Goal: Task Accomplishment & Management: Manage account settings

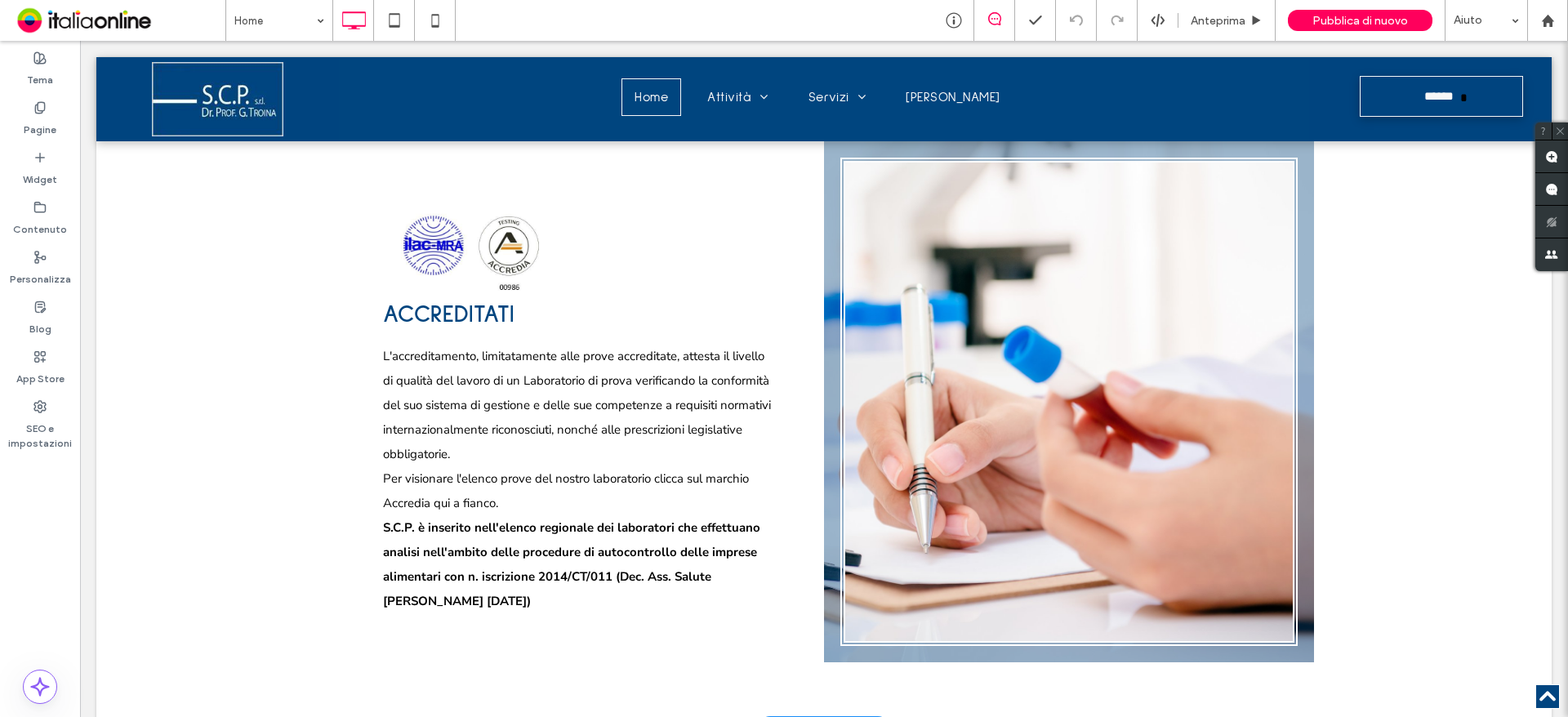
scroll to position [1306, 0]
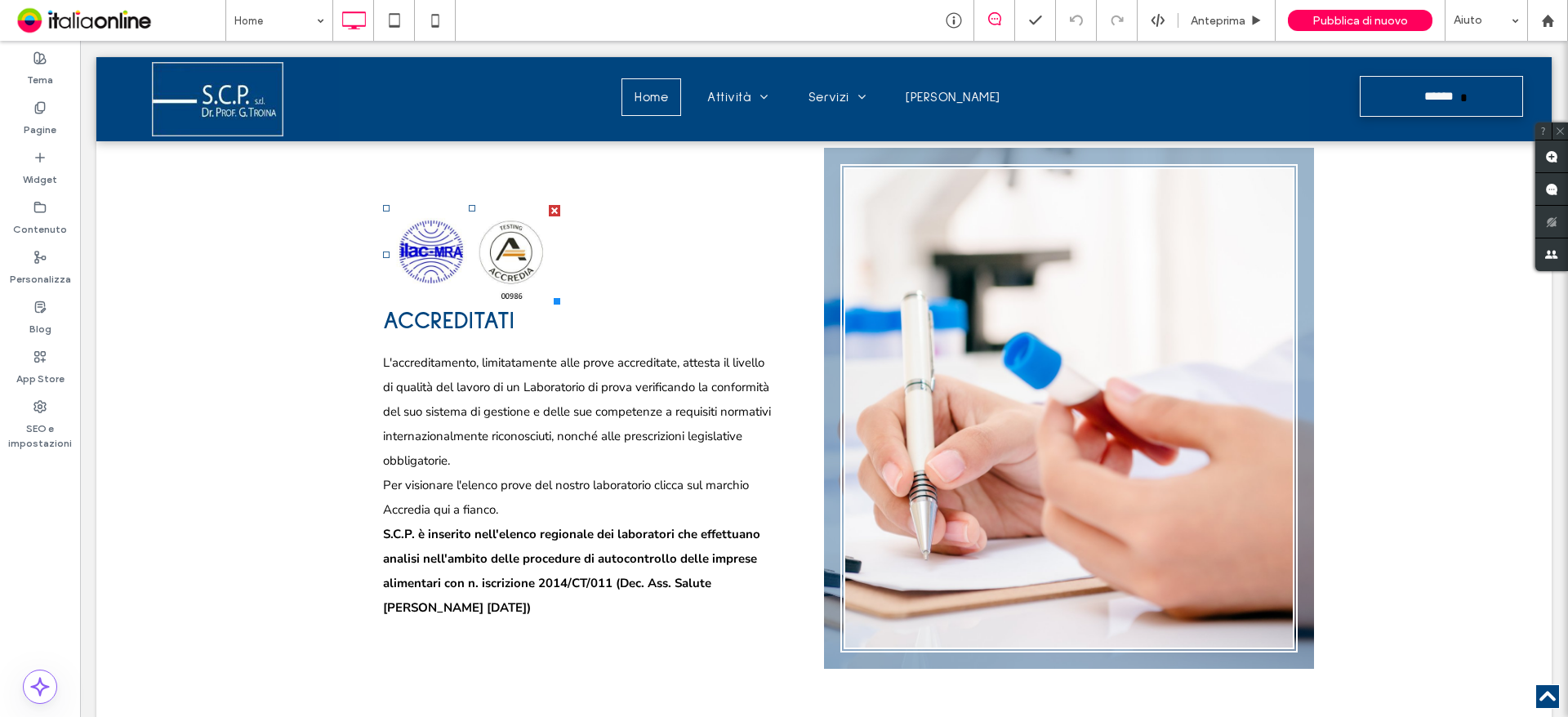
click at [488, 248] on link at bounding box center [471, 254] width 187 height 105
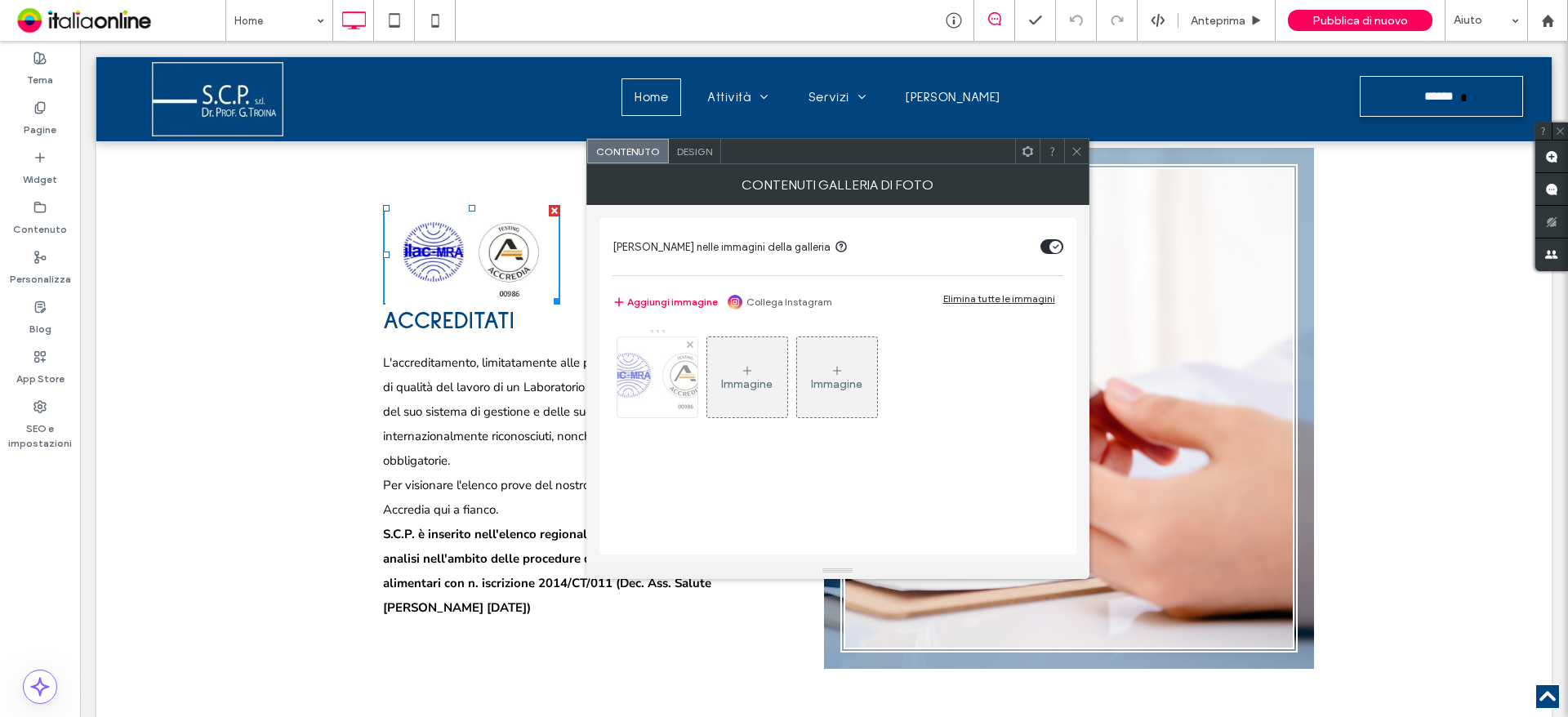
click at [682, 396] on img at bounding box center [658, 376] width 131 height 75
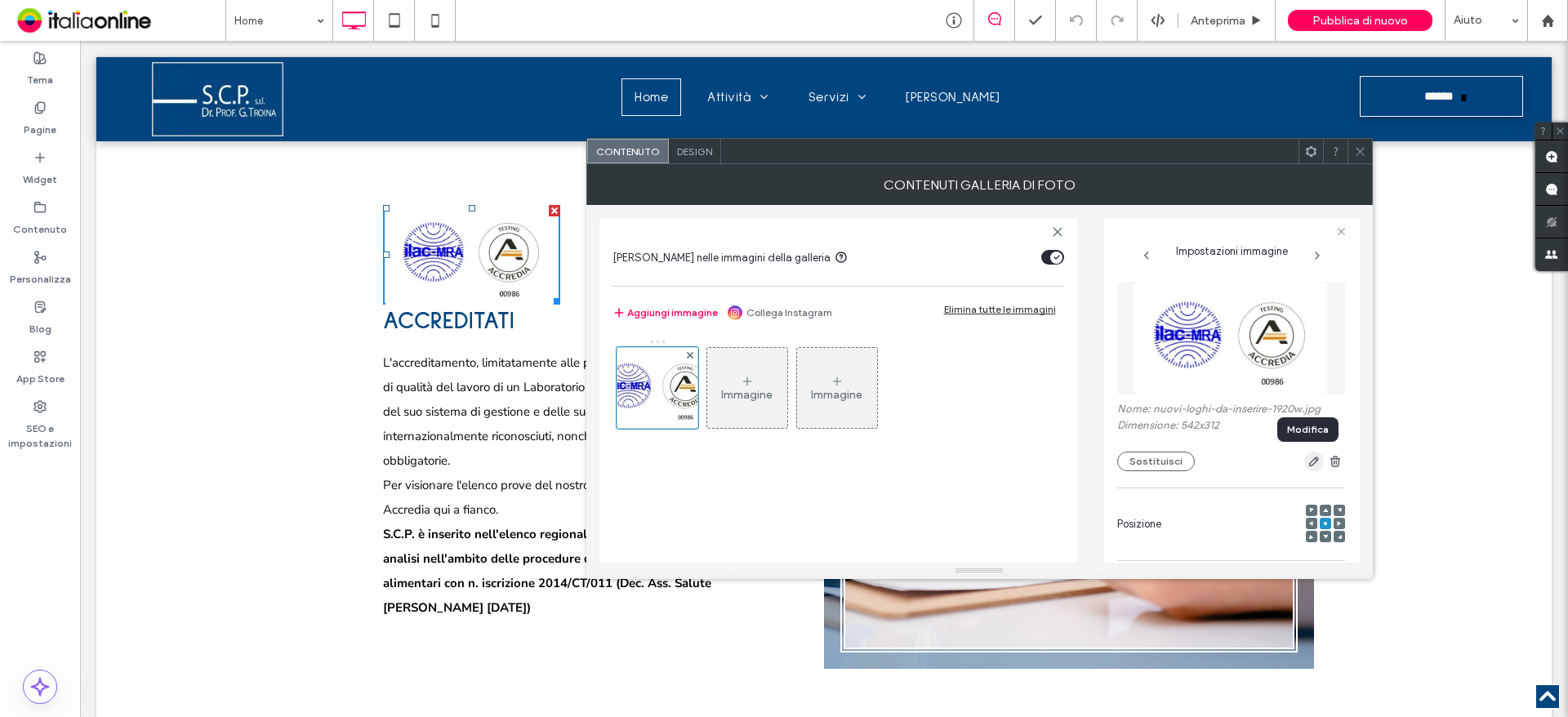
click at [1311, 462] on icon "button" at bounding box center [1314, 462] width 13 height 13
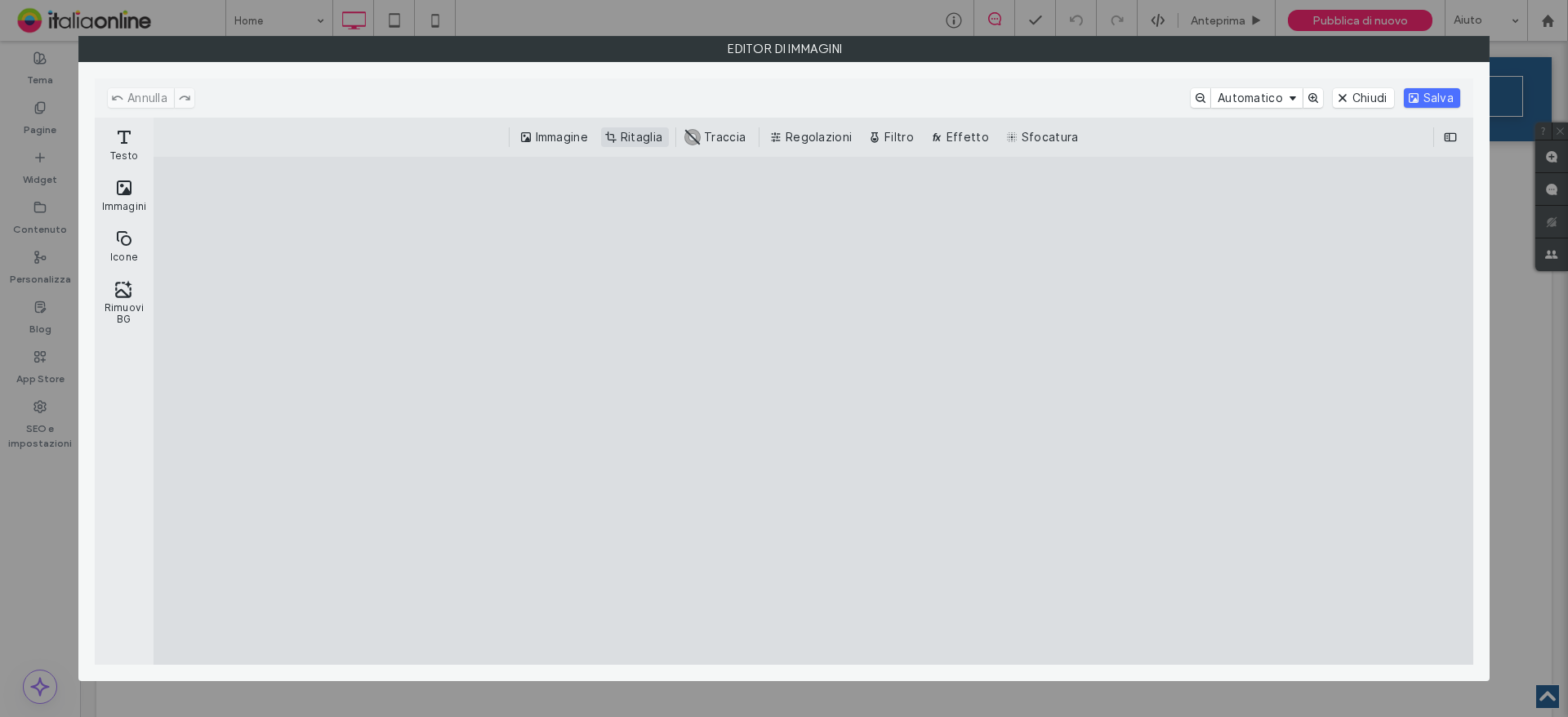
click at [623, 136] on button "Ritaglia" at bounding box center [635, 137] width 68 height 20
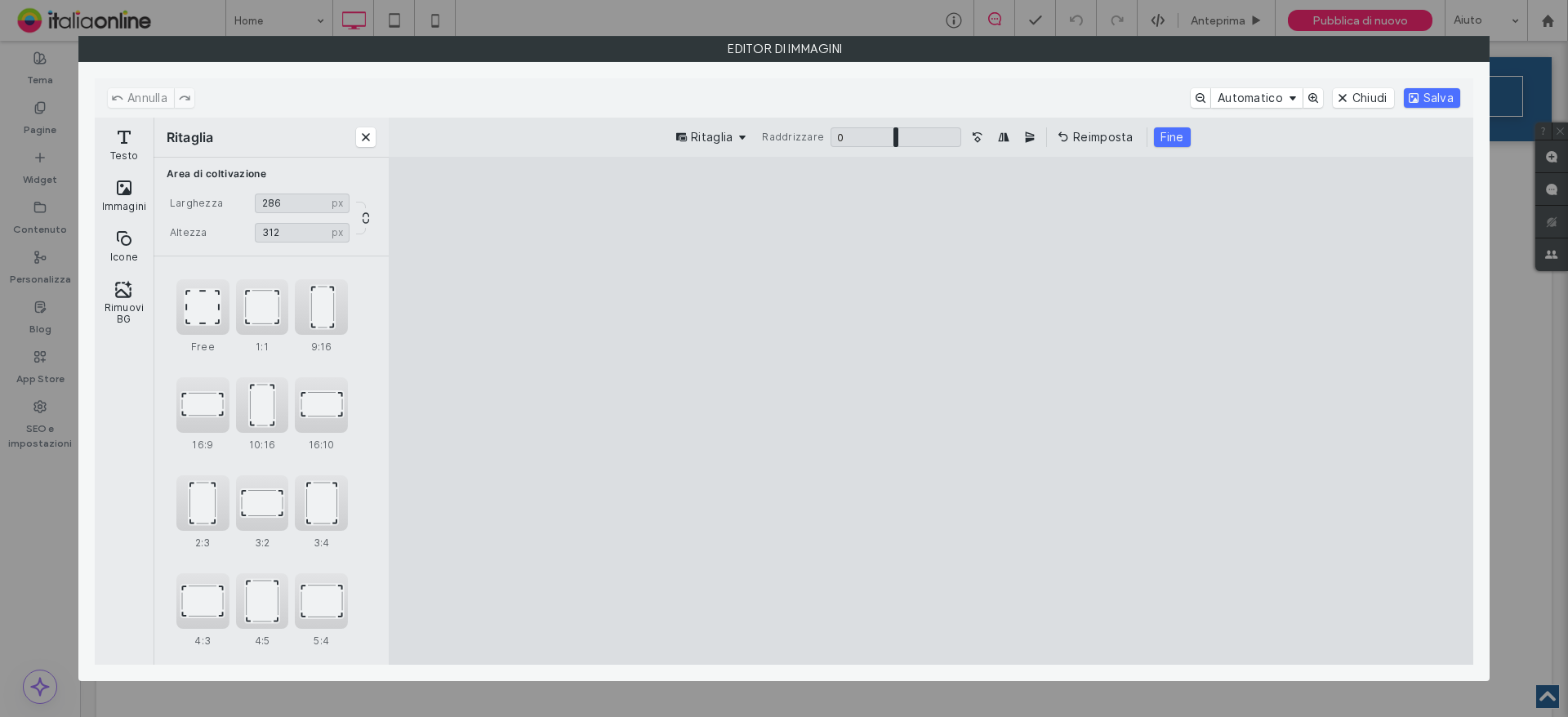
type input "***"
drag, startPoint x: 1287, startPoint y: 428, endPoint x: 939, endPoint y: 428, distance: 348.0
click at [931, 411] on cesdk-canvas "Editor / piattaforma / website builder canvas" at bounding box center [931, 411] width 0 height 0
click at [1443, 101] on button "Salva" at bounding box center [1432, 97] width 57 height 20
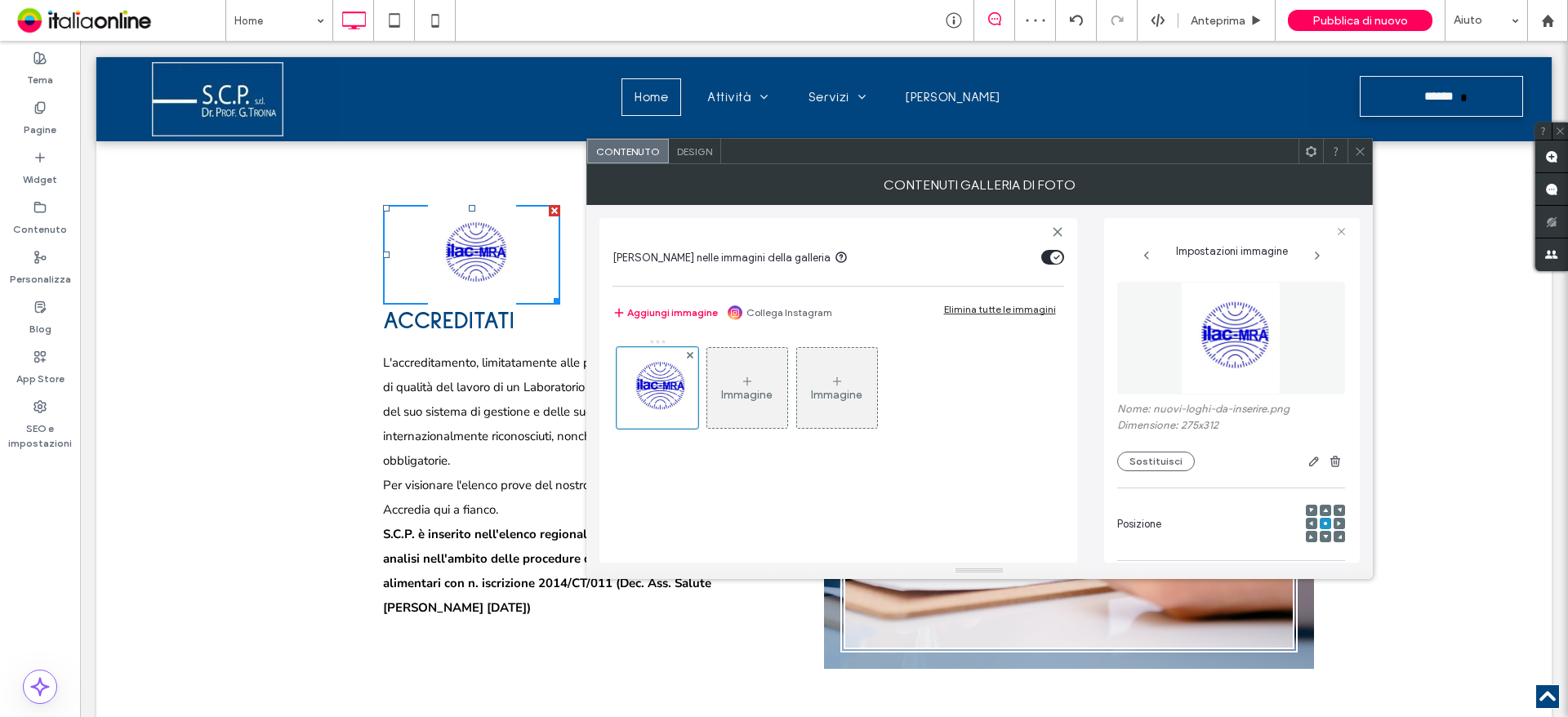
click at [731, 396] on div "Immagine" at bounding box center [747, 394] width 51 height 14
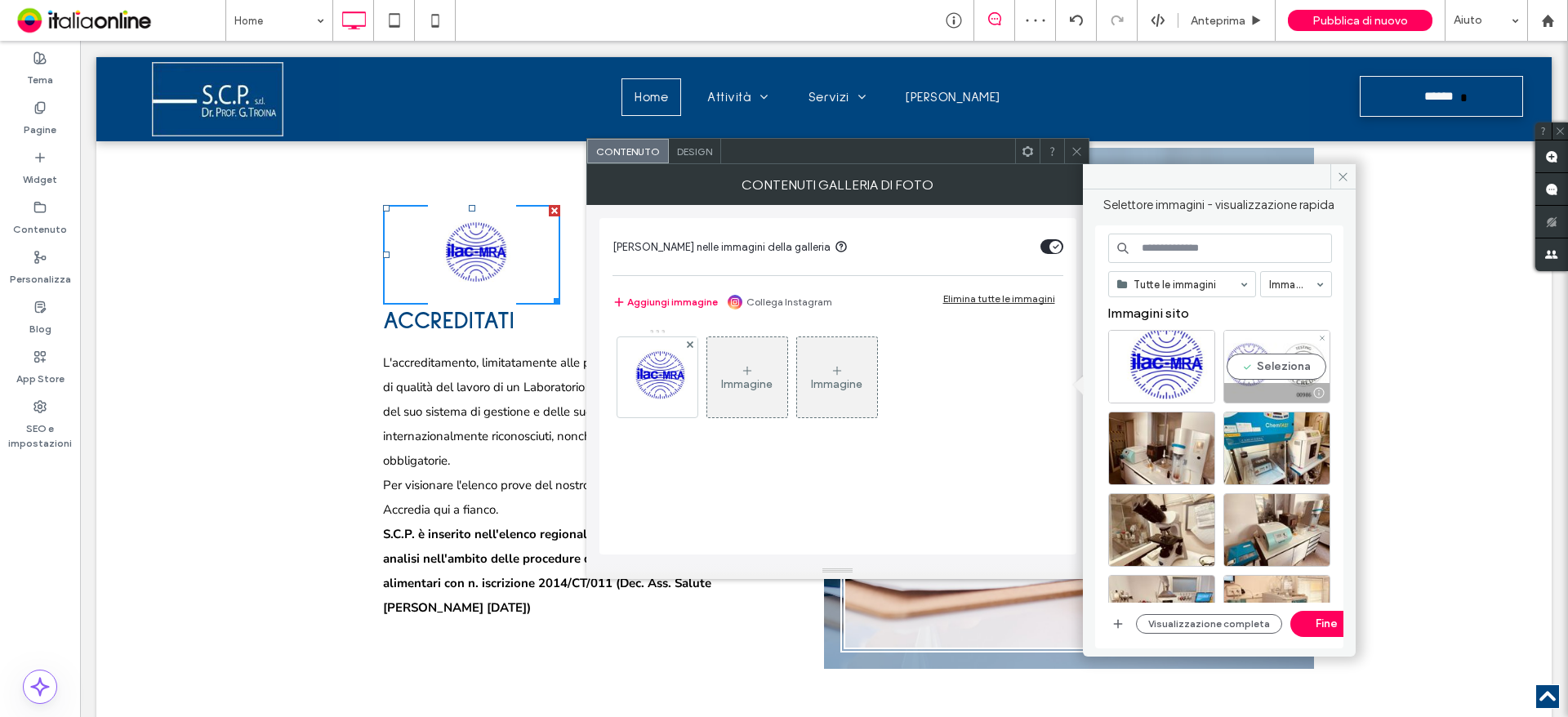
drag, startPoint x: 1278, startPoint y: 368, endPoint x: 1272, endPoint y: 375, distance: 9.2
click at [1278, 368] on div "Seleziona" at bounding box center [1277, 367] width 107 height 74
click at [1321, 622] on button "Fine" at bounding box center [1328, 624] width 74 height 26
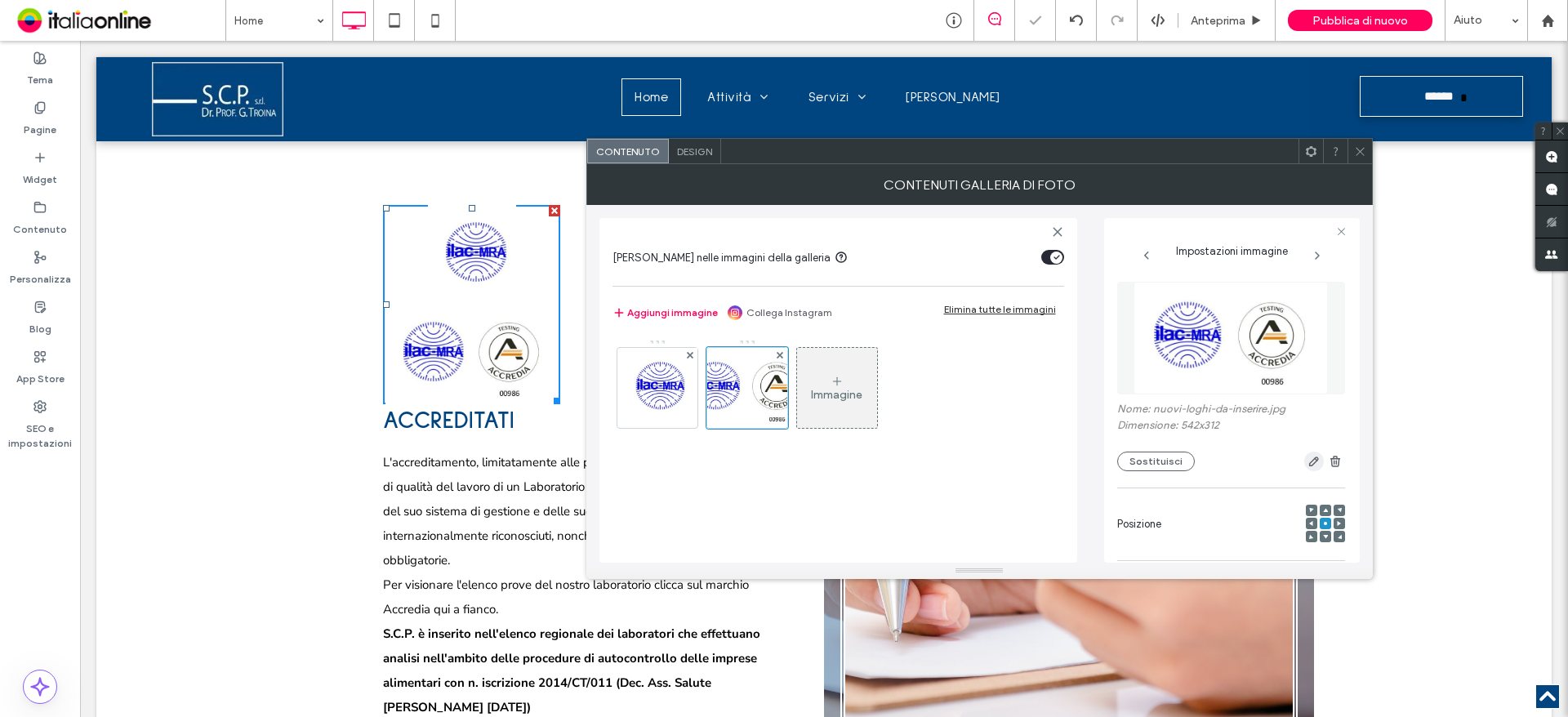
click at [1296, 461] on div at bounding box center [1270, 461] width 150 height 20
click at [1309, 461] on use "button" at bounding box center [1313, 462] width 9 height 9
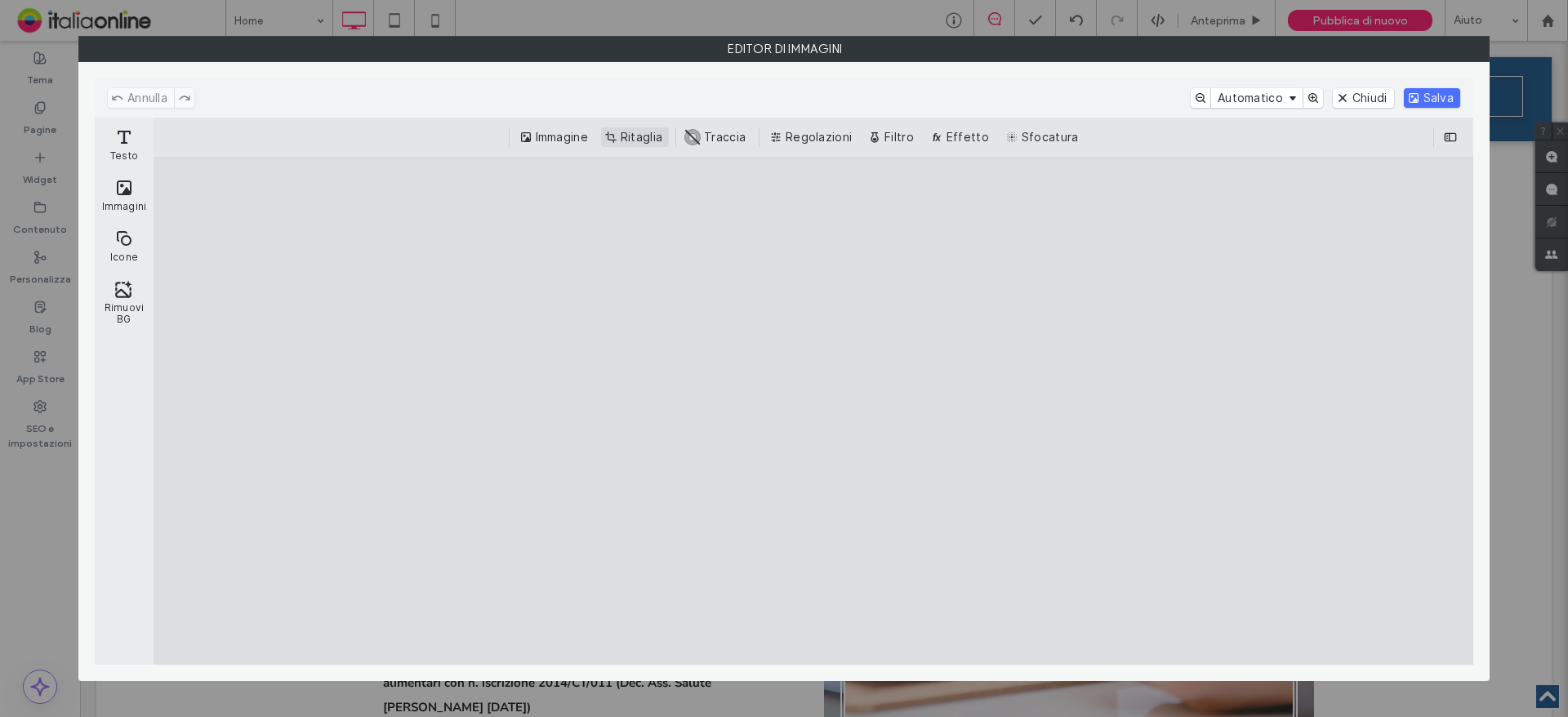
click at [639, 134] on button "Ritaglia" at bounding box center [635, 137] width 68 height 20
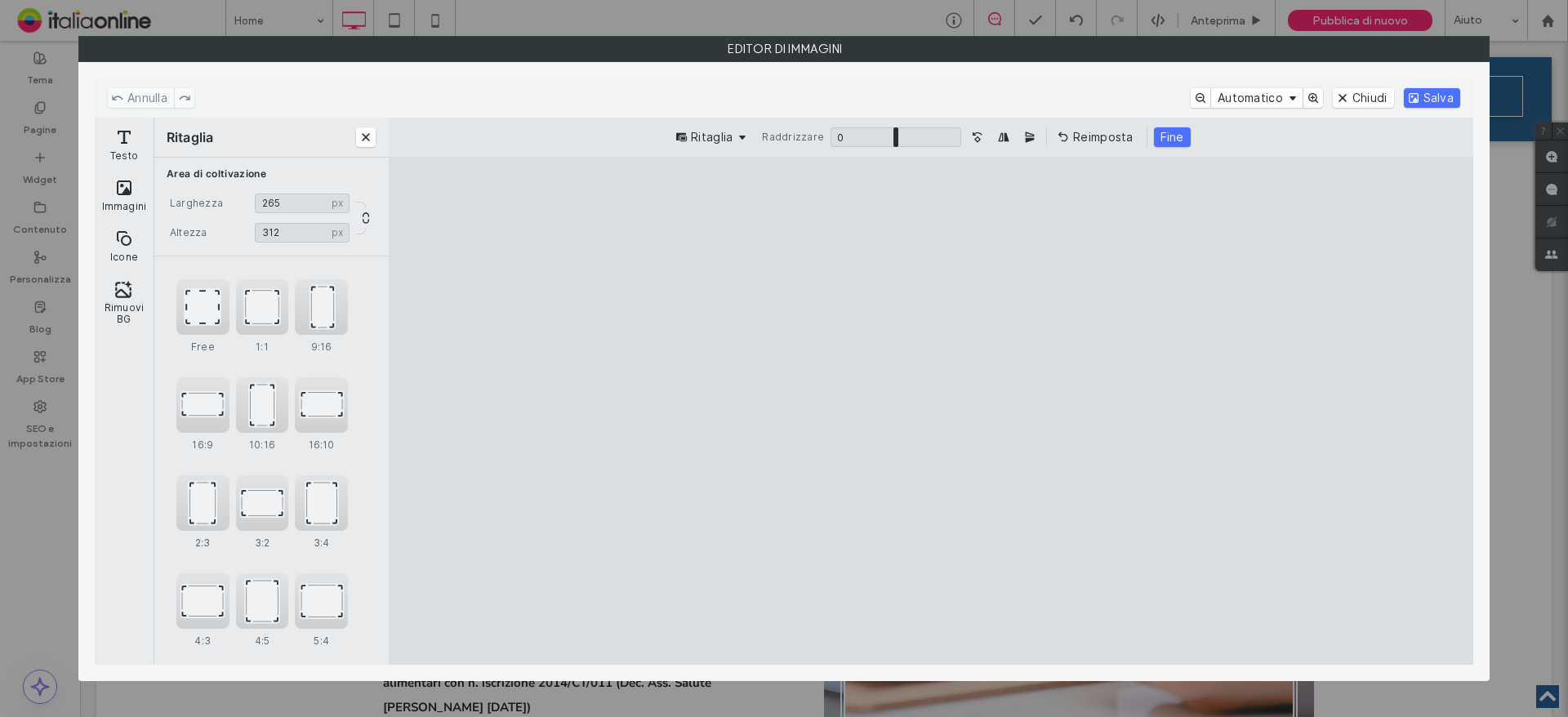
drag, startPoint x: 575, startPoint y: 410, endPoint x: 936, endPoint y: 410, distance: 361.0
click at [931, 411] on cesdk-canvas "Editor / piattaforma / website builder canvas" at bounding box center [931, 411] width 0 height 0
type input "***"
drag, startPoint x: 757, startPoint y: 413, endPoint x: 721, endPoint y: 414, distance: 36.0
click at [931, 411] on cesdk-canvas "Editor / piattaforma / website builder canvas" at bounding box center [931, 411] width 0 height 0
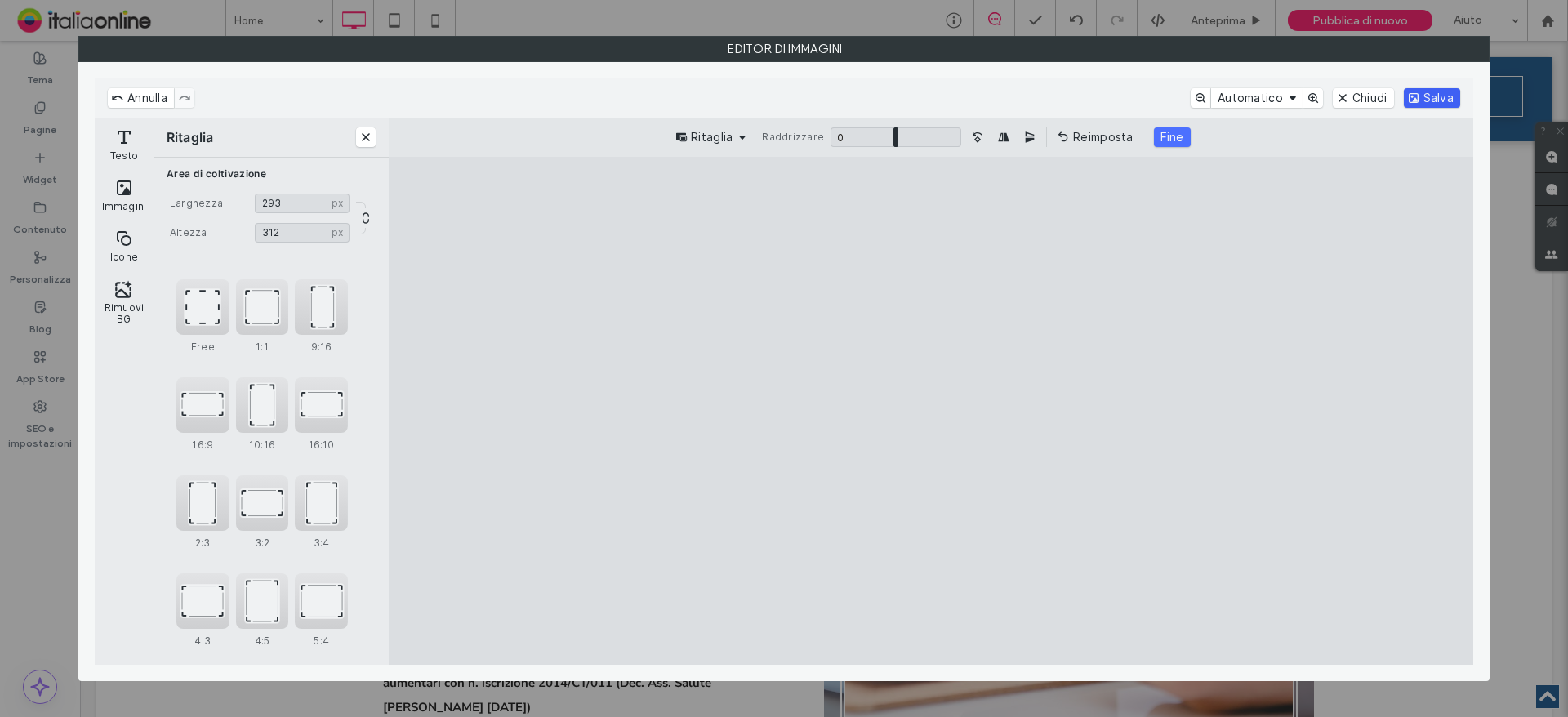
click at [1418, 96] on button "Salva" at bounding box center [1432, 97] width 57 height 20
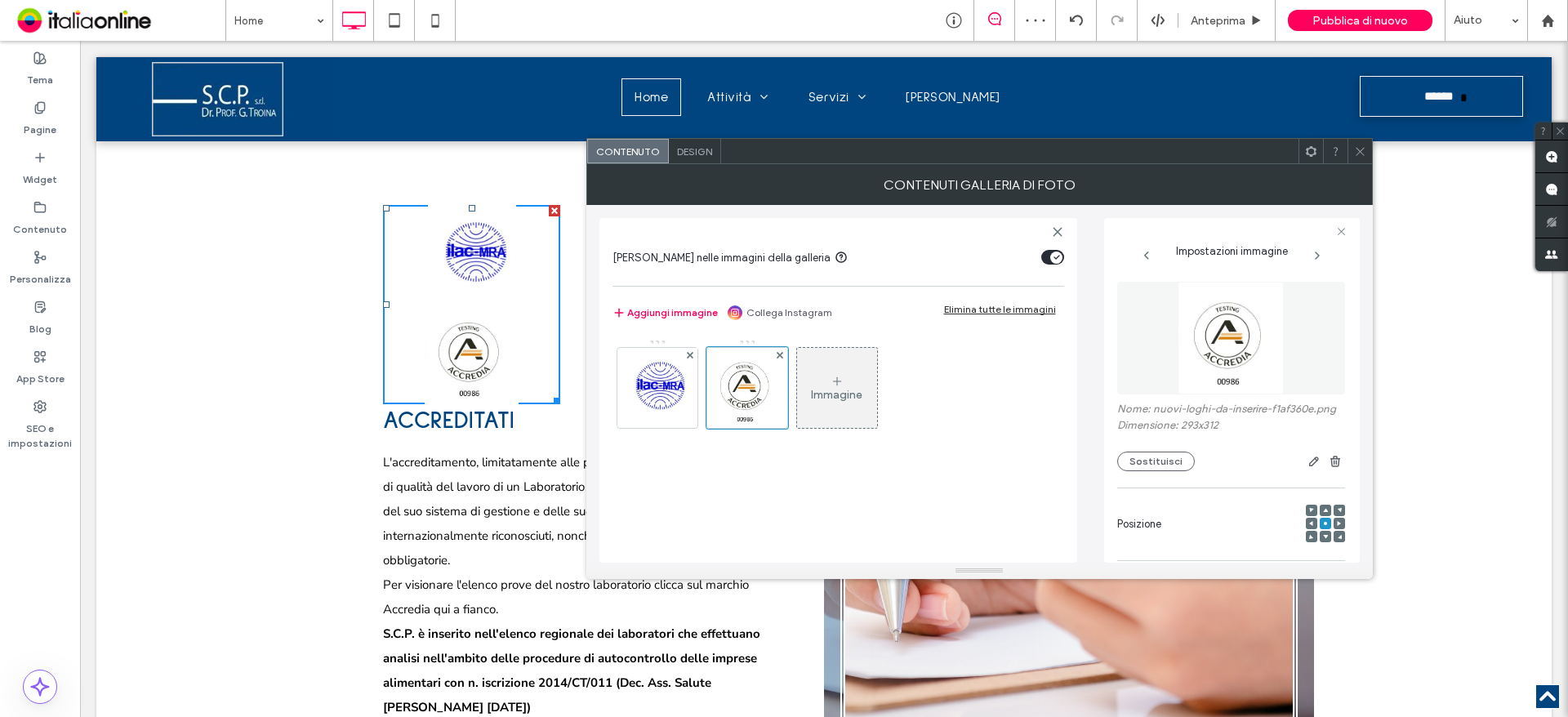
click at [689, 161] on div "Design" at bounding box center [695, 151] width 52 height 25
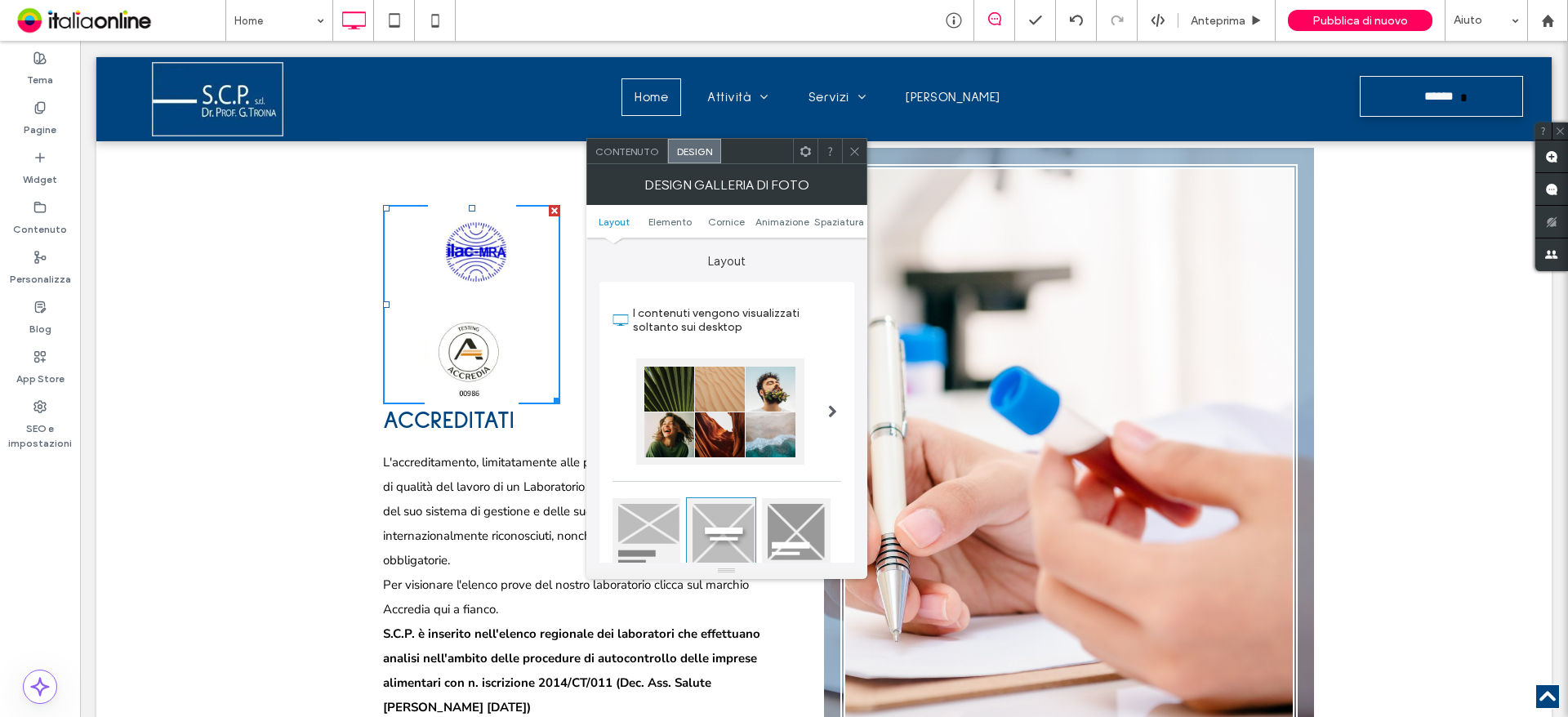
click at [633, 153] on span "Contenuto" at bounding box center [626, 151] width 63 height 12
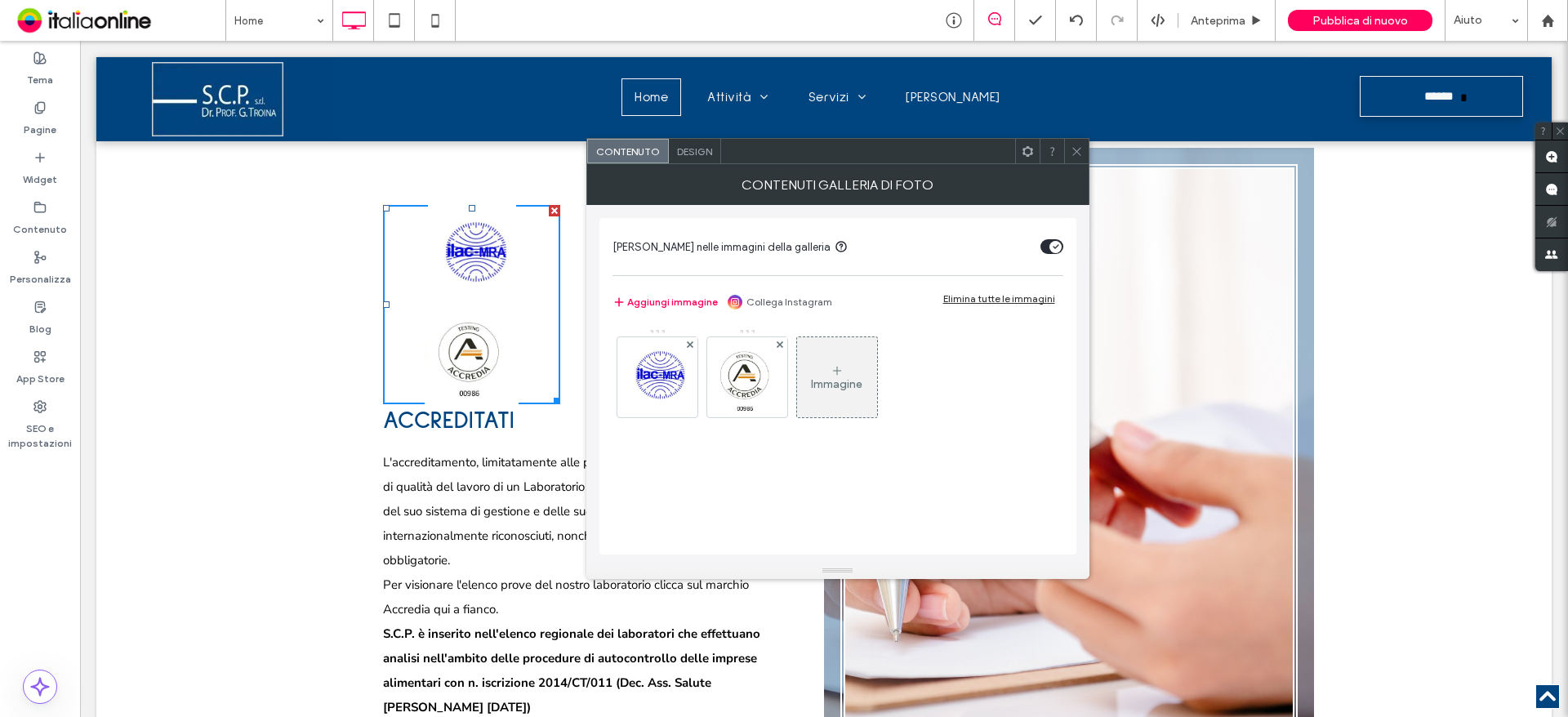
drag, startPoint x: 1070, startPoint y: 153, endPoint x: 1025, endPoint y: 174, distance: 49.7
click at [1070, 153] on icon at bounding box center [1076, 151] width 12 height 12
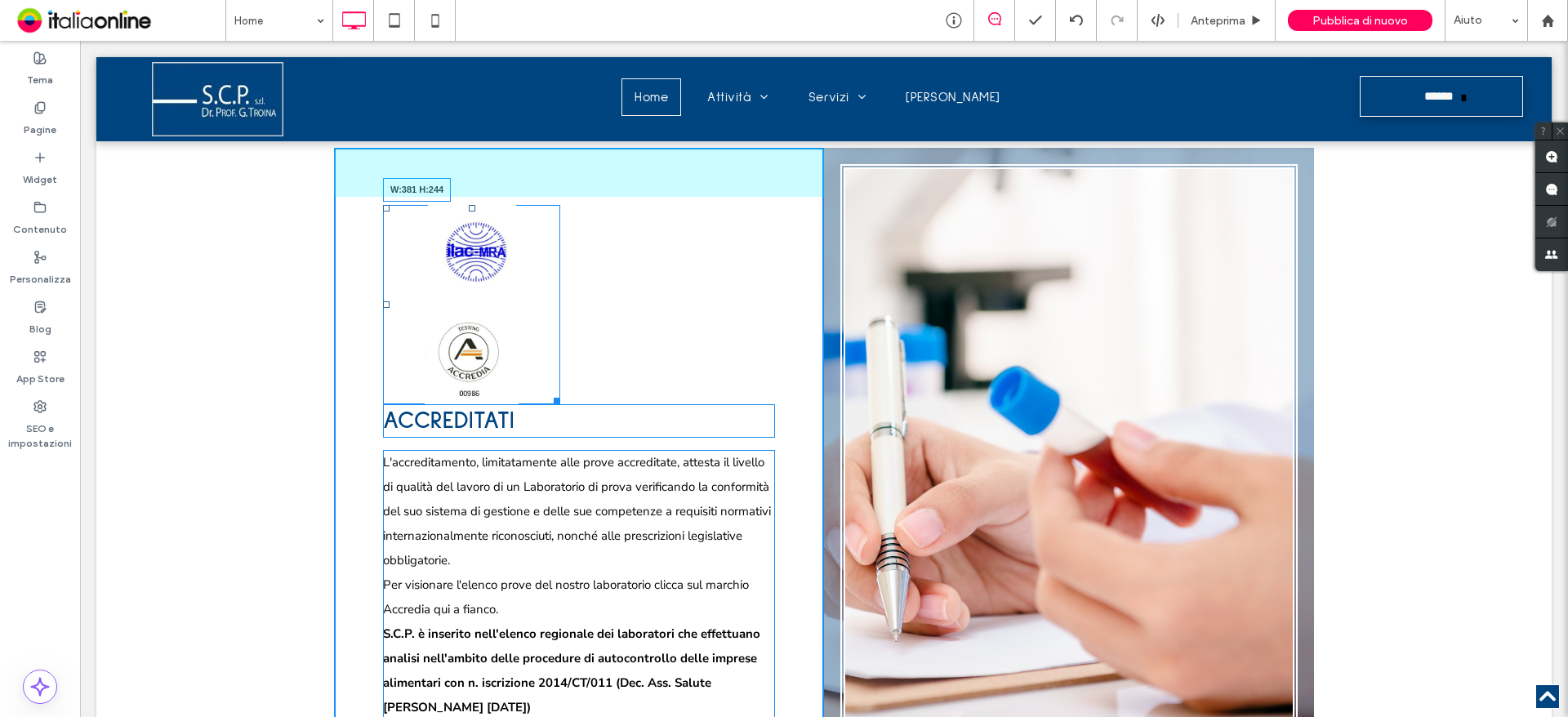
drag, startPoint x: 553, startPoint y: 400, endPoint x: 685, endPoint y: 397, distance: 132.0
click at [560, 397] on div at bounding box center [554, 397] width 12 height 12
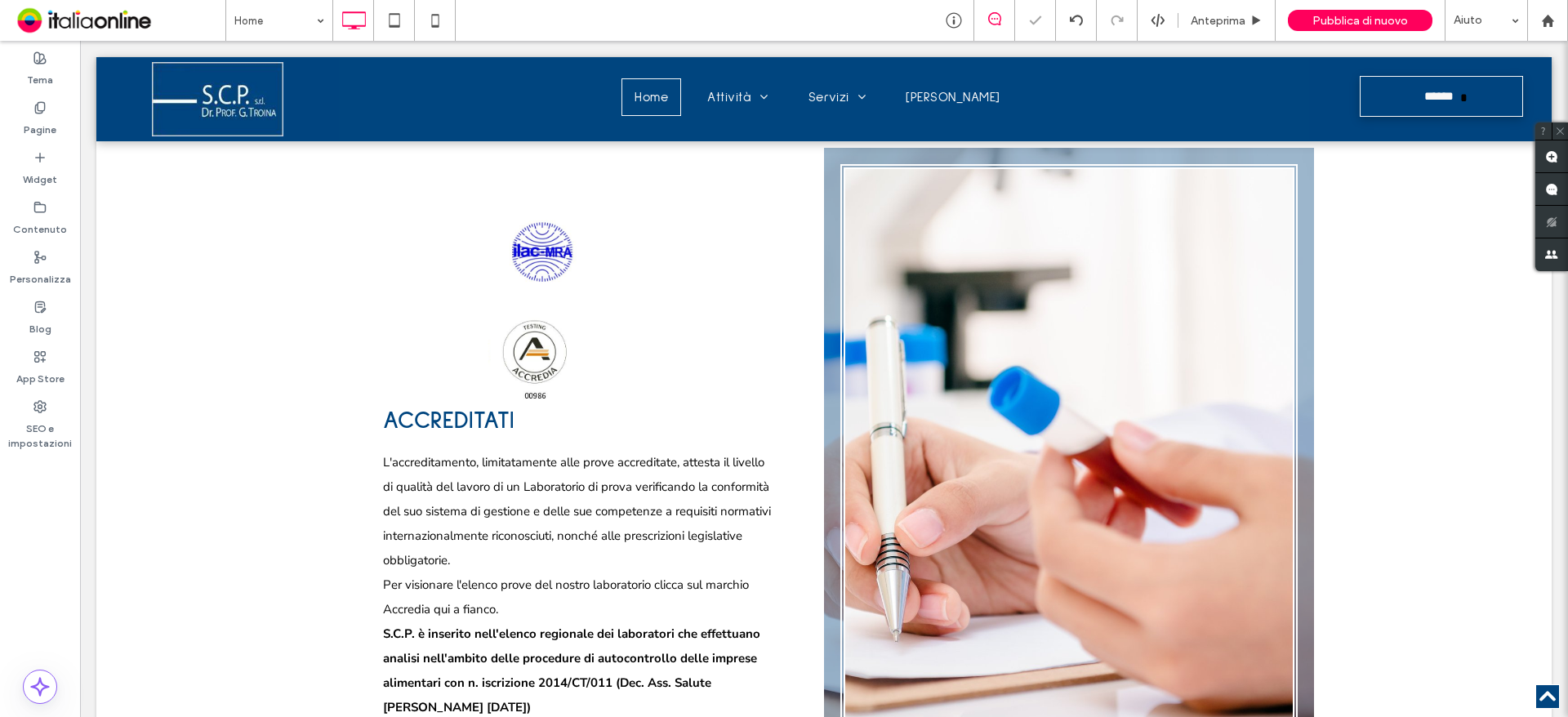
drag, startPoint x: 612, startPoint y: 344, endPoint x: 533, endPoint y: 304, distance: 88.5
click at [533, 305] on div at bounding box center [537, 354] width 309 height 99
click at [522, 329] on link at bounding box center [537, 353] width 328 height 105
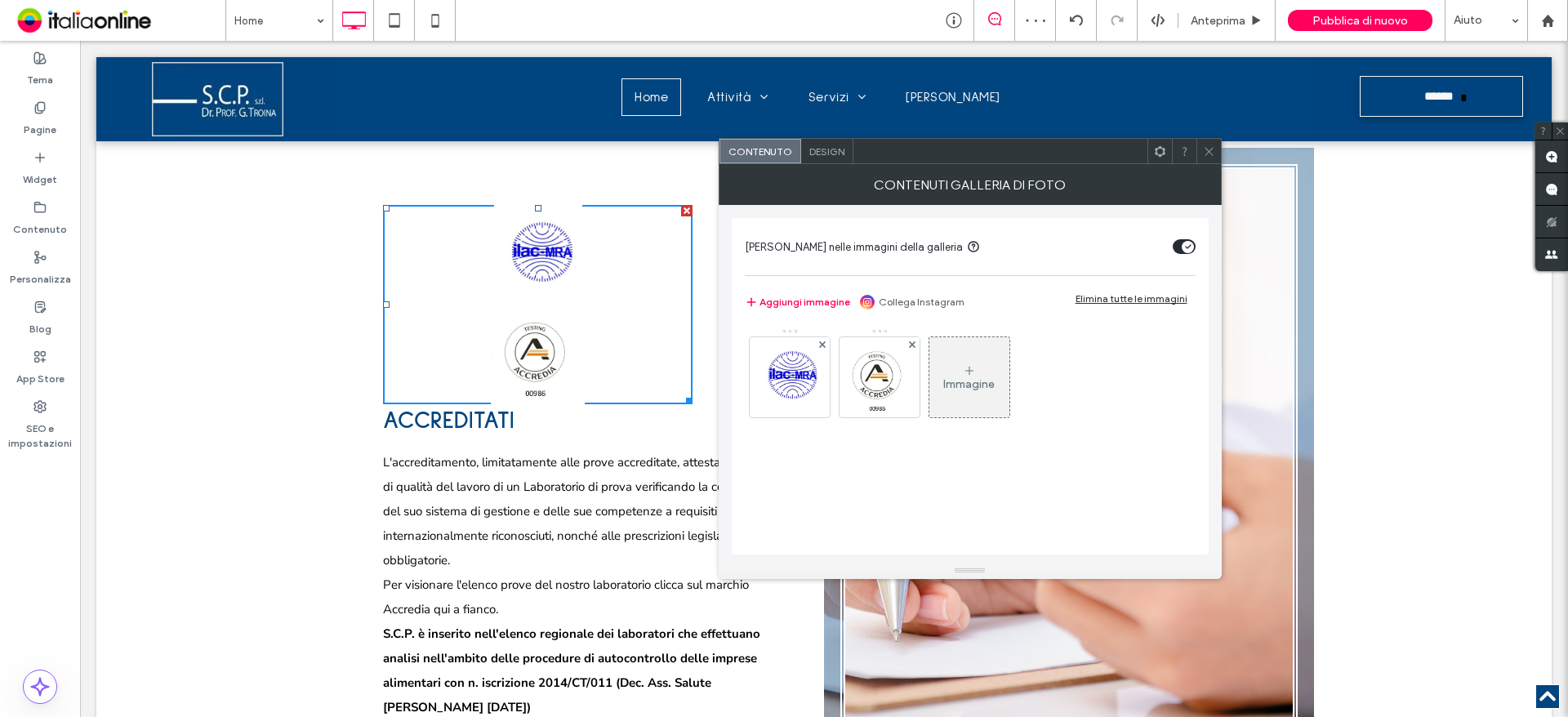
click at [824, 158] on div "Design" at bounding box center [827, 151] width 52 height 25
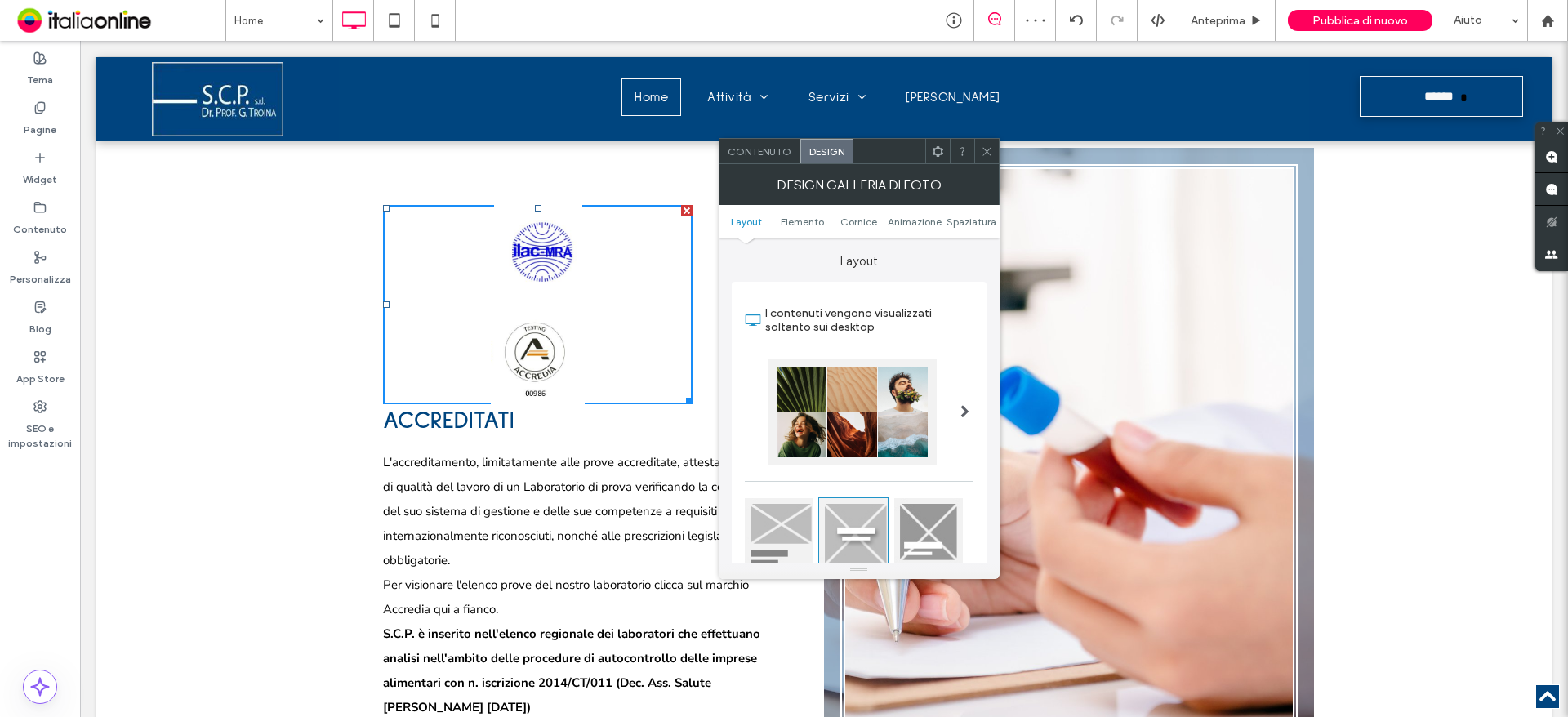
click at [821, 141] on div "Design" at bounding box center [827, 151] width 53 height 25
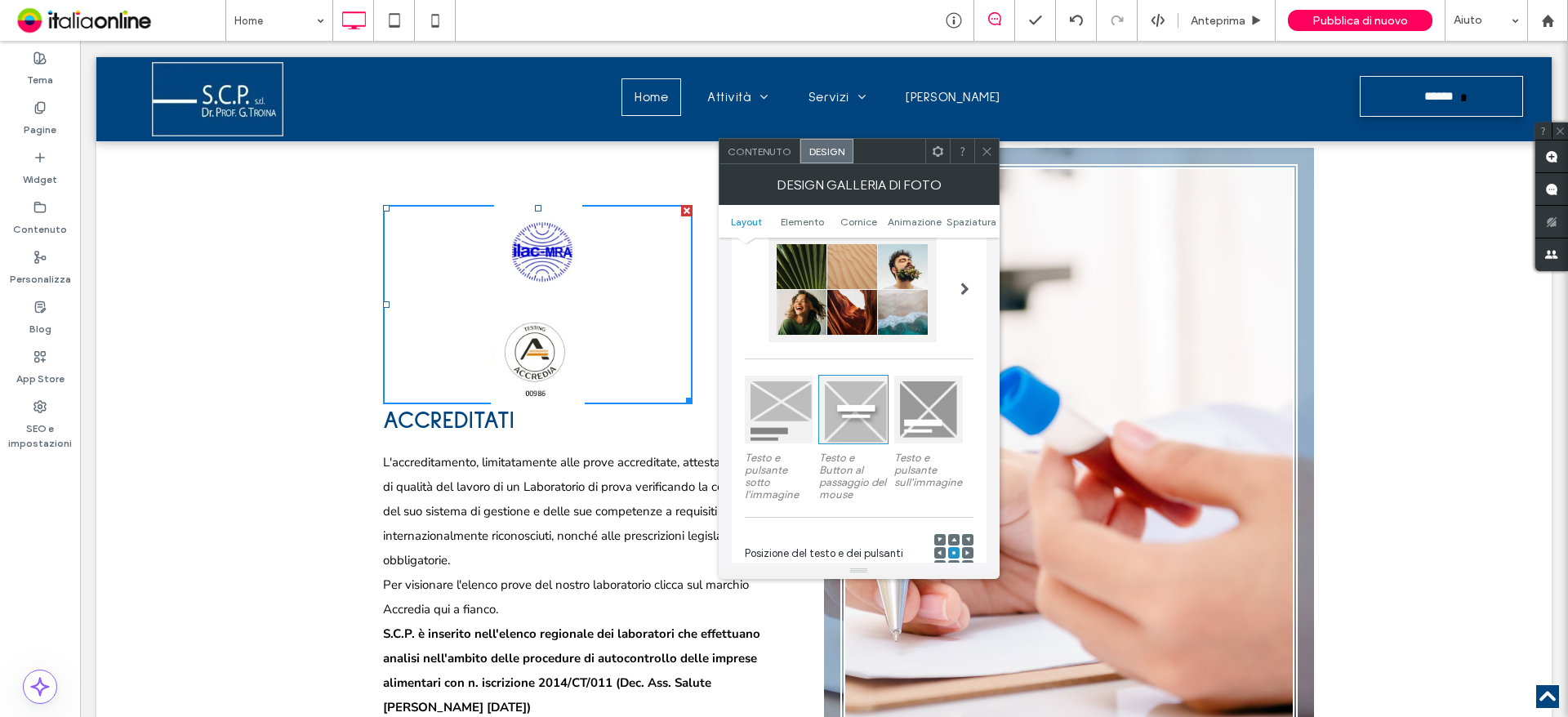
scroll to position [326, 0]
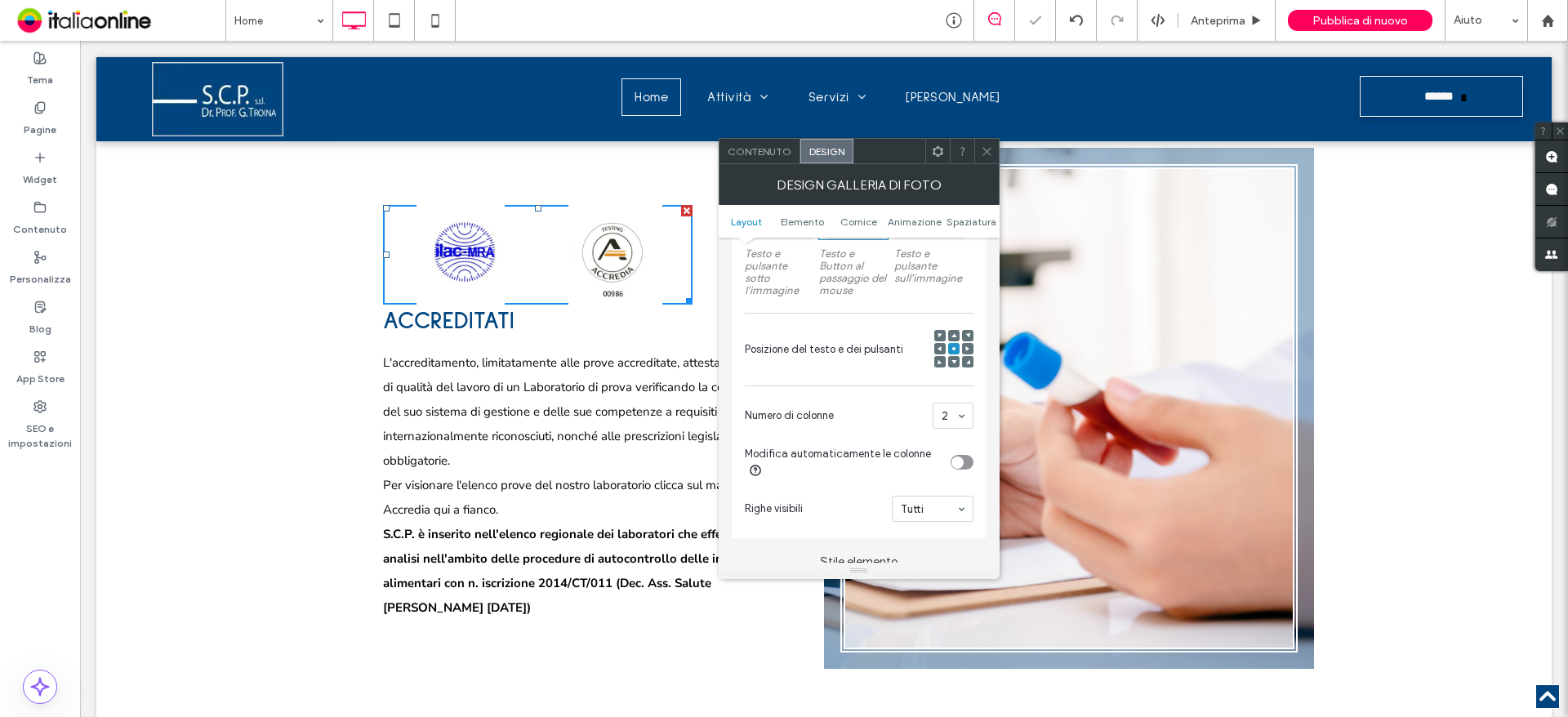
drag, startPoint x: 609, startPoint y: 311, endPoint x: 625, endPoint y: 313, distance: 16.1
click at [609, 311] on h2 "Accreditati" at bounding box center [579, 321] width 392 height 33
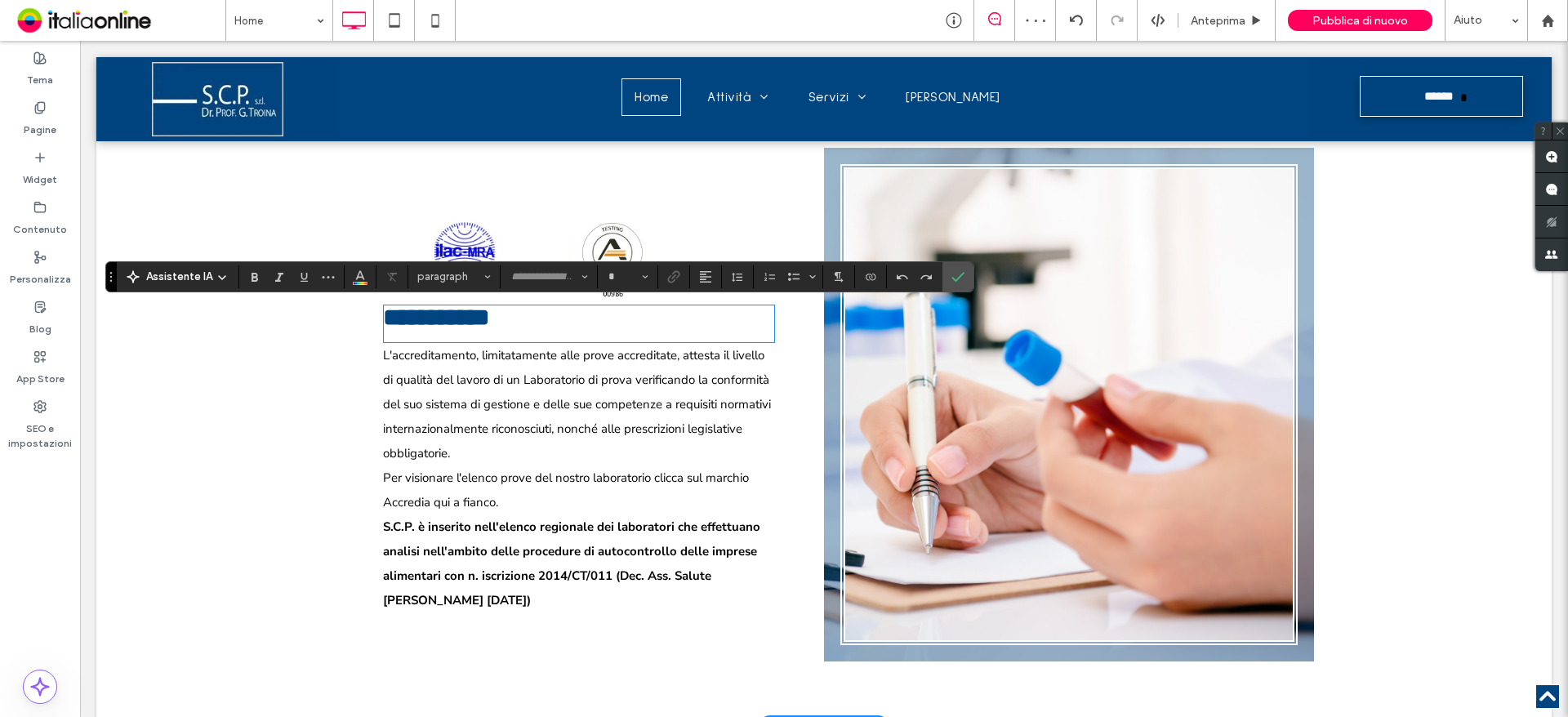
type input "**********"
type input "**"
drag, startPoint x: 962, startPoint y: 275, endPoint x: 832, endPoint y: 235, distance: 136.0
click at [962, 275] on icon "Conferma" at bounding box center [958, 277] width 13 height 13
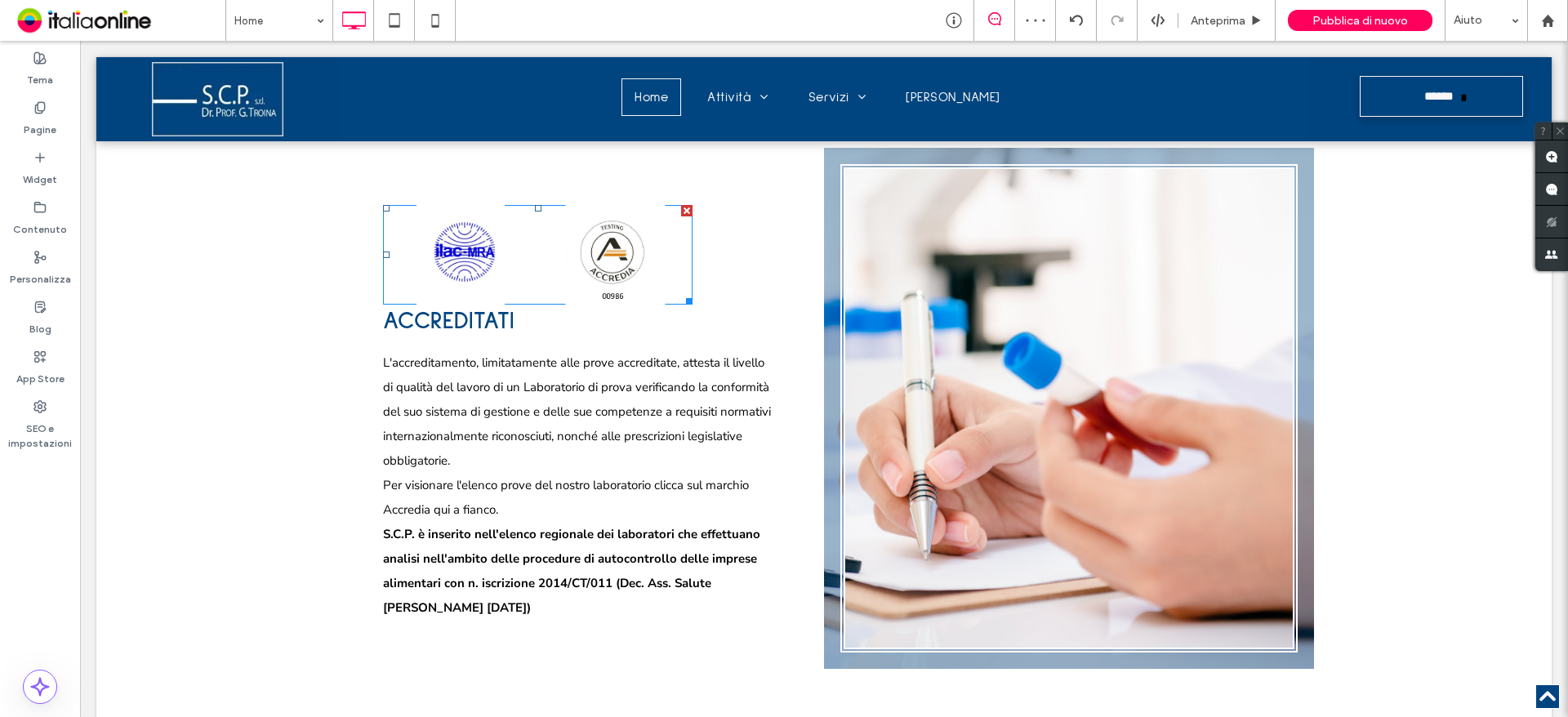
click at [635, 263] on link at bounding box center [615, 254] width 164 height 105
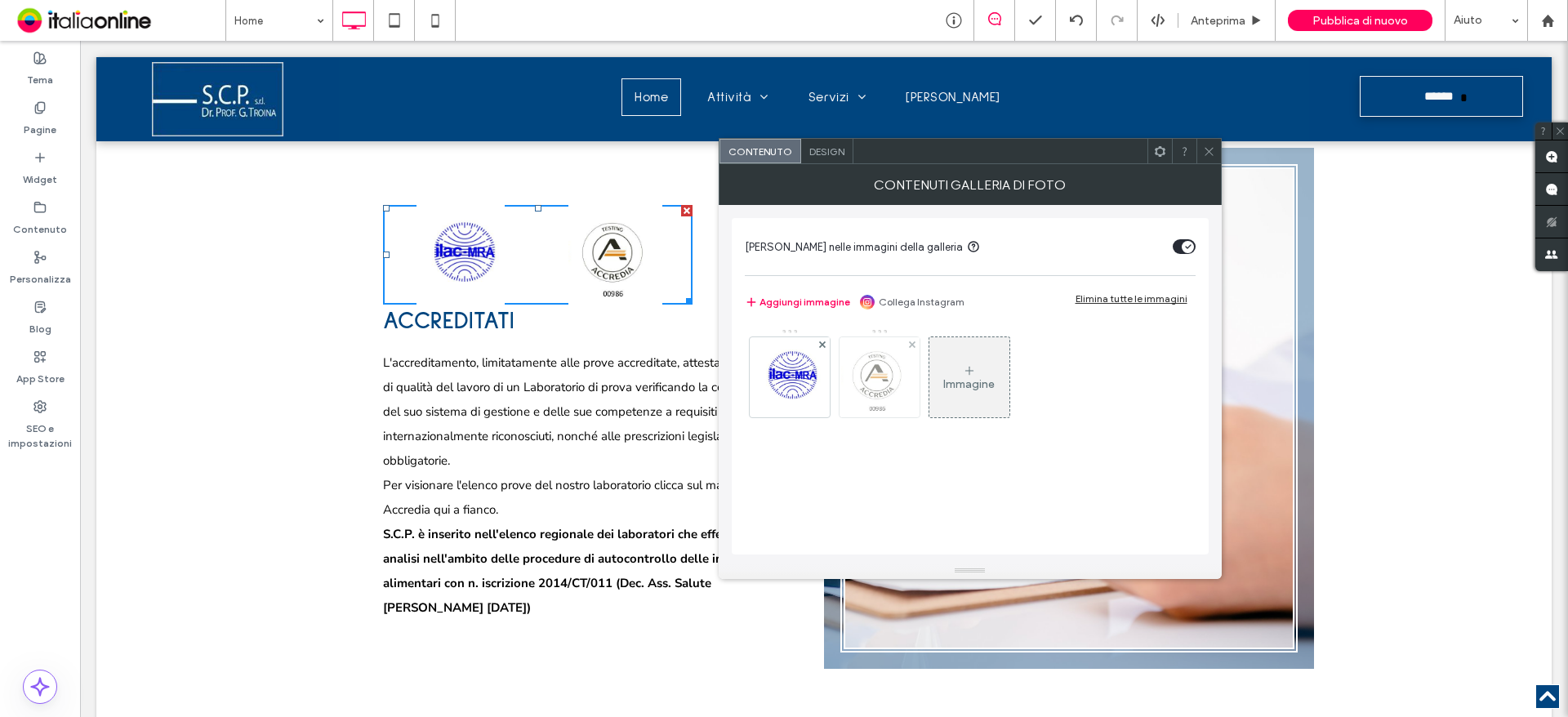
click at [869, 403] on img at bounding box center [878, 376] width 75 height 80
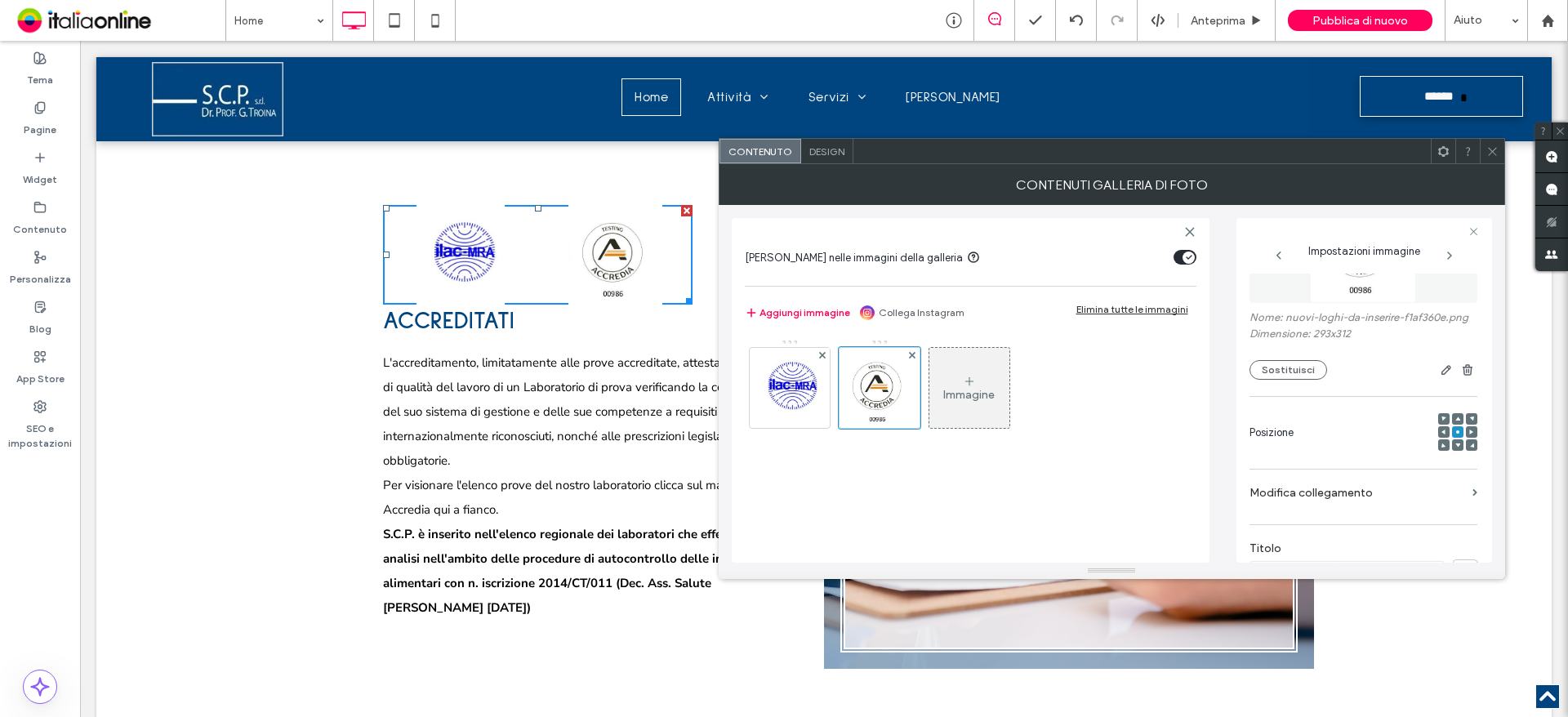
scroll to position [164, 0]
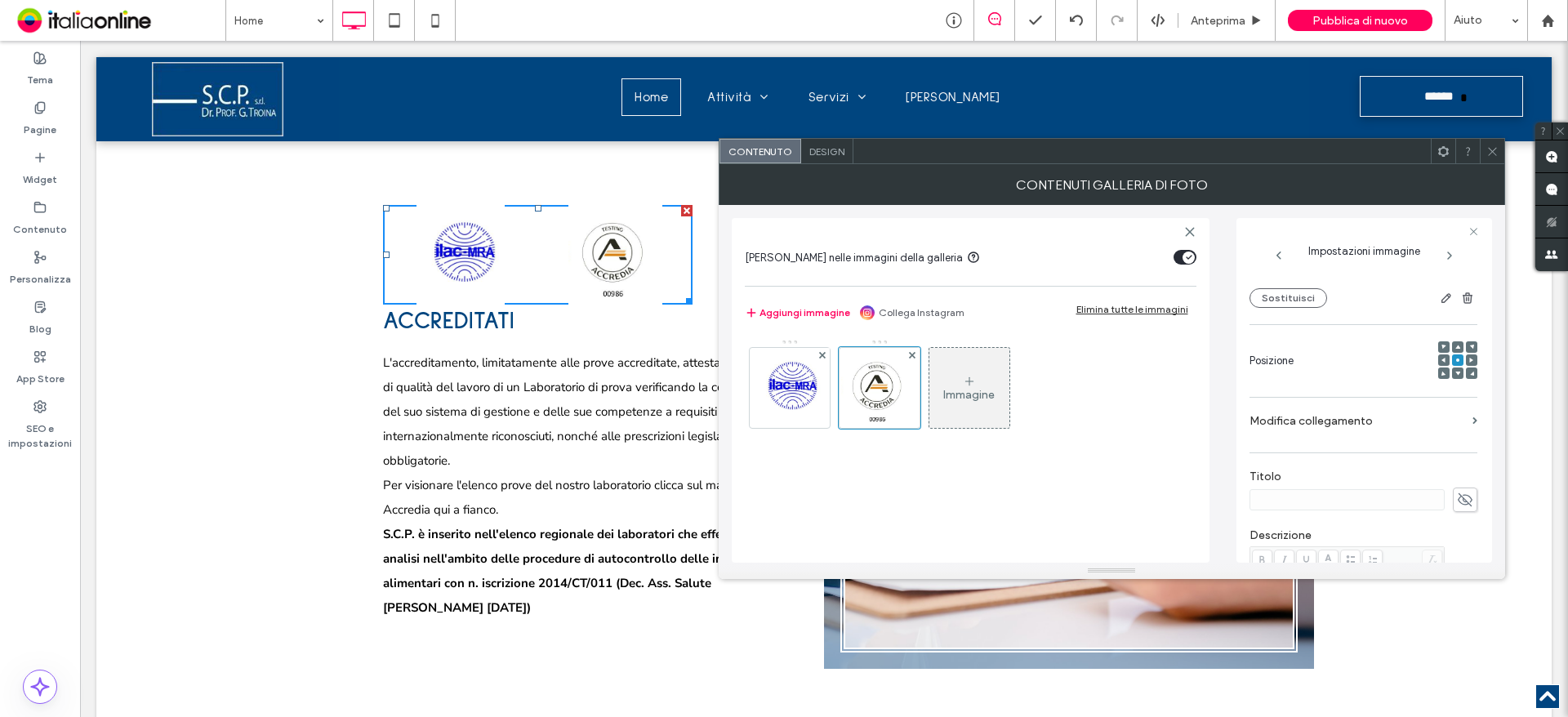
click at [1452, 422] on label "Modifica collegamento" at bounding box center [1357, 421] width 217 height 30
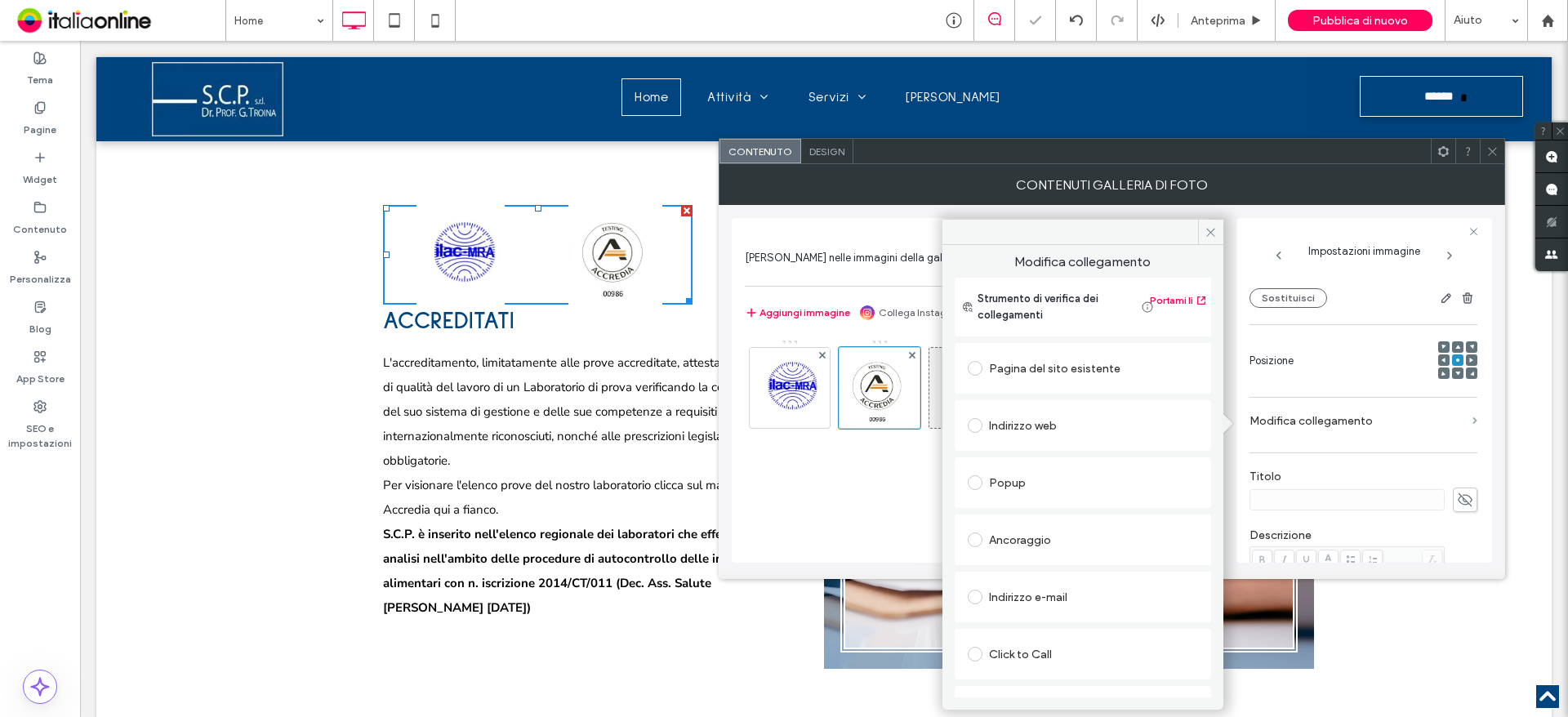
click at [1464, 421] on section "Modifica collegamento" at bounding box center [1363, 425] width 228 height 39
click at [1044, 605] on div "Indirizzo e-mail" at bounding box center [1083, 597] width 230 height 26
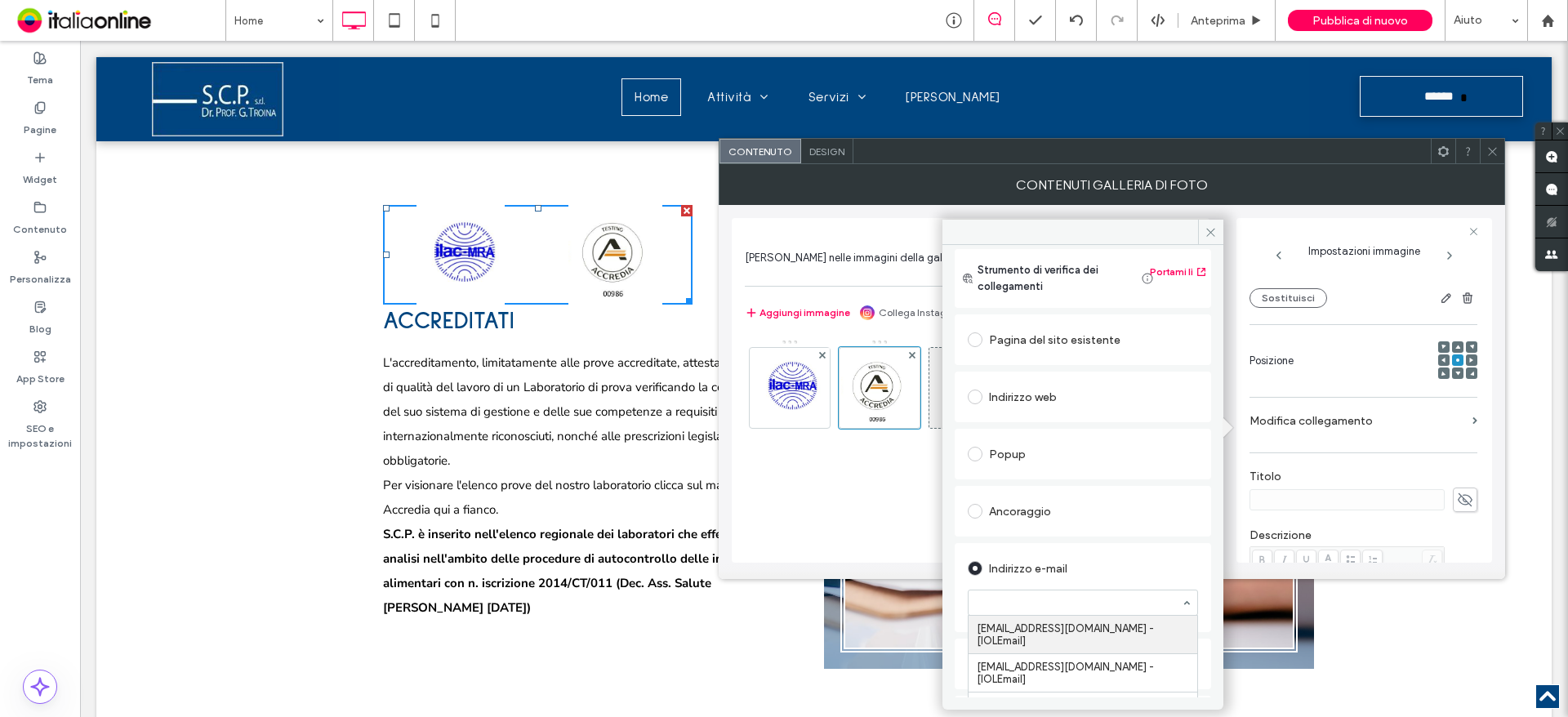
scroll to position [78, 0]
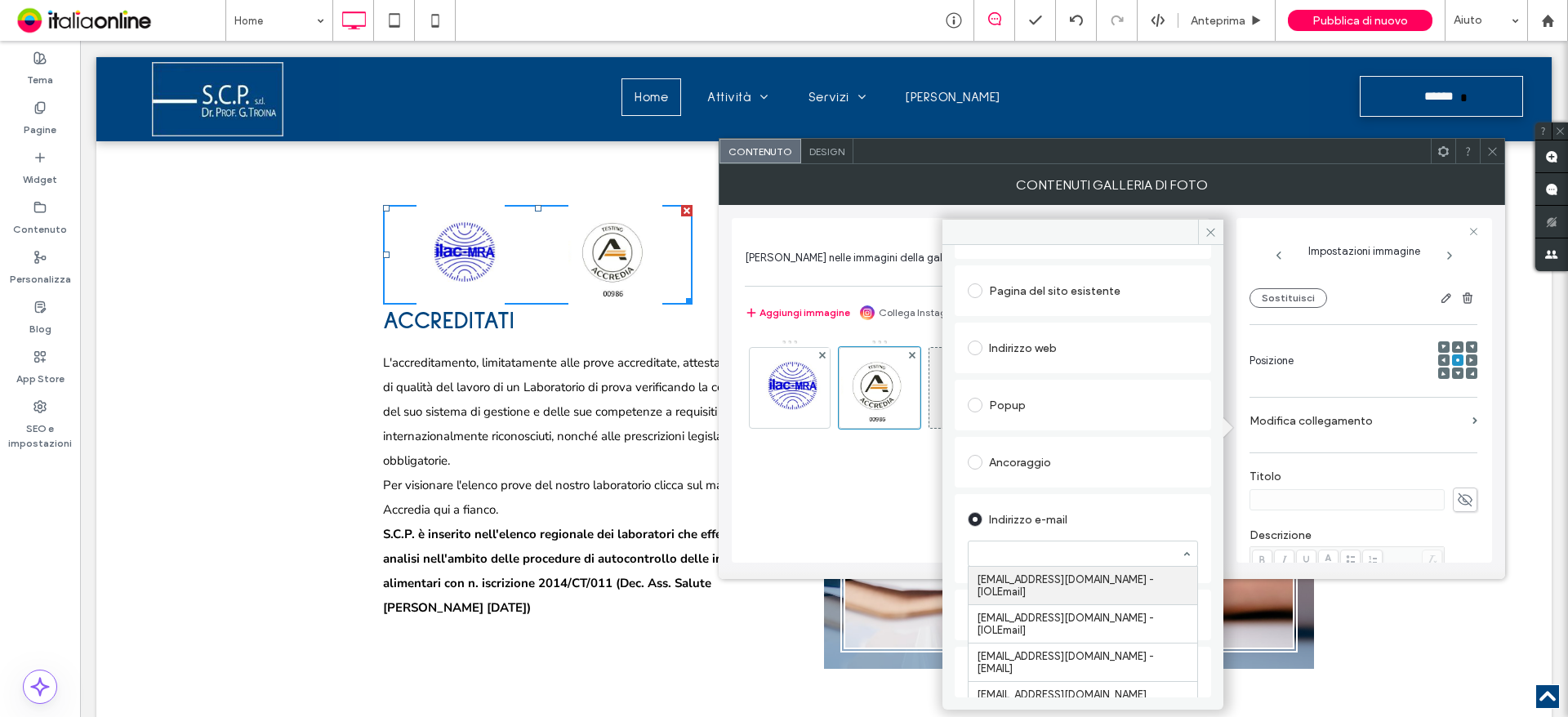
click at [1022, 351] on div "Indirizzo web" at bounding box center [1083, 348] width 230 height 26
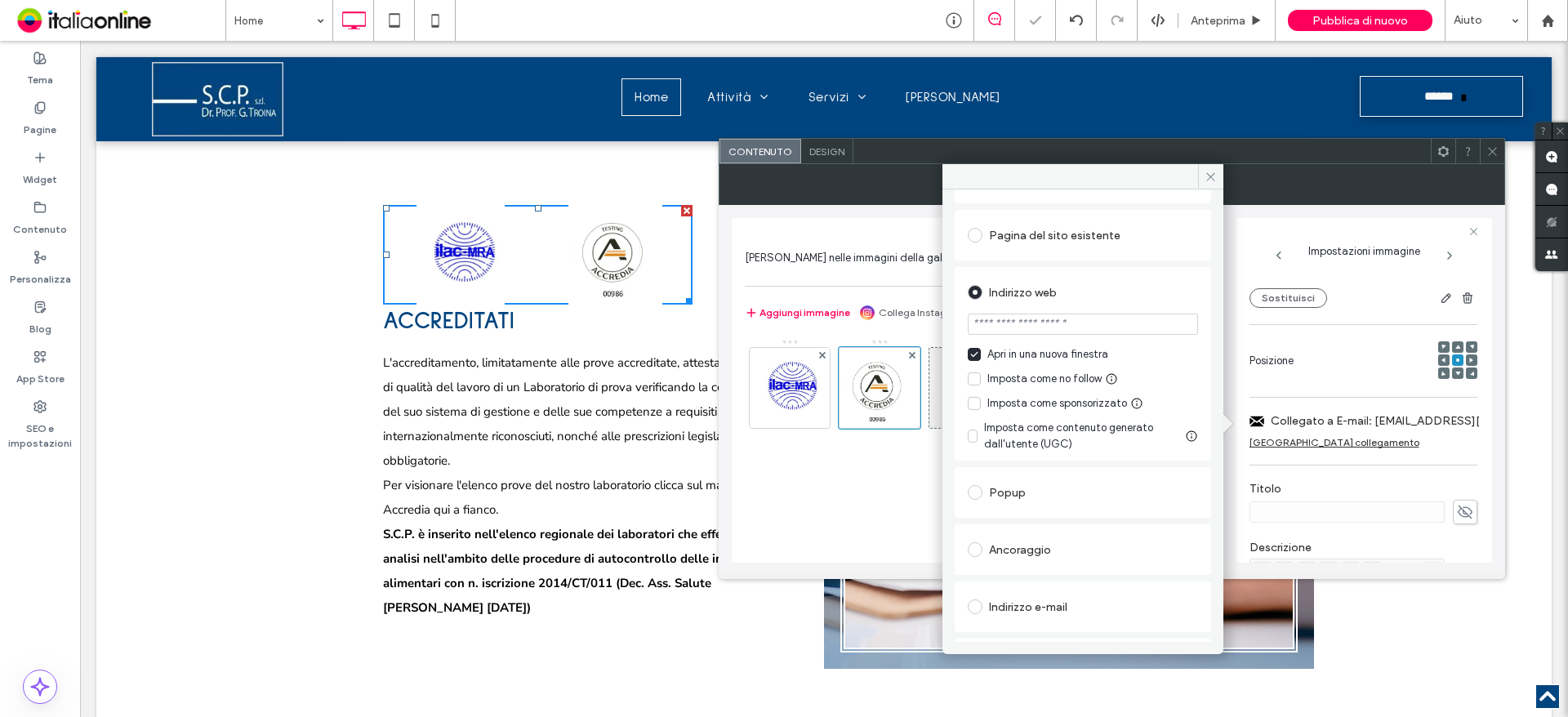
click at [1022, 376] on div "Imposta come no follow" at bounding box center [1044, 378] width 115 height 16
click at [1013, 329] on input "url" at bounding box center [1083, 324] width 230 height 21
paste input "**********"
type input "**********"
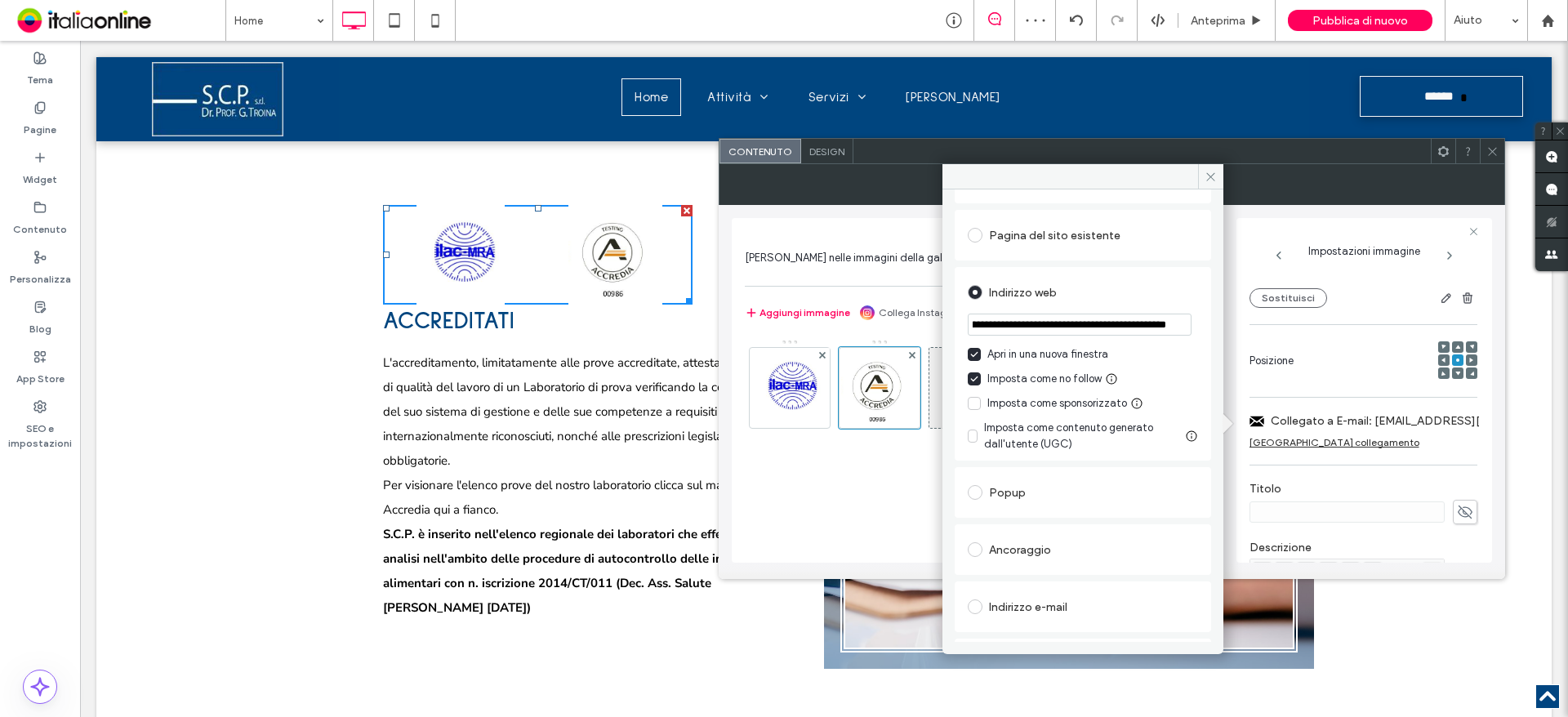
drag, startPoint x: 1216, startPoint y: 177, endPoint x: 1246, endPoint y: 170, distance: 30.8
click at [1216, 177] on icon at bounding box center [1210, 176] width 12 height 12
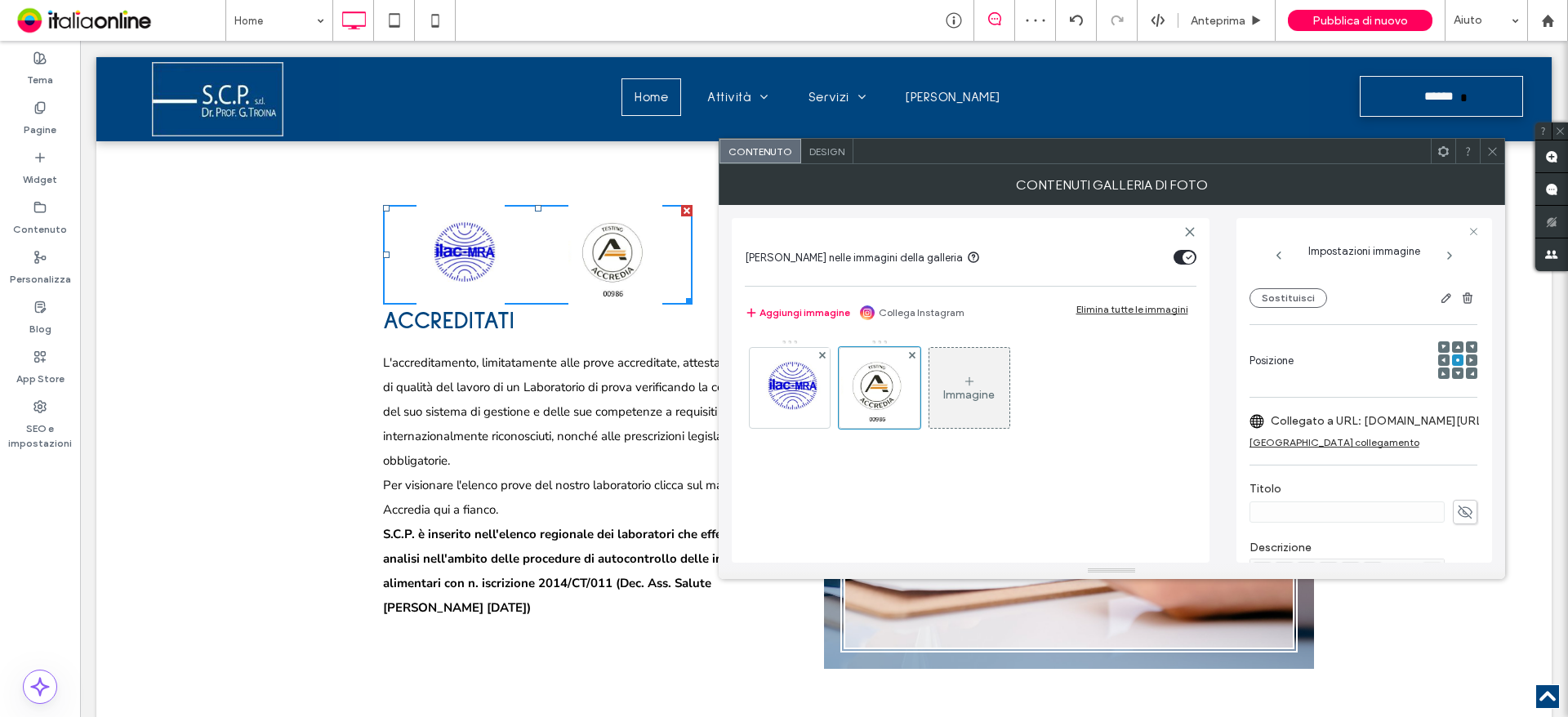
click at [1495, 155] on icon at bounding box center [1492, 151] width 12 height 12
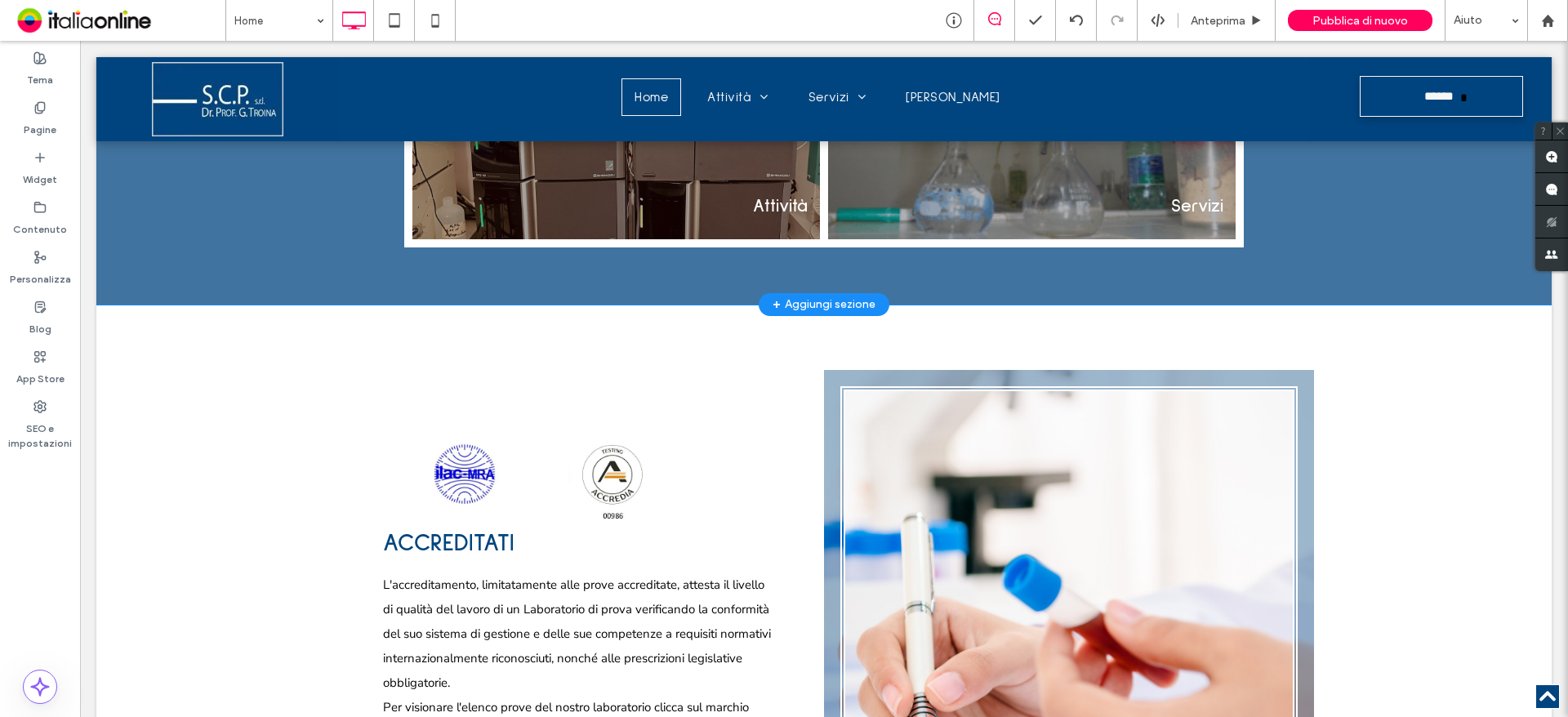
scroll to position [721, 0]
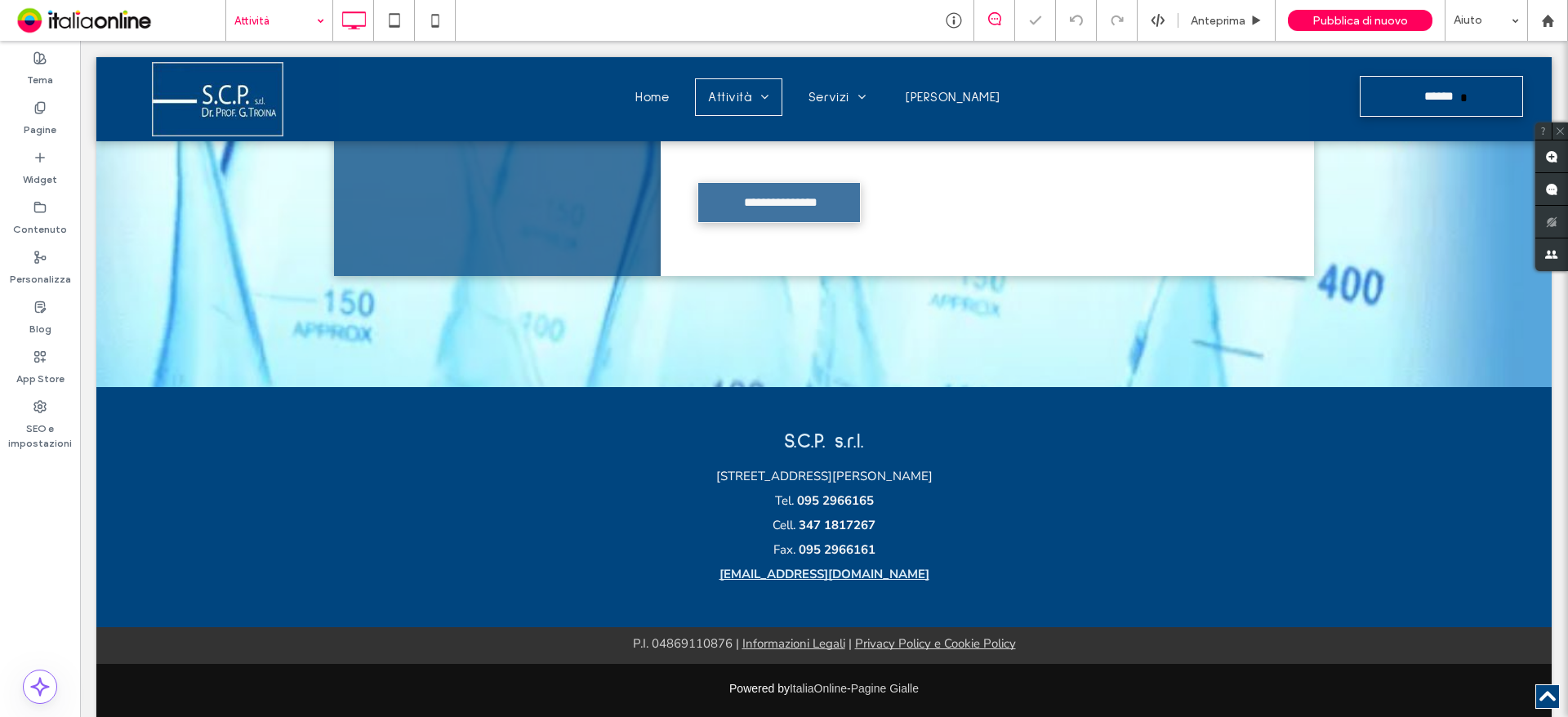
scroll to position [1792, 0]
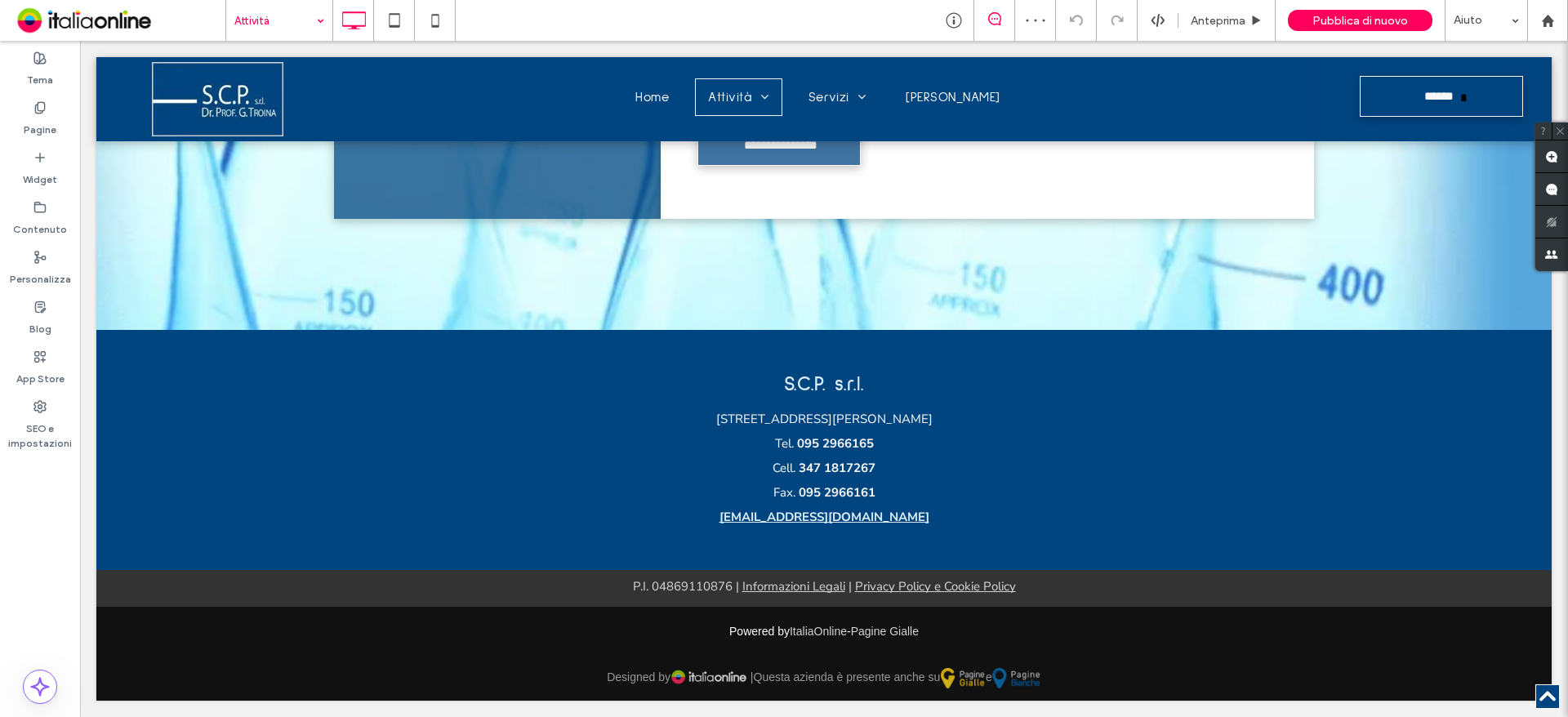
click at [296, 38] on input at bounding box center [275, 20] width 81 height 41
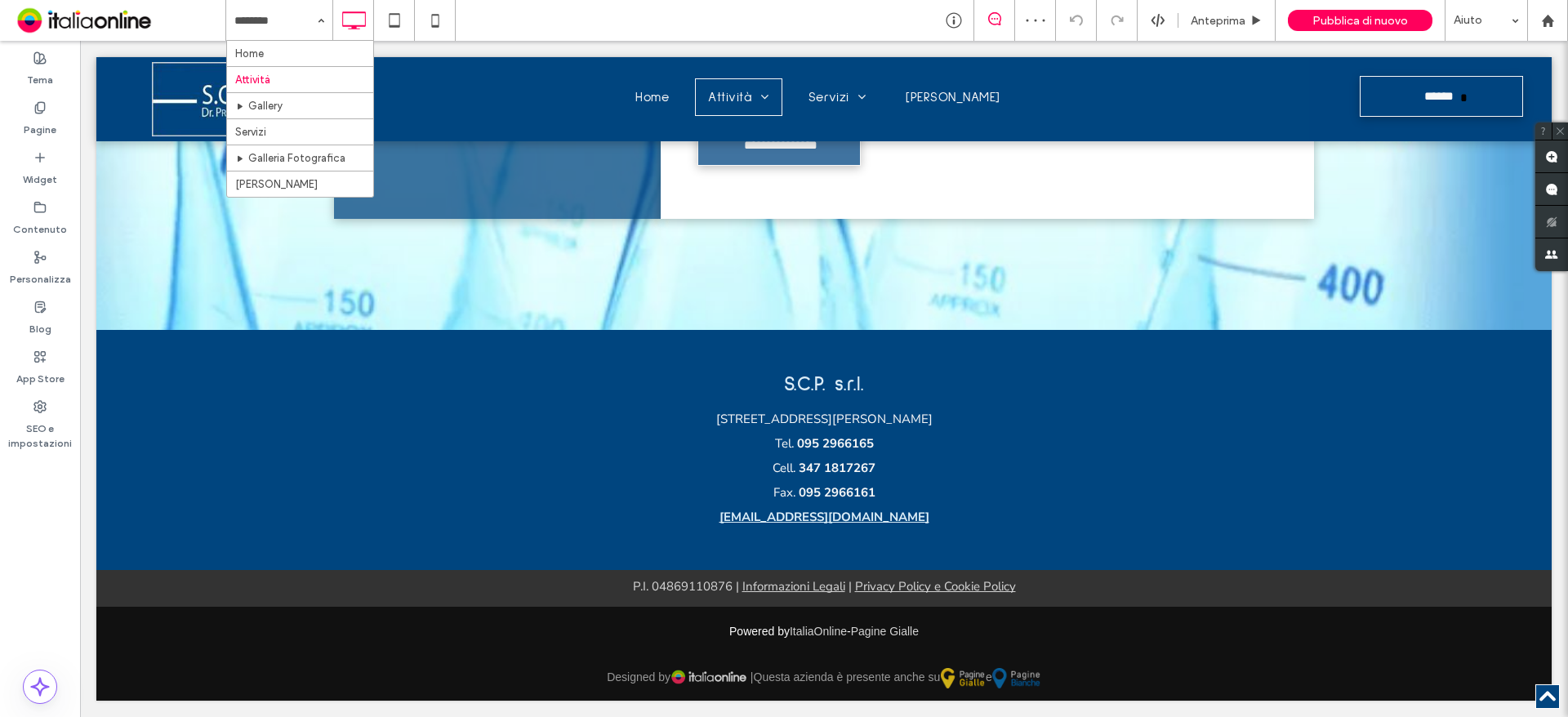
drag, startPoint x: 277, startPoint y: 103, endPoint x: 287, endPoint y: 116, distance: 16.4
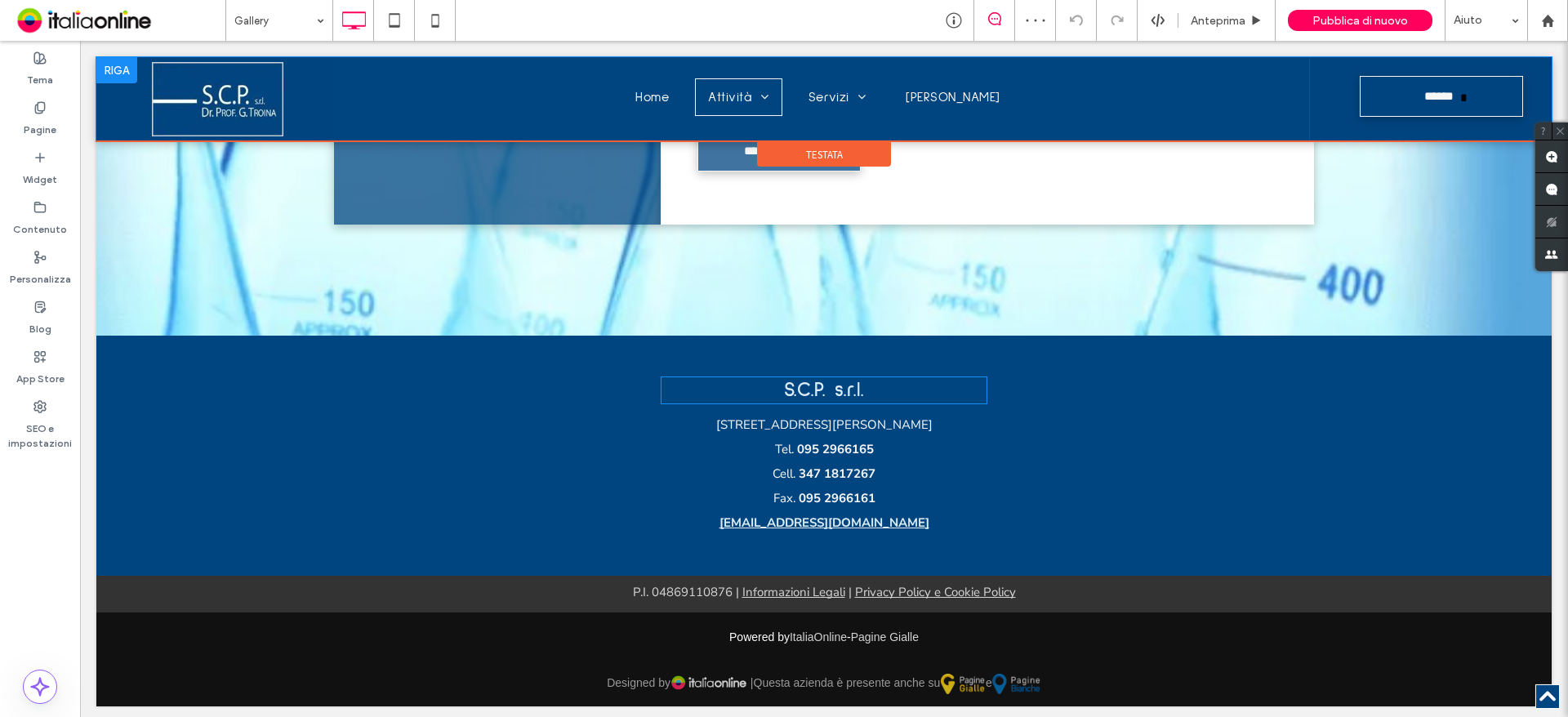
scroll to position [1726, 0]
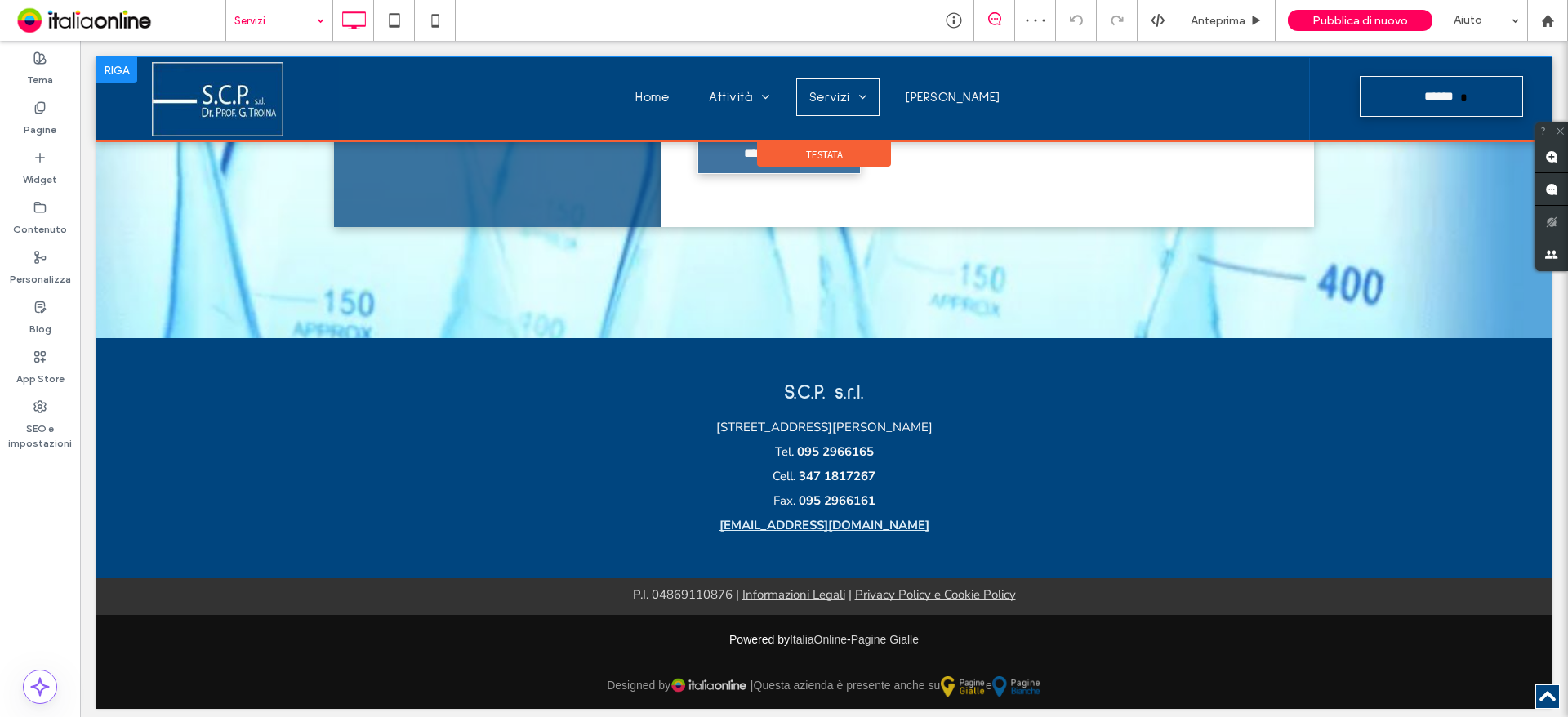
scroll to position [1939, 0]
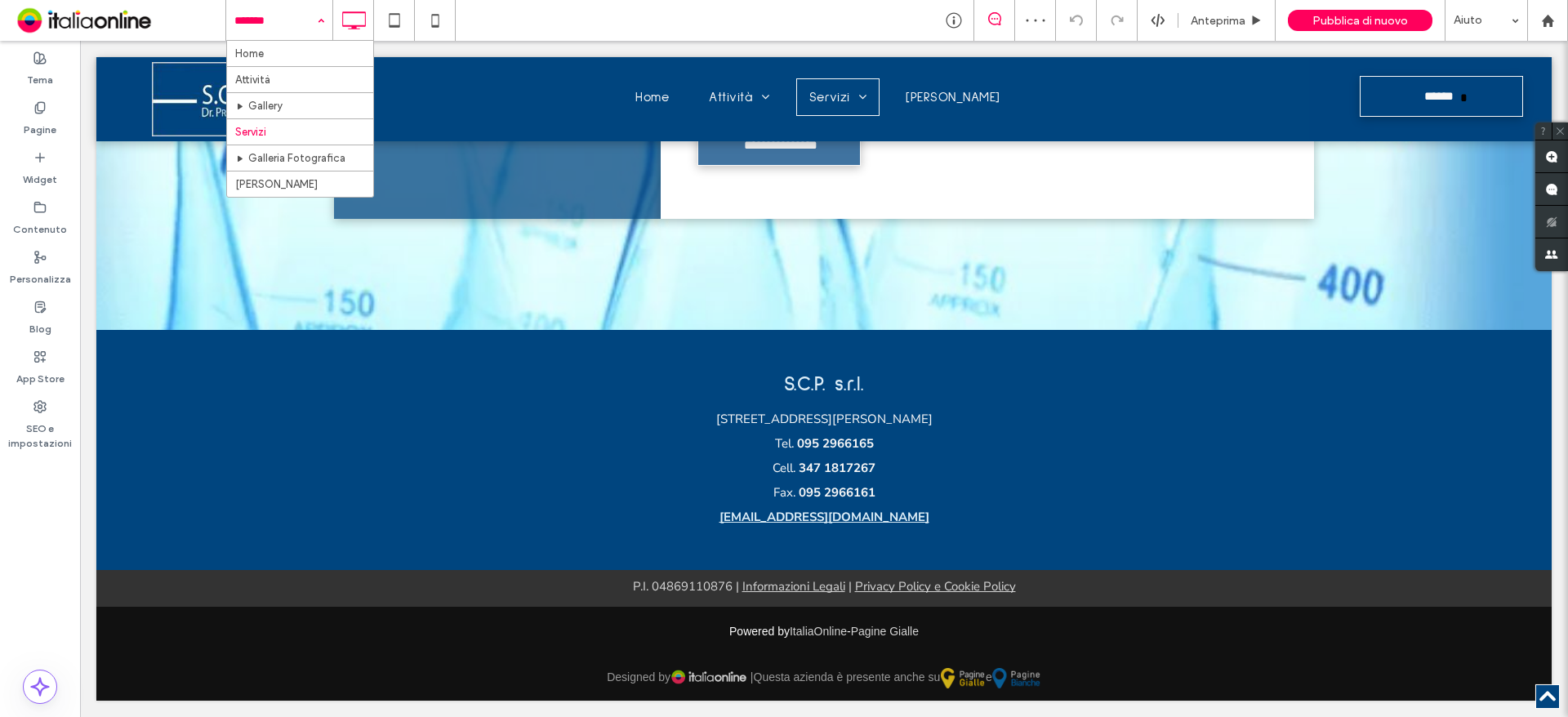
click at [289, 20] on input at bounding box center [275, 20] width 81 height 41
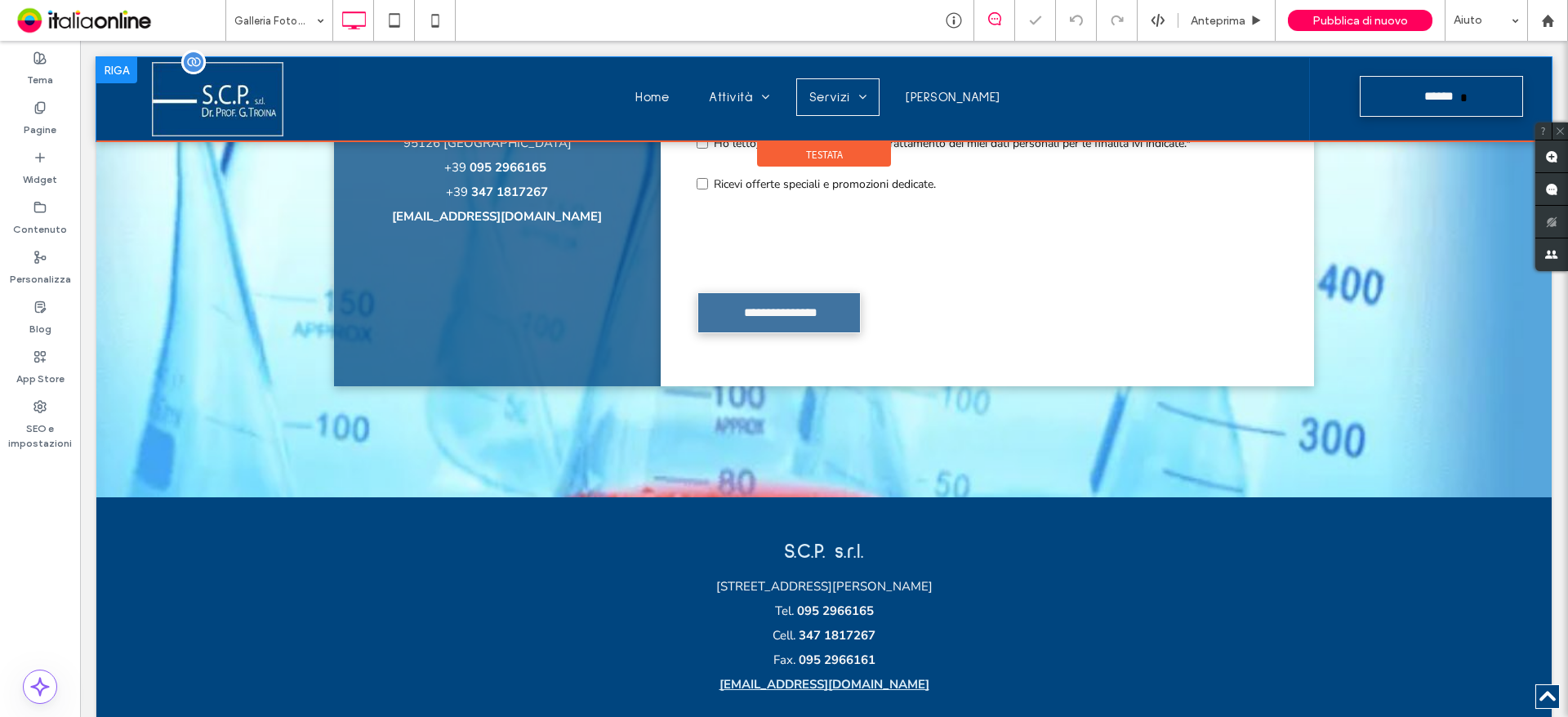
scroll to position [1868, 0]
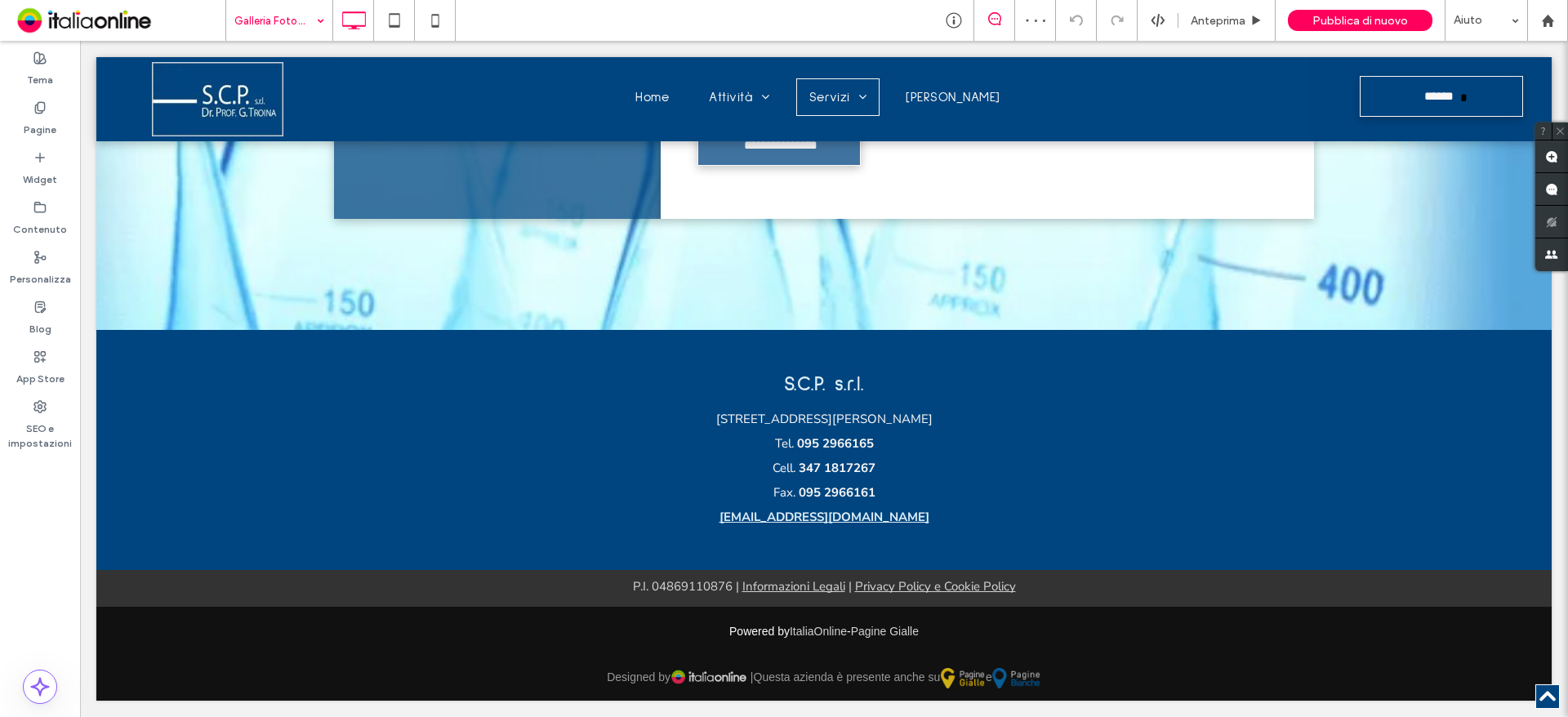
click at [315, 27] on div "Galleria Fotografica" at bounding box center [279, 20] width 106 height 41
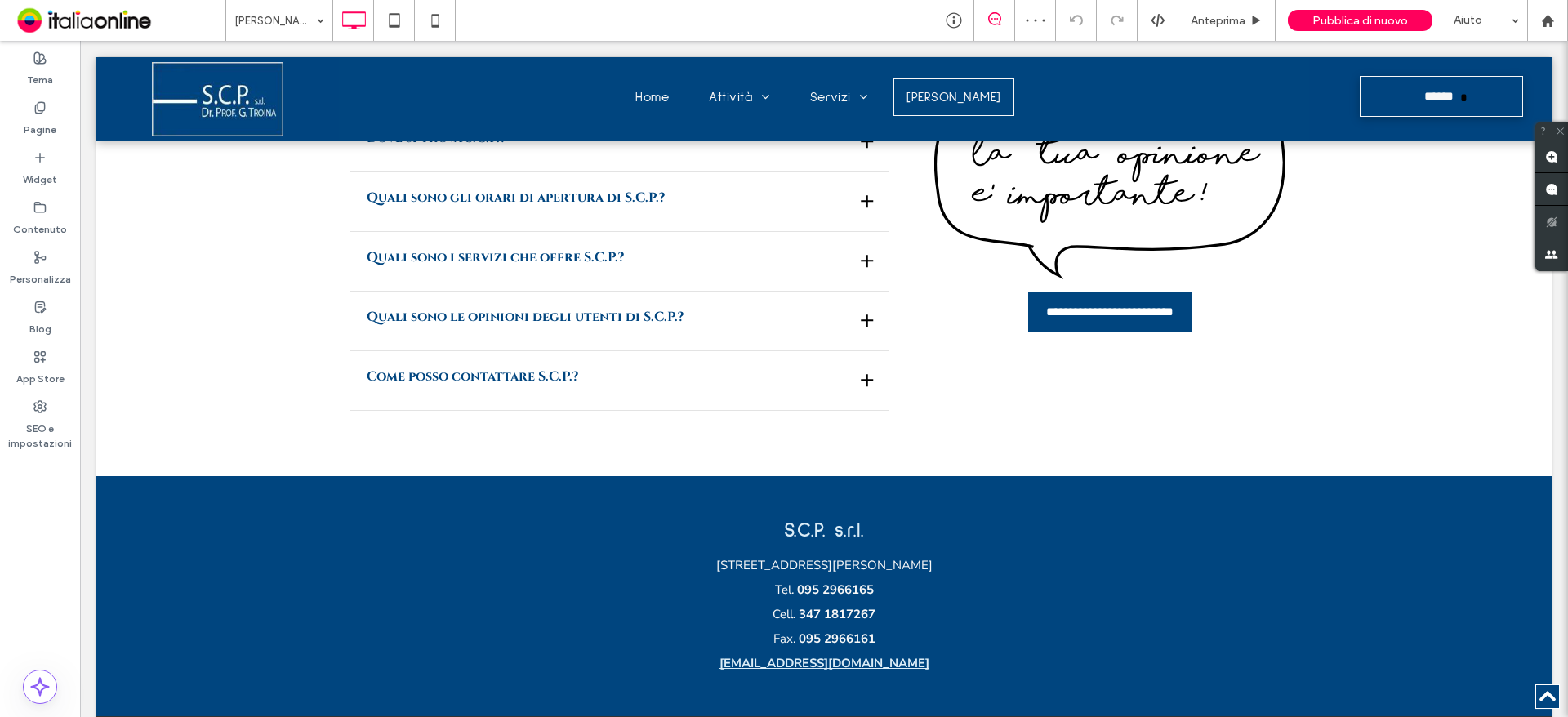
scroll to position [1616, 0]
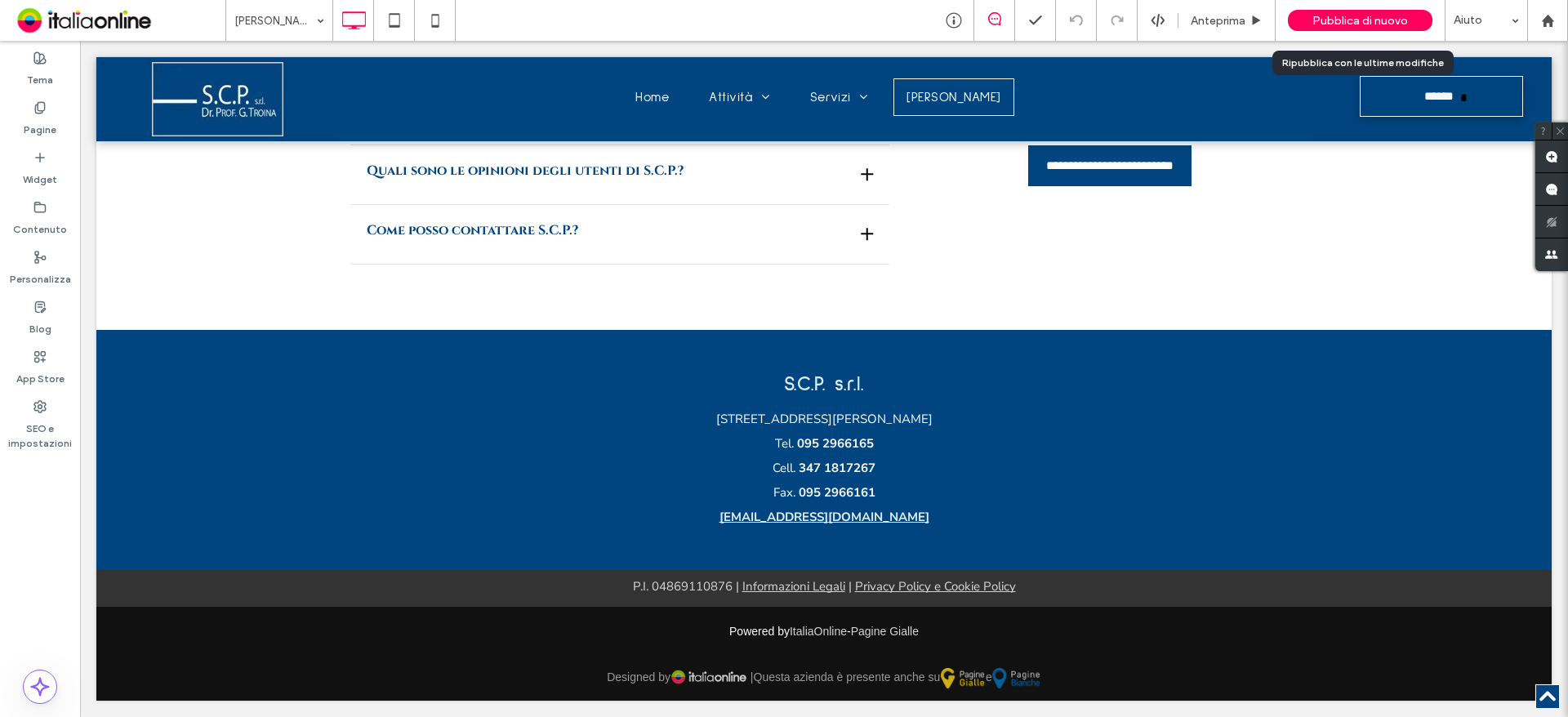
click at [1358, 15] on span "Pubblica di nuovo" at bounding box center [1360, 21] width 96 height 14
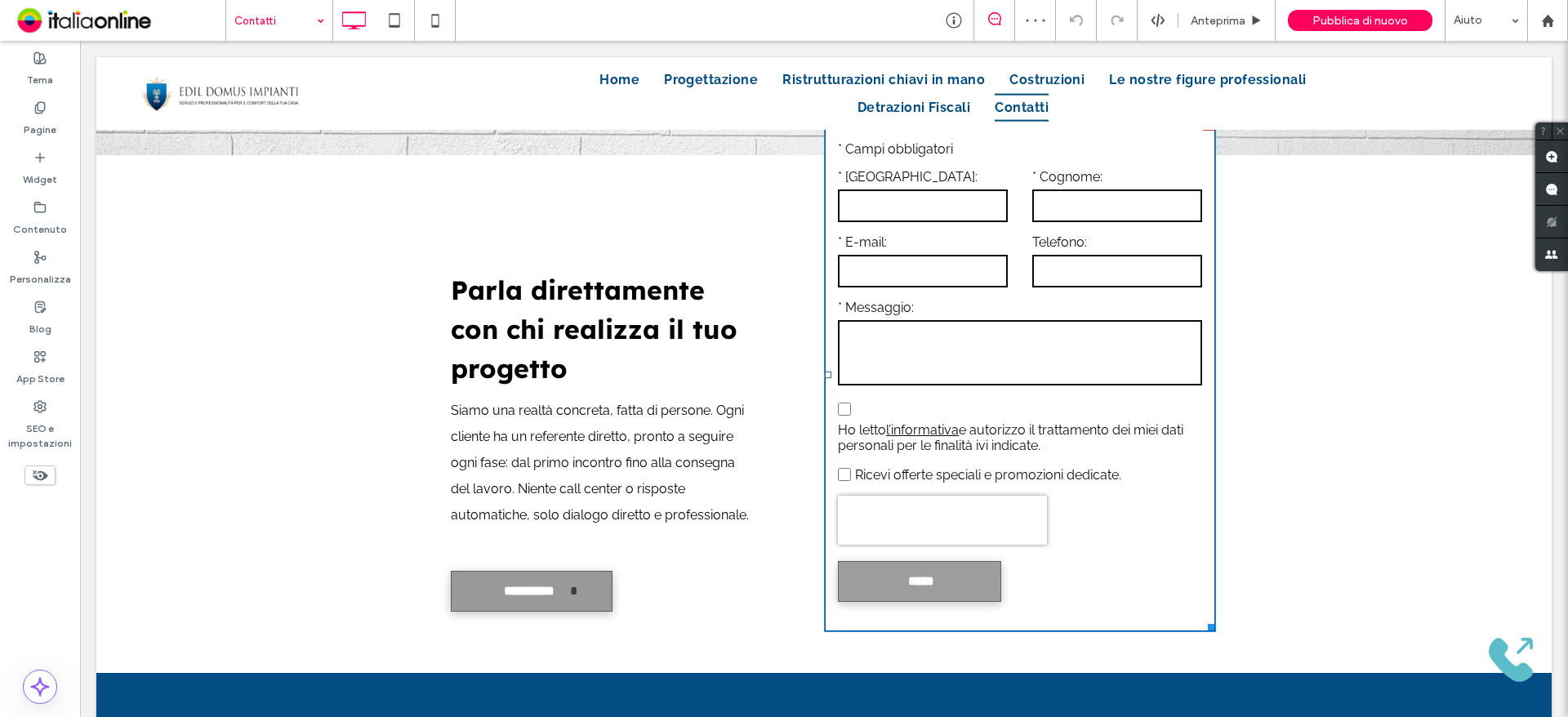
scroll to position [1388, 0]
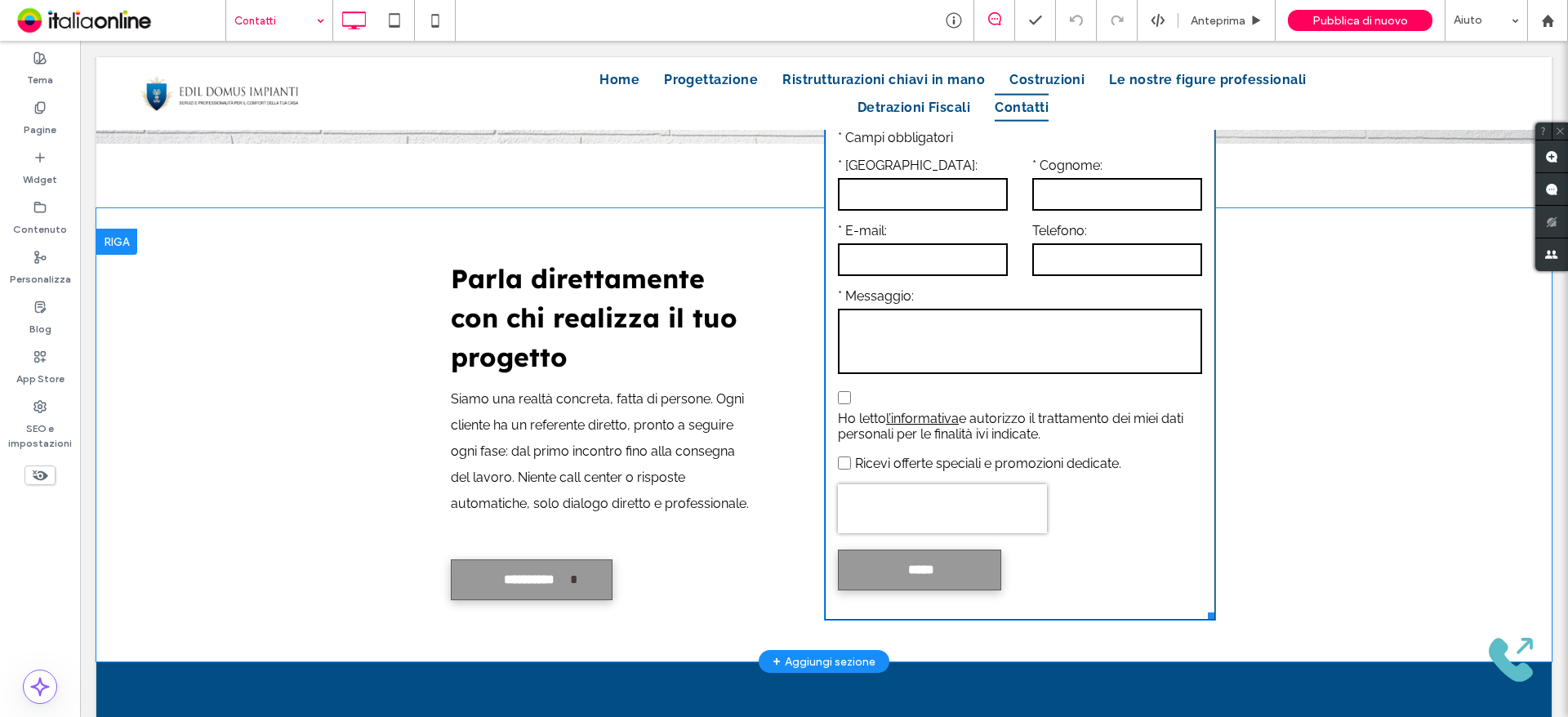
click at [1035, 373] on textarea at bounding box center [1019, 341] width 364 height 65
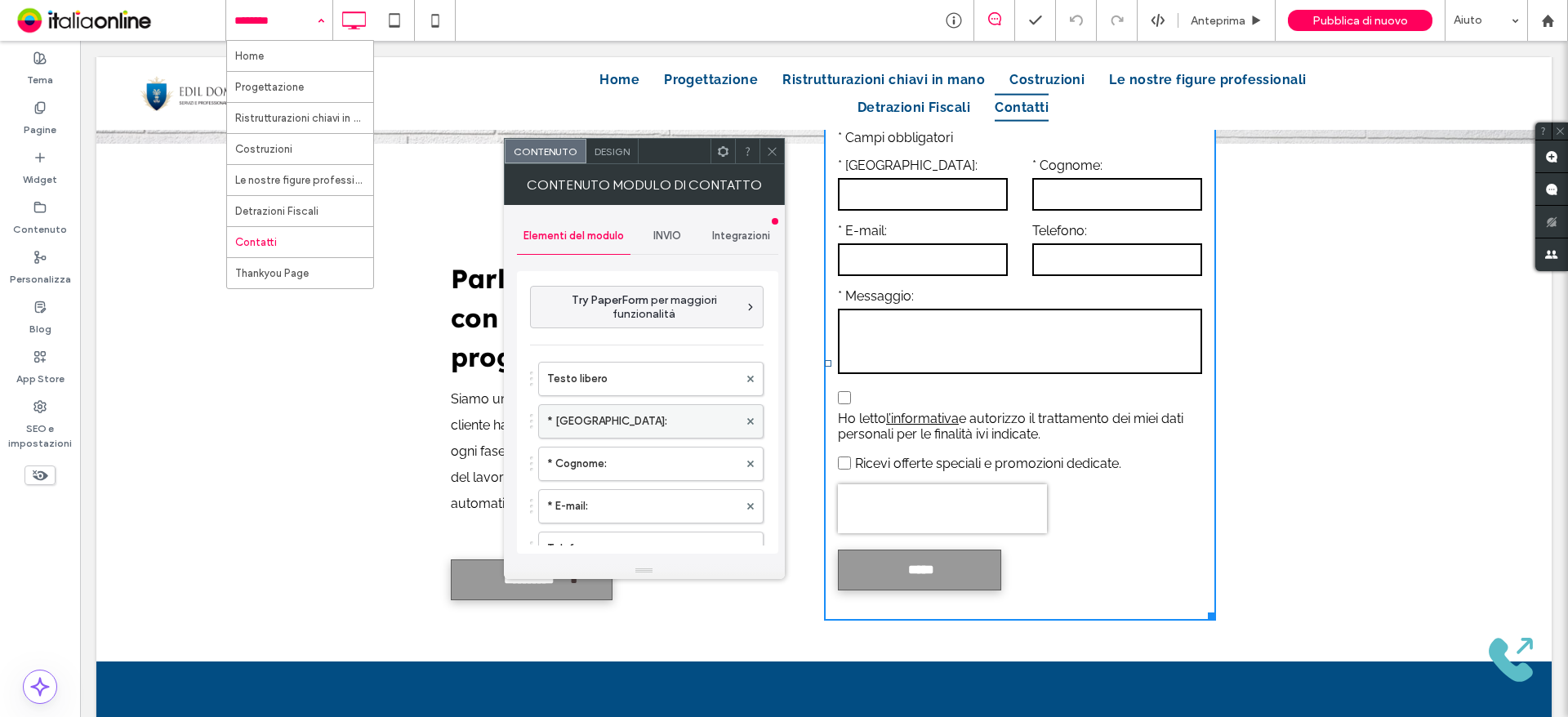
scroll to position [81, 0]
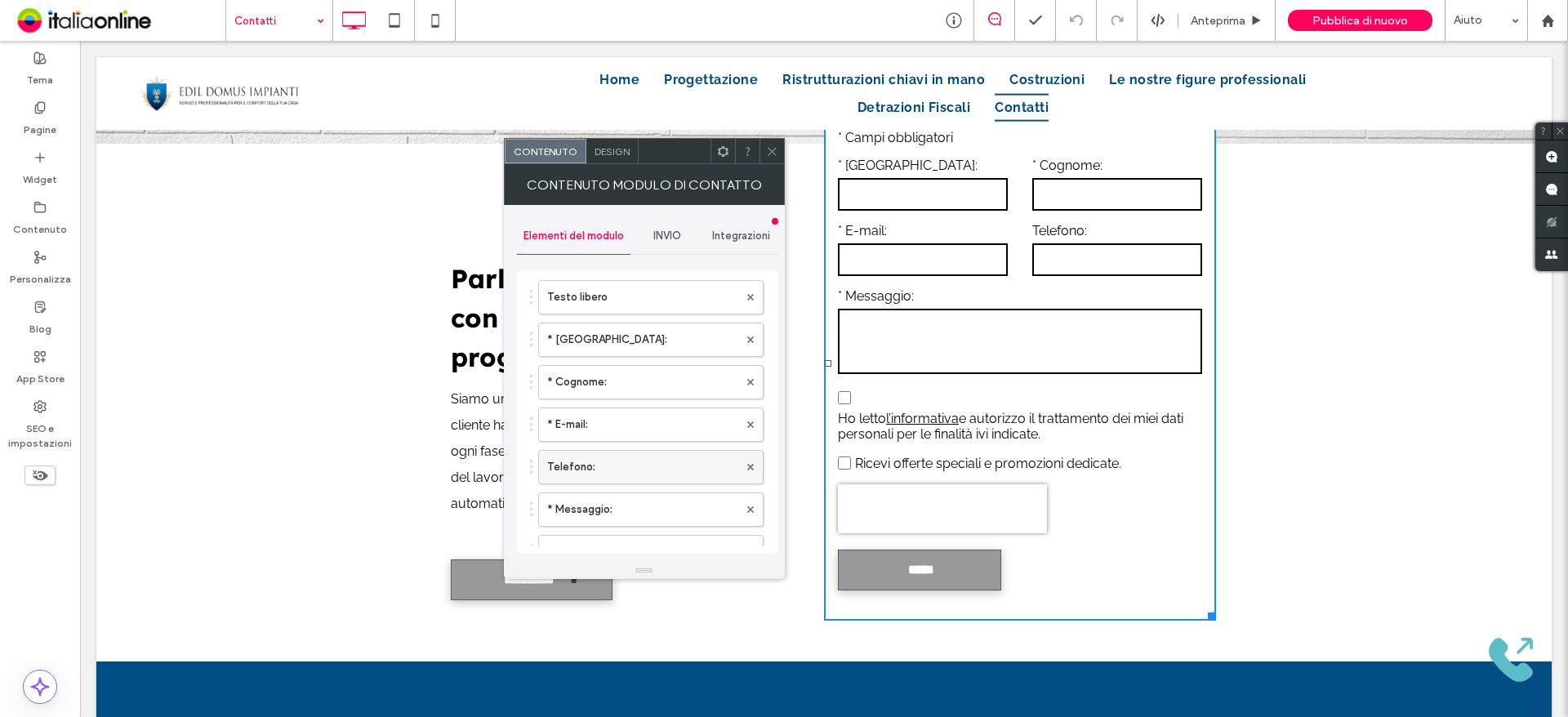
click at [600, 462] on label "Telefono:" at bounding box center [643, 466] width 191 height 33
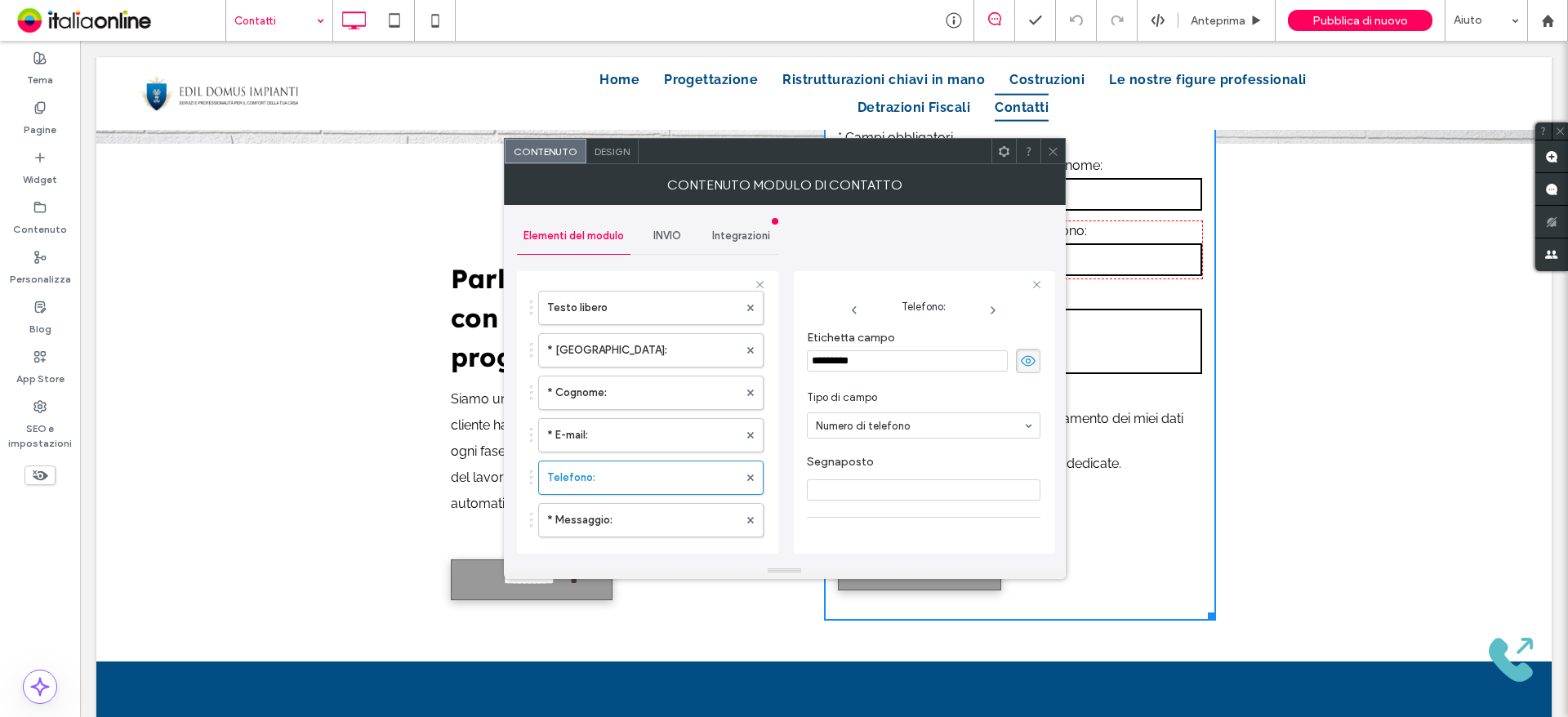
click at [812, 361] on input "*********" at bounding box center [907, 360] width 201 height 21
type input "**********"
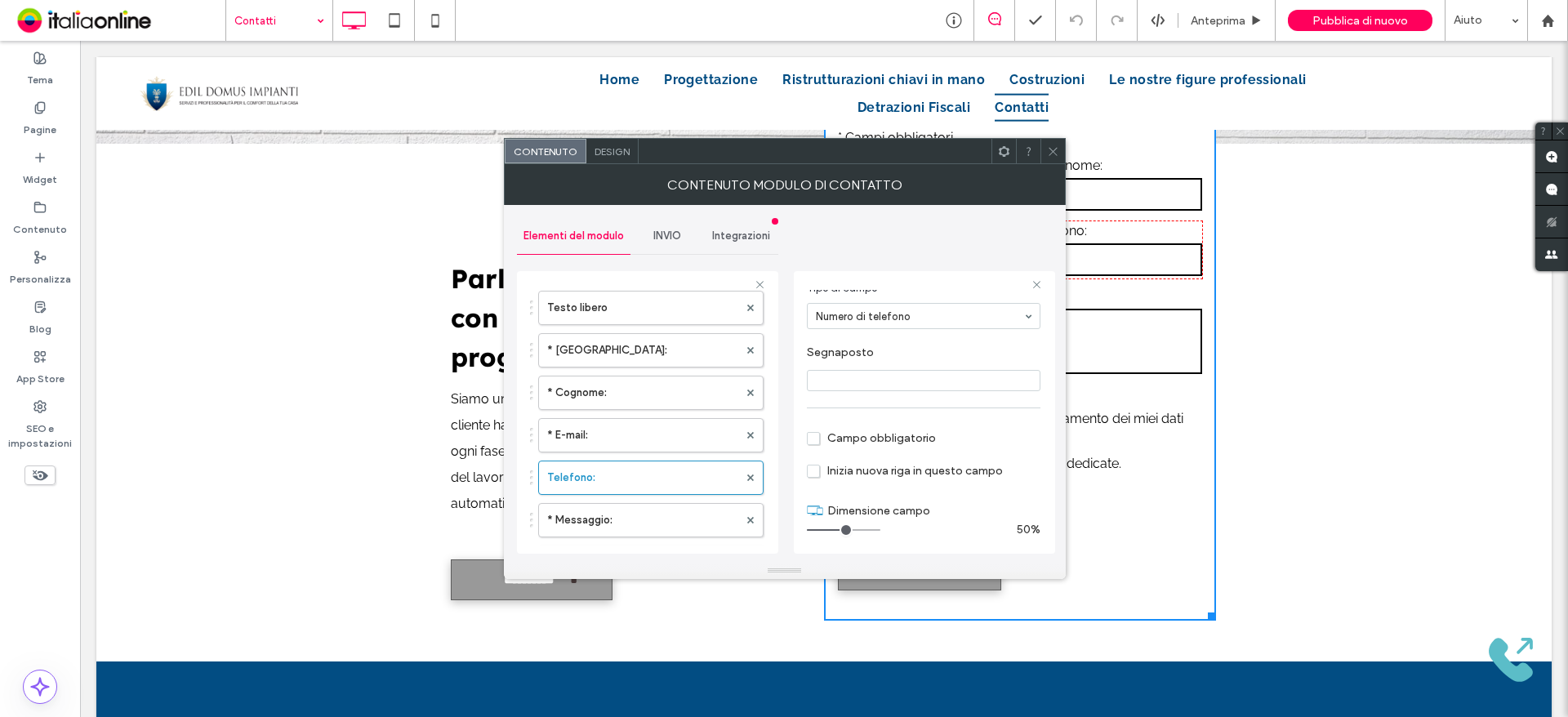
scroll to position [114, 0]
click at [861, 436] on span "Campo obbligatorio" at bounding box center [872, 433] width 129 height 14
drag, startPoint x: 1058, startPoint y: 153, endPoint x: 993, endPoint y: 126, distance: 70.4
click at [1058, 153] on icon at bounding box center [1052, 151] width 12 height 12
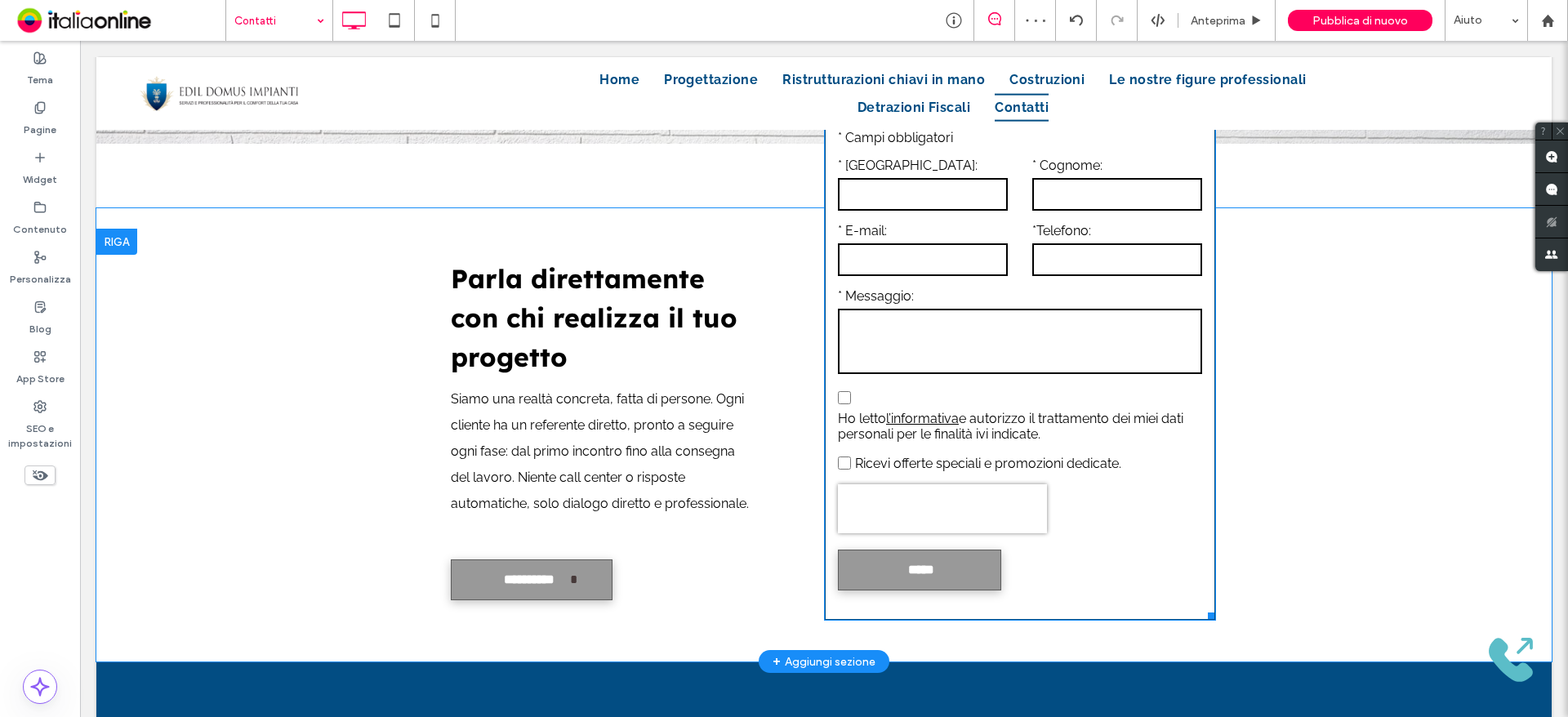
scroll to position [1224, 0]
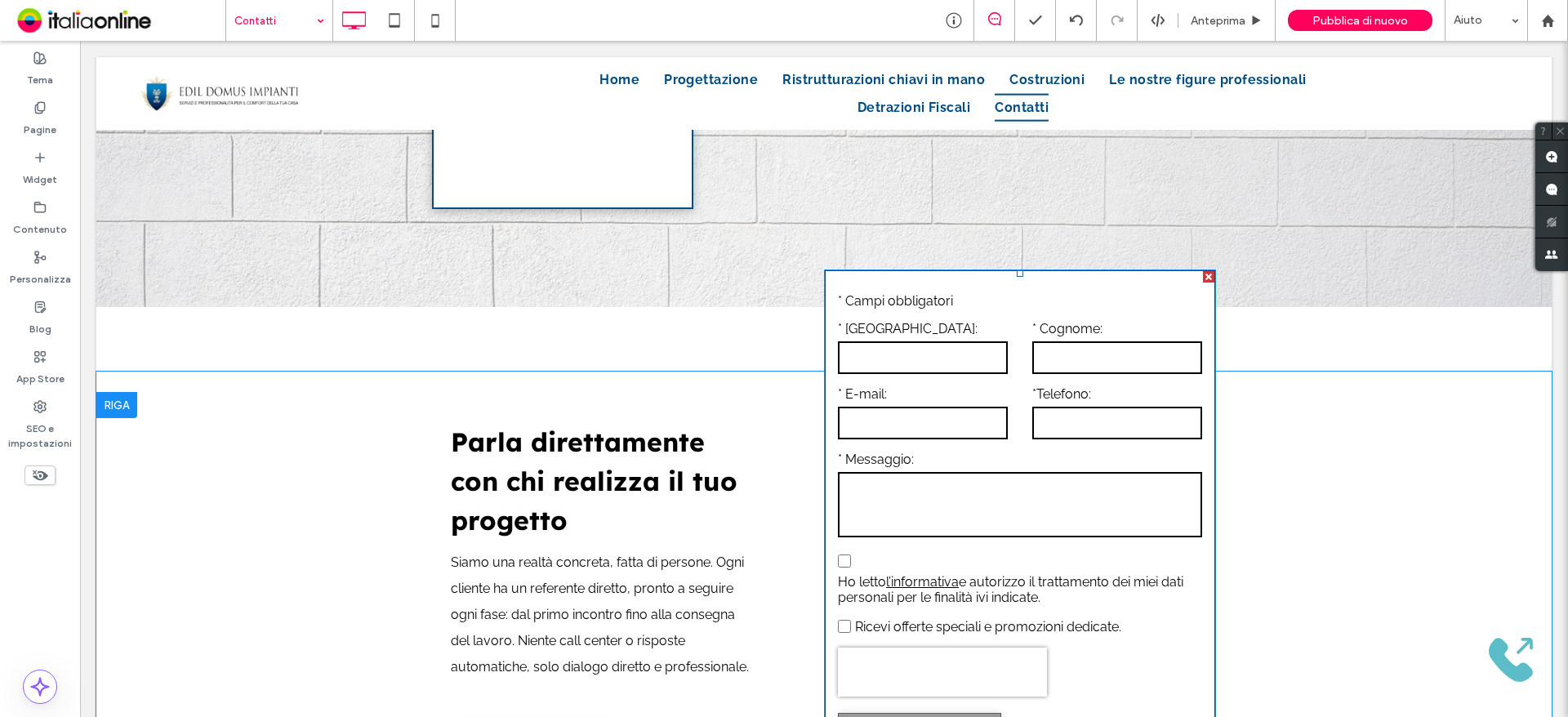
click at [967, 521] on textarea at bounding box center [1019, 504] width 364 height 65
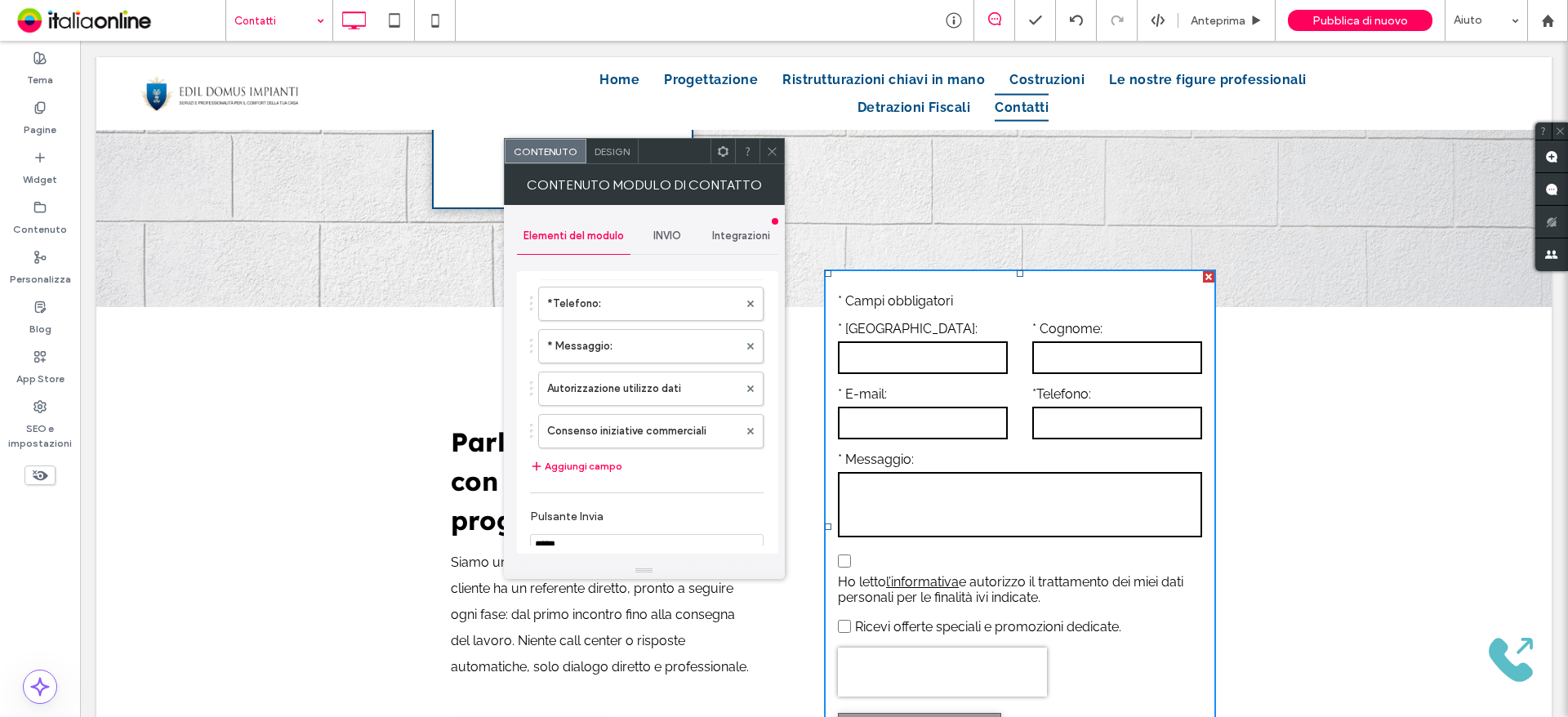
scroll to position [1388, 0]
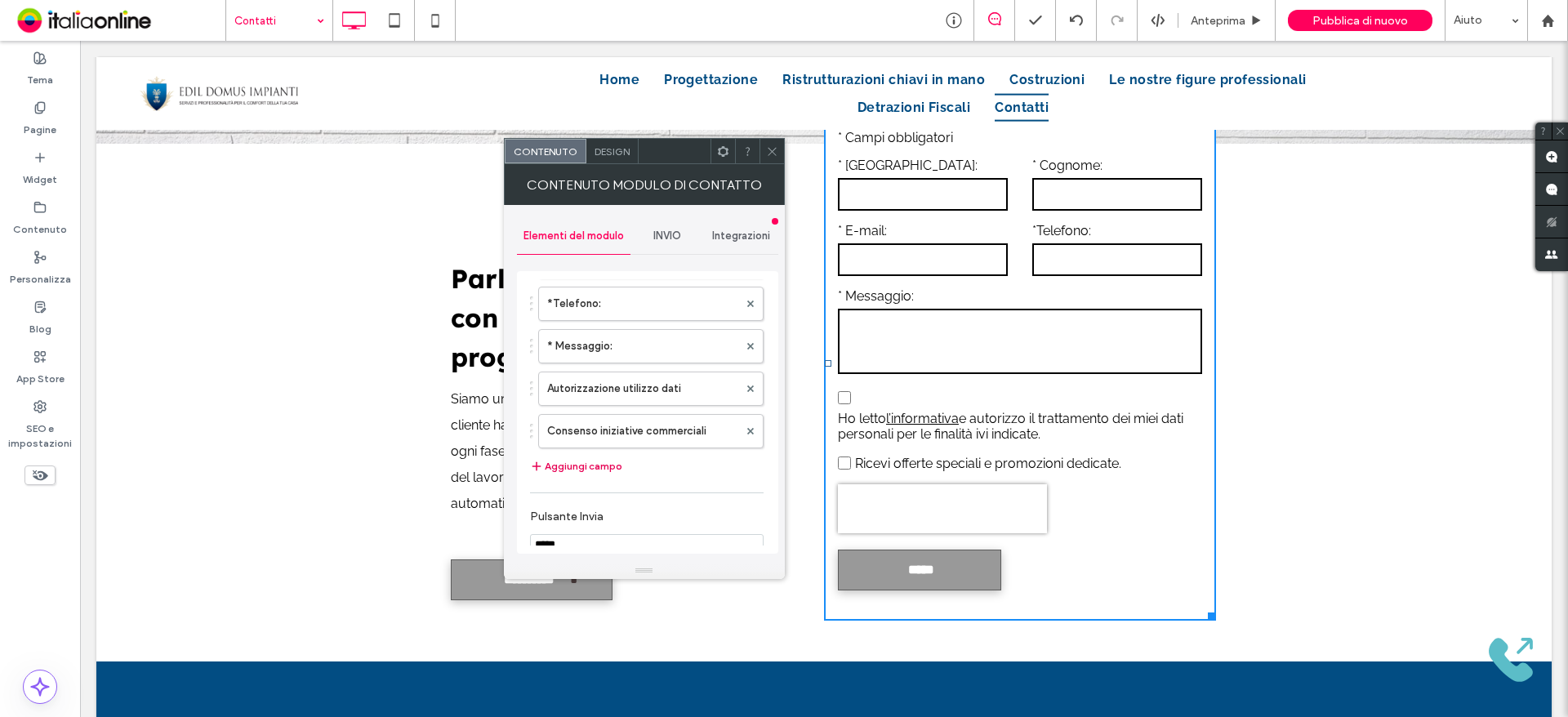
click at [569, 471] on button "Aggiungi campo" at bounding box center [576, 465] width 93 height 20
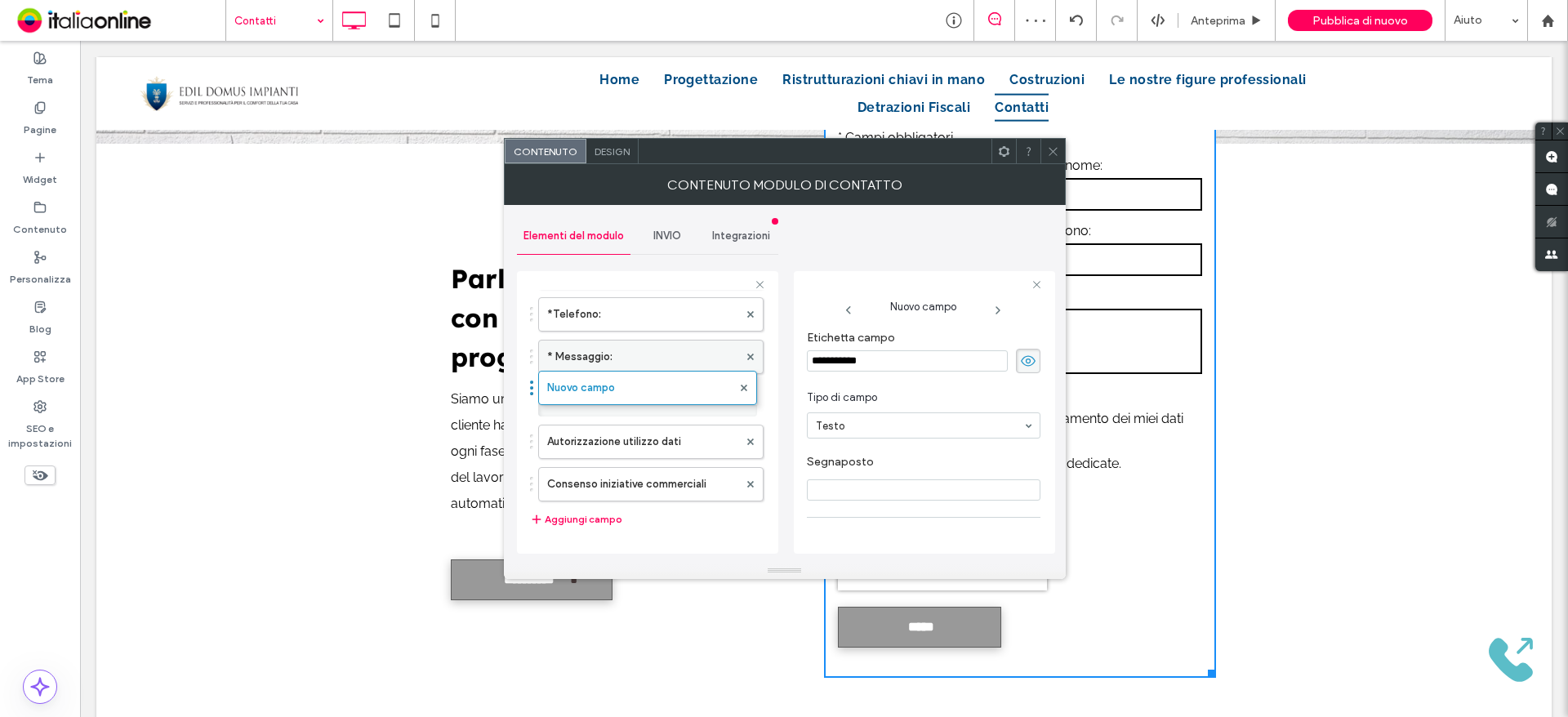
drag, startPoint x: 628, startPoint y: 487, endPoint x: 651, endPoint y: 368, distance: 121.2
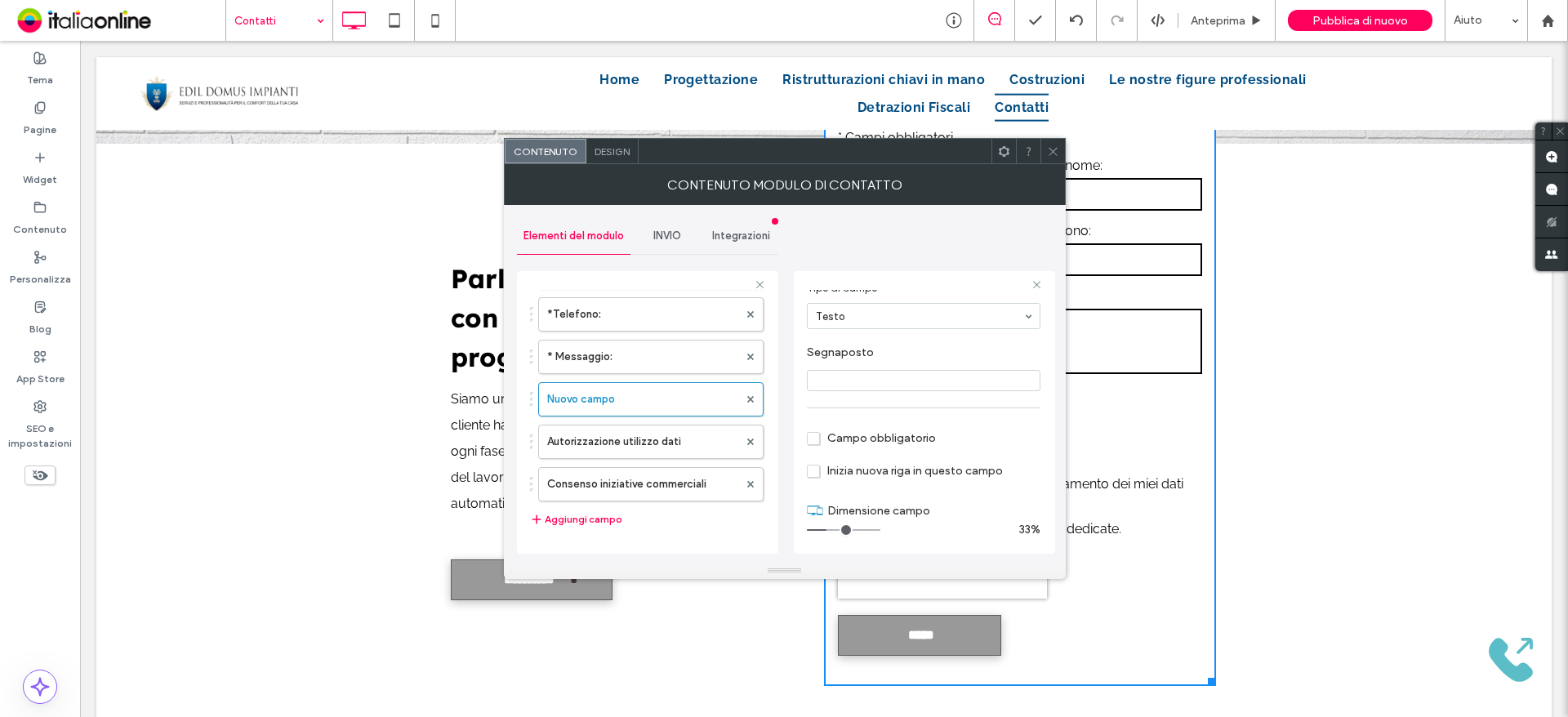
scroll to position [114, 0]
click at [871, 440] on span "Campo obbligatorio" at bounding box center [872, 433] width 129 height 14
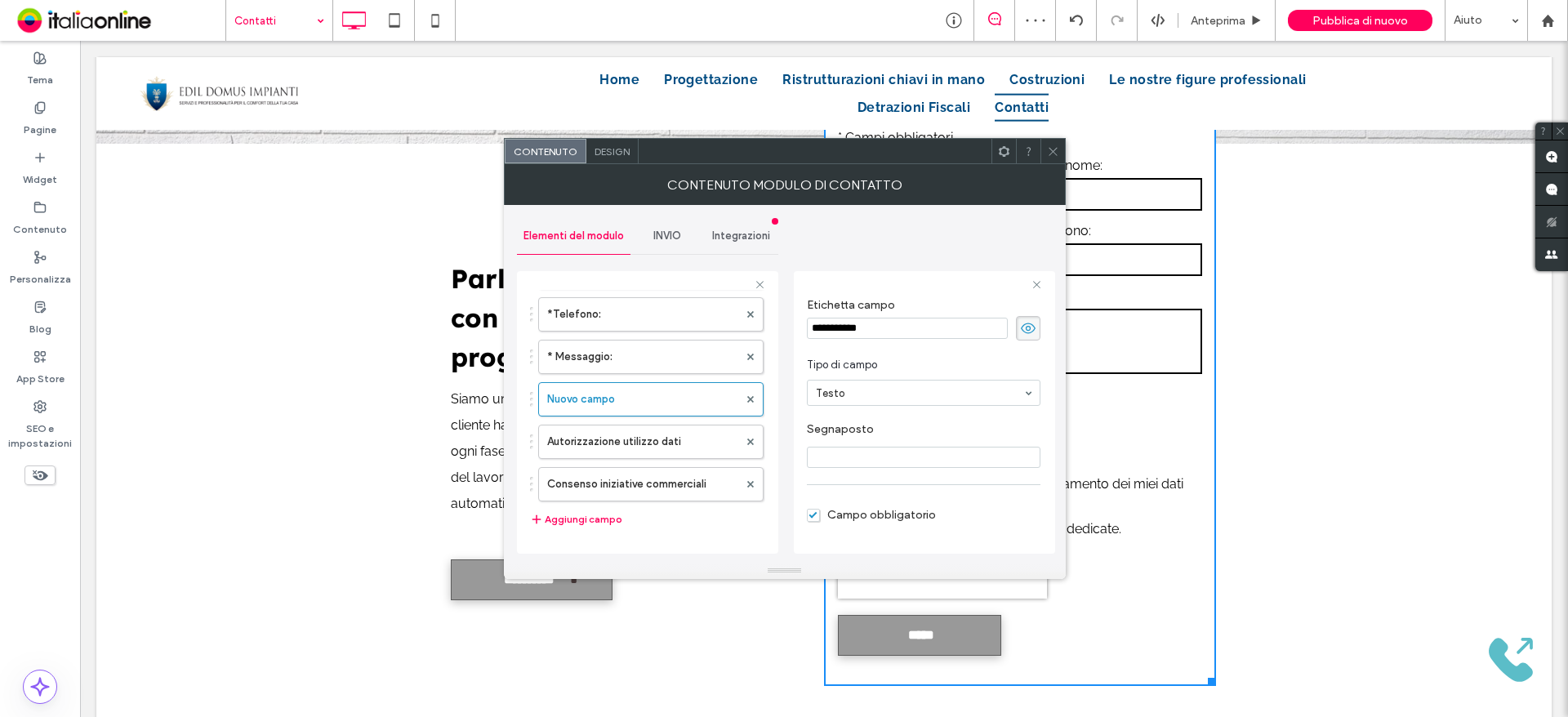
click at [944, 465] on input "Segnaposto" at bounding box center [924, 457] width 234 height 21
type input "*"
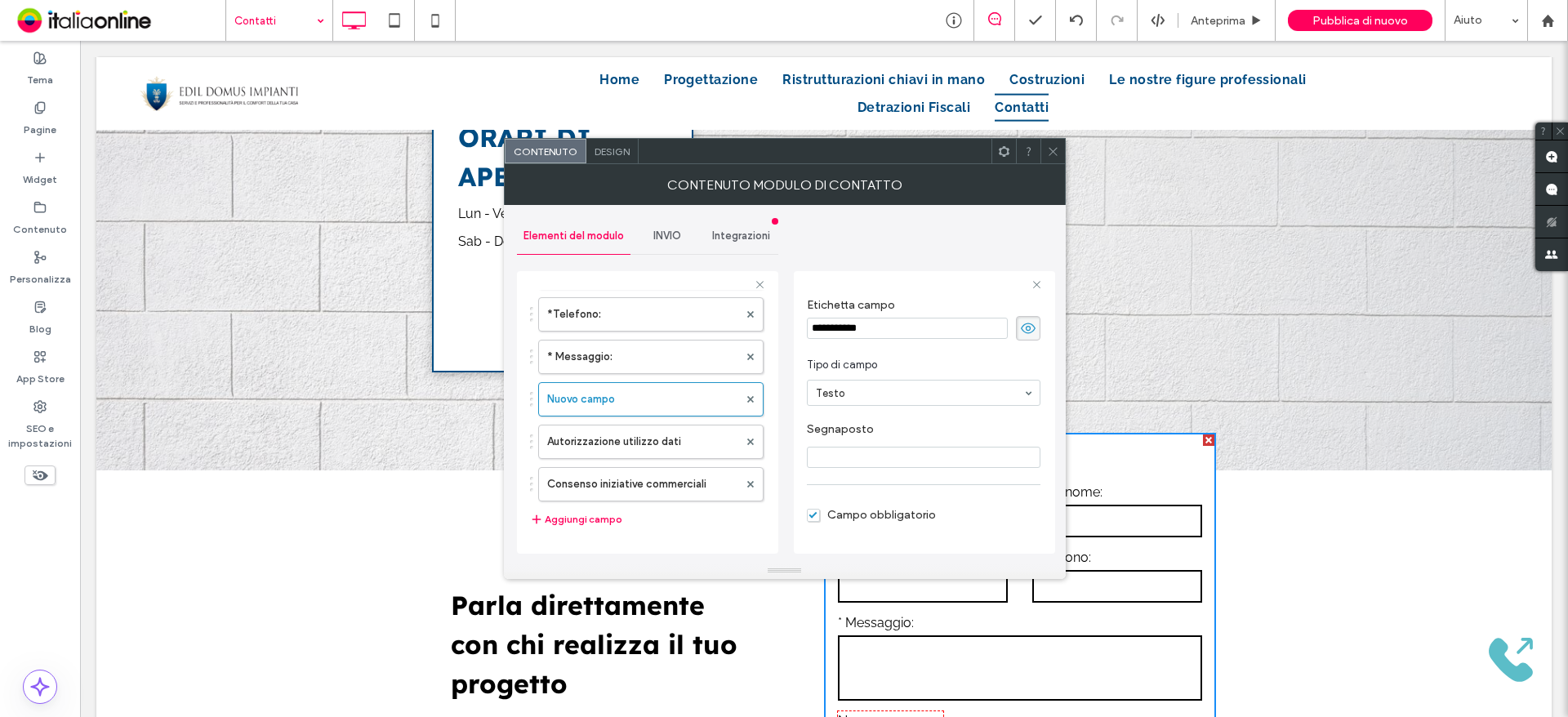
scroll to position [1143, 0]
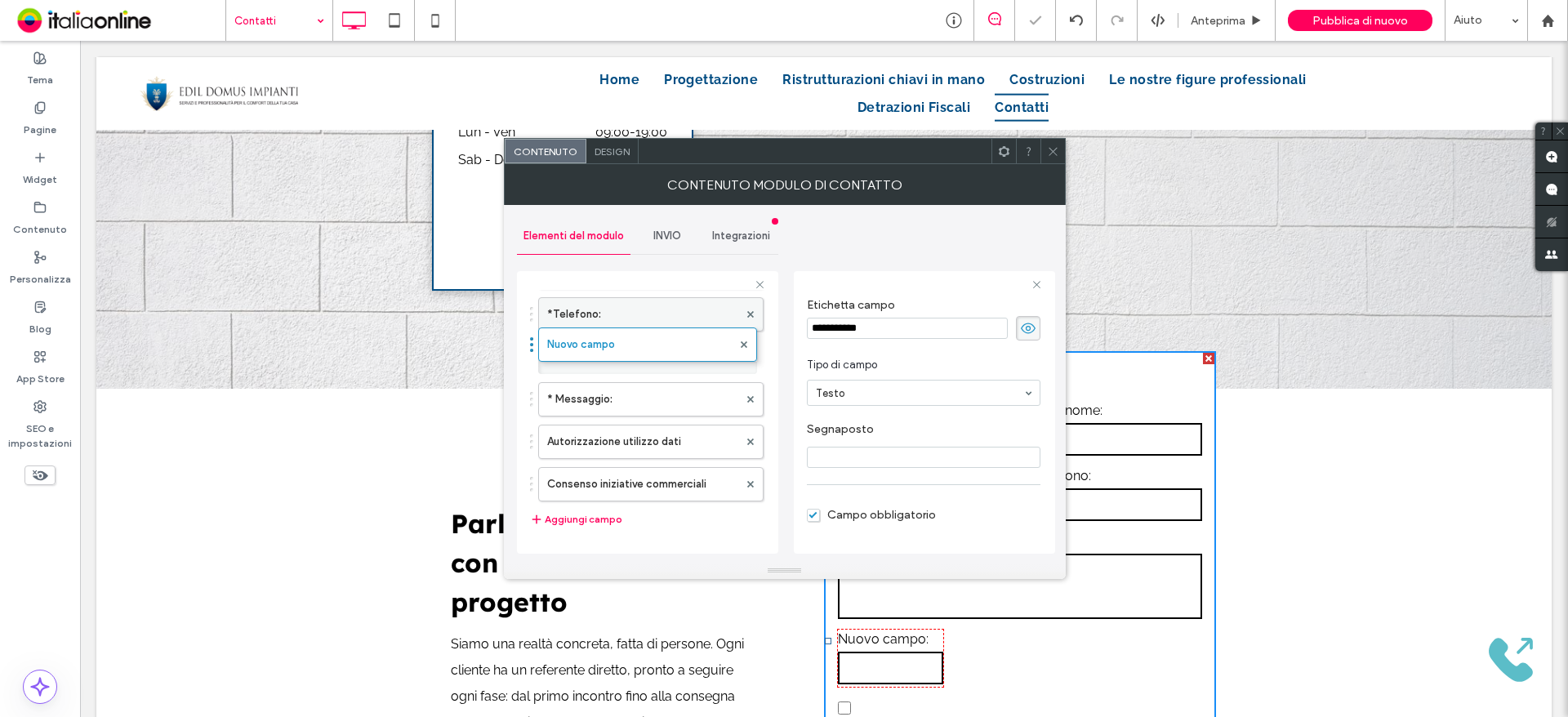
drag, startPoint x: 612, startPoint y: 362, endPoint x: 613, endPoint y: 324, distance: 38.0
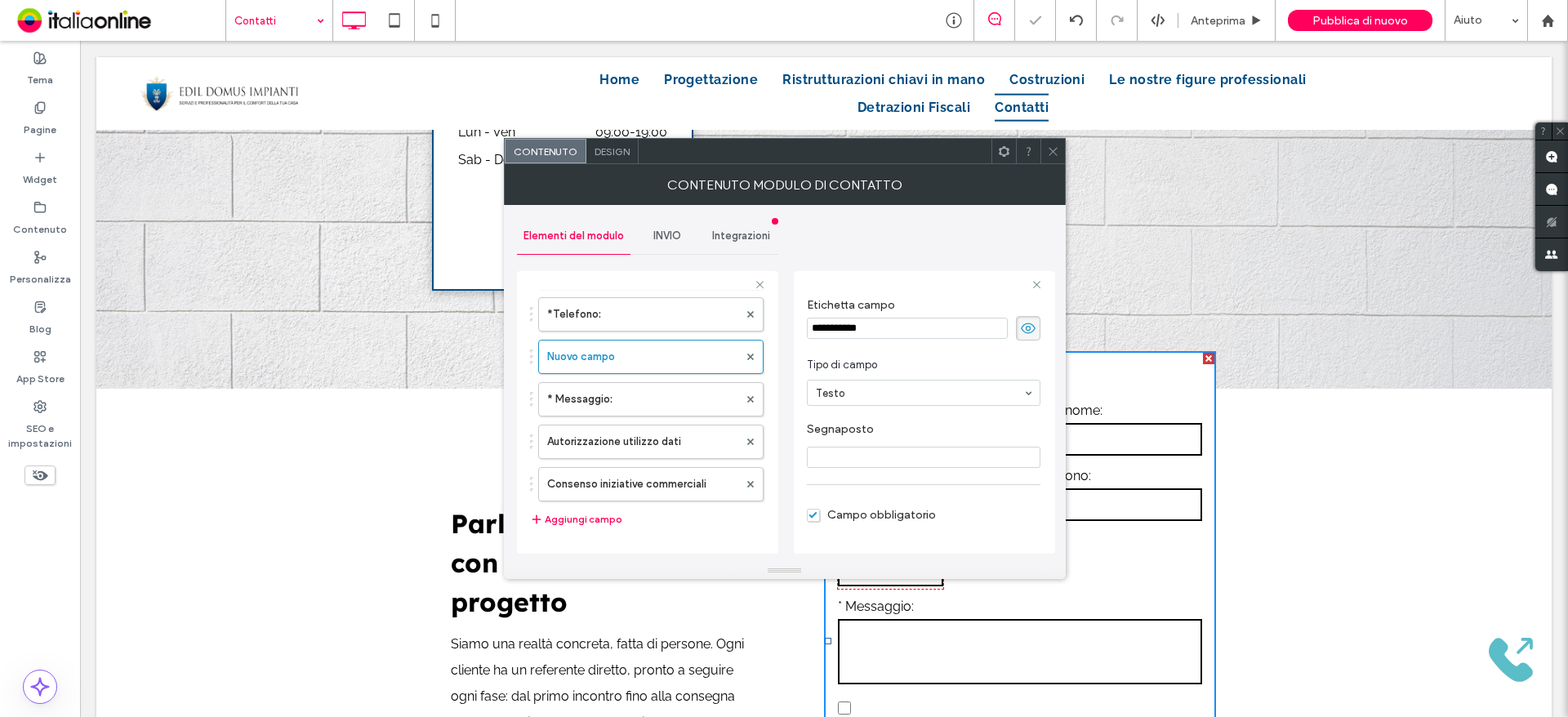
click at [868, 452] on input "Segnaposto" at bounding box center [924, 457] width 234 height 21
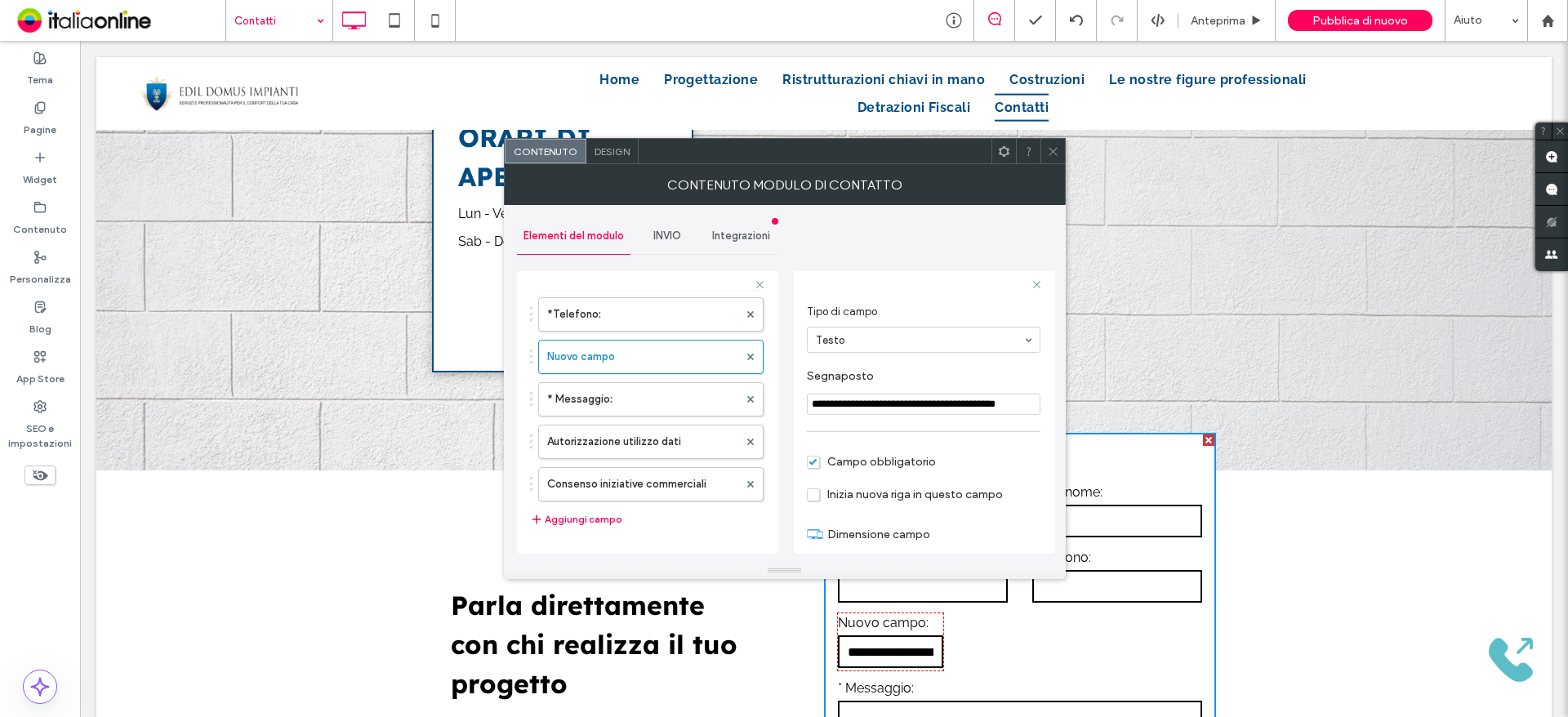
scroll to position [114, 0]
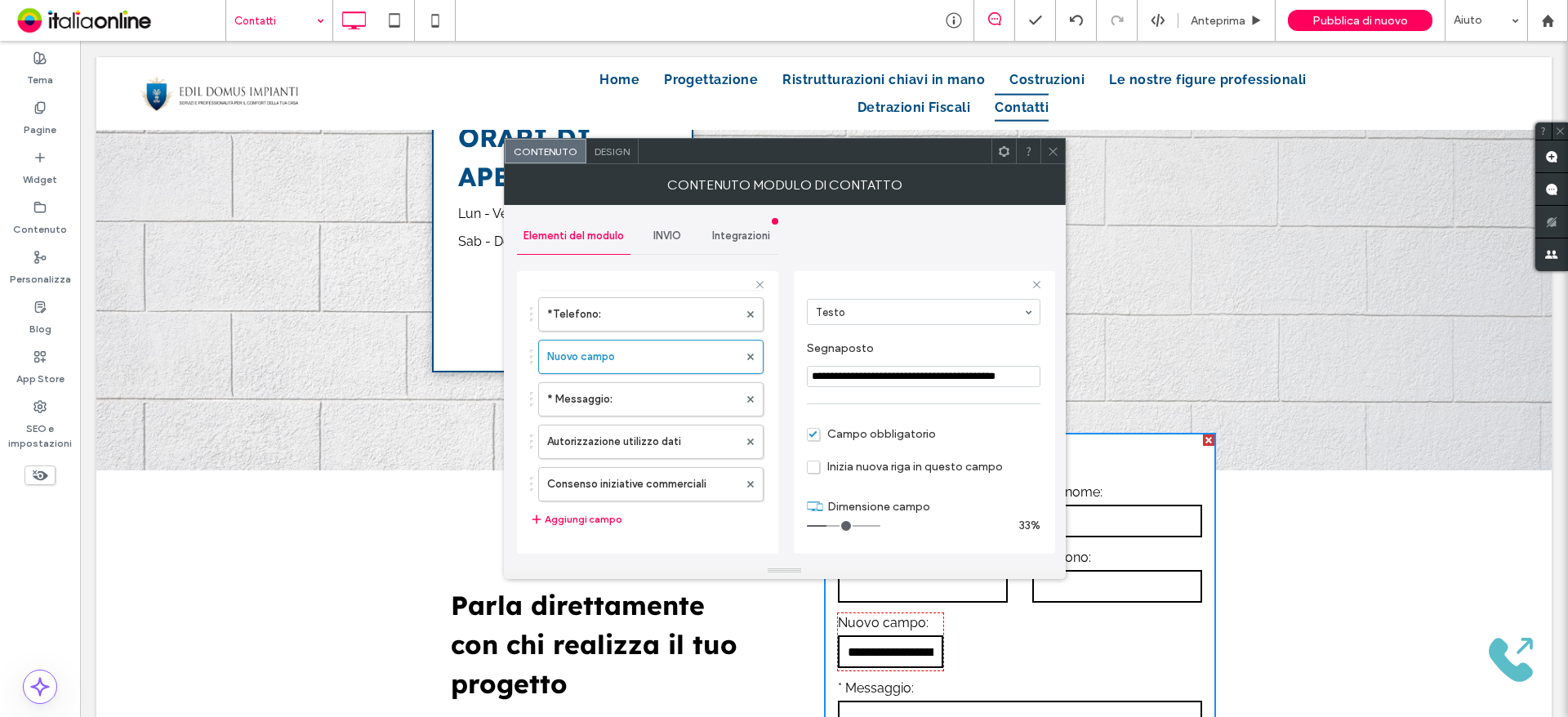
type input "**********"
click at [852, 527] on input "range" at bounding box center [844, 526] width 74 height 2
click at [868, 526] on input "range" at bounding box center [844, 526] width 74 height 2
type input "**"
click at [875, 525] on input "range" at bounding box center [844, 526] width 74 height 2
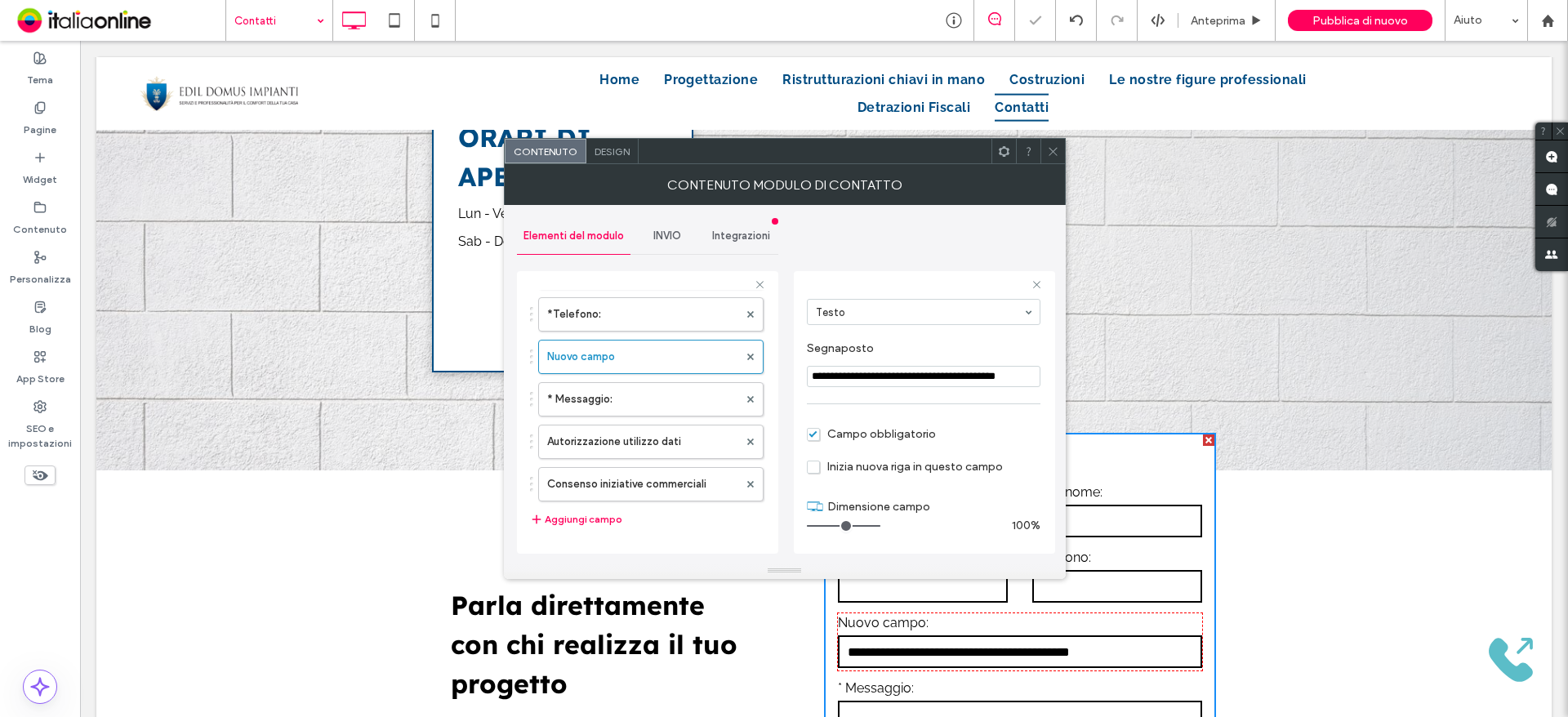
click at [880, 525] on input "range" at bounding box center [844, 526] width 74 height 2
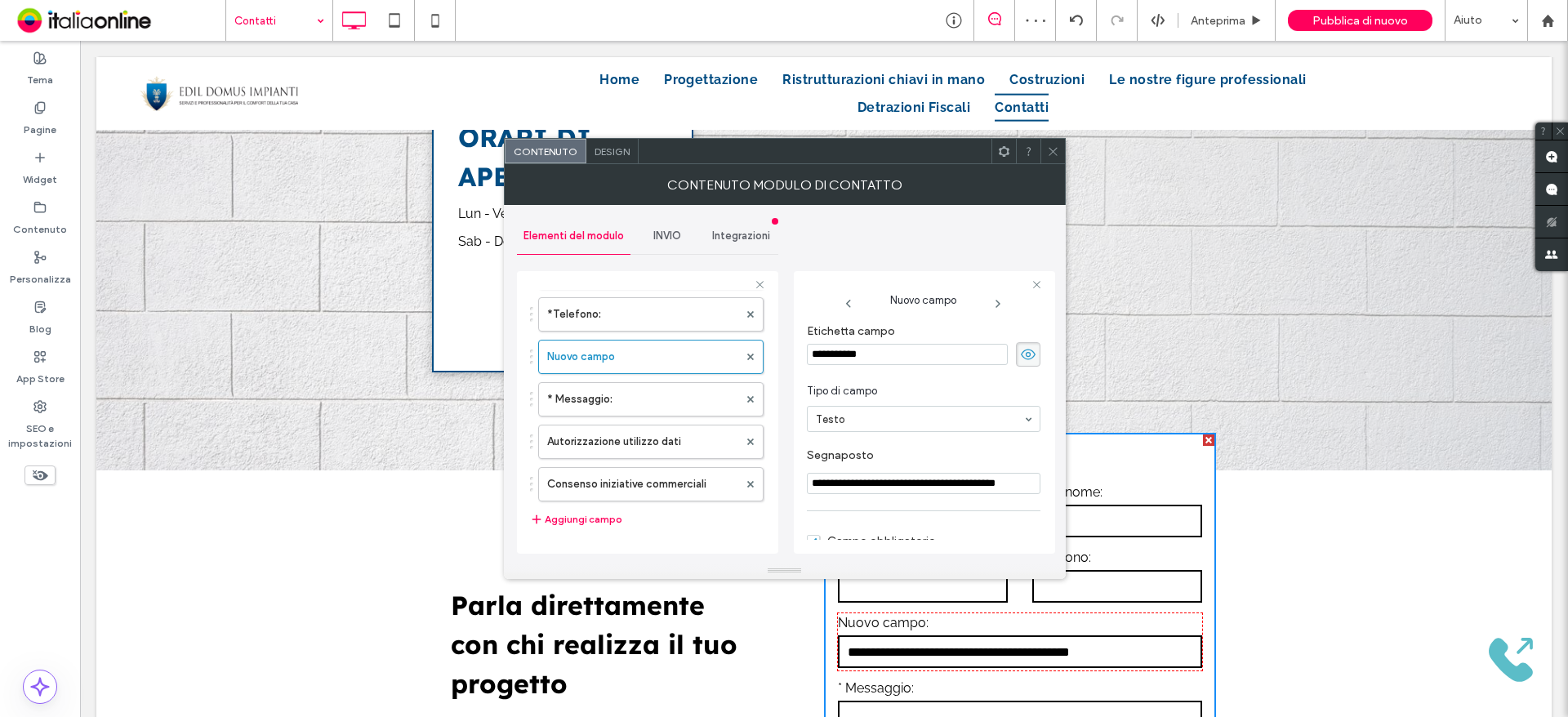
scroll to position [0, 0]
drag, startPoint x: 925, startPoint y: 360, endPoint x: 805, endPoint y: 362, distance: 120.0
click at [805, 362] on div "**********" at bounding box center [925, 412] width 261 height 283
click at [836, 367] on input "*****" at bounding box center [907, 360] width 201 height 21
click at [808, 361] on input "*****" at bounding box center [907, 360] width 201 height 21
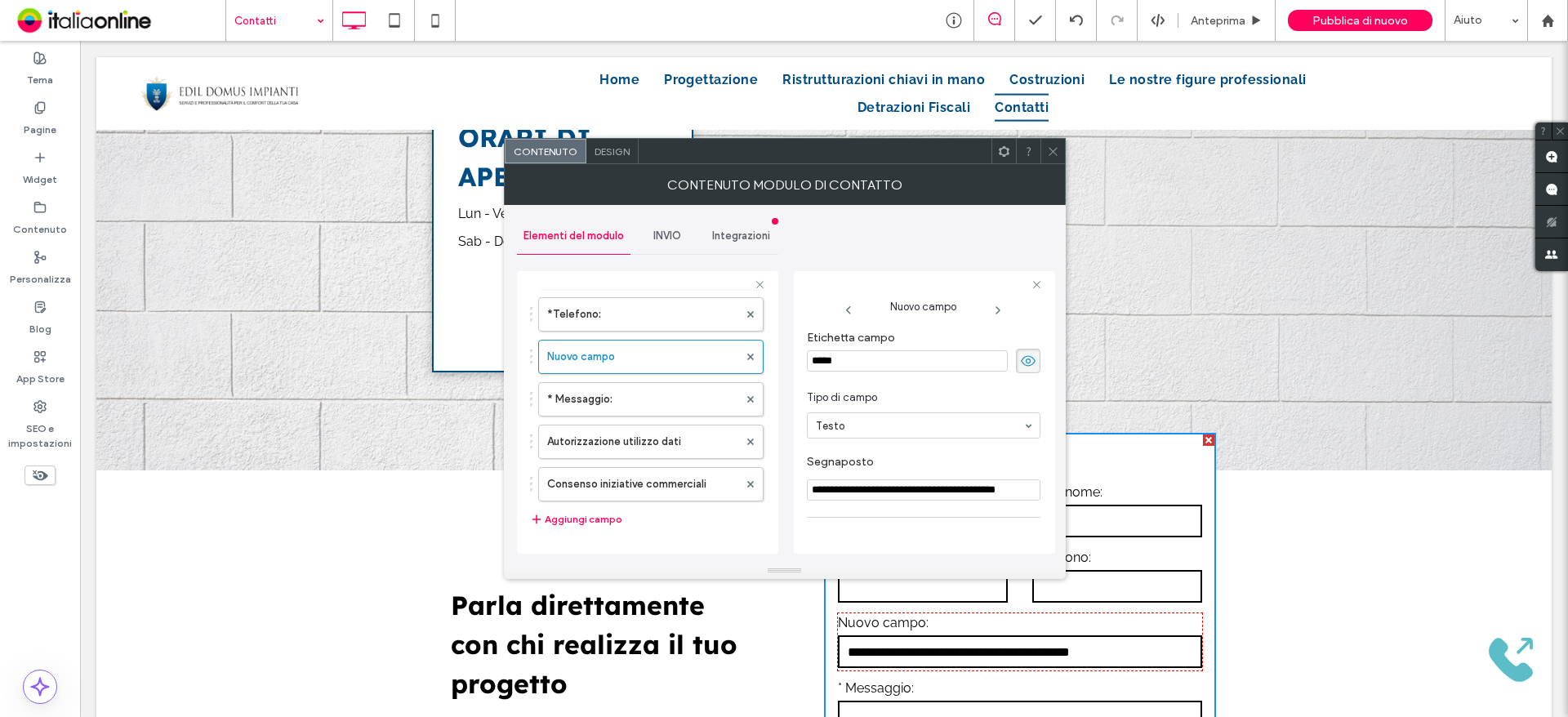
type input "******"
click at [945, 393] on span "Tipo di campo" at bounding box center [921, 397] width 227 height 16
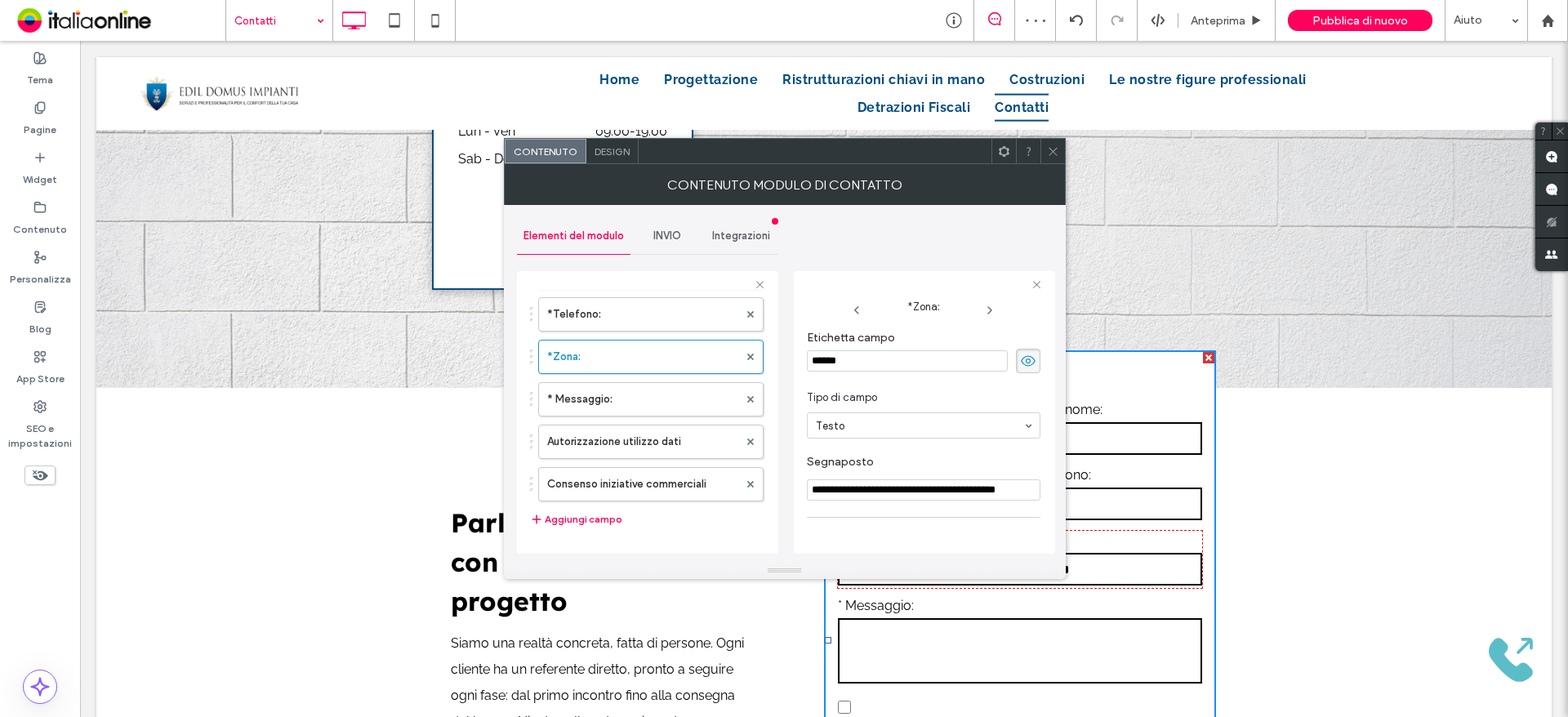
scroll to position [1143, 0]
click at [1054, 163] on span at bounding box center [1052, 151] width 12 height 25
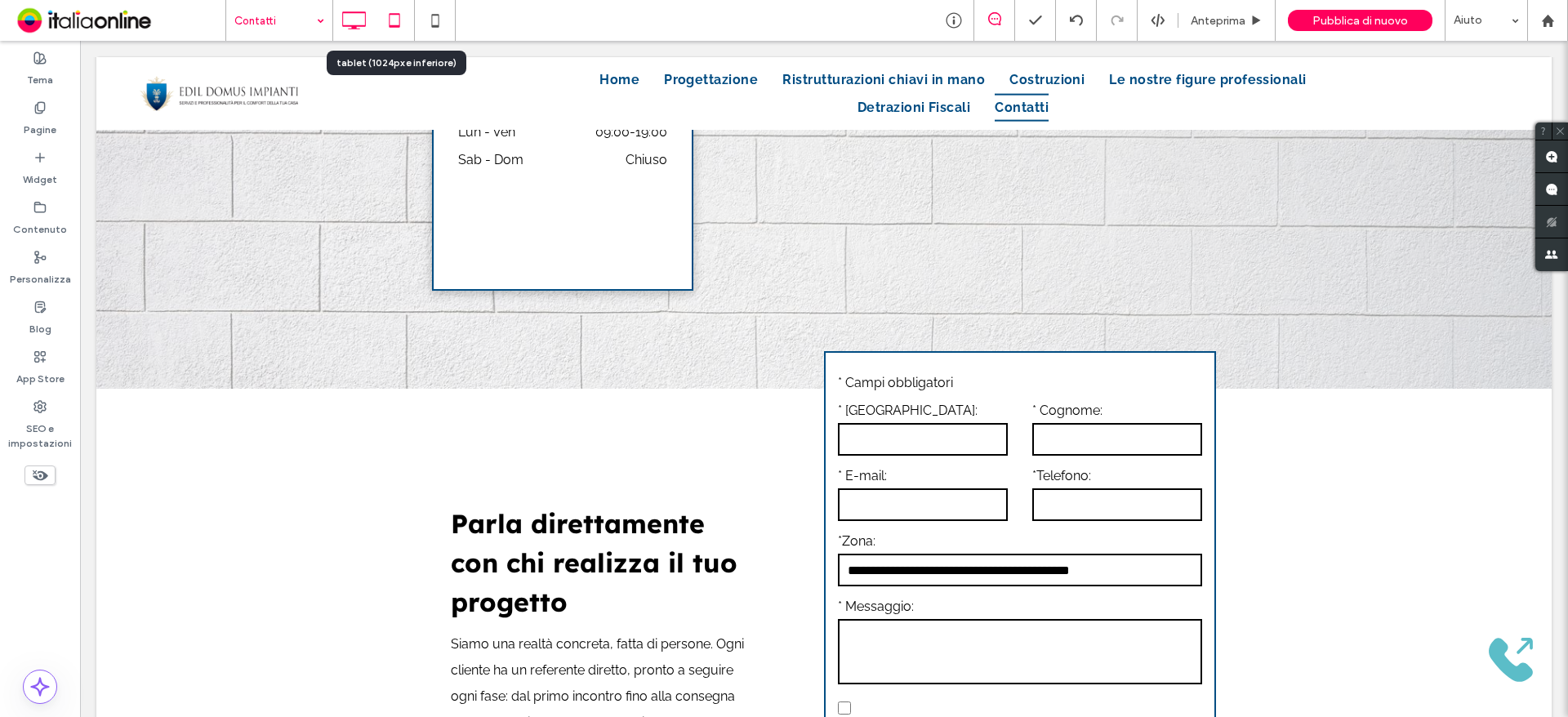
drag, startPoint x: 414, startPoint y: 31, endPoint x: 431, endPoint y: 30, distance: 17.0
click at [414, 31] on div at bounding box center [394, 20] width 40 height 33
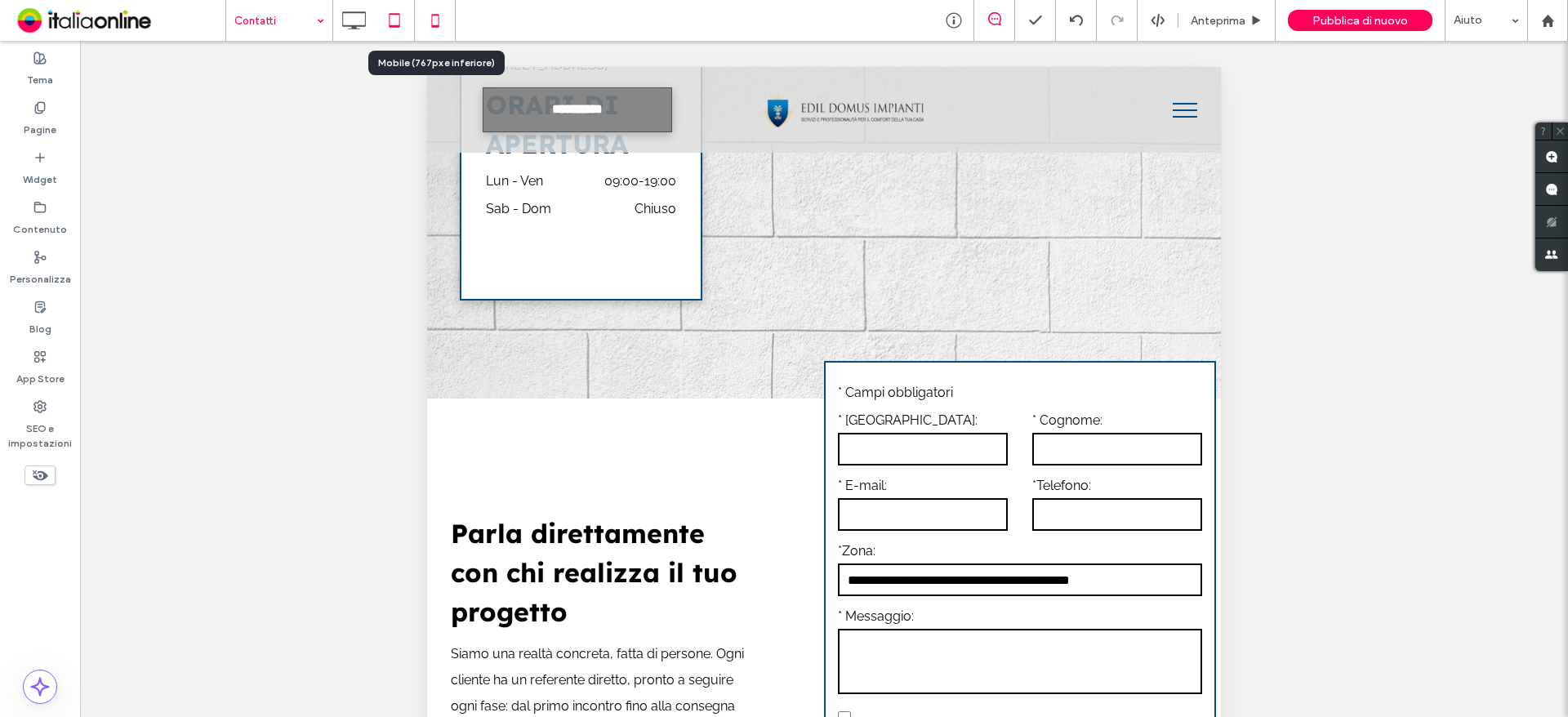
click at [438, 26] on use at bounding box center [435, 21] width 8 height 13
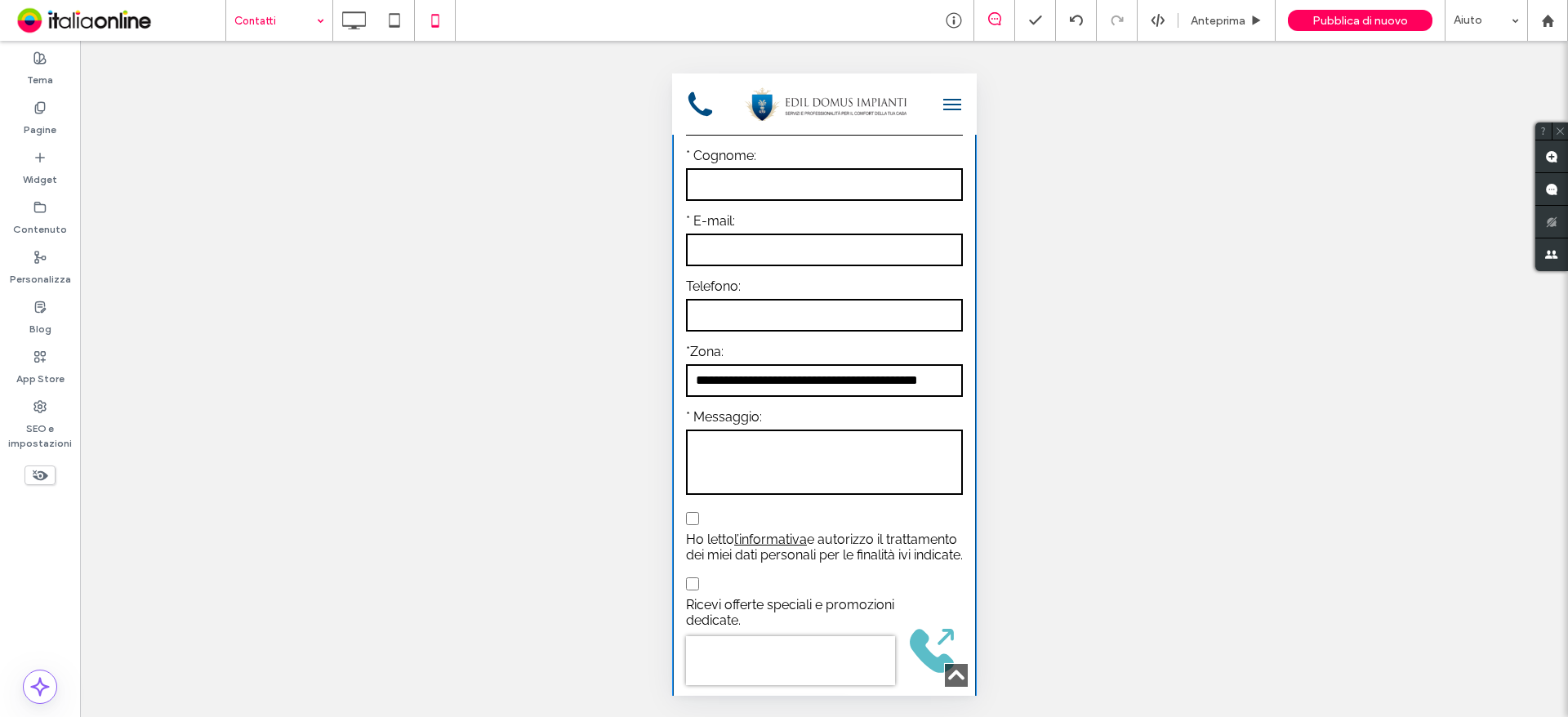
scroll to position [1878, 0]
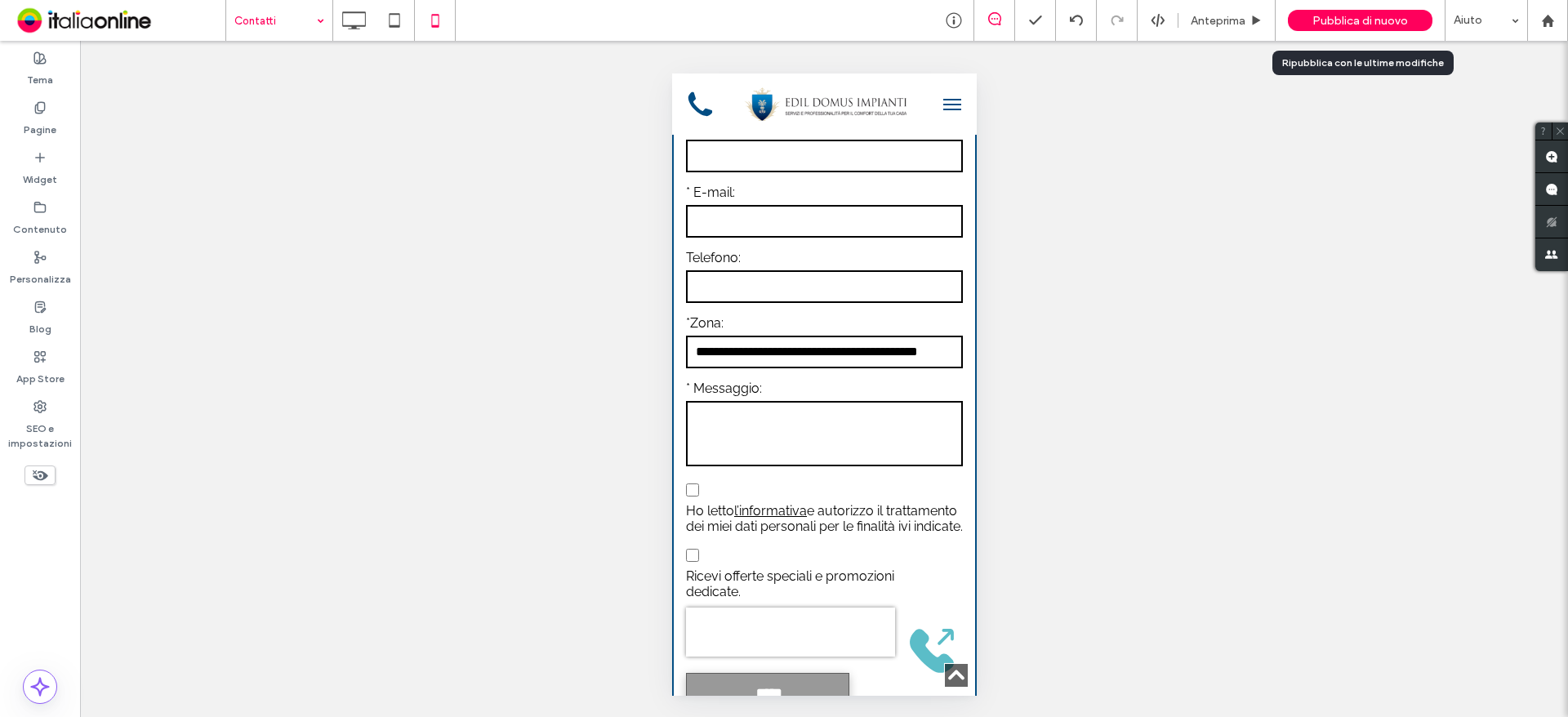
click at [1341, 24] on span "Pubblica di nuovo" at bounding box center [1360, 21] width 96 height 14
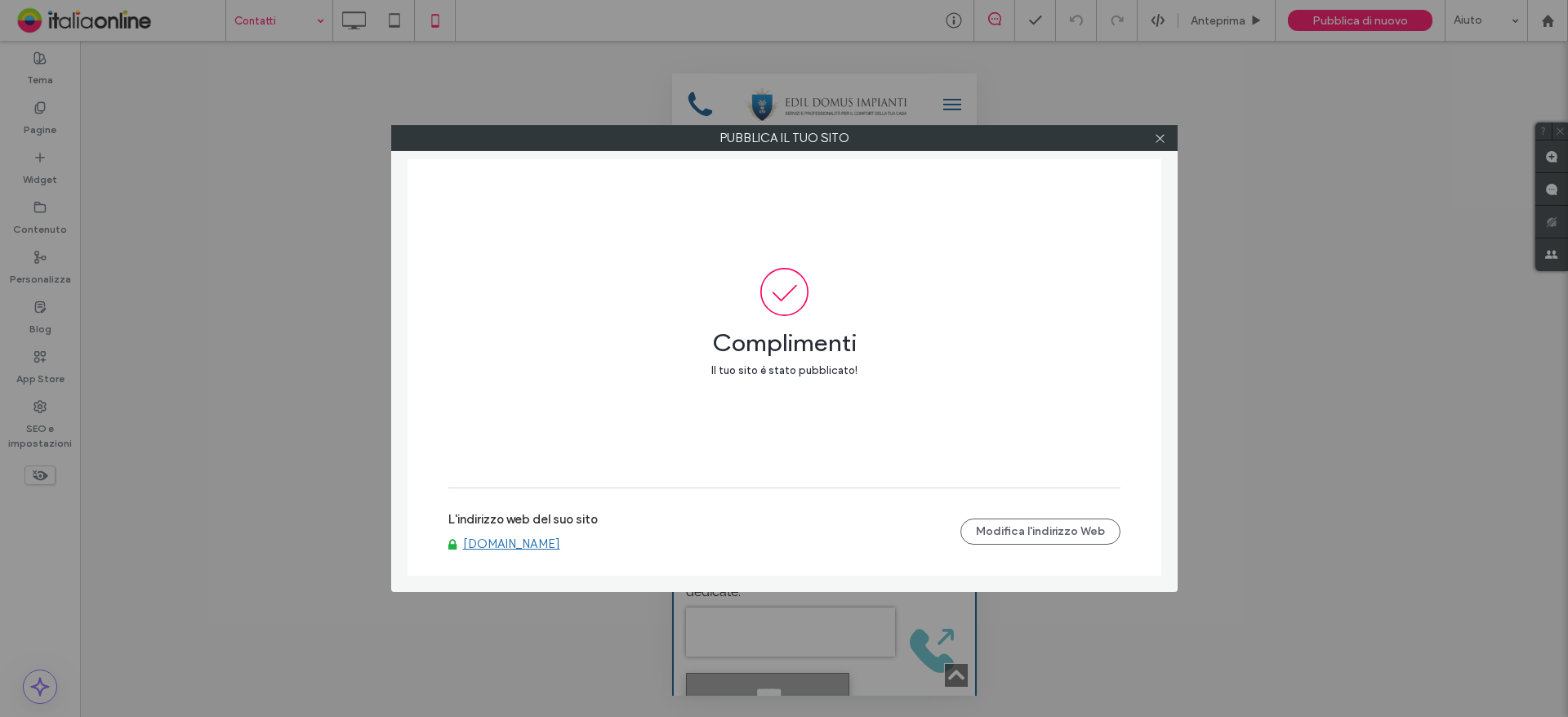
click at [313, 218] on div "Pubblica il tuo sito Complimenti Il tuo sito è stato pubblicato! L'indirizzo we…" at bounding box center [784, 358] width 1568 height 717
click at [1158, 132] on icon at bounding box center [1159, 138] width 12 height 12
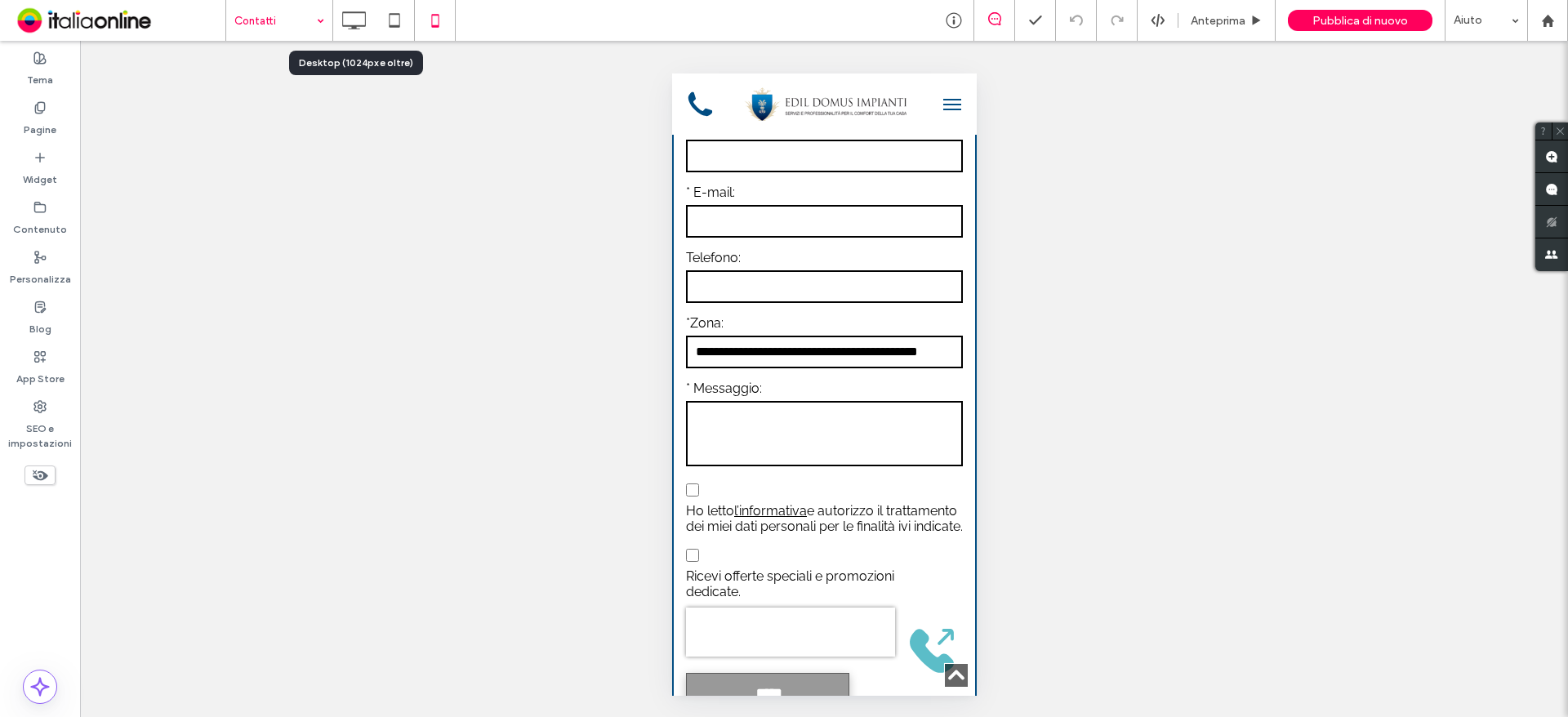
drag, startPoint x: 367, startPoint y: 22, endPoint x: 361, endPoint y: 62, distance: 40.4
click at [367, 22] on icon at bounding box center [353, 20] width 33 height 33
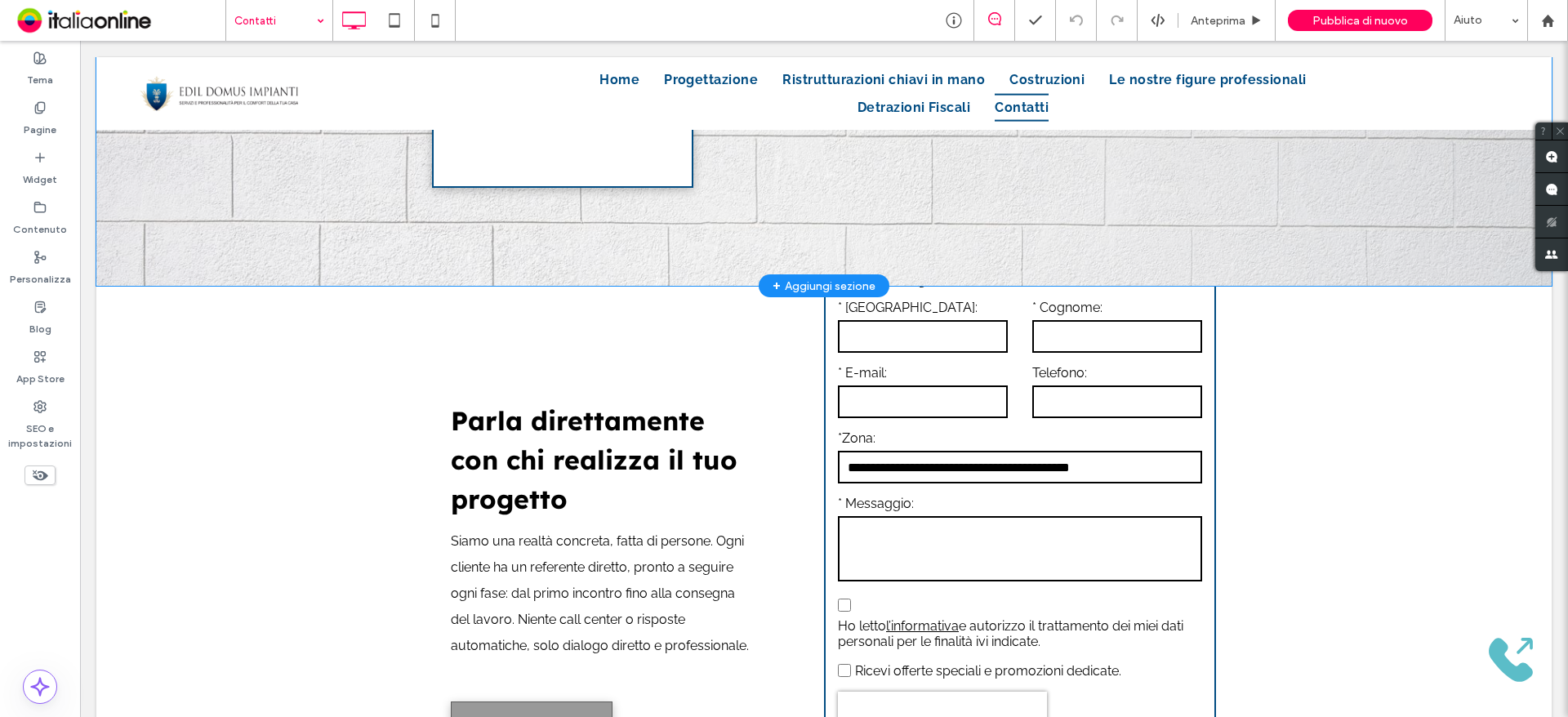
scroll to position [1327, 0]
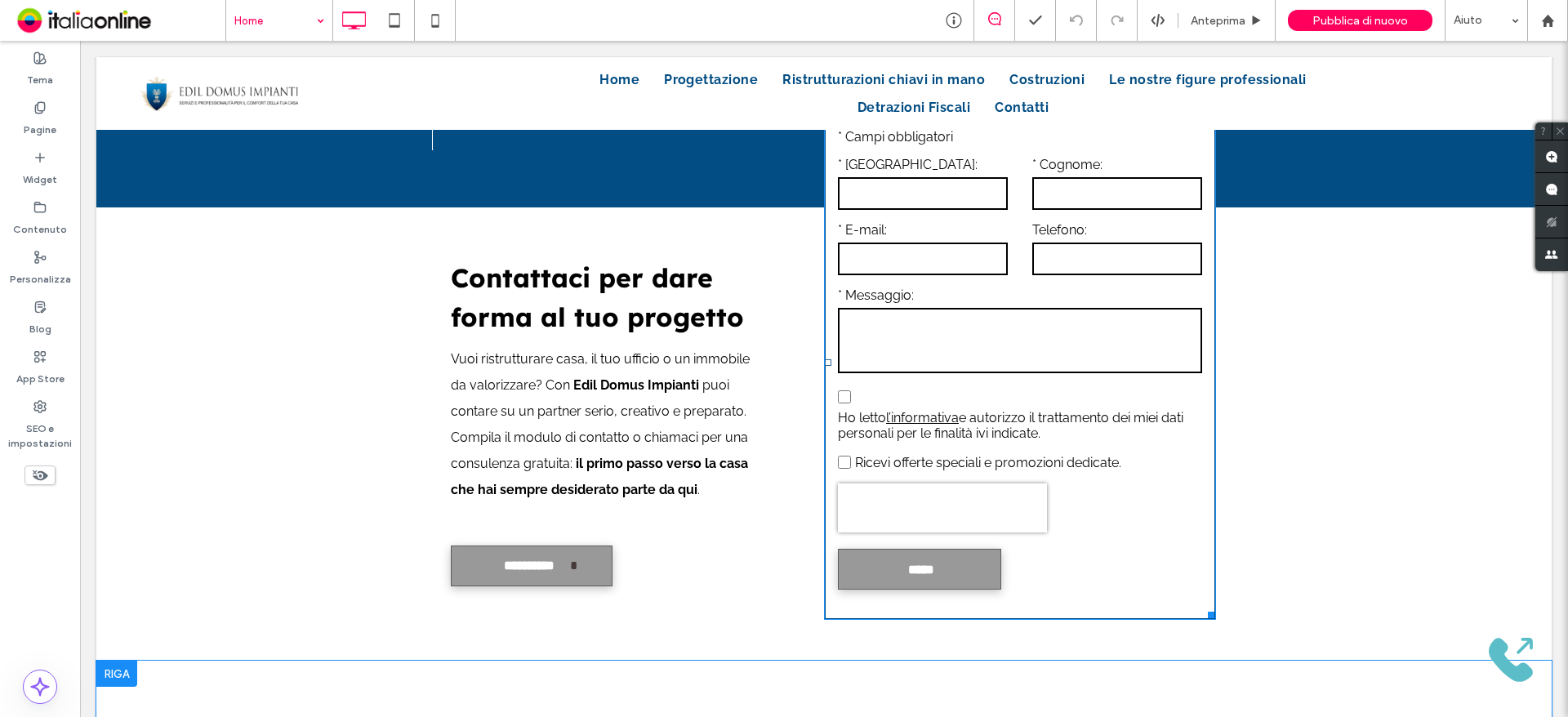
scroll to position [2939, 0]
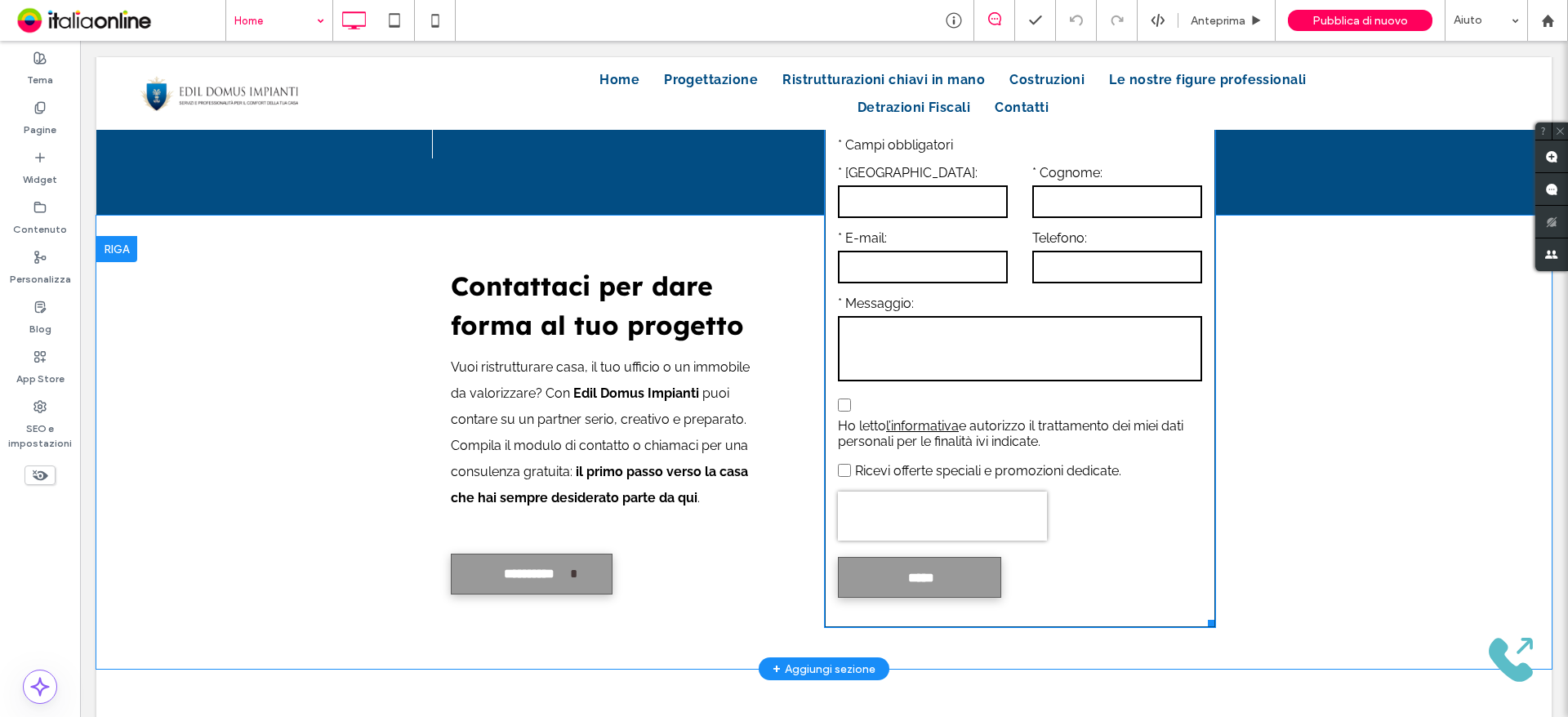
click at [993, 404] on form "Testo libero * Campi obbligatori * Nome: * Cognome: * E-mail: Telefono: * Messa…" at bounding box center [1019, 371] width 389 height 511
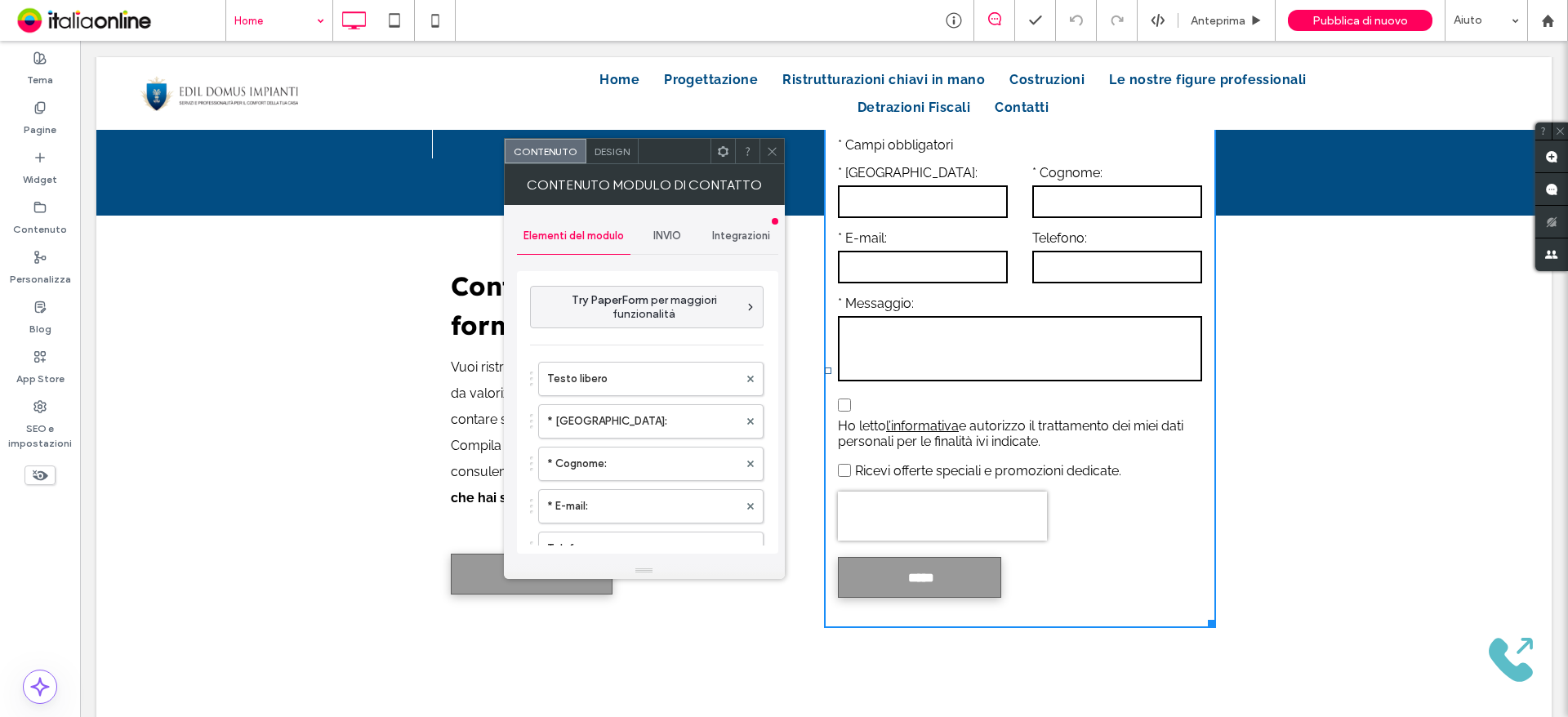
type input "*****"
type input "**********"
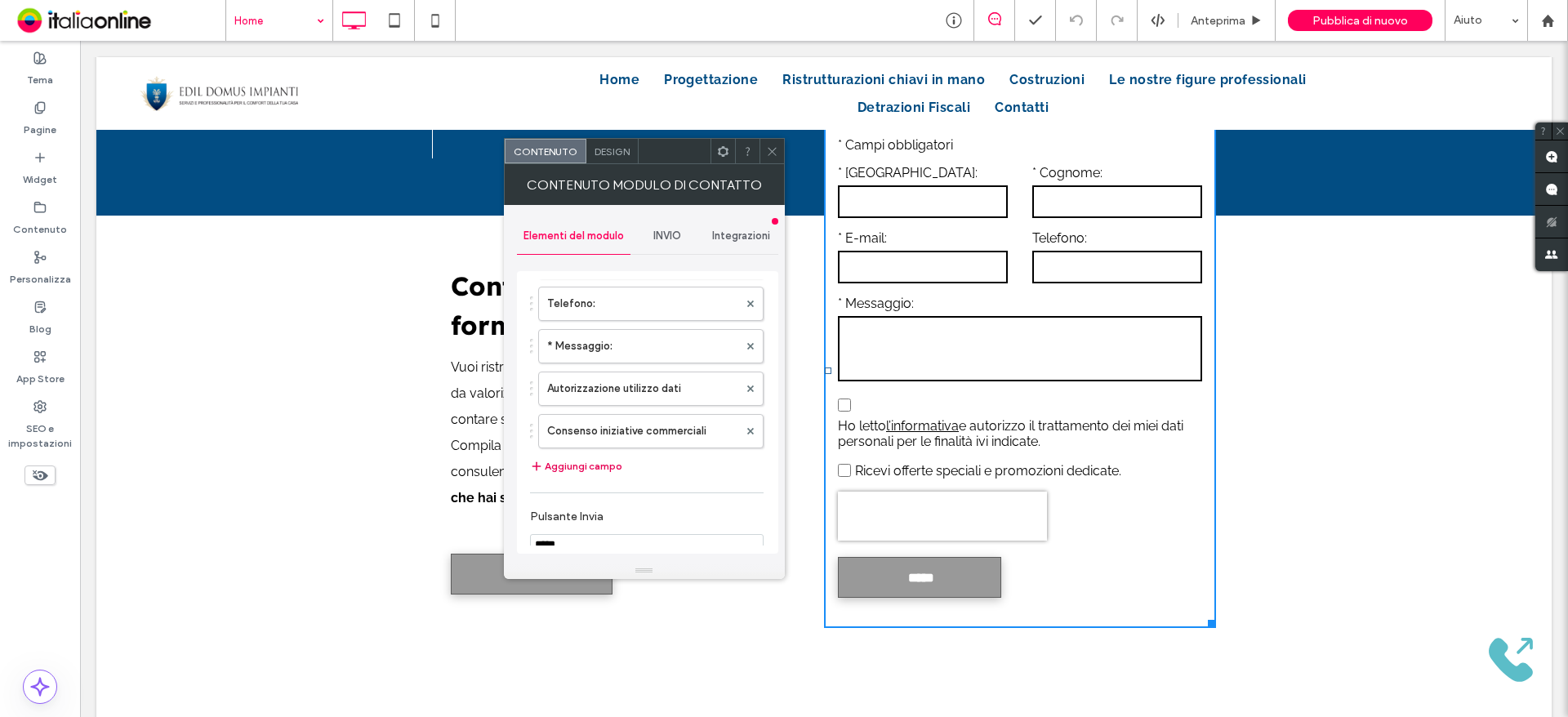
click at [575, 466] on button "Aggiungi campo" at bounding box center [576, 465] width 93 height 20
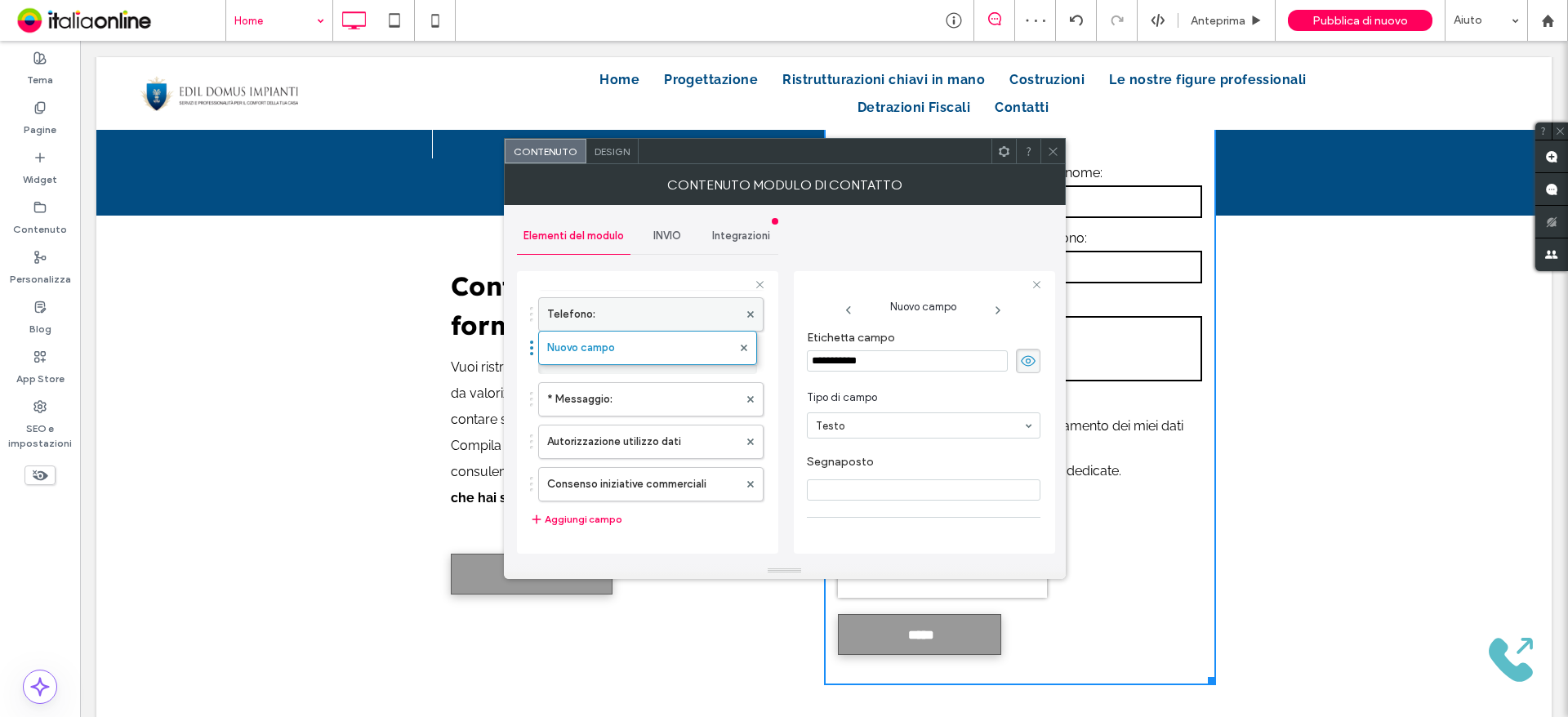
drag, startPoint x: 625, startPoint y: 482, endPoint x: 638, endPoint y: 311, distance: 171.5
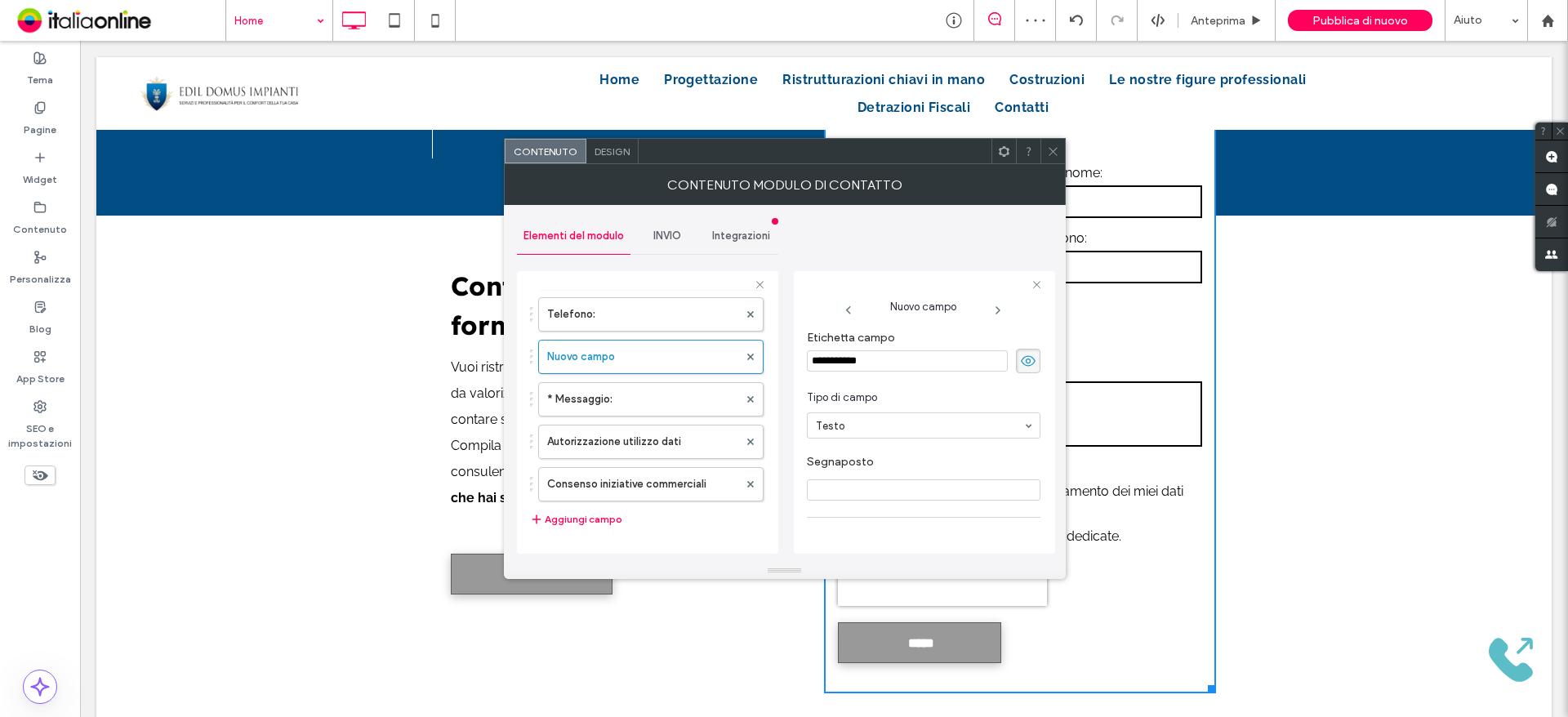
drag, startPoint x: 904, startPoint y: 361, endPoint x: 776, endPoint y: 368, distance: 128.2
click at [791, 361] on div "**********" at bounding box center [784, 384] width 536 height 358
type input "******"
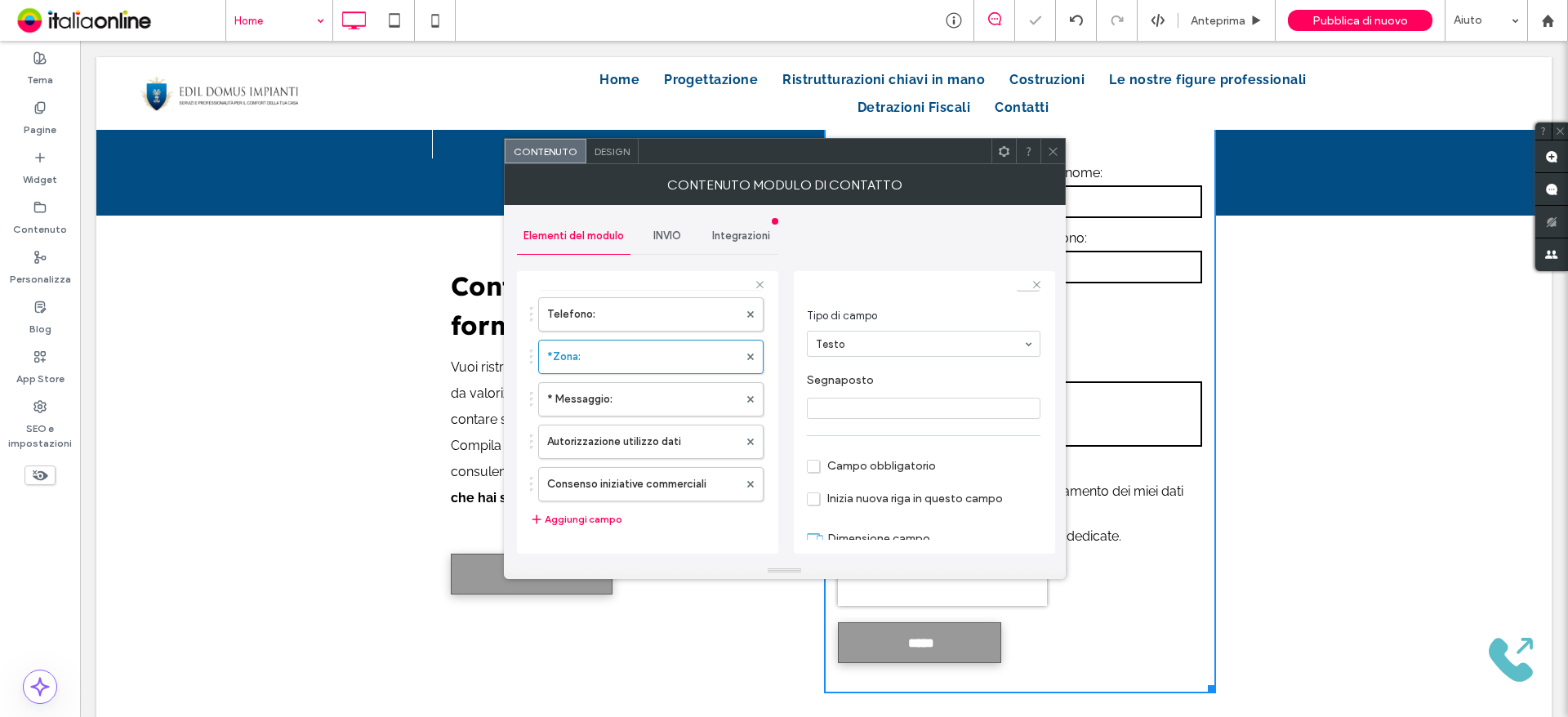
click at [898, 414] on input "Segnaposto" at bounding box center [924, 408] width 234 height 21
type input "**********"
click at [817, 461] on span "Campo obbligatorio" at bounding box center [872, 465] width 129 height 14
click at [1051, 151] on icon at bounding box center [1052, 151] width 12 height 12
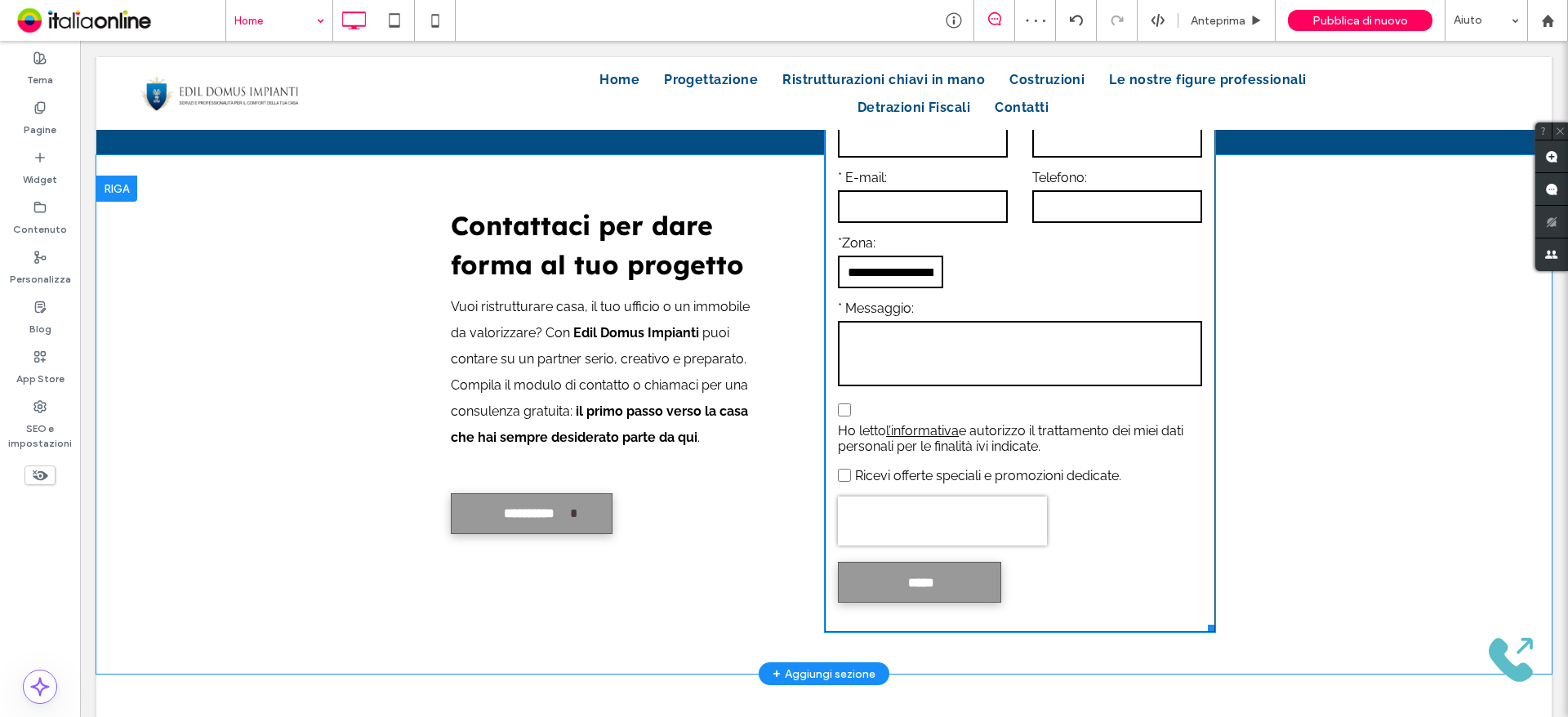
scroll to position [2939, 0]
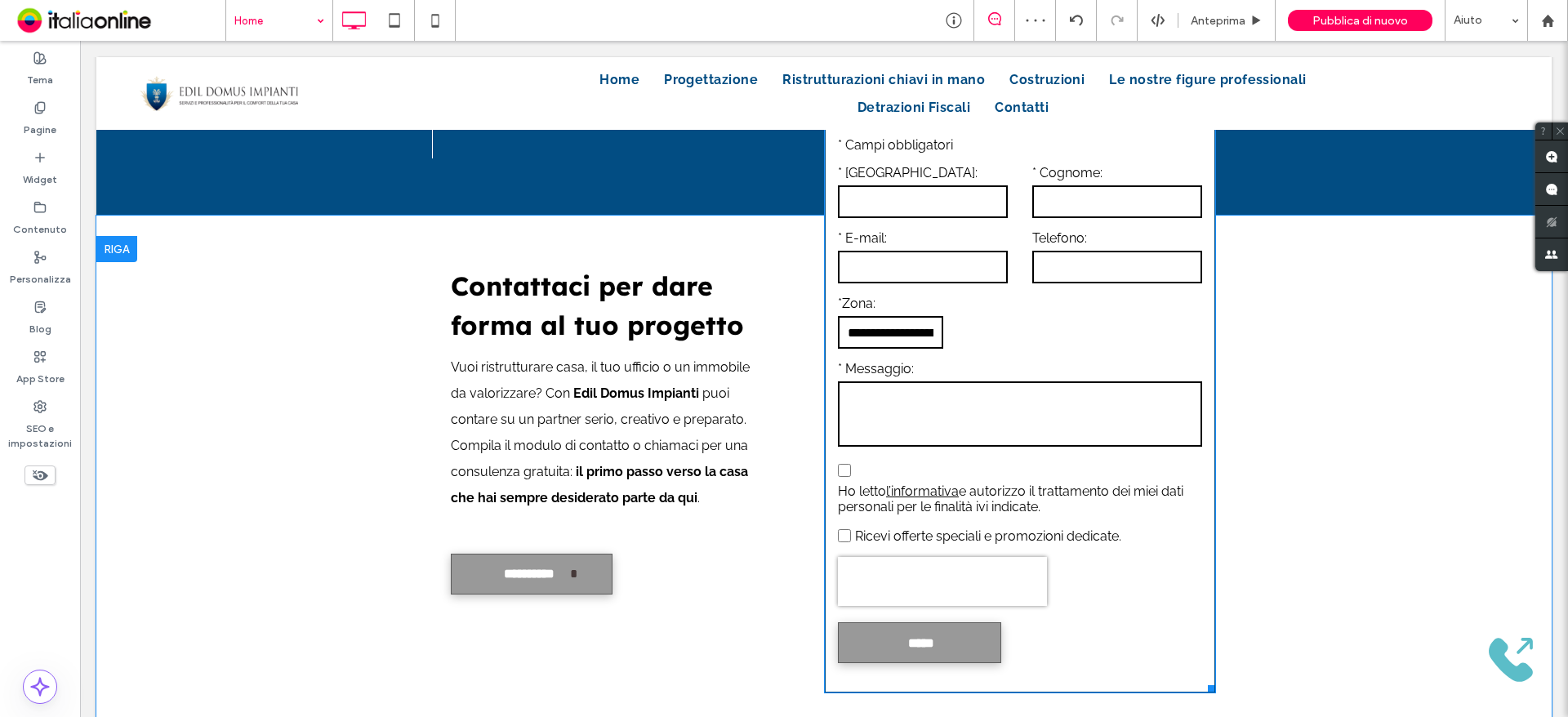
click at [880, 347] on input "text" at bounding box center [890, 332] width 105 height 33
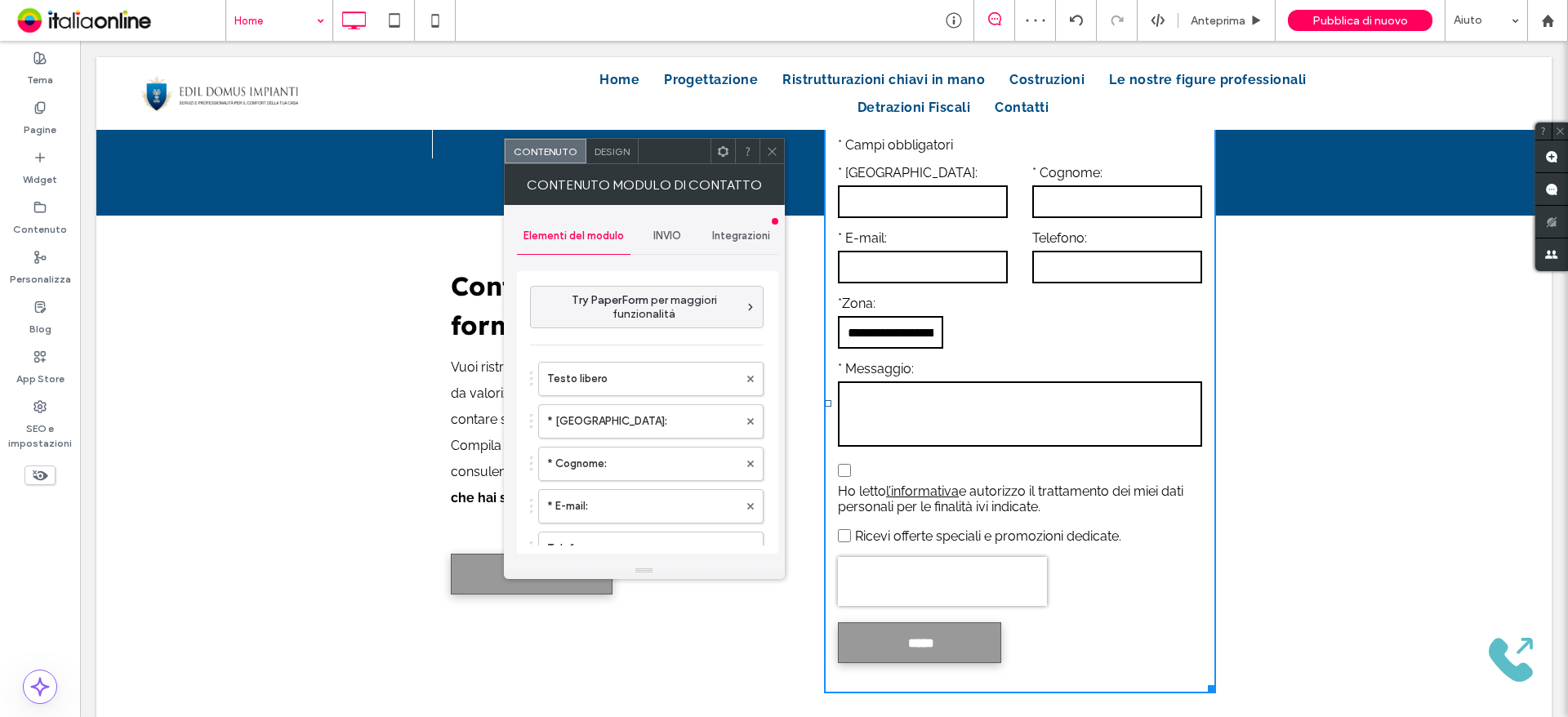
type input "*****"
type input "**********"
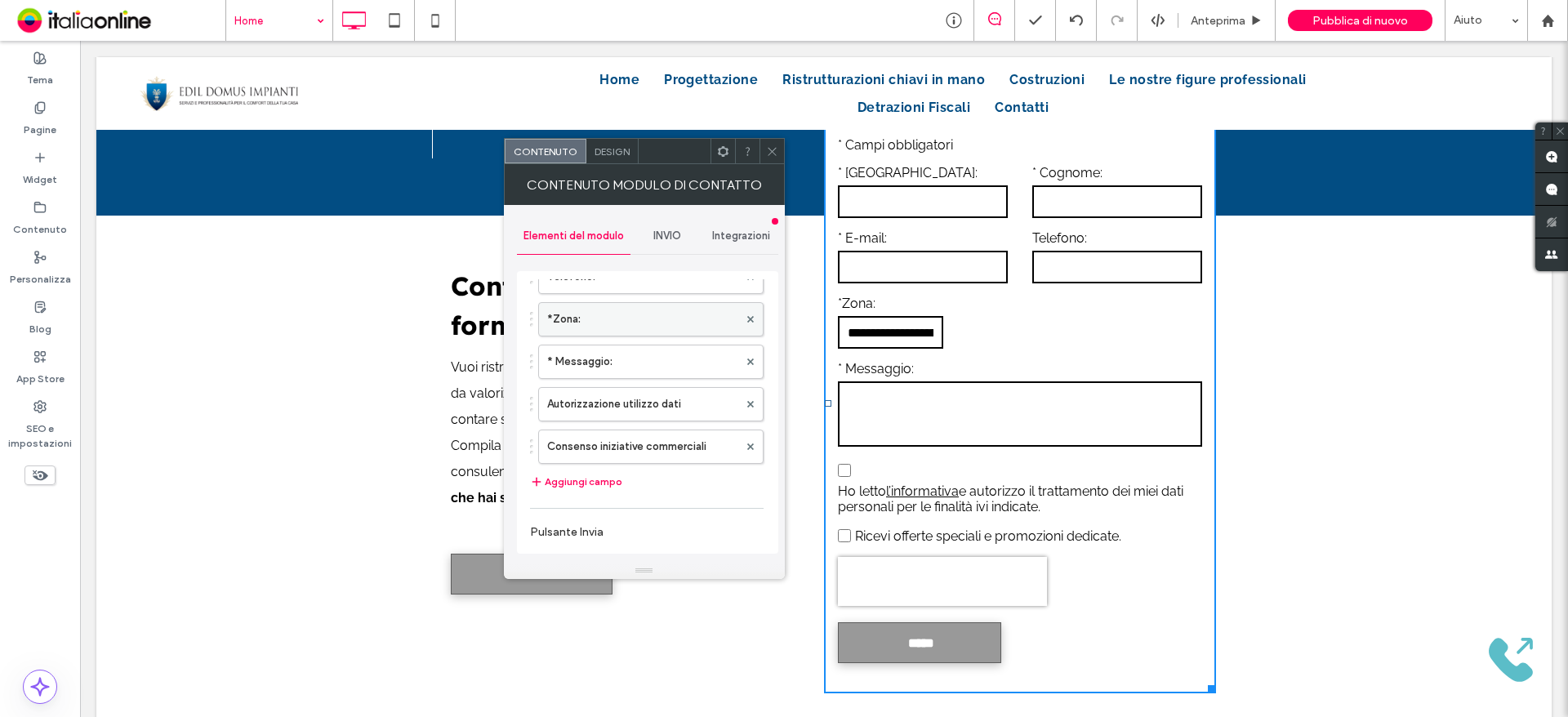
scroll to position [245, 0]
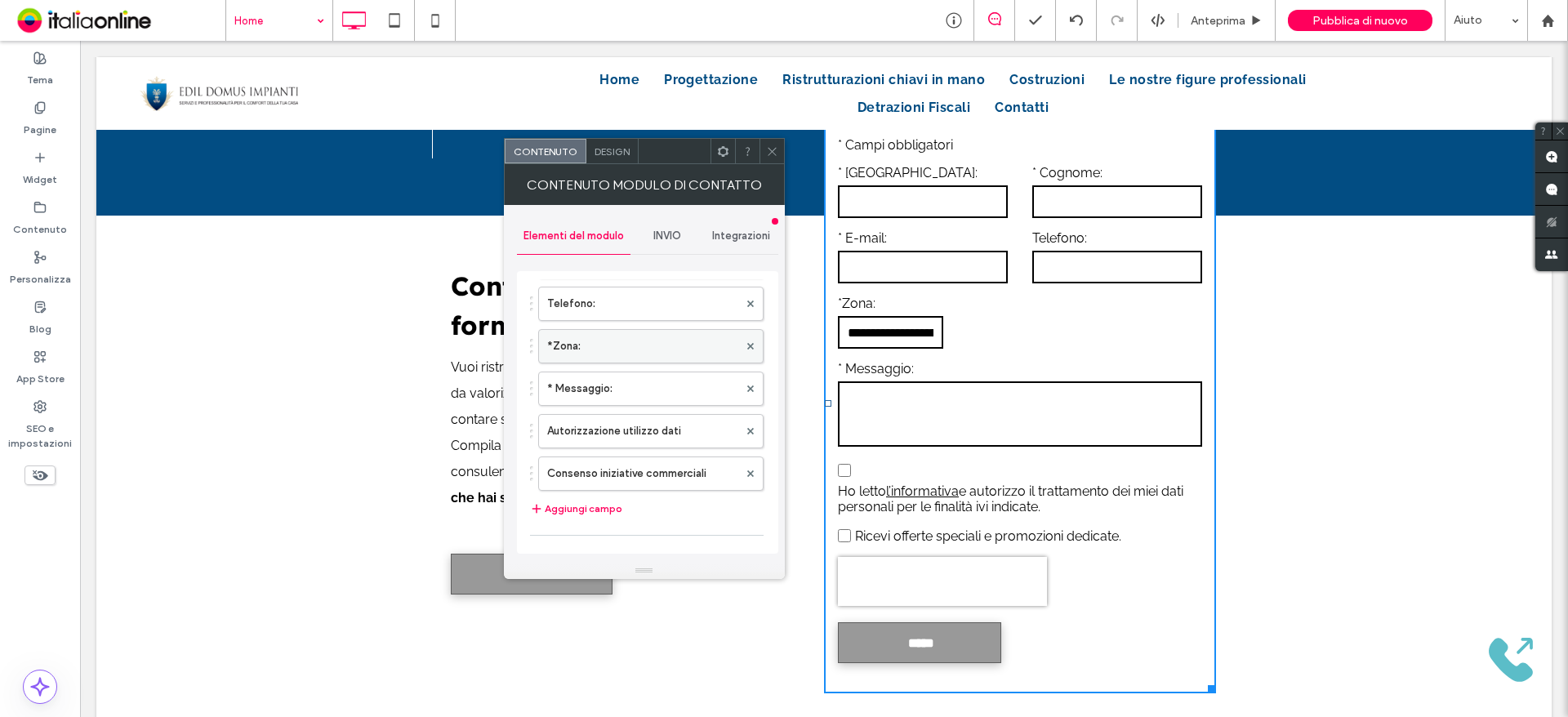
click at [604, 347] on label "*Zona:" at bounding box center [643, 346] width 191 height 33
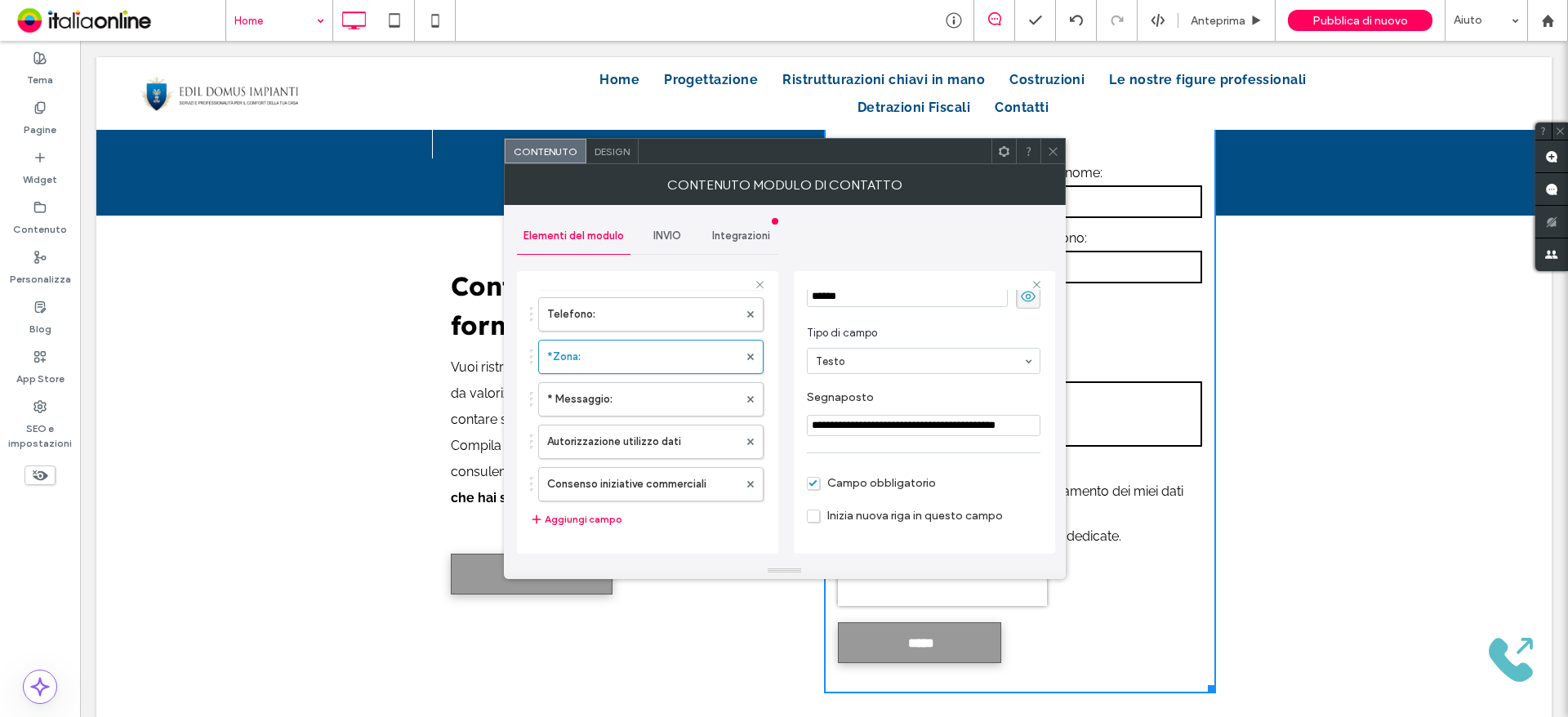
scroll to position [114, 0]
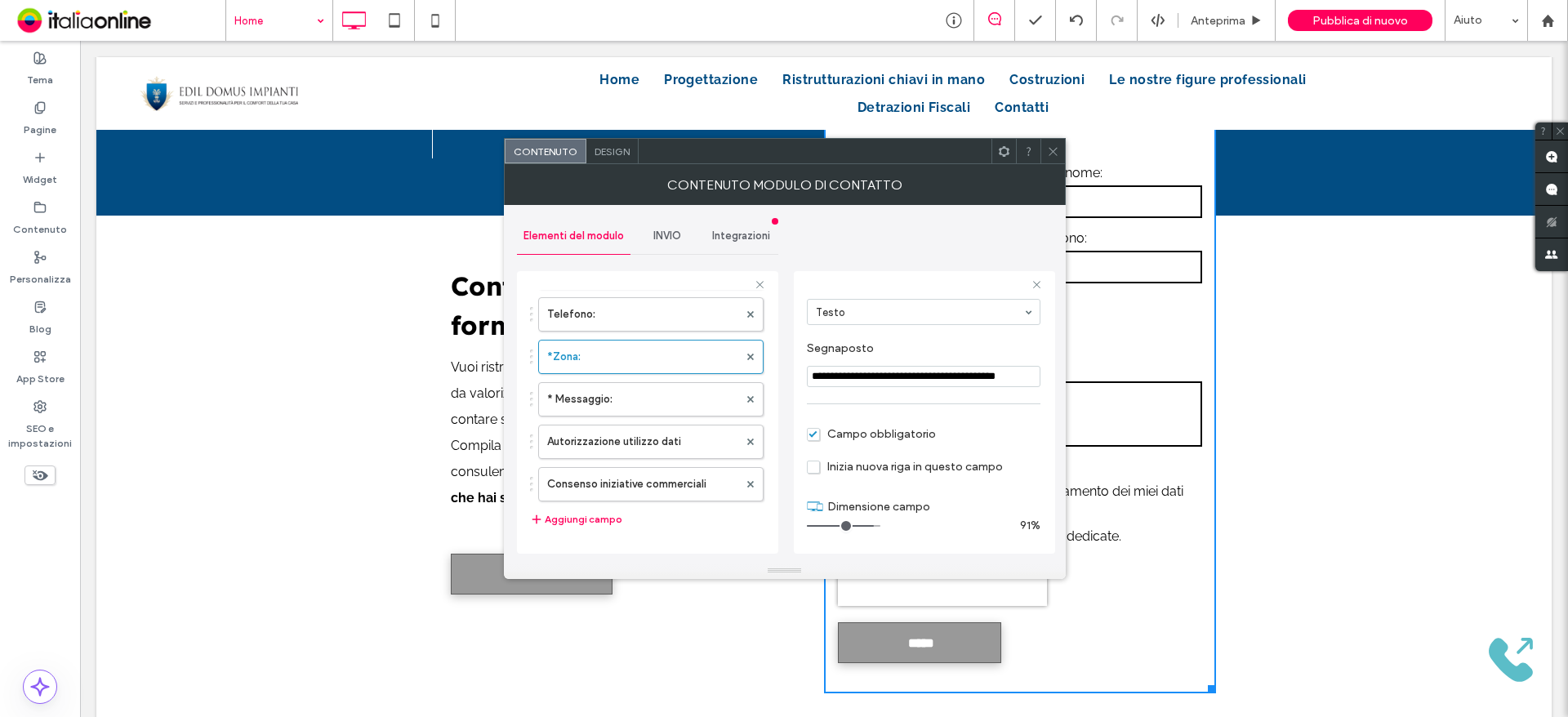
drag, startPoint x: 826, startPoint y: 522, endPoint x: 953, endPoint y: 499, distance: 129.1
type input "**"
click at [880, 525] on input "range" at bounding box center [844, 526] width 74 height 2
click at [1055, 158] on span at bounding box center [1052, 151] width 12 height 25
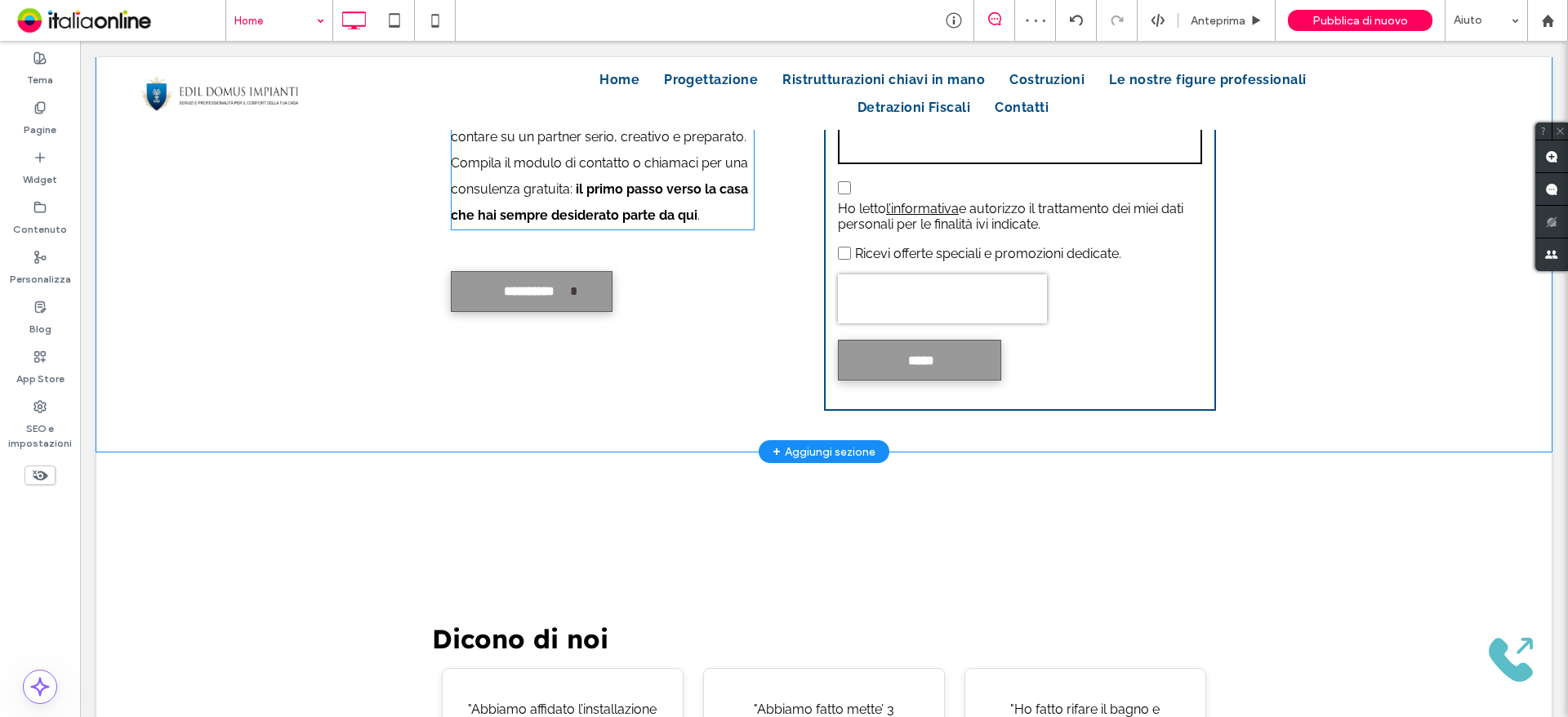
scroll to position [3006, 0]
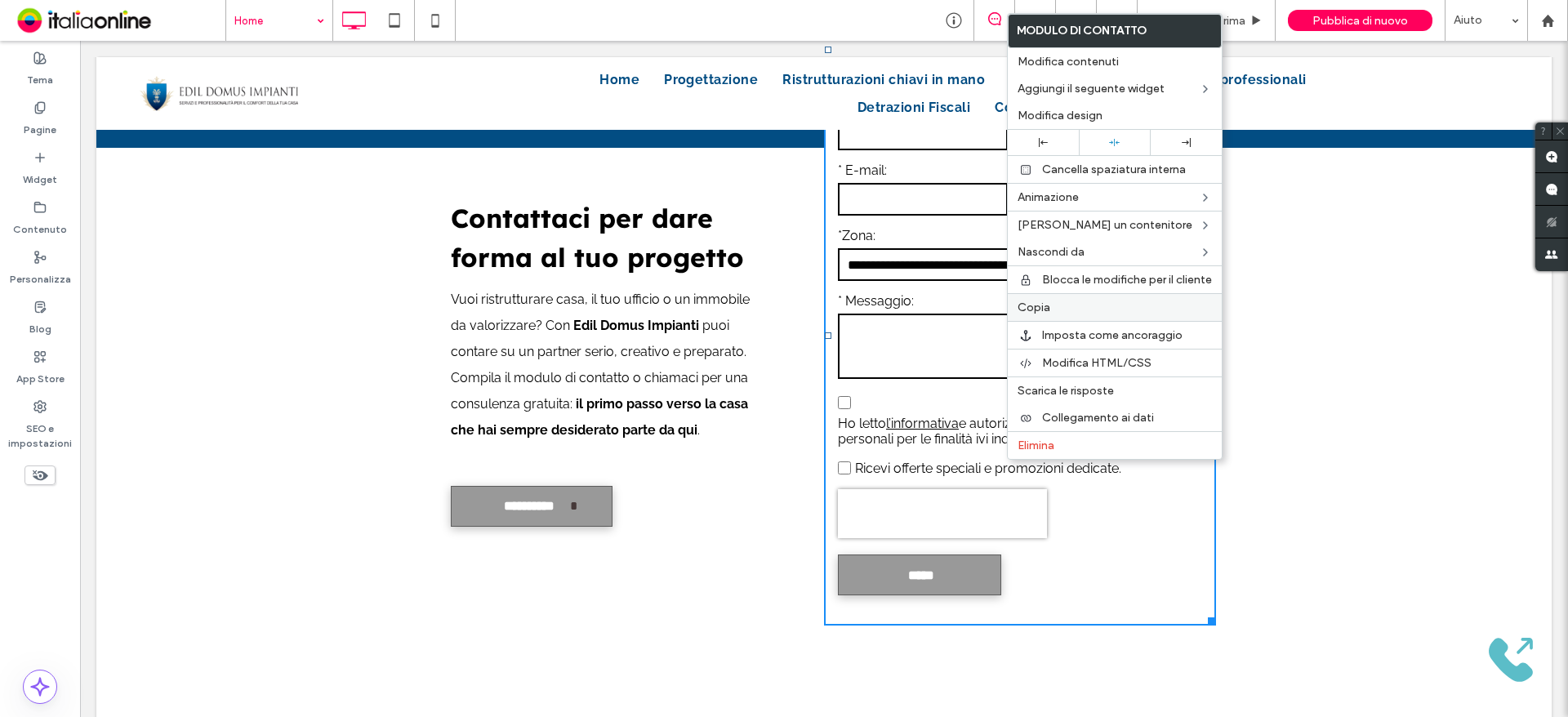
click at [1055, 306] on label "Copia" at bounding box center [1114, 307] width 194 height 14
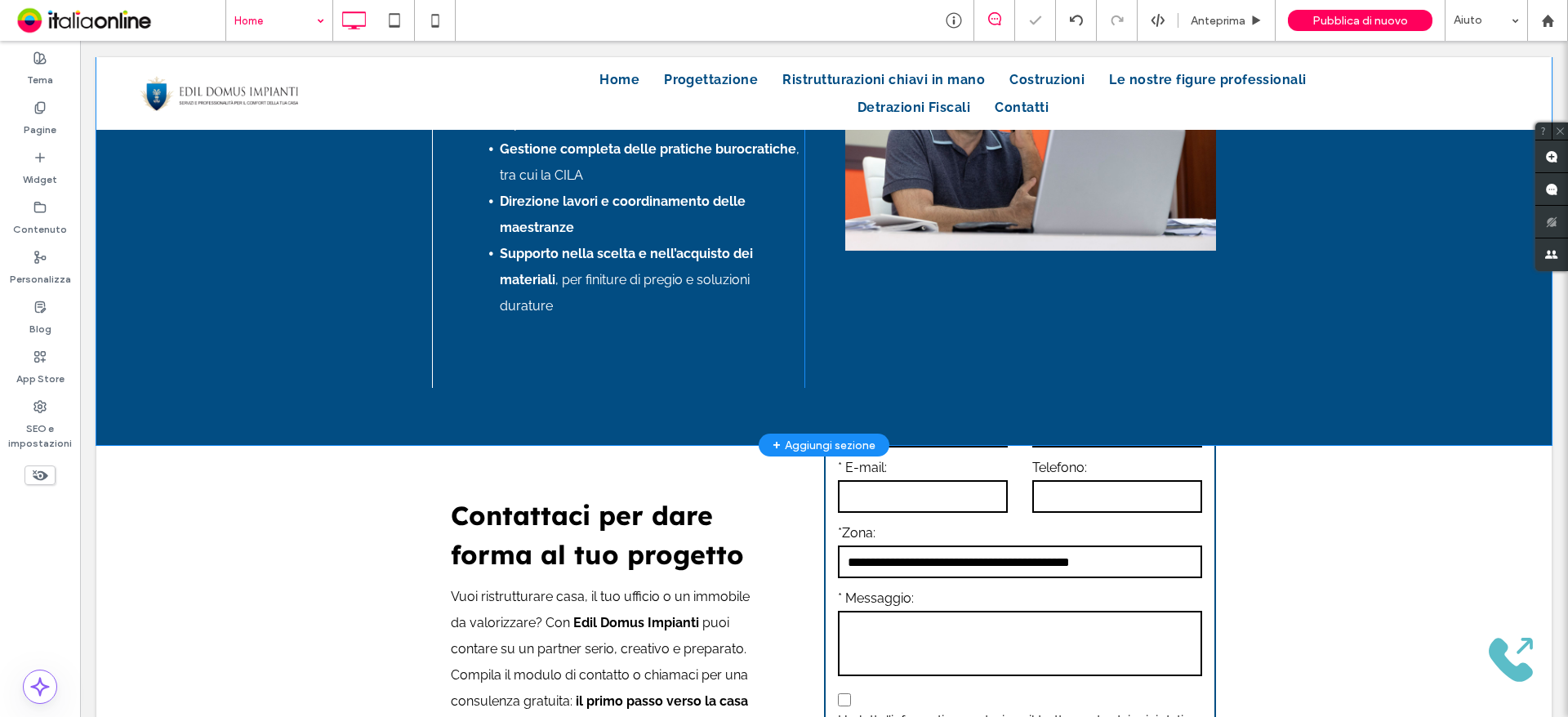
scroll to position [2598, 0]
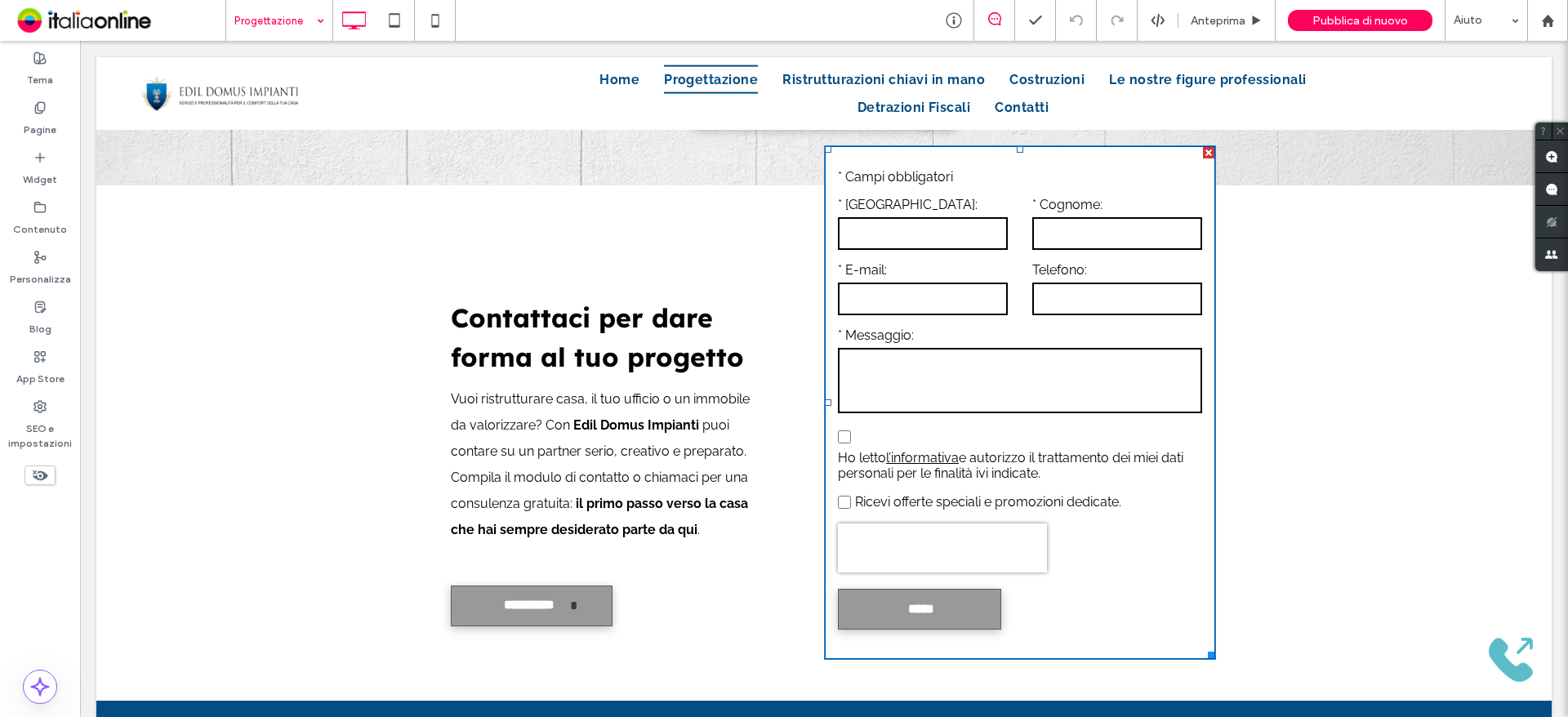
scroll to position [2825, 0]
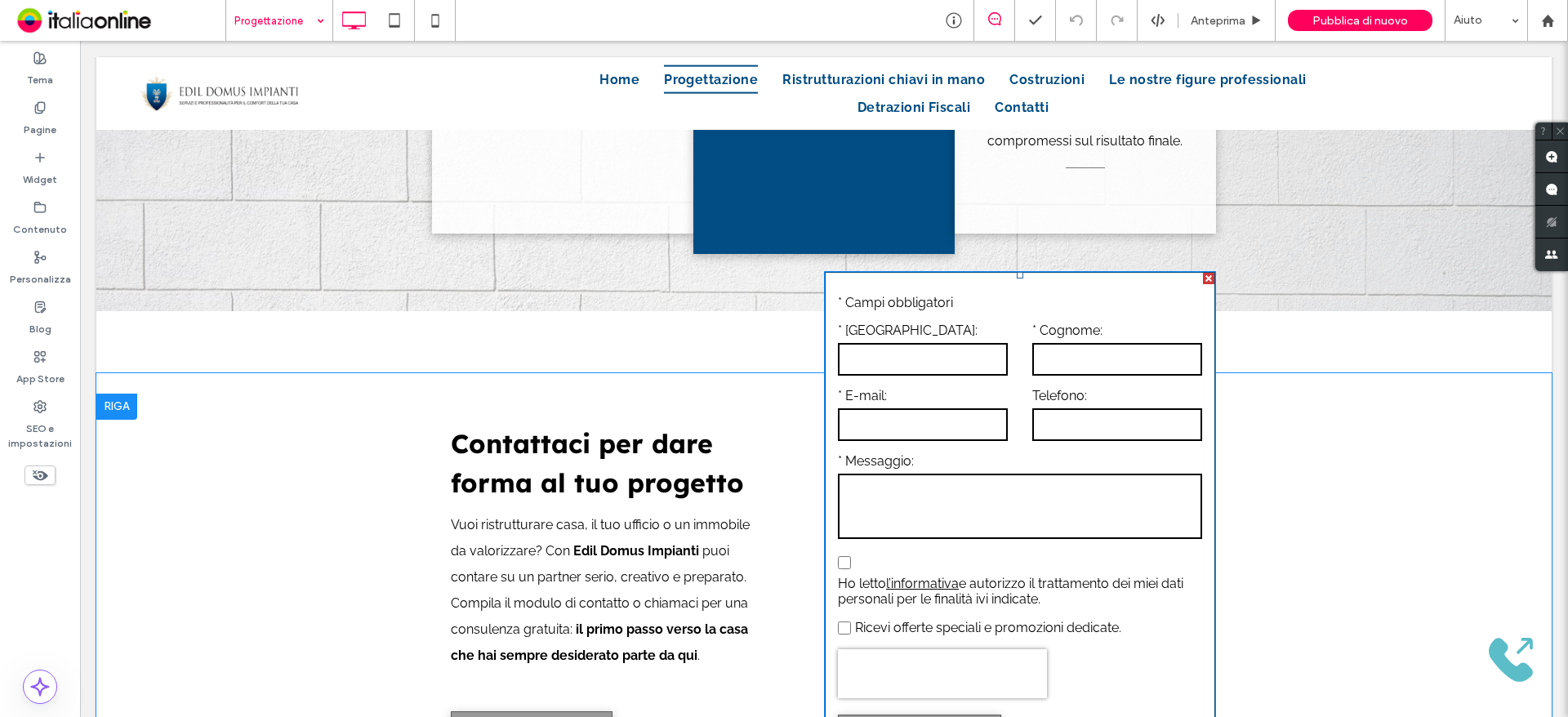
click at [1203, 272] on div at bounding box center [1208, 278] width 11 height 11
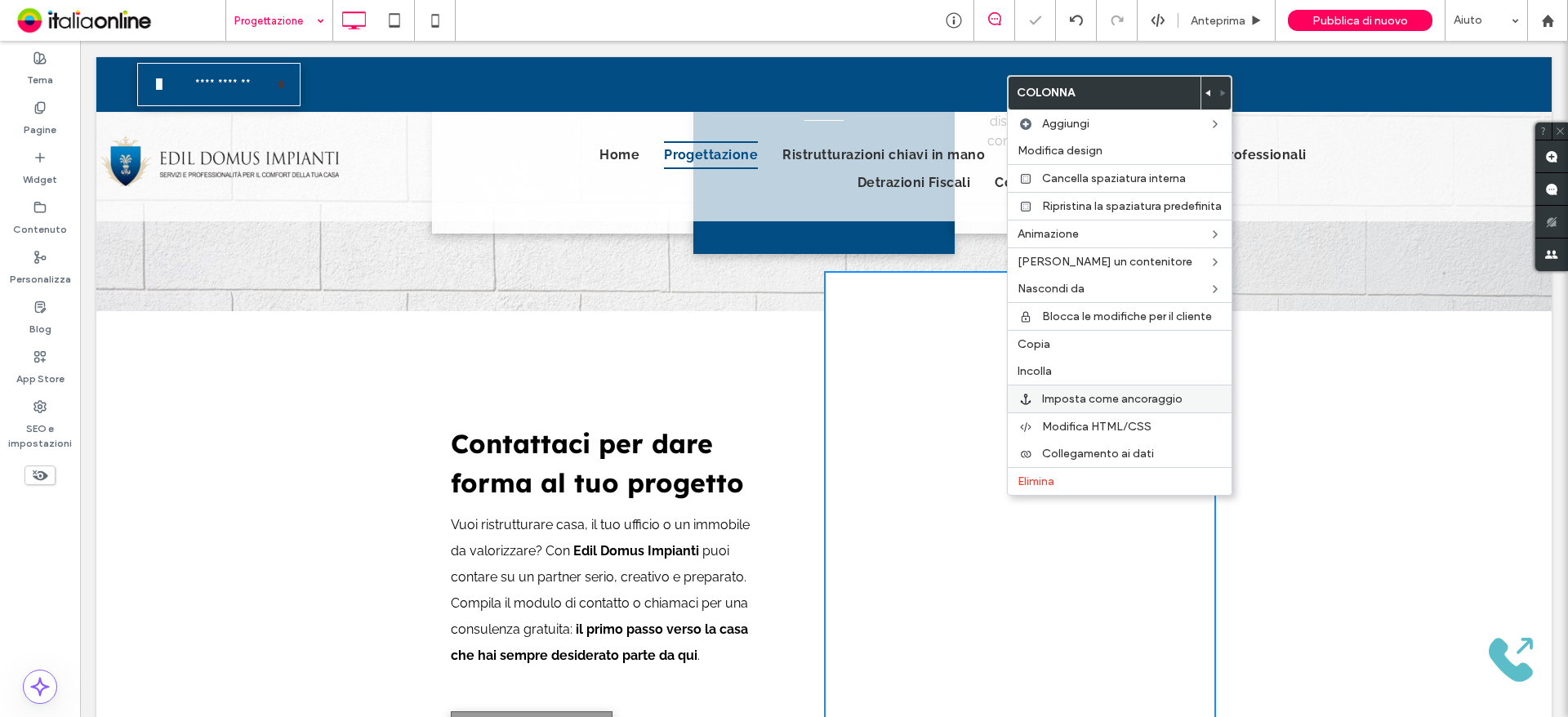
drag, startPoint x: 1045, startPoint y: 369, endPoint x: 1045, endPoint y: 404, distance: 35.0
click at [1045, 369] on span "Incolla" at bounding box center [1034, 371] width 34 height 14
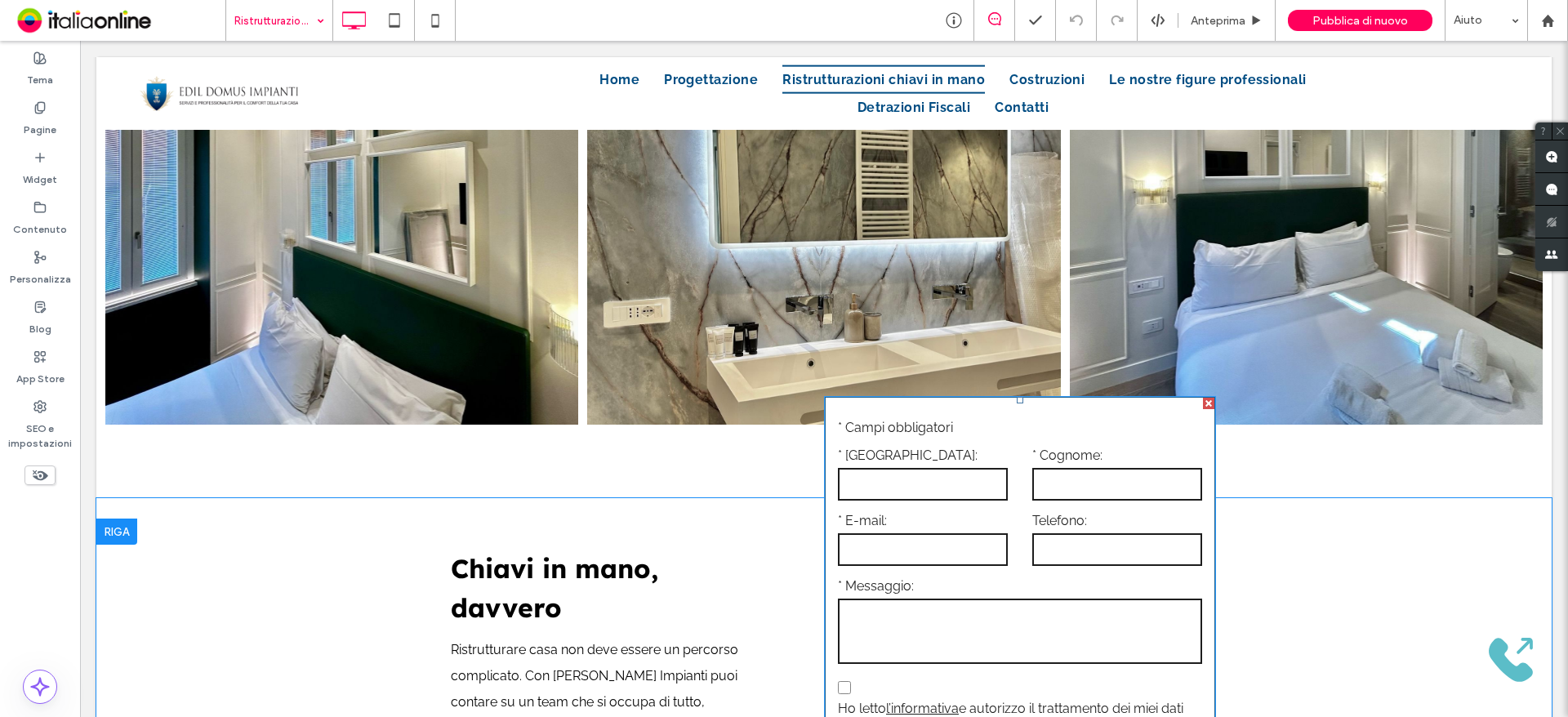
scroll to position [4489, 0]
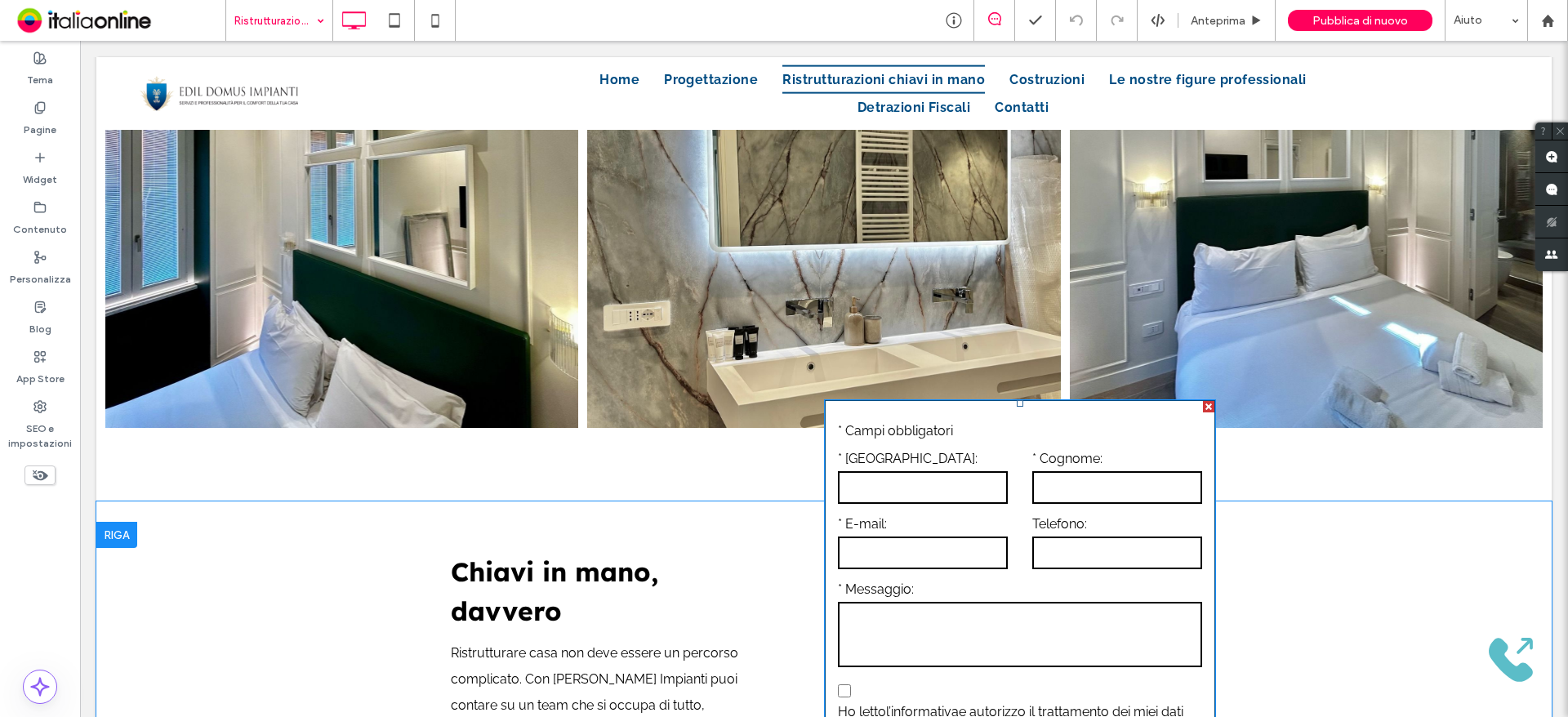
drag, startPoint x: 1201, startPoint y: 348, endPoint x: 1136, endPoint y: 448, distance: 119.3
click at [1201, 401] on form "Testo libero * Campi obbligatori * Nome: * Cognome: * E-mail: Telefono: * Messa…" at bounding box center [1019, 656] width 389 height 511
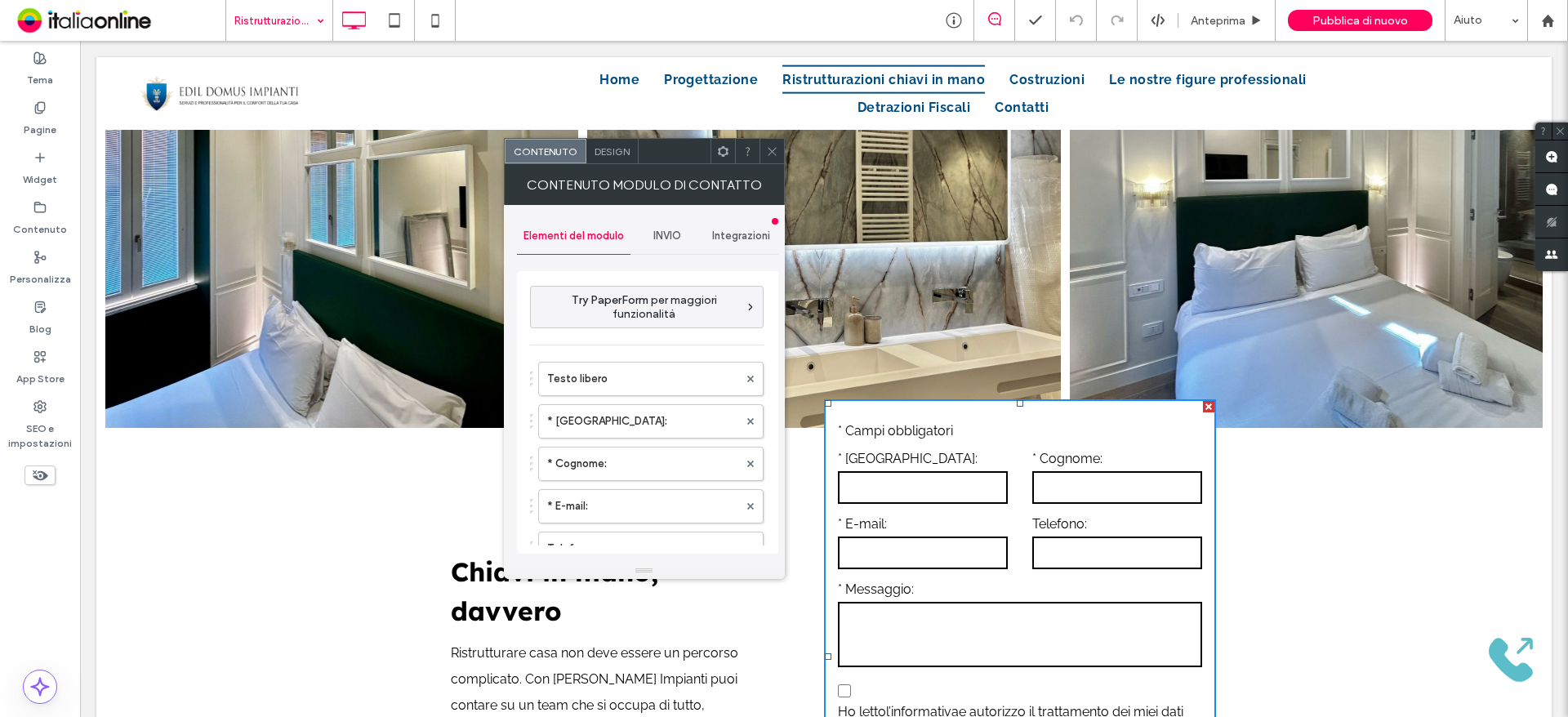
type input "*****"
type input "**********"
click at [765, 153] on div at bounding box center [772, 151] width 25 height 25
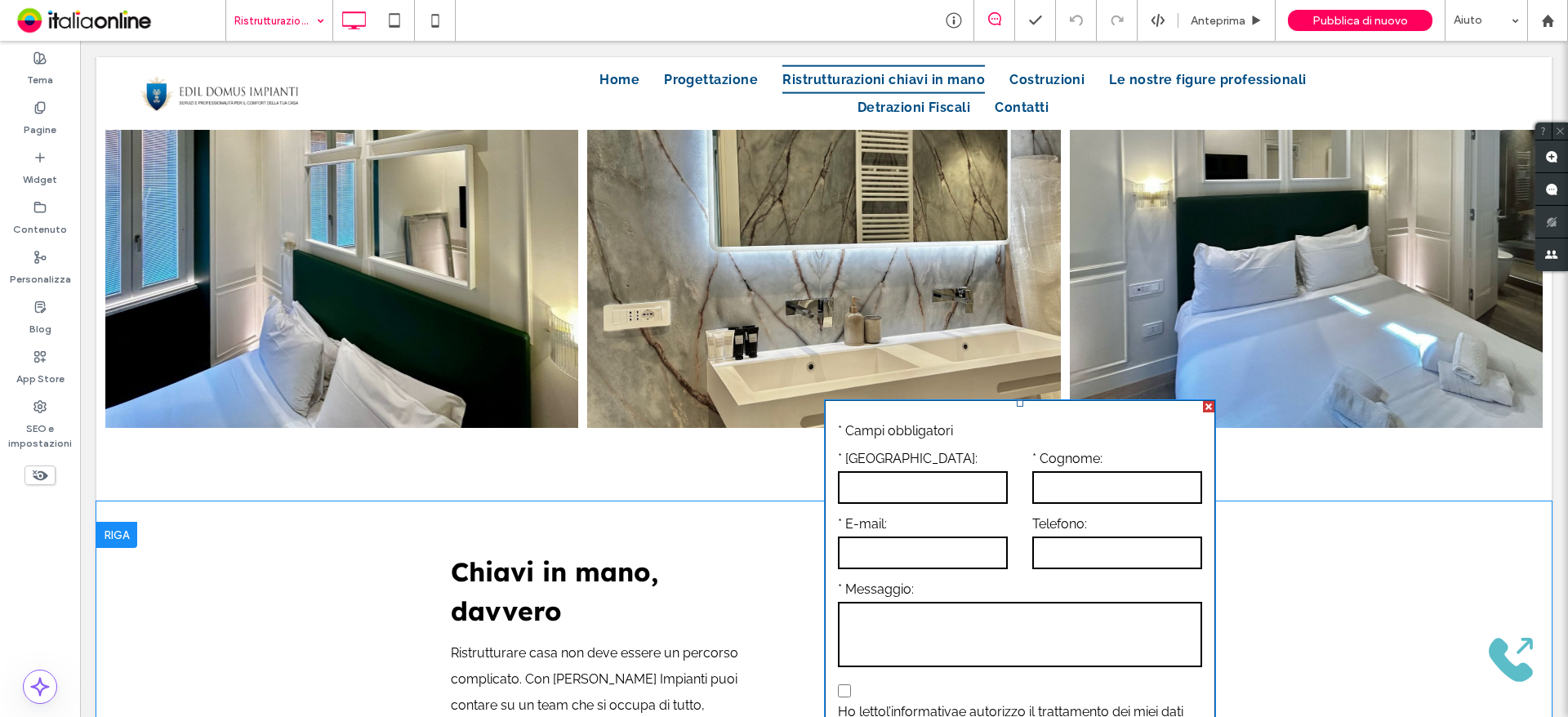
drag, startPoint x: 1204, startPoint y: 342, endPoint x: 1269, endPoint y: 396, distance: 84.5
click at [1204, 401] on div at bounding box center [1208, 407] width 11 height 11
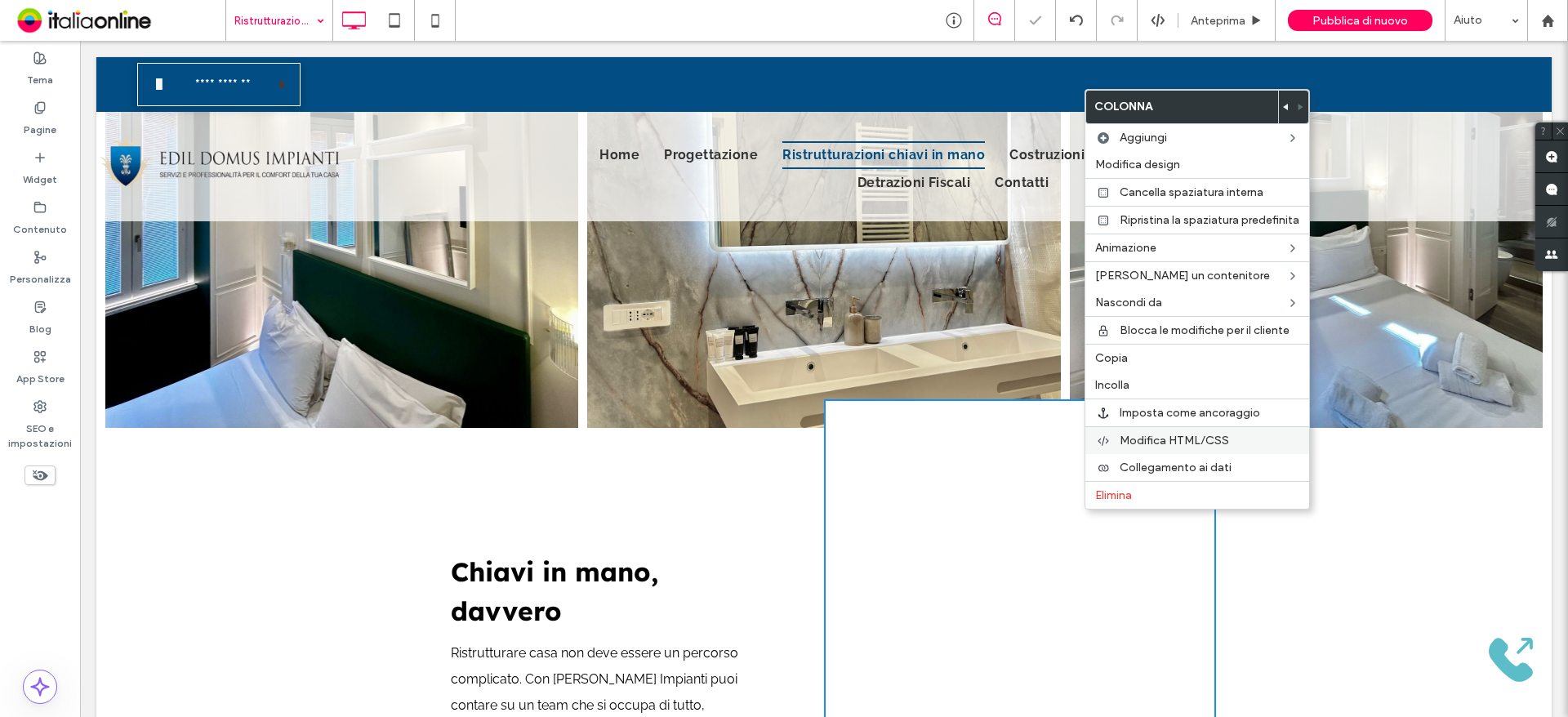
drag, startPoint x: 1136, startPoint y: 383, endPoint x: 1205, endPoint y: 434, distance: 85.8
click at [1136, 383] on label "Incolla" at bounding box center [1197, 385] width 204 height 14
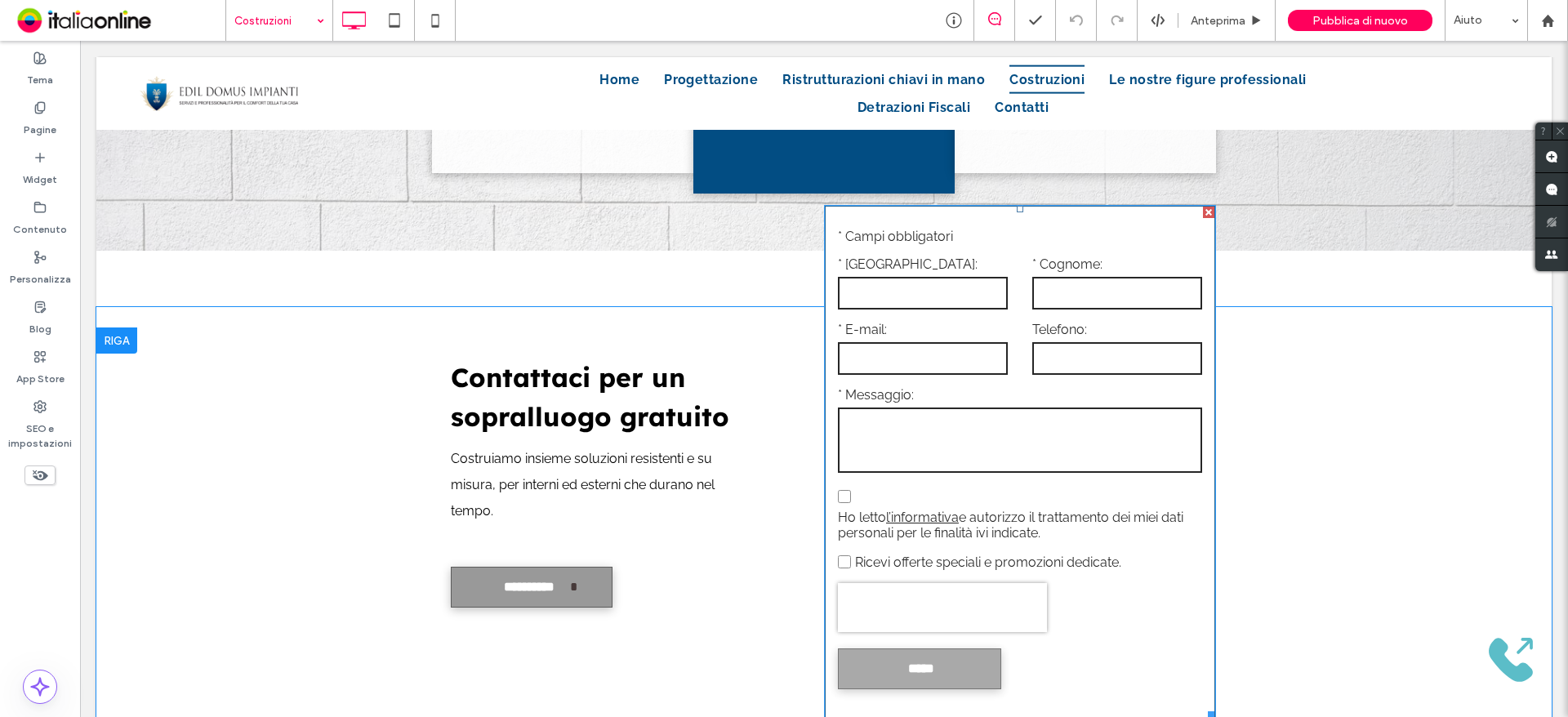
scroll to position [2775, 0]
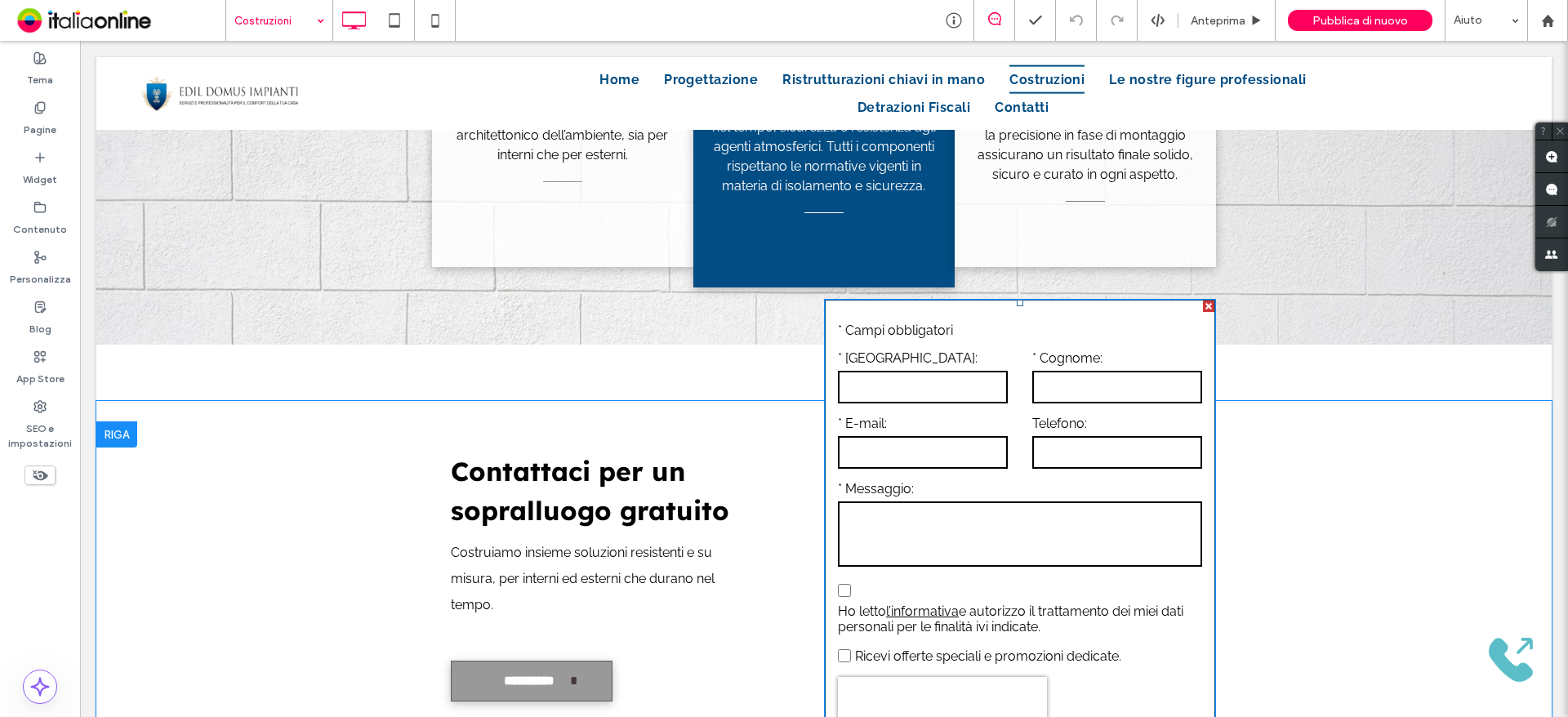
drag, startPoint x: 1260, startPoint y: 360, endPoint x: 1201, endPoint y: 305, distance: 80.7
click at [1203, 305] on div at bounding box center [1208, 306] width 11 height 11
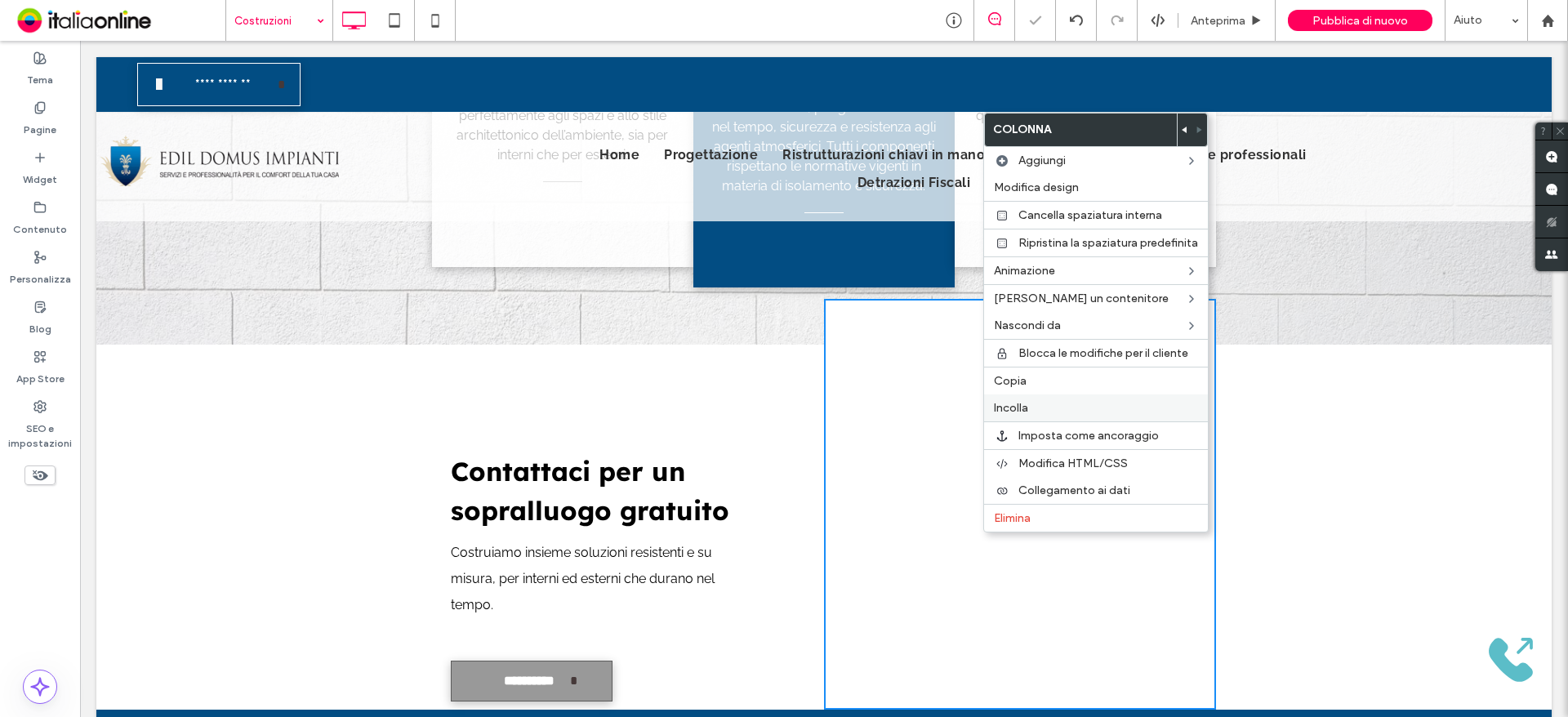
click at [1045, 404] on label "Incolla" at bounding box center [1096, 408] width 204 height 14
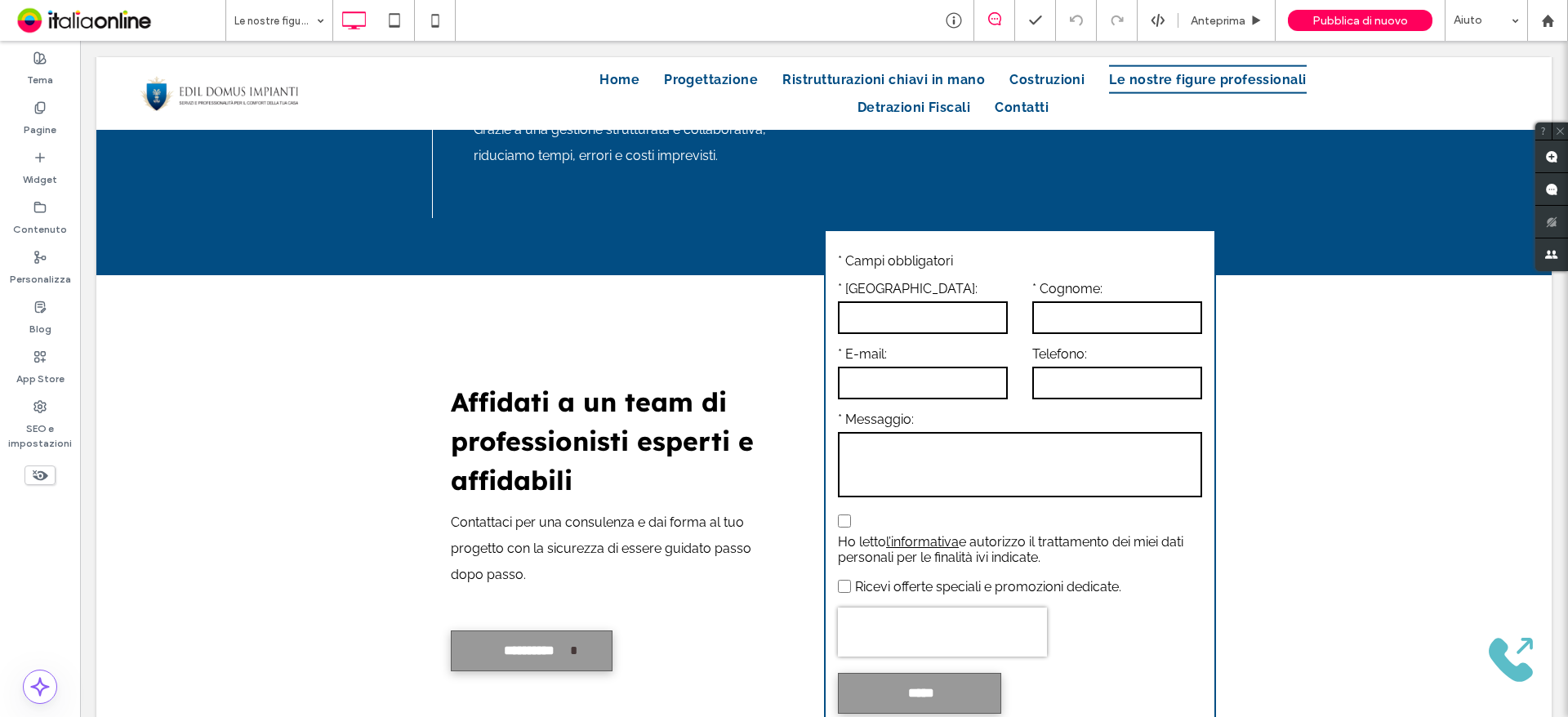
scroll to position [2368, 0]
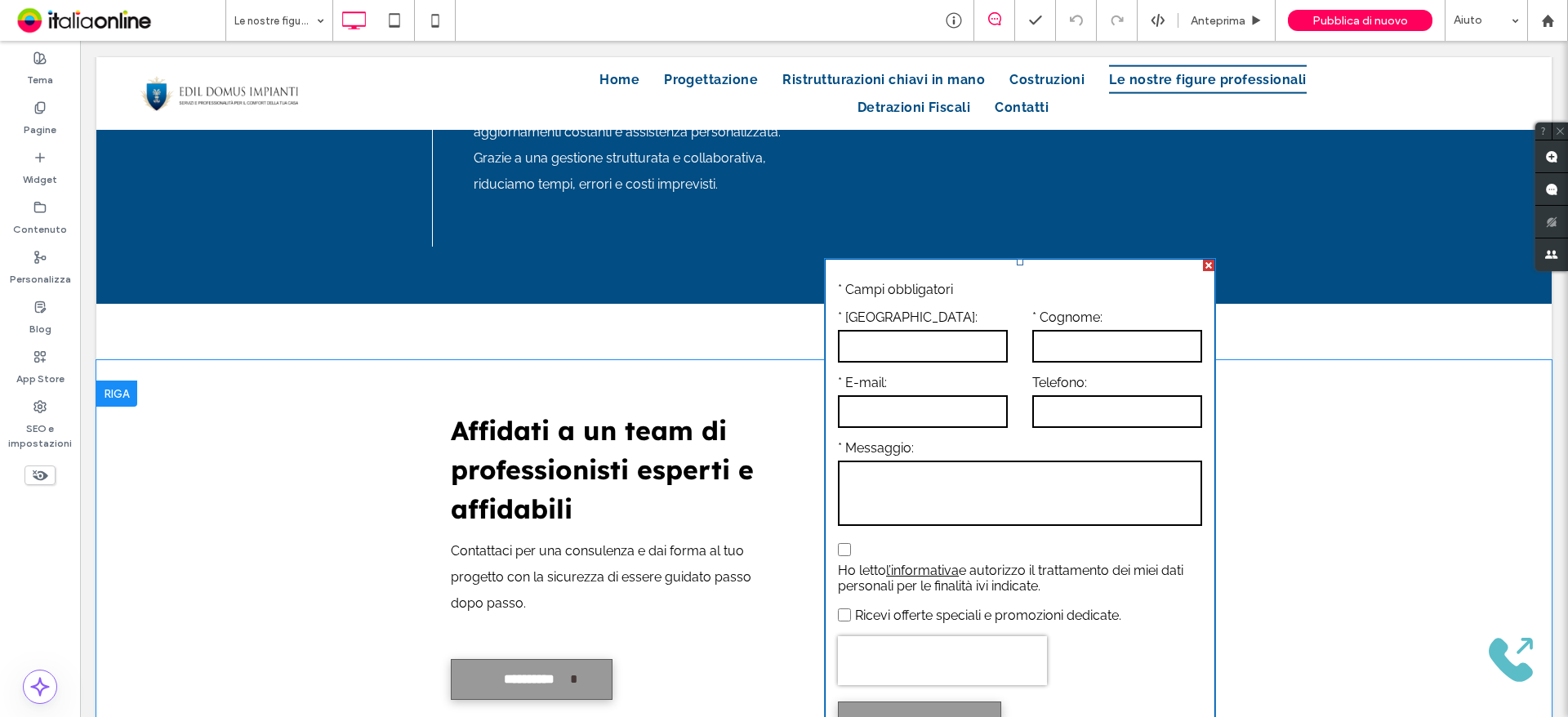
click at [1204, 265] on div at bounding box center [1208, 265] width 11 height 11
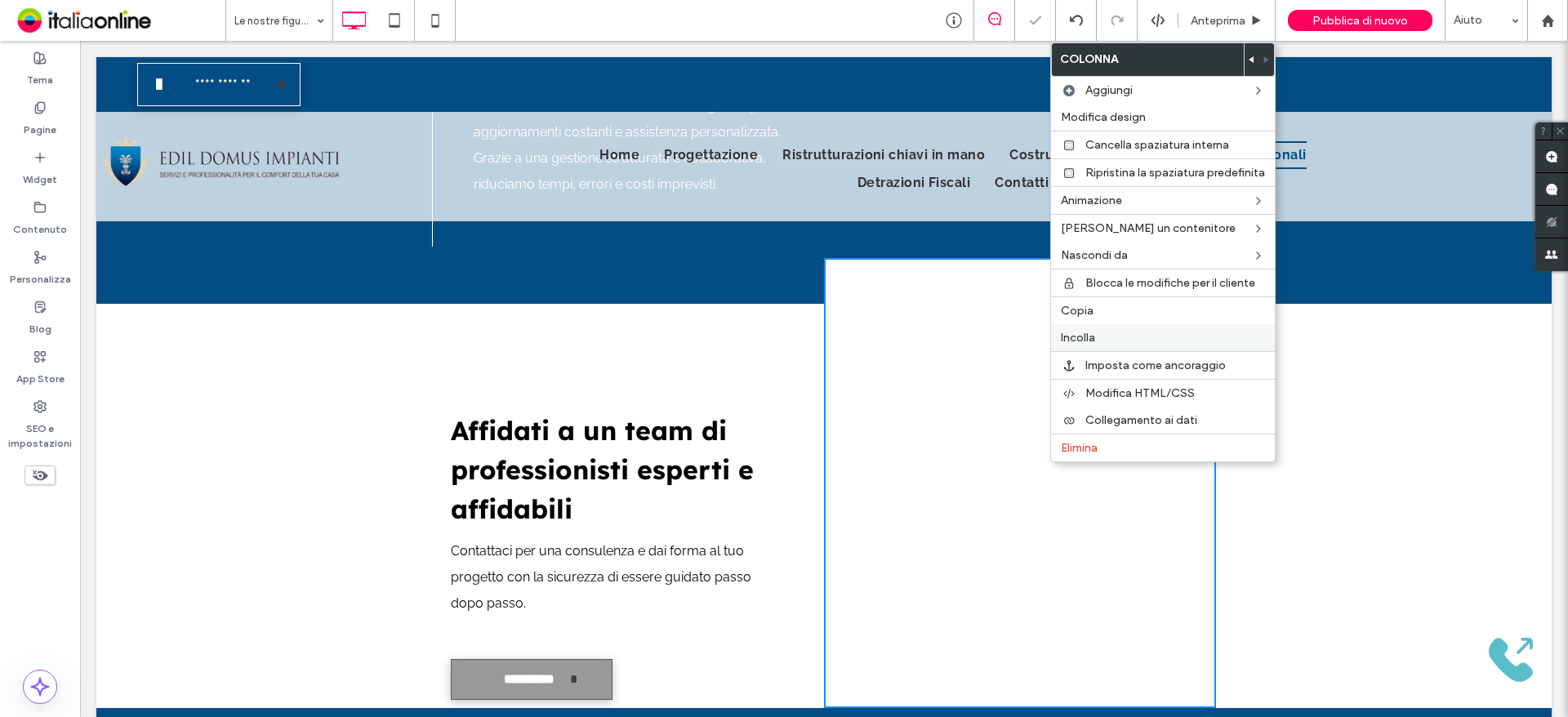
drag, startPoint x: 1136, startPoint y: 341, endPoint x: 1121, endPoint y: 342, distance: 15.0
click at [1136, 341] on label "Incolla" at bounding box center [1163, 338] width 204 height 14
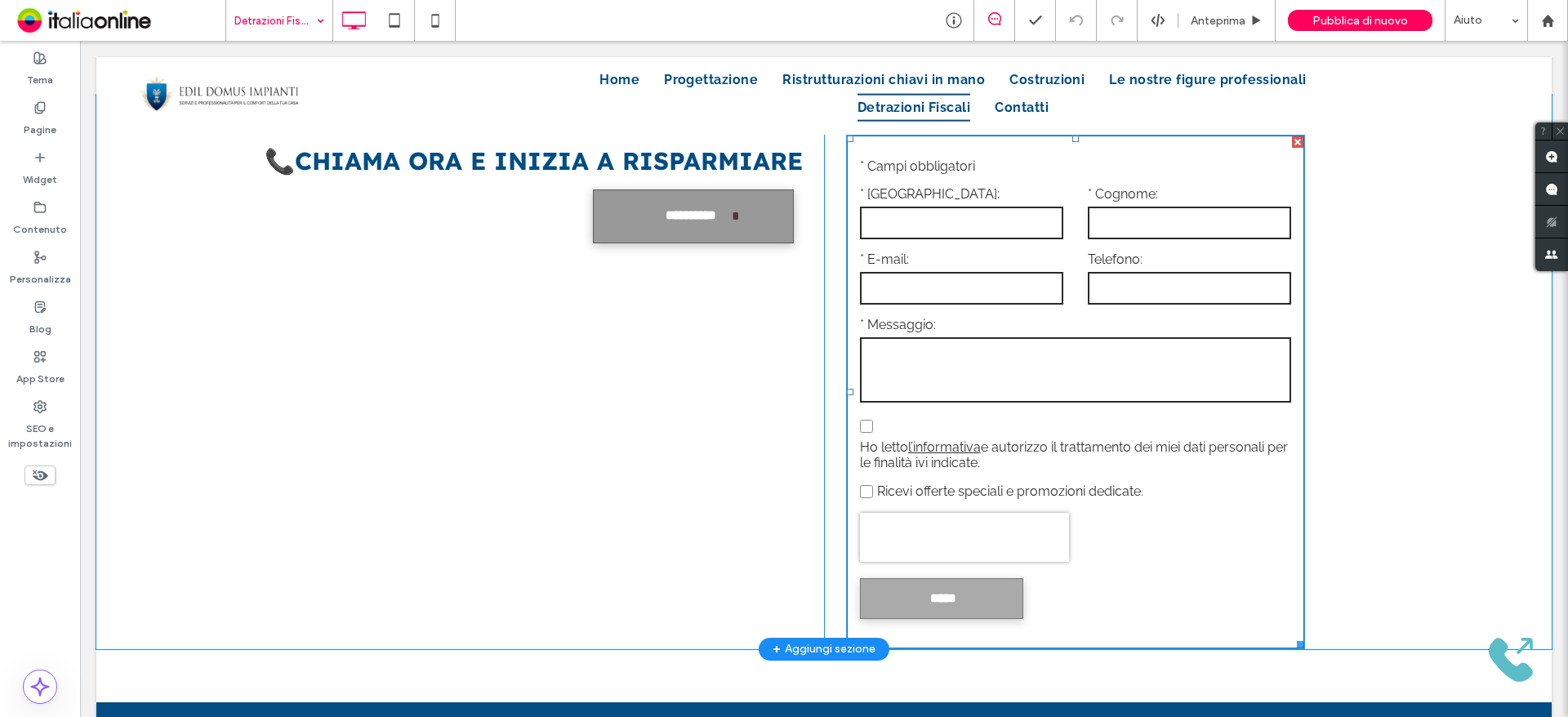
scroll to position [3586, 0]
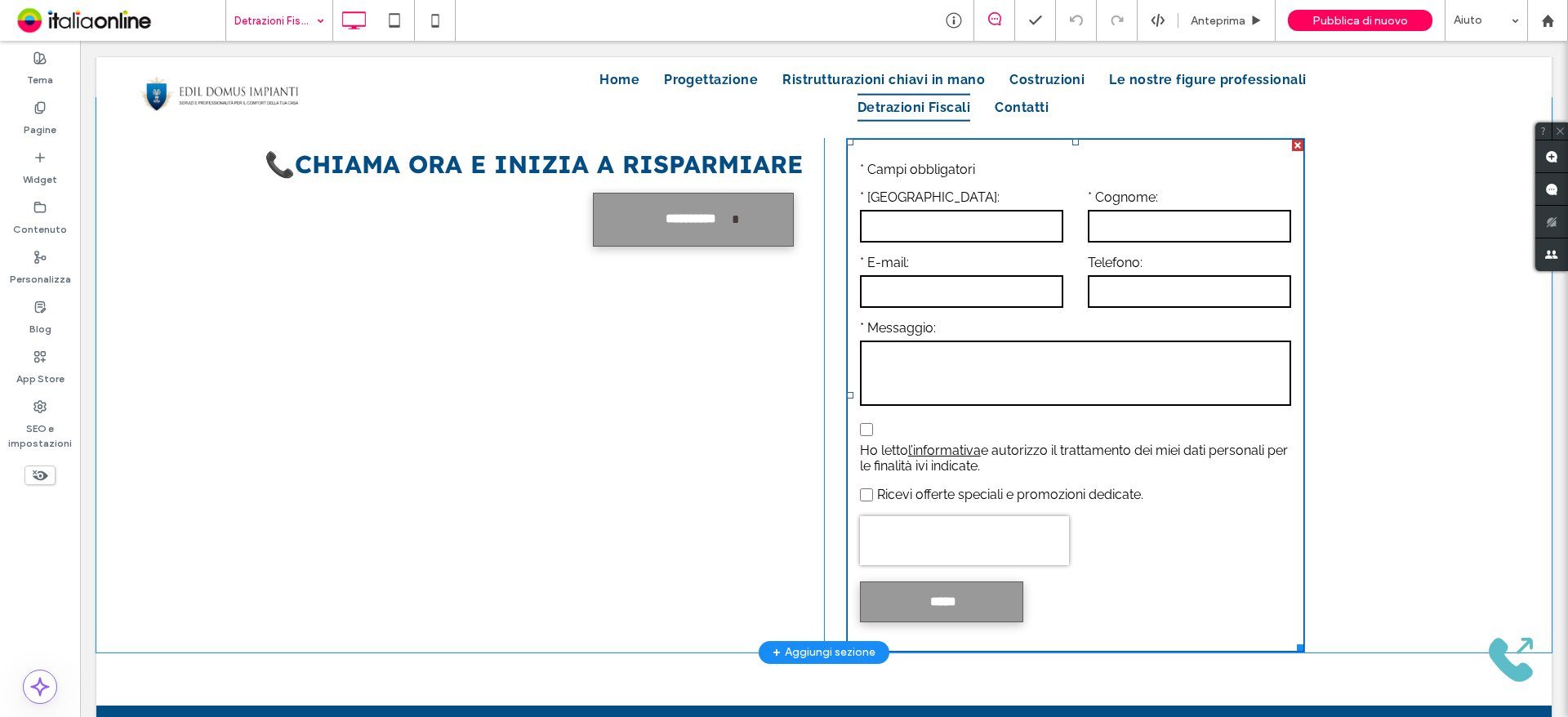
click at [1292, 149] on div at bounding box center [1297, 146] width 11 height 11
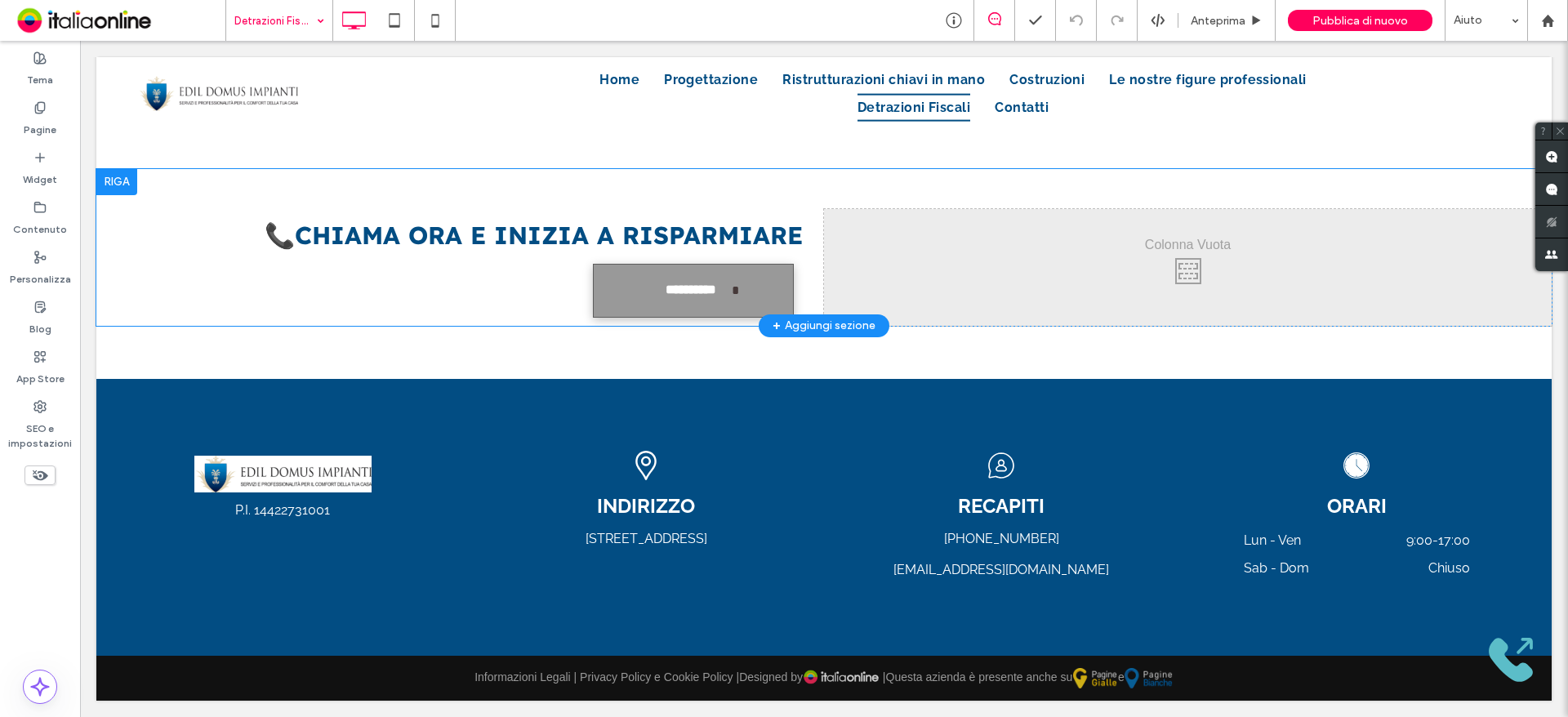
scroll to position [3515, 0]
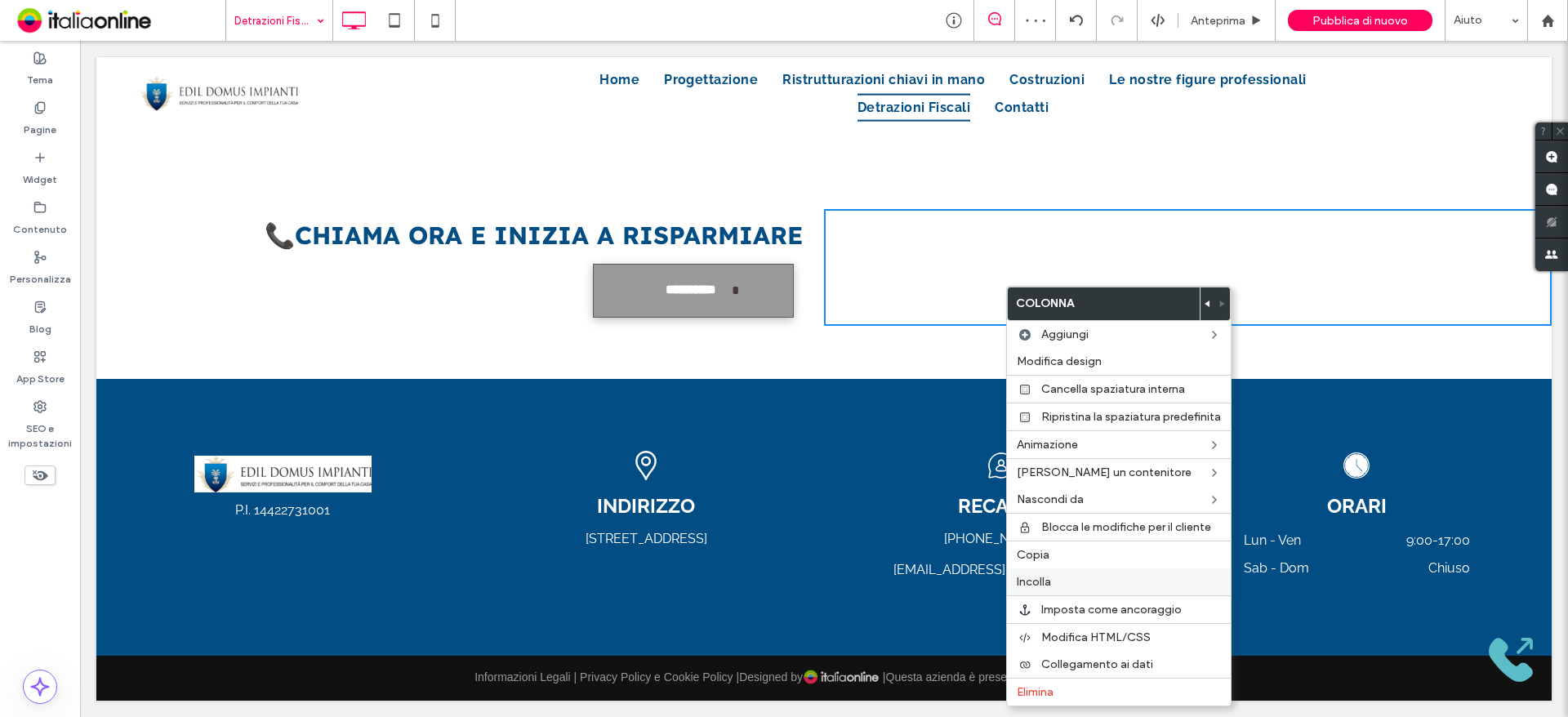
click at [1035, 576] on span "Incolla" at bounding box center [1033, 582] width 34 height 14
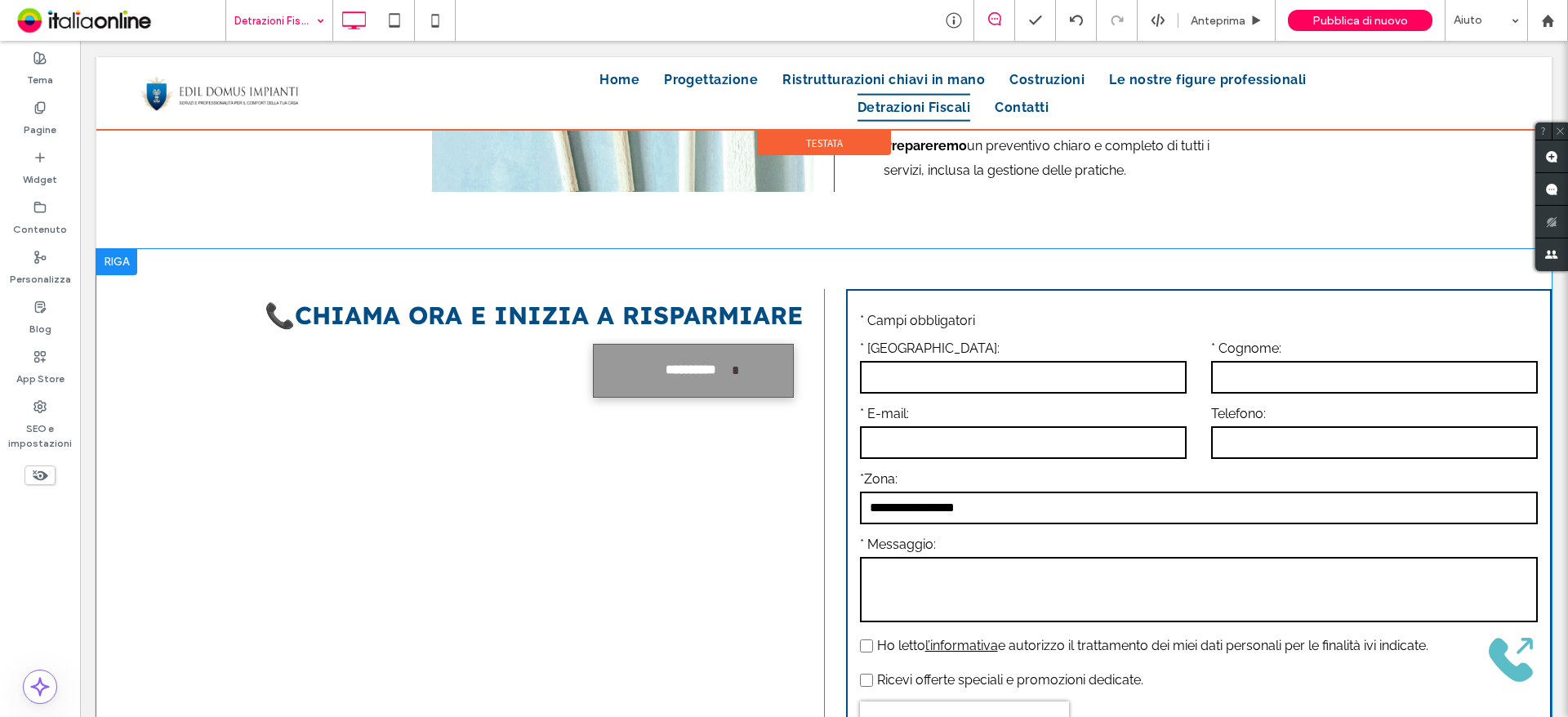
scroll to position [3434, 0]
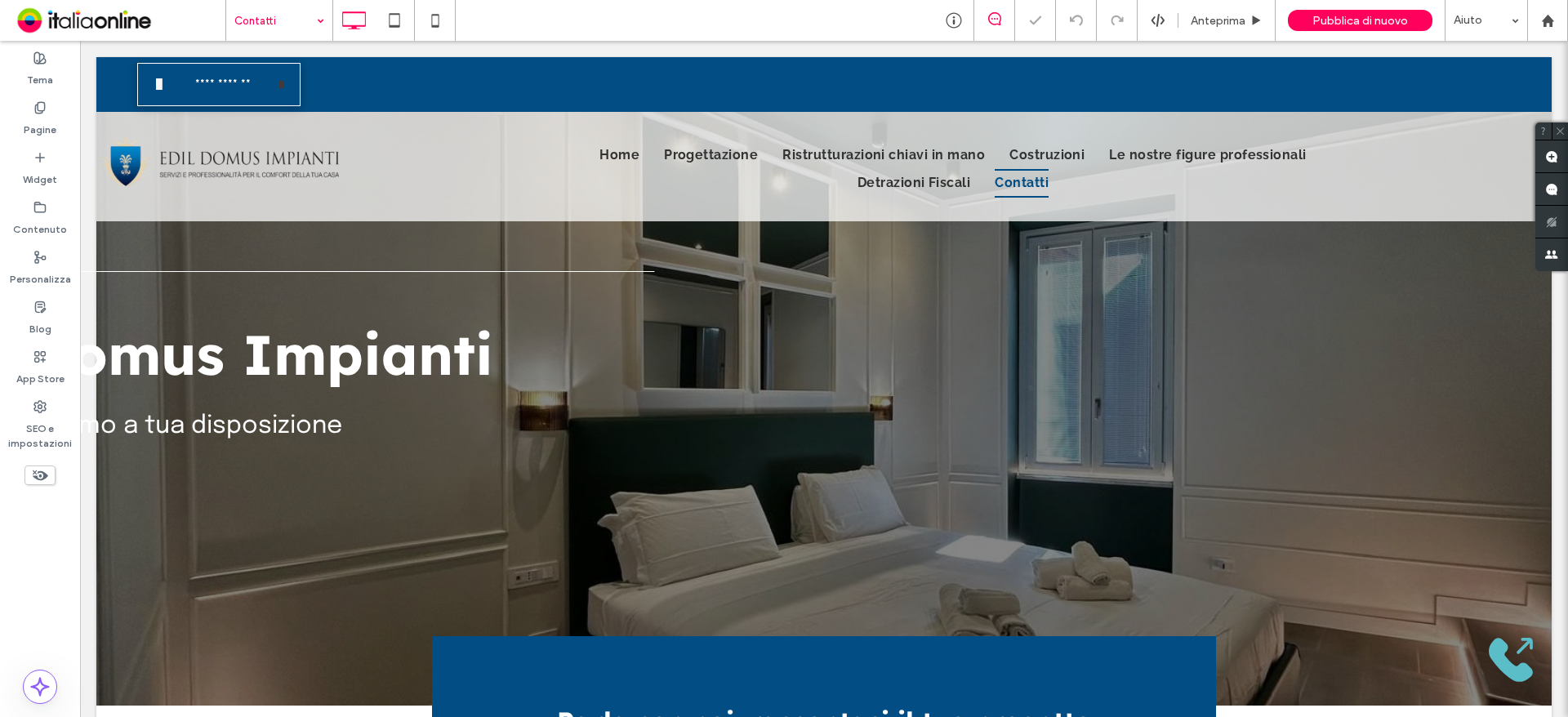
click at [252, 33] on input at bounding box center [275, 20] width 81 height 41
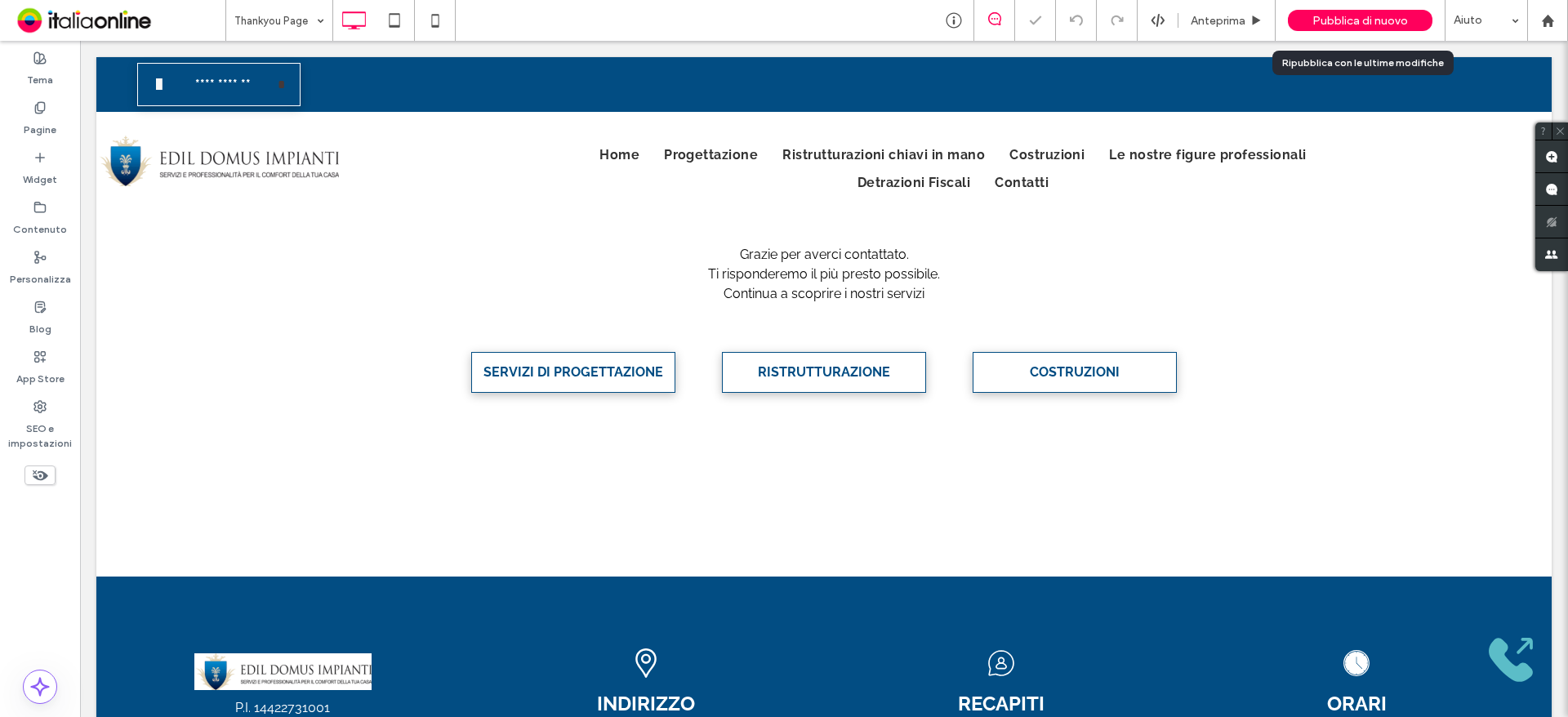
click at [1320, 14] on span "Pubblica di nuovo" at bounding box center [1360, 21] width 96 height 14
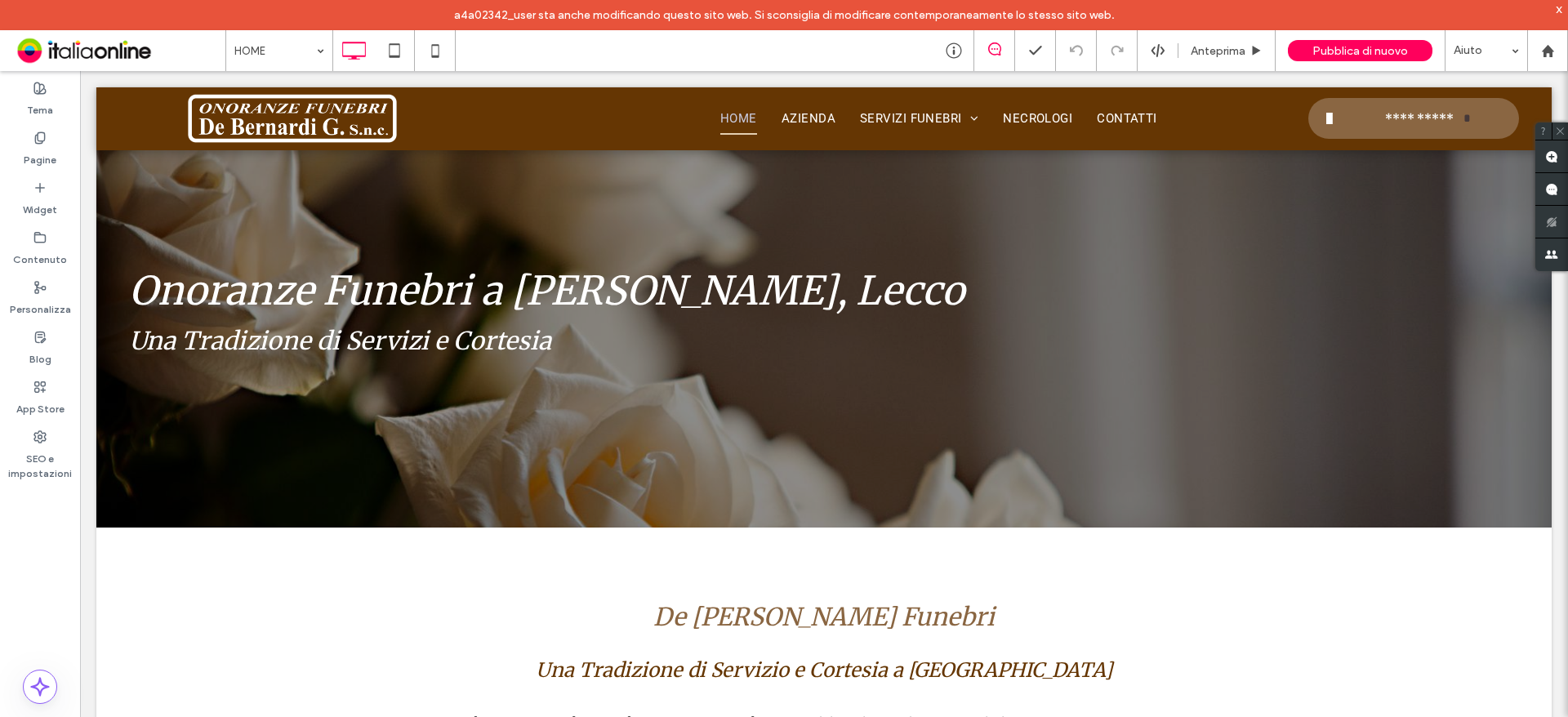
scroll to position [164, 0]
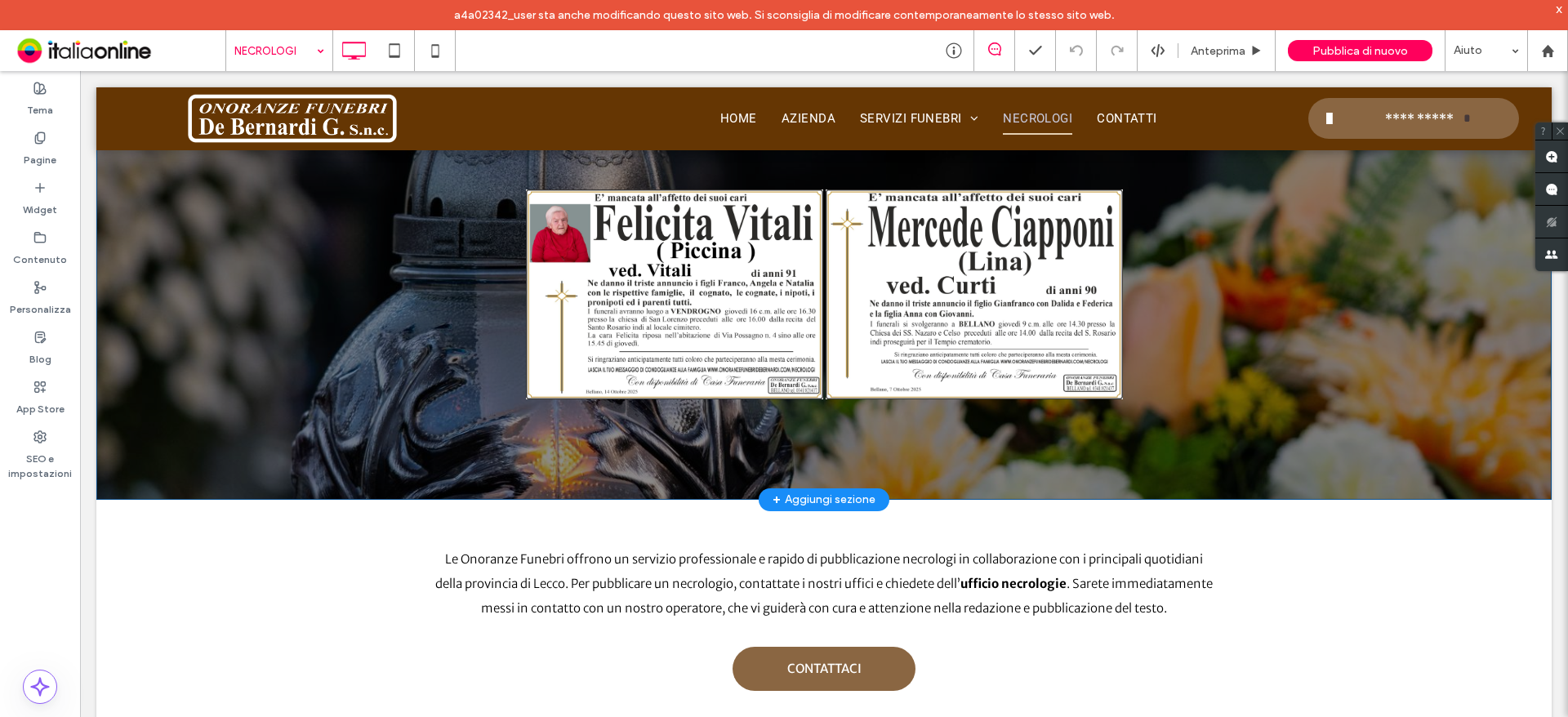
scroll to position [83, 0]
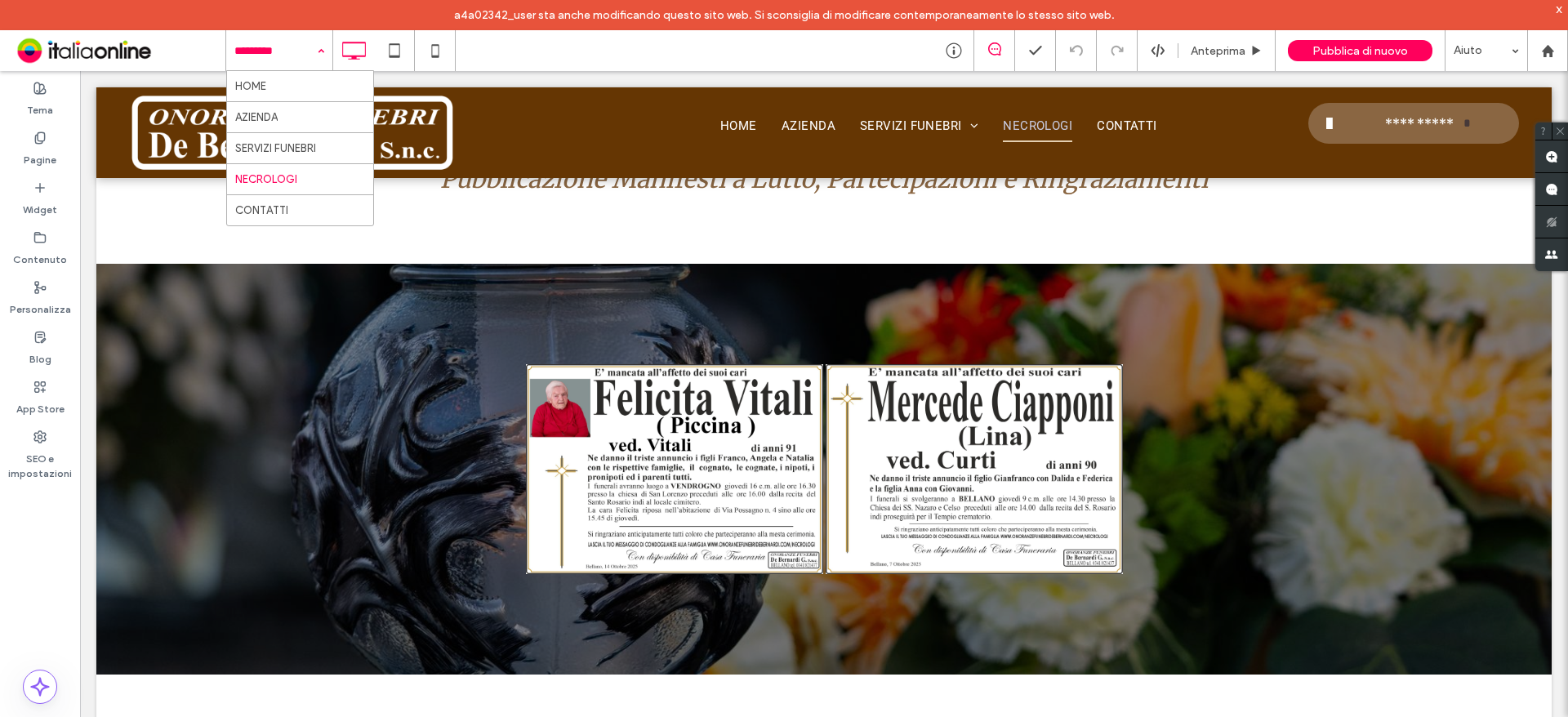
click at [316, 49] on div "HOME AZIENDA SERVIZI FUNEBRI NECROLOGI CONTATTI" at bounding box center [279, 50] width 106 height 41
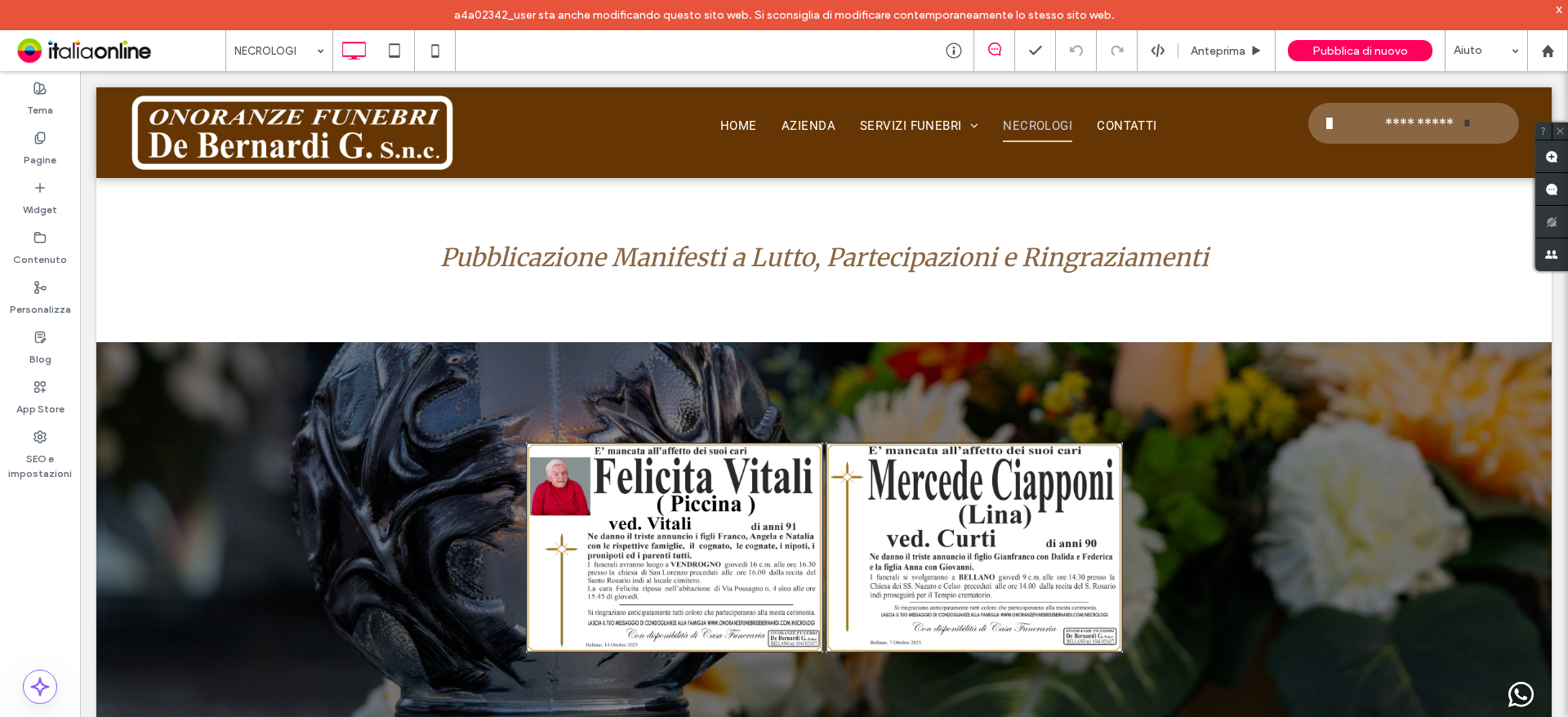
scroll to position [0, 0]
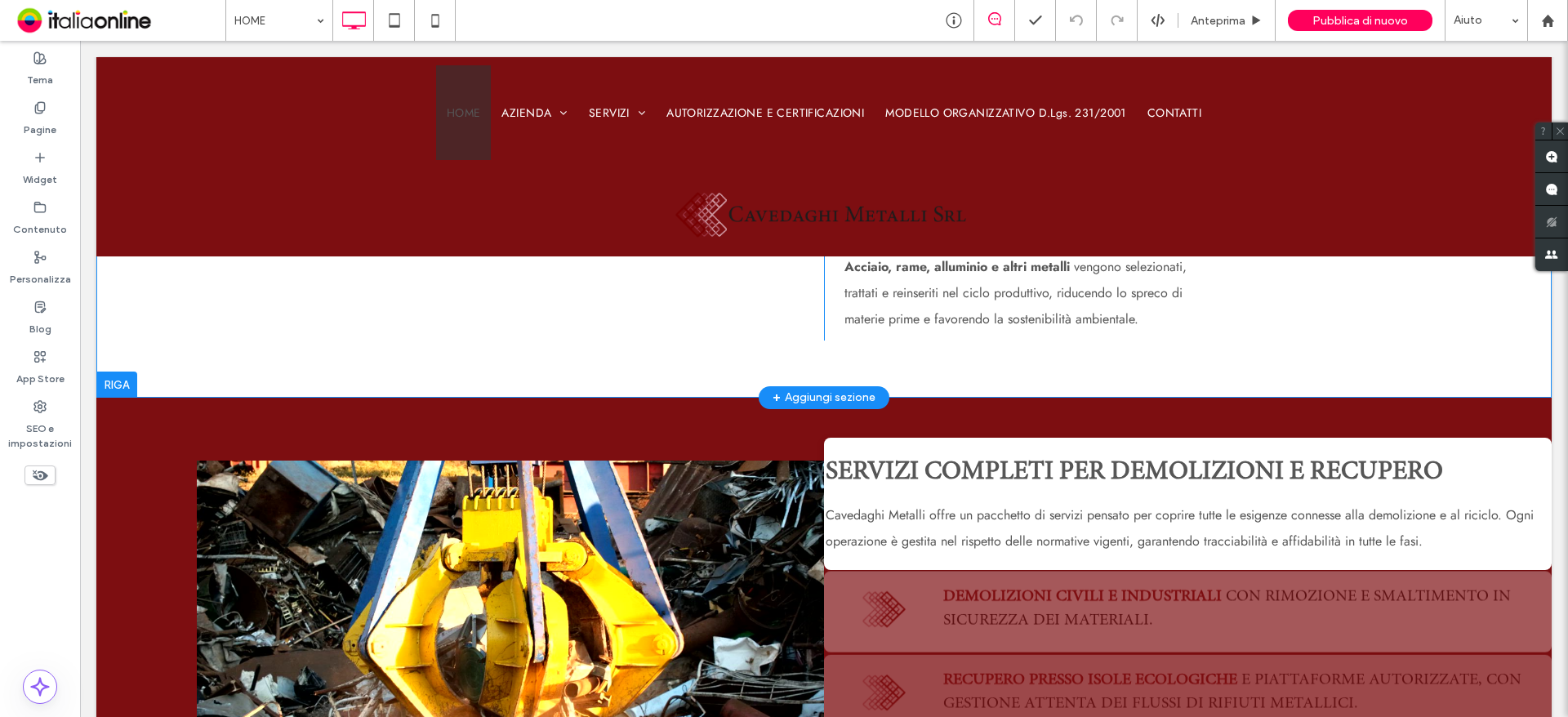
scroll to position [1224, 0]
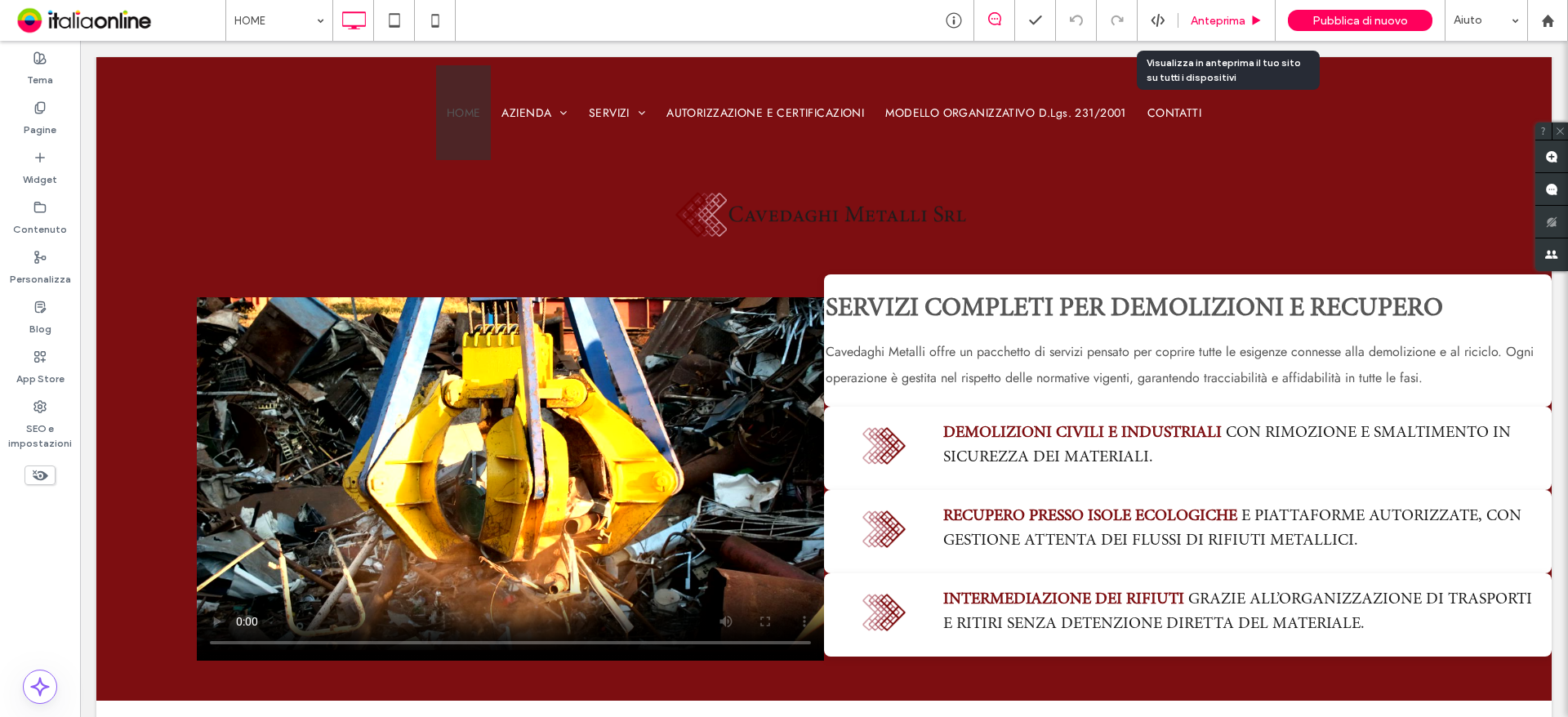
click at [1192, 21] on span "Anteprima" at bounding box center [1218, 21] width 55 height 14
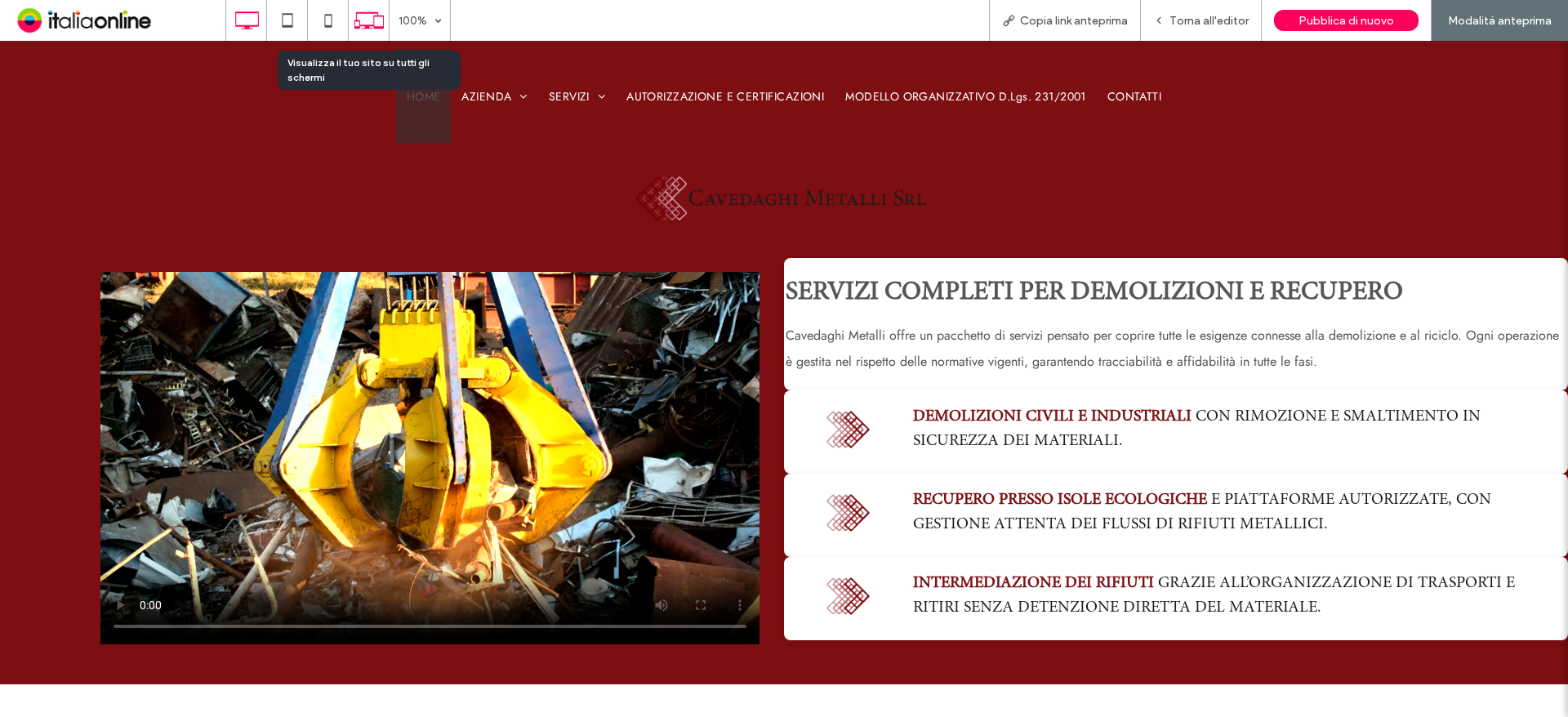
drag, startPoint x: 372, startPoint y: 21, endPoint x: 372, endPoint y: 31, distance: 10.0
click at [372, 21] on icon at bounding box center [369, 20] width 31 height 31
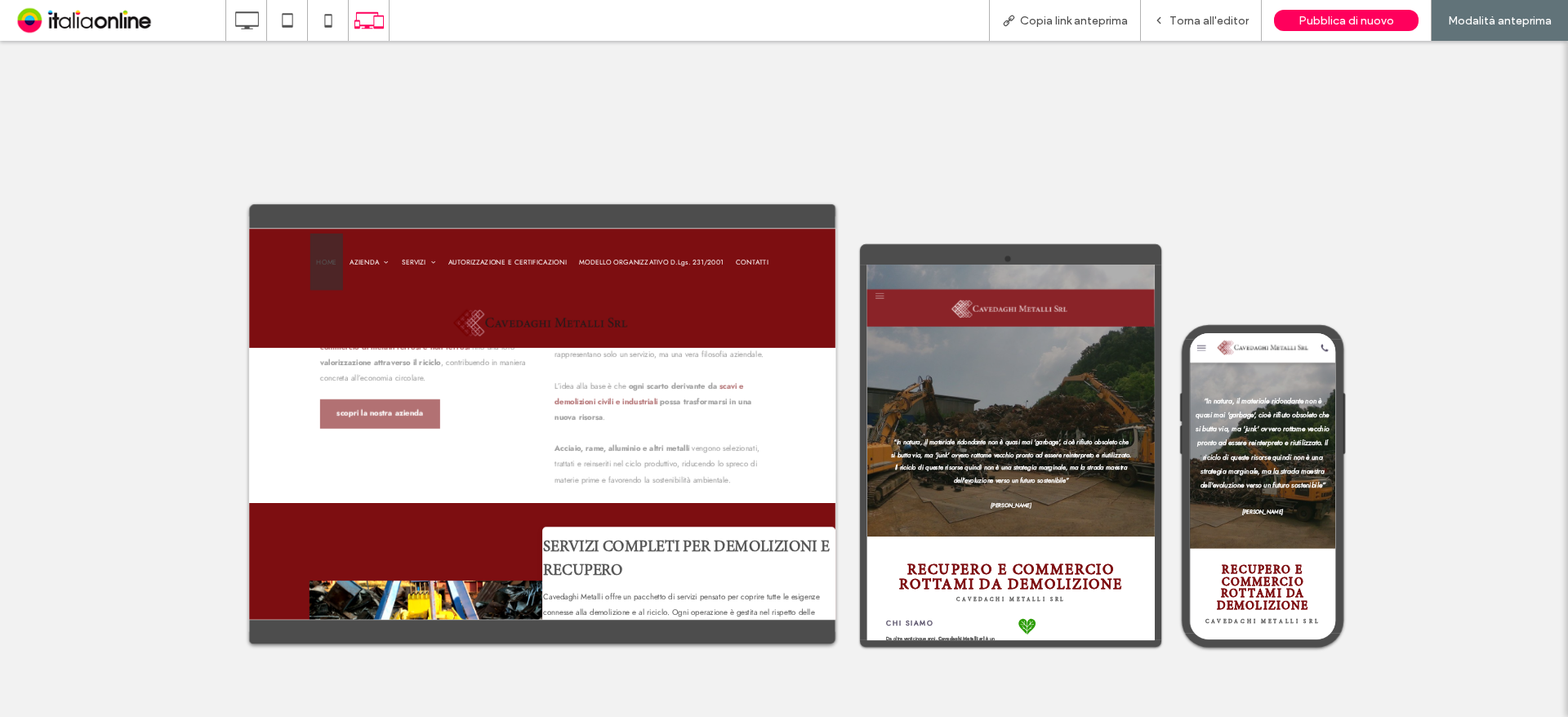
scroll to position [1224, 0]
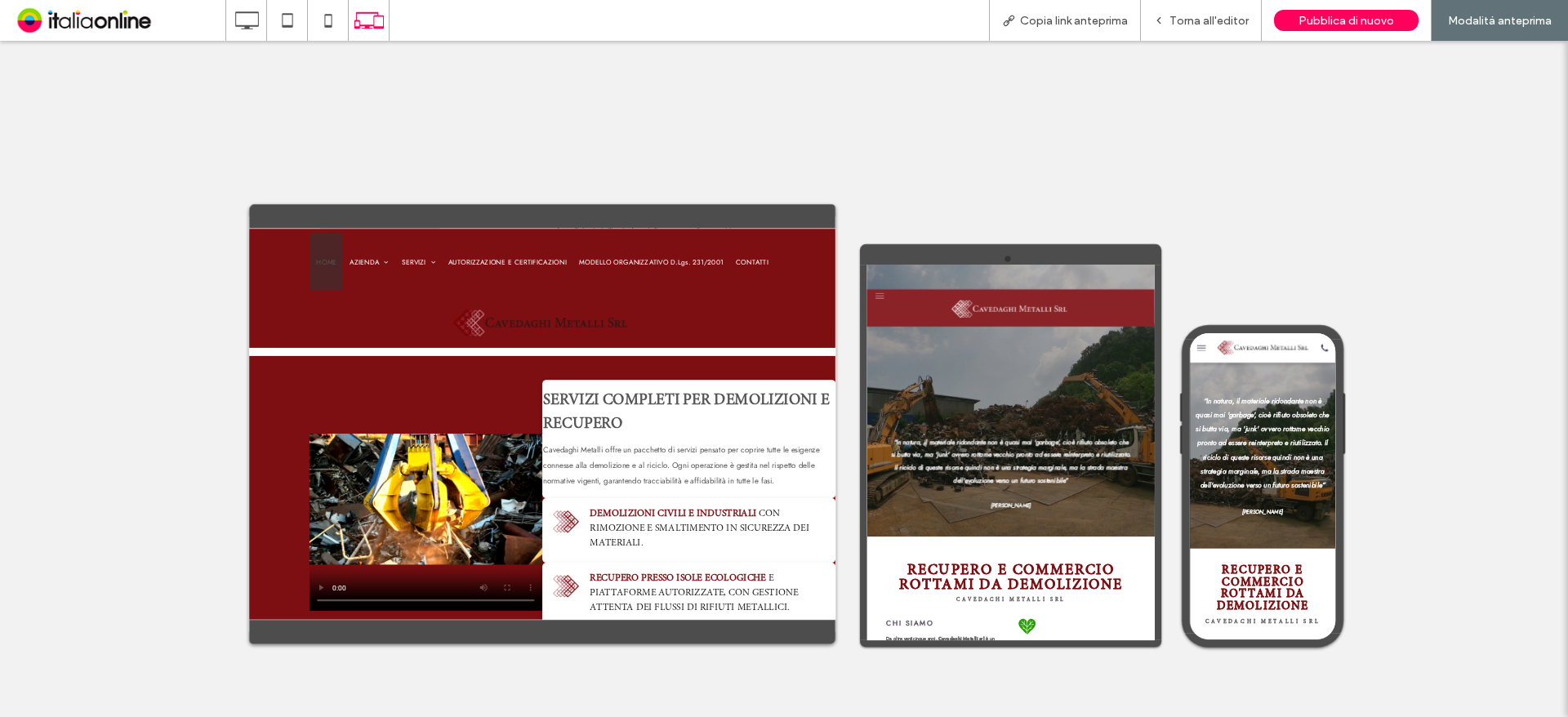
drag, startPoint x: 1185, startPoint y: 30, endPoint x: 1165, endPoint y: 45, distance: 25.0
click at [1185, 30] on div "Torna all'editor" at bounding box center [1202, 20] width 121 height 41
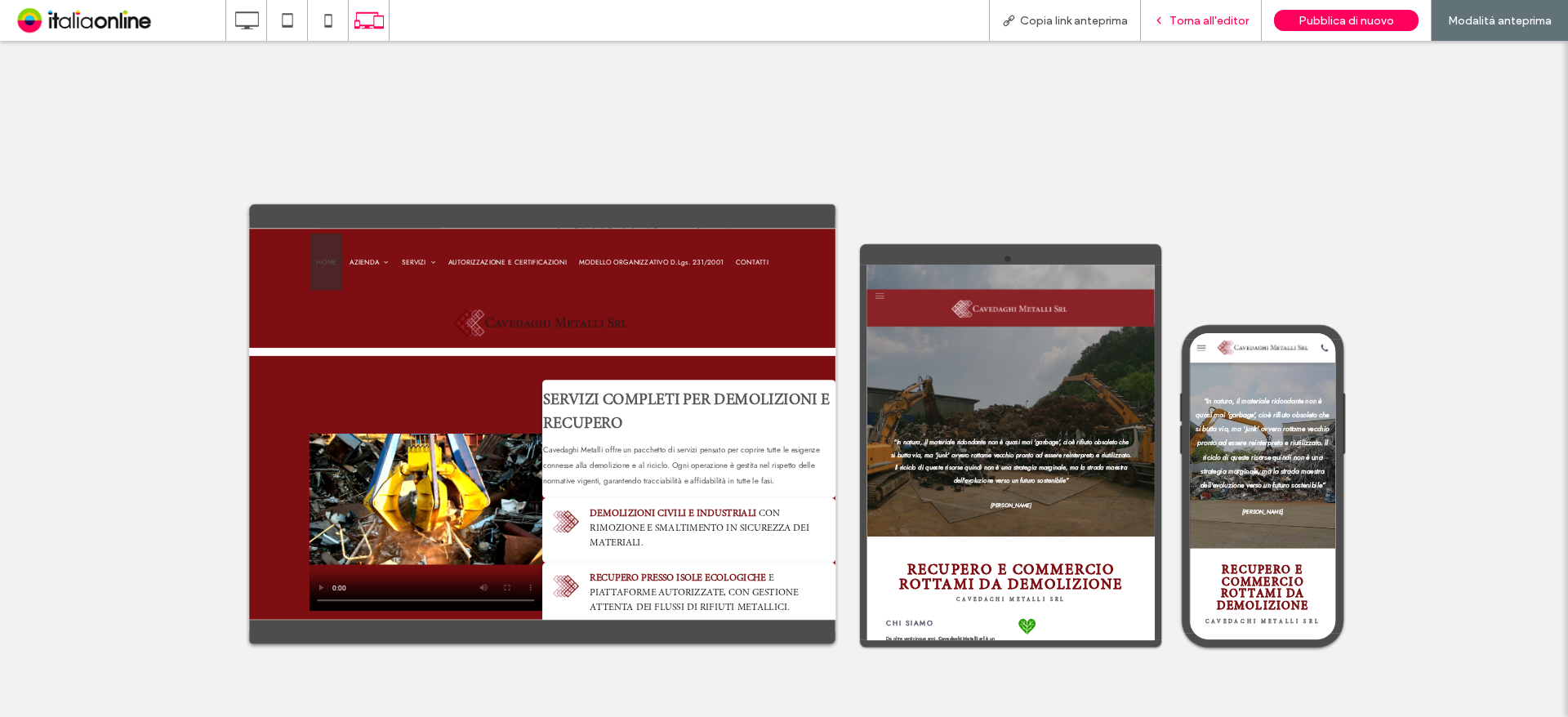
click at [1214, 24] on span "Torna all'editor" at bounding box center [1209, 21] width 79 height 14
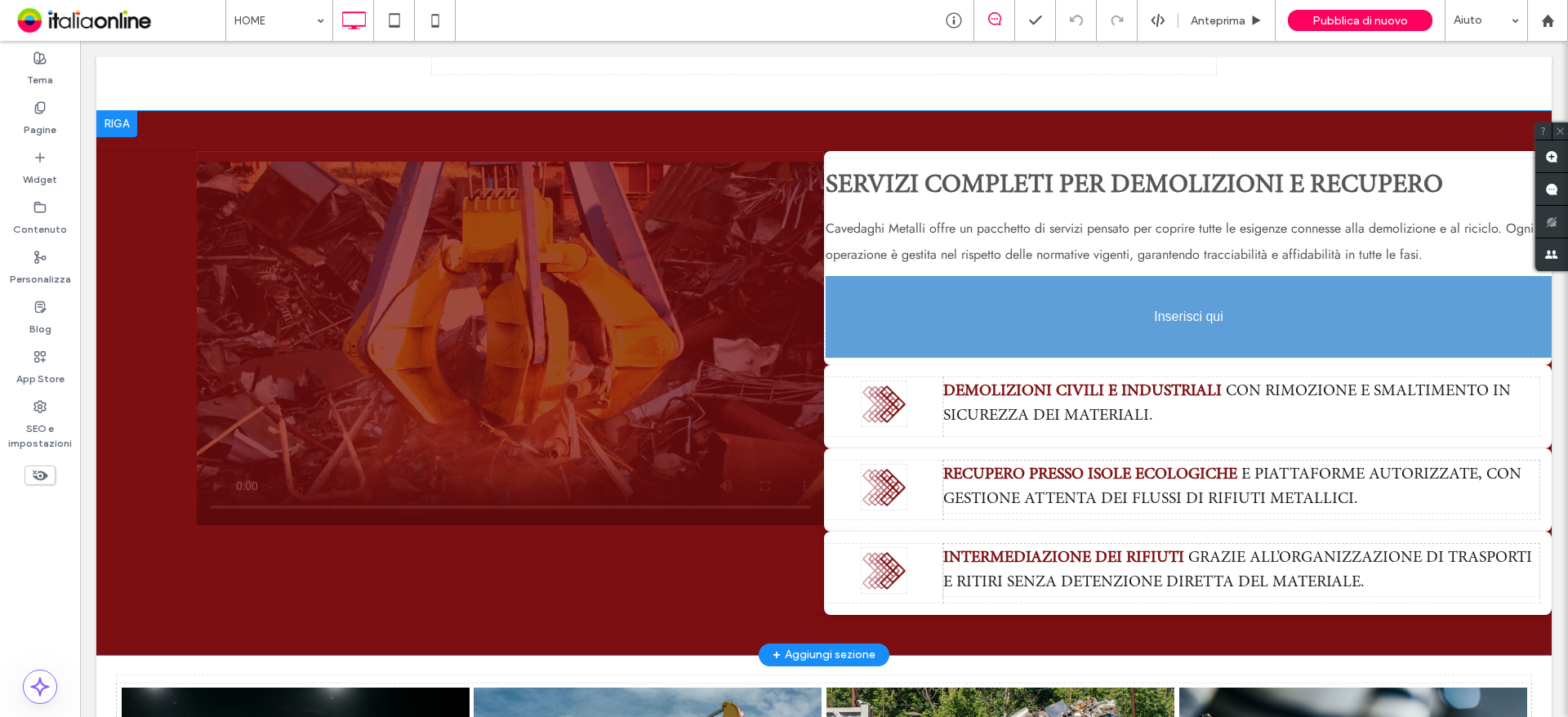
scroll to position [1551, 0]
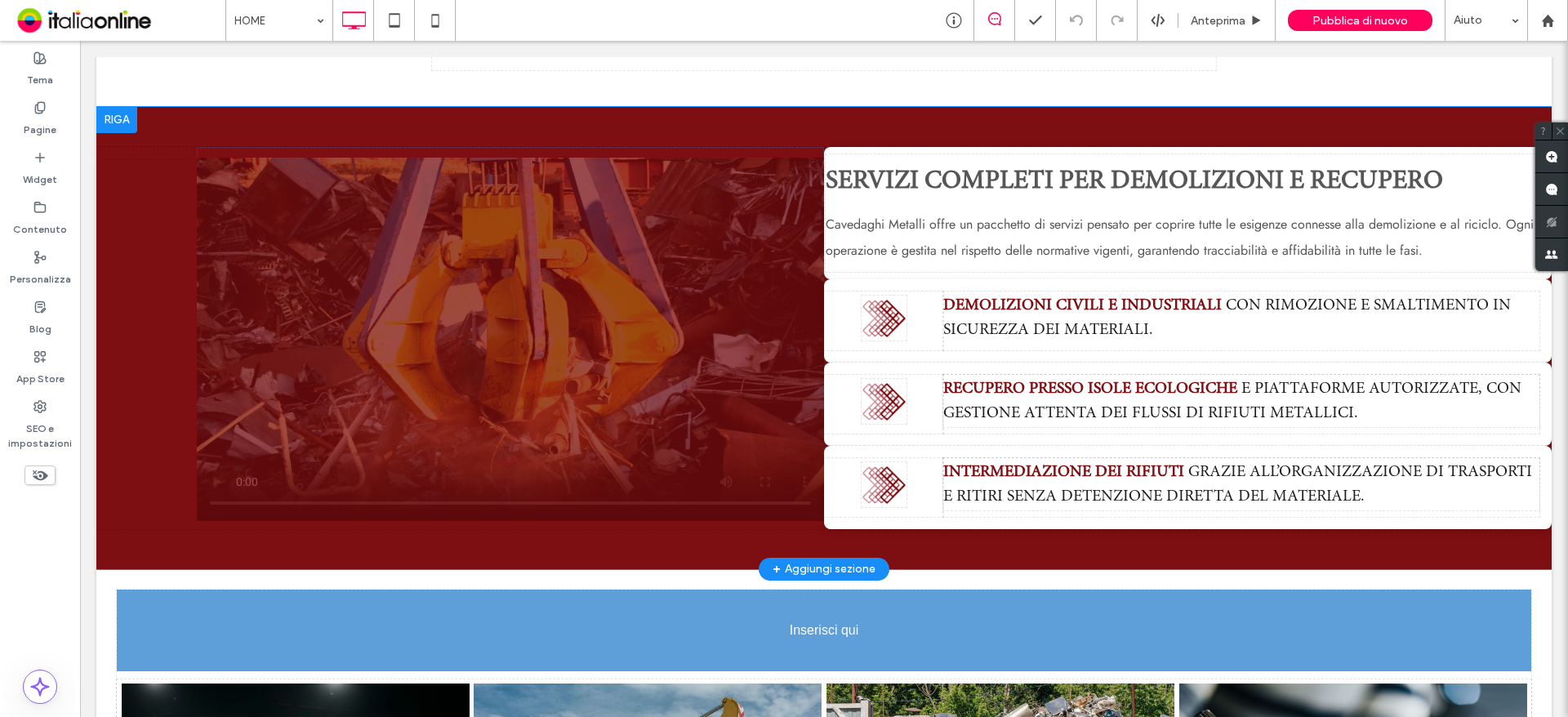
drag, startPoint x: 659, startPoint y: 331, endPoint x: 837, endPoint y: 622, distance: 341.1
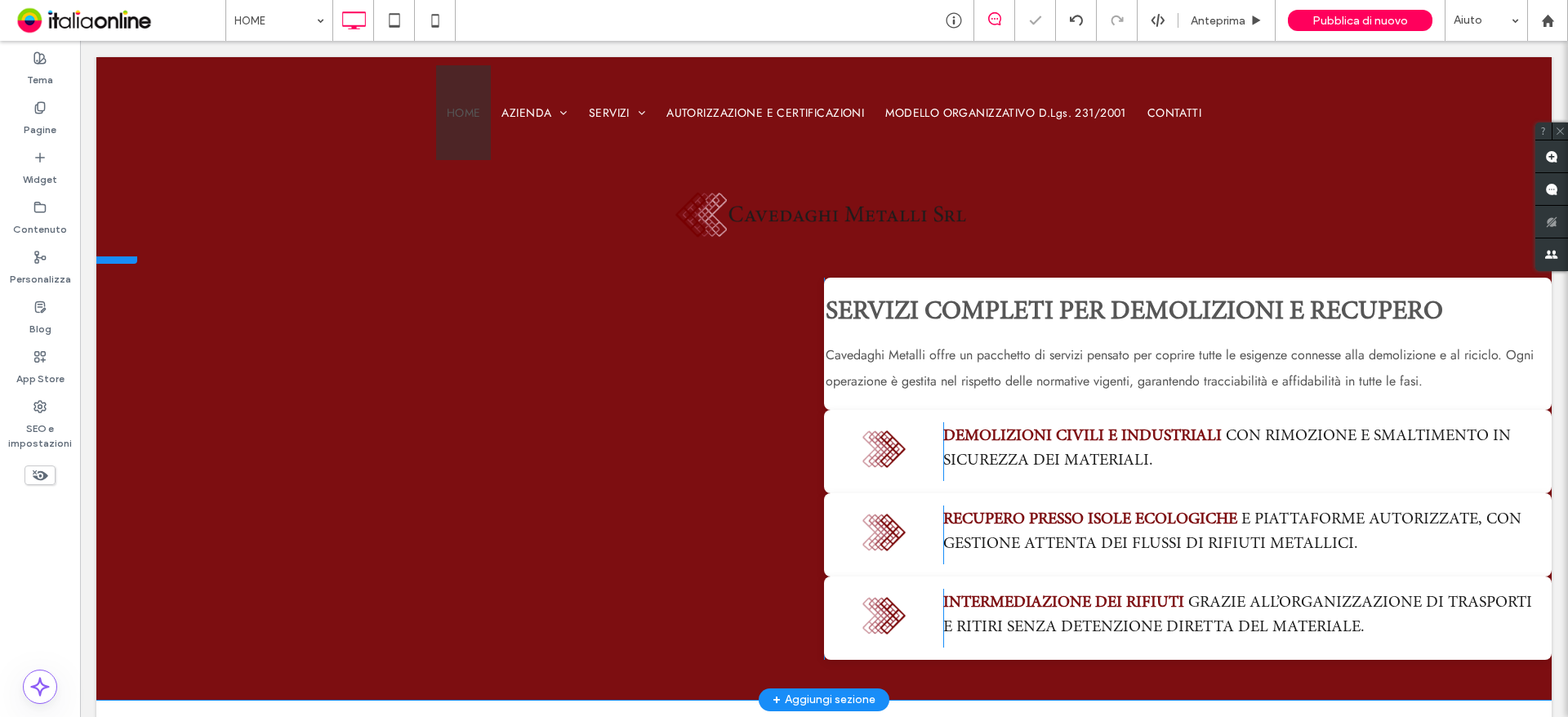
scroll to position [1061, 0]
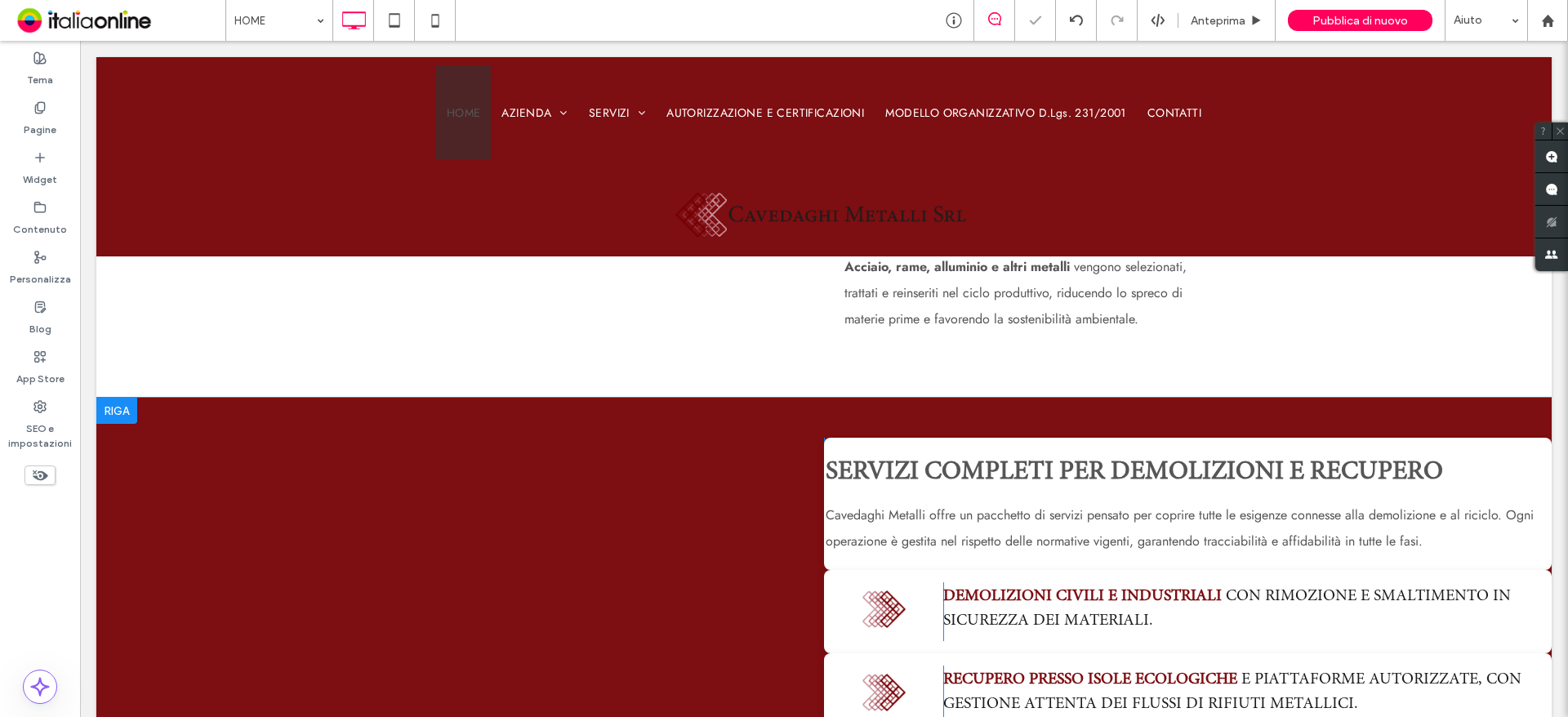
click at [652, 512] on div "Click To Paste" at bounding box center [460, 629] width 728 height 382
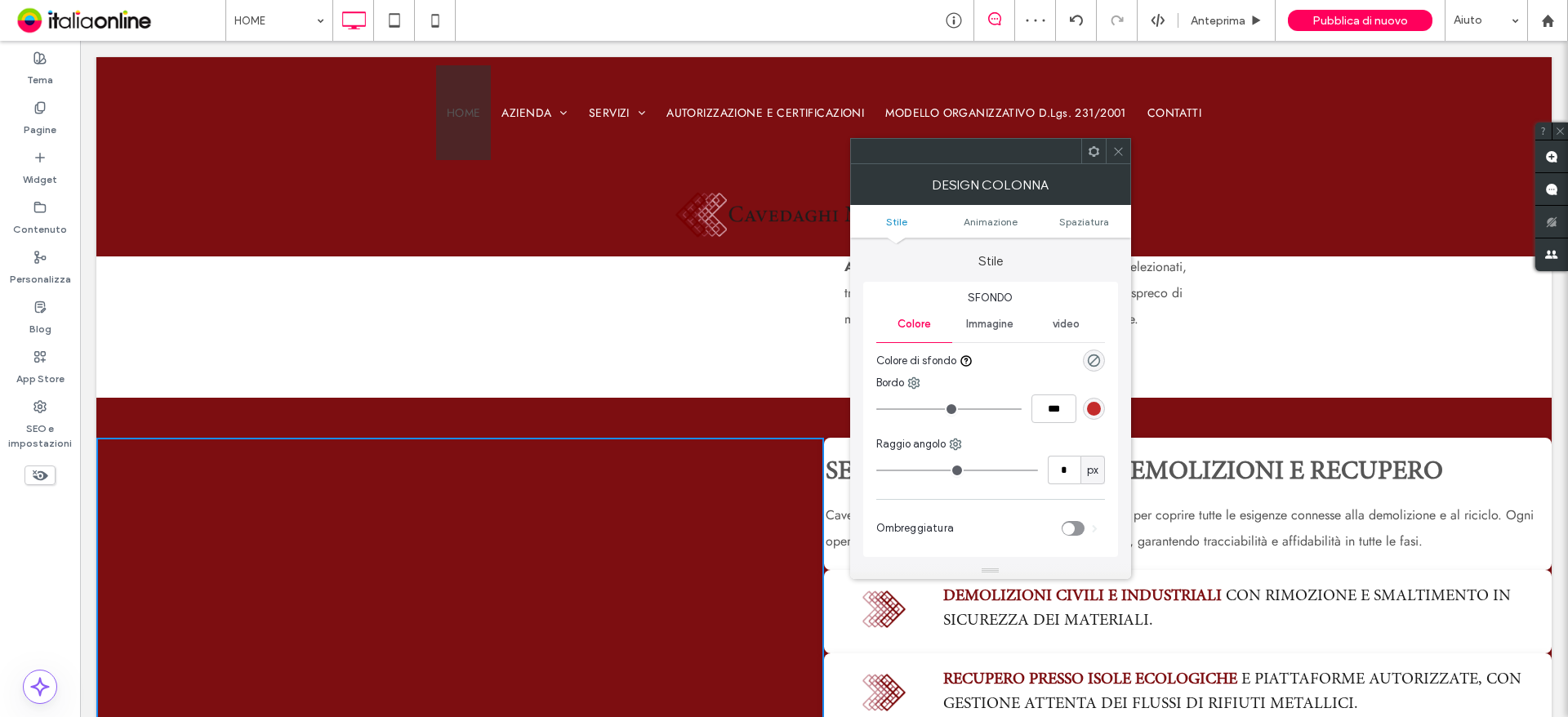
click at [1120, 152] on icon at bounding box center [1118, 151] width 12 height 12
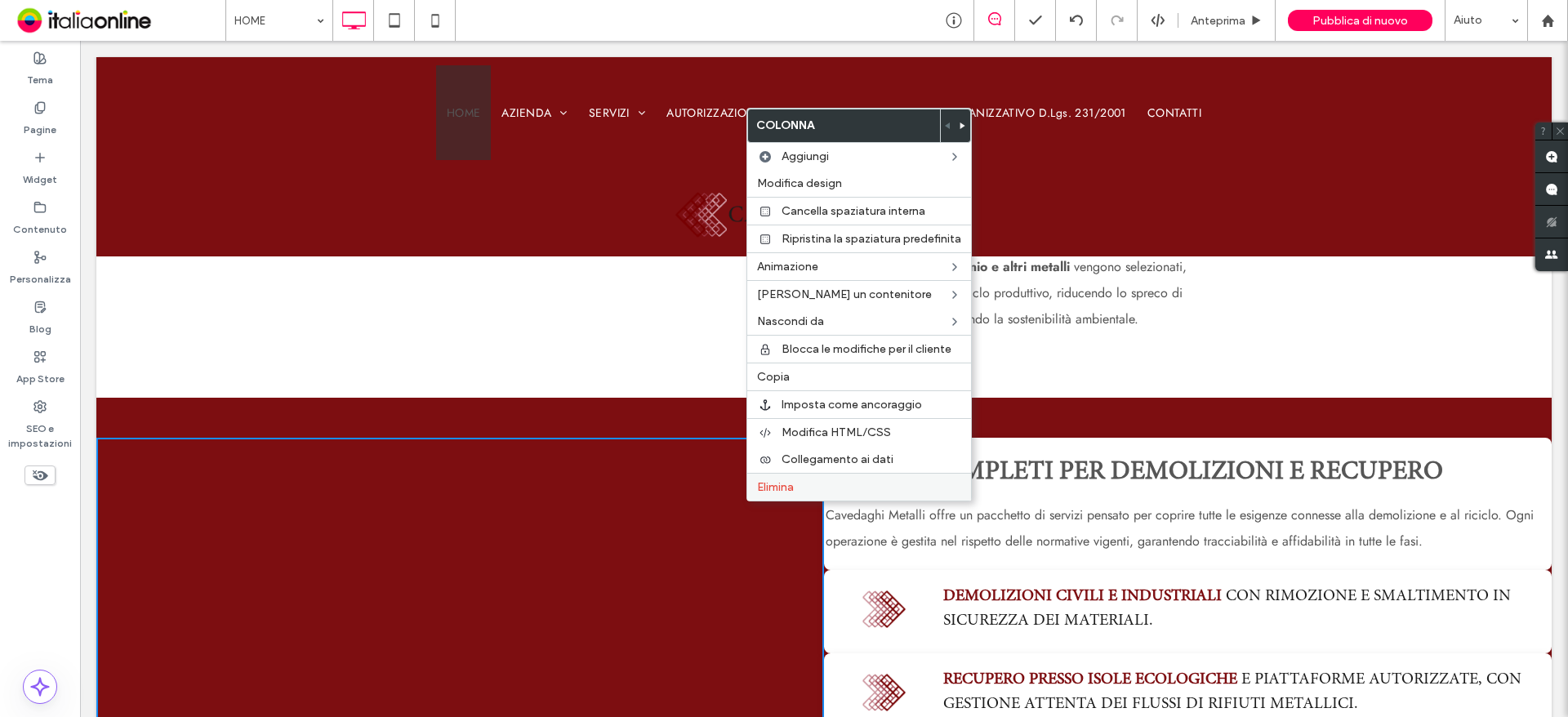
click at [775, 480] on div "Elimina" at bounding box center [859, 486] width 223 height 27
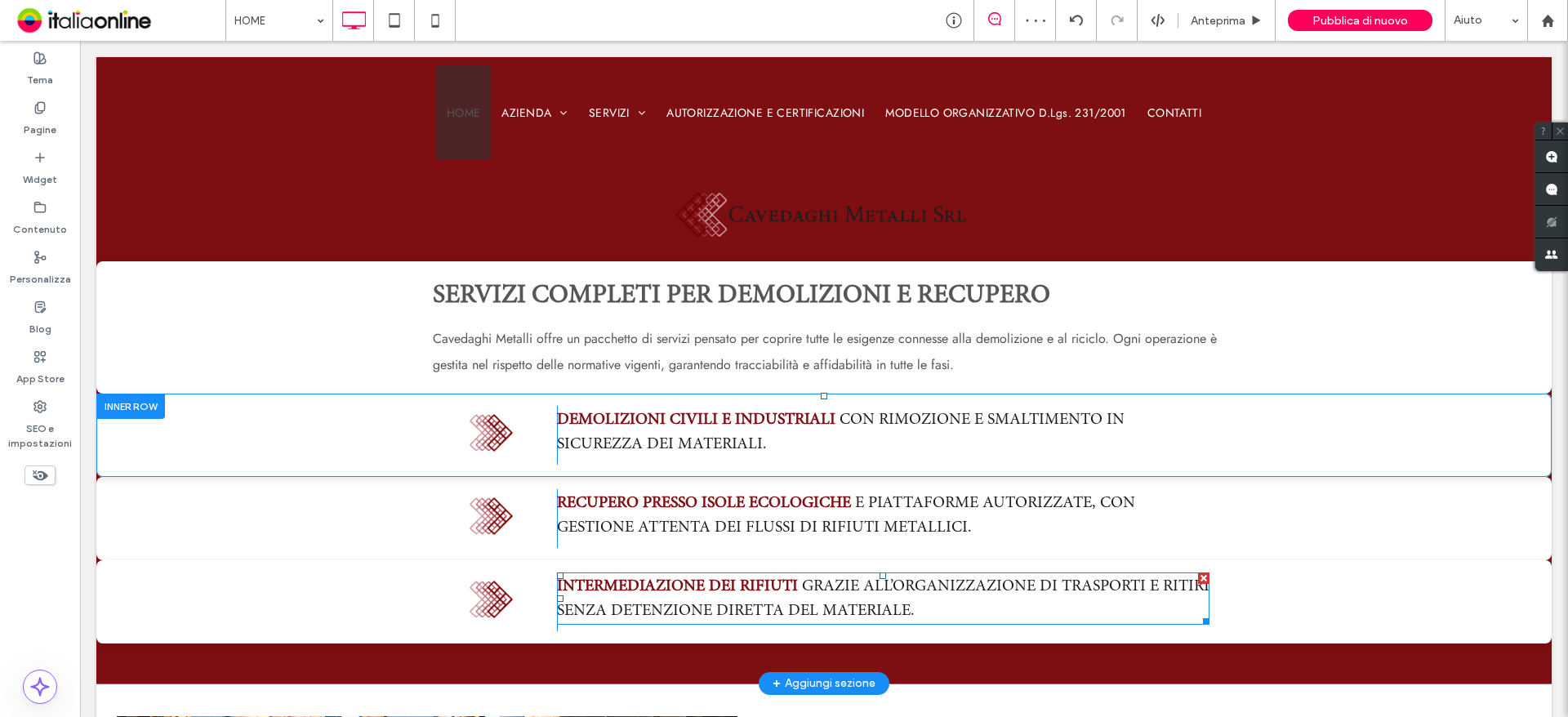
scroll to position [1143, 0]
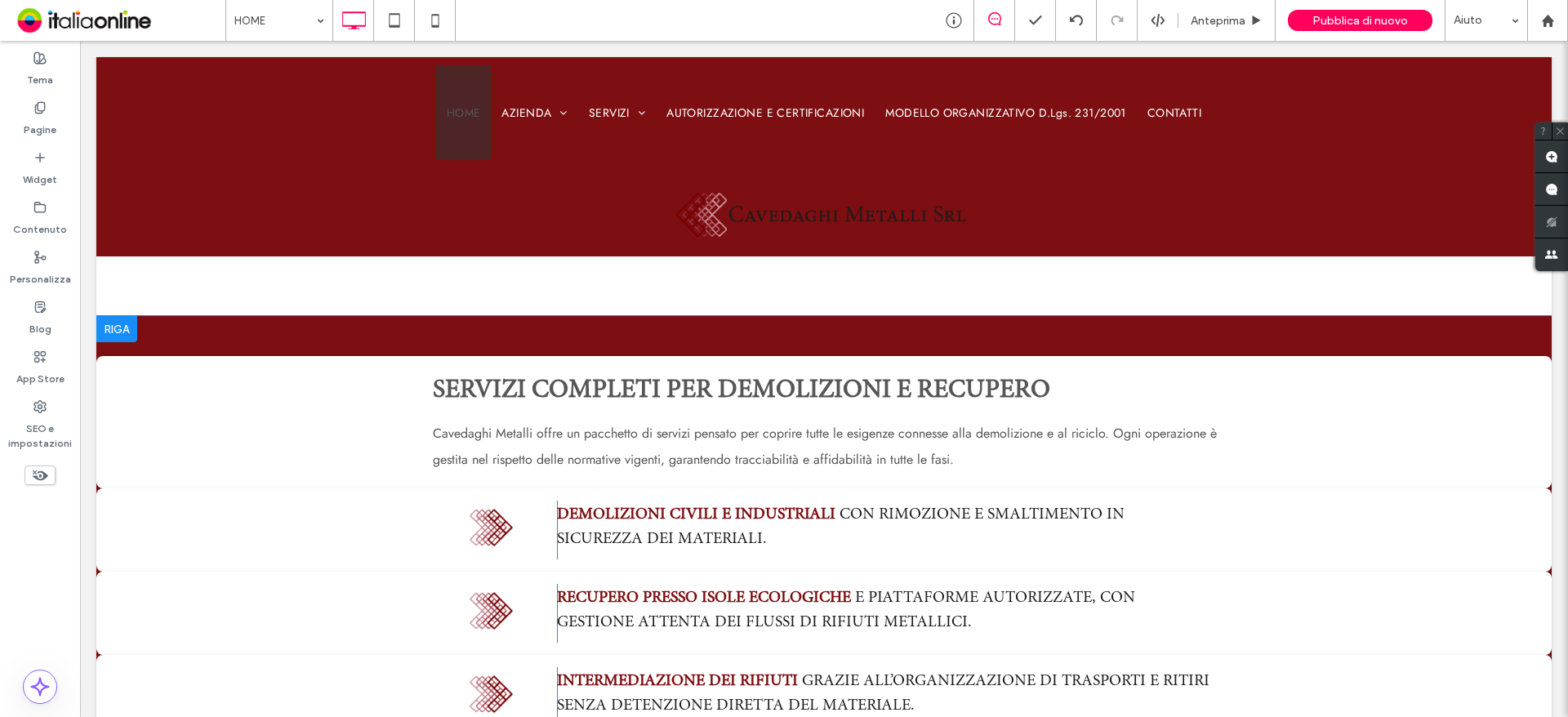
click at [128, 327] on div at bounding box center [116, 329] width 41 height 26
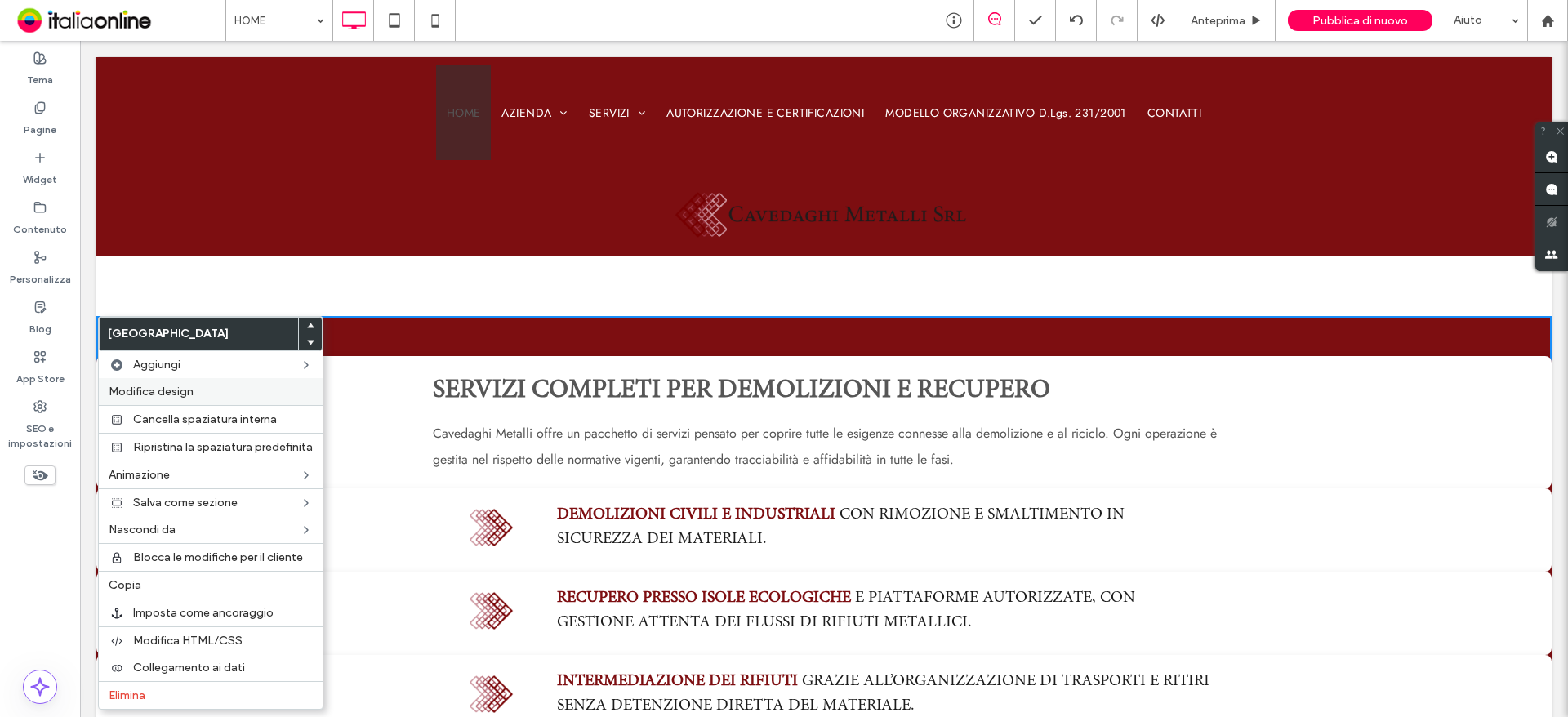
click at [196, 384] on label "Modifica design" at bounding box center [211, 391] width 204 height 14
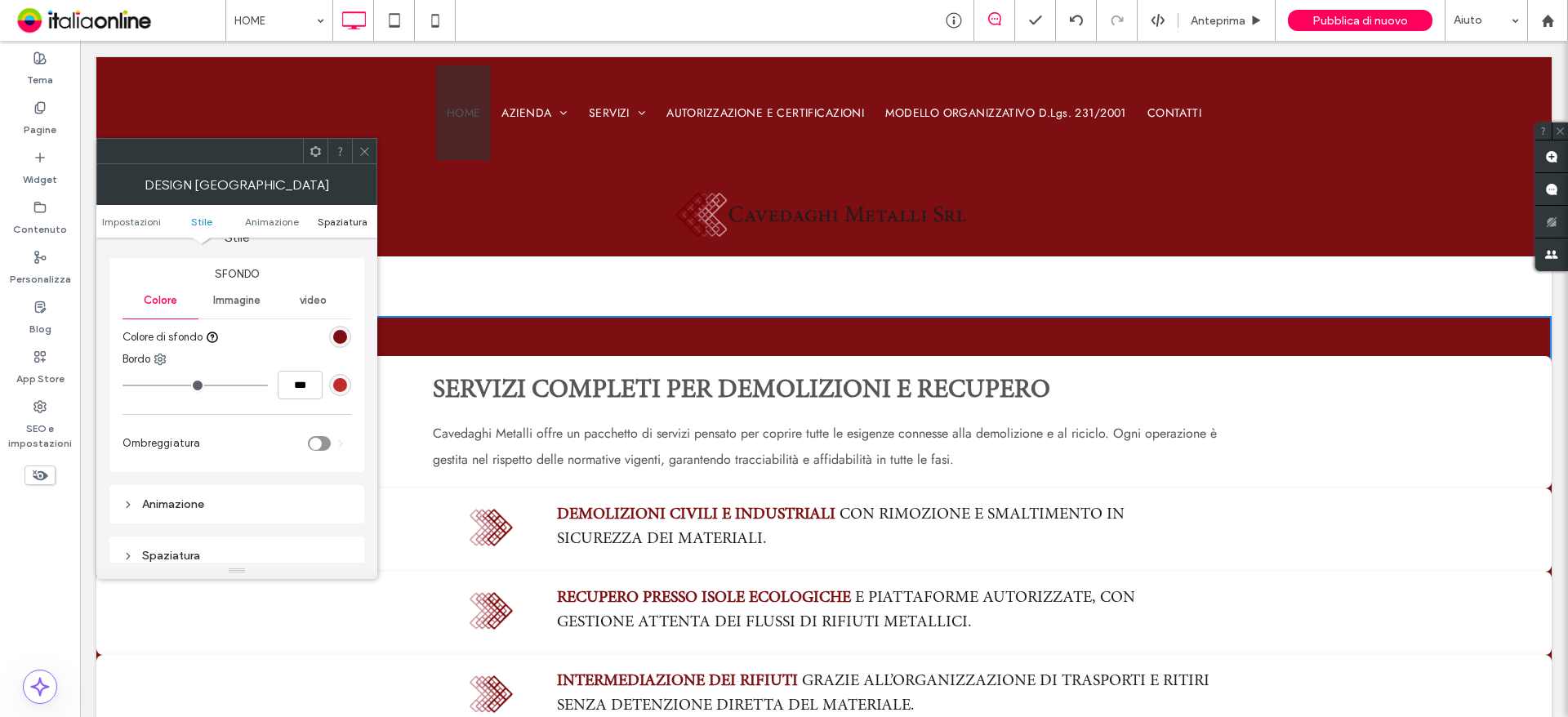
click at [337, 216] on span "Spaziatura" at bounding box center [343, 221] width 50 height 12
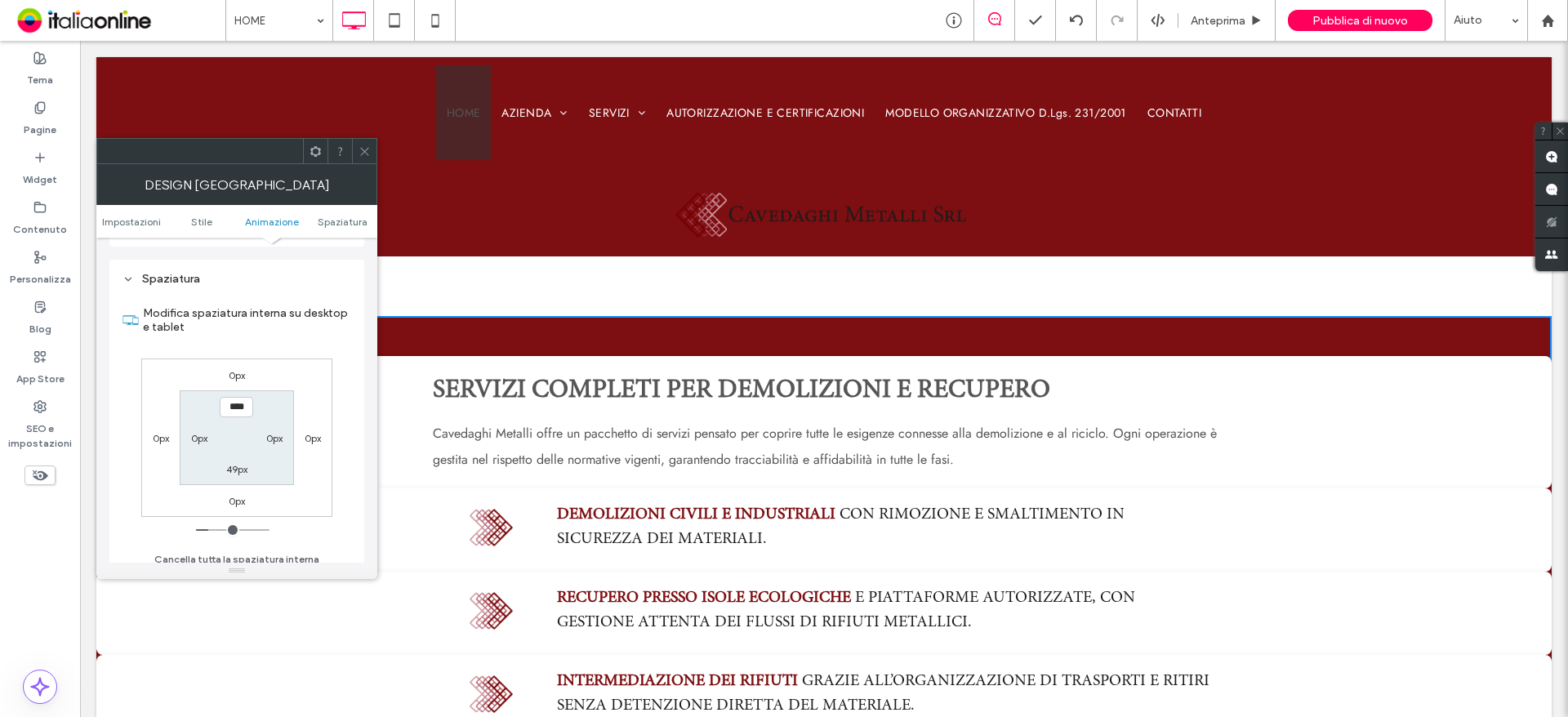
scroll to position [449, 0]
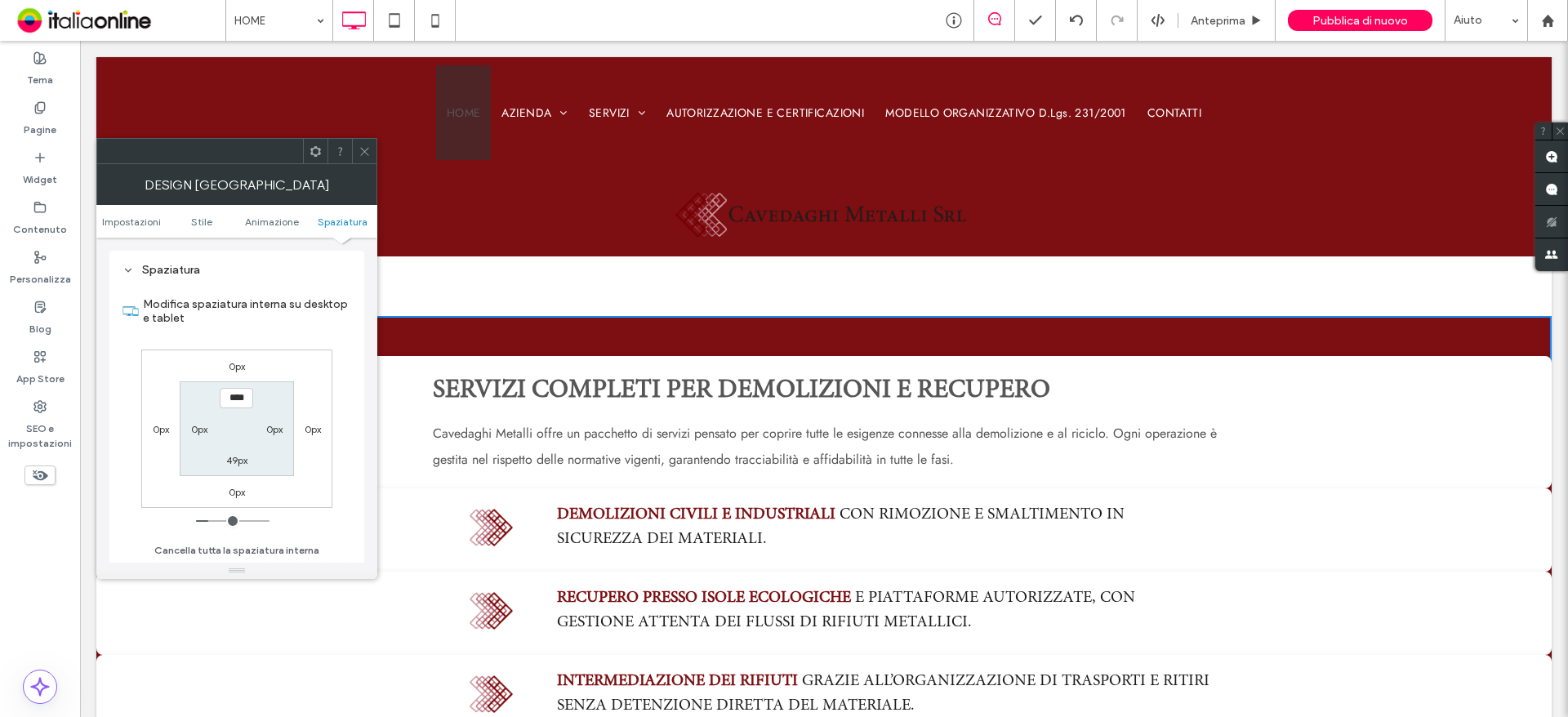
click at [154, 413] on div "0px 0px 0px 0px **** 0px 49px 0px" at bounding box center [237, 428] width 191 height 158
click at [158, 429] on label "0px" at bounding box center [160, 428] width 16 height 12
type input "*"
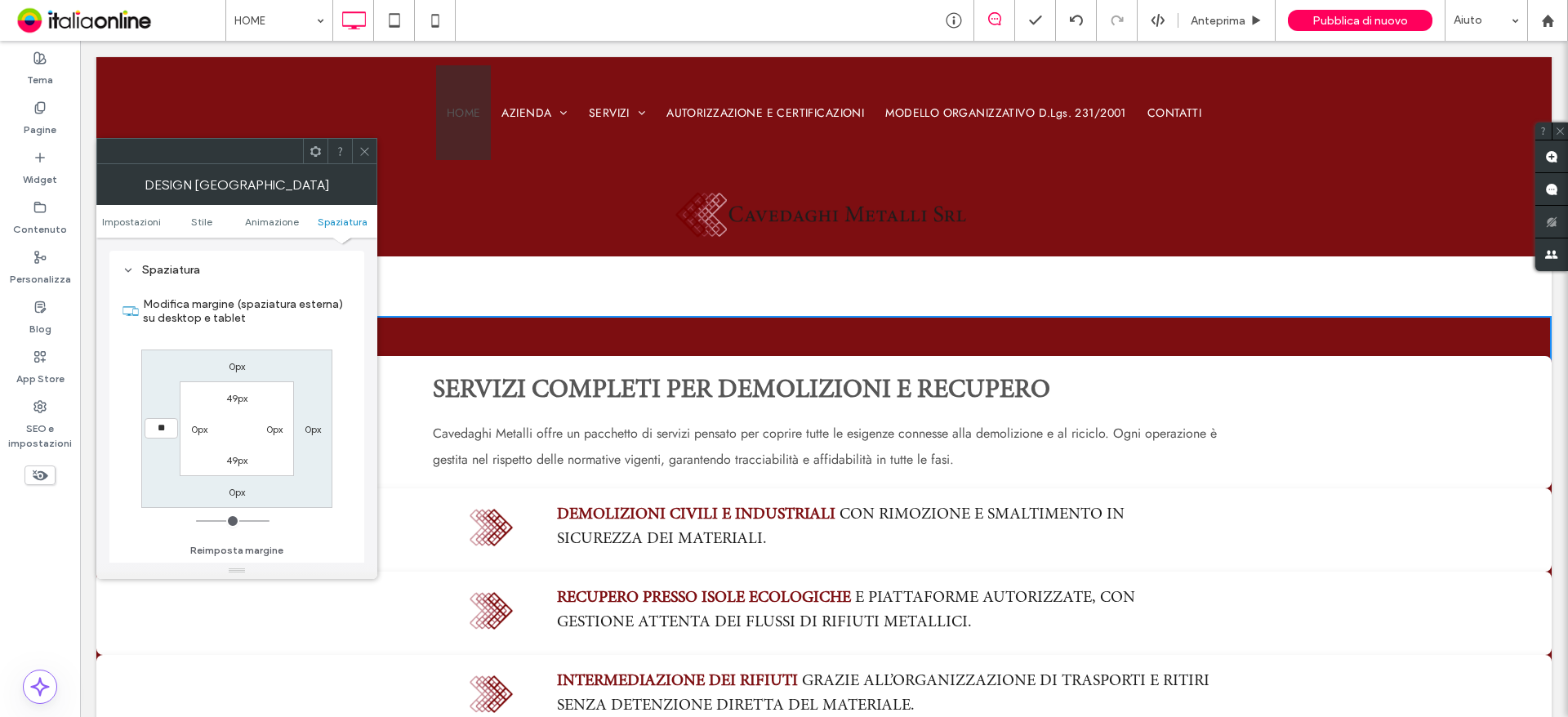
type input "**"
type input "****"
click at [206, 428] on label "0px" at bounding box center [199, 428] width 16 height 12
type input "*"
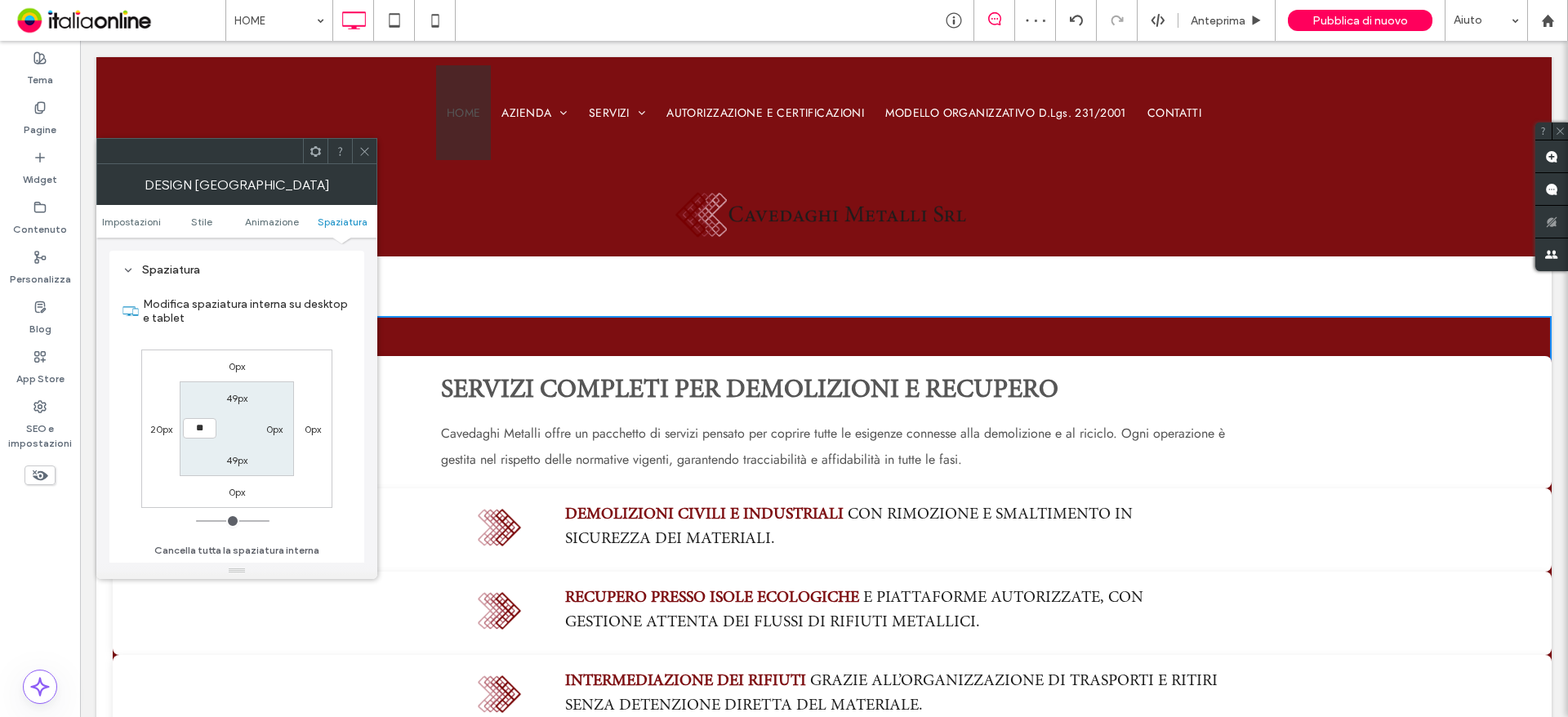
type input "**"
type input "****"
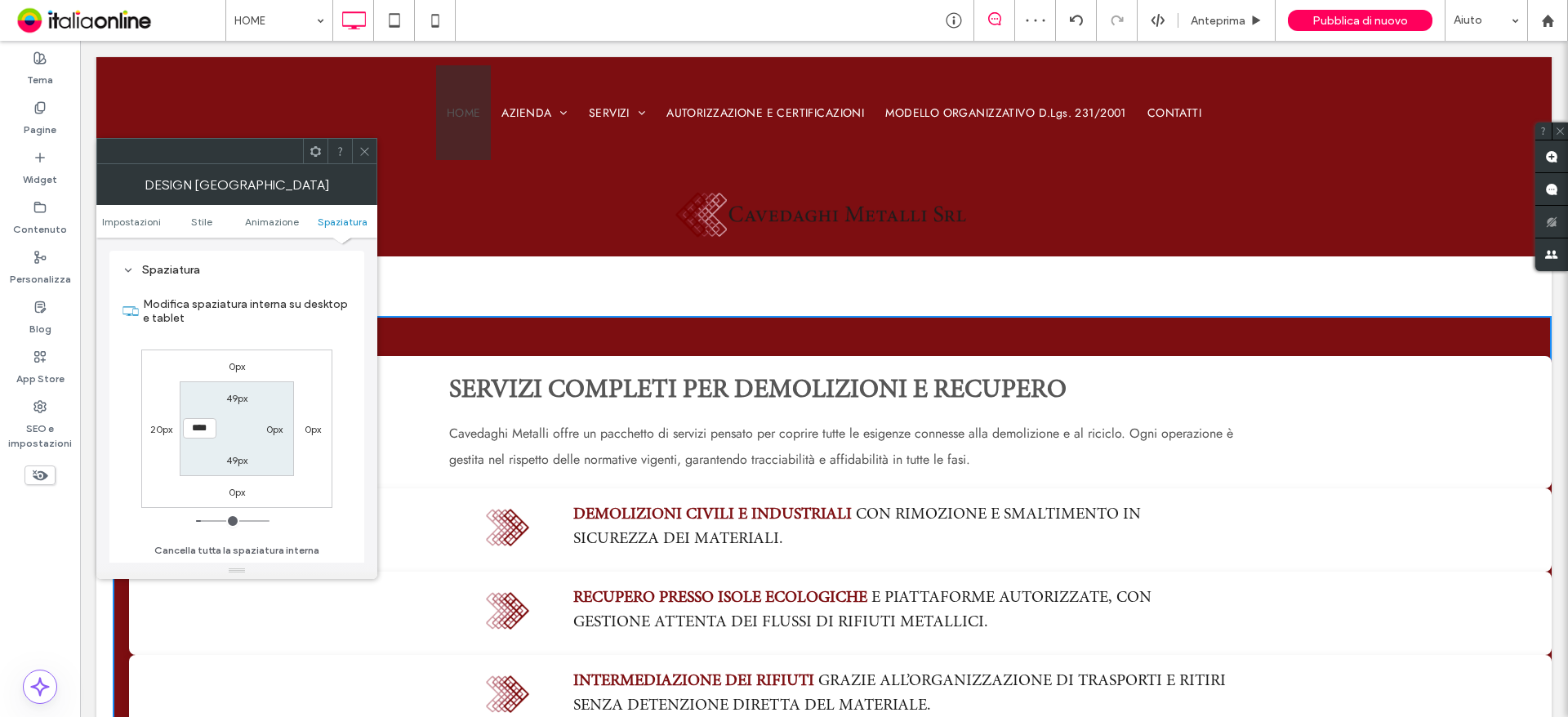
click at [164, 425] on label "20px" at bounding box center [161, 428] width 22 height 12
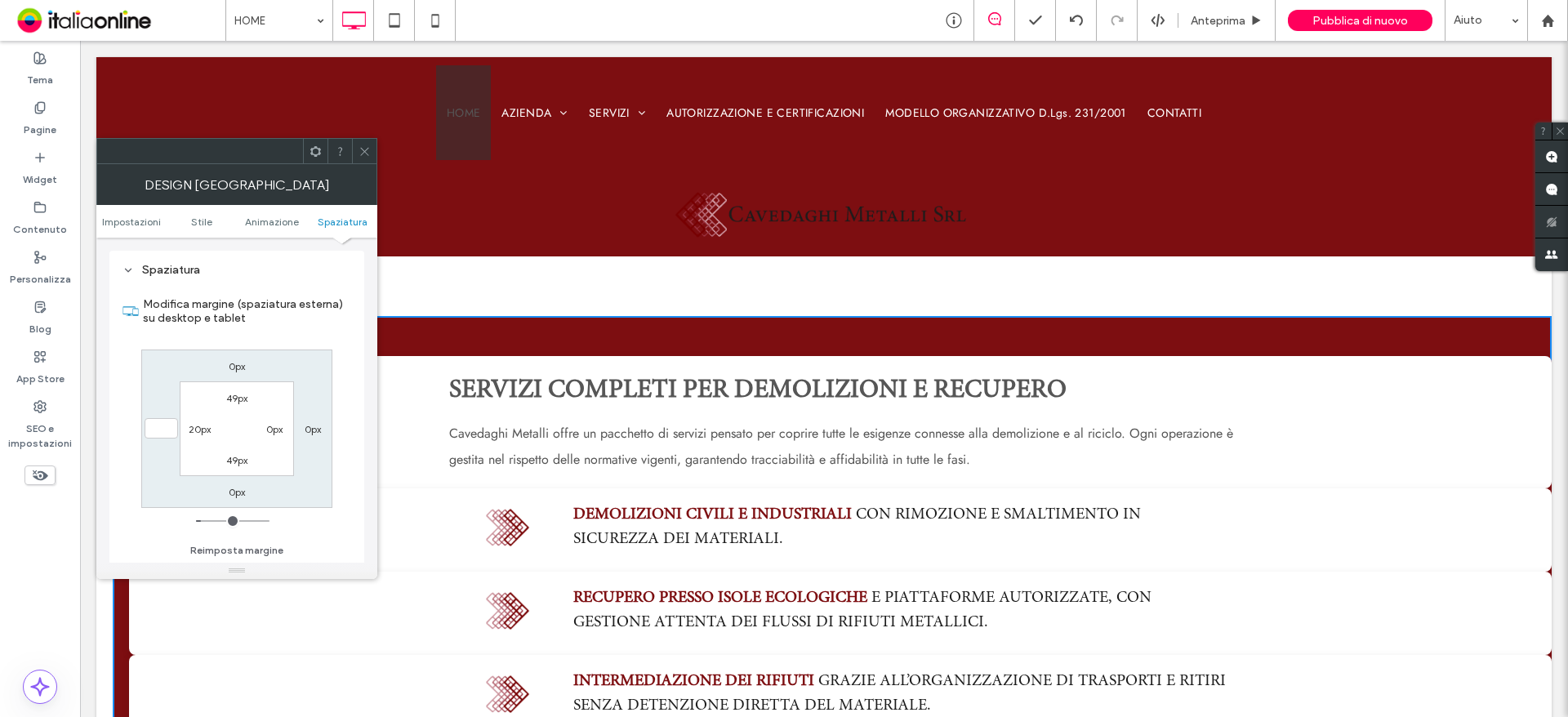
type input "*"
type input "***"
click at [209, 430] on label "20px" at bounding box center [199, 428] width 22 height 12
type input "**"
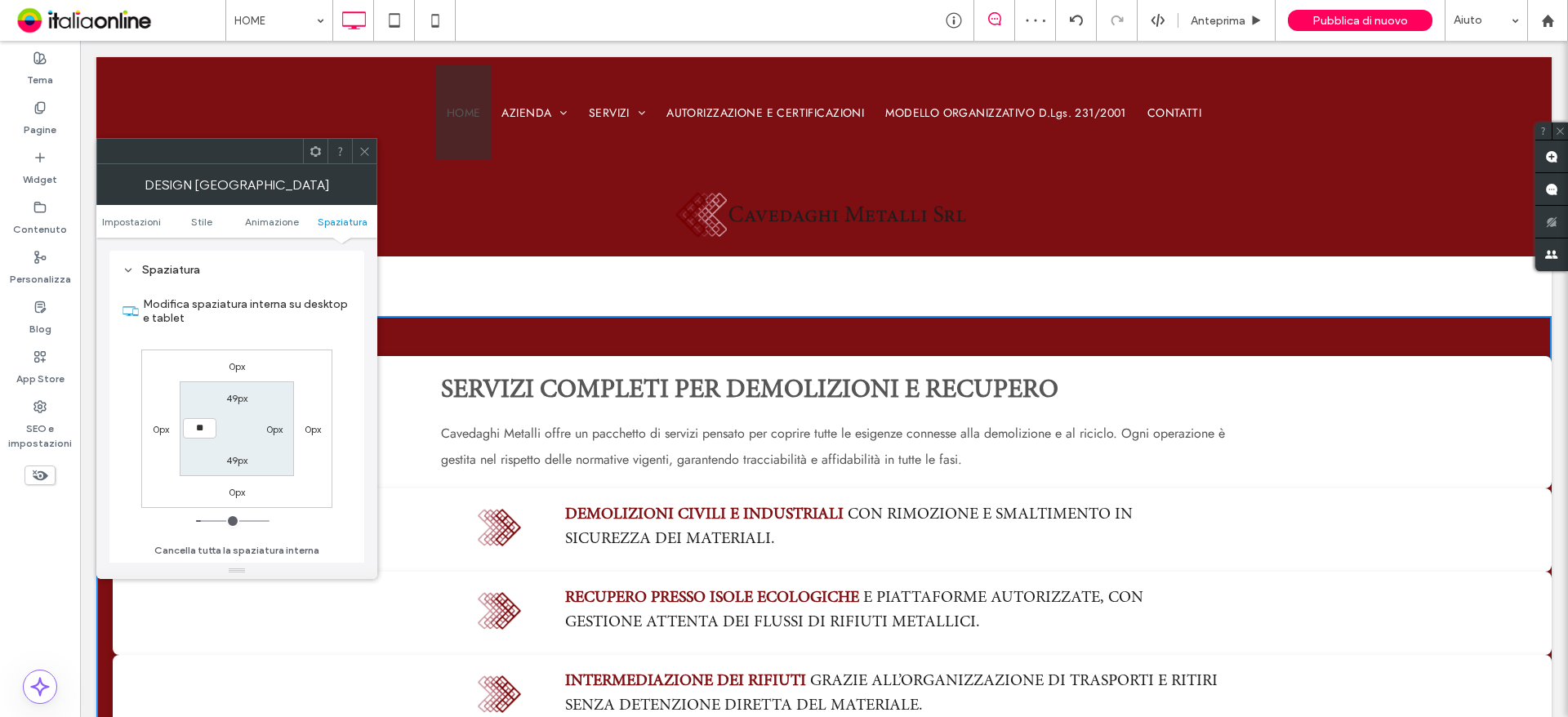
type input "**"
type input "****"
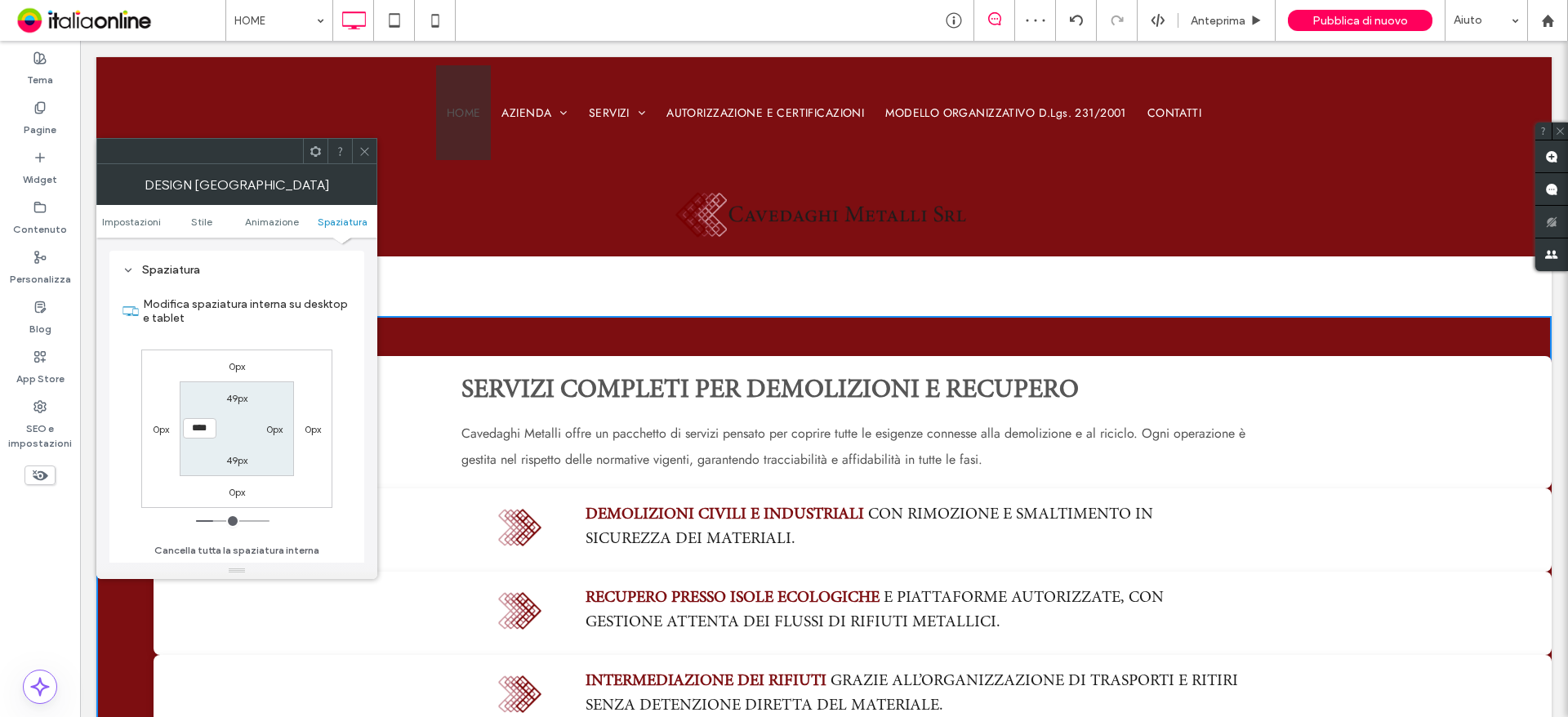
click at [286, 420] on div "0px" at bounding box center [274, 428] width 38 height 16
click at [277, 432] on label "0px" at bounding box center [273, 428] width 16 height 12
type input "*"
type input "**"
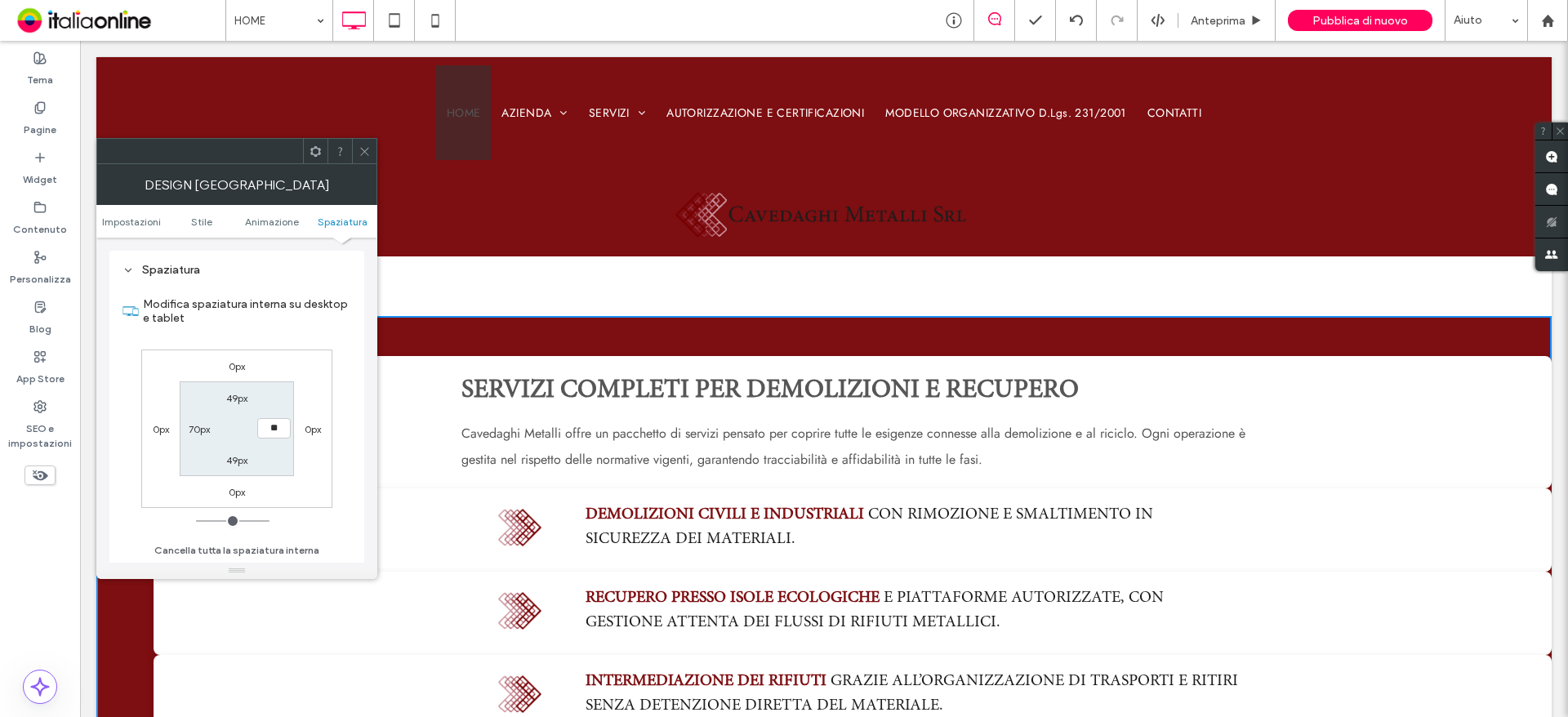
type input "****"
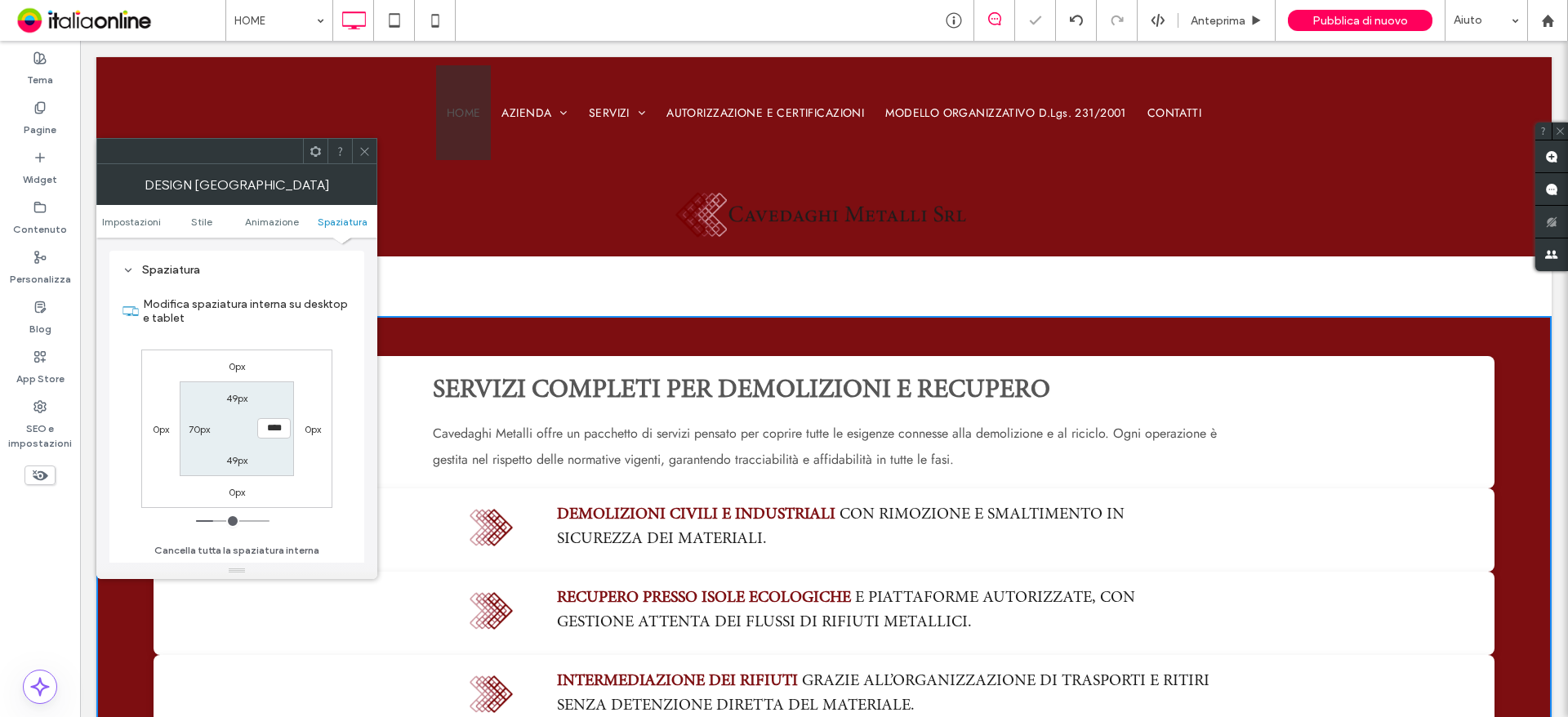
click at [355, 149] on div at bounding box center [364, 151] width 25 height 25
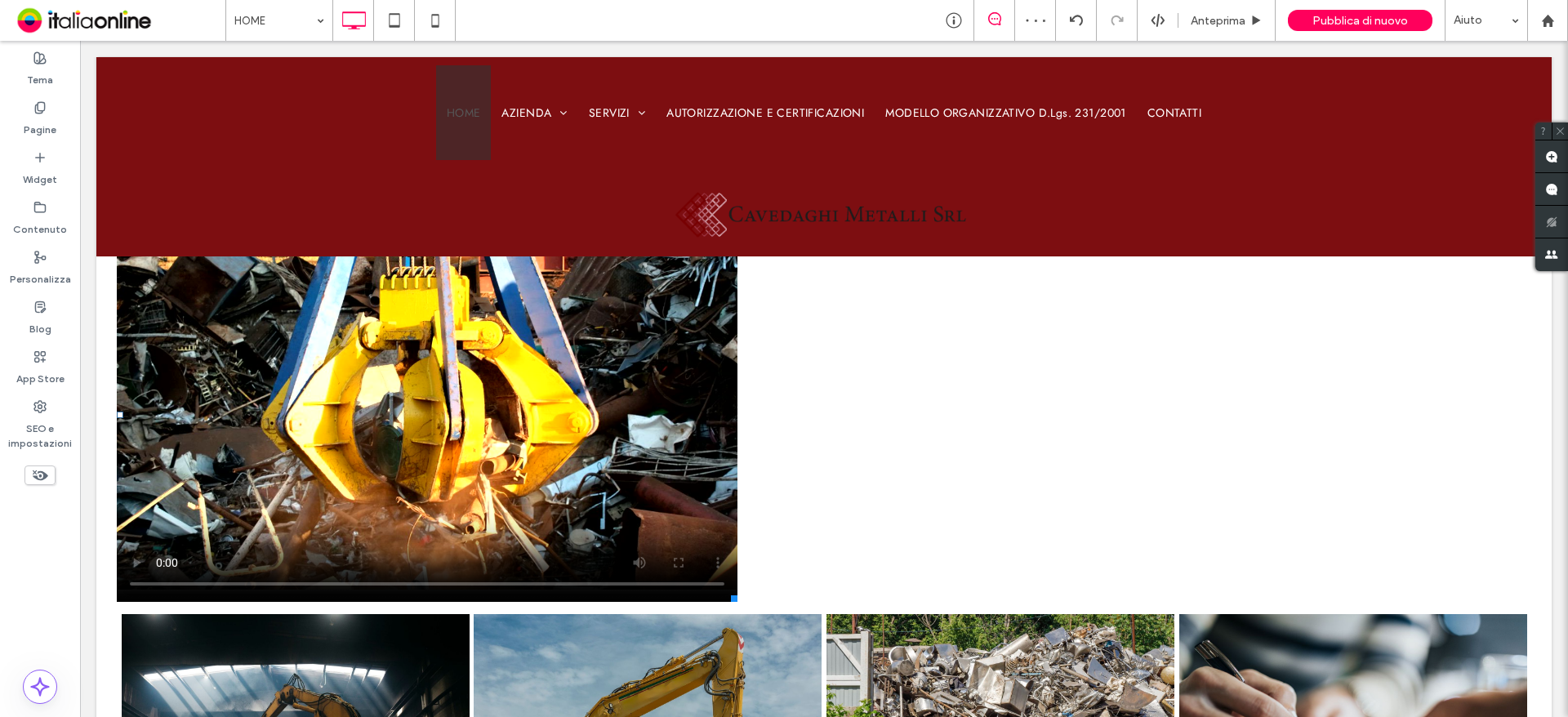
scroll to position [1714, 0]
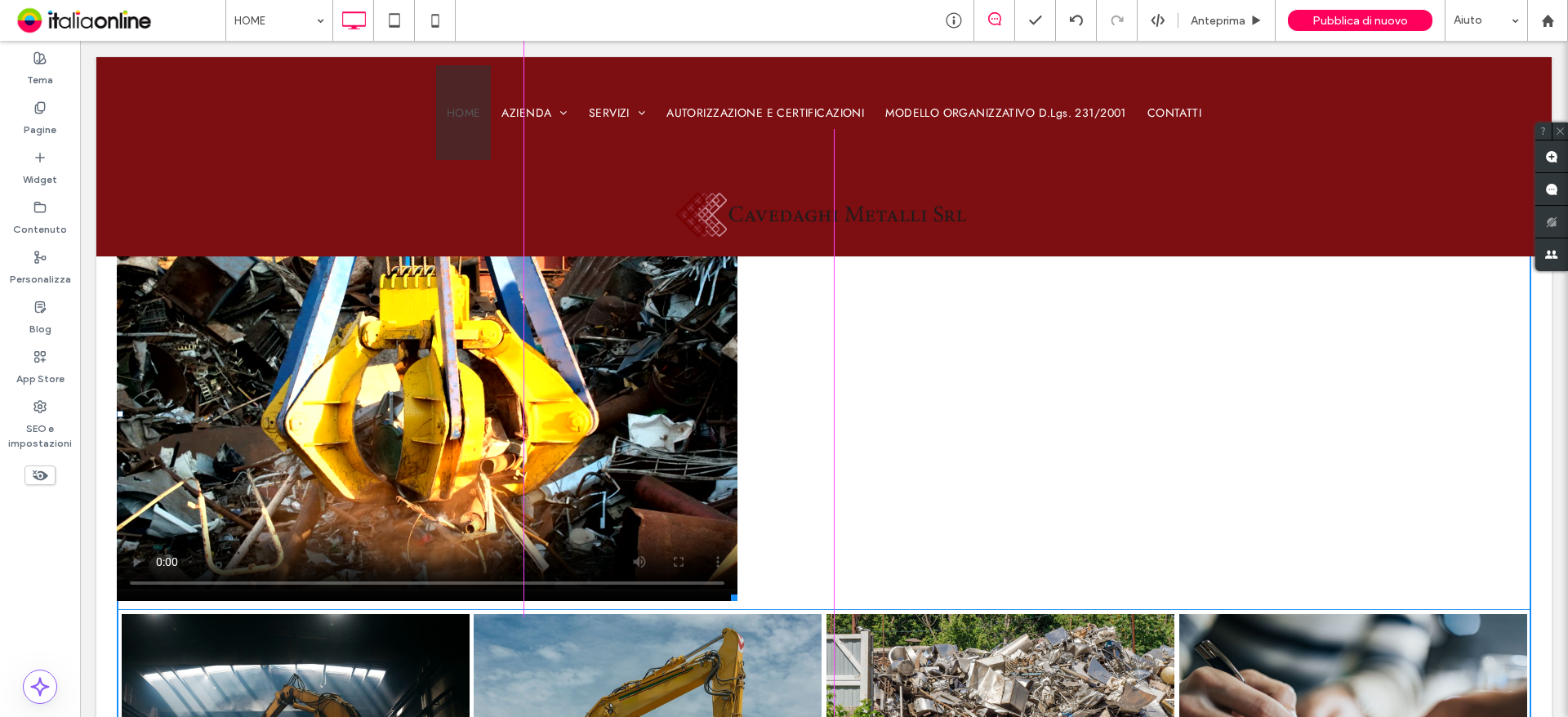
drag, startPoint x: 119, startPoint y: 414, endPoint x: 508, endPoint y: 417, distance: 389.0
click at [508, 417] on div "L:477" at bounding box center [427, 413] width 621 height 374
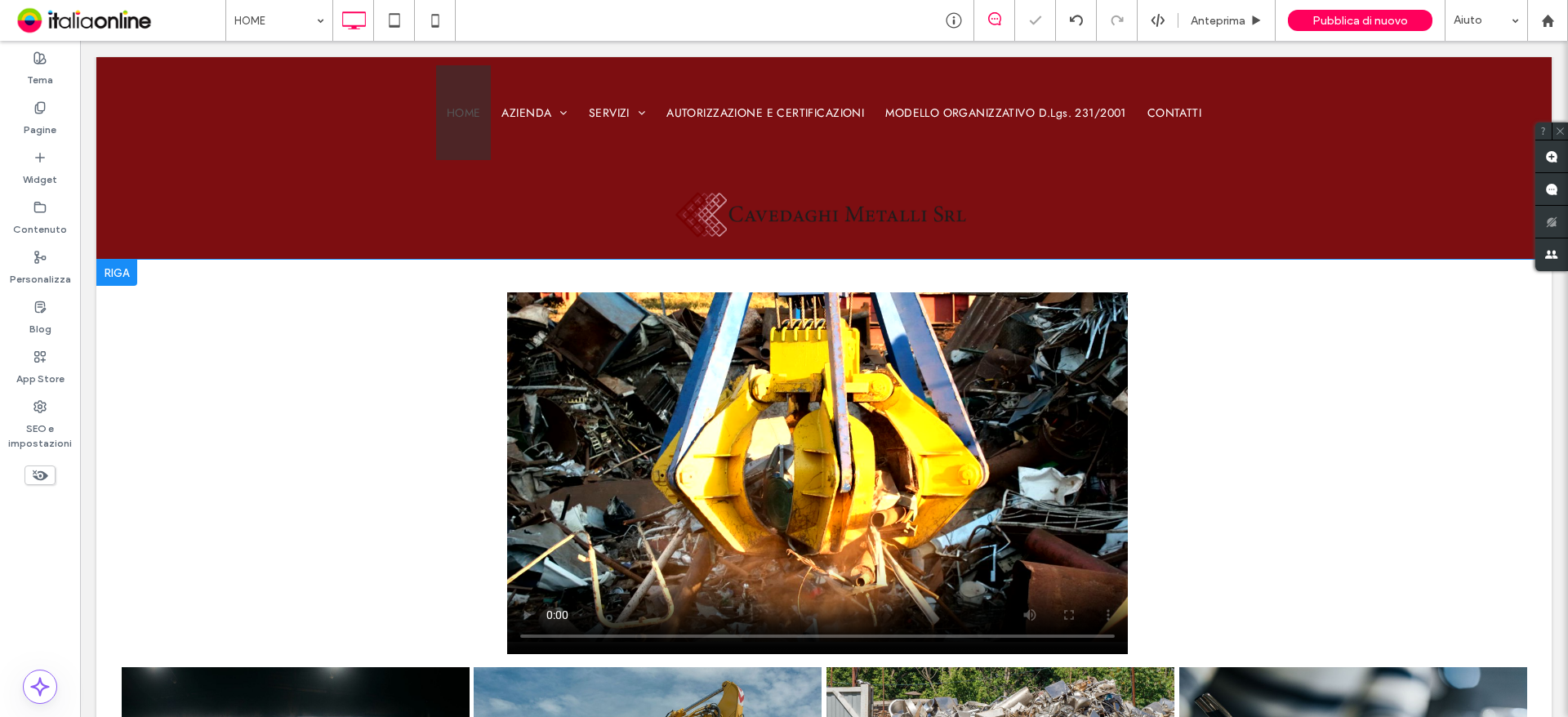
scroll to position [1633, 0]
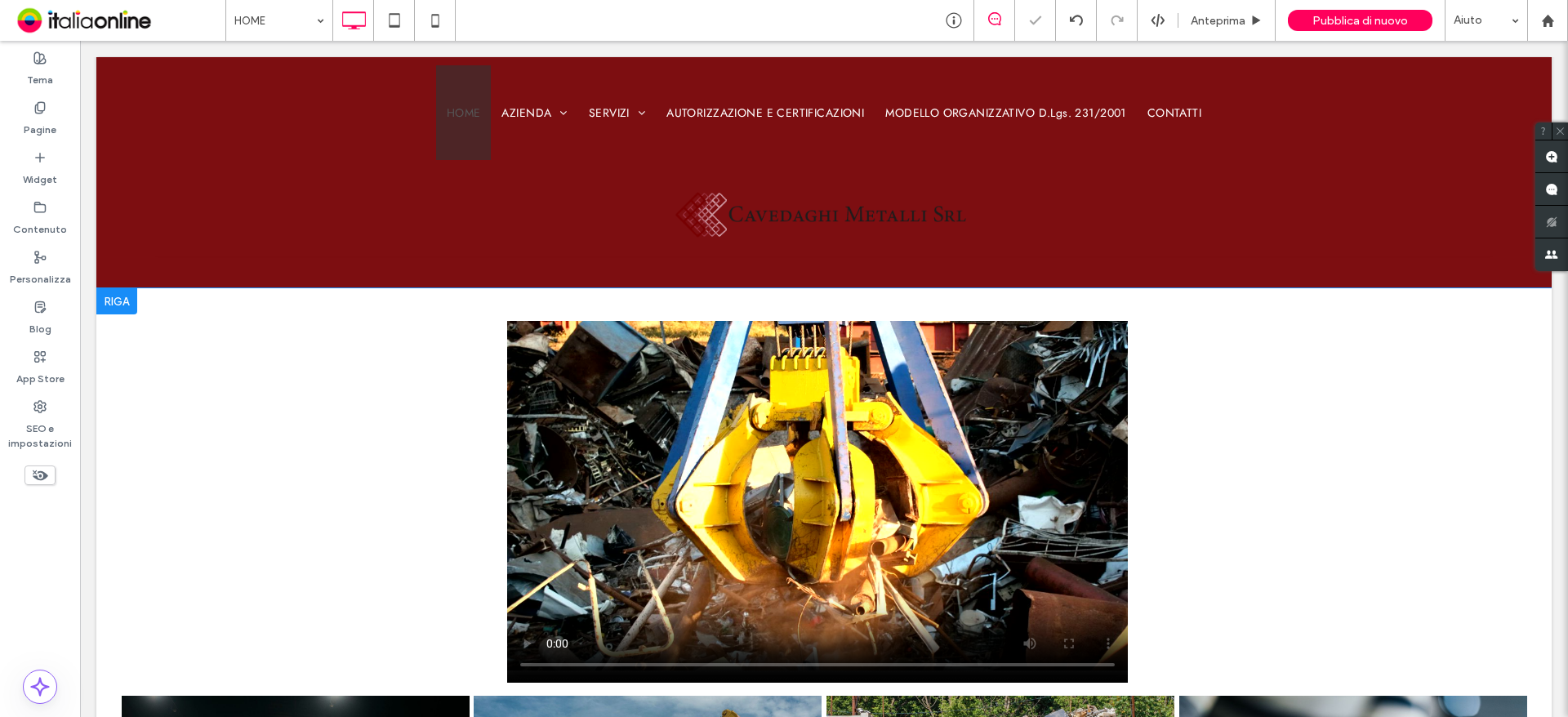
click at [111, 305] on div at bounding box center [116, 302] width 41 height 26
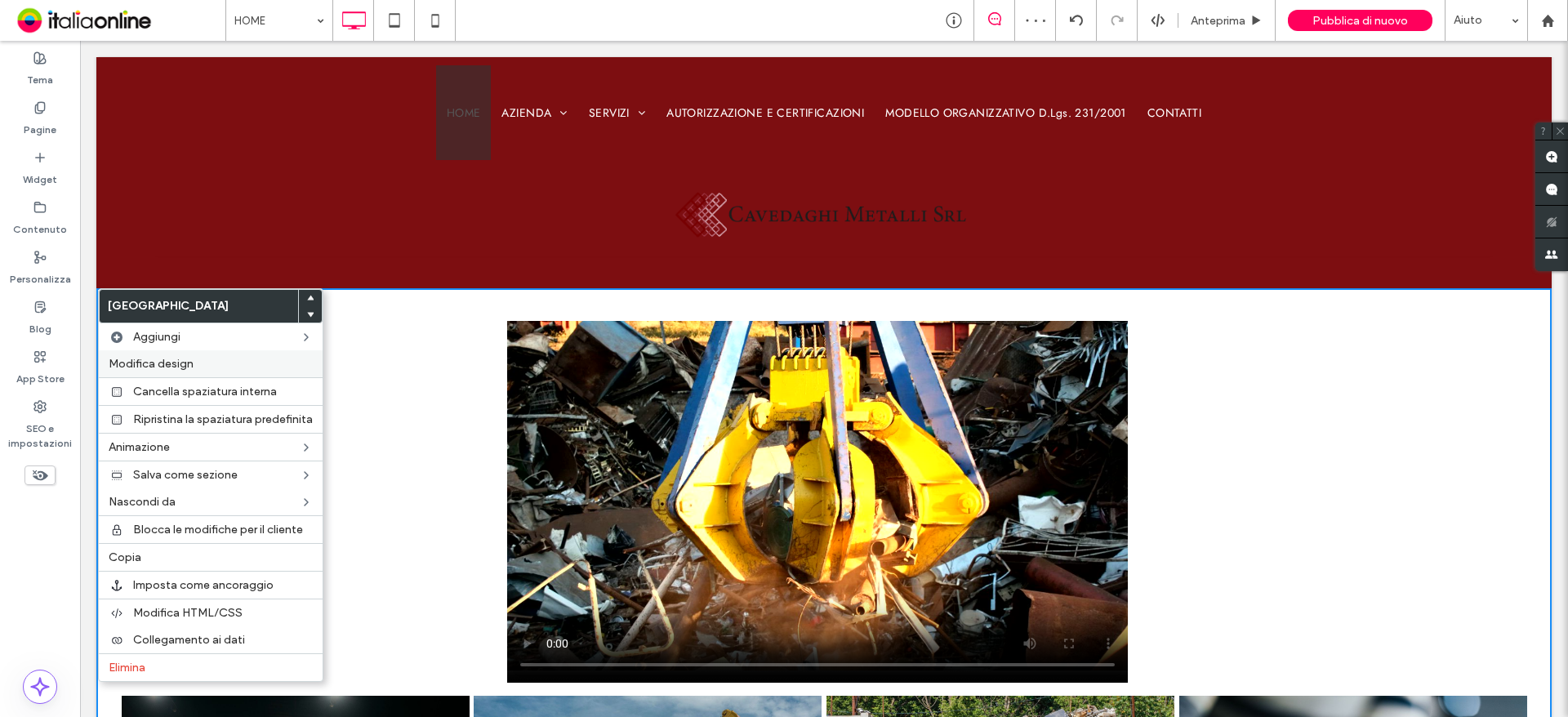
click at [164, 364] on span "Modifica design" at bounding box center [151, 363] width 85 height 14
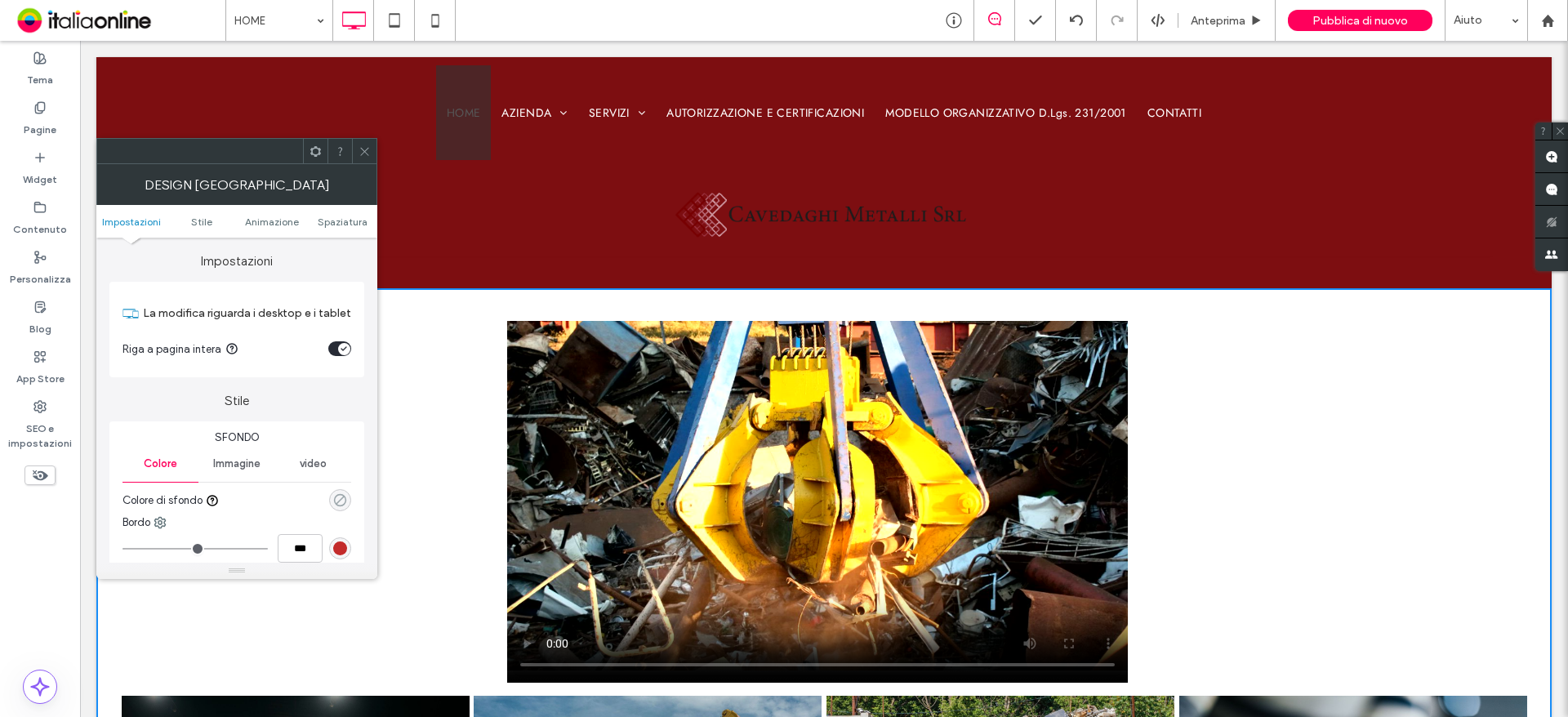
click at [339, 503] on icon "rgba(0, 0, 0, 0)" at bounding box center [340, 499] width 14 height 14
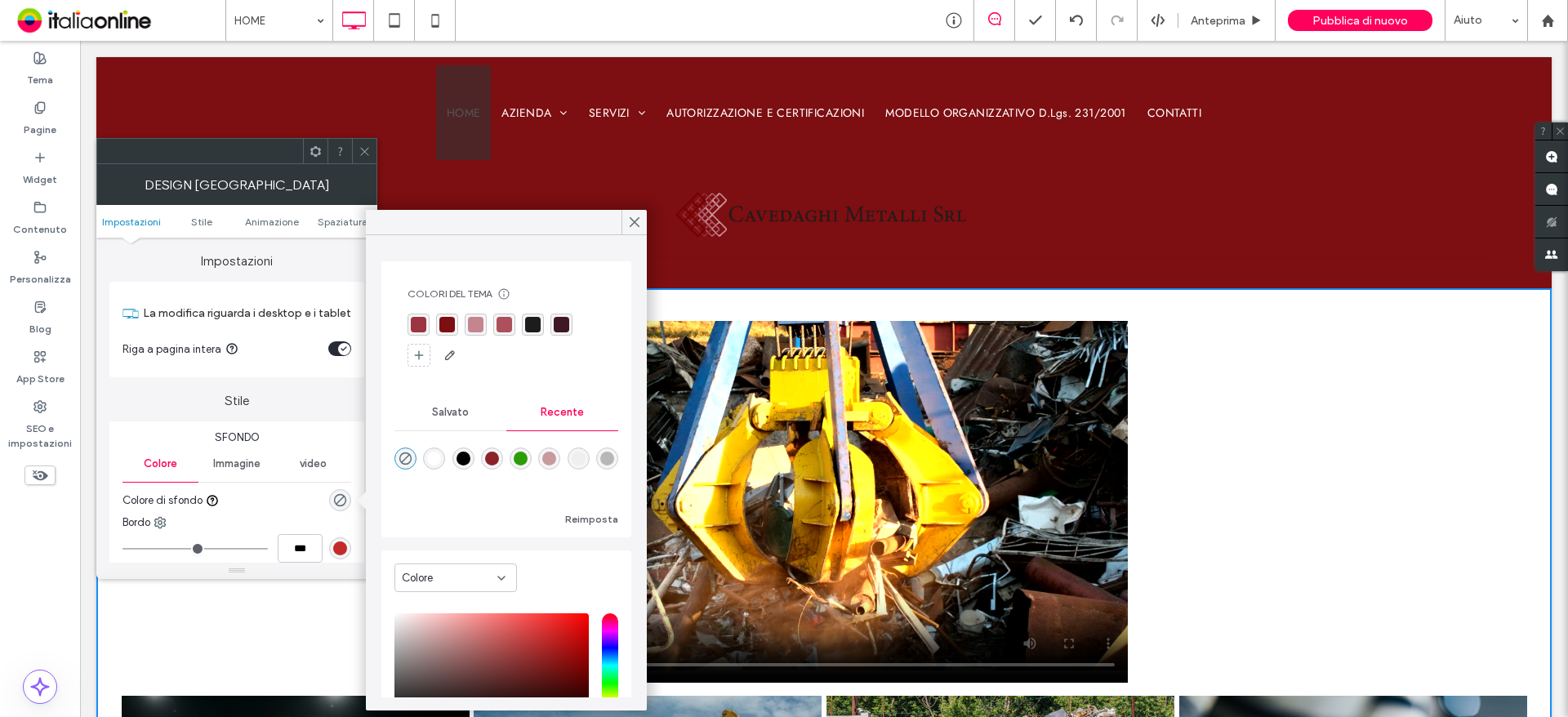
click at [498, 457] on div "rgba(138, 35, 40, 1)" at bounding box center [492, 458] width 14 height 14
type input "*******"
type input "***"
type input "****"
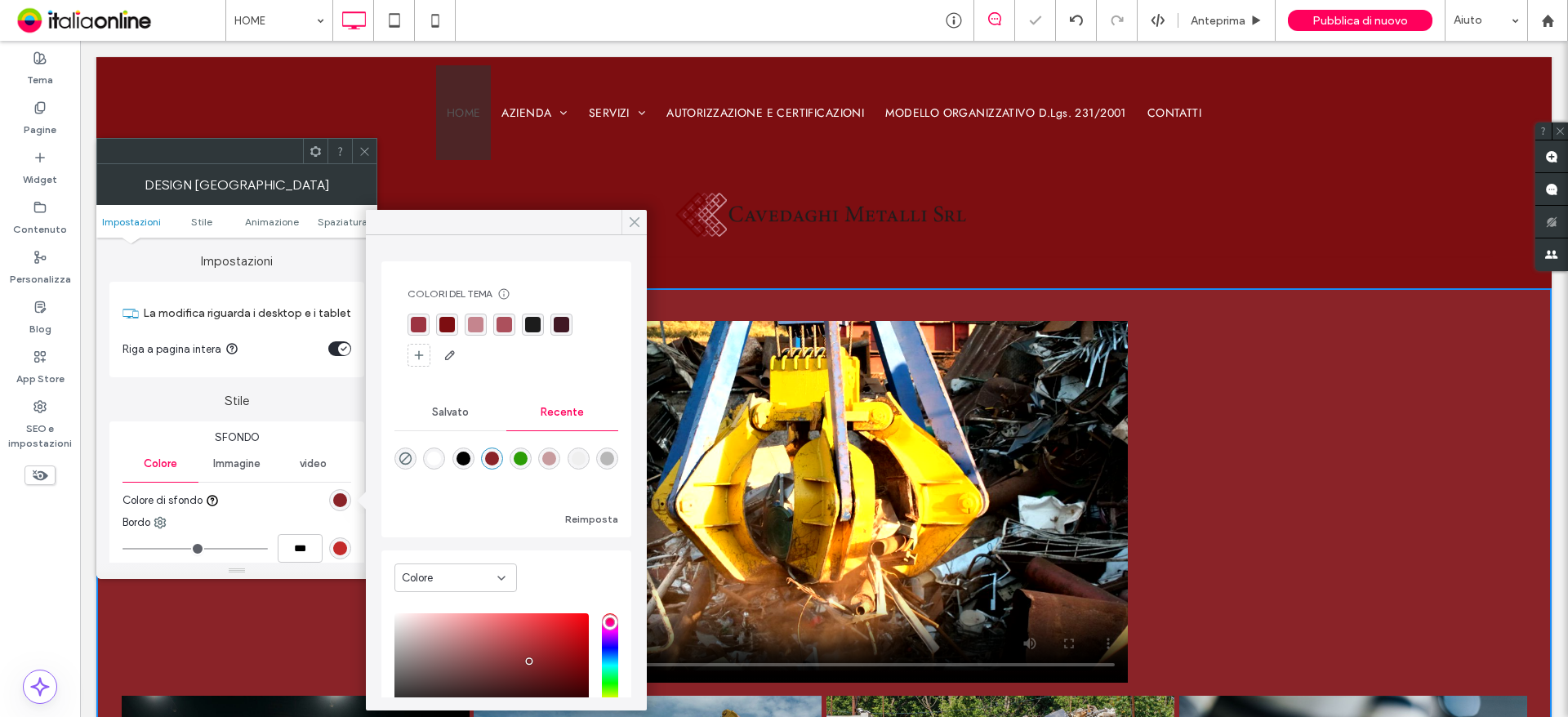
click at [639, 214] on span at bounding box center [635, 222] width 15 height 25
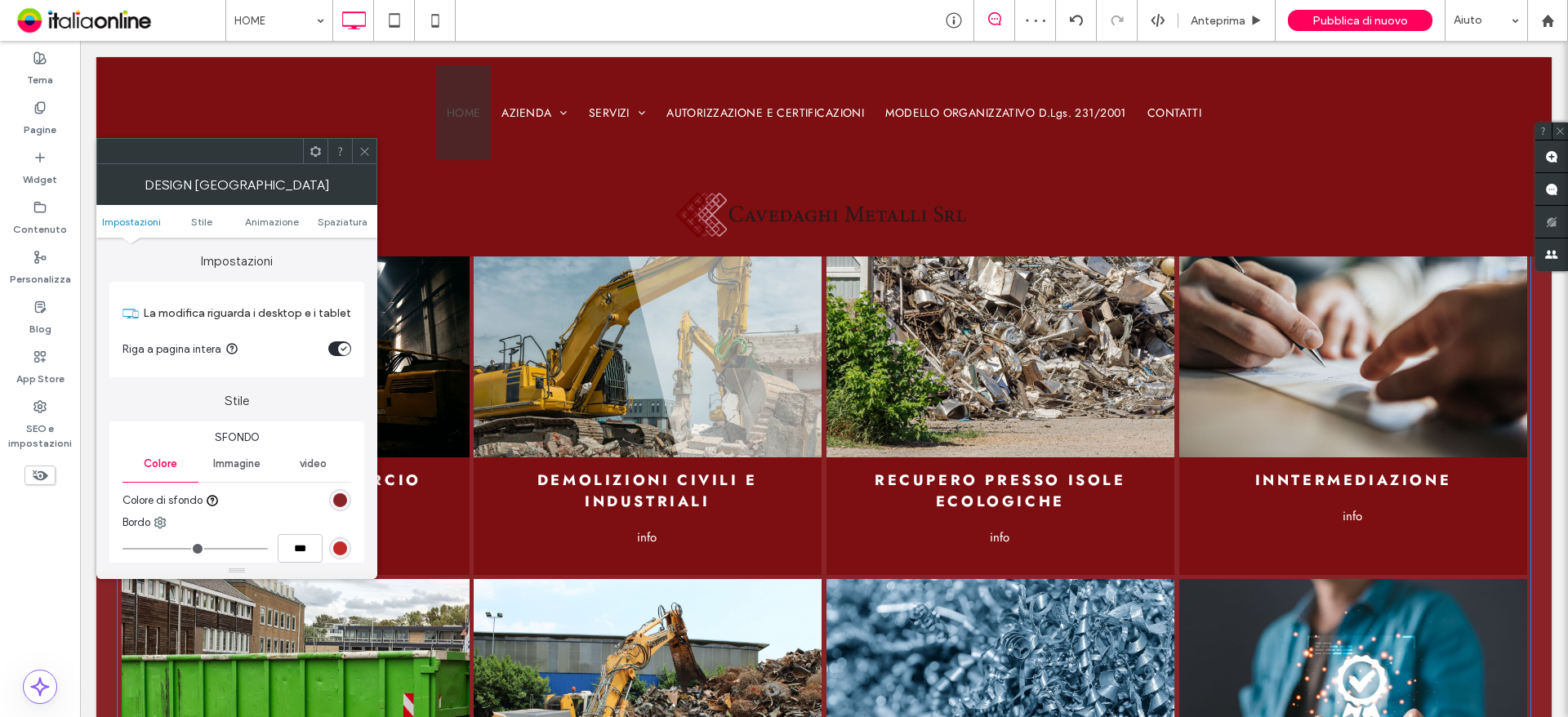
scroll to position [2285, 0]
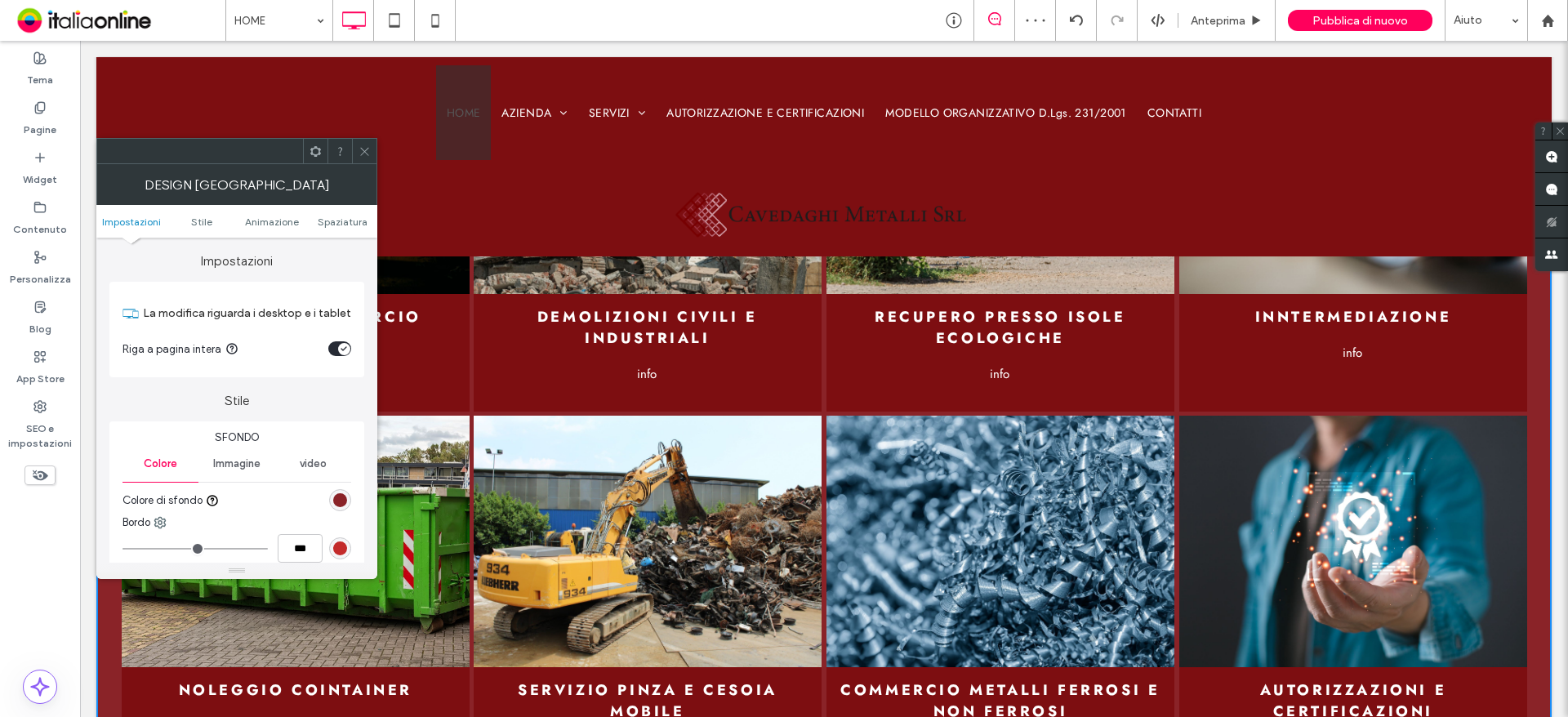
click at [336, 503] on div "rgba(138, 35, 40, 1)" at bounding box center [340, 499] width 14 height 14
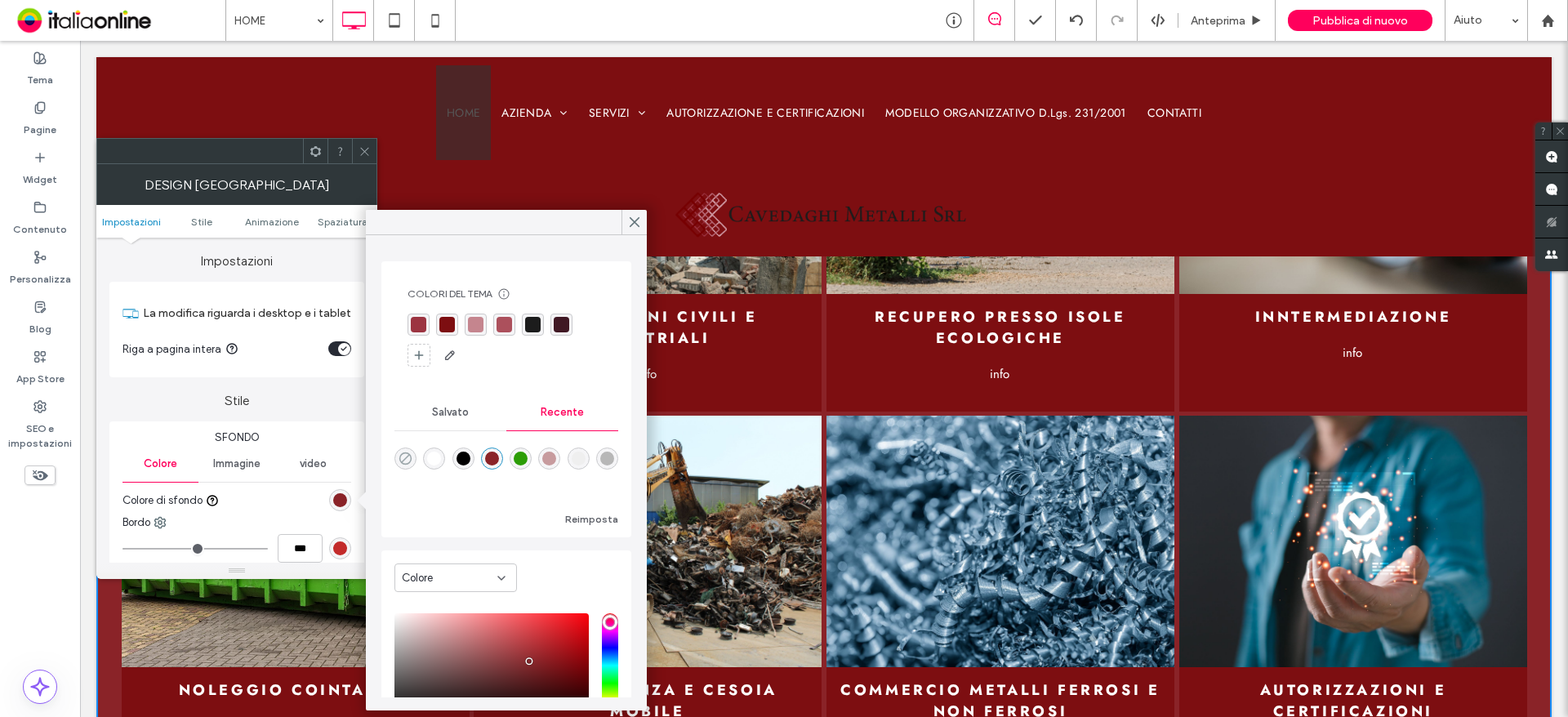
click at [402, 457] on icon "rgba(0, 0, 0, 0)" at bounding box center [405, 458] width 14 height 14
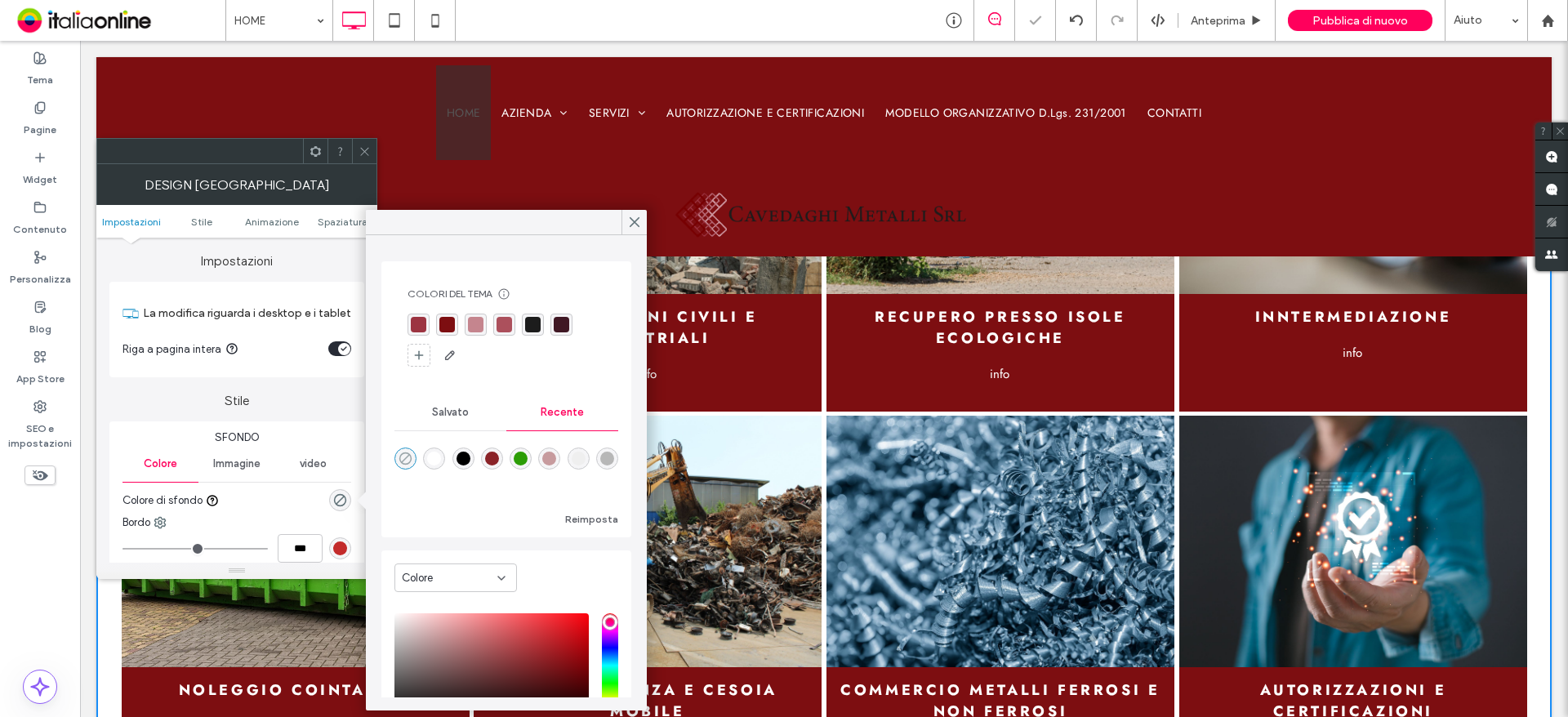
type input "*******"
type input "*"
type input "**"
click at [626, 223] on div at bounding box center [634, 222] width 26 height 25
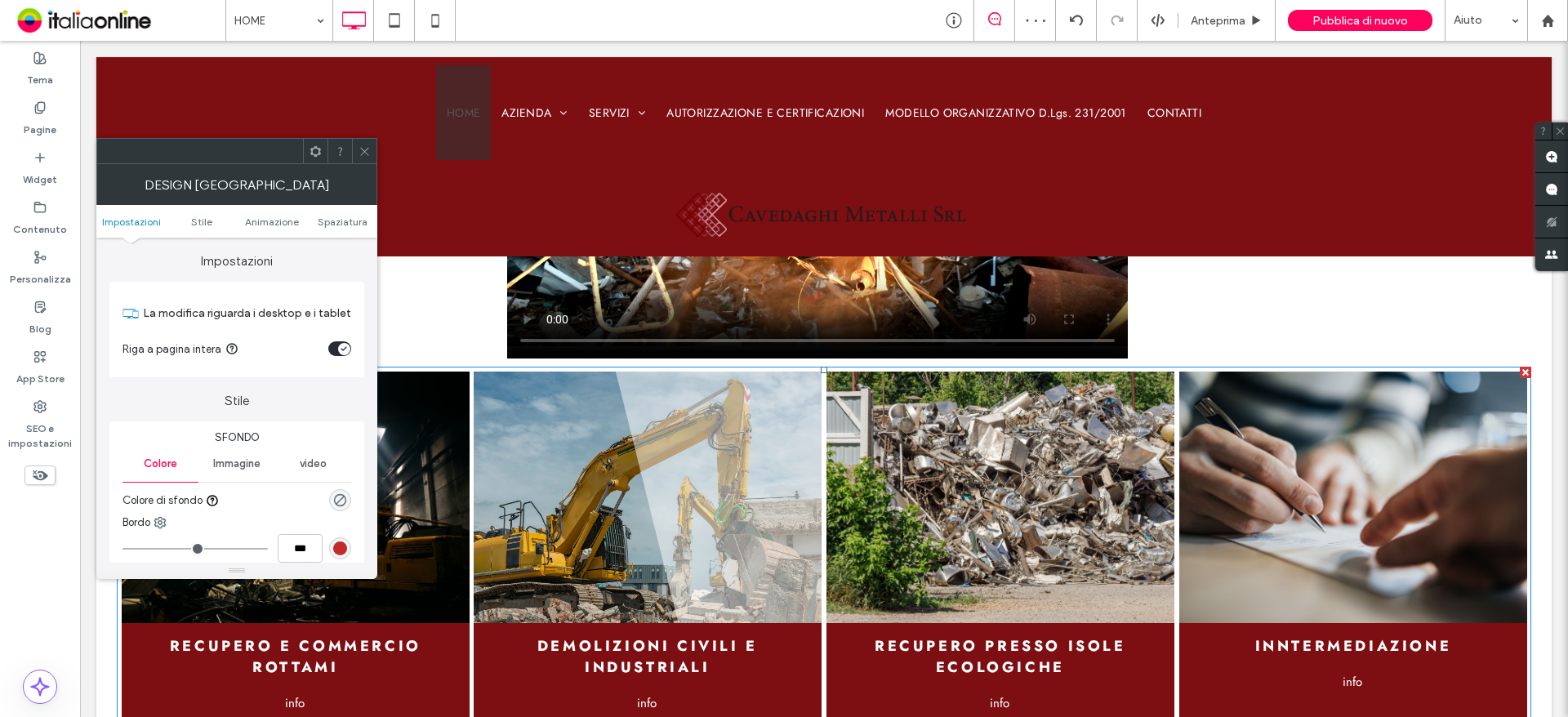
scroll to position [1878, 0]
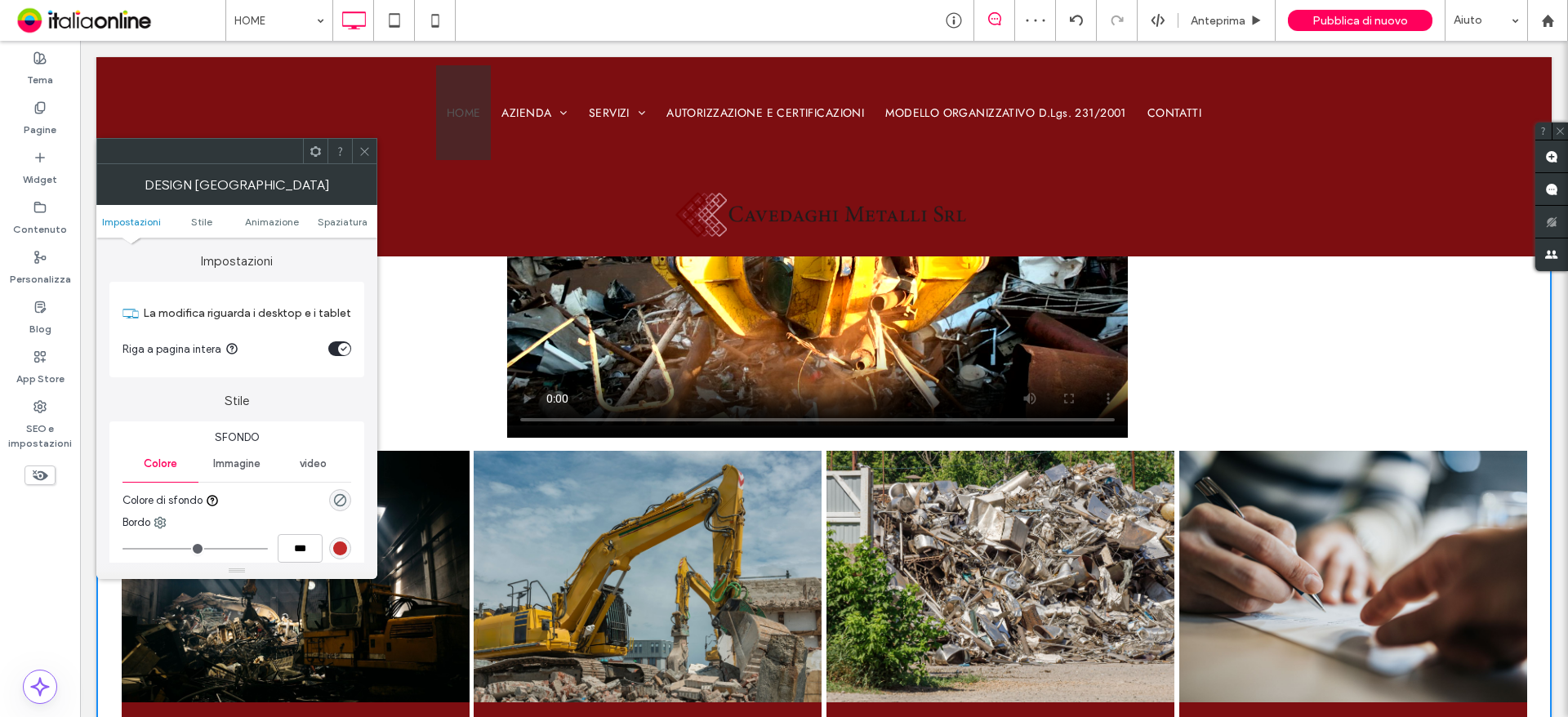
click at [367, 146] on icon at bounding box center [364, 151] width 12 height 12
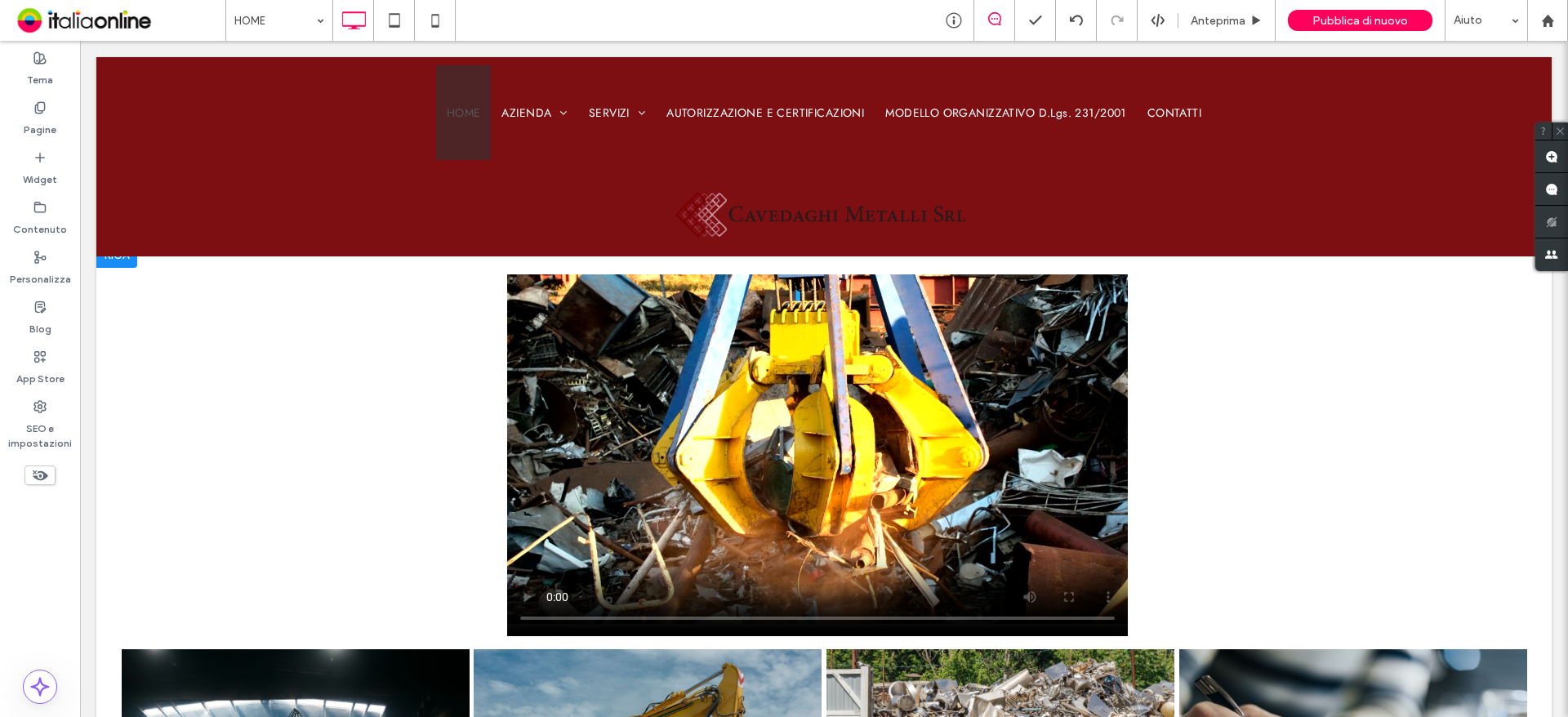
scroll to position [1633, 0]
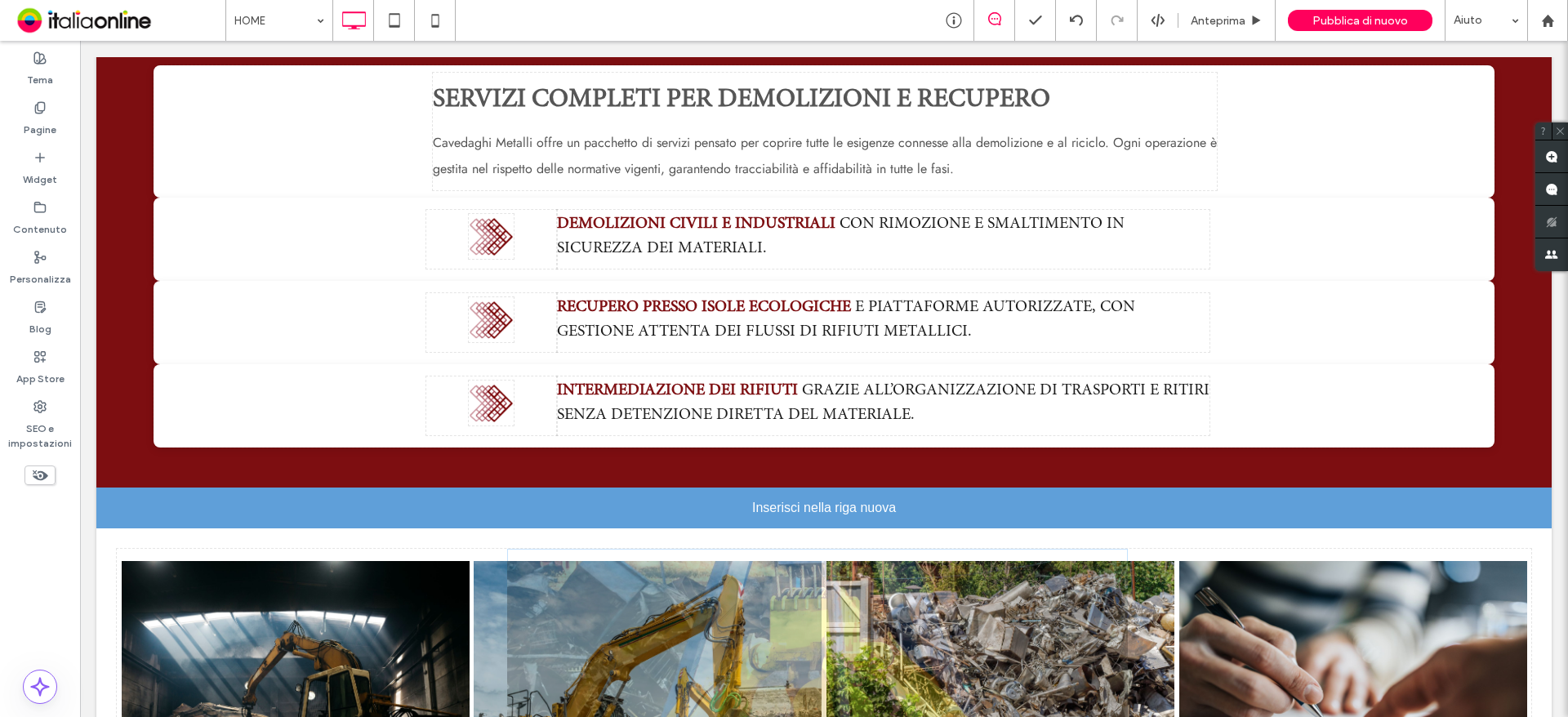
drag, startPoint x: 710, startPoint y: 556, endPoint x: 636, endPoint y: 498, distance: 94.0
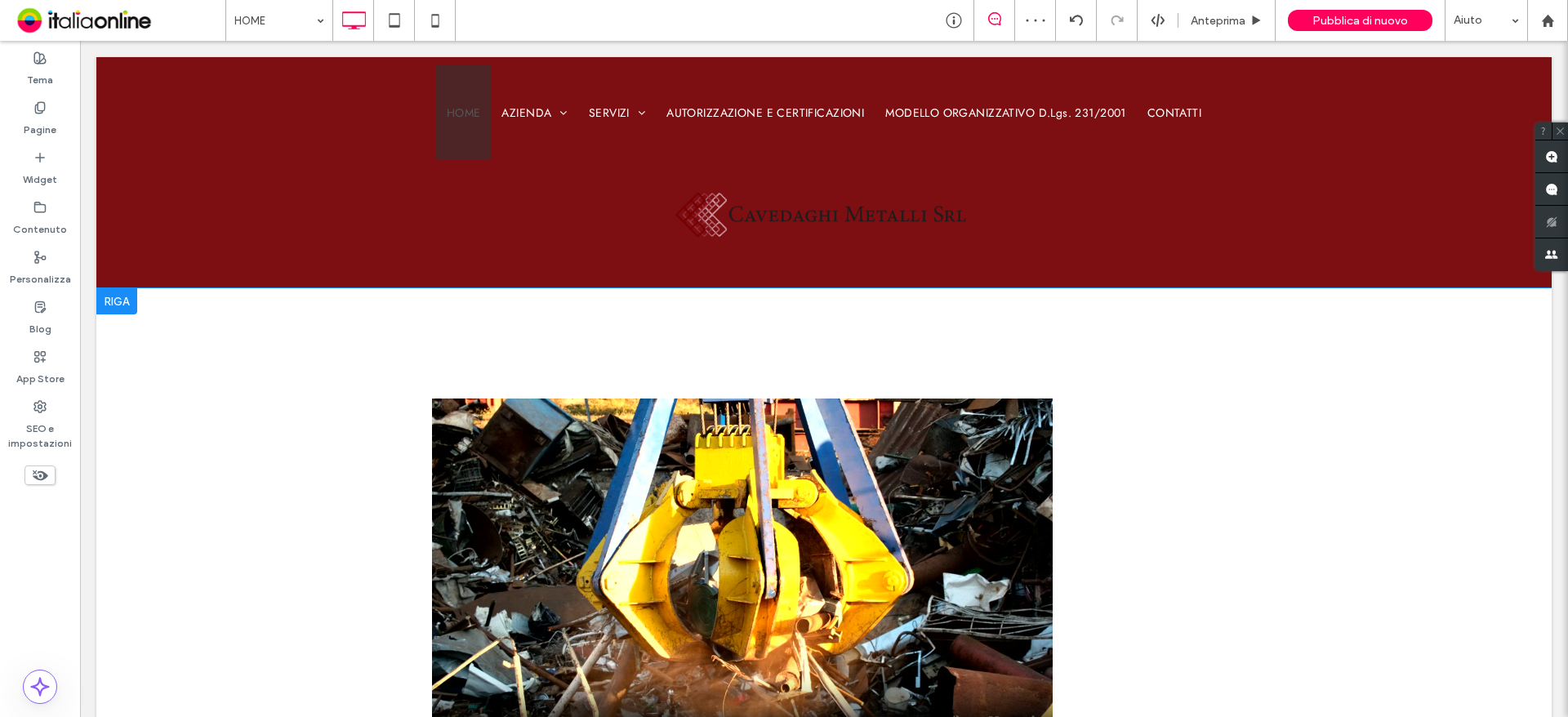
click at [128, 301] on div at bounding box center [116, 302] width 41 height 26
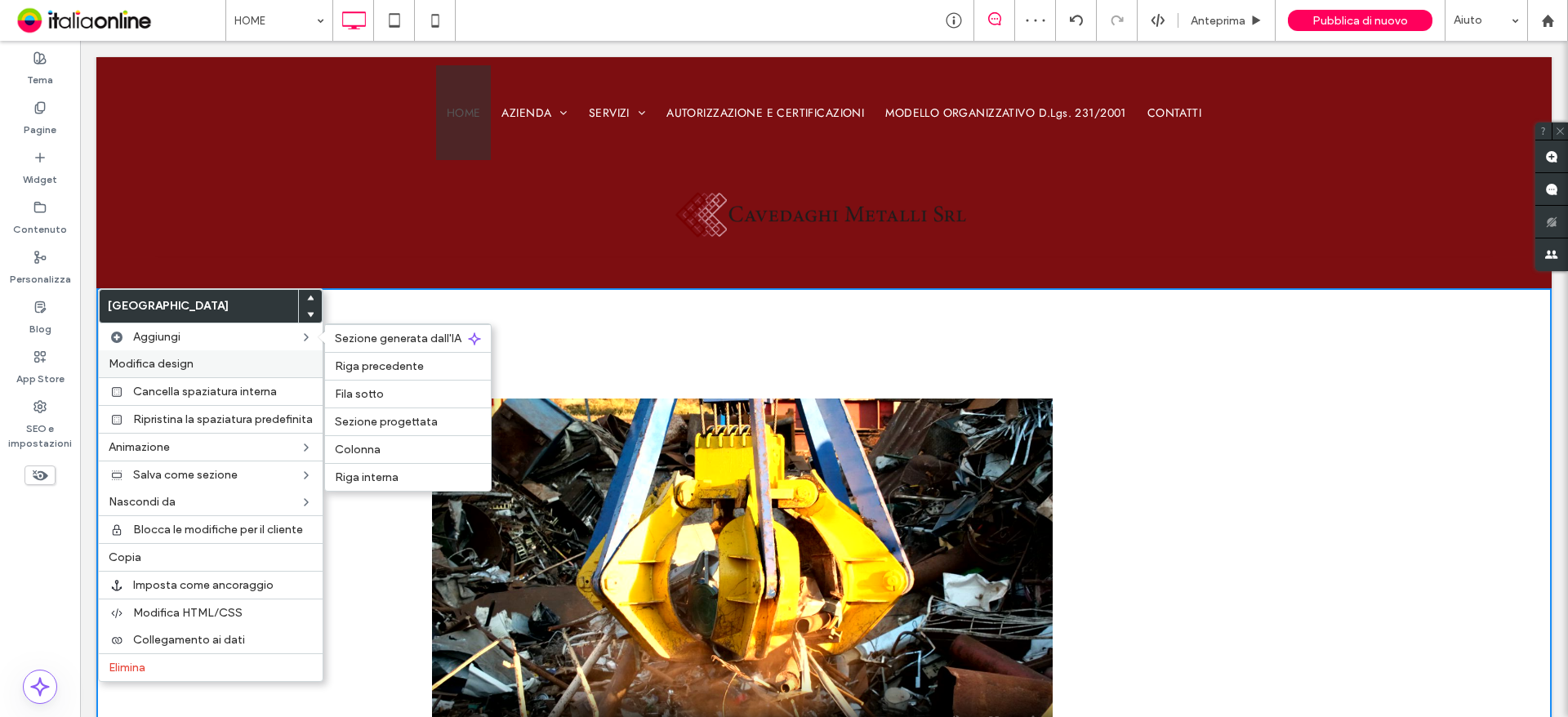
click at [170, 356] on div "Modifica design" at bounding box center [210, 363] width 223 height 26
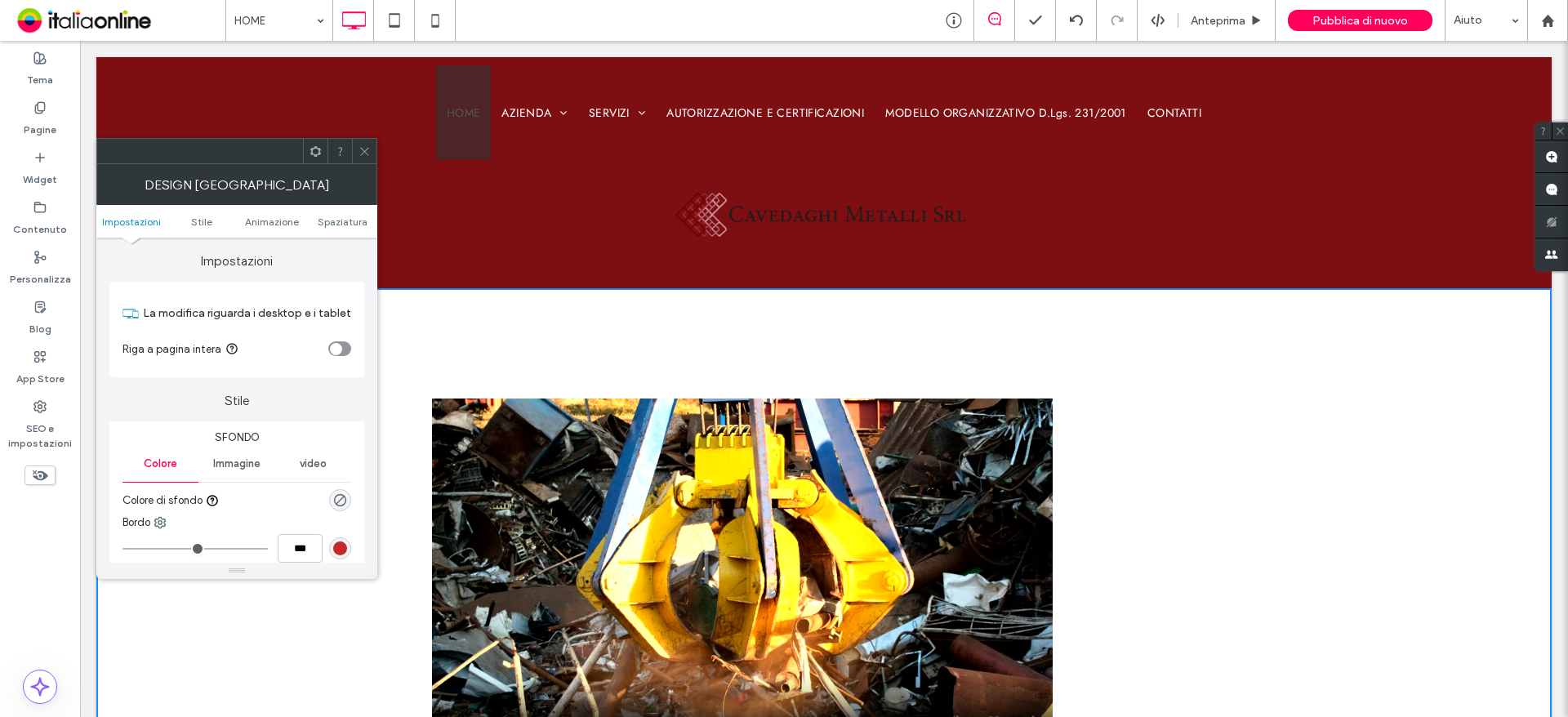
click at [342, 227] on span "Spaziatura" at bounding box center [343, 221] width 50 height 12
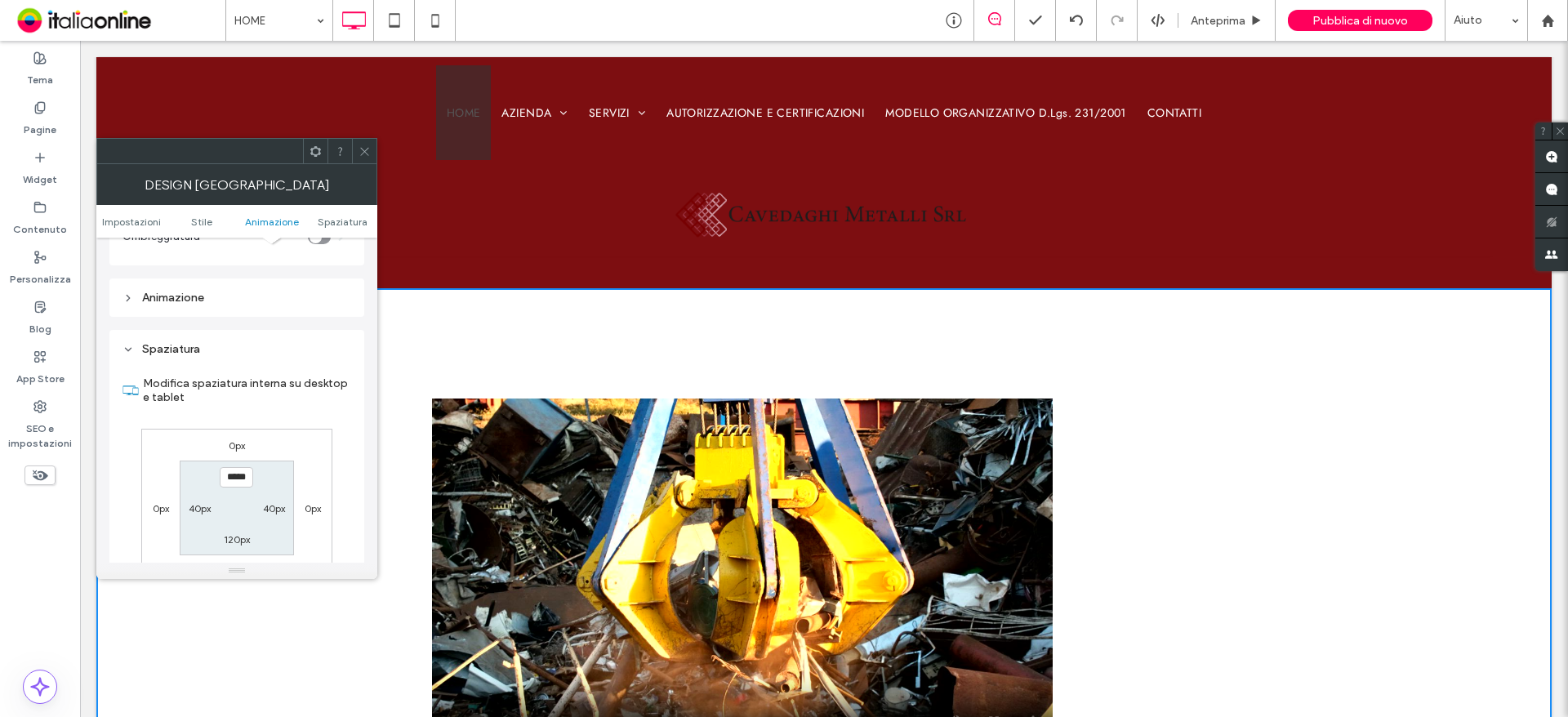
scroll to position [449, 0]
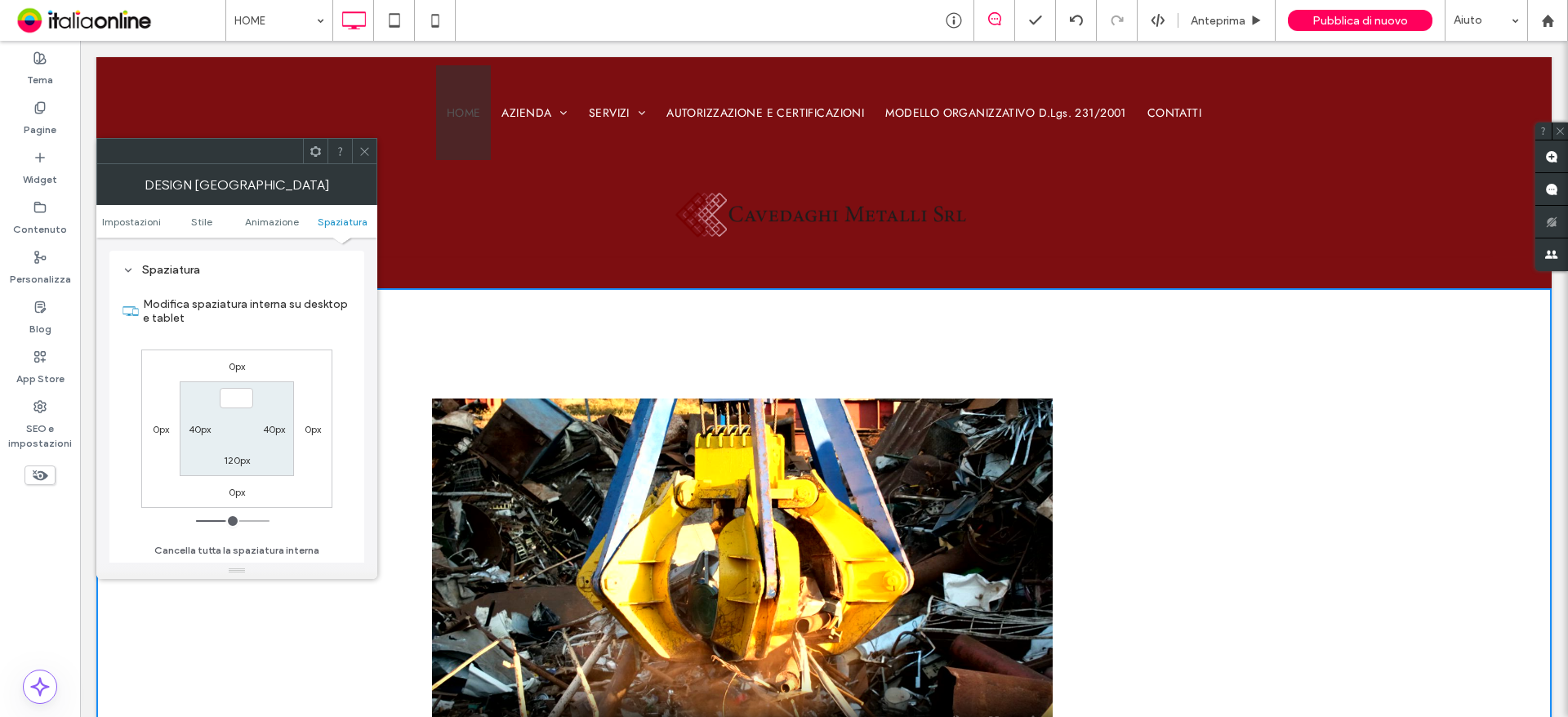
type input "***"
click at [229, 464] on label "120px" at bounding box center [237, 460] width 26 height 12
type input "***"
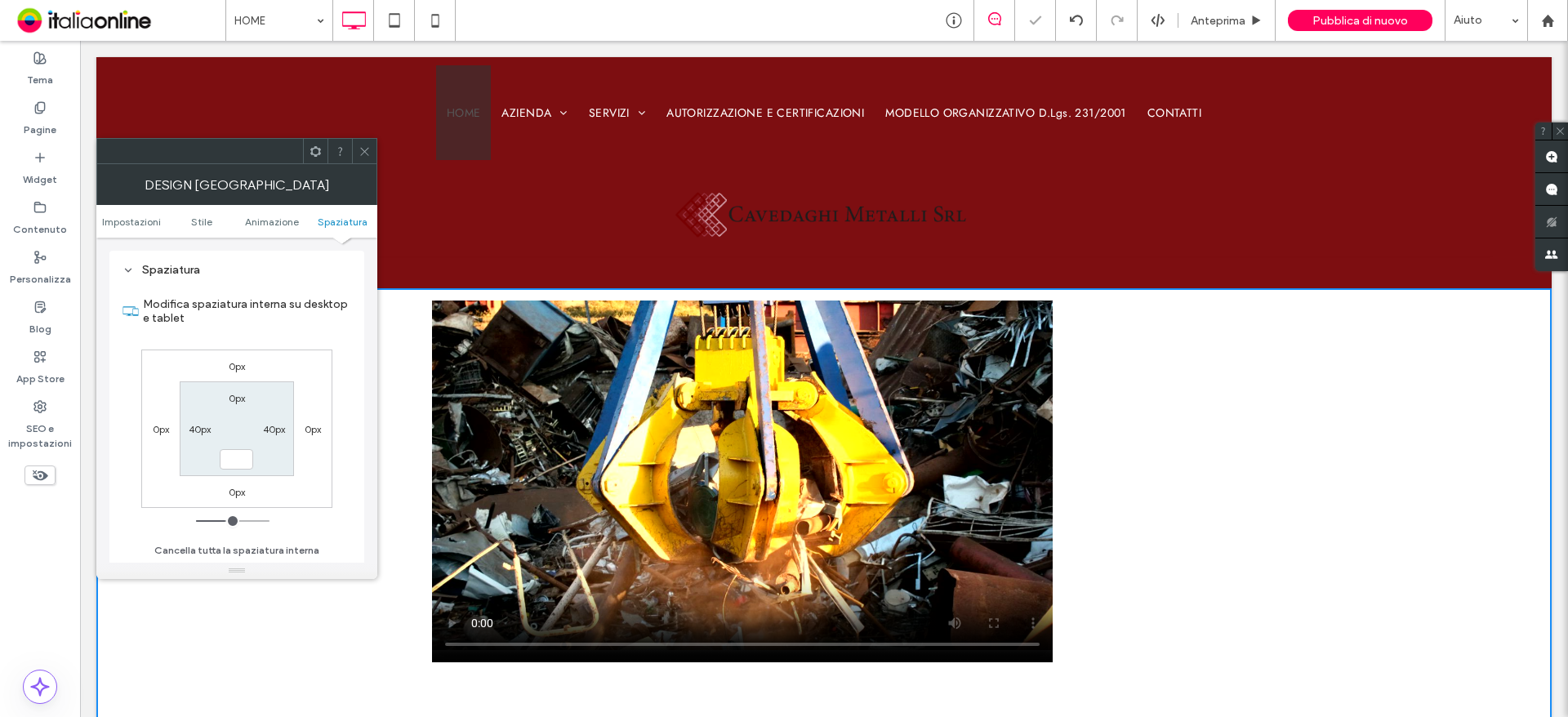
type input "*"
type input "***"
click at [317, 526] on div "Modifica spaziatura interna su desktop e tablet 0px 0px 0px 0px 0px 40px *** 40…" at bounding box center [237, 422] width 229 height 282
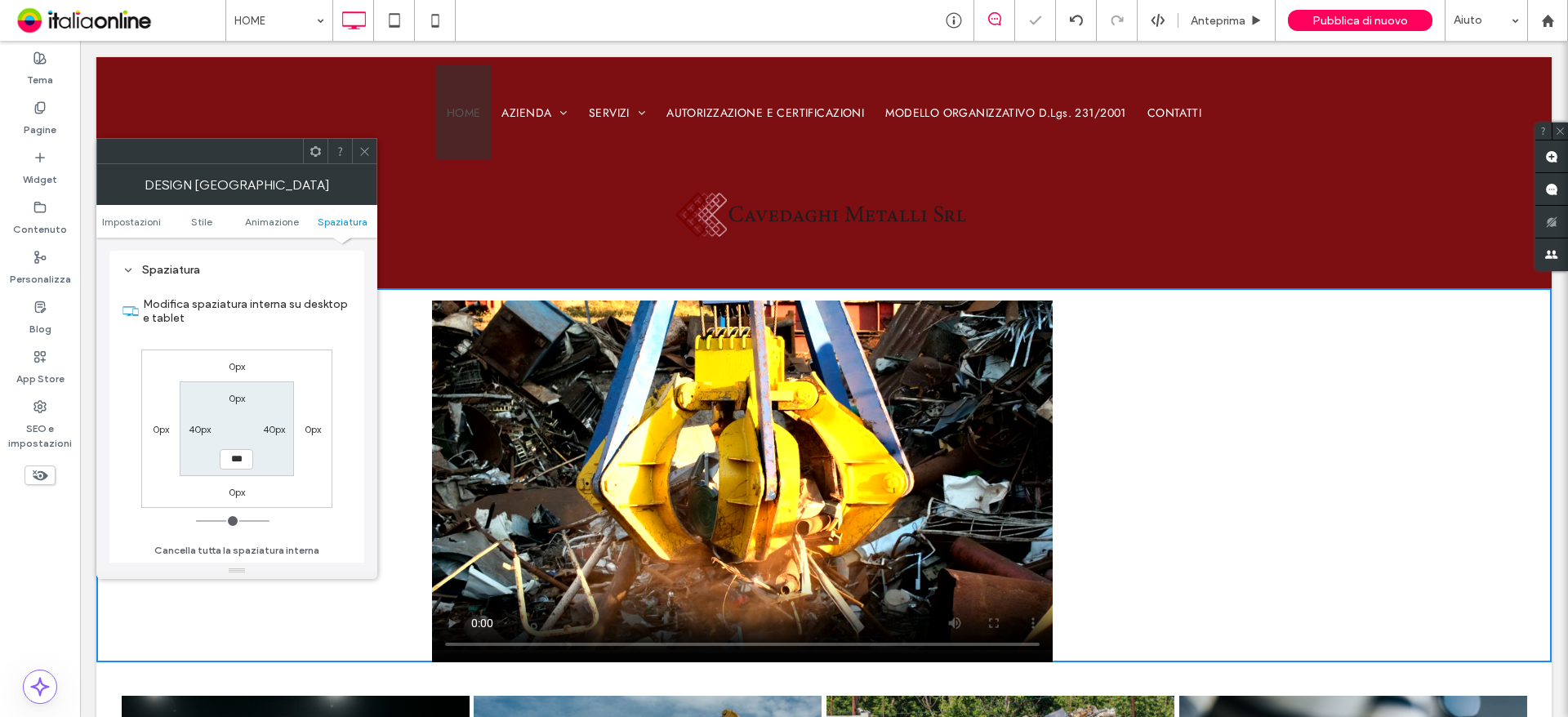
drag, startPoint x: 355, startPoint y: 151, endPoint x: 354, endPoint y: 168, distance: 17.0
click at [355, 151] on div at bounding box center [364, 151] width 25 height 25
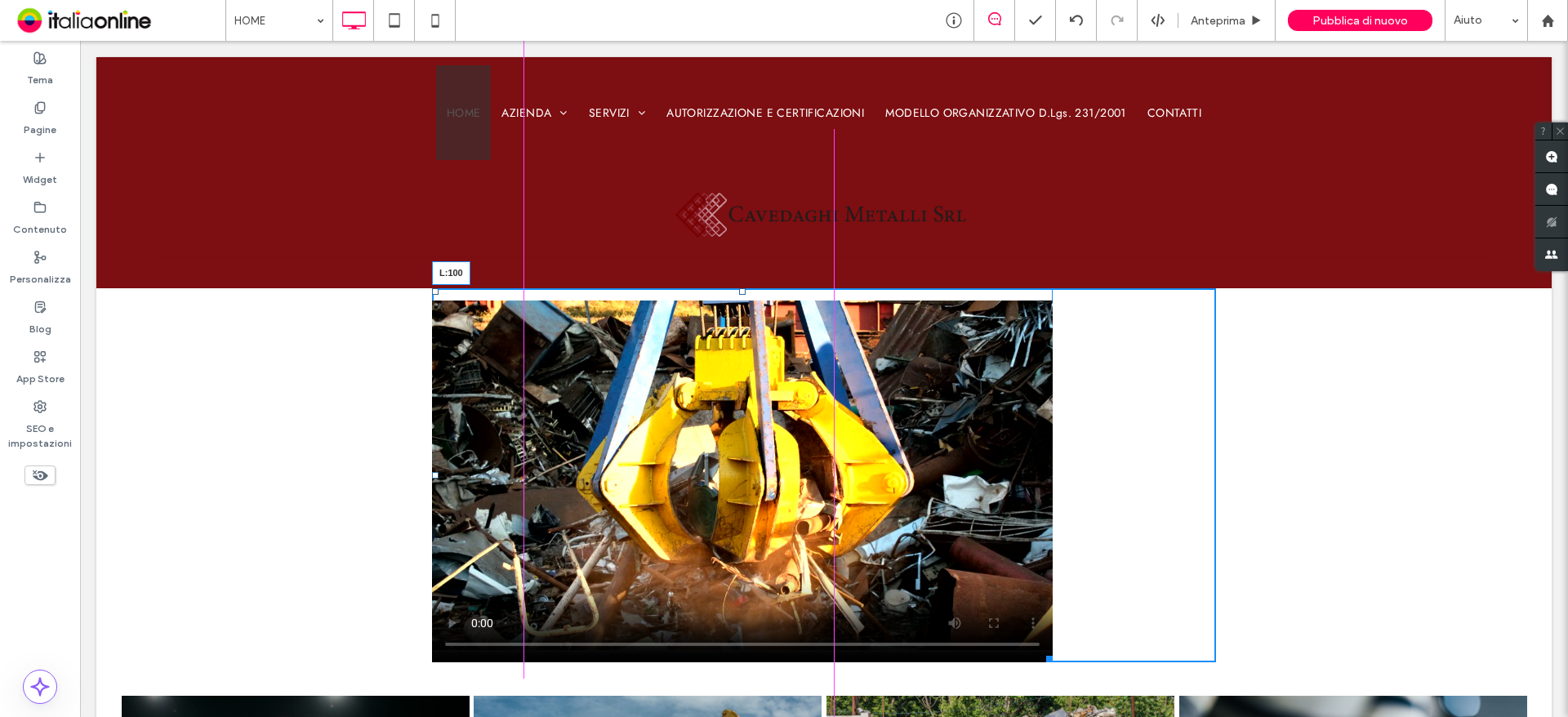
drag, startPoint x: 431, startPoint y: 475, endPoint x: 530, endPoint y: 492, distance: 100.4
click at [438, 474] on div at bounding box center [435, 475] width 7 height 7
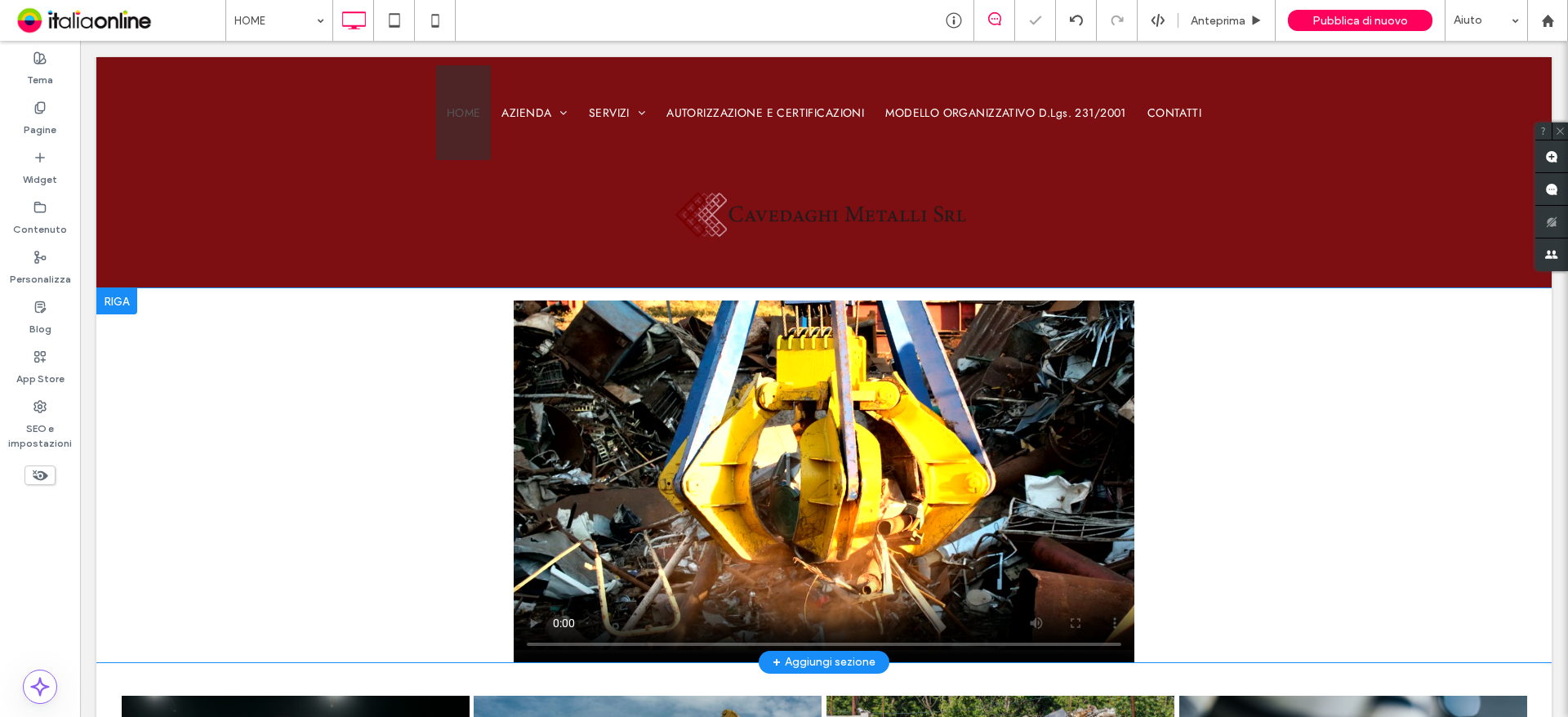
click at [115, 301] on div at bounding box center [116, 302] width 41 height 26
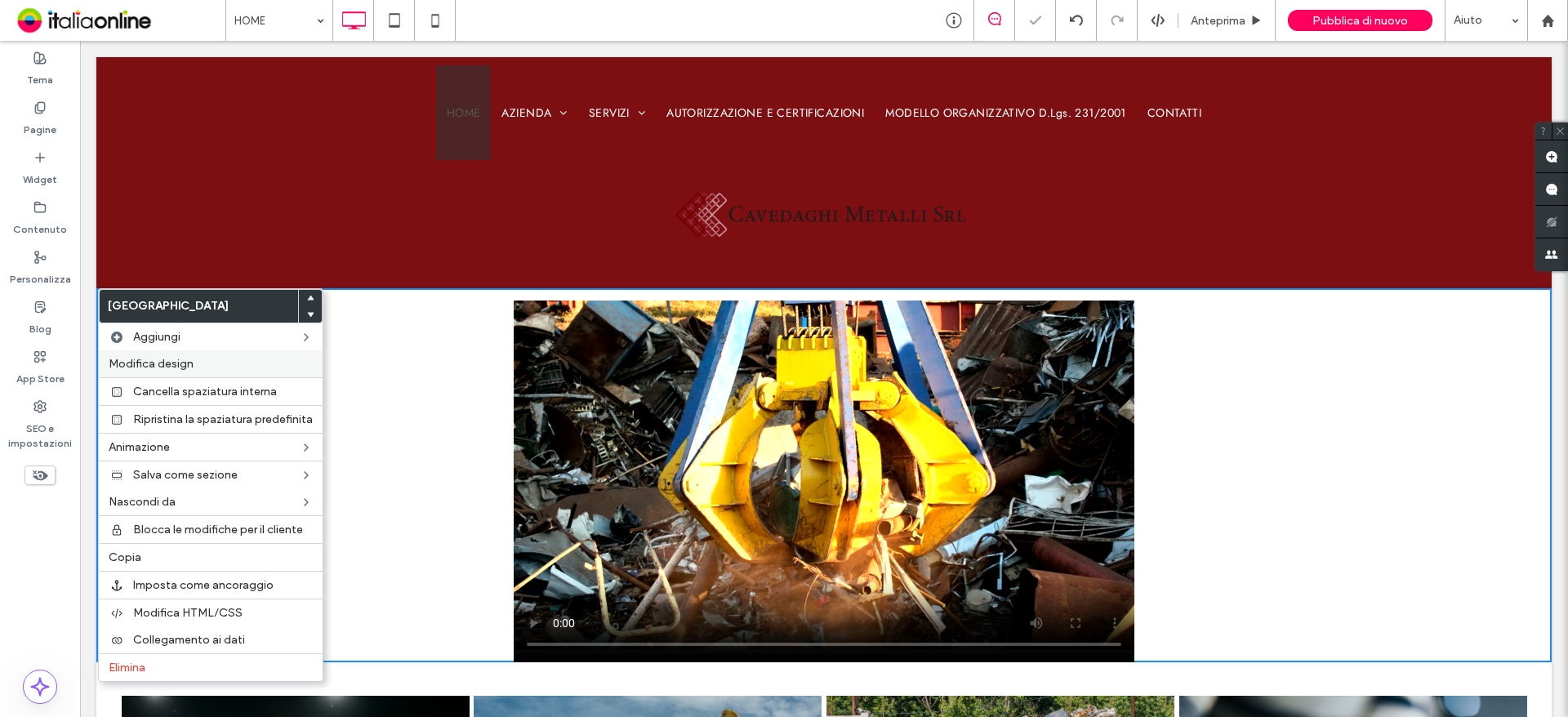
drag, startPoint x: 337, startPoint y: 441, endPoint x: 183, endPoint y: 365, distance: 171.7
click at [183, 365] on span "Modifica design" at bounding box center [151, 363] width 85 height 14
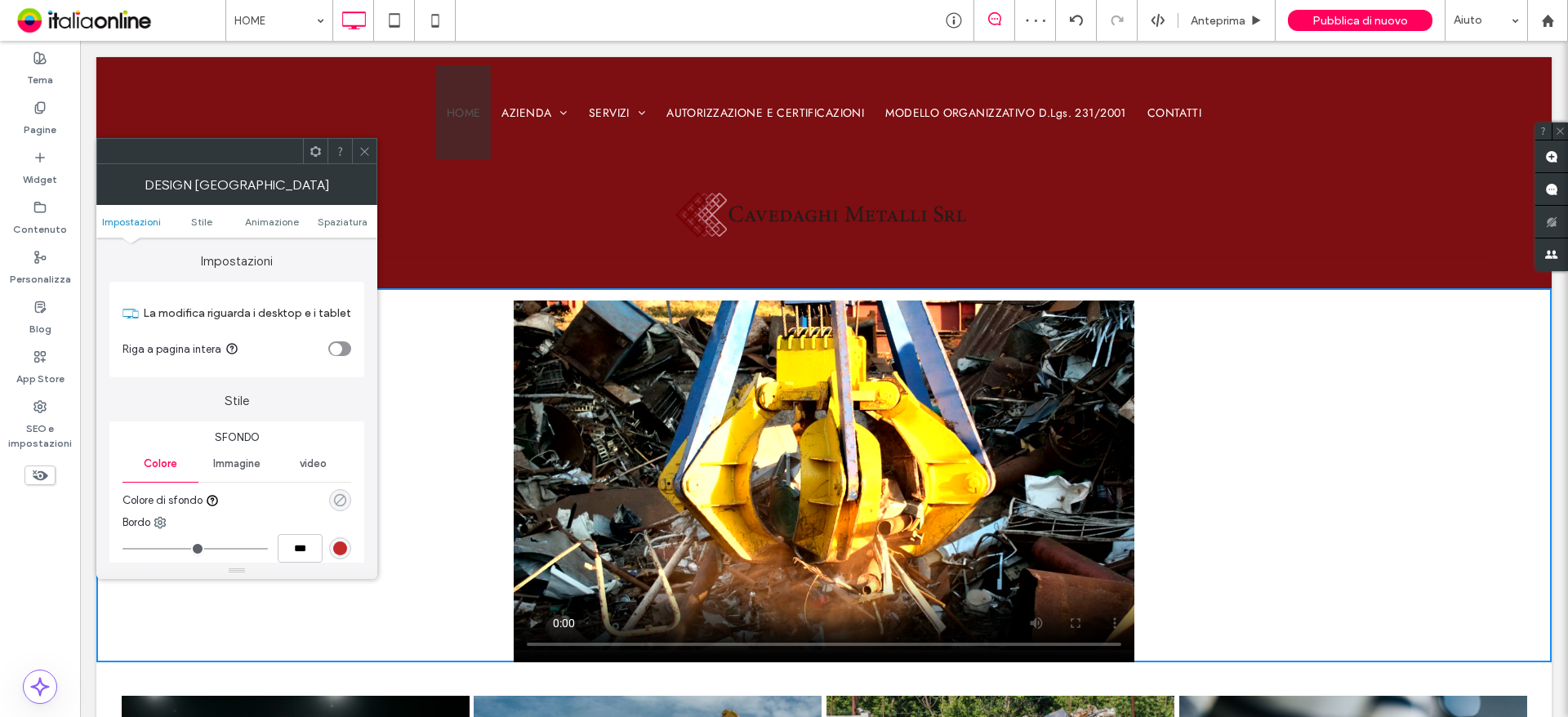
click at [346, 503] on icon "rgba(0, 0, 0, 0)" at bounding box center [340, 499] width 14 height 14
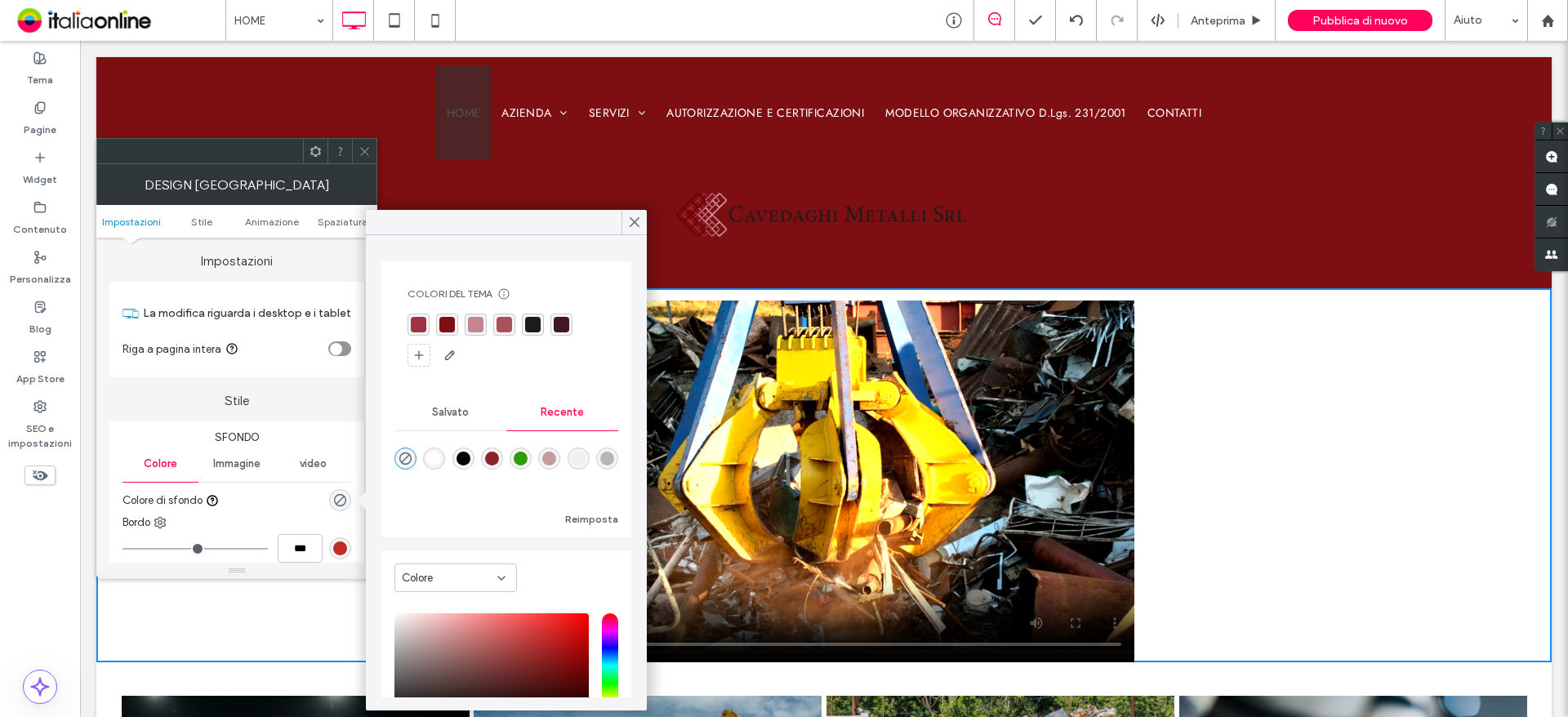
click at [499, 459] on div "rgba(138, 35, 40, 1)" at bounding box center [492, 458] width 14 height 14
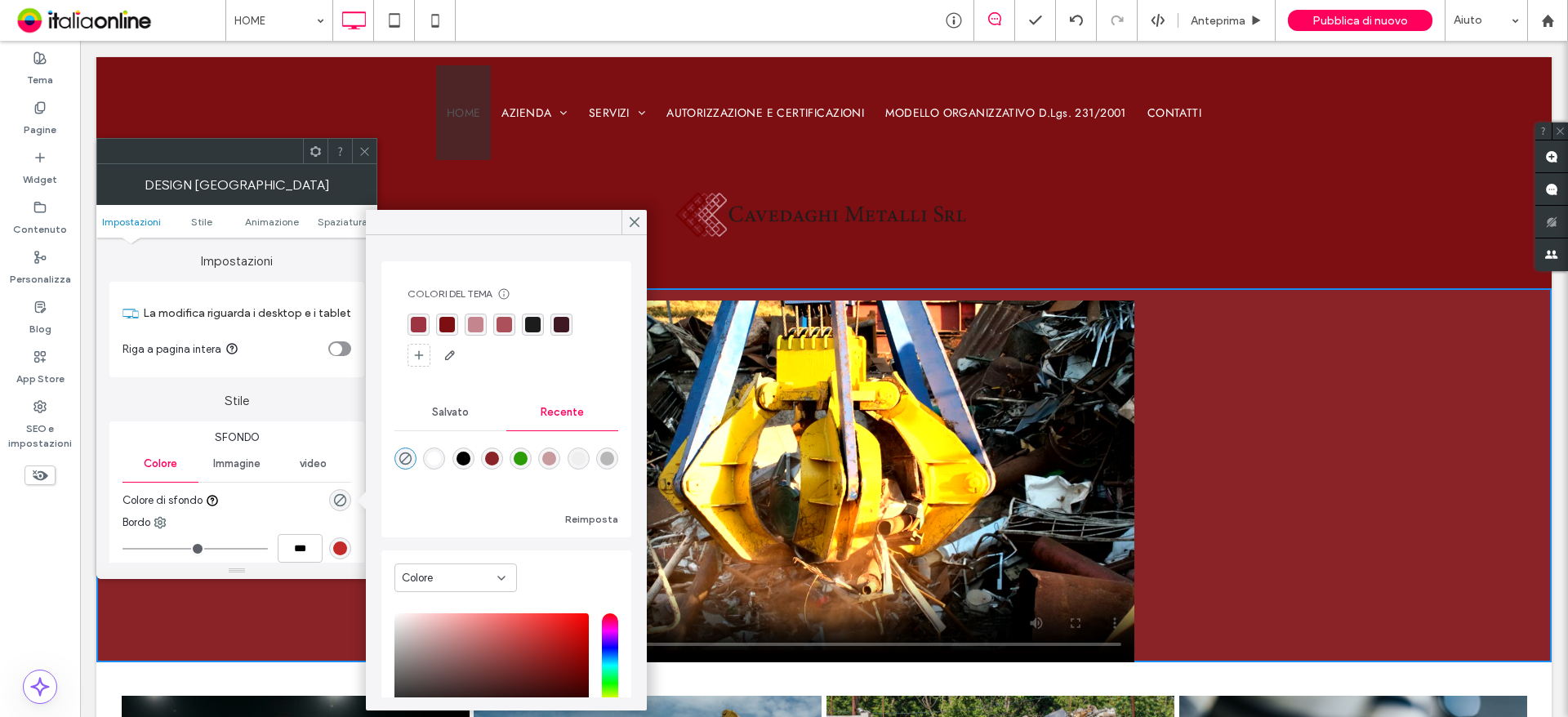
type input "*******"
type input "***"
type input "****"
click at [362, 161] on span at bounding box center [364, 151] width 12 height 25
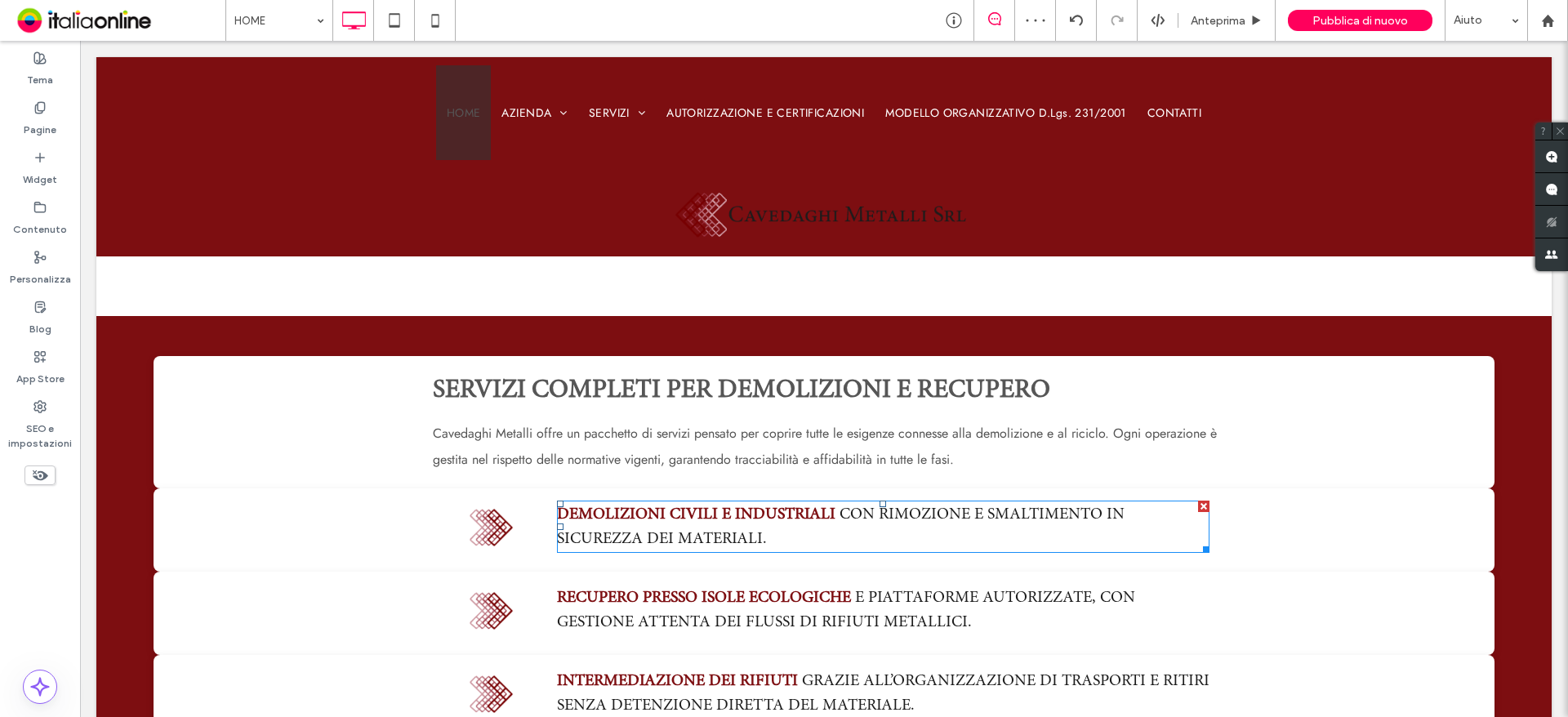
scroll to position [1551, 0]
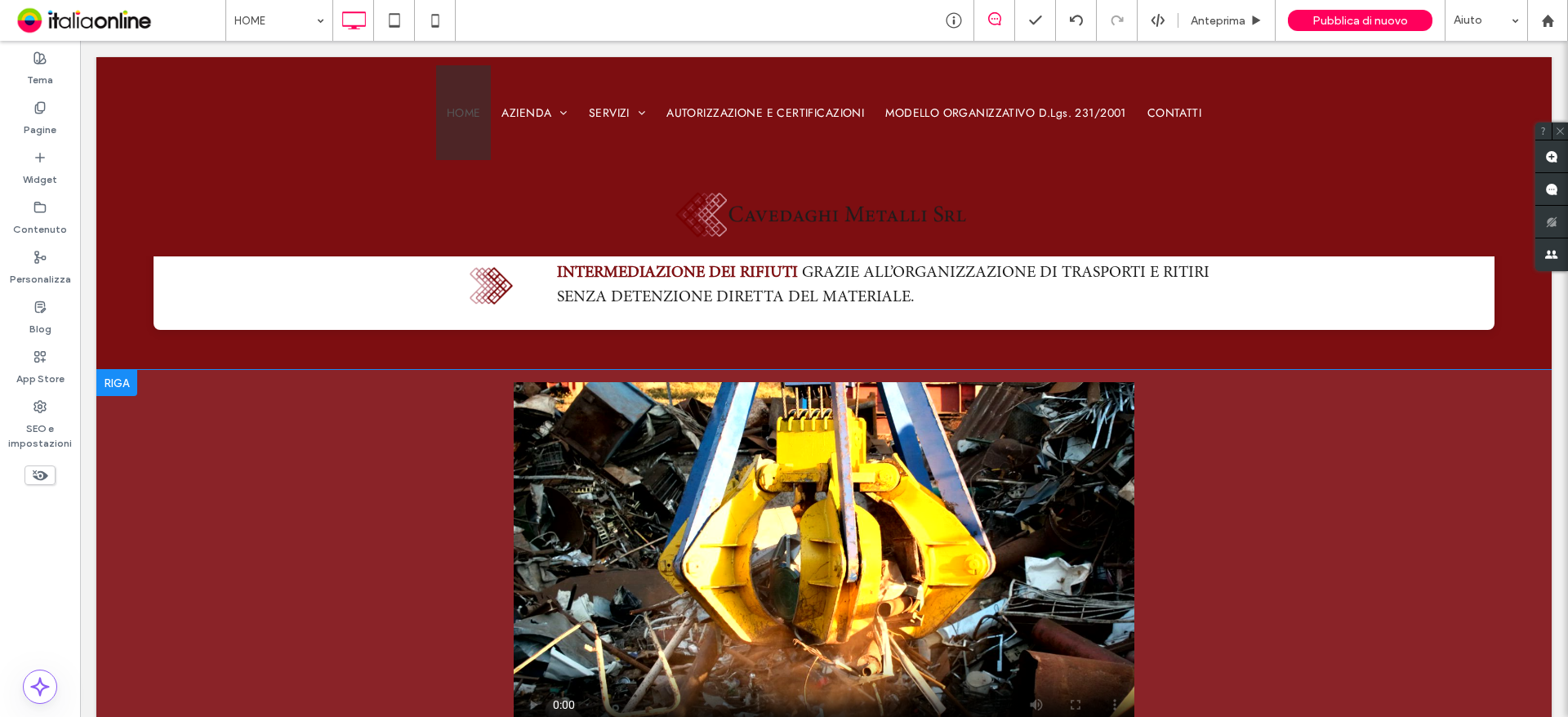
click at [114, 377] on div at bounding box center [116, 383] width 41 height 26
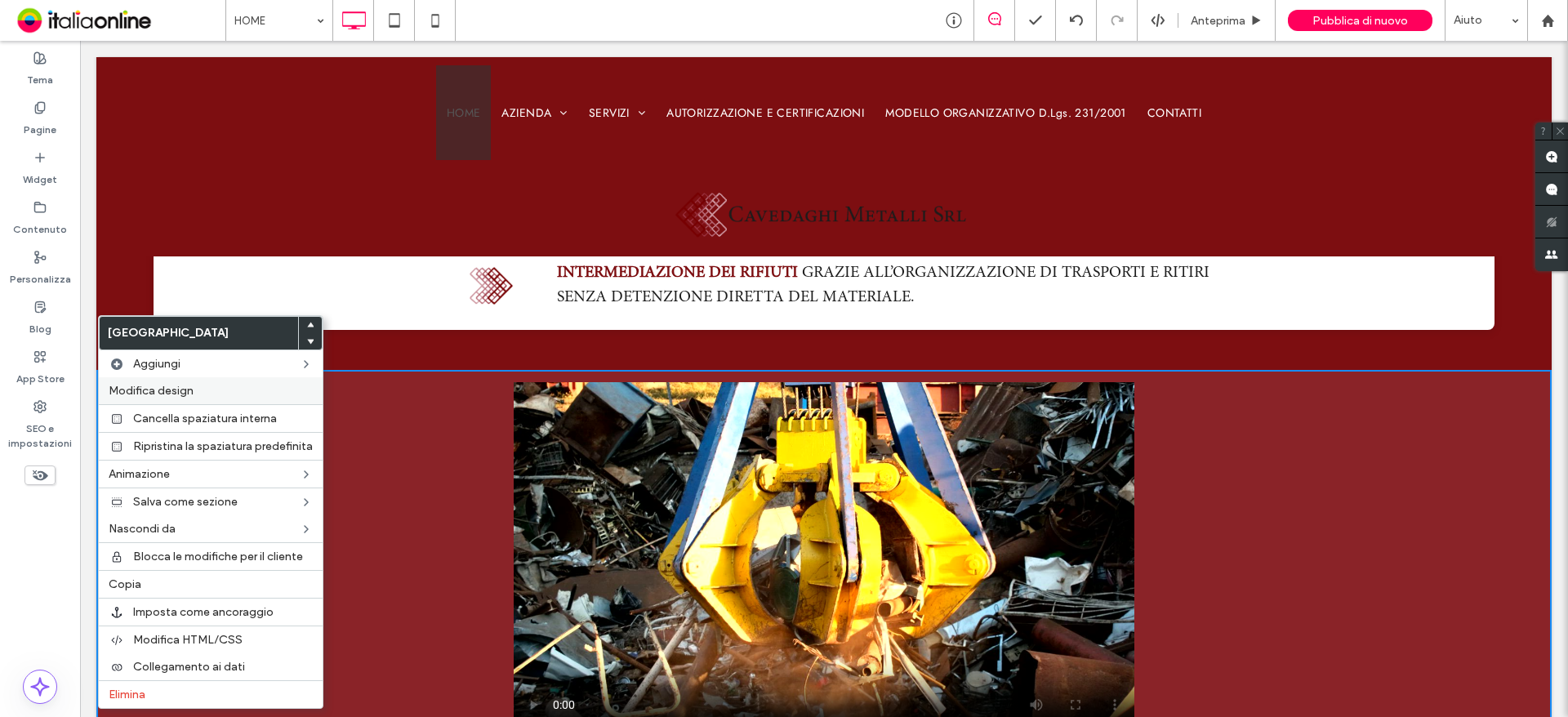
click at [187, 390] on span "Modifica design" at bounding box center [151, 391] width 85 height 14
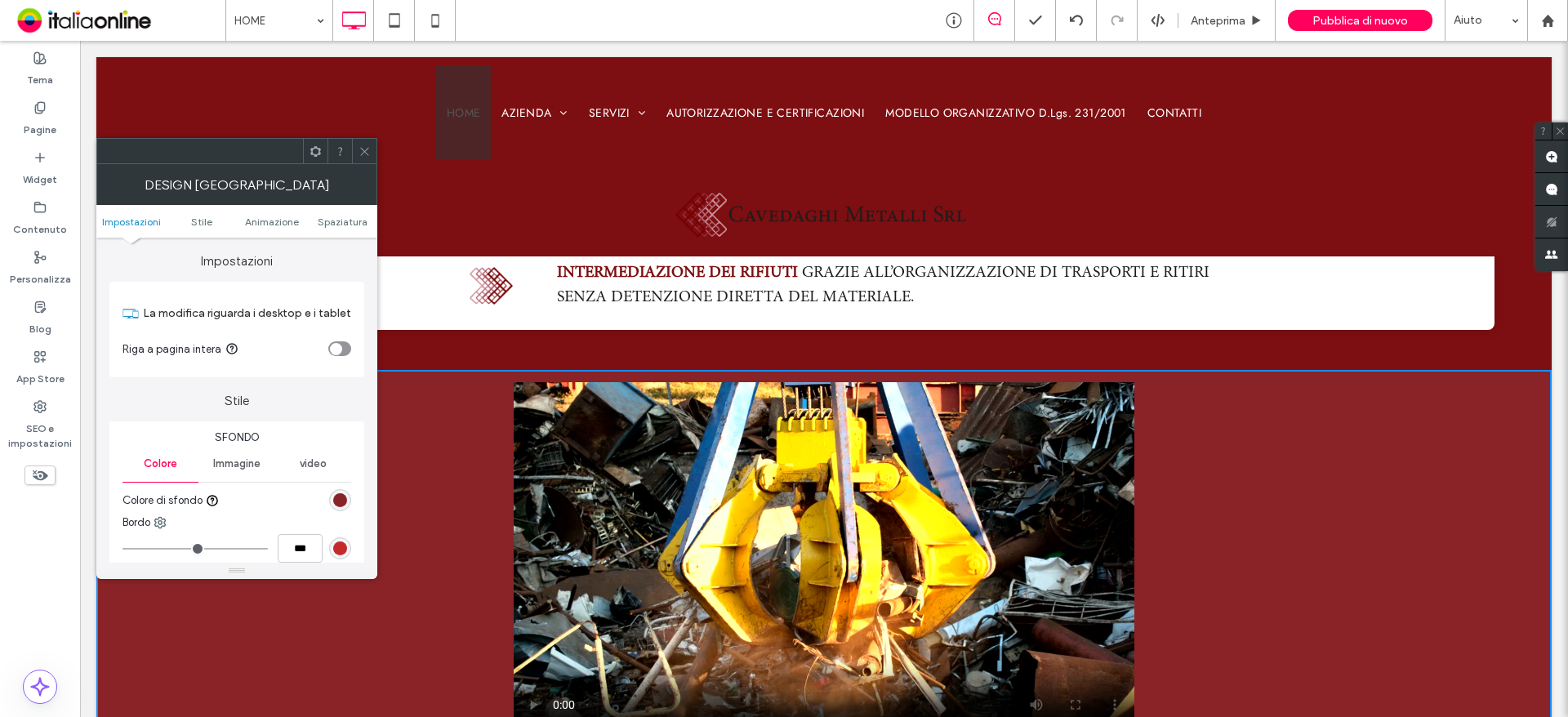
click at [337, 503] on div "rgb(138, 35, 40)" at bounding box center [340, 499] width 14 height 14
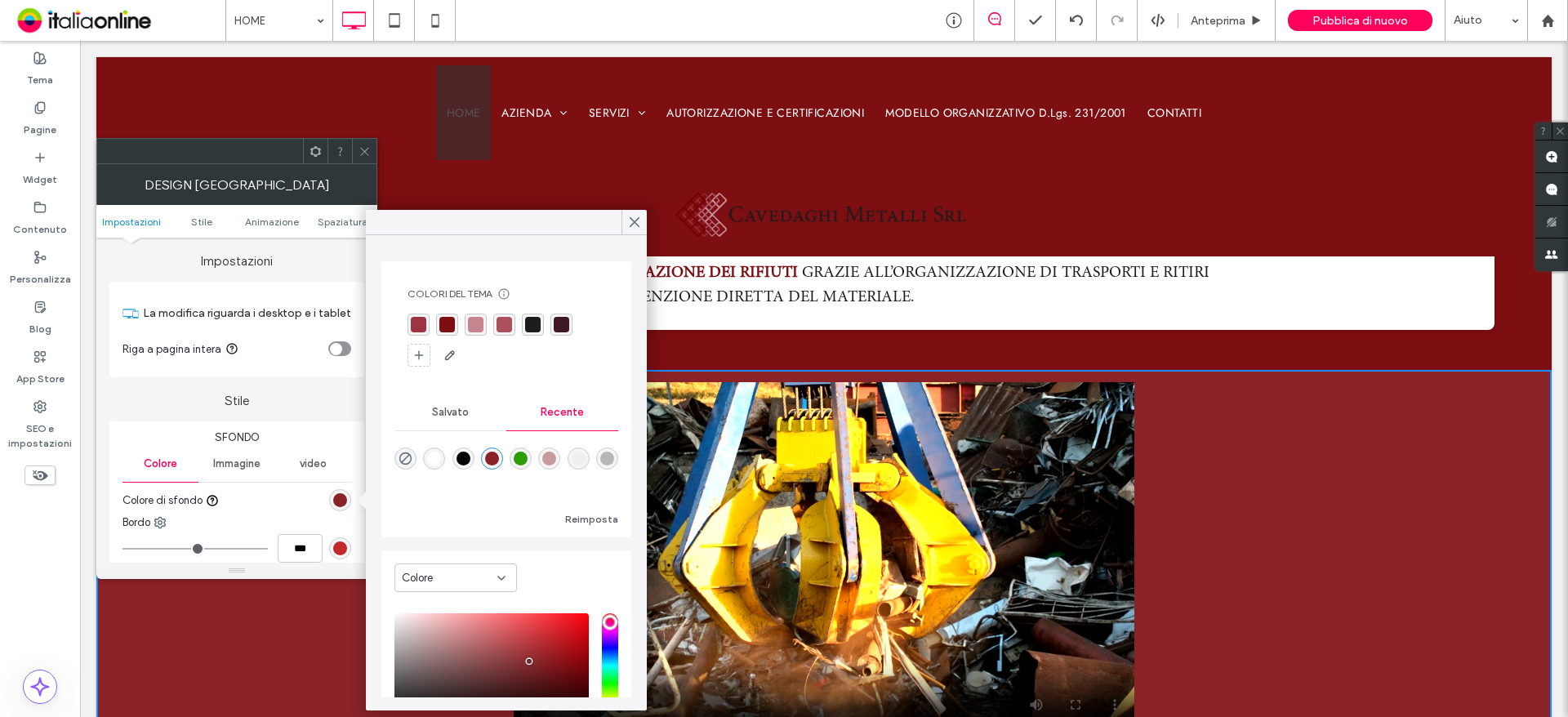
click at [438, 325] on div "rgba(125,14,17,1)" at bounding box center [447, 324] width 22 height 22
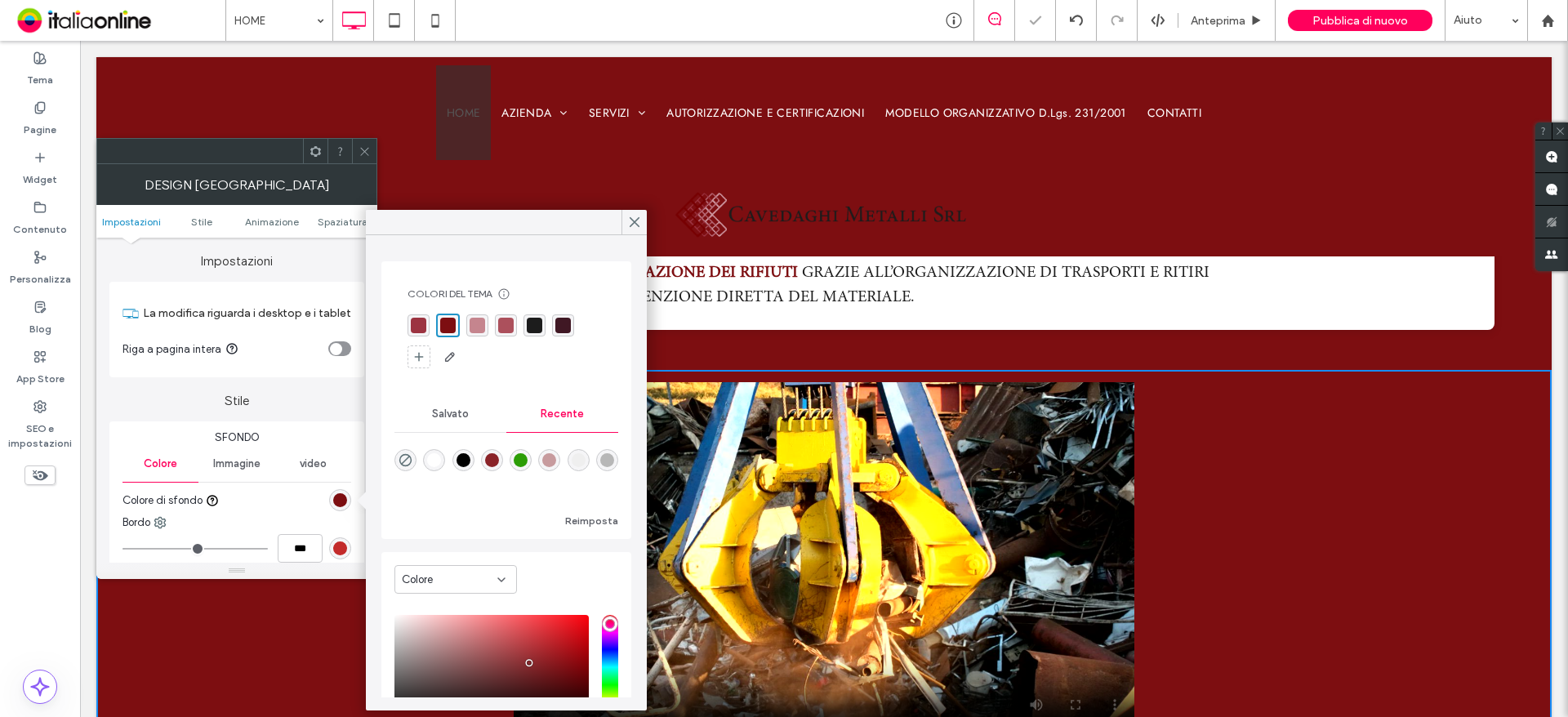
click at [360, 149] on icon at bounding box center [364, 151] width 12 height 12
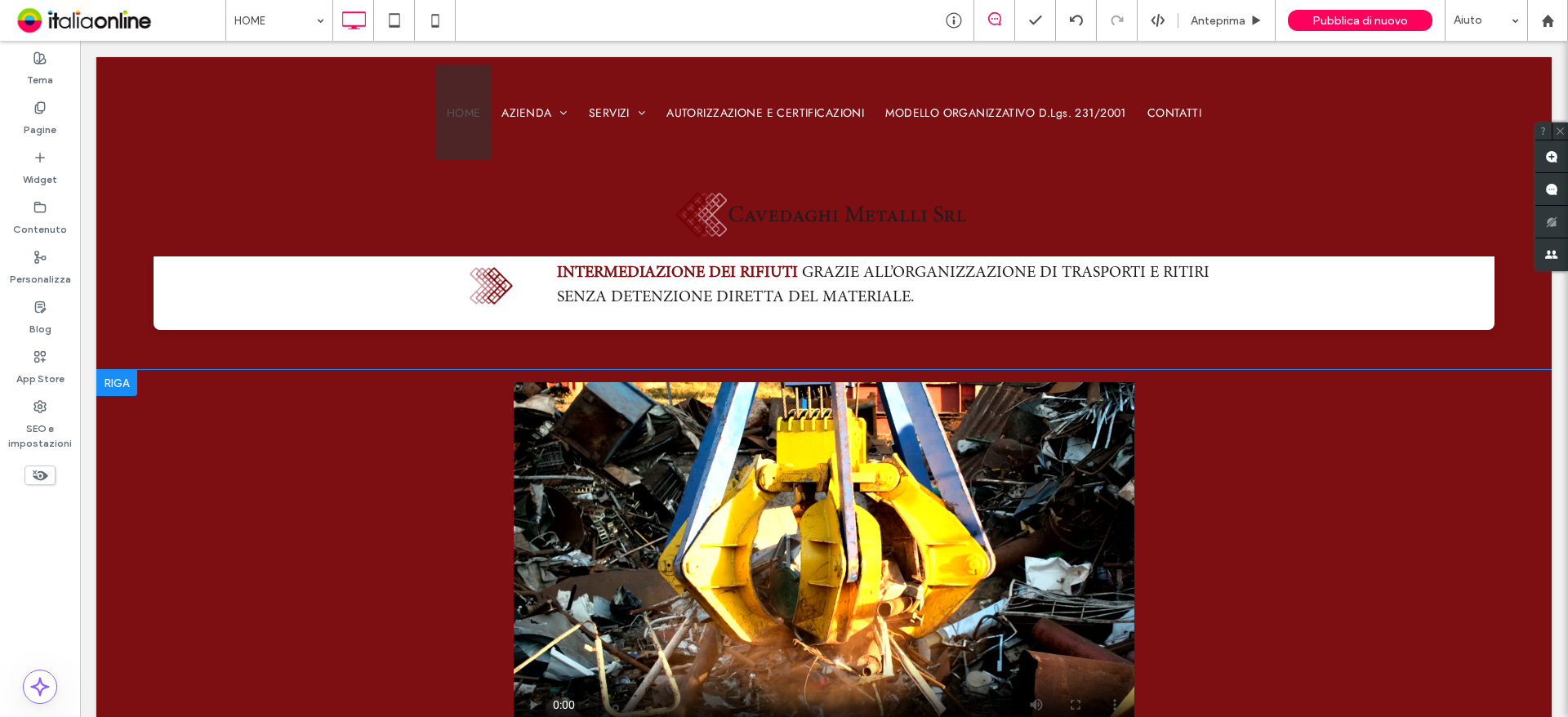
click at [130, 384] on div at bounding box center [116, 383] width 41 height 26
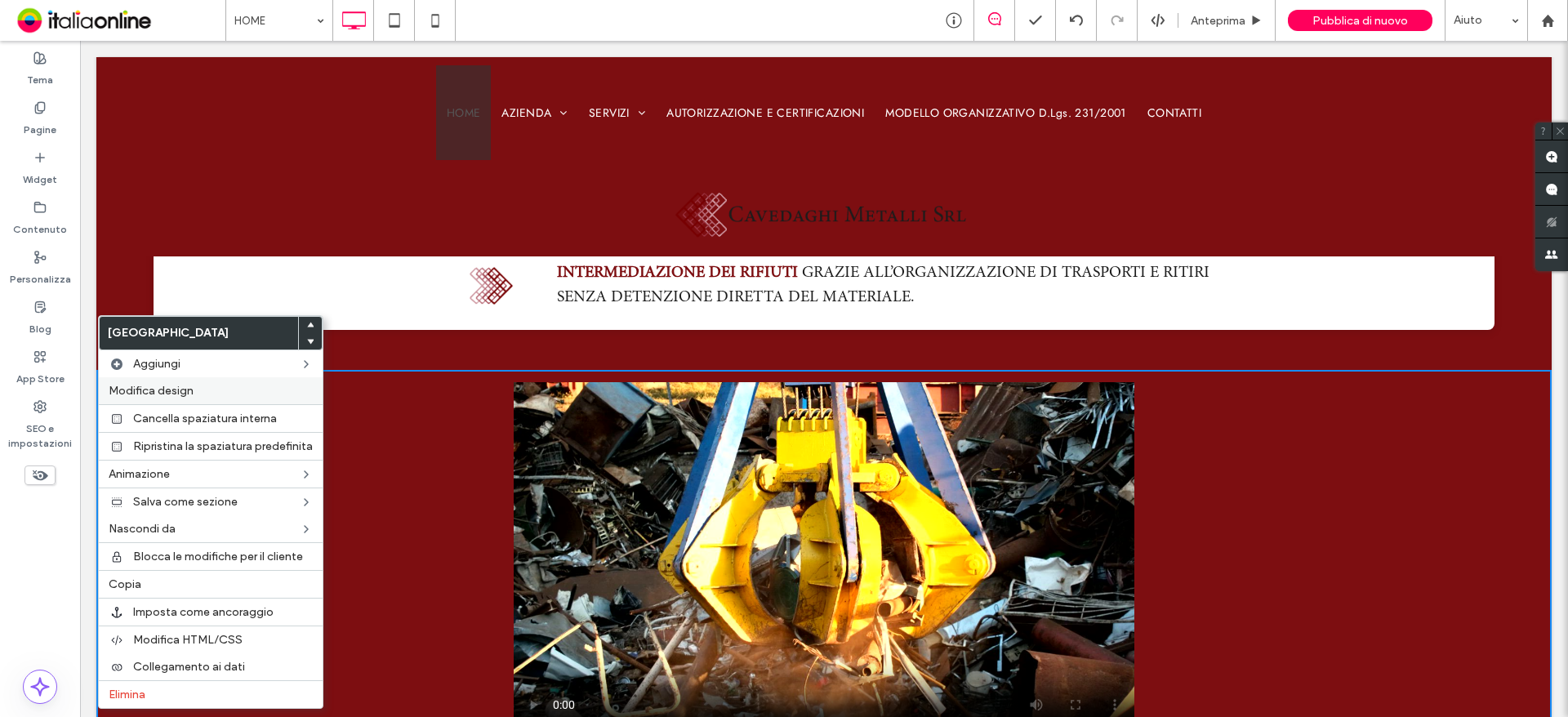
click at [174, 396] on span "Modifica design" at bounding box center [151, 391] width 85 height 14
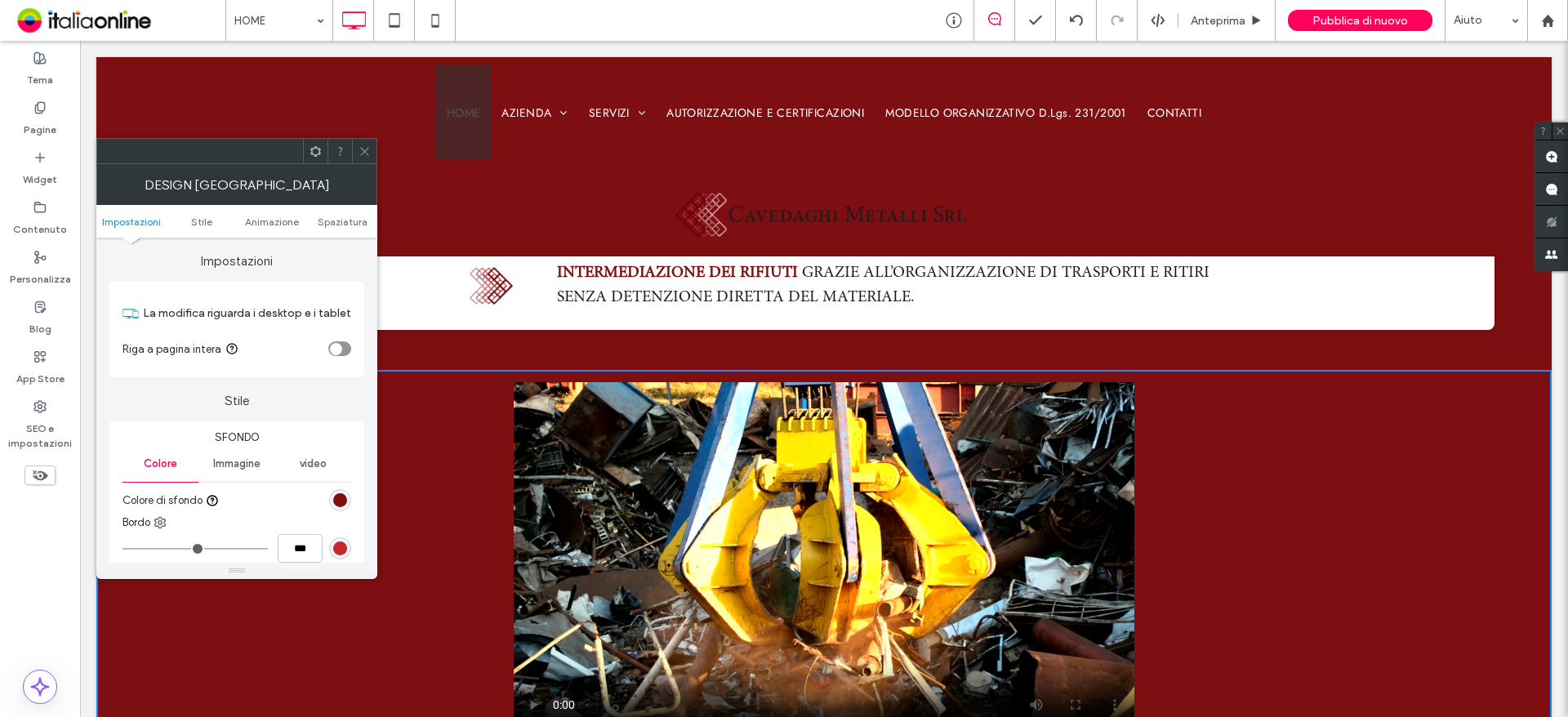
click at [331, 210] on ul "Impostazioni Stile Animazione Spaziatura" at bounding box center [237, 221] width 281 height 33
drag, startPoint x: 332, startPoint y: 218, endPoint x: 333, endPoint y: 235, distance: 17.0
click at [332, 218] on span "Spaziatura" at bounding box center [343, 221] width 50 height 12
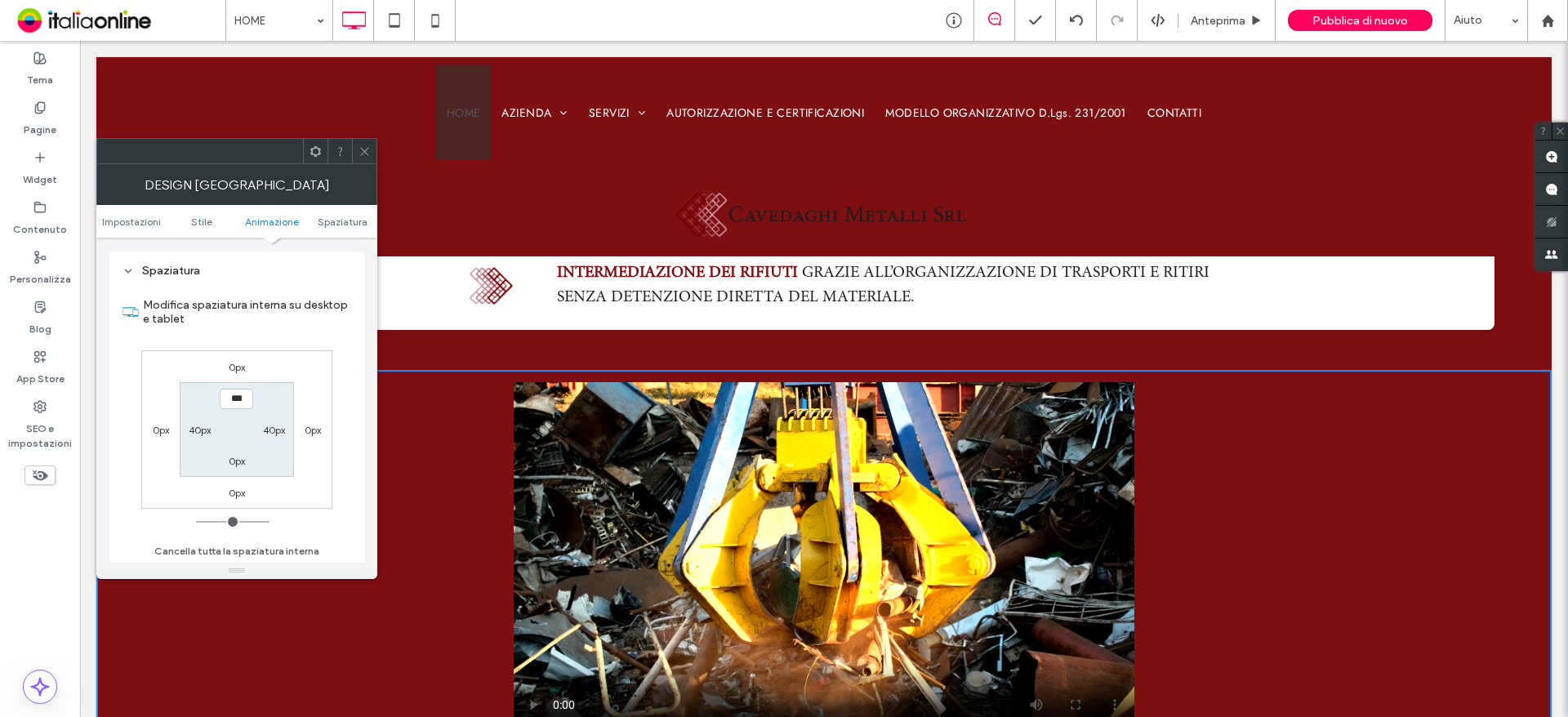
scroll to position [449, 0]
click at [259, 446] on section "*** 40px 0px 40px" at bounding box center [237, 428] width 114 height 94
click at [363, 162] on span at bounding box center [364, 151] width 12 height 25
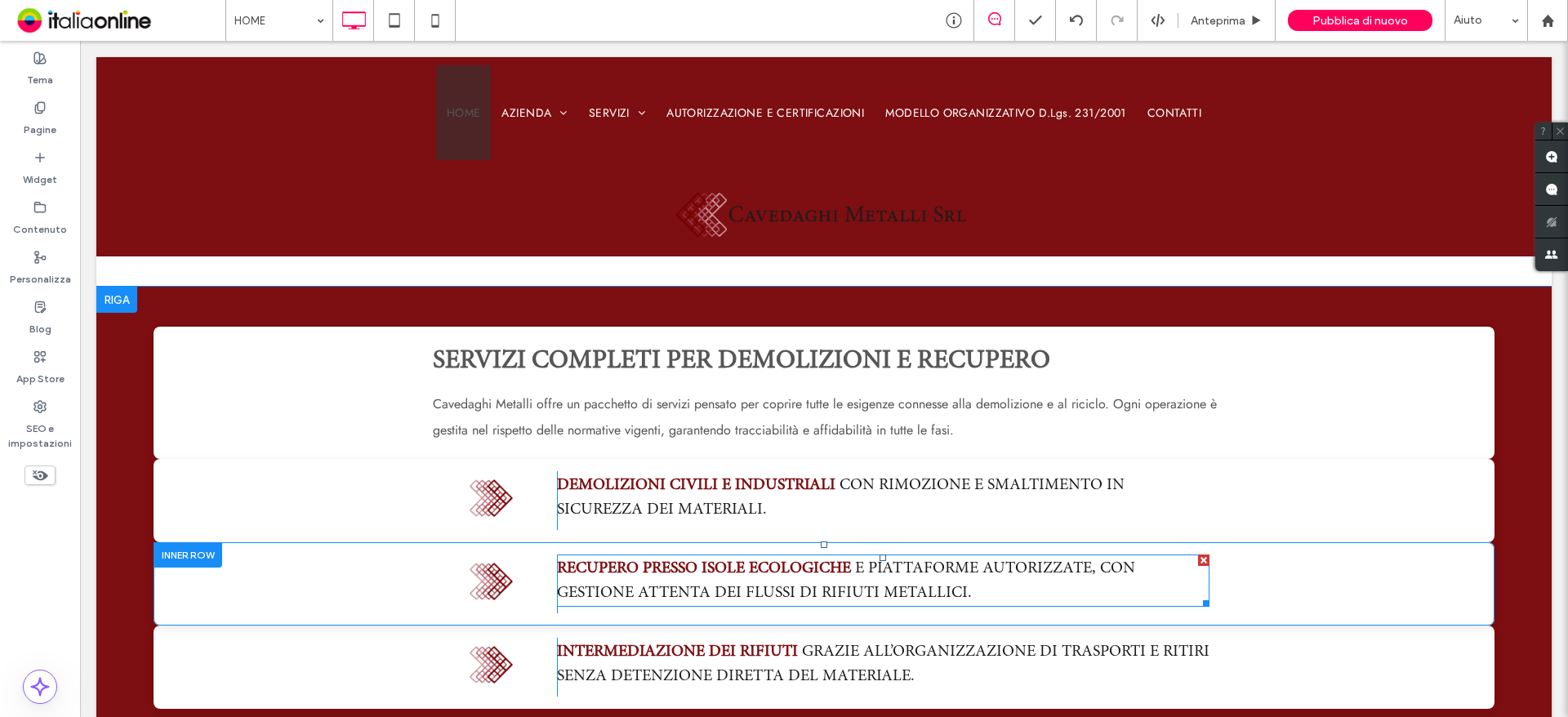
scroll to position [1143, 0]
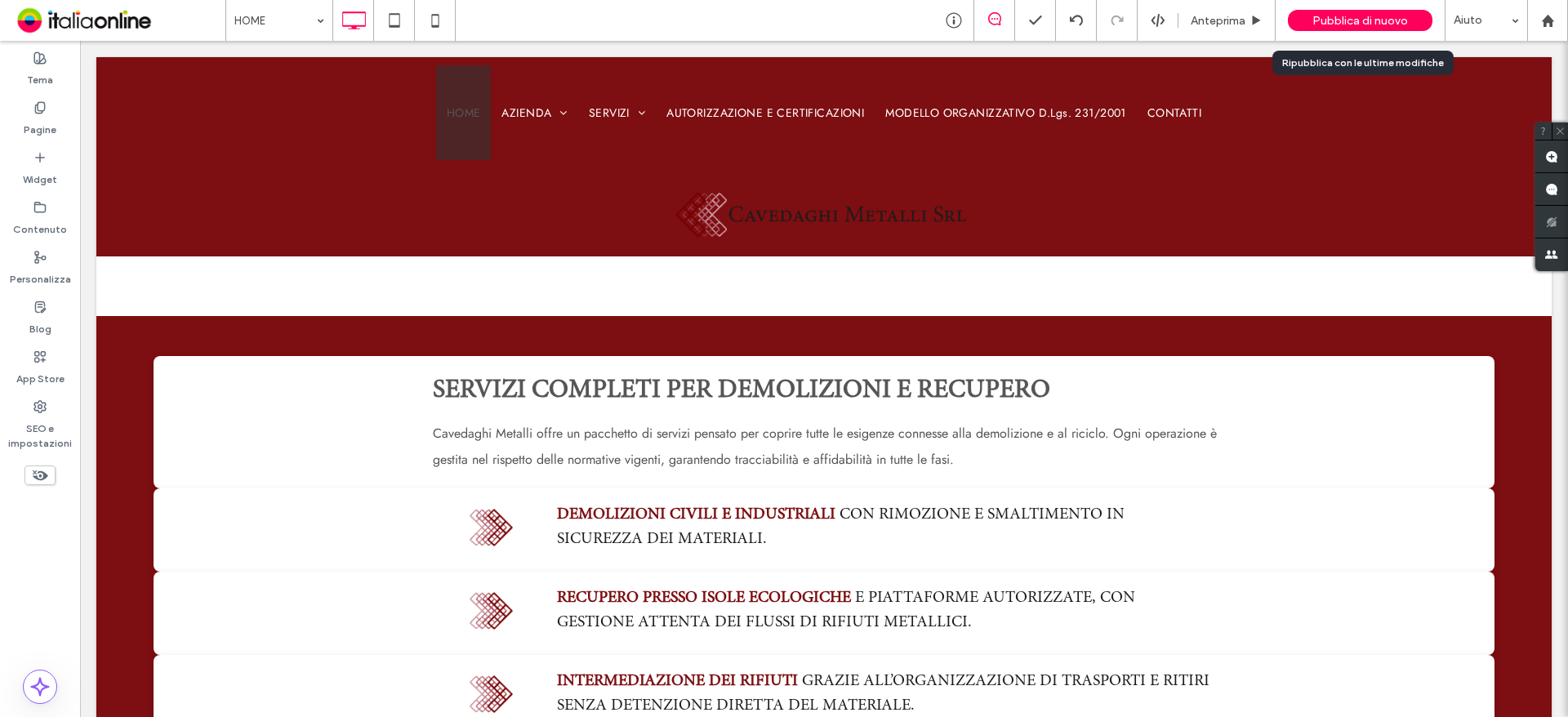
drag, startPoint x: 1368, startPoint y: 6, endPoint x: 1368, endPoint y: 19, distance: 13.0
click at [1368, 9] on div "Pubblica di nuovo" at bounding box center [1360, 20] width 145 height 41
click at [1368, 19] on span "Pubblica di nuovo" at bounding box center [1360, 21] width 96 height 14
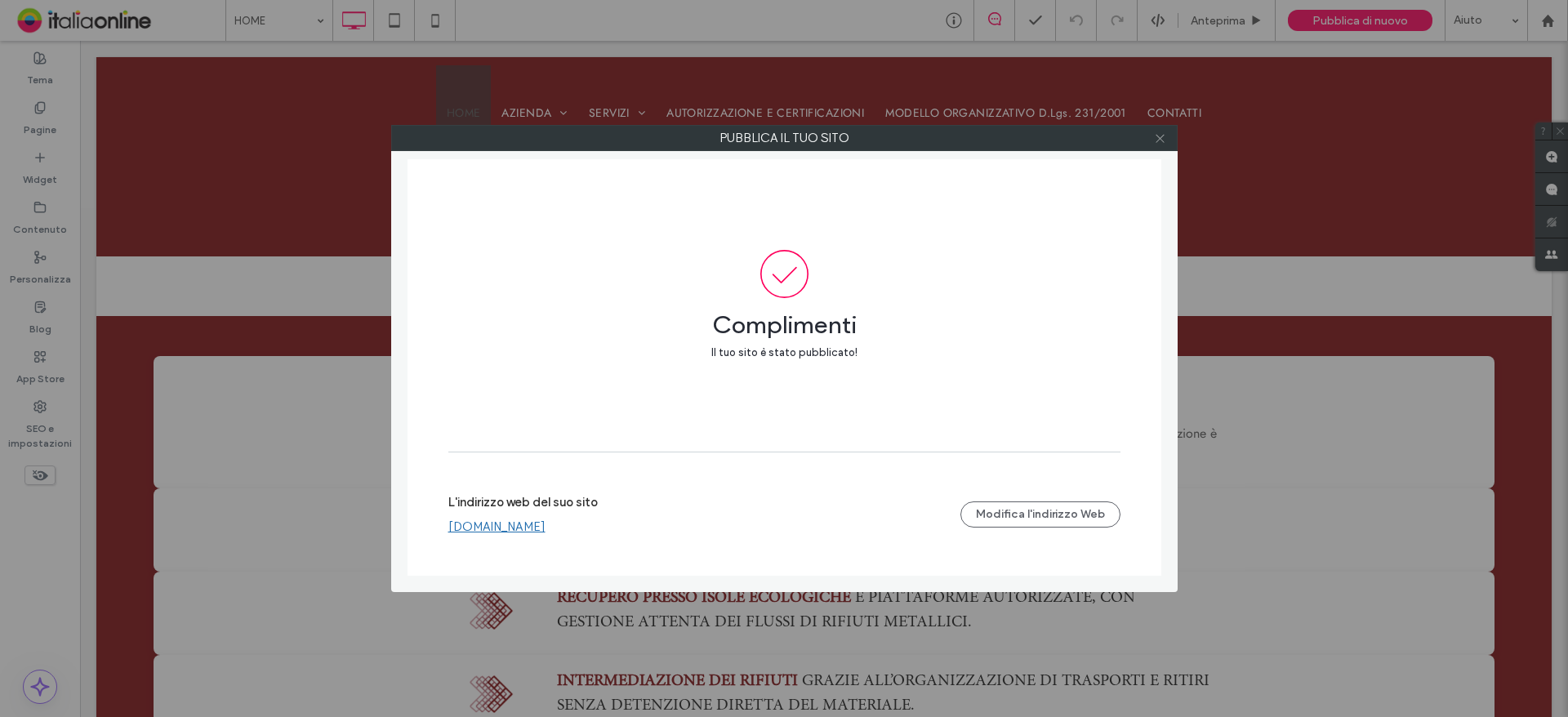
click at [1154, 140] on icon at bounding box center [1159, 138] width 12 height 12
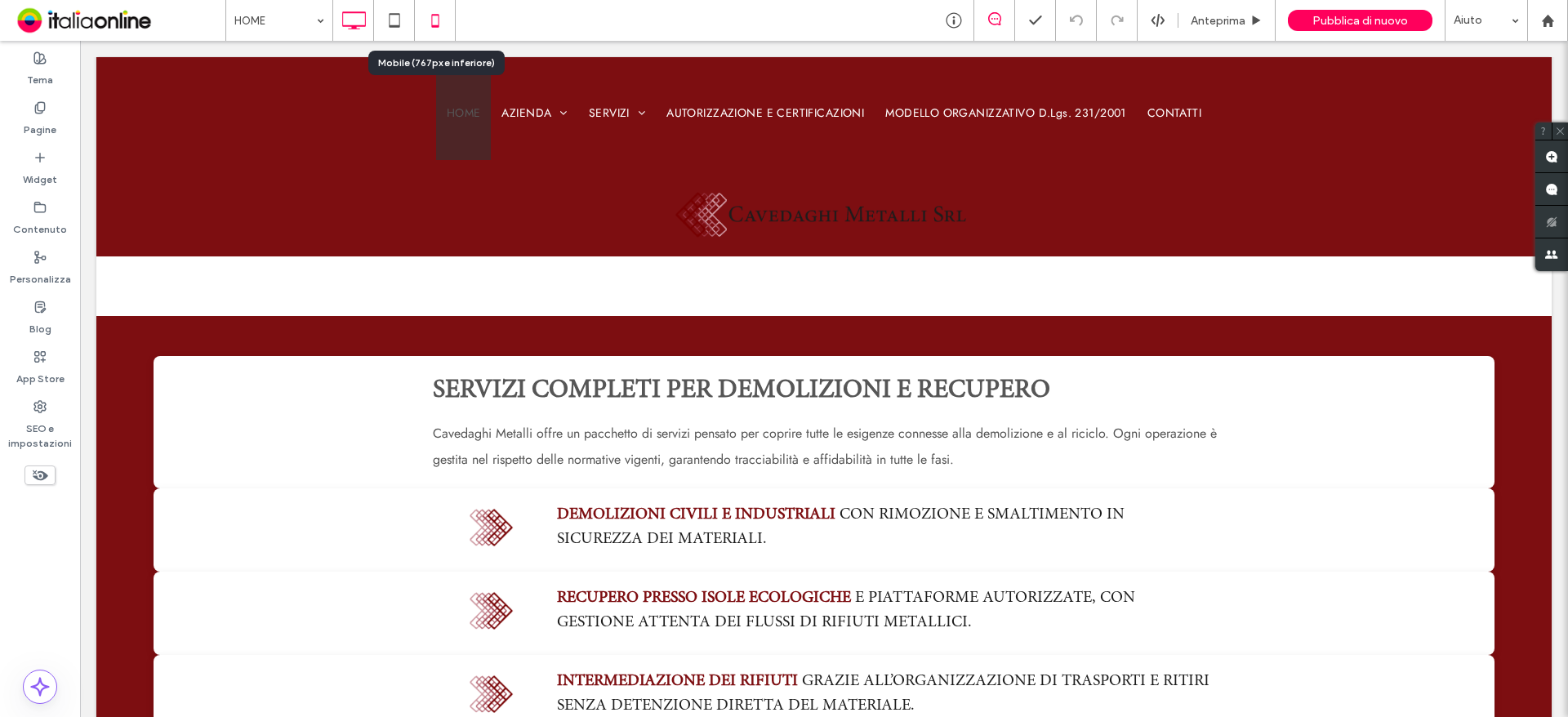
drag, startPoint x: 447, startPoint y: 25, endPoint x: 436, endPoint y: 26, distance: 11.0
click at [447, 25] on icon at bounding box center [435, 20] width 33 height 33
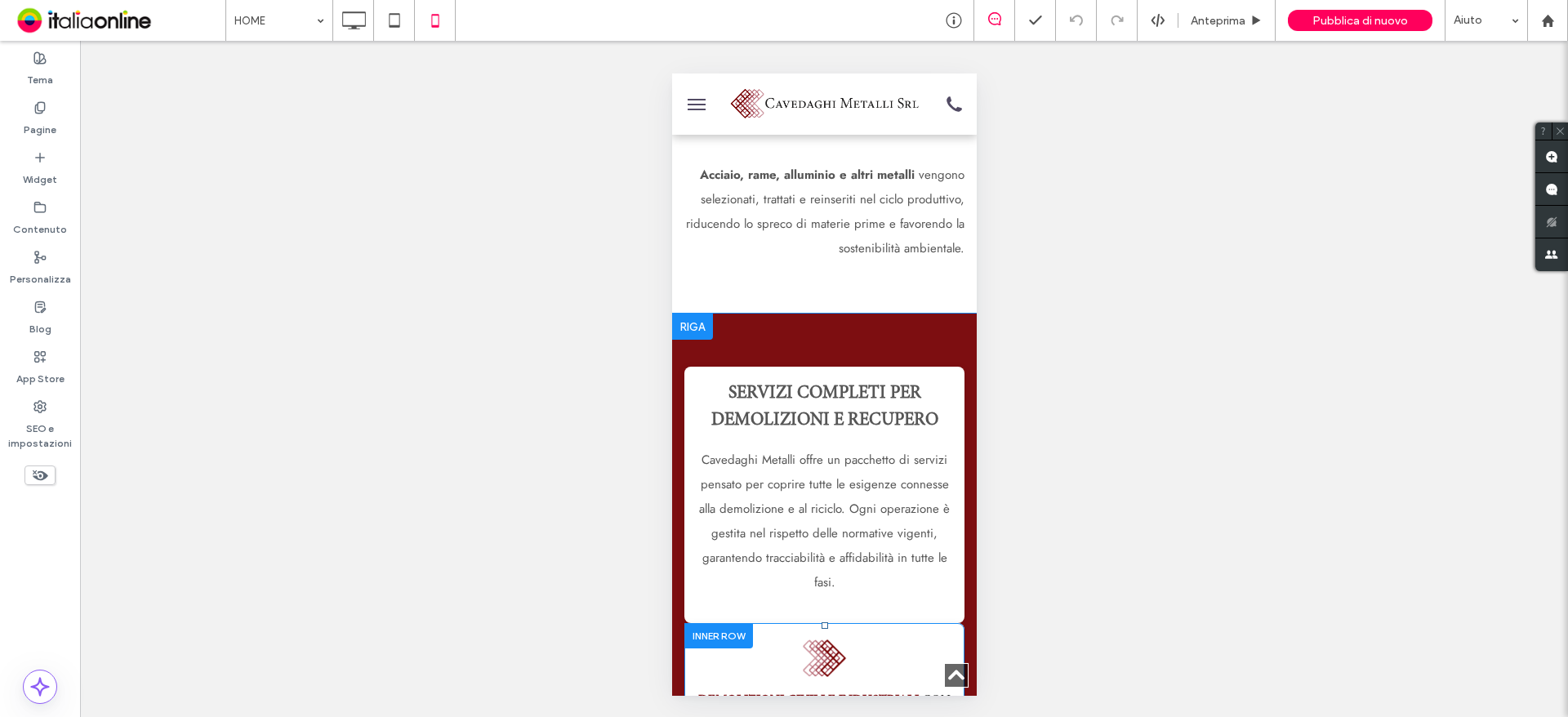
scroll to position [1224, 0]
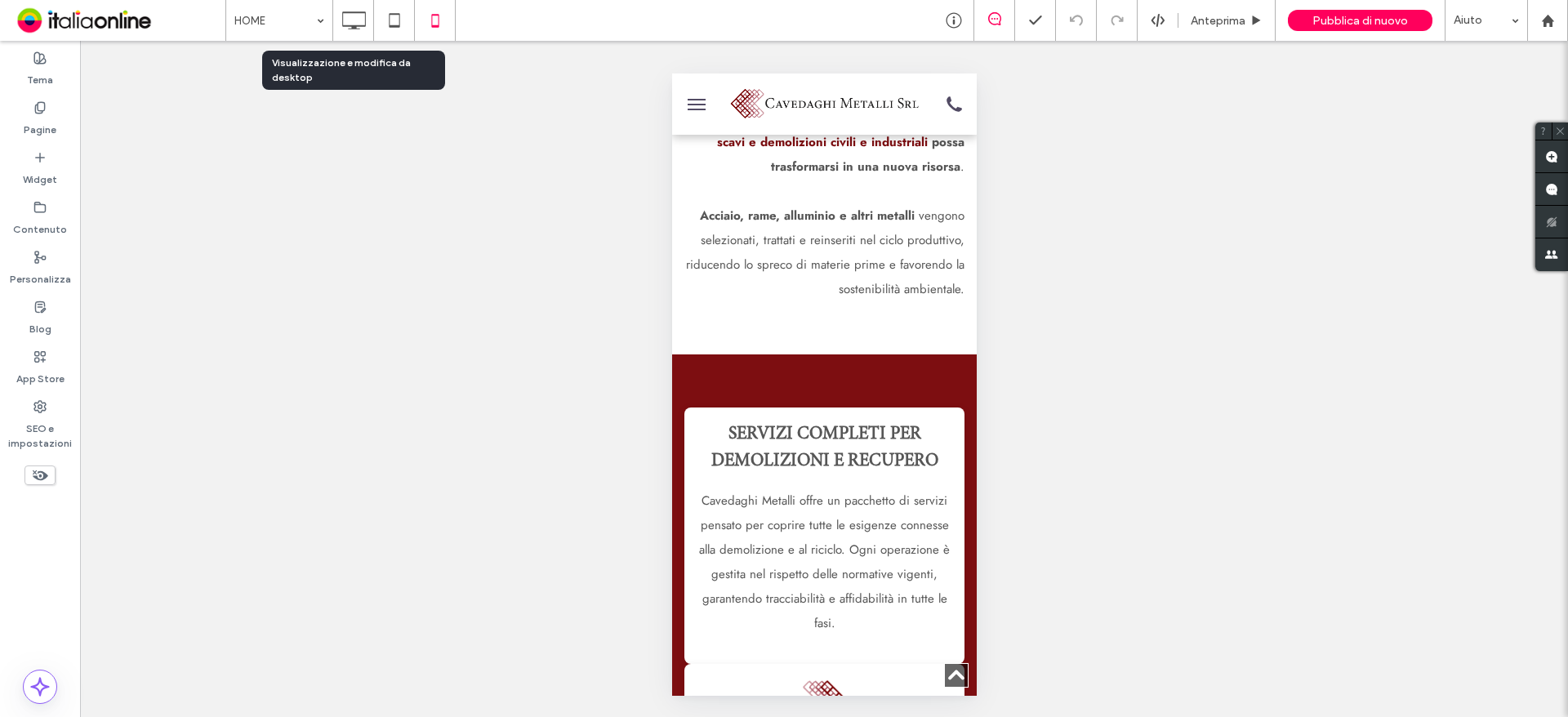
drag, startPoint x: 345, startPoint y: 18, endPoint x: 389, endPoint y: 86, distance: 81.0
click at [345, 18] on icon at bounding box center [353, 20] width 33 height 33
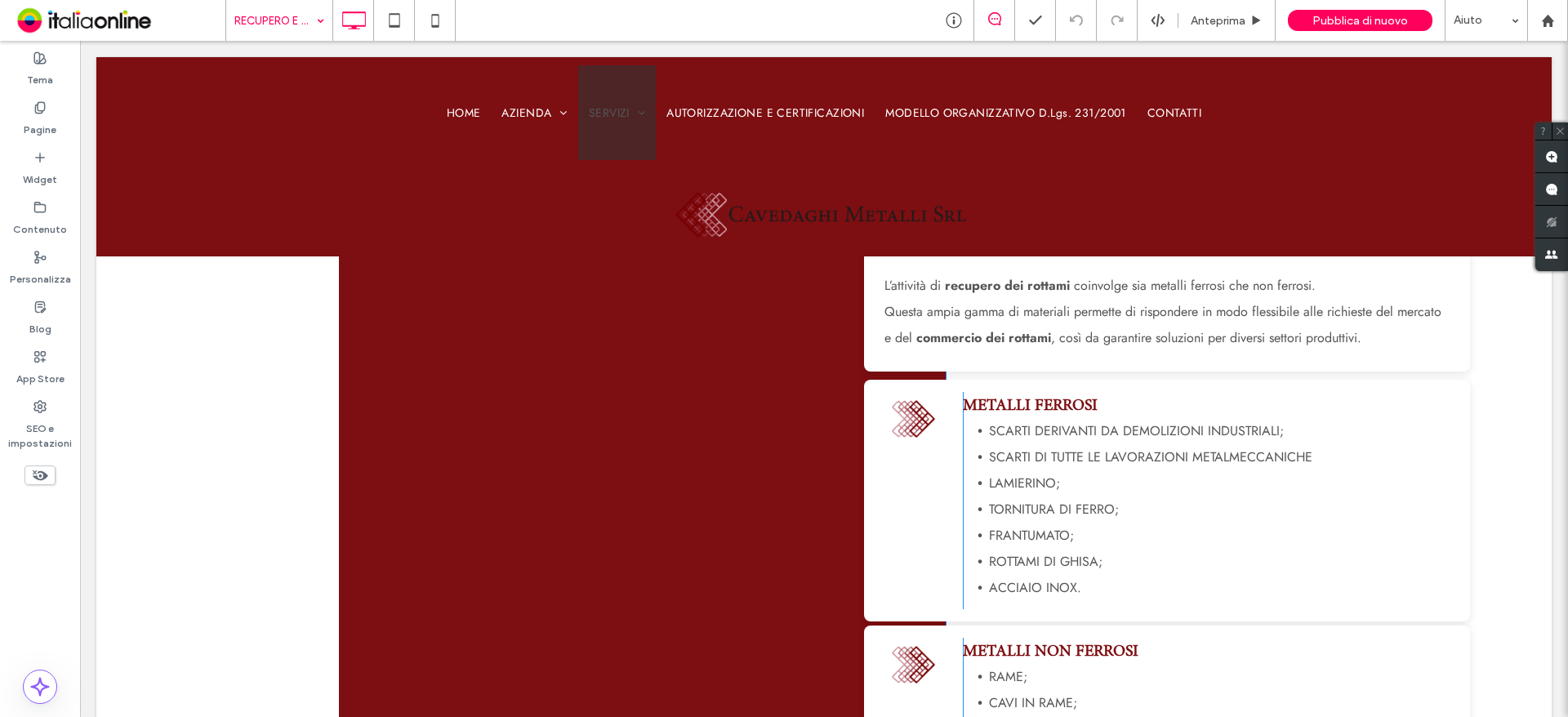
scroll to position [1551, 0]
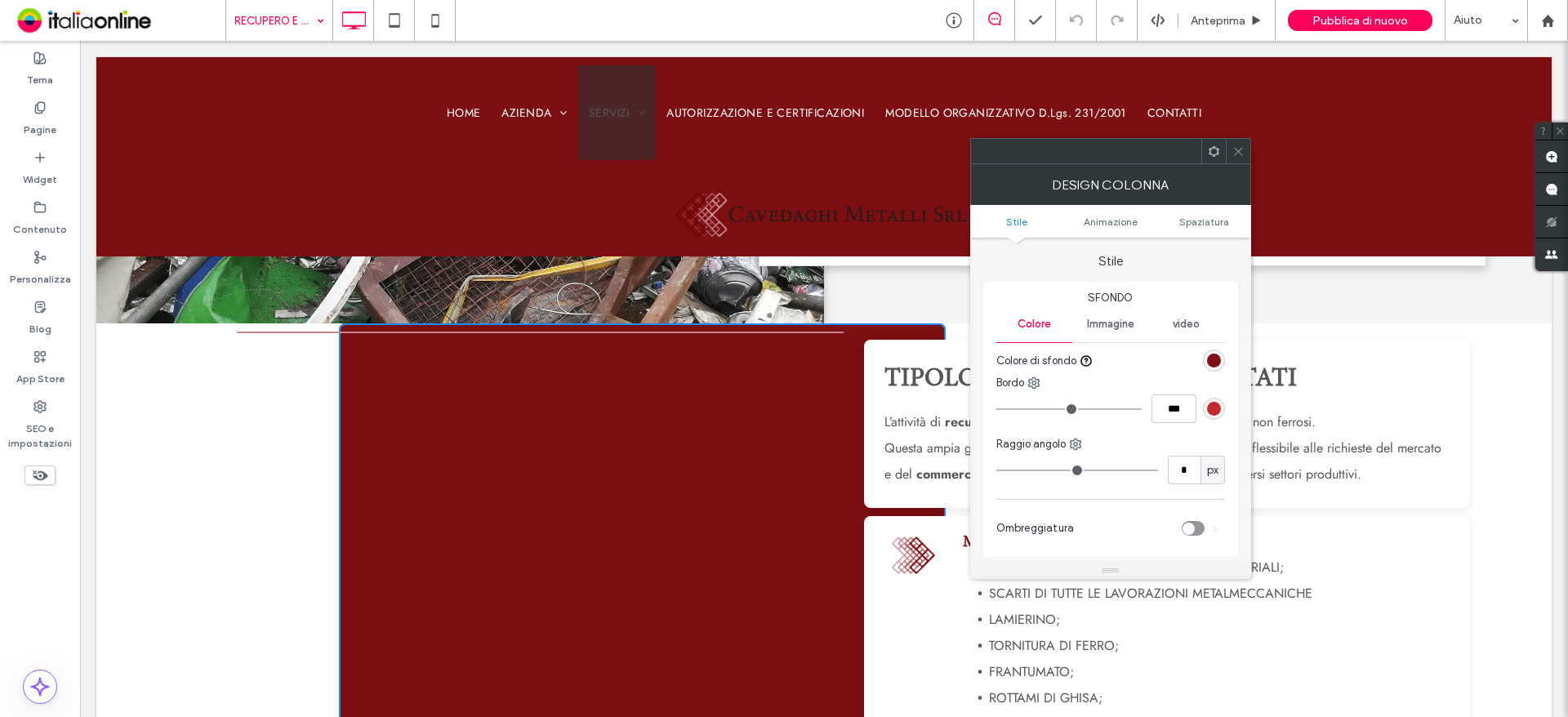
type input "*"
click at [1239, 148] on icon at bounding box center [1238, 151] width 12 height 12
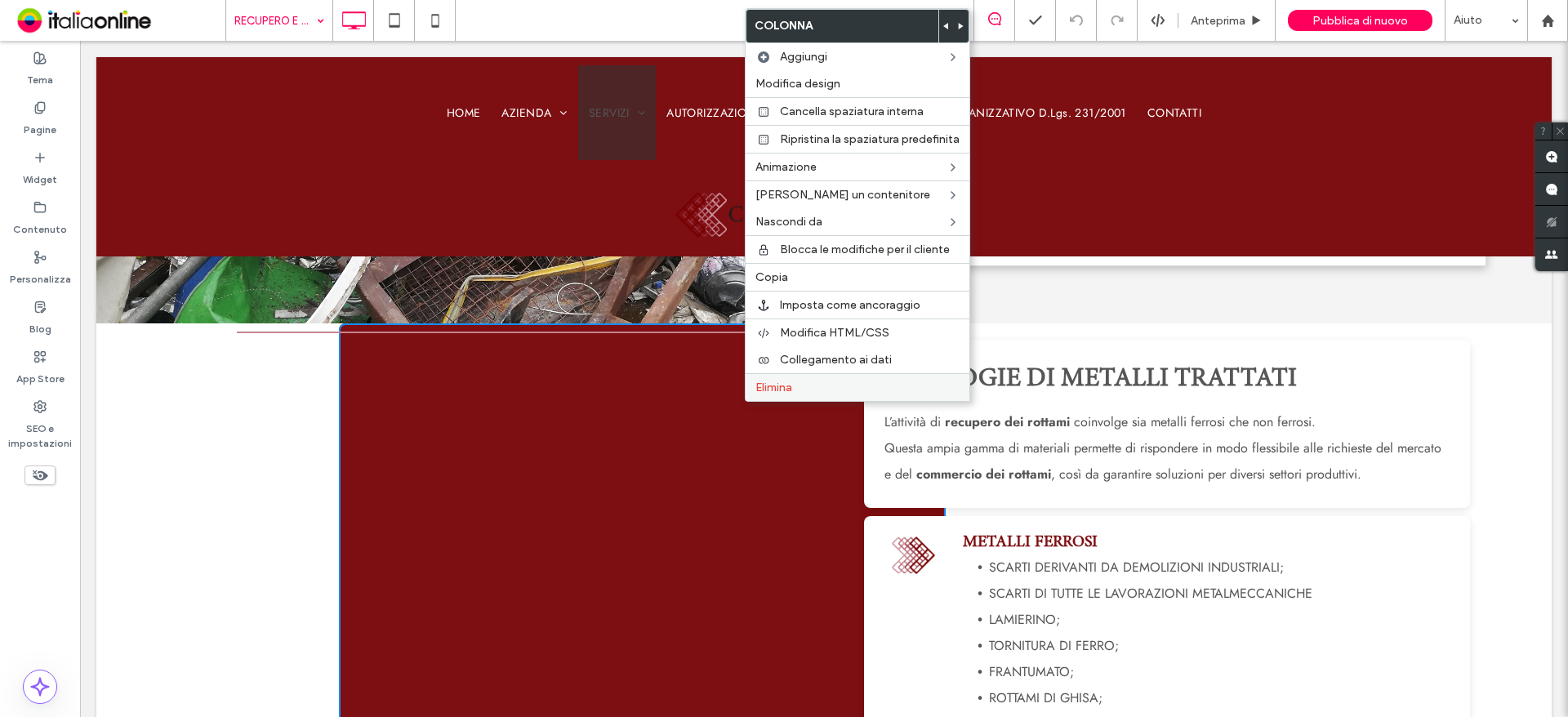
click at [784, 386] on span "Elimina" at bounding box center [773, 387] width 37 height 14
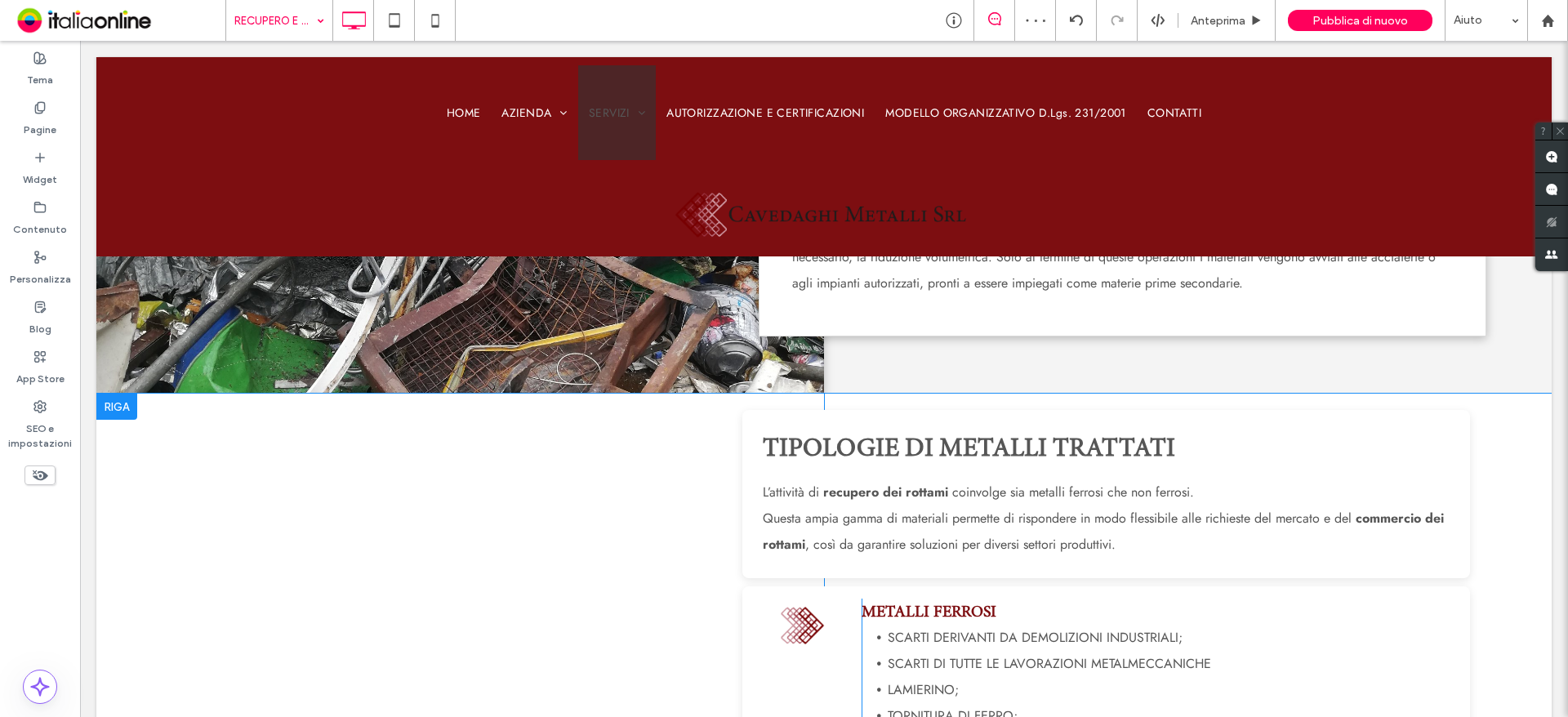
scroll to position [1469, 0]
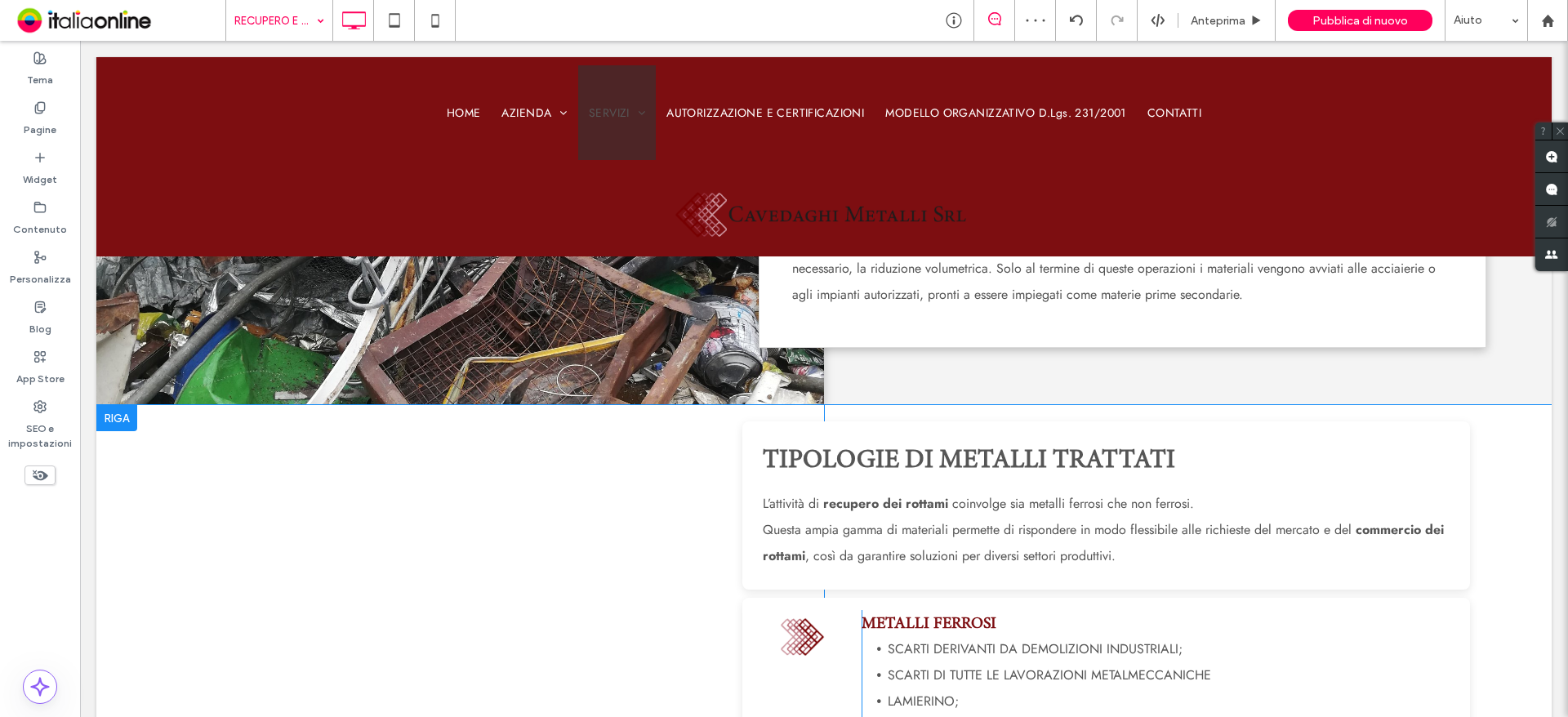
drag, startPoint x: 483, startPoint y: 419, endPoint x: 498, endPoint y: 447, distance: 31.8
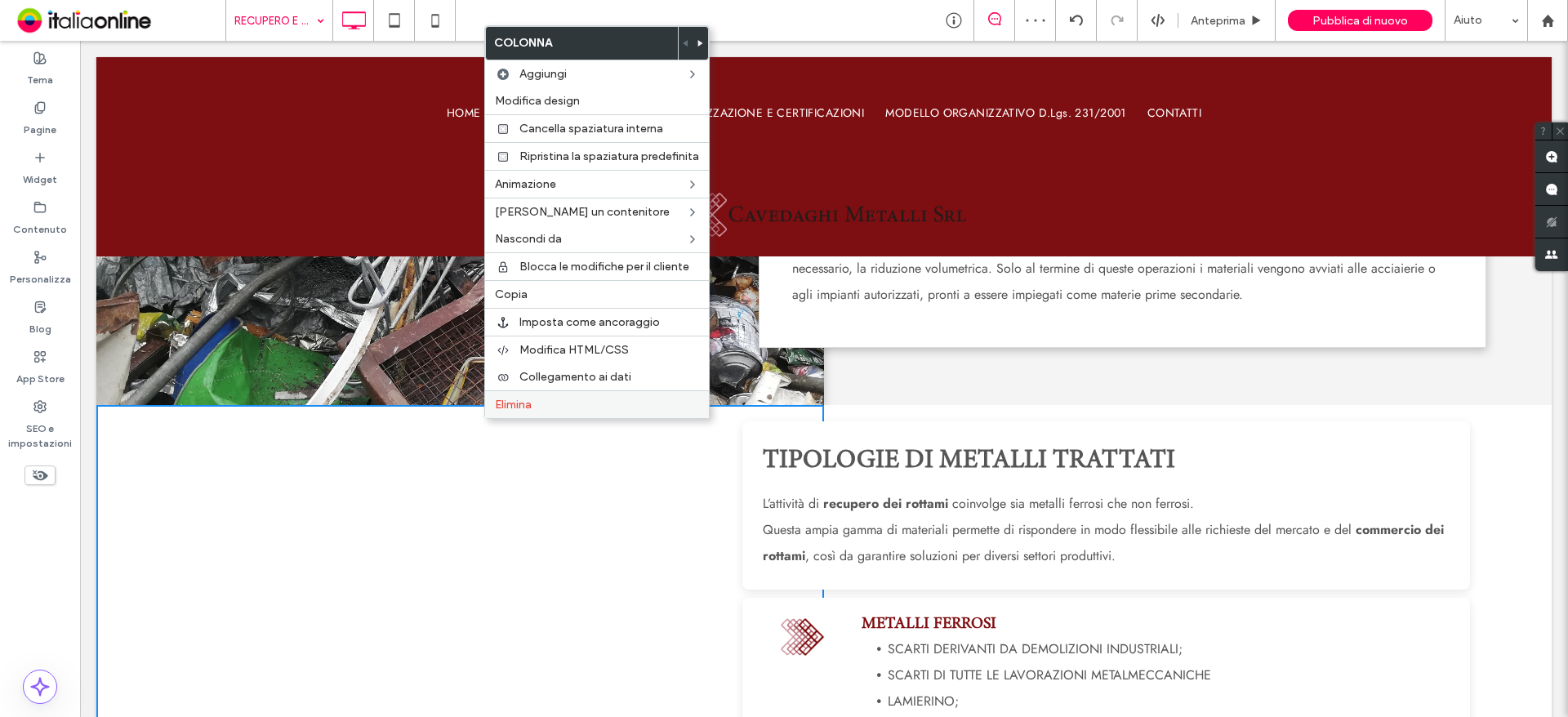
click at [553, 405] on label "Elimina" at bounding box center [597, 404] width 204 height 14
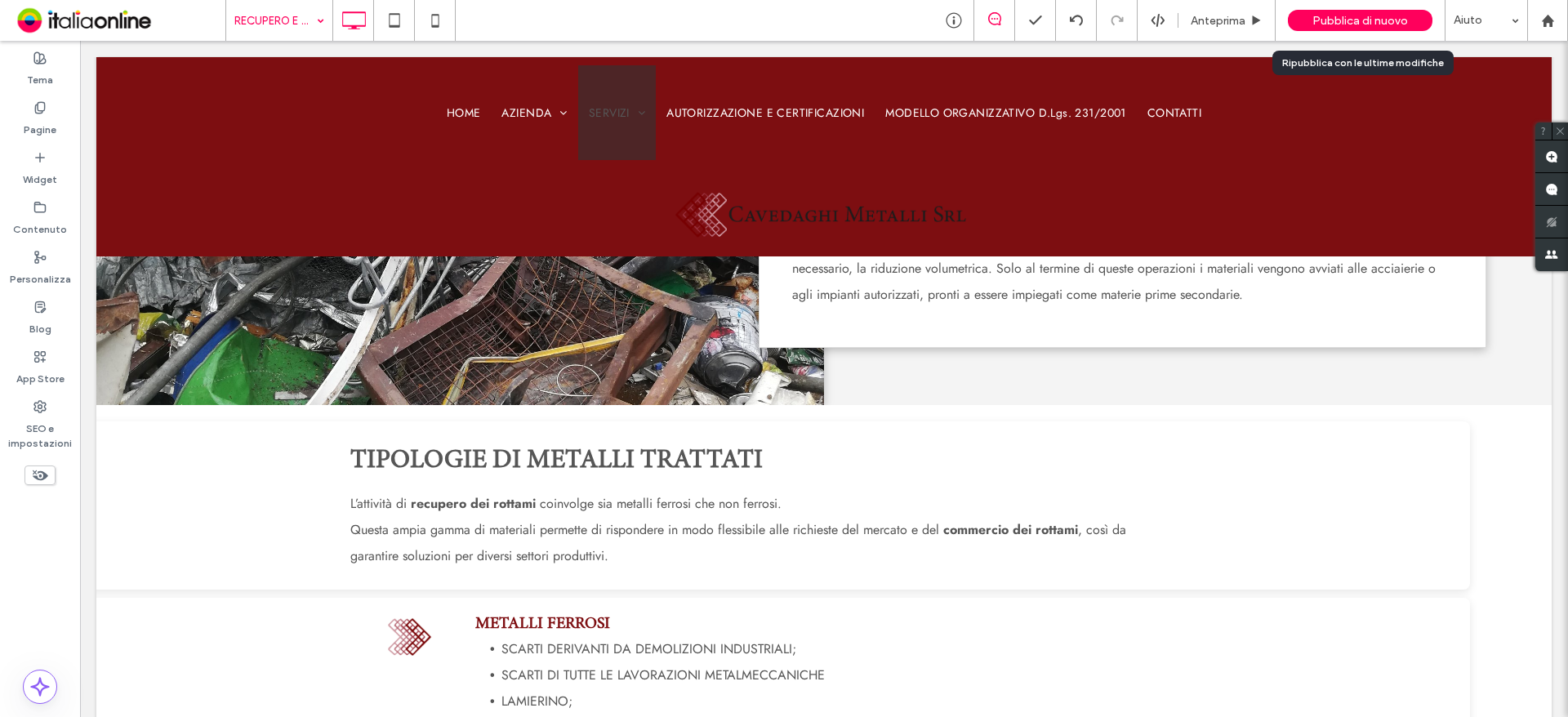
click at [1352, 26] on span "Pubblica di nuovo" at bounding box center [1360, 21] width 96 height 14
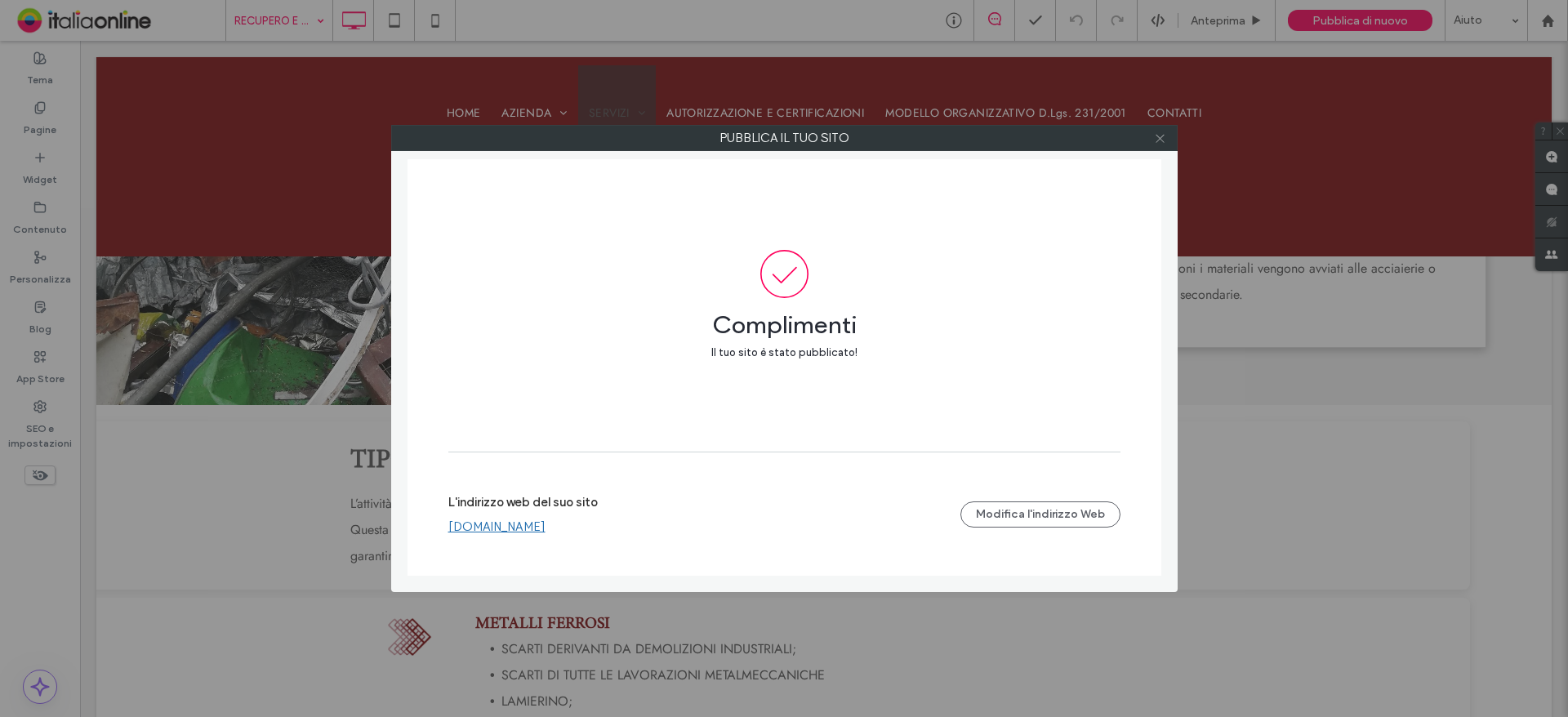
click at [1164, 135] on icon at bounding box center [1159, 138] width 12 height 12
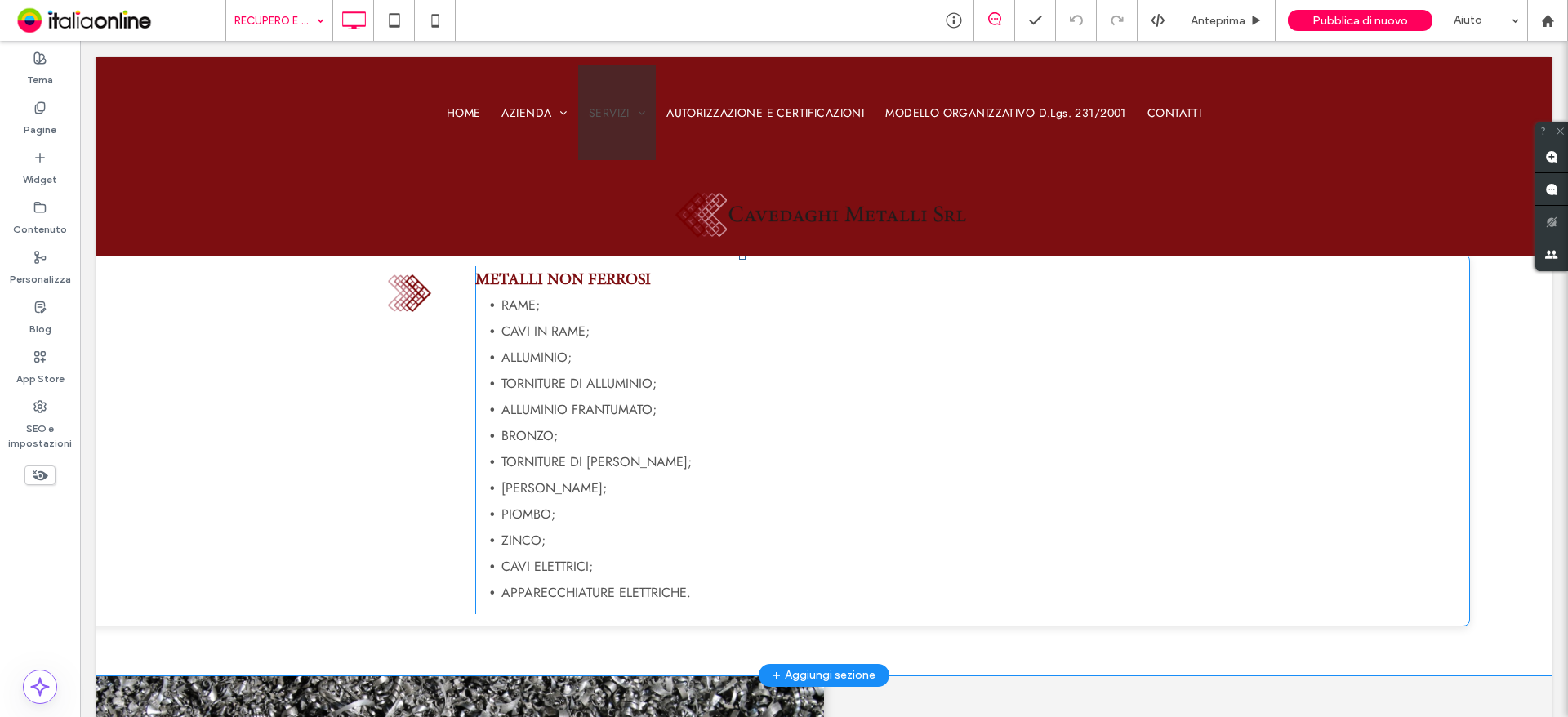
scroll to position [2040, 0]
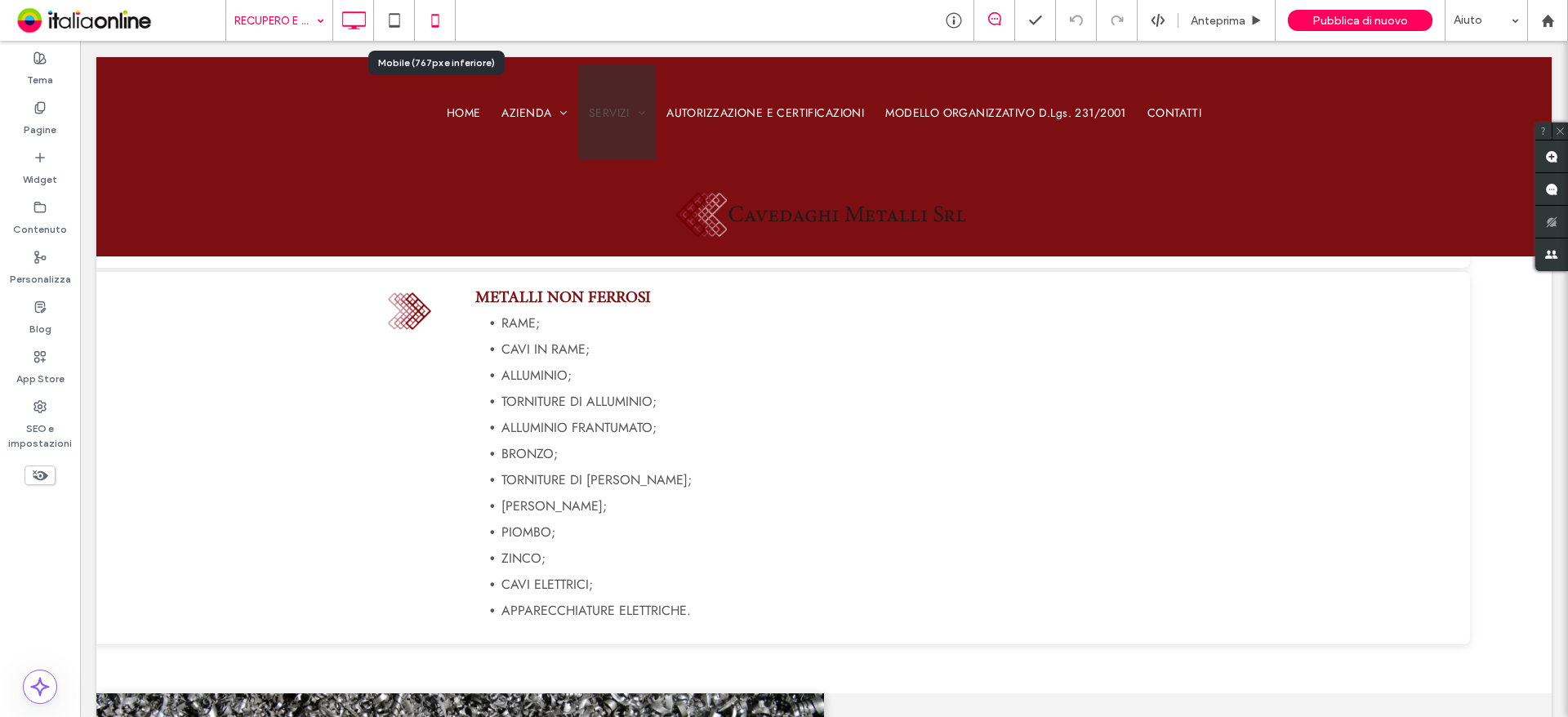
click at [433, 29] on icon at bounding box center [435, 20] width 33 height 33
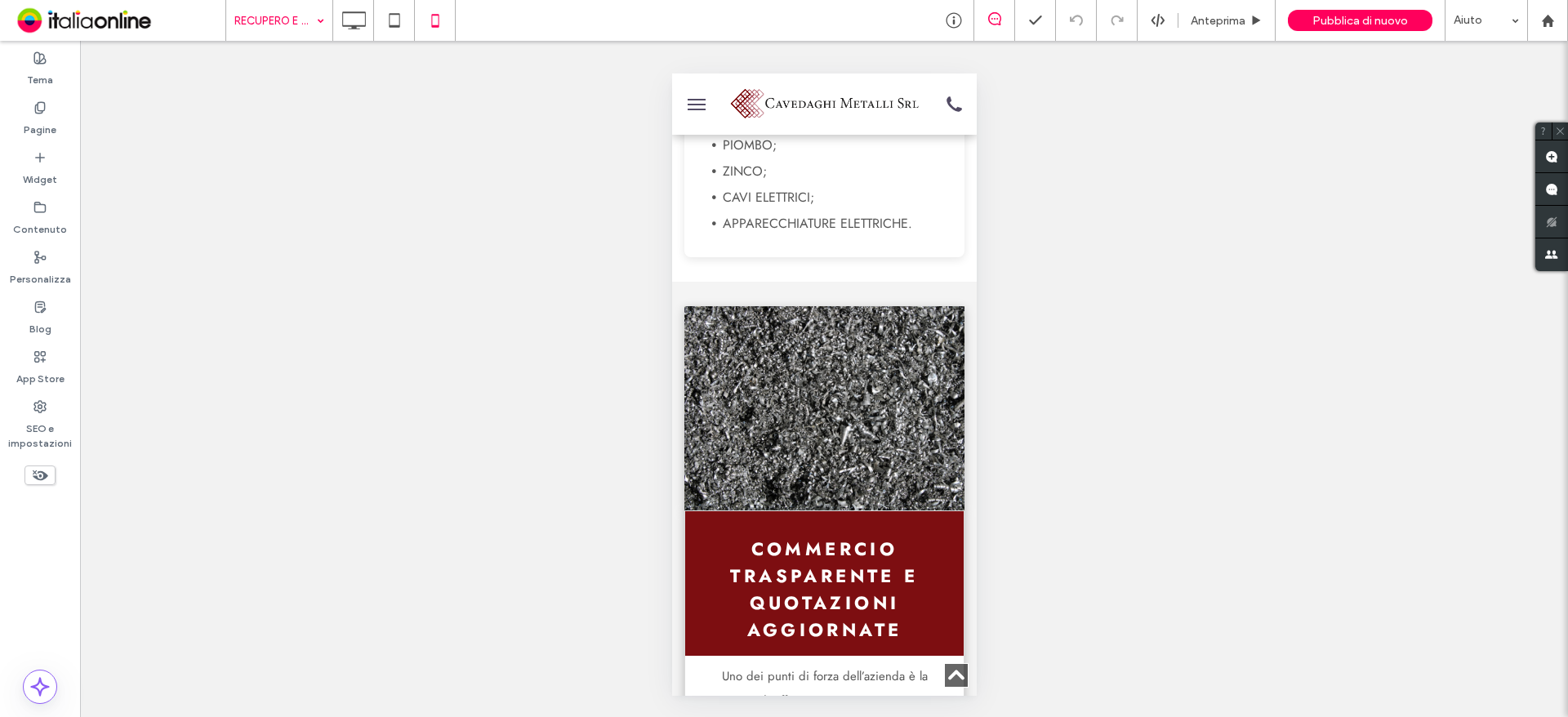
scroll to position [3102, 0]
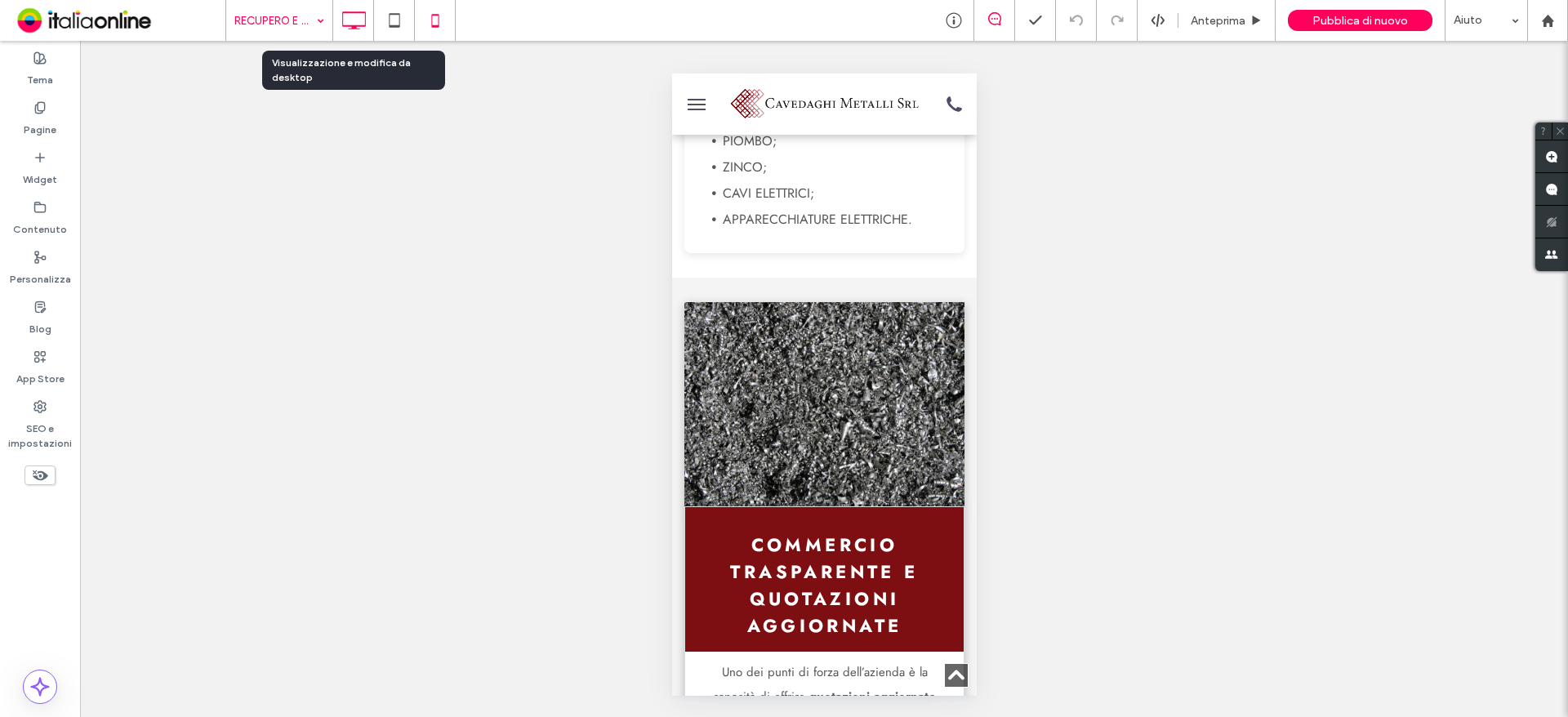
drag, startPoint x: 346, startPoint y: 15, endPoint x: 392, endPoint y: 57, distance: 62.3
click at [346, 15] on icon at bounding box center [353, 20] width 33 height 33
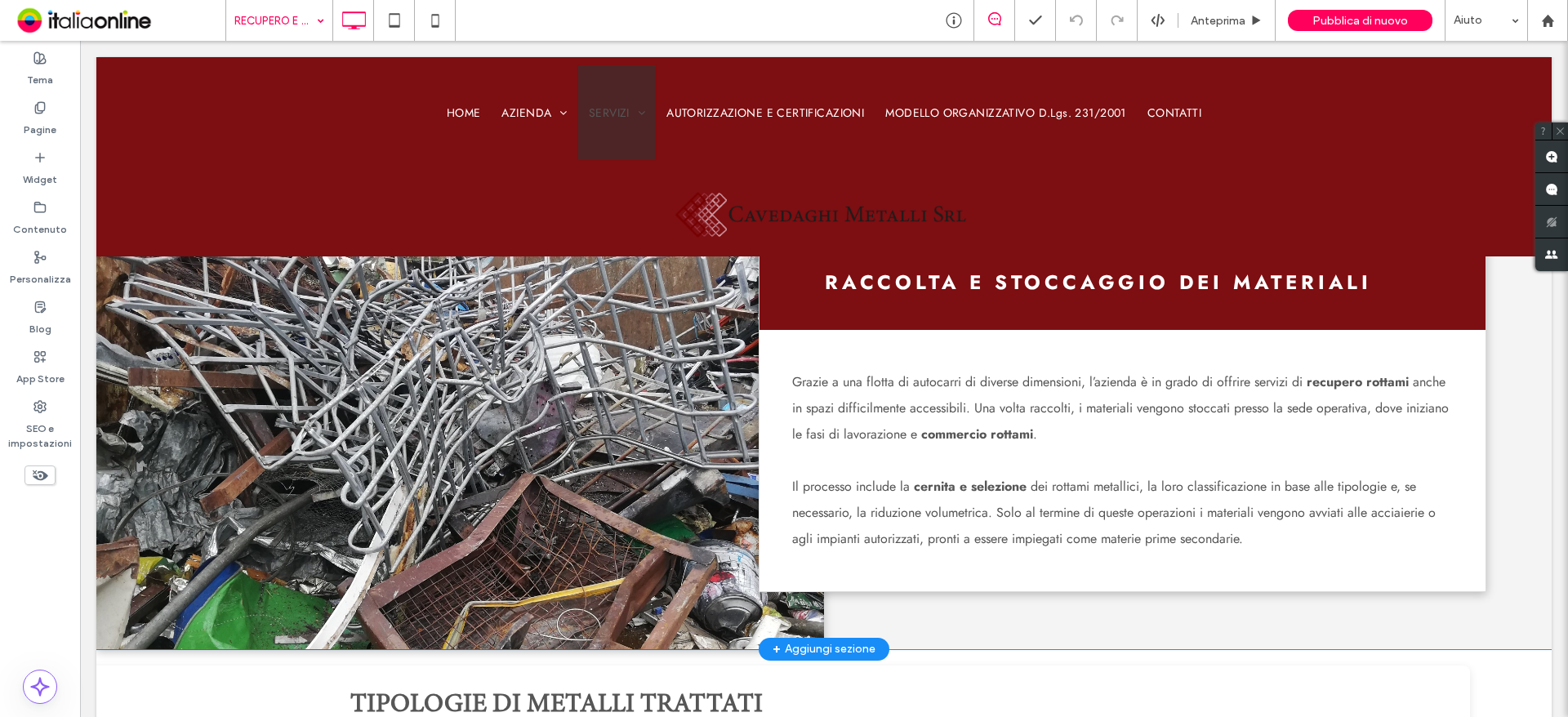
scroll to position [1224, 0]
drag, startPoint x: 257, startPoint y: 18, endPoint x: 258, endPoint y: 32, distance: 14.0
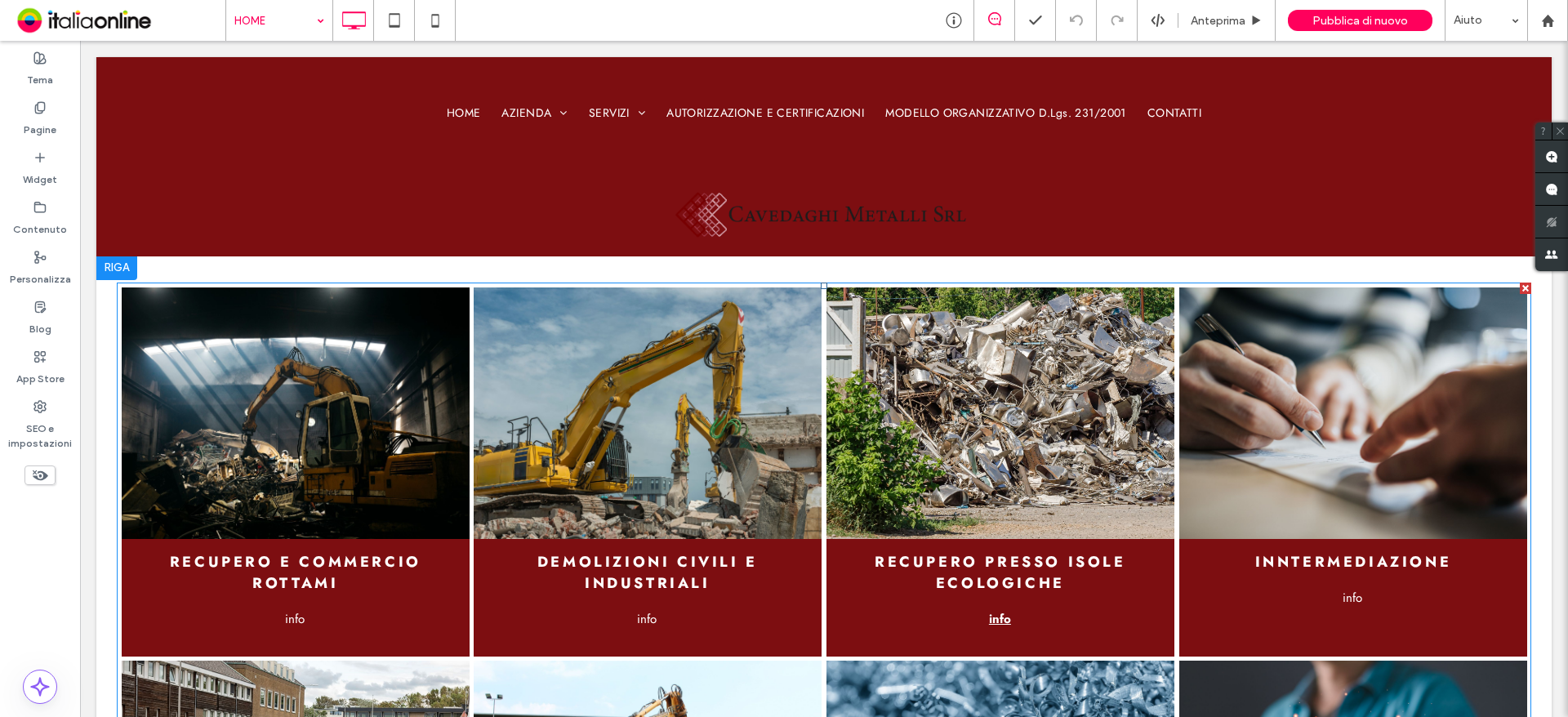
scroll to position [2123, 0]
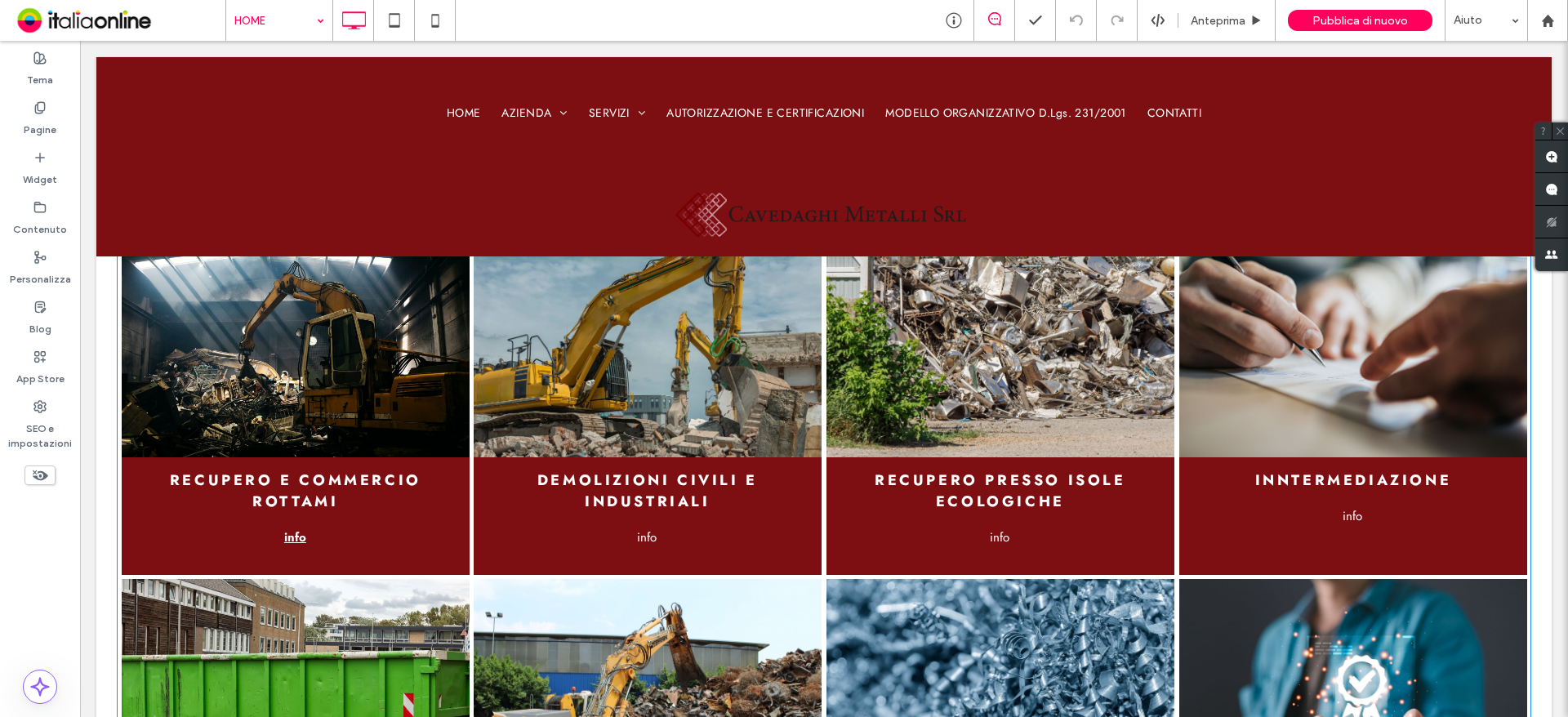
click at [308, 535] on span "info" at bounding box center [294, 536] width 55 height 34
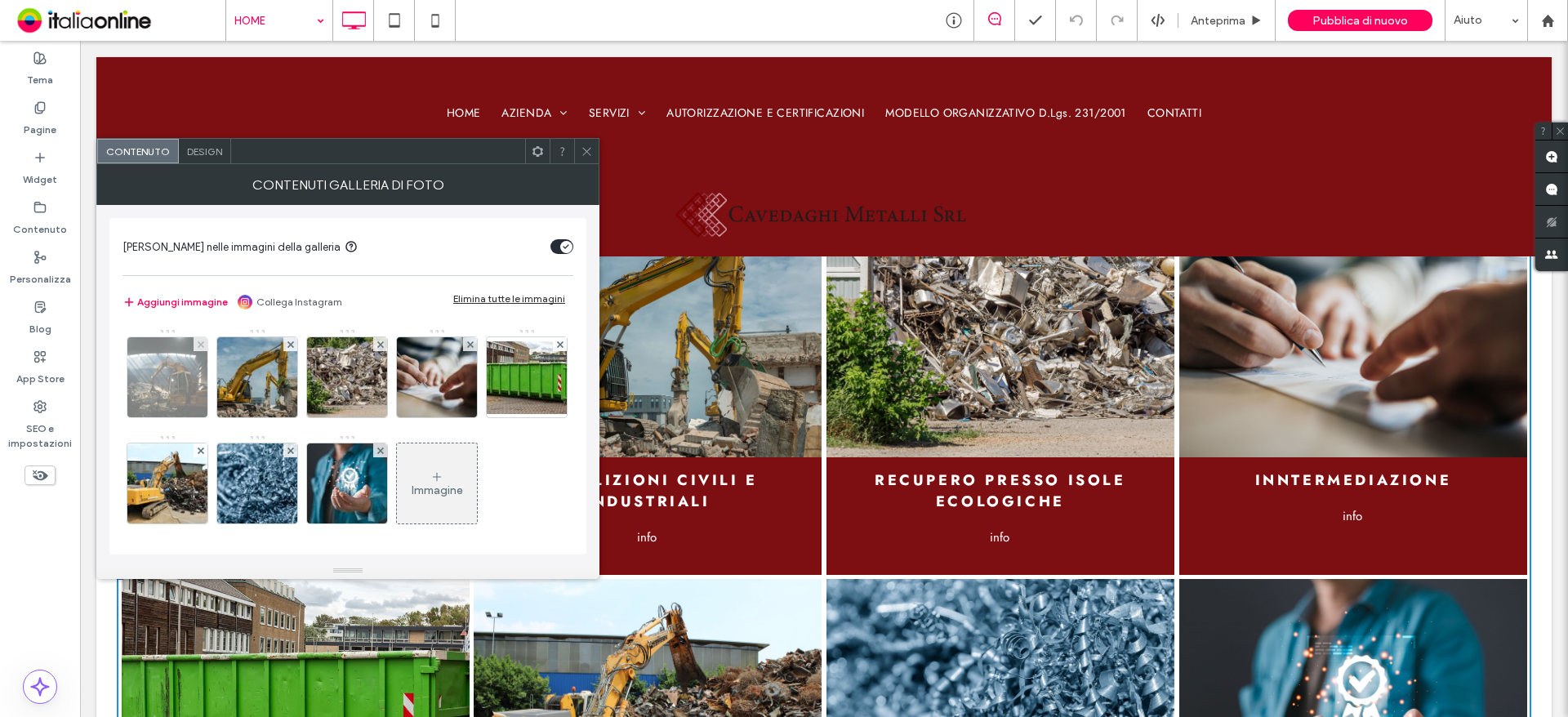
click at [152, 380] on img at bounding box center [167, 376] width 120 height 80
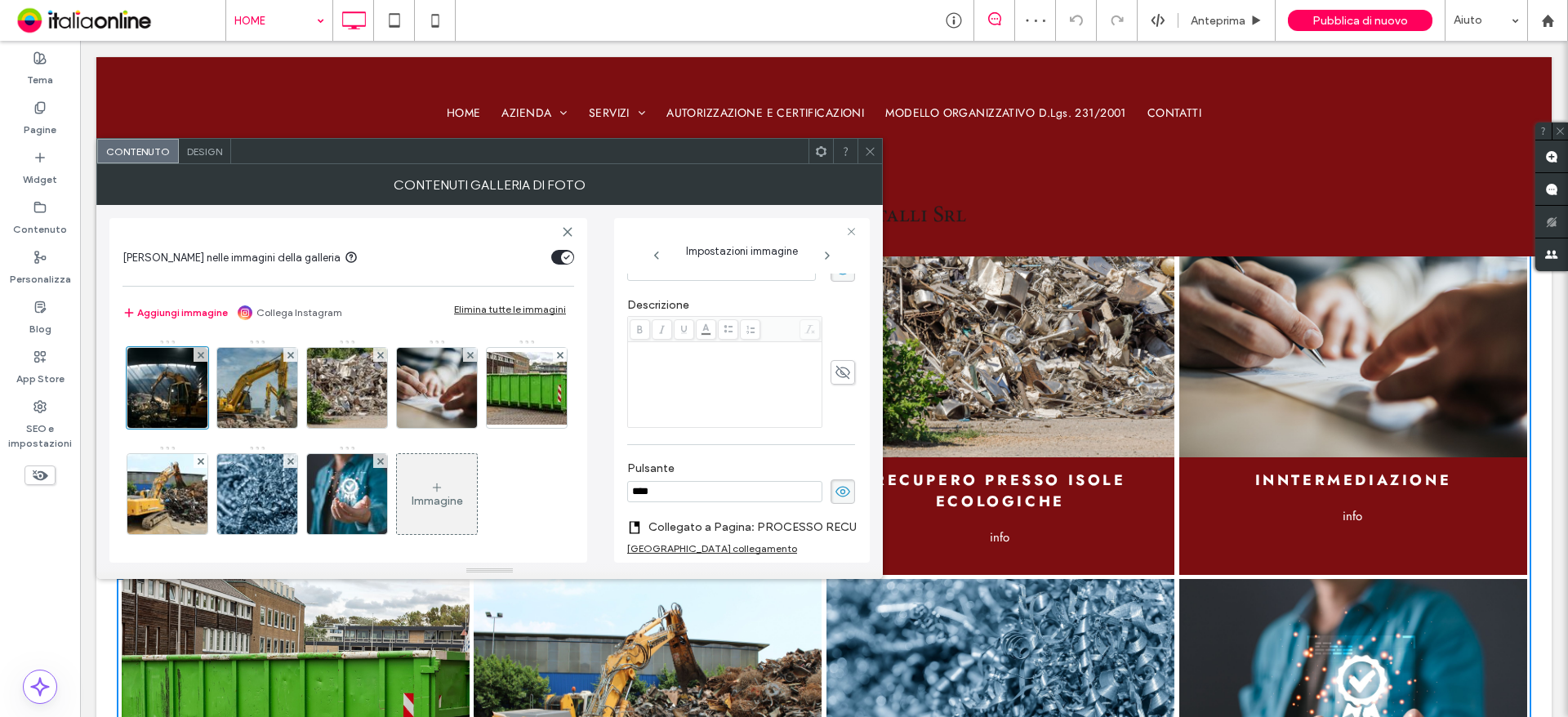
scroll to position [512, 0]
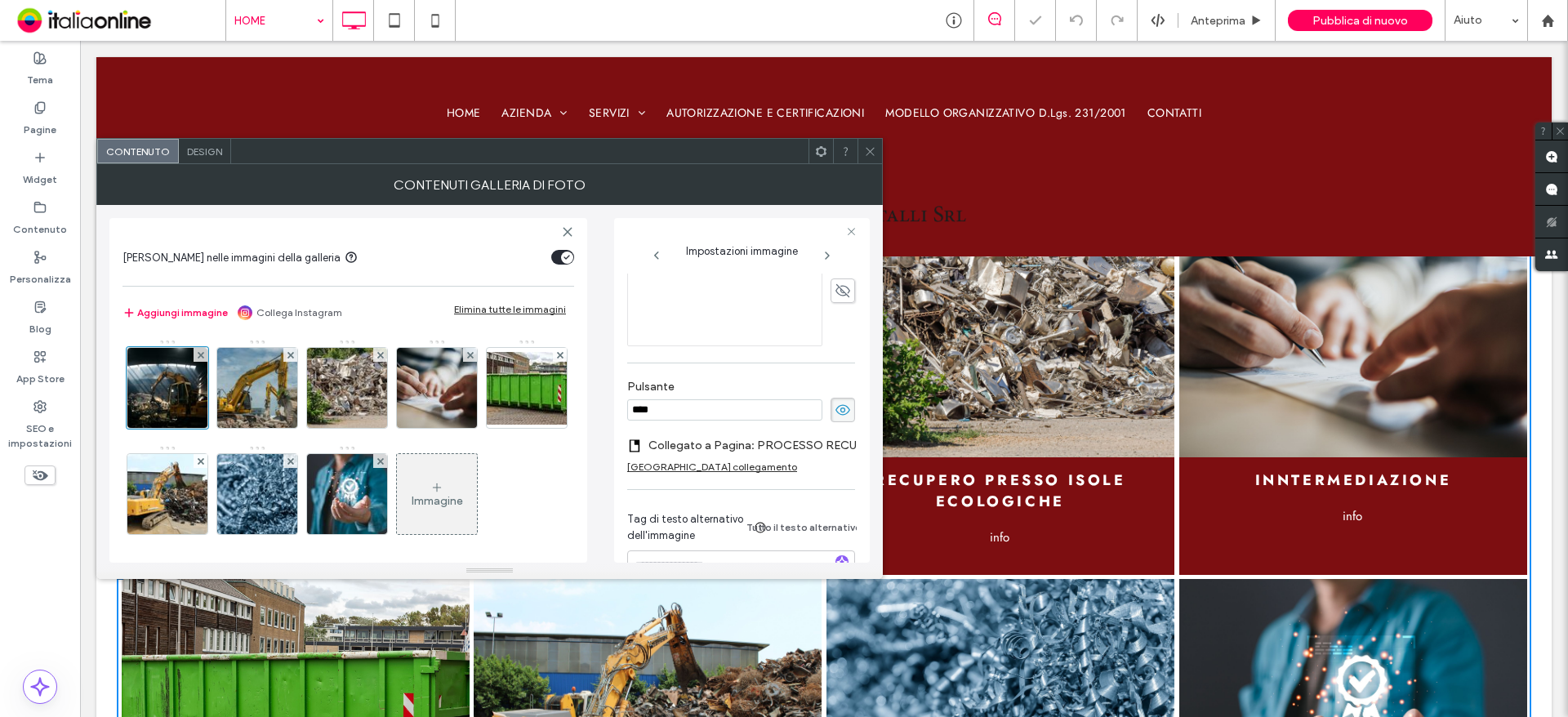
drag, startPoint x: 870, startPoint y: 151, endPoint x: 760, endPoint y: 394, distance: 266.7
click at [870, 151] on use at bounding box center [870, 150] width 9 height 9
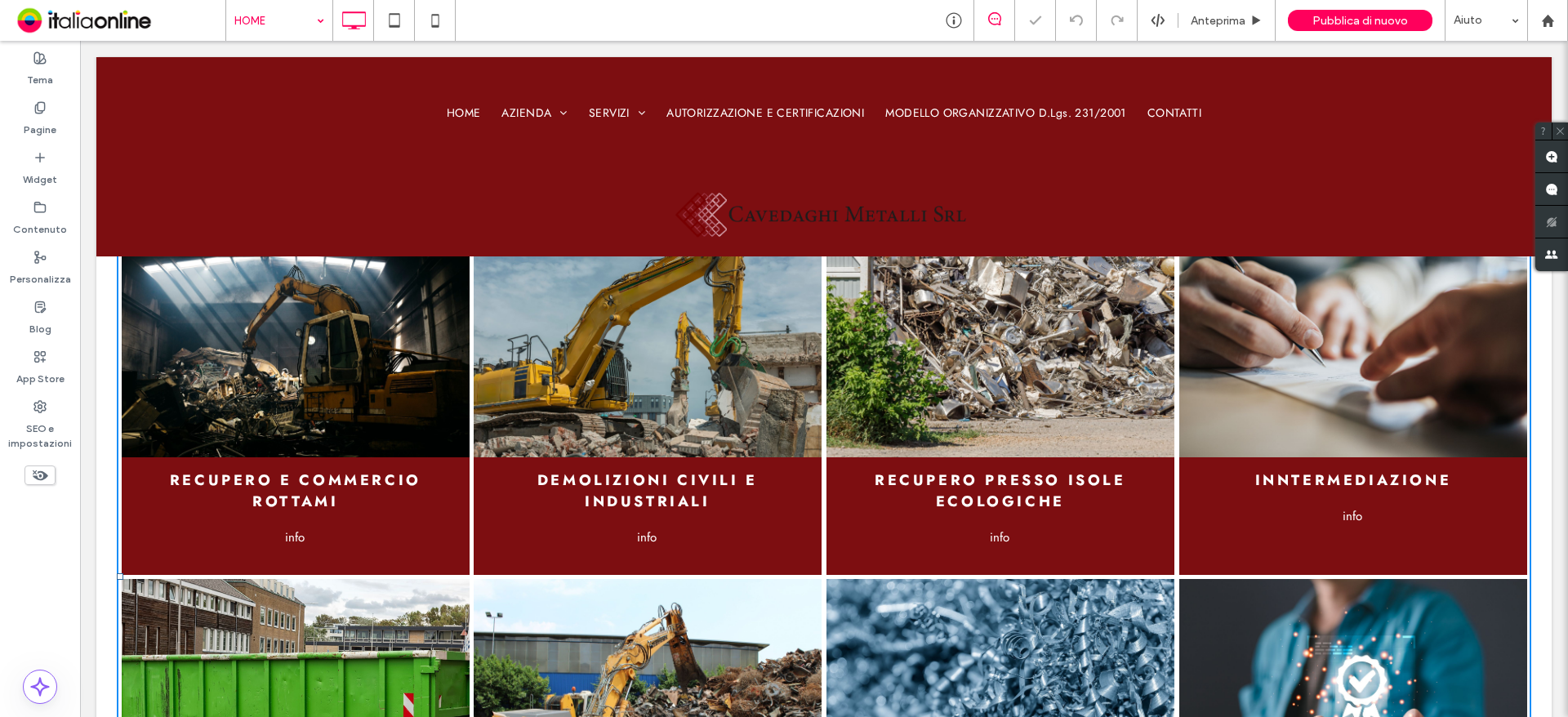
scroll to position [0, 0]
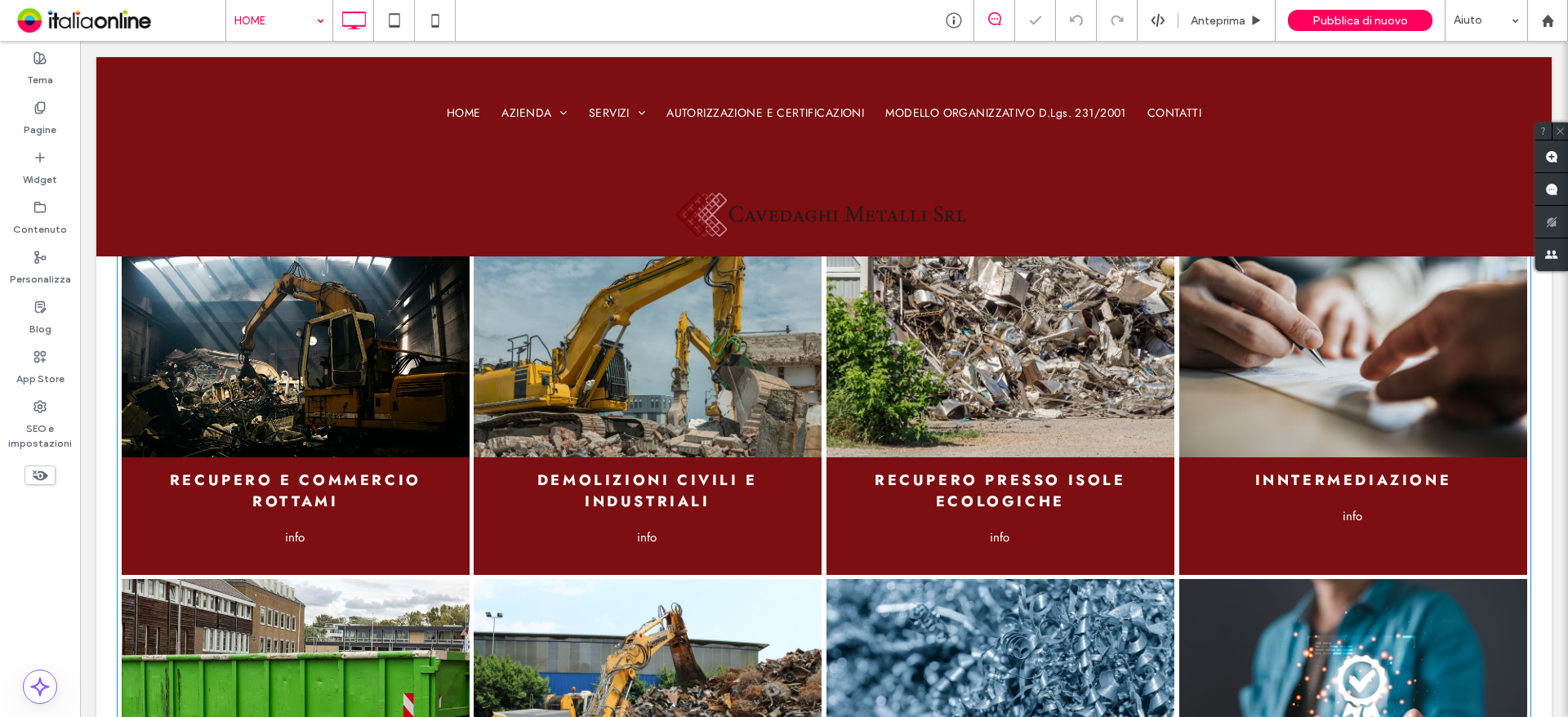
click at [294, 481] on h3 "RECUPERO E COMMERCIO ROTTAMI" at bounding box center [295, 489] width 341 height 43
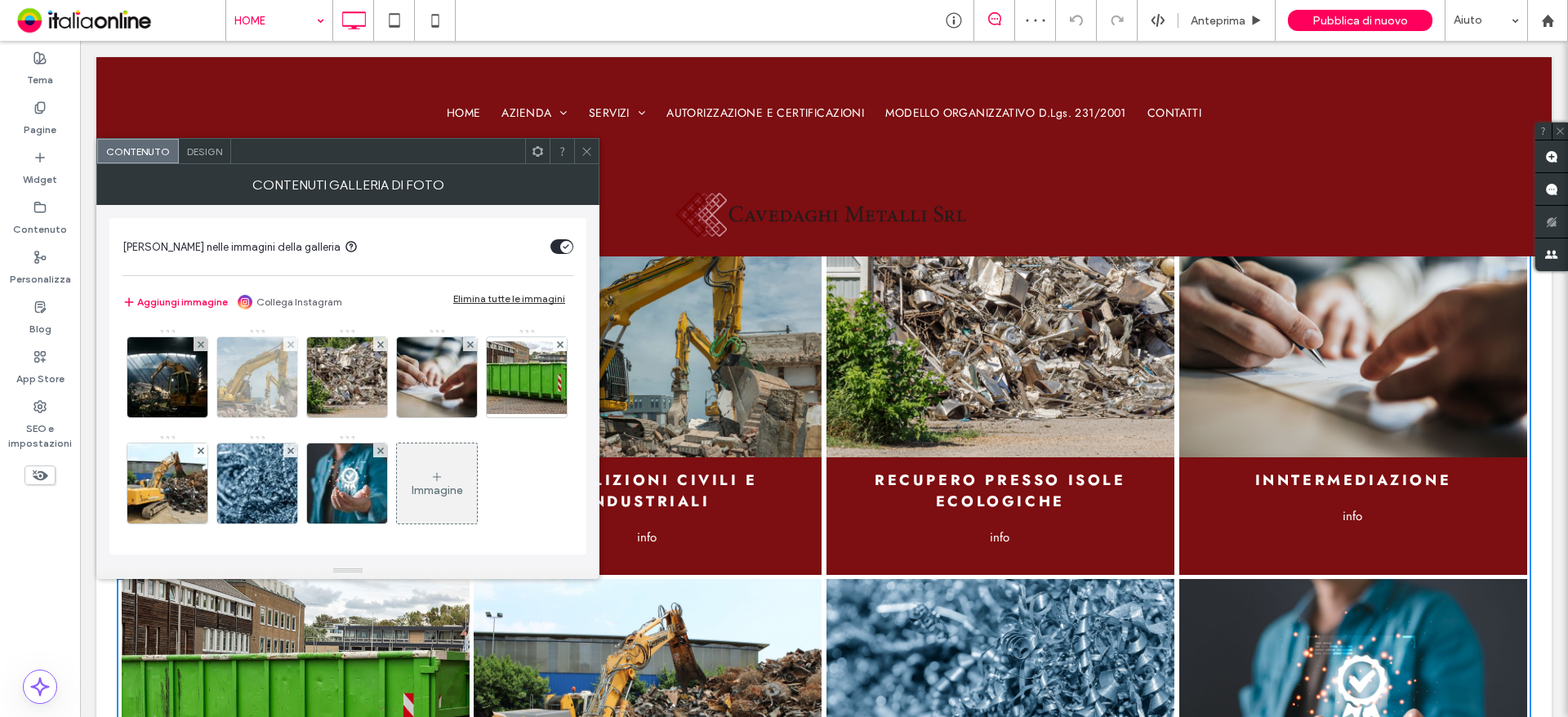
click at [273, 384] on img at bounding box center [257, 376] width 120 height 80
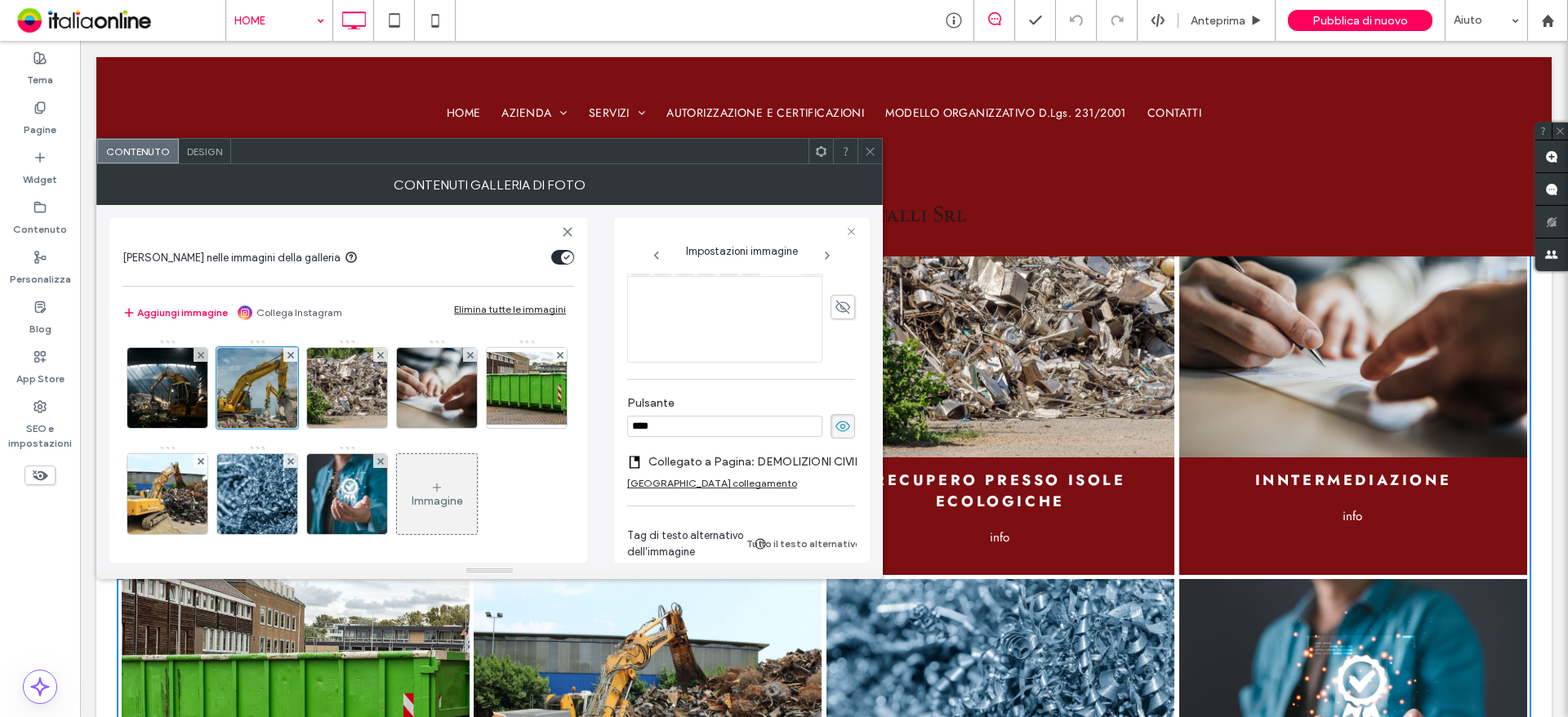
scroll to position [512, 0]
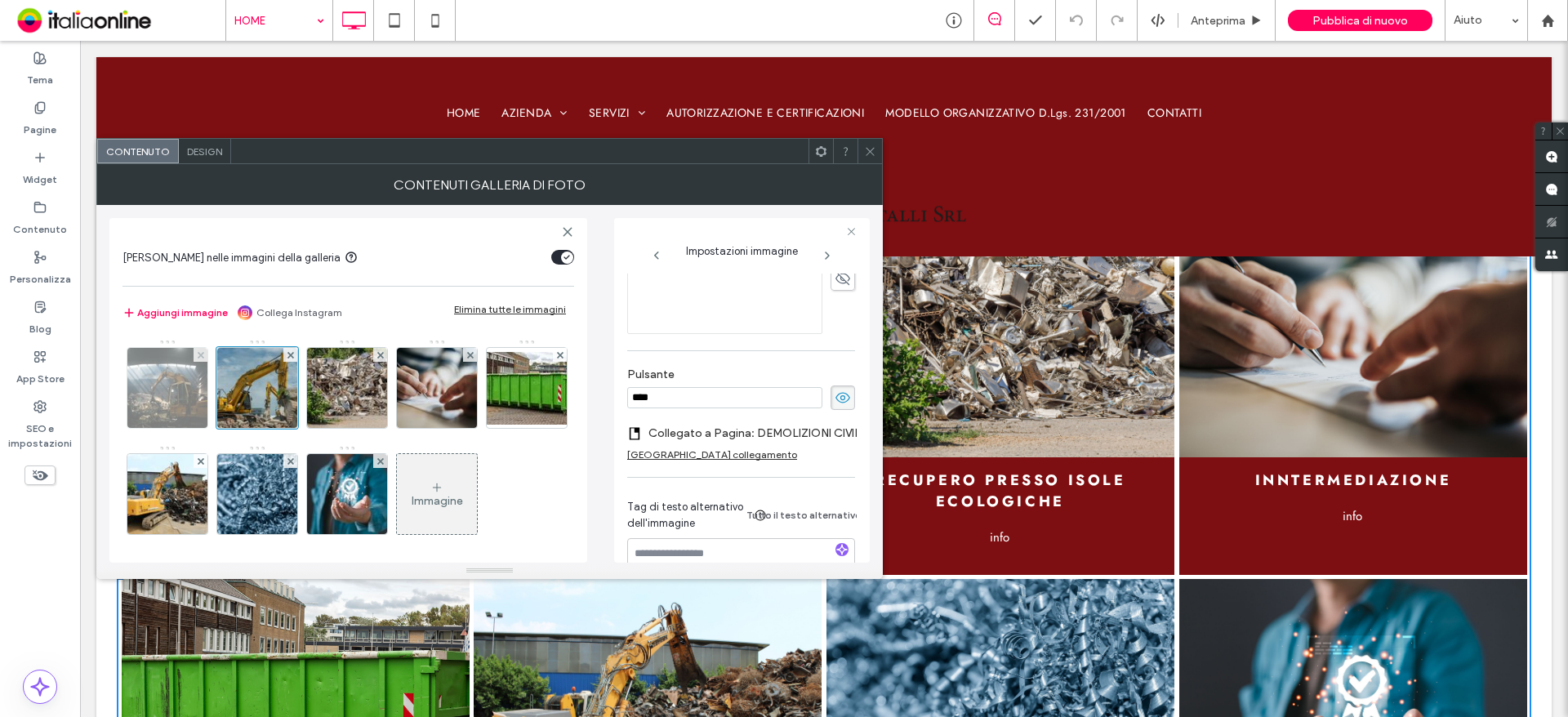
drag, startPoint x: 155, startPoint y: 407, endPoint x: 451, endPoint y: 421, distance: 296.3
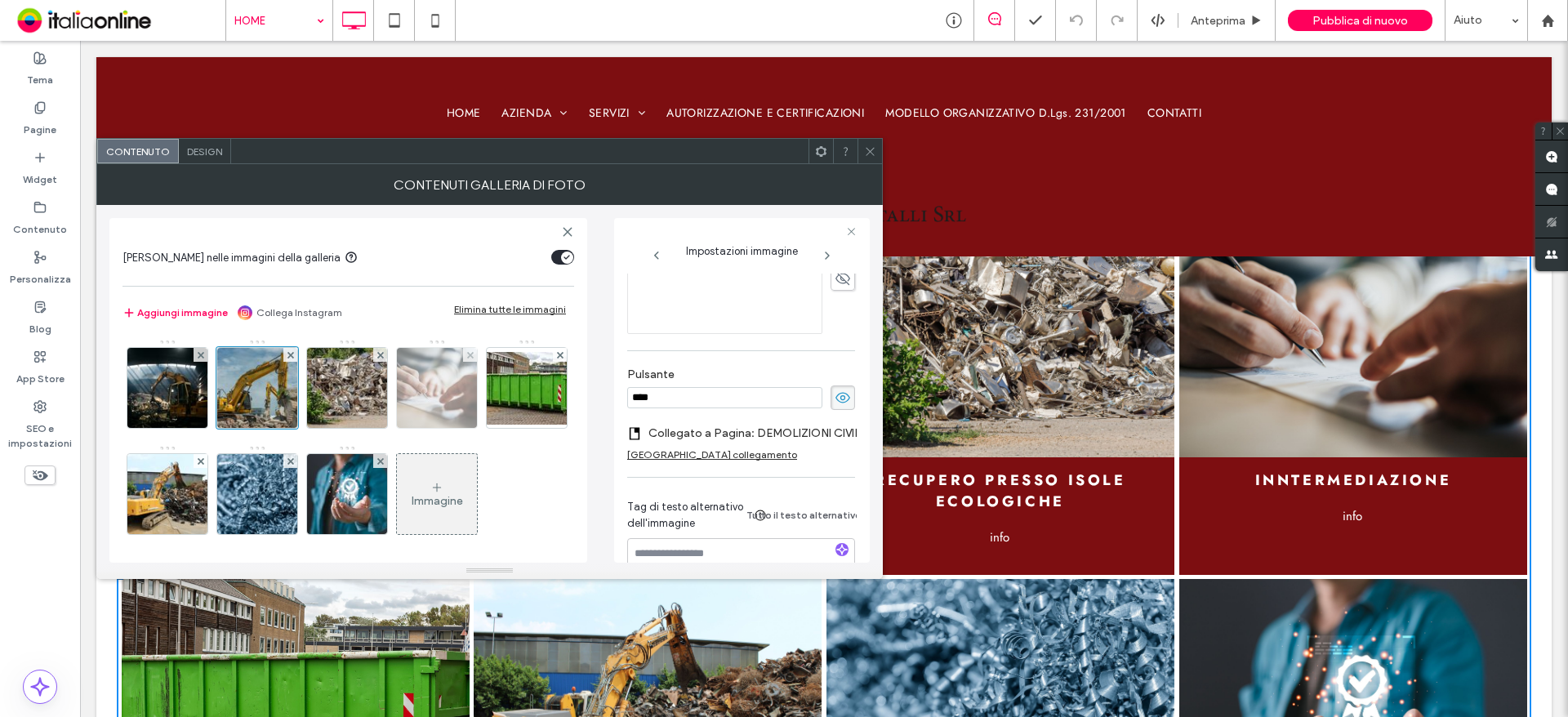
click at [157, 406] on img at bounding box center [167, 388] width 120 height 80
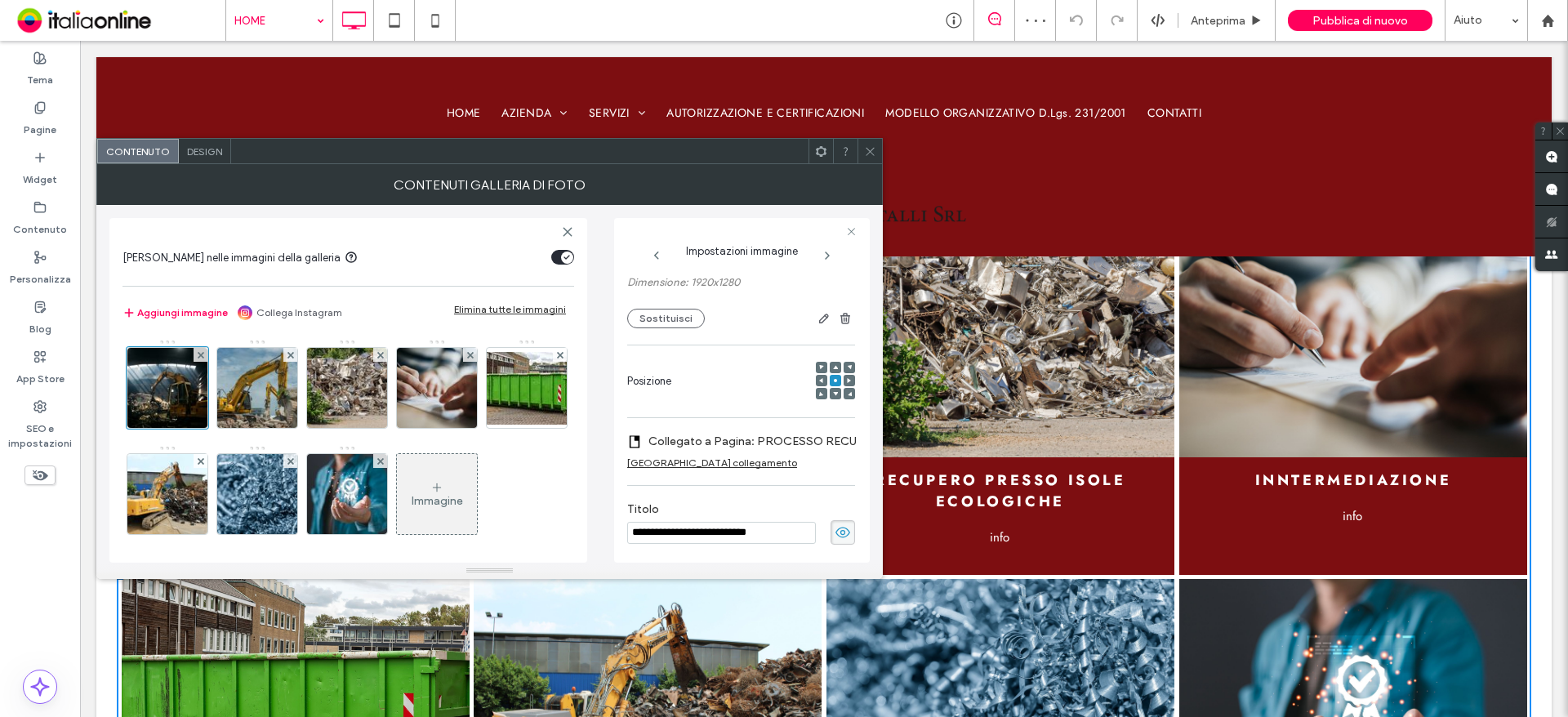
scroll to position [165, 0]
click at [707, 463] on div "[GEOGRAPHIC_DATA] collegamento" at bounding box center [713, 464] width 170 height 12
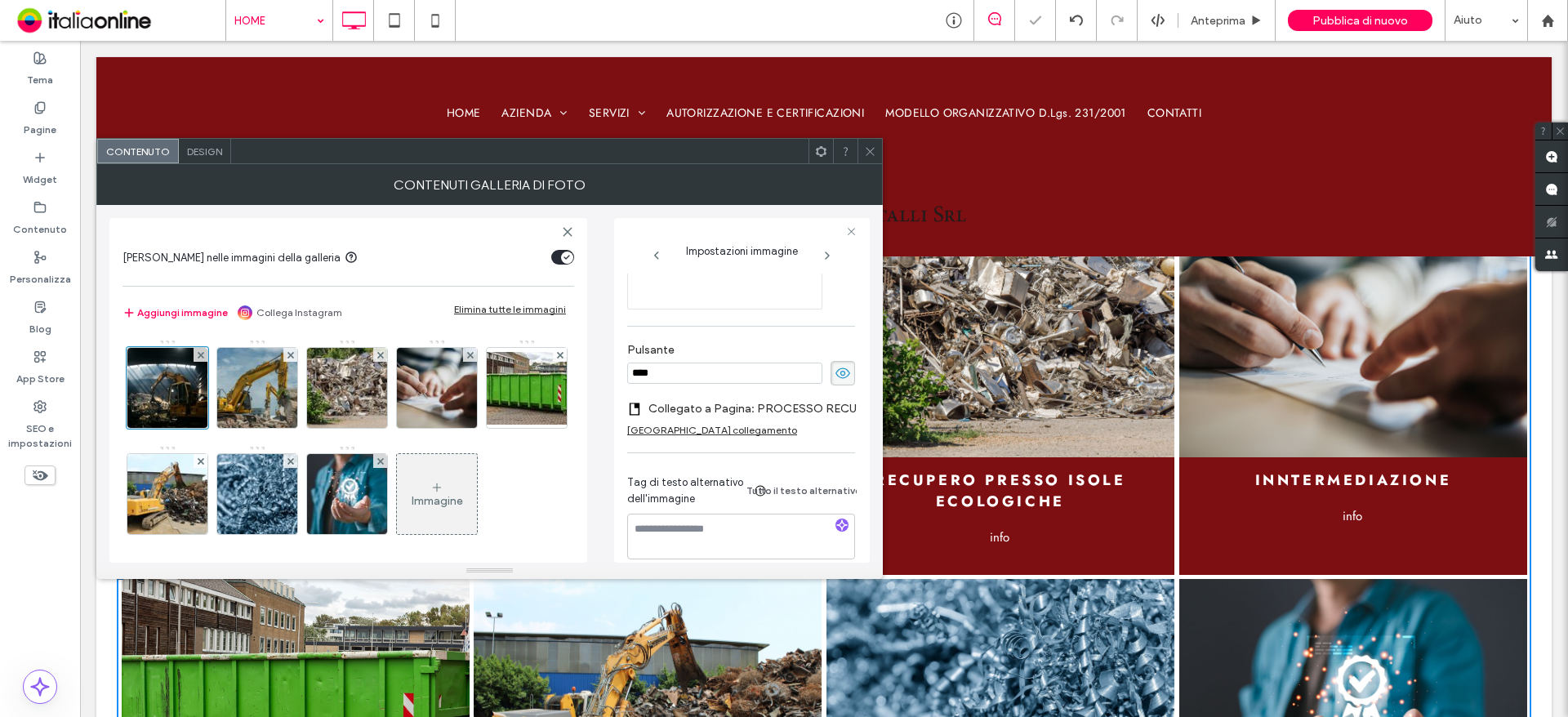
scroll to position [561, 0]
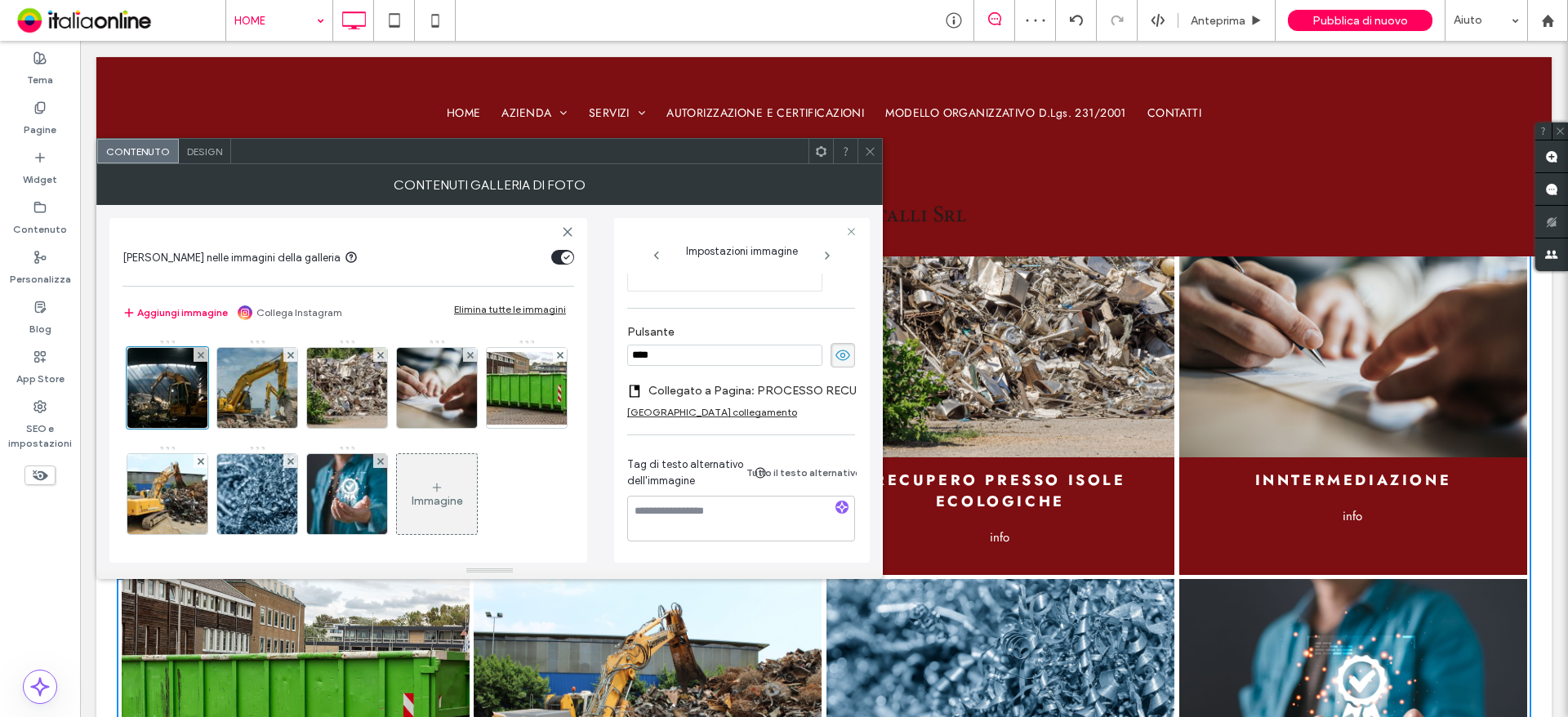
drag, startPoint x: 699, startPoint y: 401, endPoint x: 711, endPoint y: 402, distance: 12.0
click at [699, 406] on div "[GEOGRAPHIC_DATA] collegamento" at bounding box center [713, 411] width 170 height 12
click at [721, 399] on label "Aggiungi collegamento al pulsante" at bounding box center [735, 403] width 217 height 30
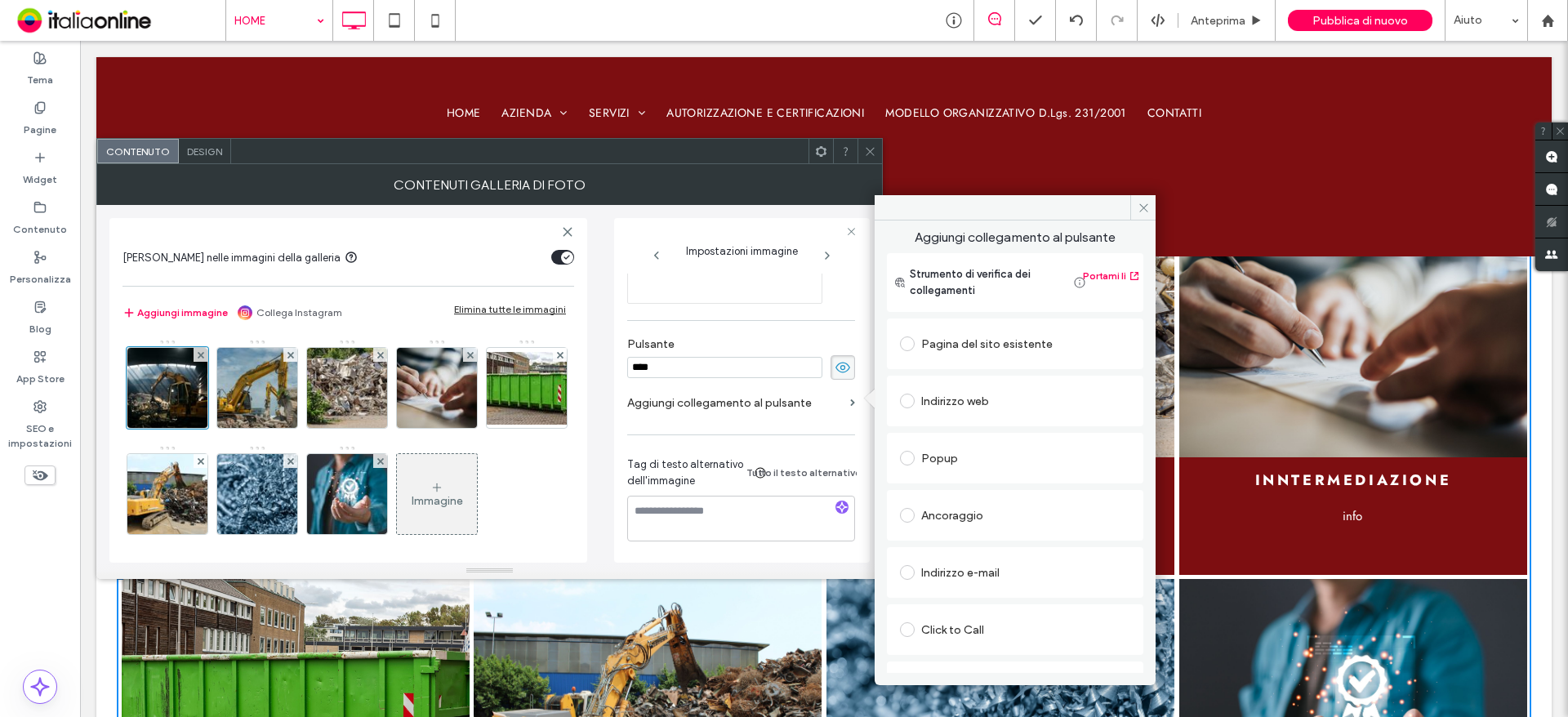
click at [980, 342] on div "Pagina del sito esistente" at bounding box center [1014, 344] width 230 height 26
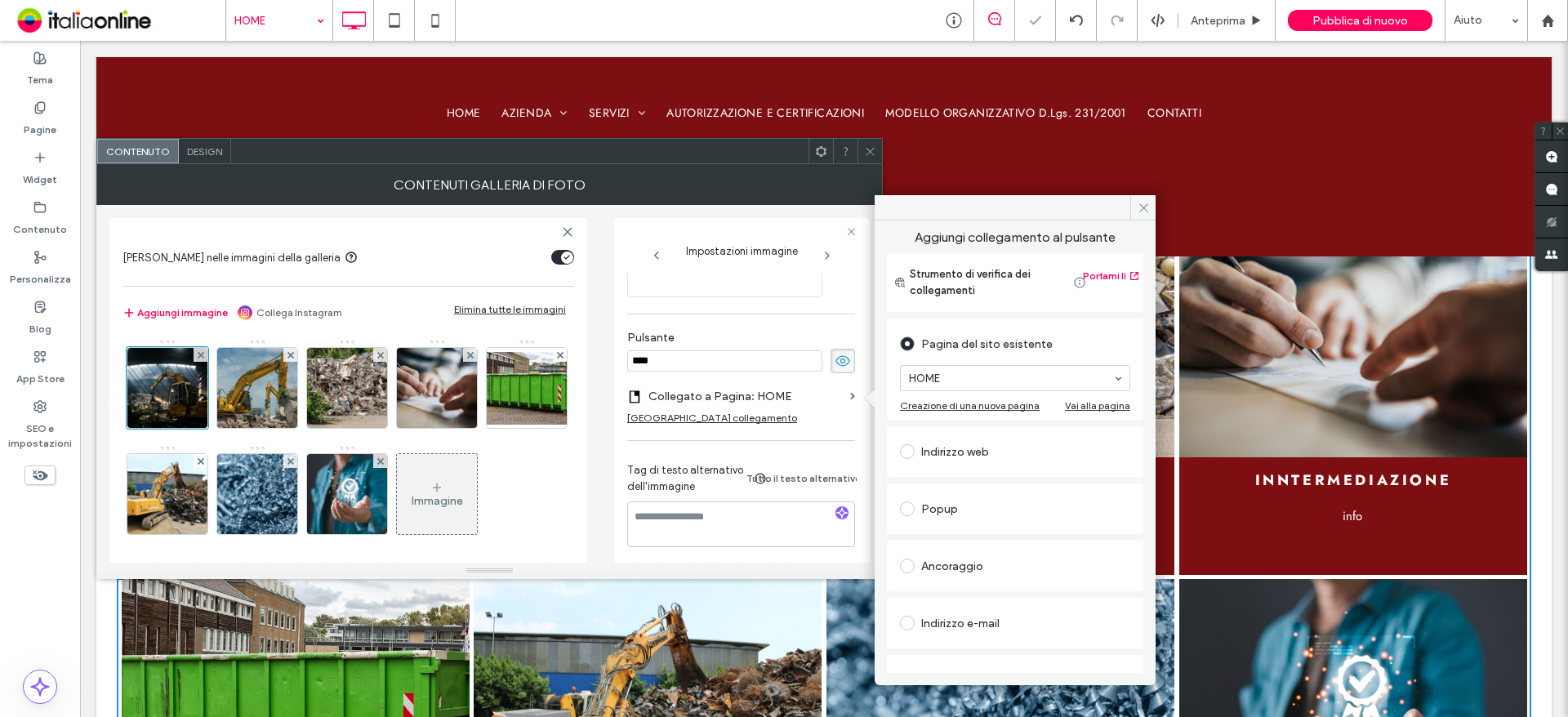
scroll to position [561, 0]
click at [867, 151] on icon at bounding box center [870, 151] width 12 height 12
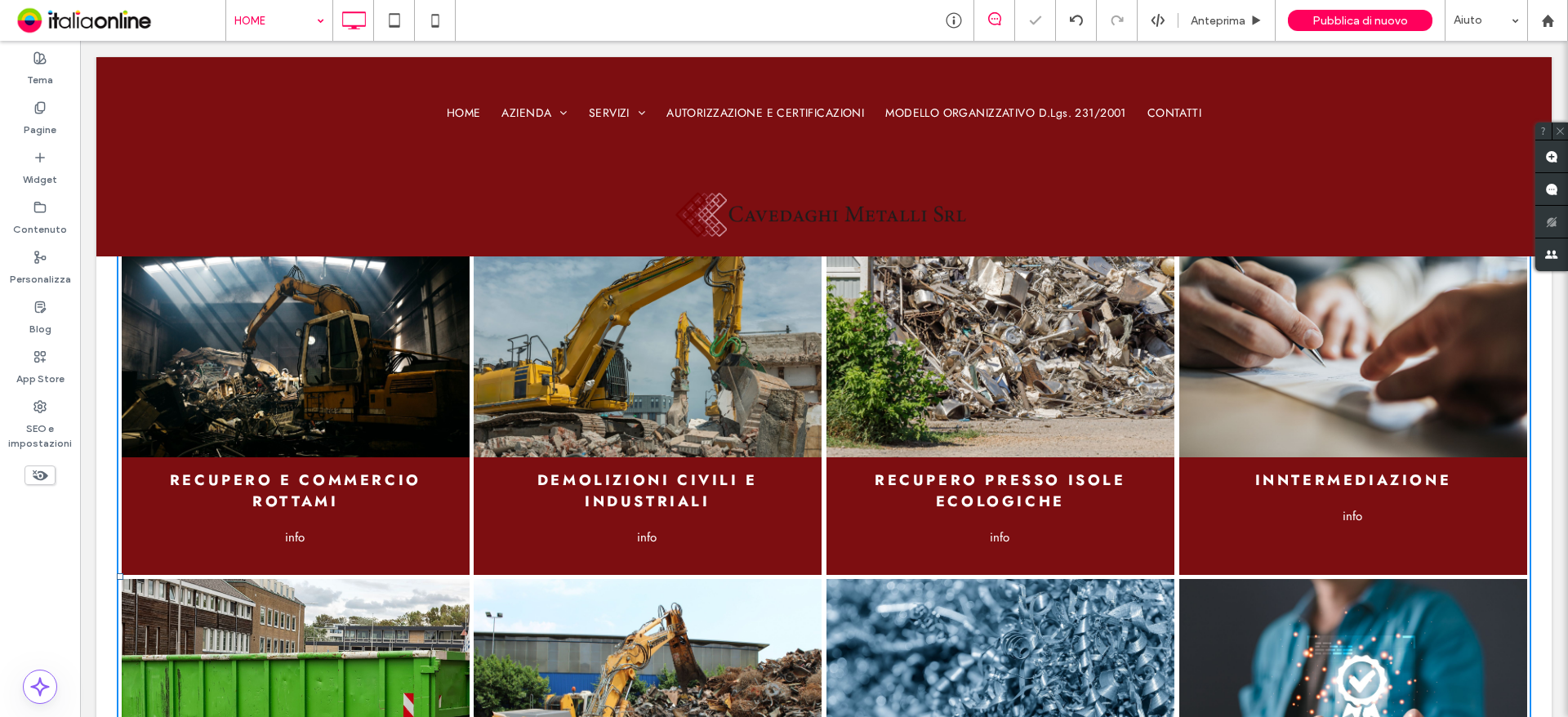
click at [1363, 21] on span "Pubblica di nuovo" at bounding box center [1360, 21] width 96 height 14
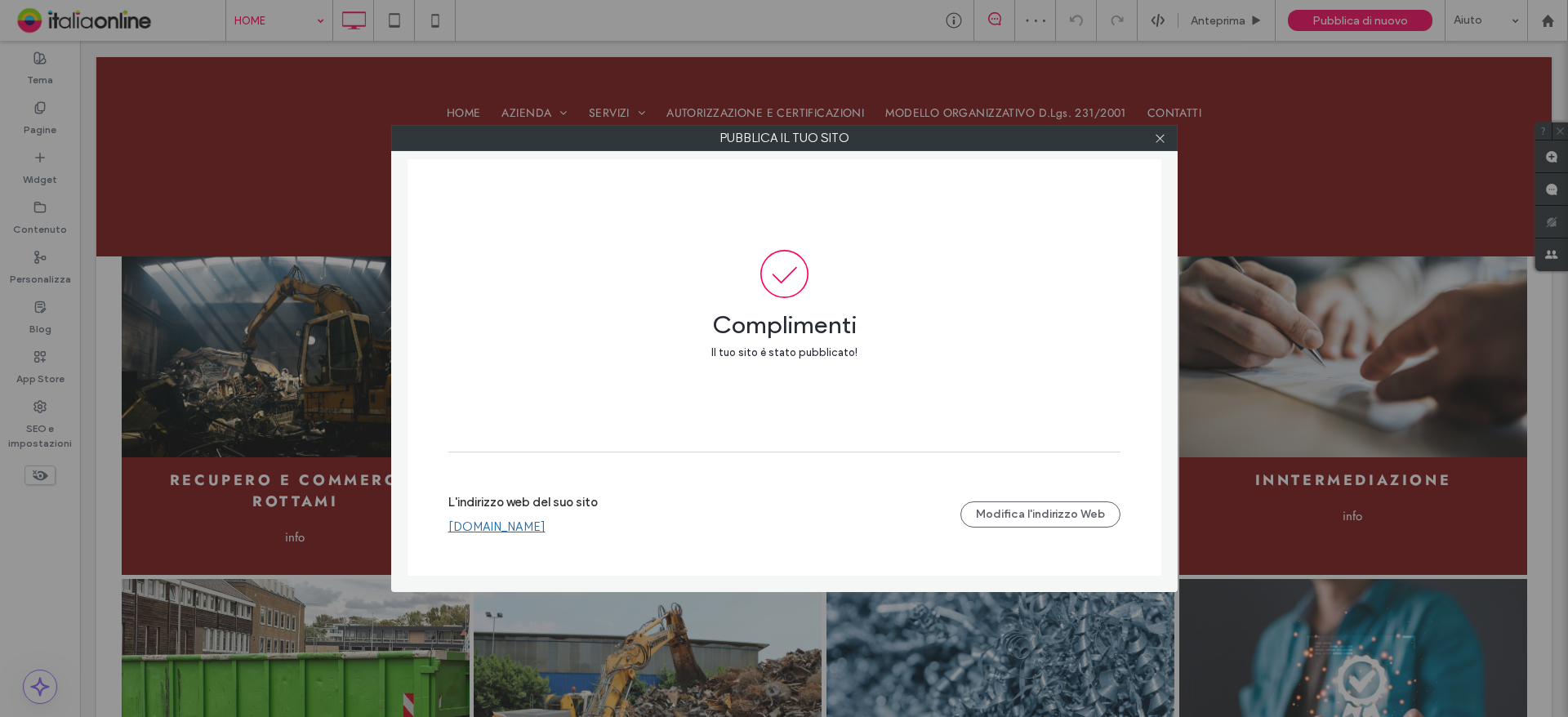
click at [1153, 141] on div at bounding box center [1160, 138] width 25 height 25
click at [1154, 141] on icon at bounding box center [1159, 138] width 12 height 12
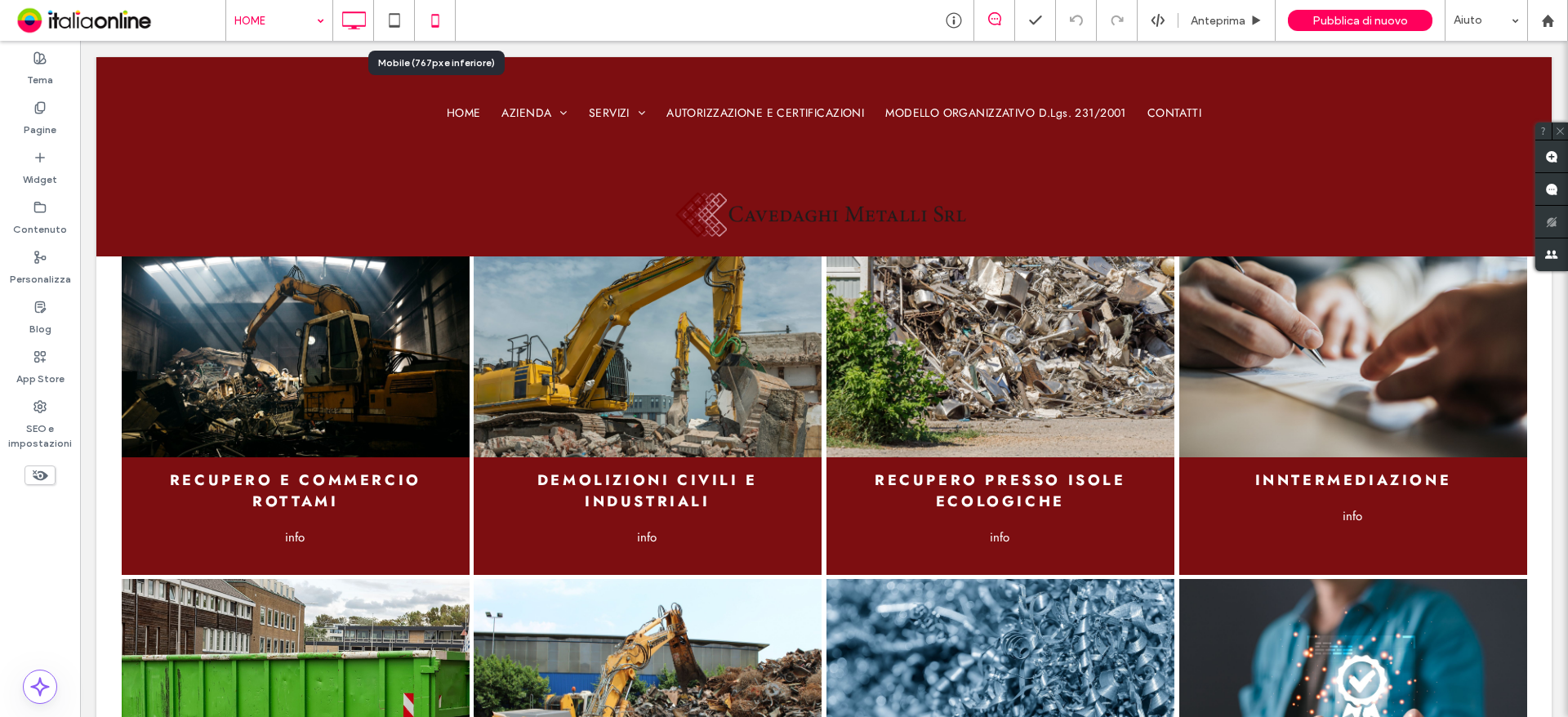
click at [438, 20] on icon at bounding box center [435, 20] width 33 height 33
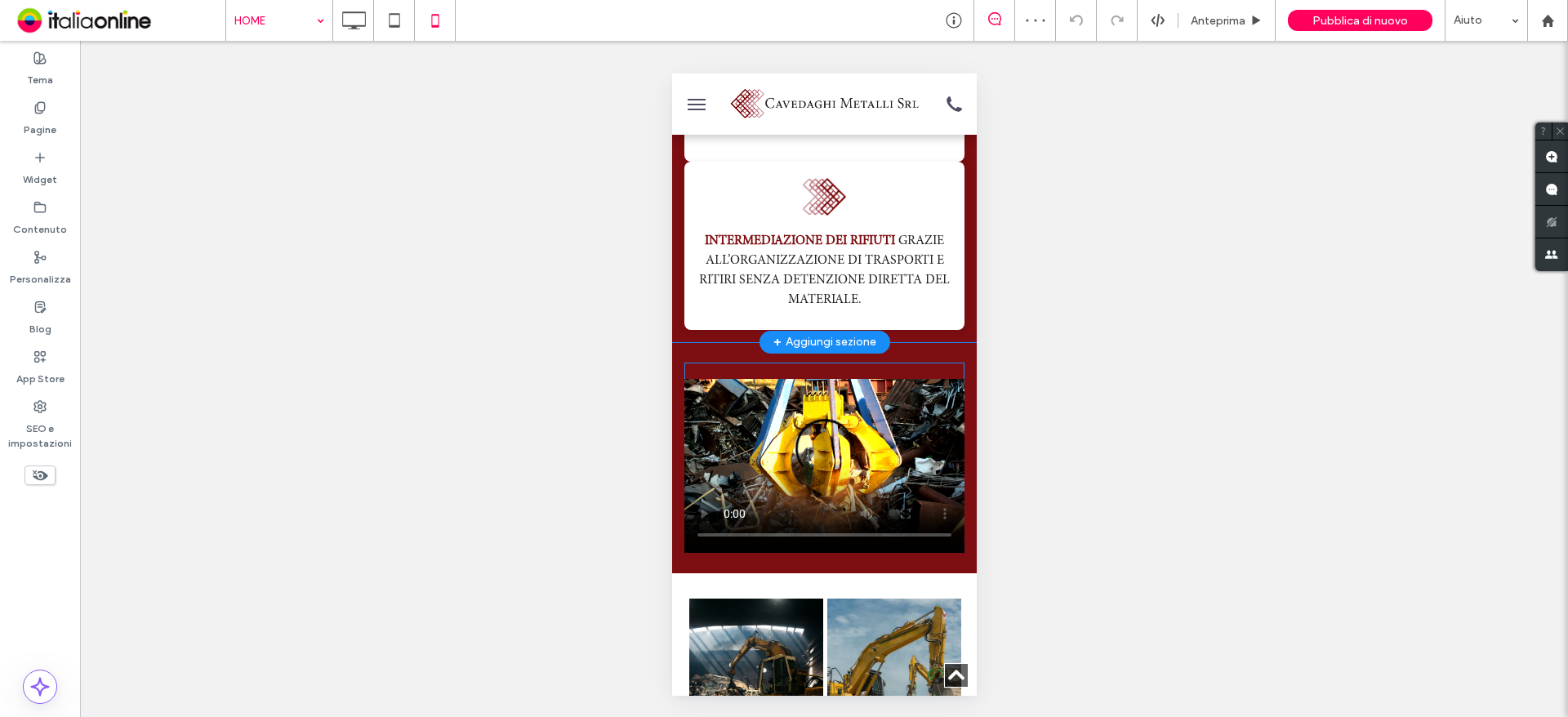
scroll to position [2368, 0]
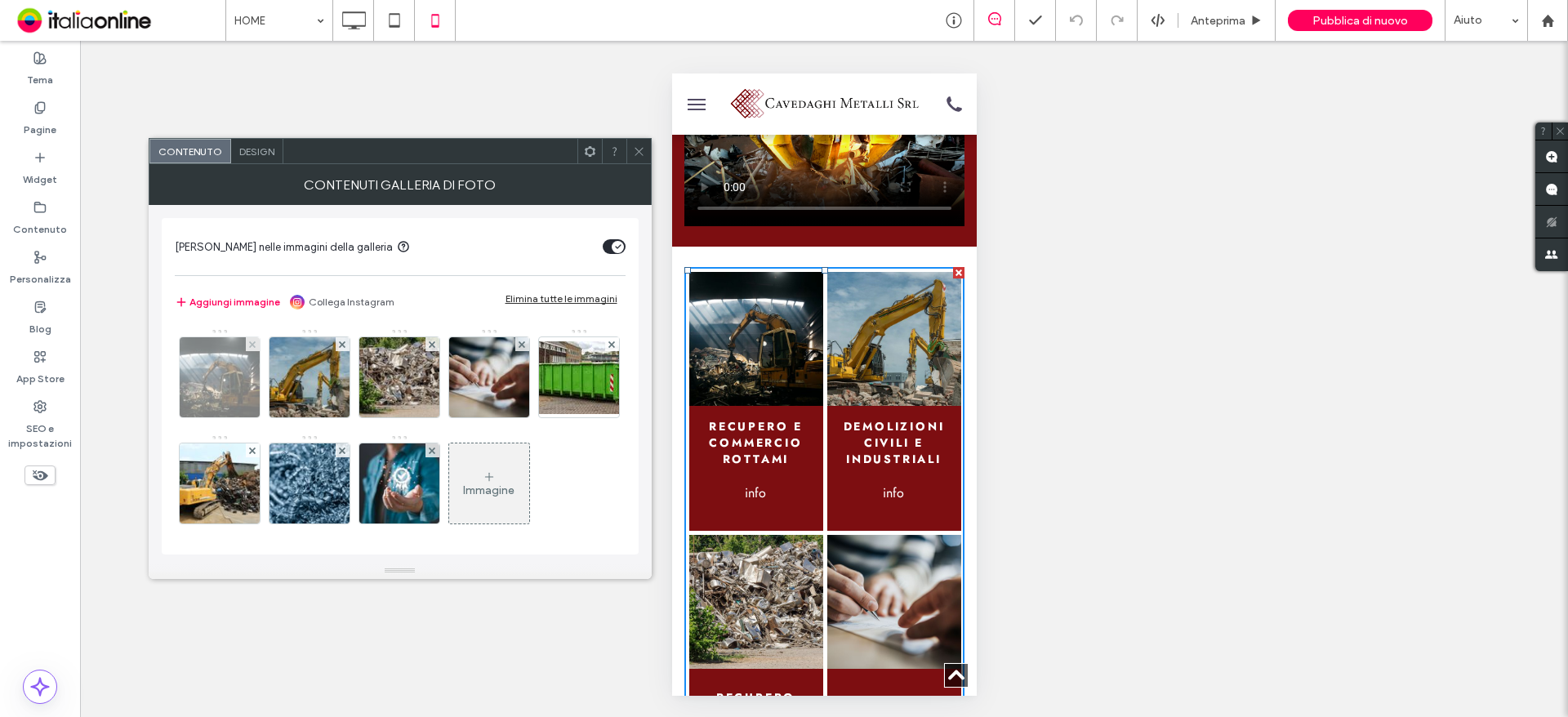
click at [200, 373] on img at bounding box center [219, 376] width 120 height 80
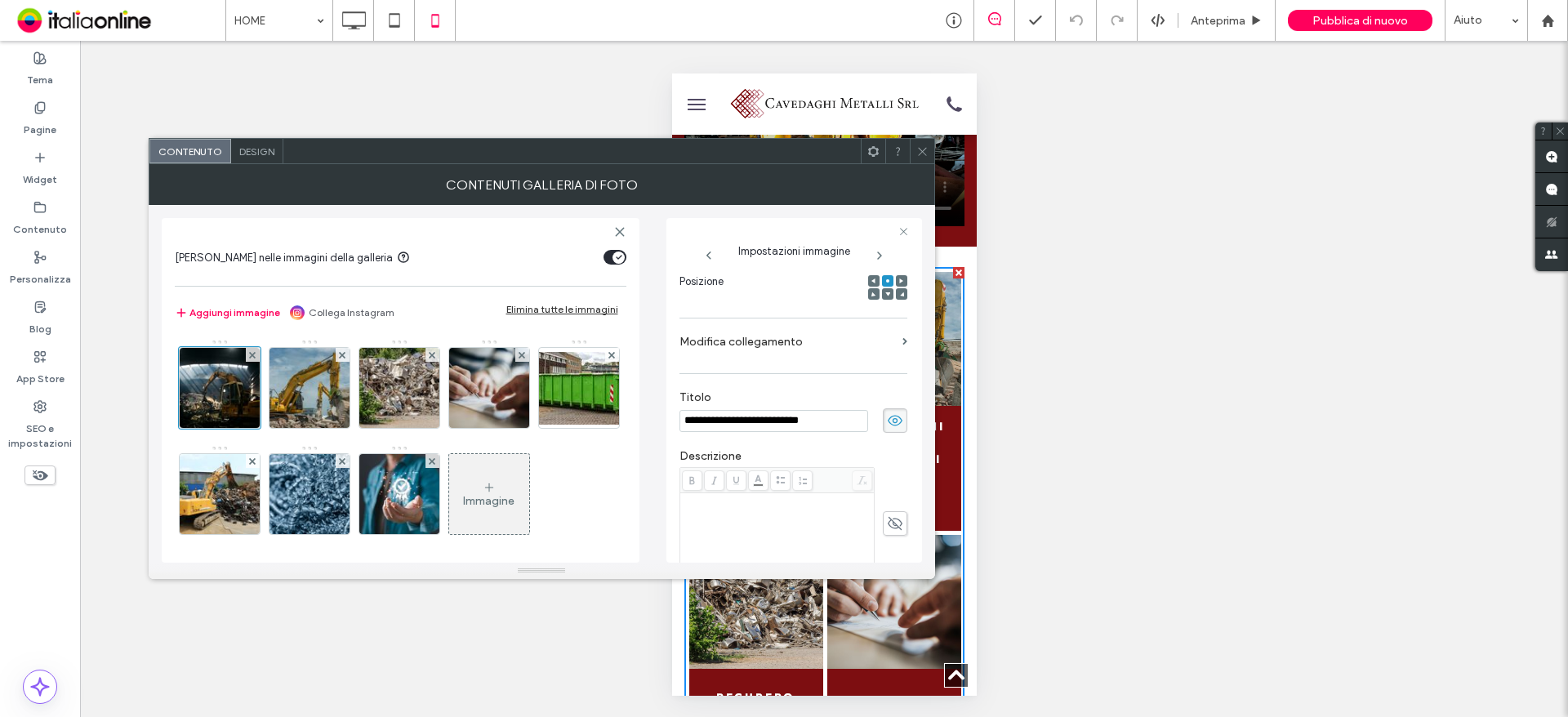
scroll to position [512, 0]
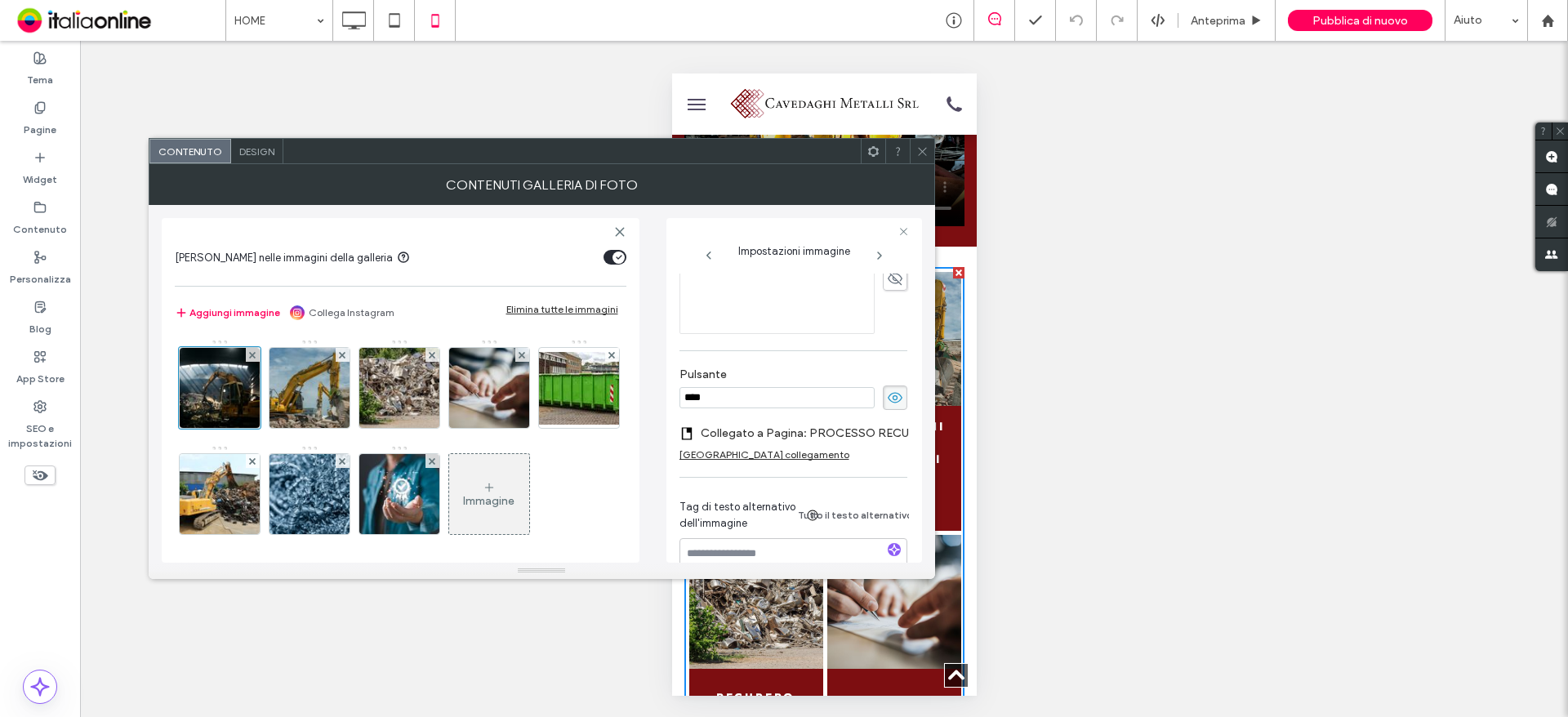
click at [925, 158] on span at bounding box center [922, 151] width 12 height 25
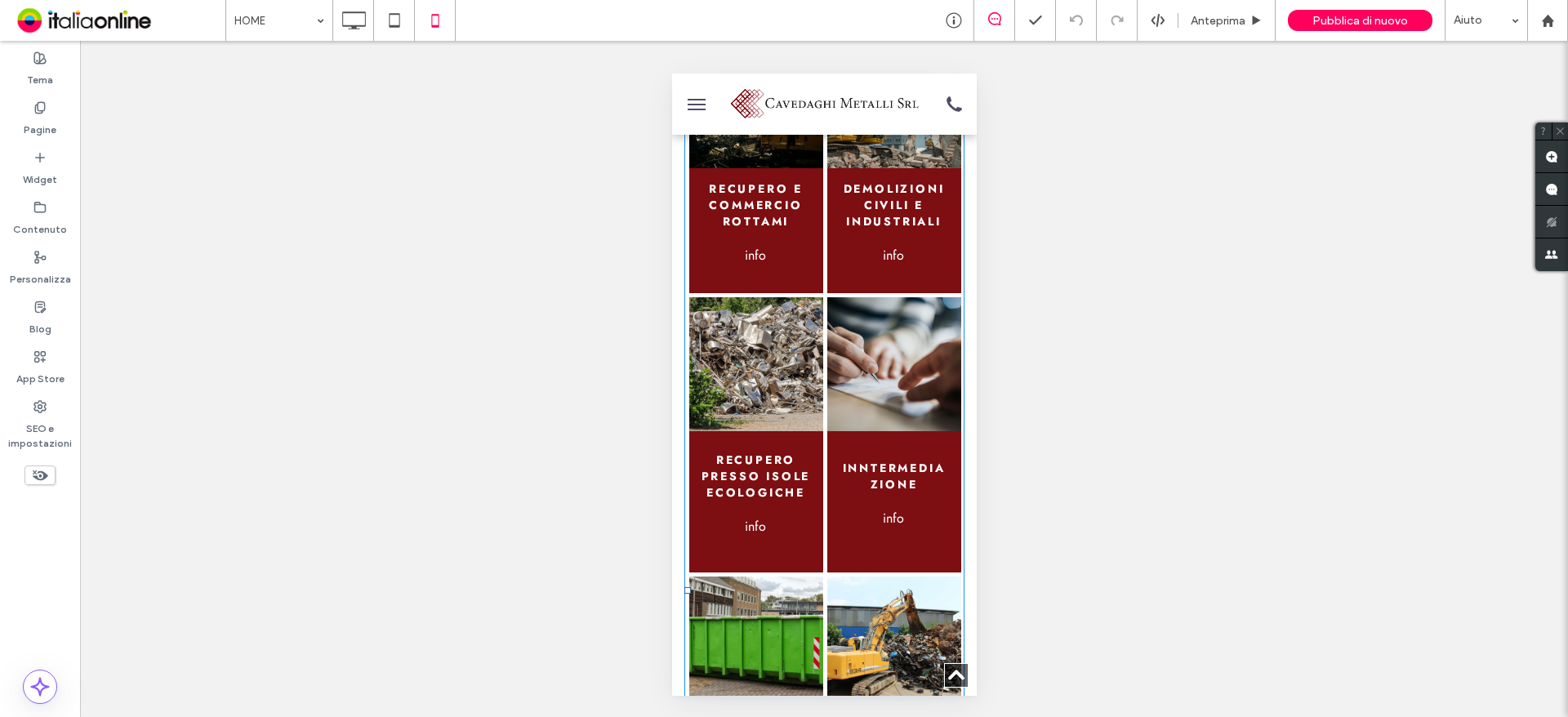
scroll to position [2613, 0]
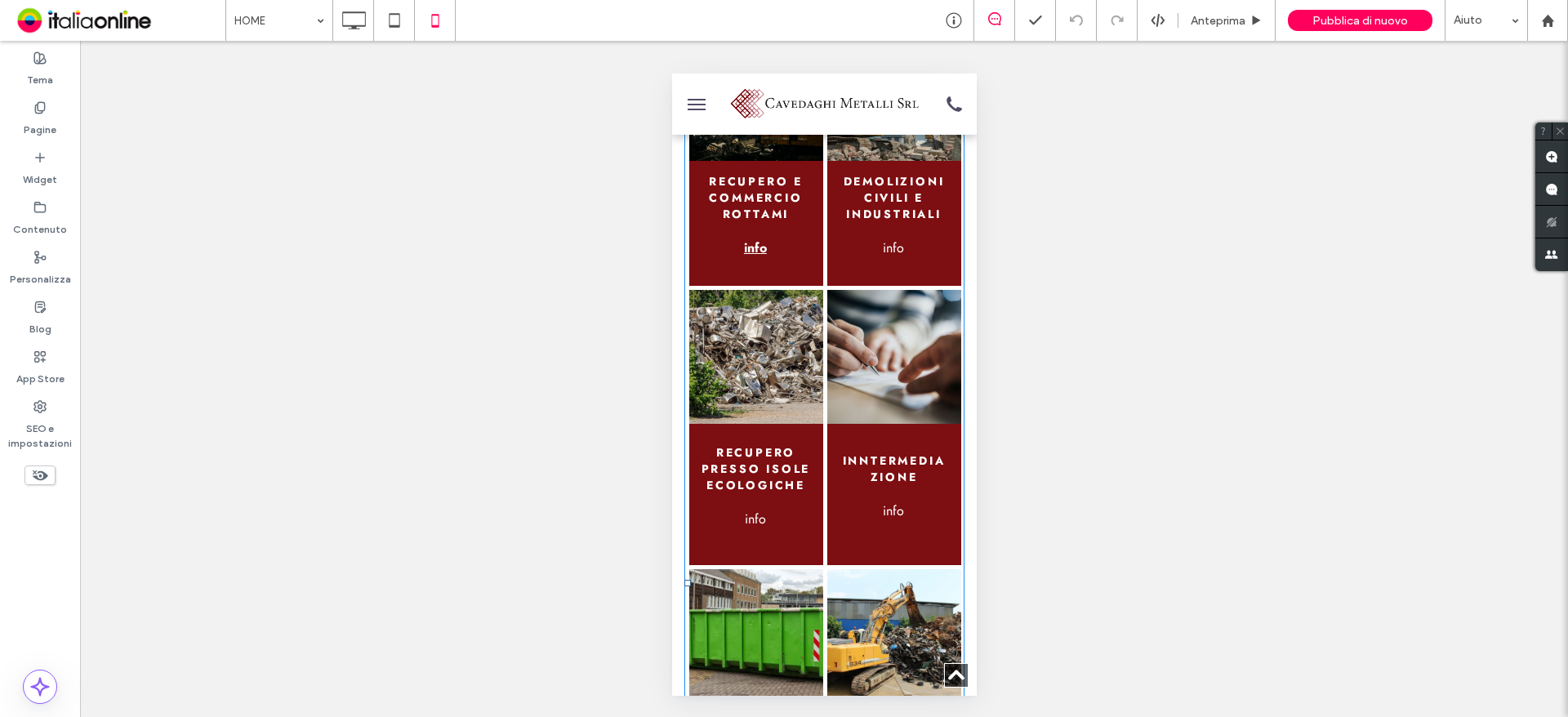
drag, startPoint x: 758, startPoint y: 258, endPoint x: 1675, endPoint y: 75, distance: 935.1
click at [758, 258] on span "info" at bounding box center [753, 246] width 56 height 35
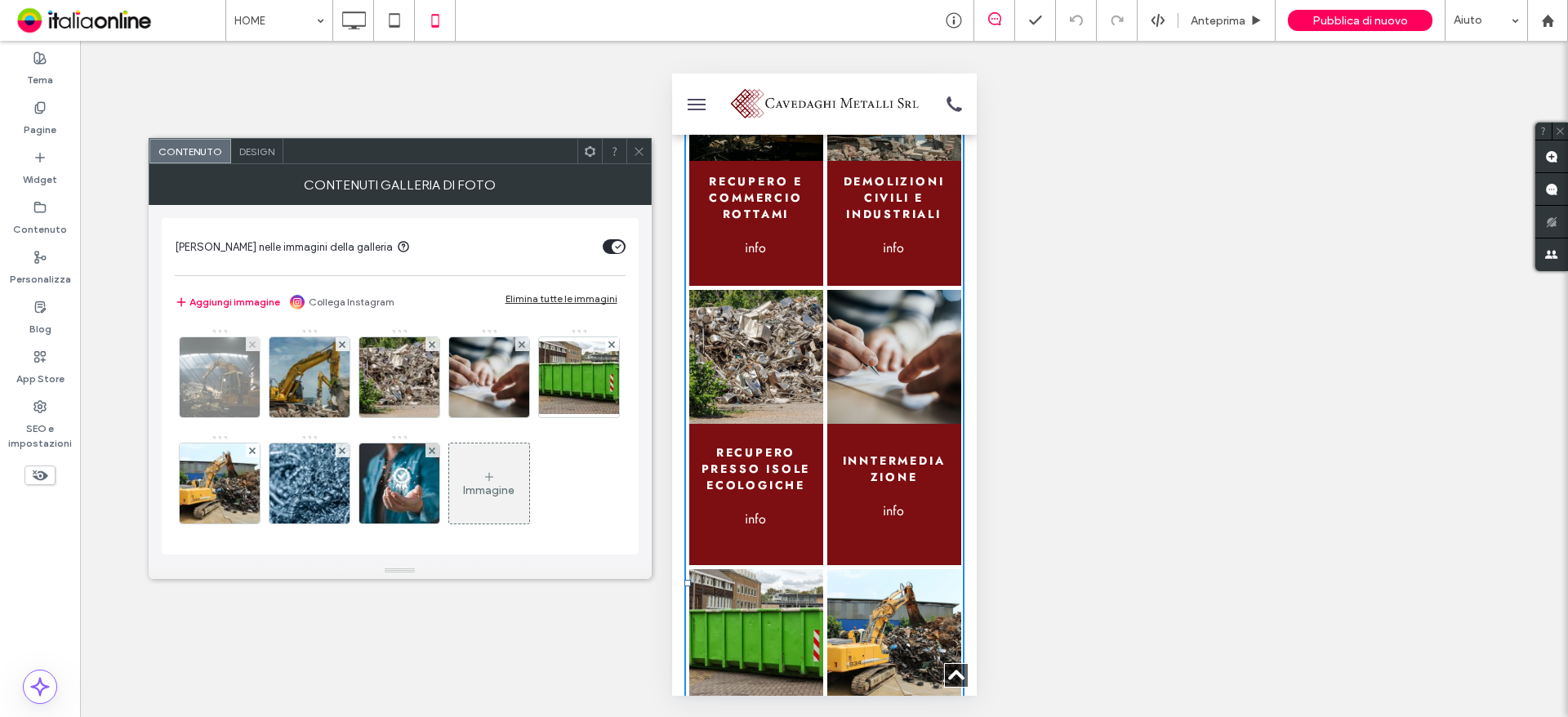
click at [223, 385] on img at bounding box center [219, 376] width 120 height 80
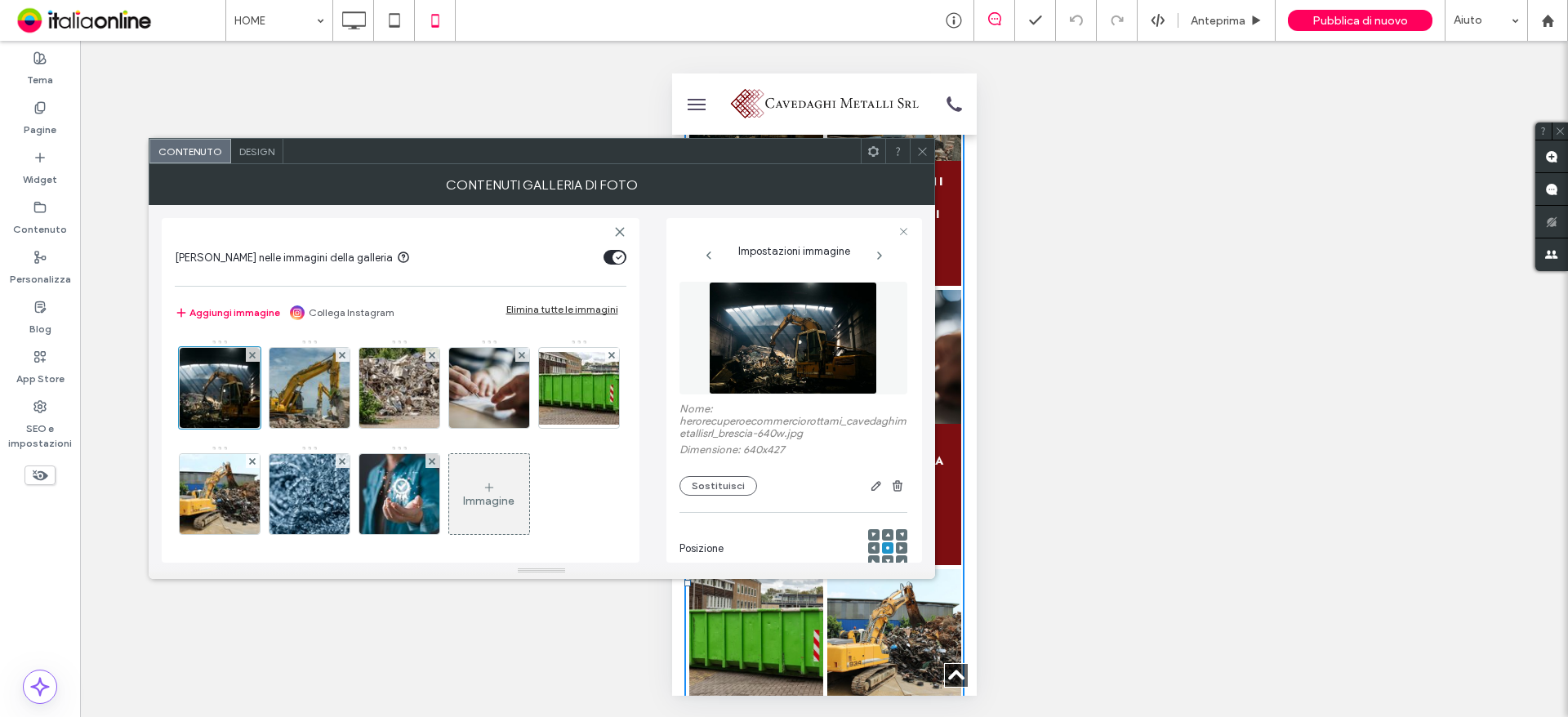
scroll to position [0, 0]
drag, startPoint x: 687, startPoint y: 421, endPoint x: 802, endPoint y: 422, distance: 115.0
click at [783, 422] on label "Nome: herorecuperoecommerciorottami_cavedaghimetallisrl_brescia-640w.jpg" at bounding box center [793, 422] width 228 height 41
drag, startPoint x: 915, startPoint y: 154, endPoint x: 849, endPoint y: 393, distance: 247.9
click at [916, 154] on icon at bounding box center [922, 151] width 12 height 12
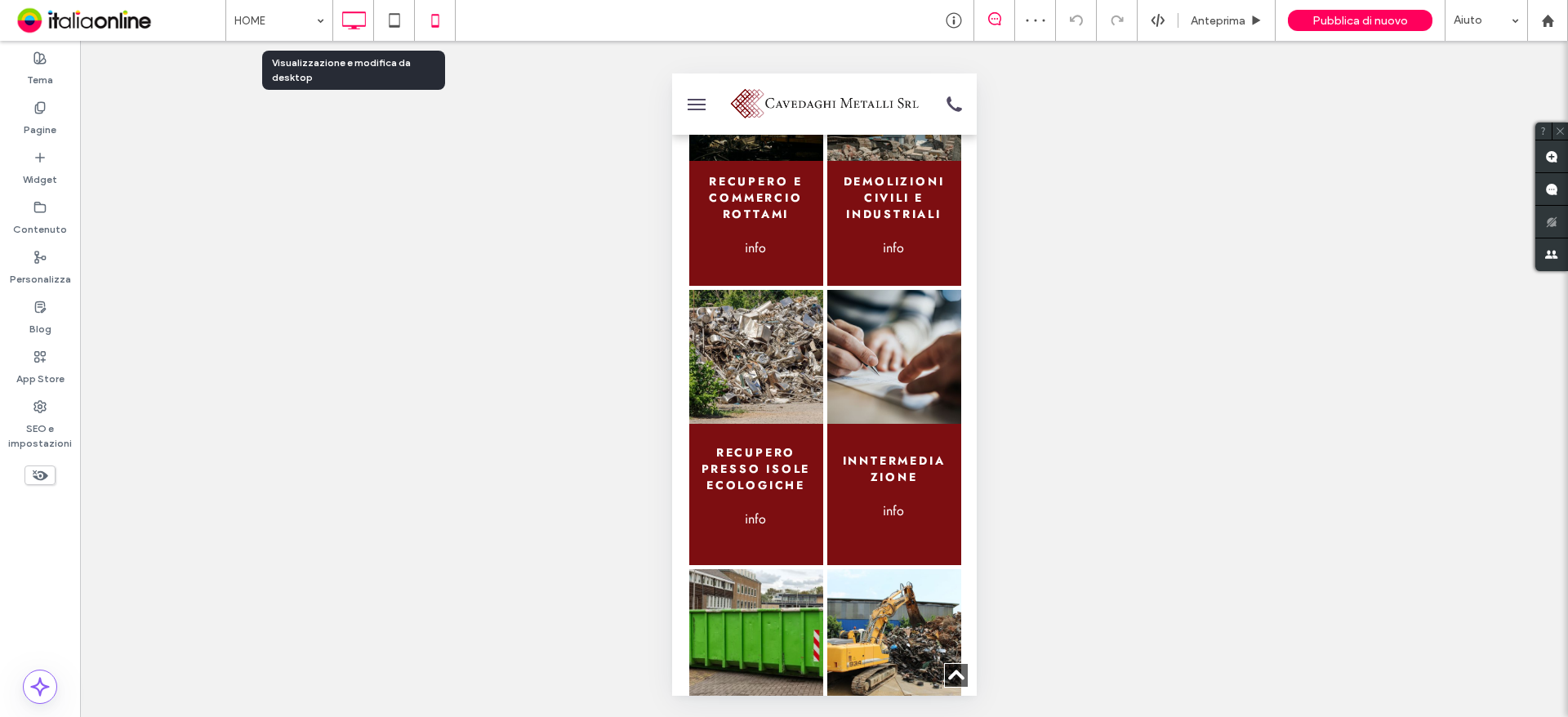
drag, startPoint x: 358, startPoint y: 10, endPoint x: 652, endPoint y: 458, distance: 535.9
click at [358, 10] on icon at bounding box center [353, 20] width 33 height 33
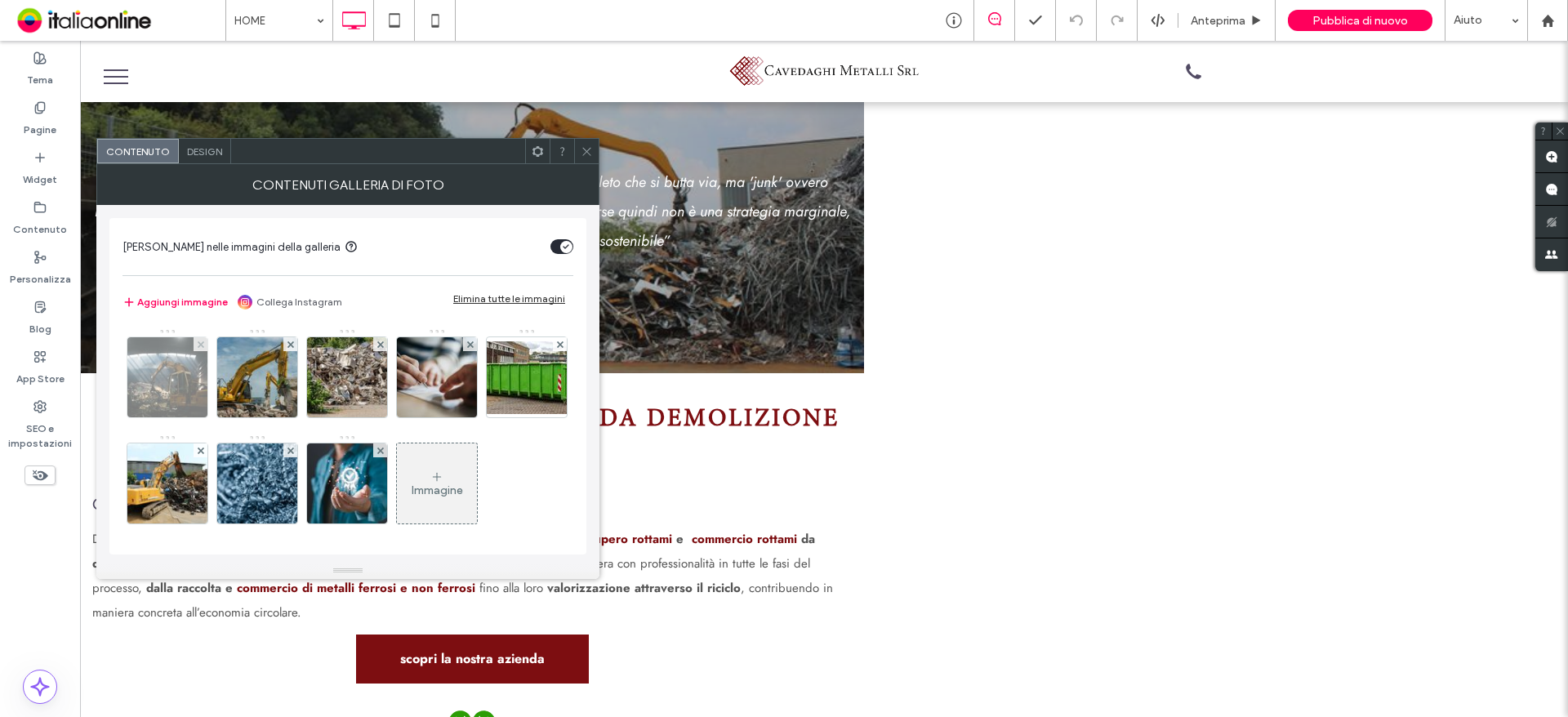
click at [164, 359] on img at bounding box center [167, 376] width 120 height 80
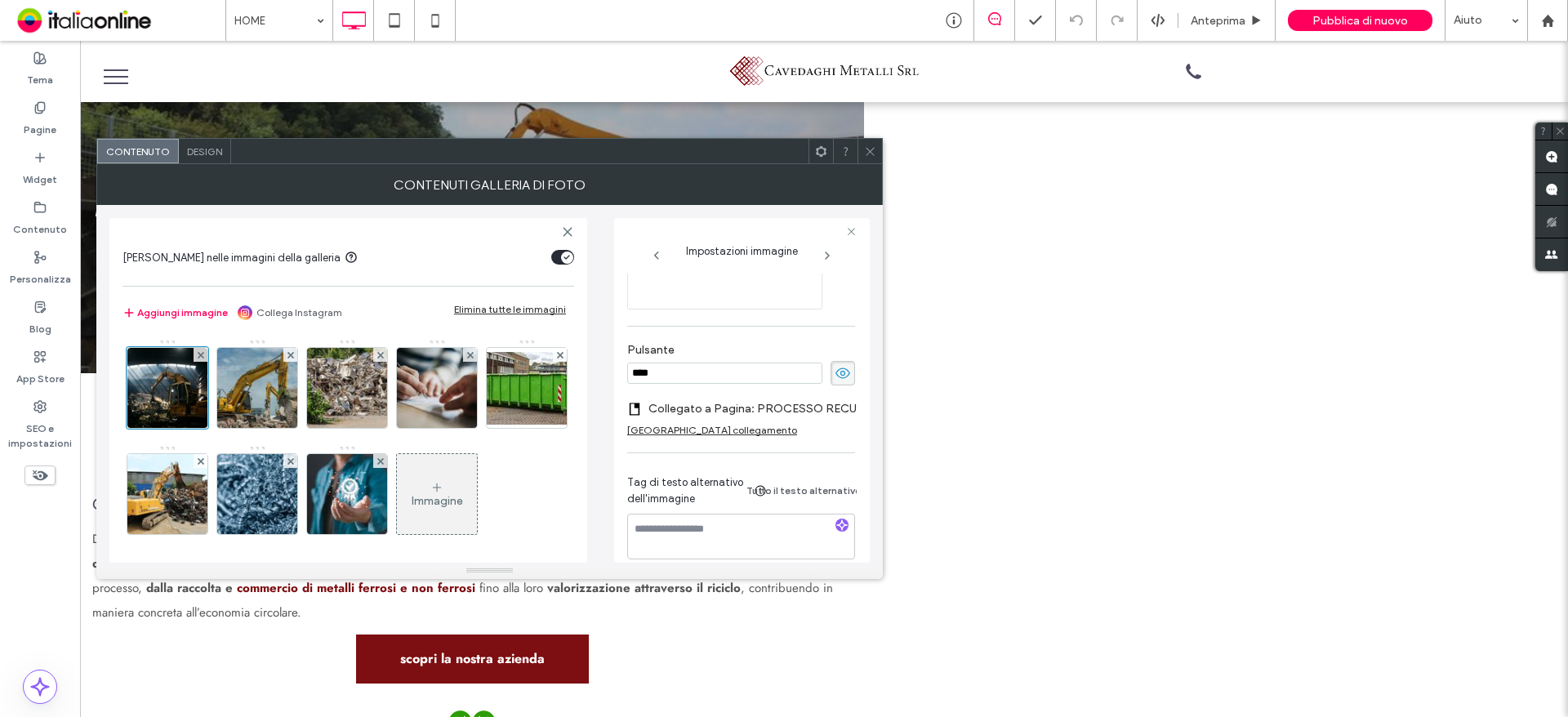
scroll to position [561, 0]
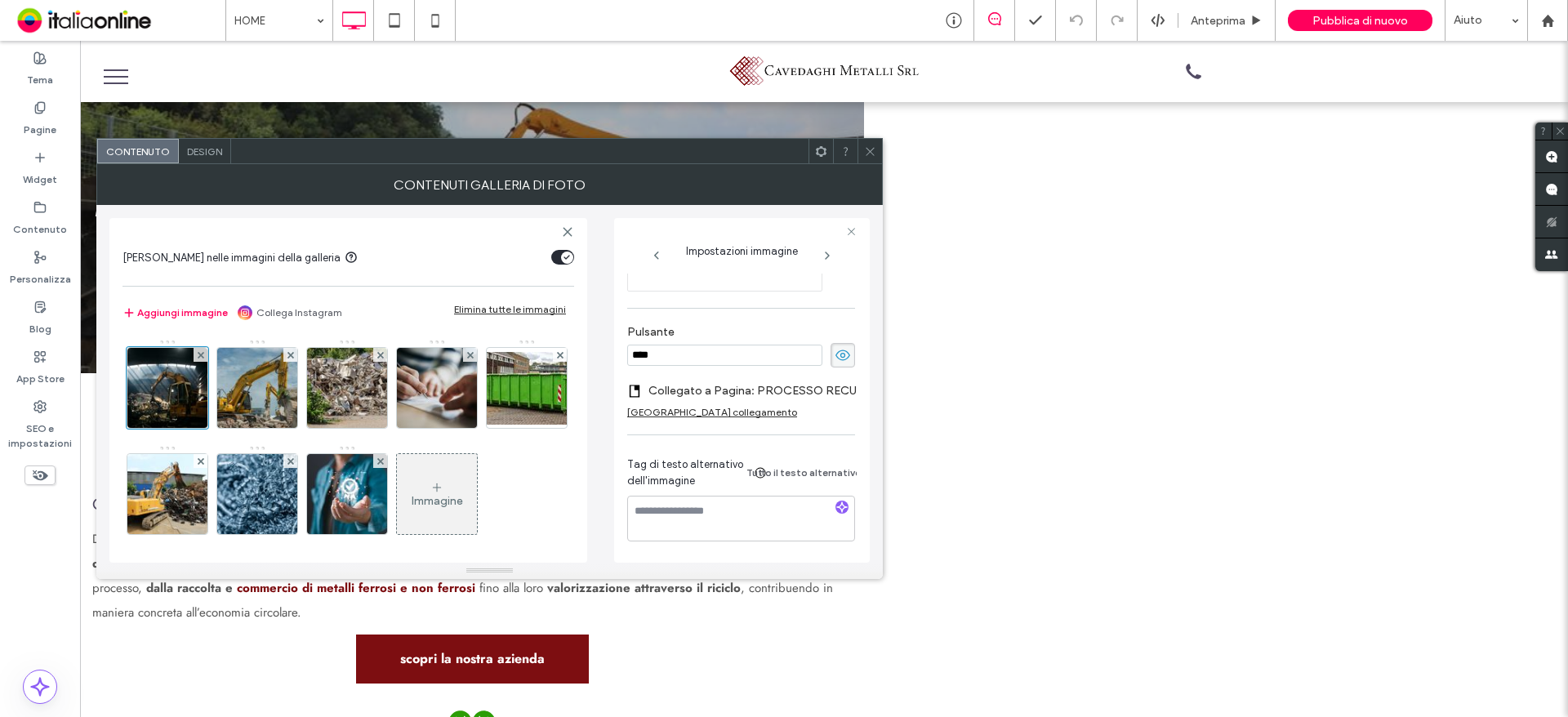
click at [726, 411] on div "[GEOGRAPHIC_DATA] collegamento" at bounding box center [713, 411] width 170 height 12
click at [719, 397] on label "Aggiungi collegamento al pulsante" at bounding box center [735, 403] width 217 height 30
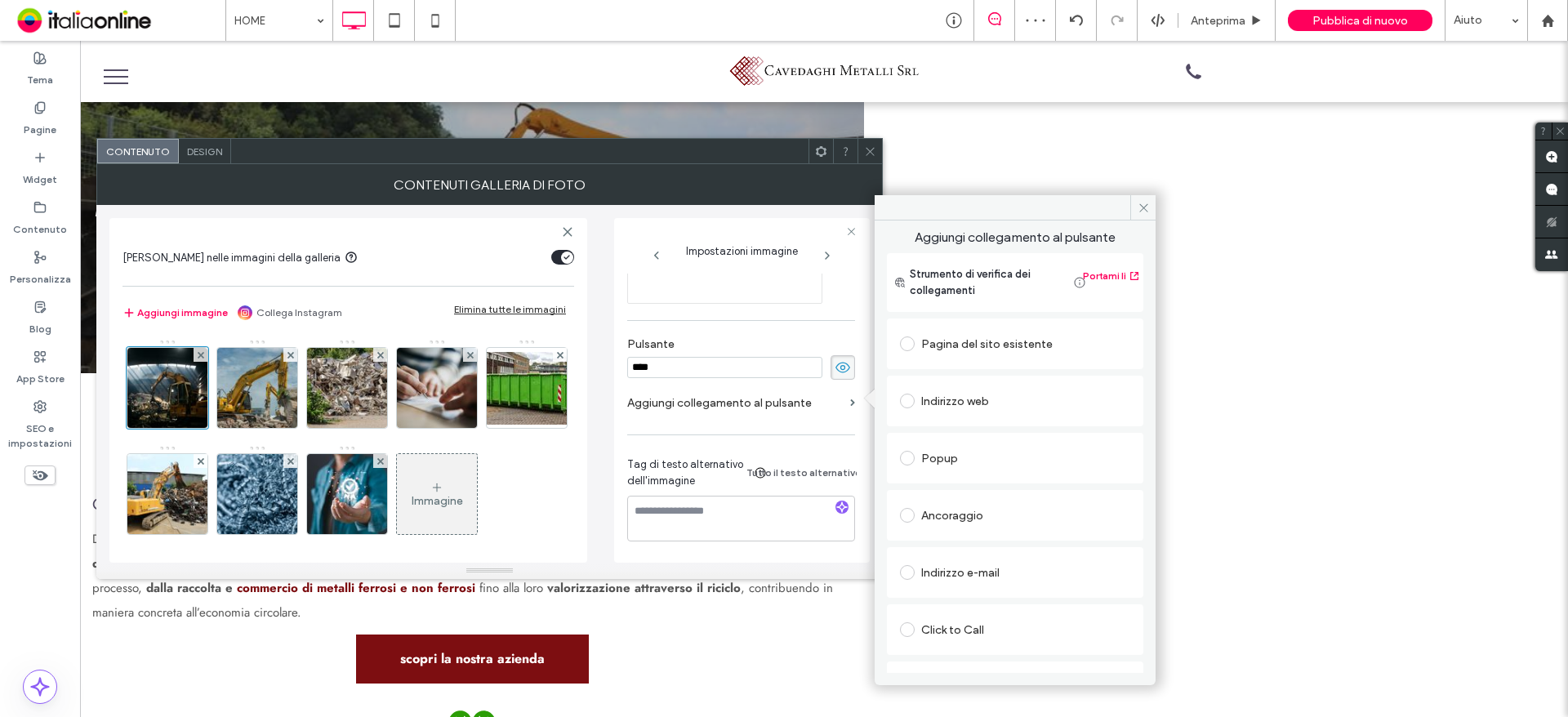
click at [996, 351] on div "Pagina del sito esistente" at bounding box center [1014, 344] width 230 height 26
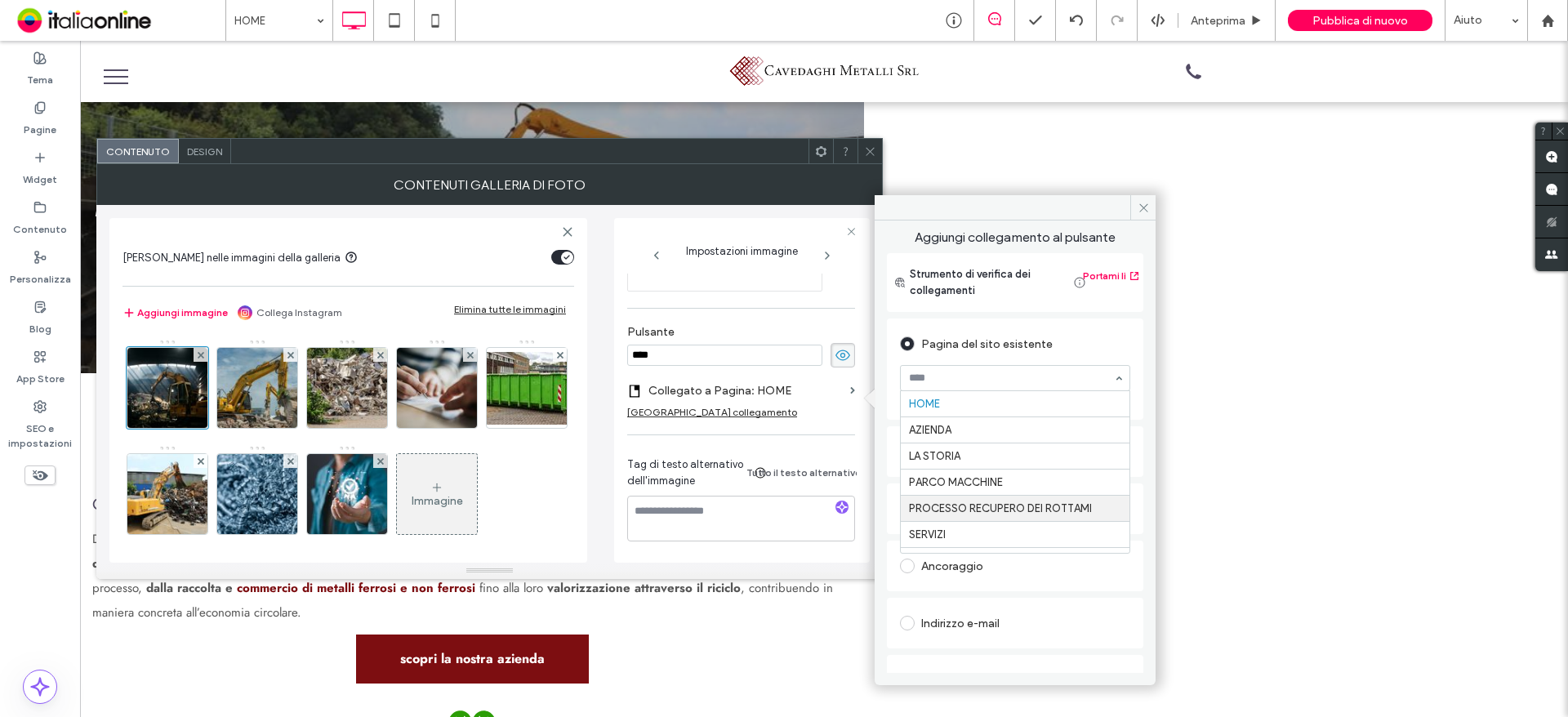
scroll to position [0, 0]
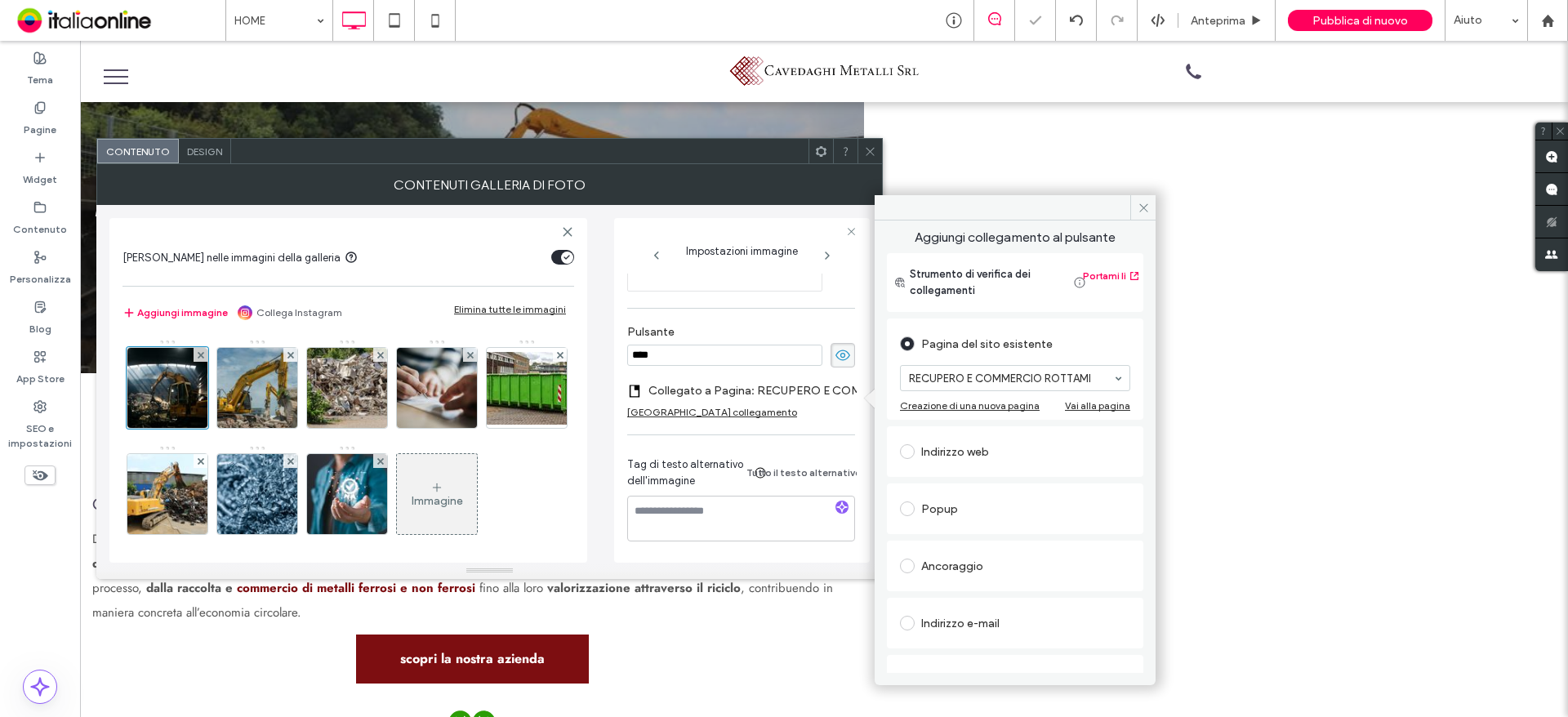
drag, startPoint x: 870, startPoint y: 149, endPoint x: 589, endPoint y: 346, distance: 343.2
click at [870, 149] on icon at bounding box center [870, 151] width 12 height 12
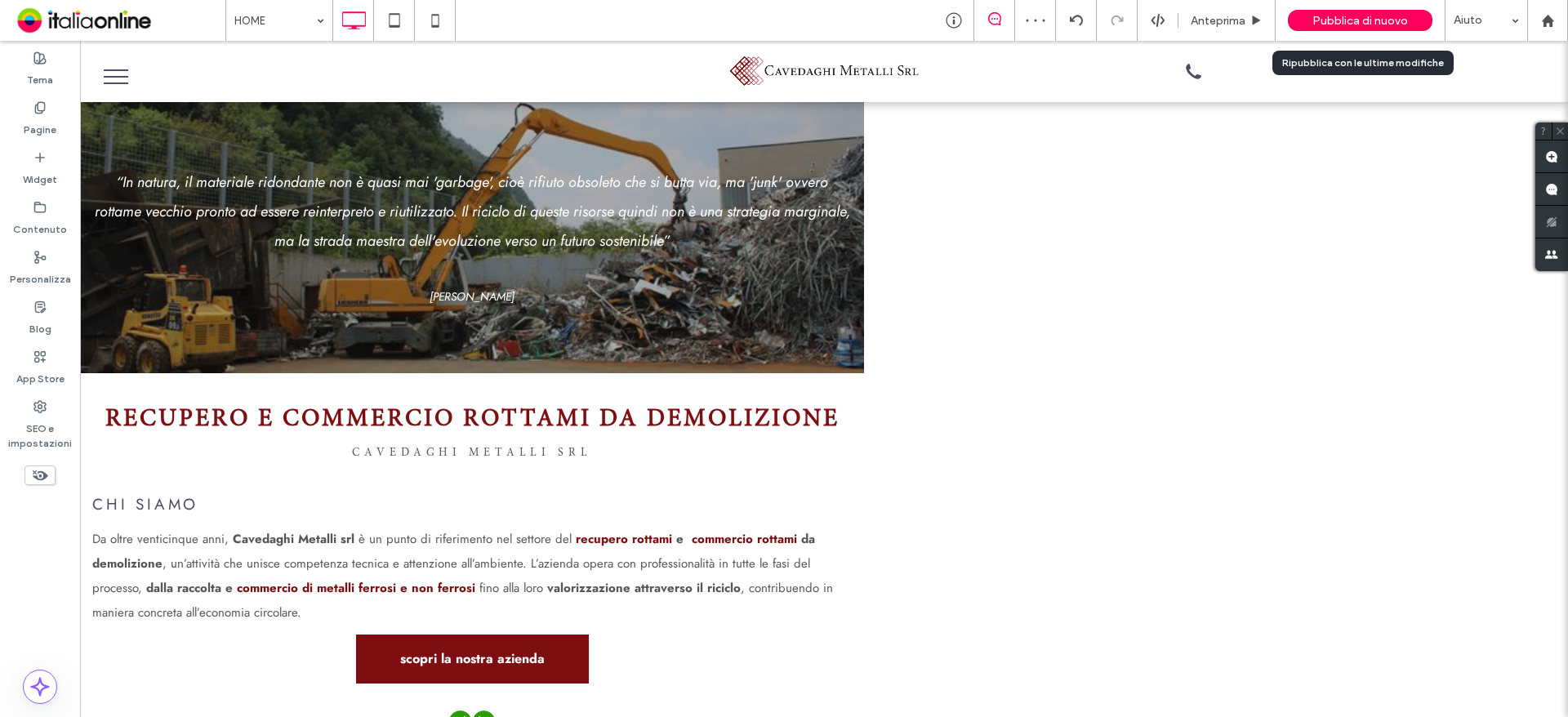
click at [1326, 9] on div "Pubblica di nuovo" at bounding box center [1360, 20] width 145 height 41
click at [1343, 14] on span "Pubblica di nuovo" at bounding box center [1360, 21] width 96 height 14
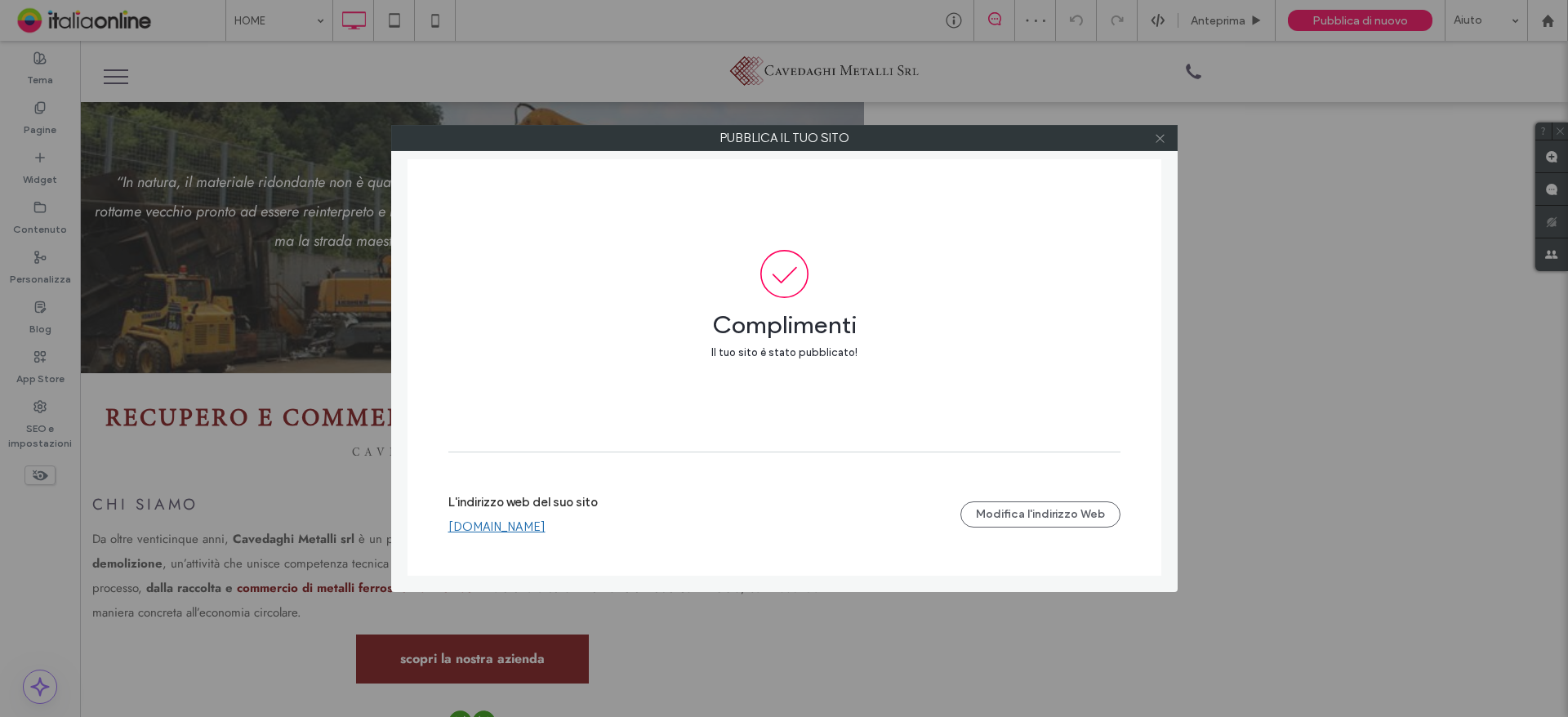
click at [1161, 149] on span at bounding box center [1159, 138] width 12 height 25
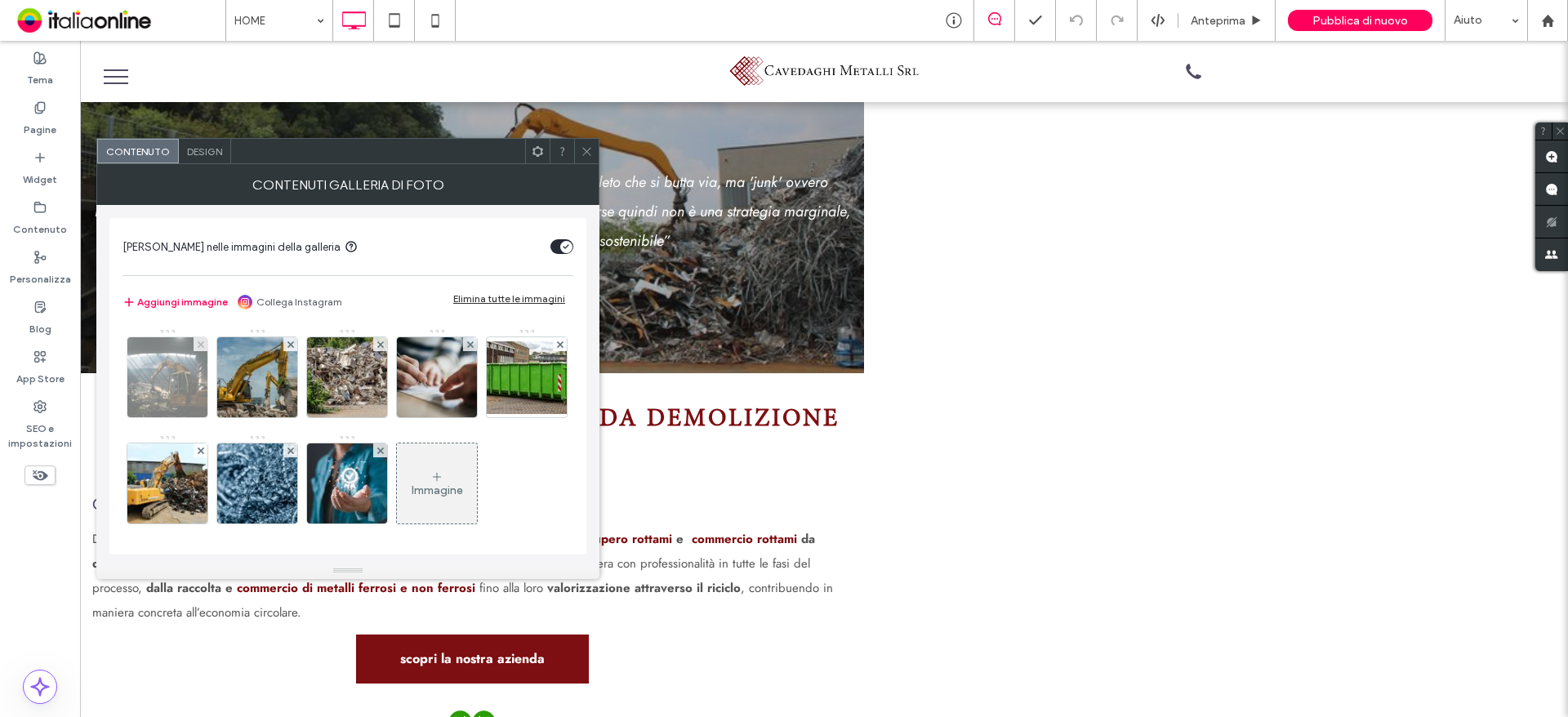
click at [188, 402] on img at bounding box center [167, 376] width 120 height 80
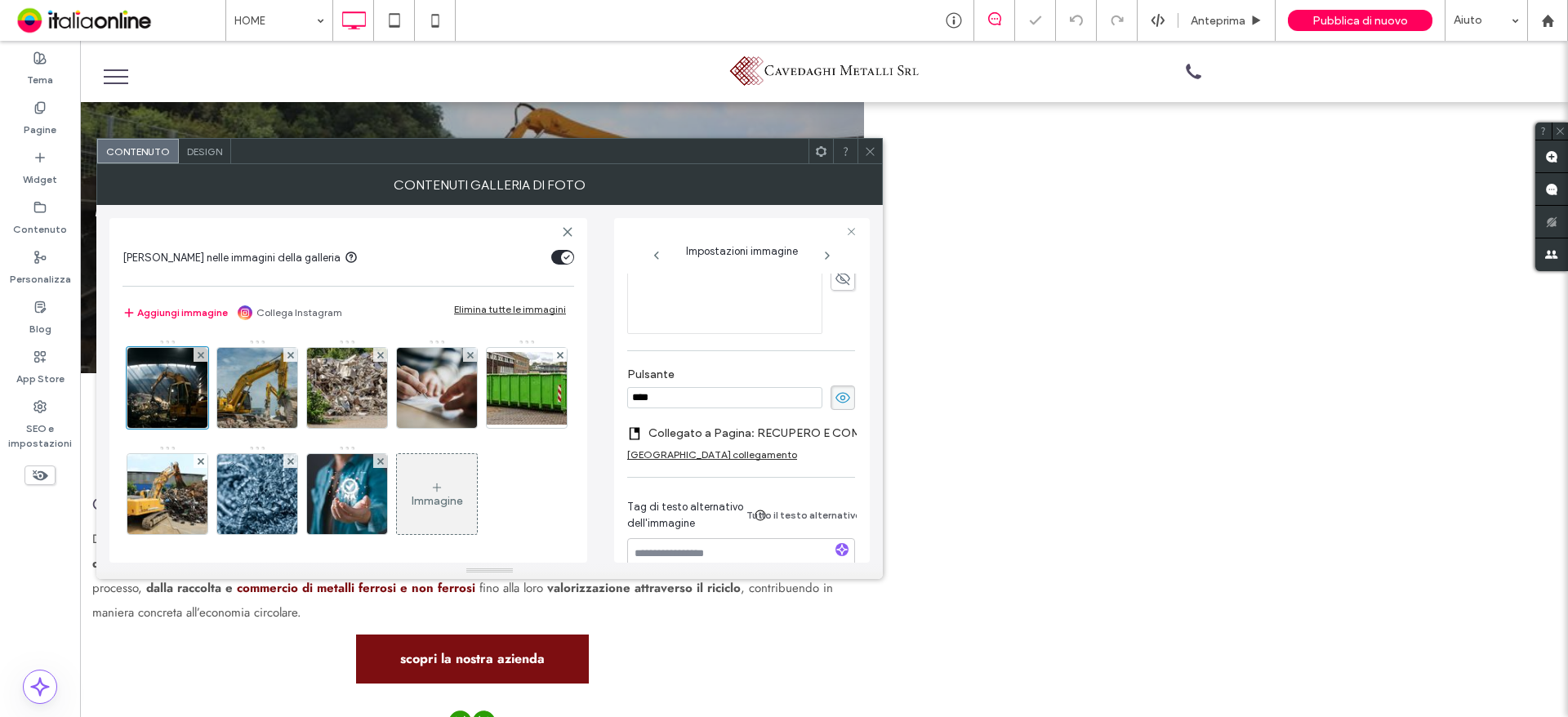
click at [863, 149] on div at bounding box center [870, 151] width 25 height 25
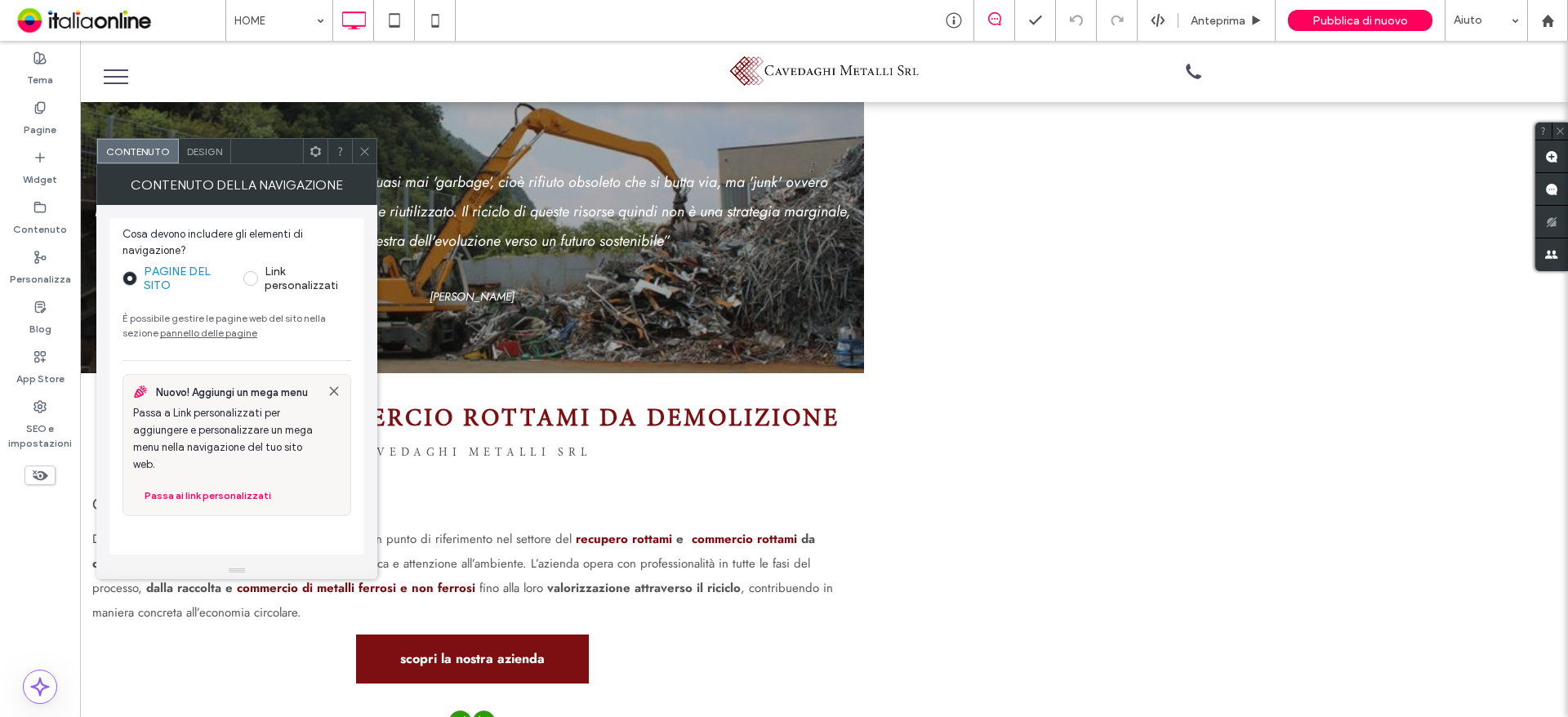
click at [205, 156] on span "Design" at bounding box center [204, 151] width 35 height 12
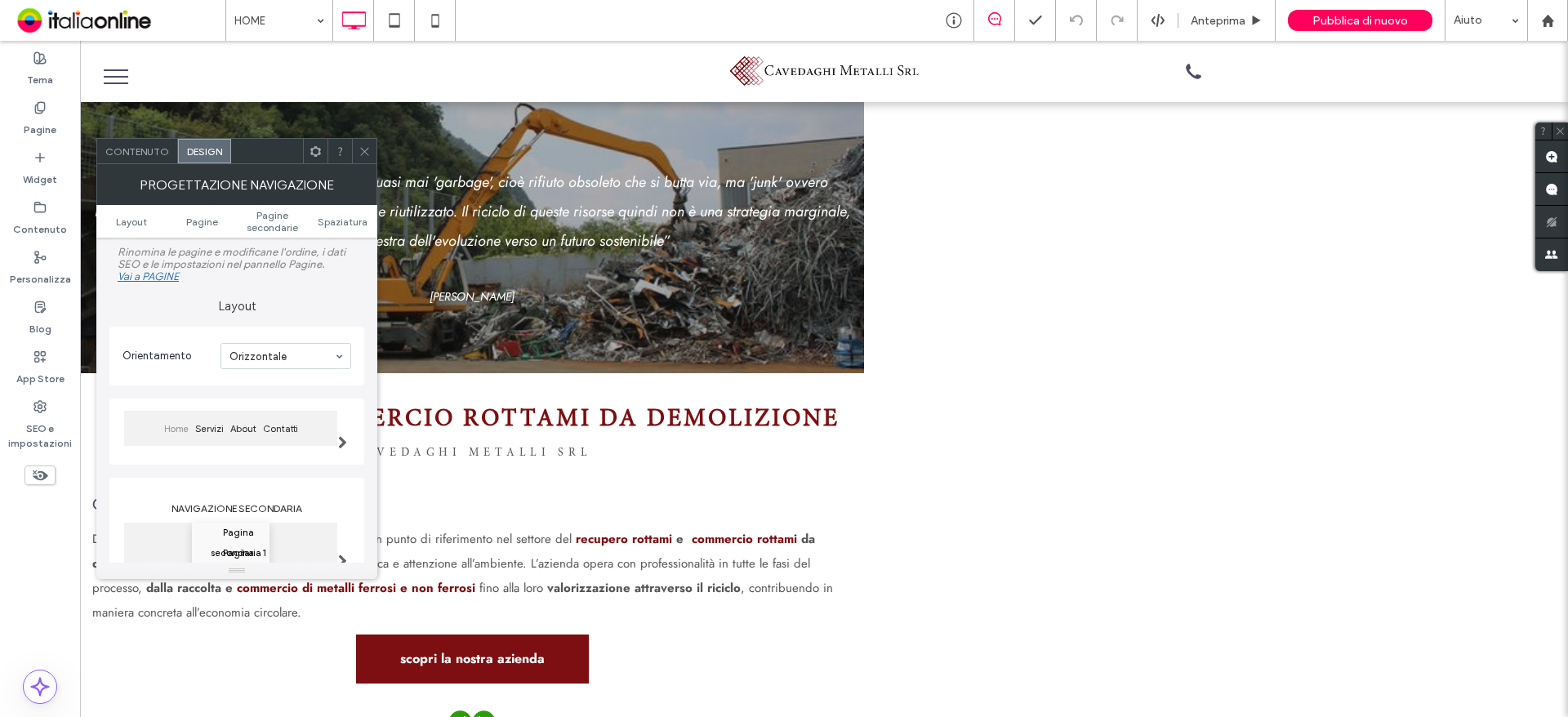
scroll to position [81, 0]
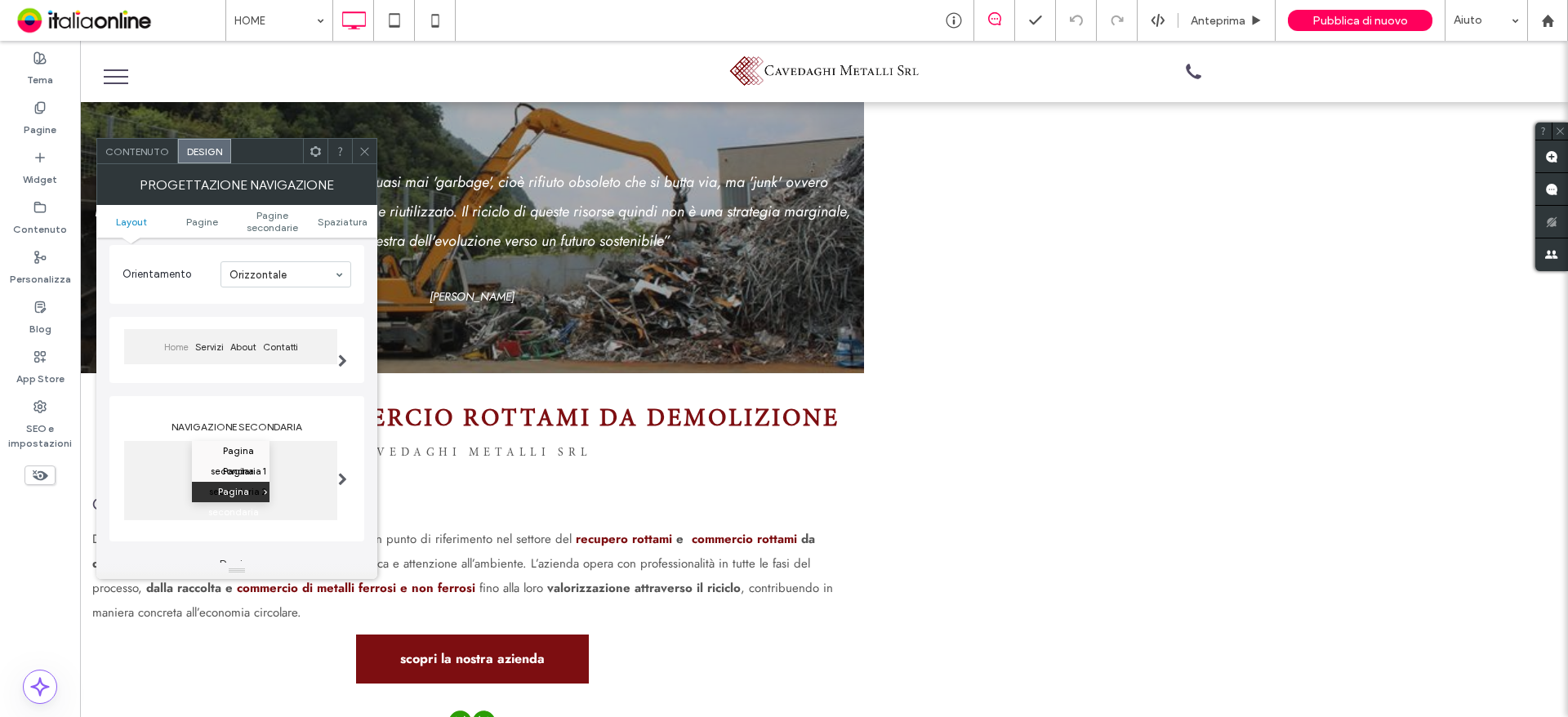
click at [319, 358] on div "Home Servizi About Contatti" at bounding box center [230, 346] width 213 height 35
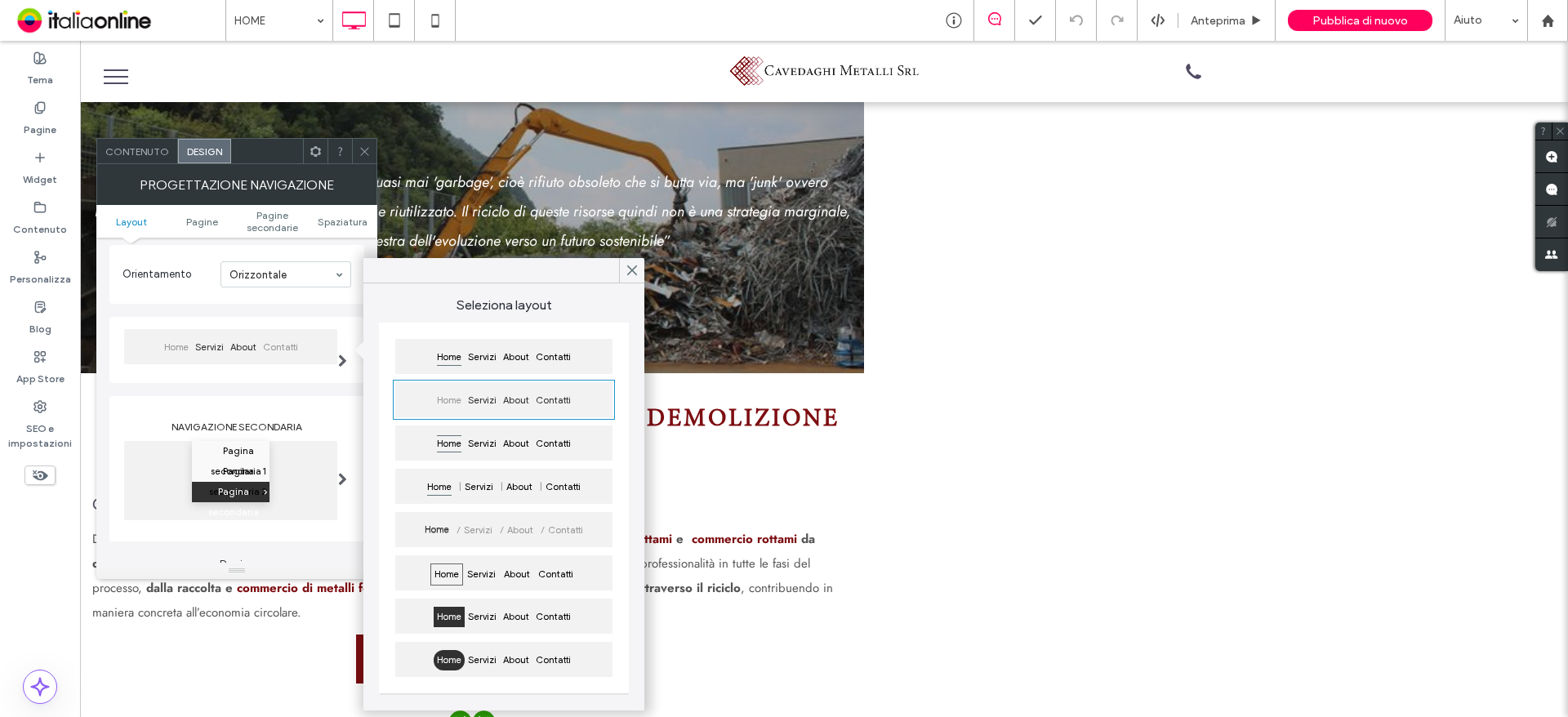
click at [290, 352] on span "Contatti" at bounding box center [280, 347] width 42 height 21
click at [194, 226] on span "Pagine" at bounding box center [203, 221] width 32 height 12
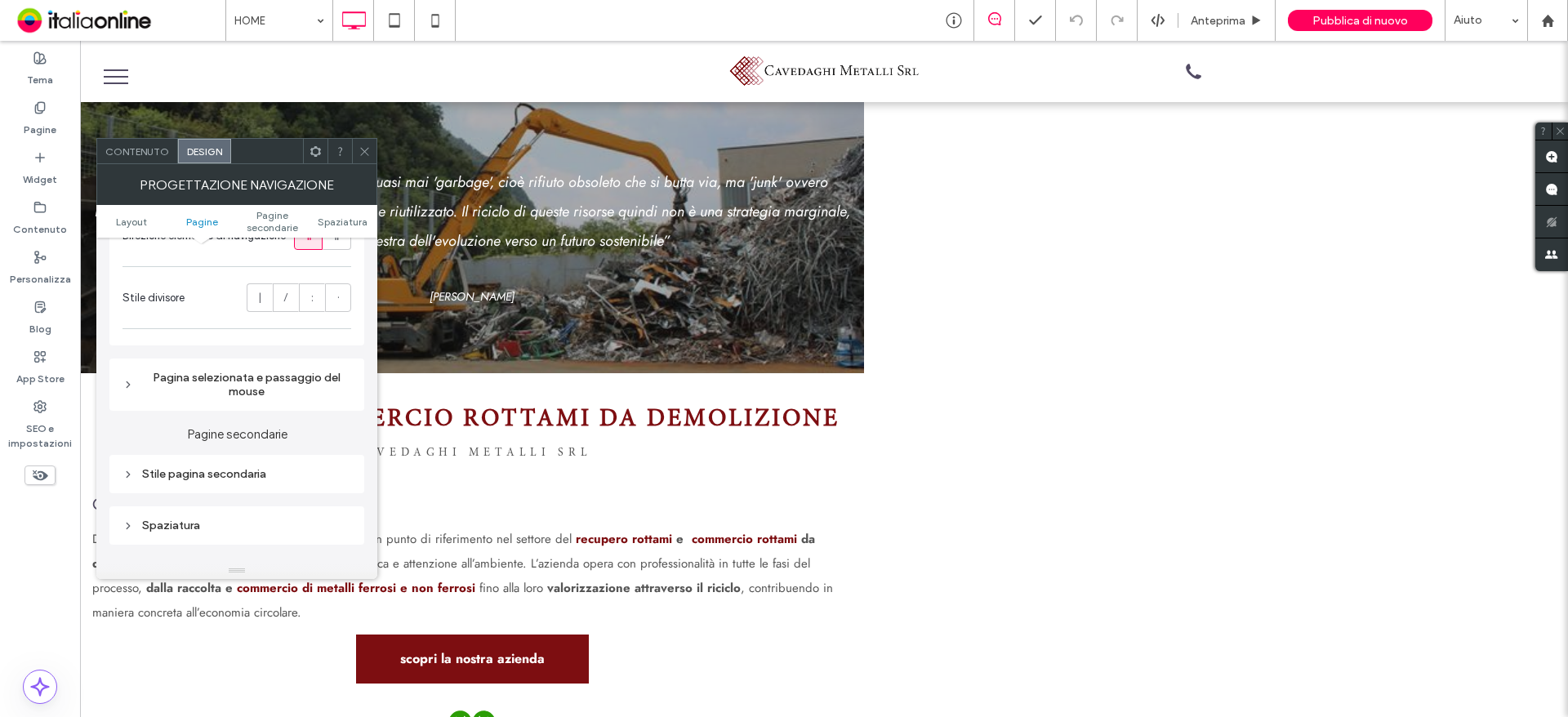
scroll to position [712, 0]
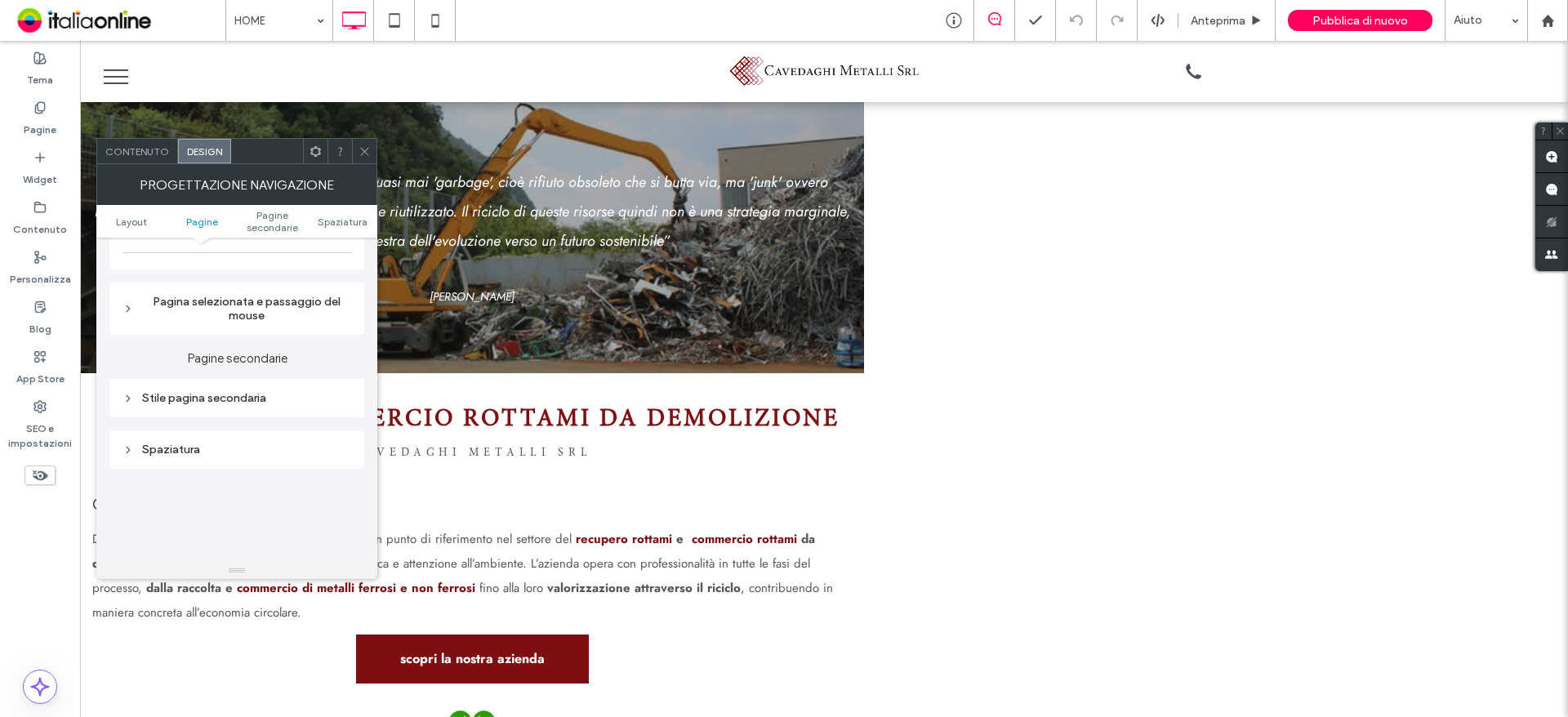
click at [251, 307] on div "Pagina selezionata e passaggio del mouse" at bounding box center [237, 308] width 229 height 27
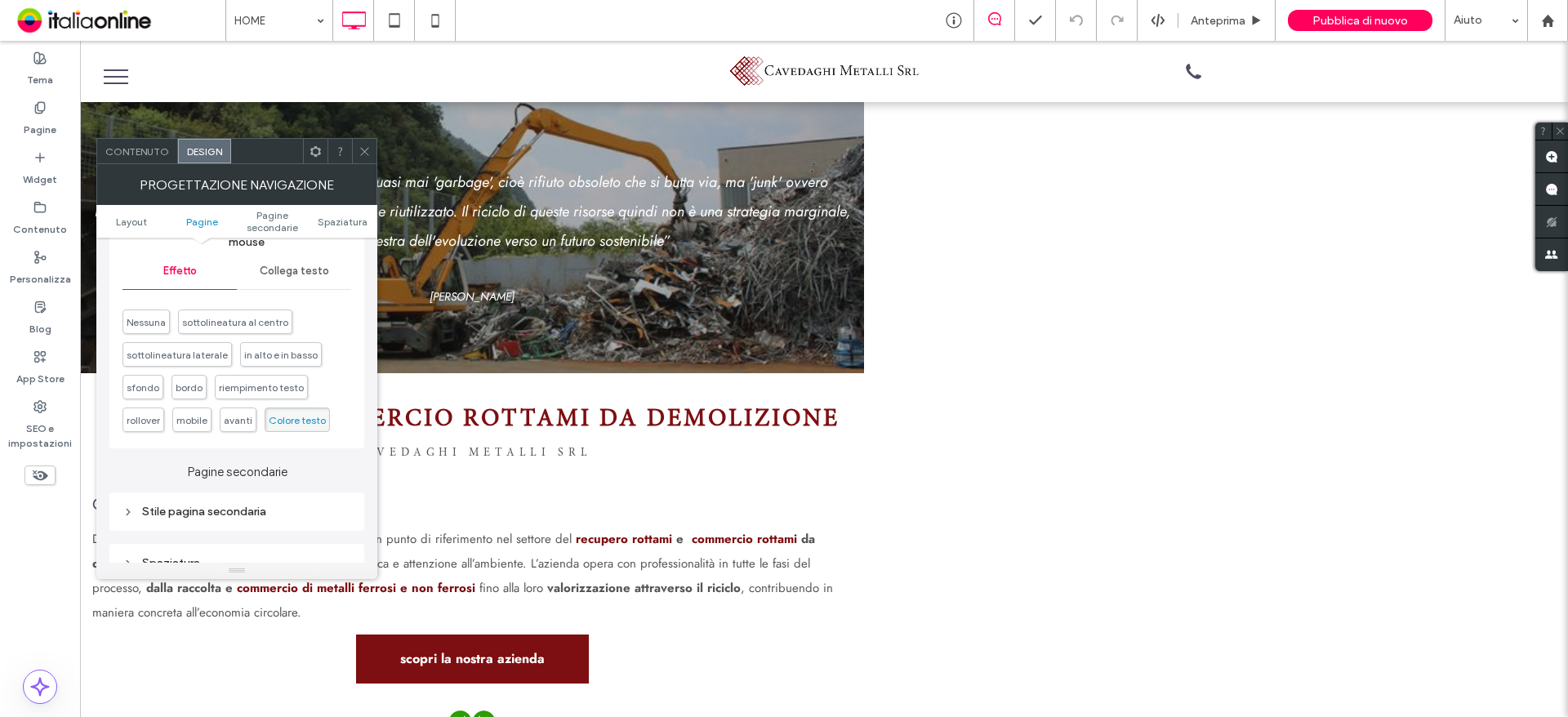
scroll to position [875, 0]
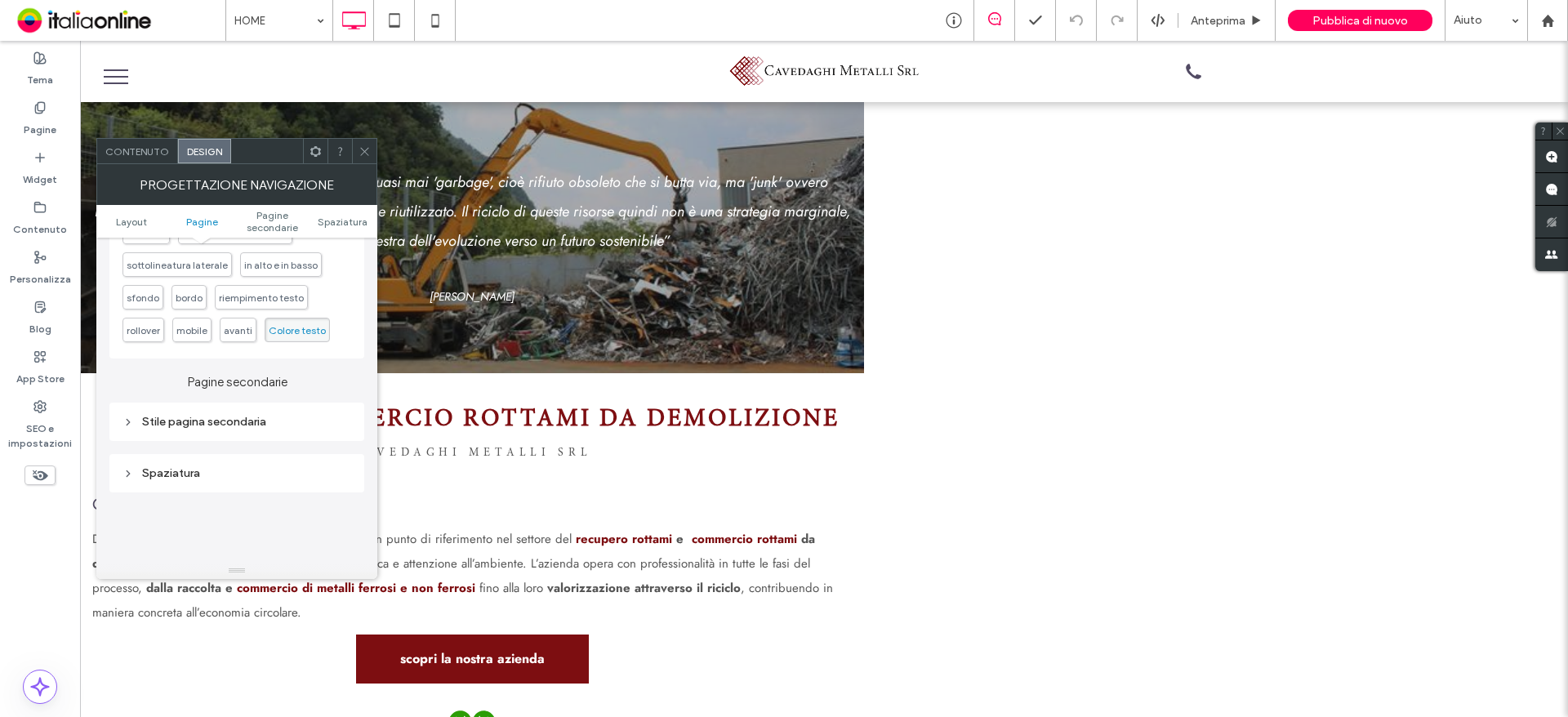
click at [265, 431] on div "Stile pagina secondaria" at bounding box center [237, 421] width 229 height 22
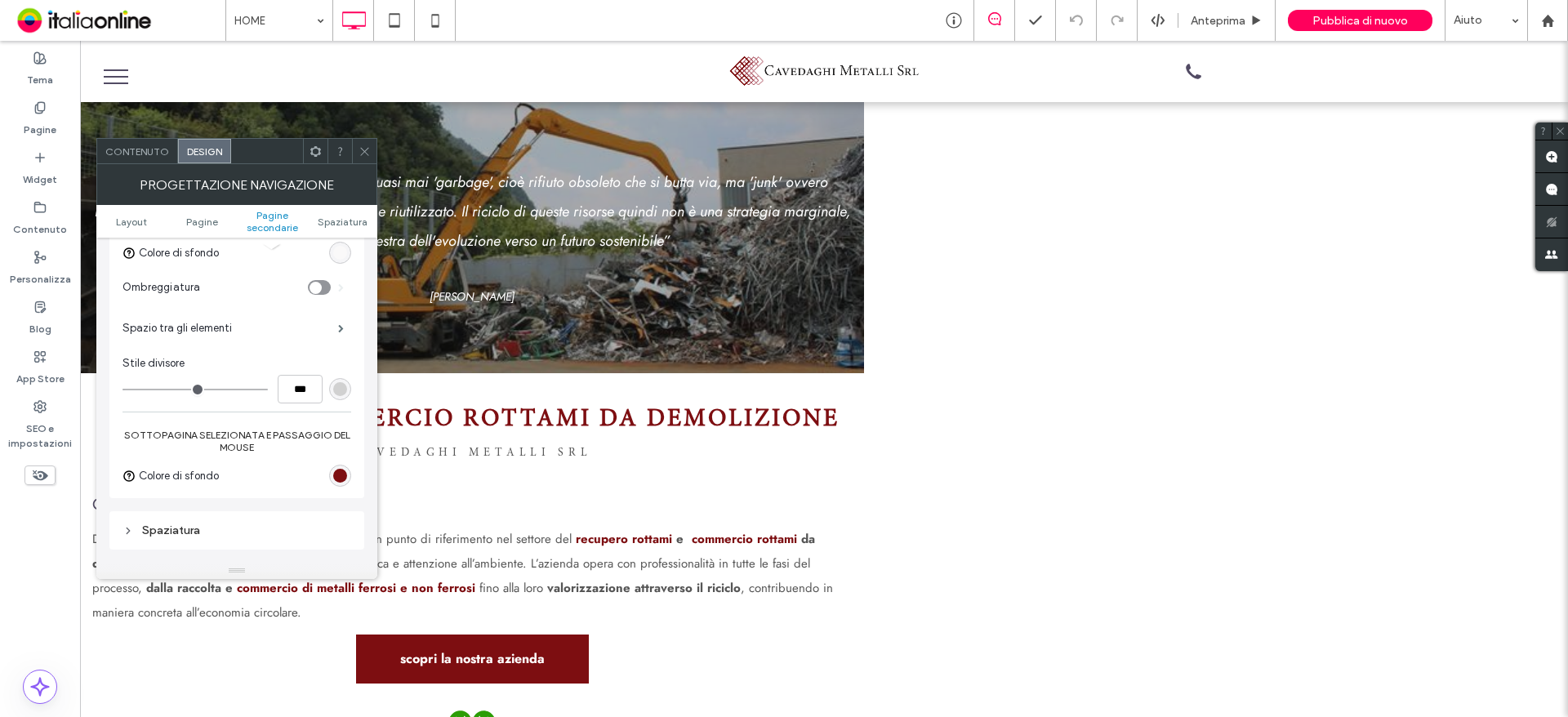
scroll to position [1201, 0]
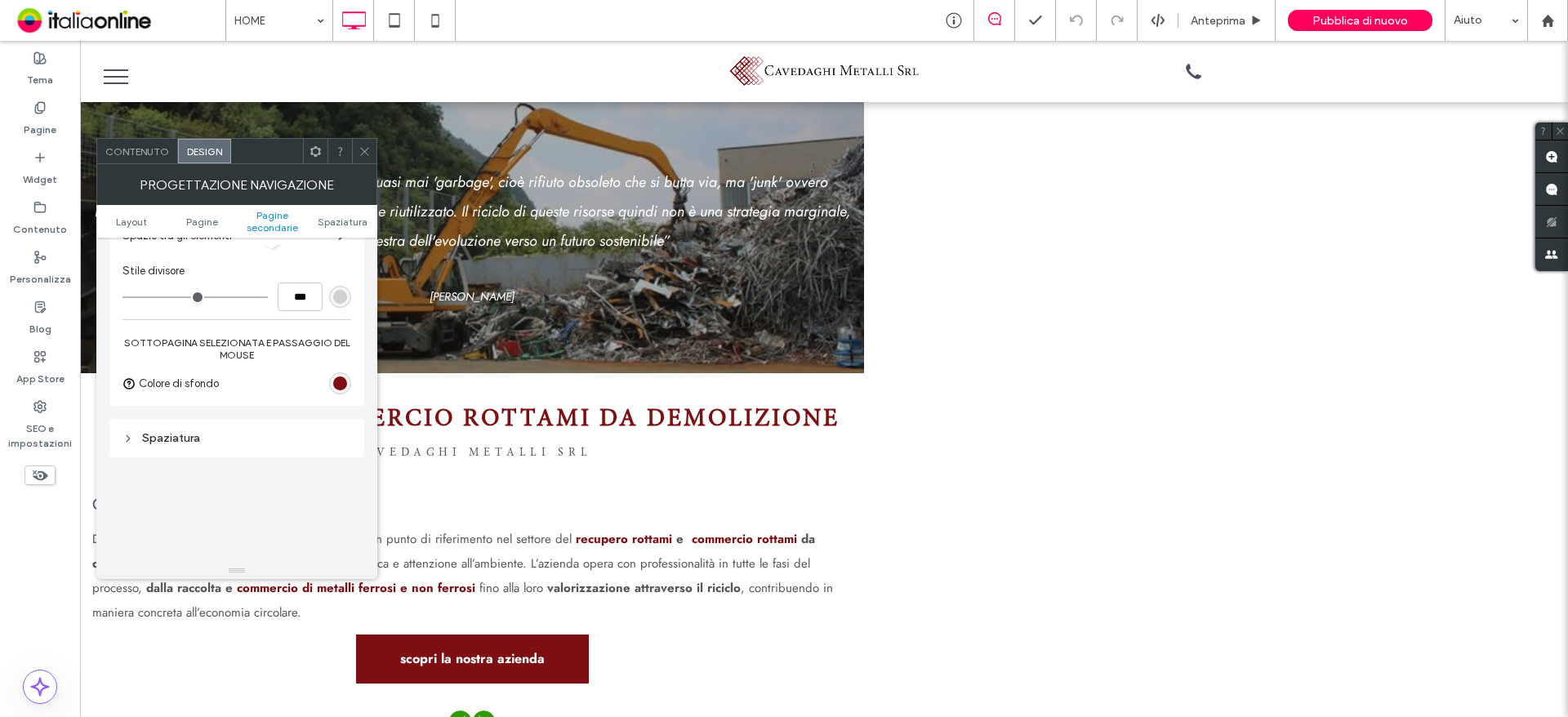
click at [216, 445] on div "Spaziatura" at bounding box center [237, 437] width 229 height 22
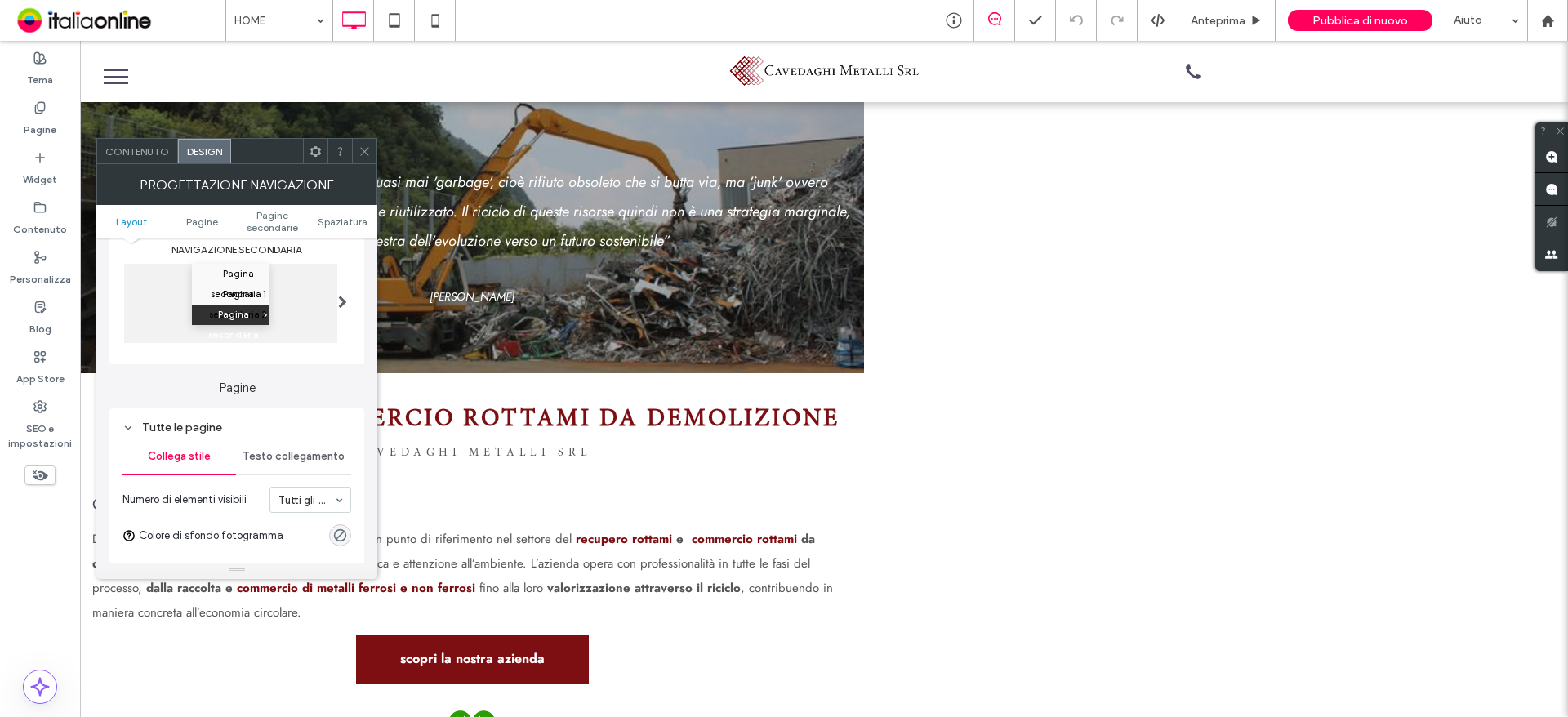
scroll to position [326, 0]
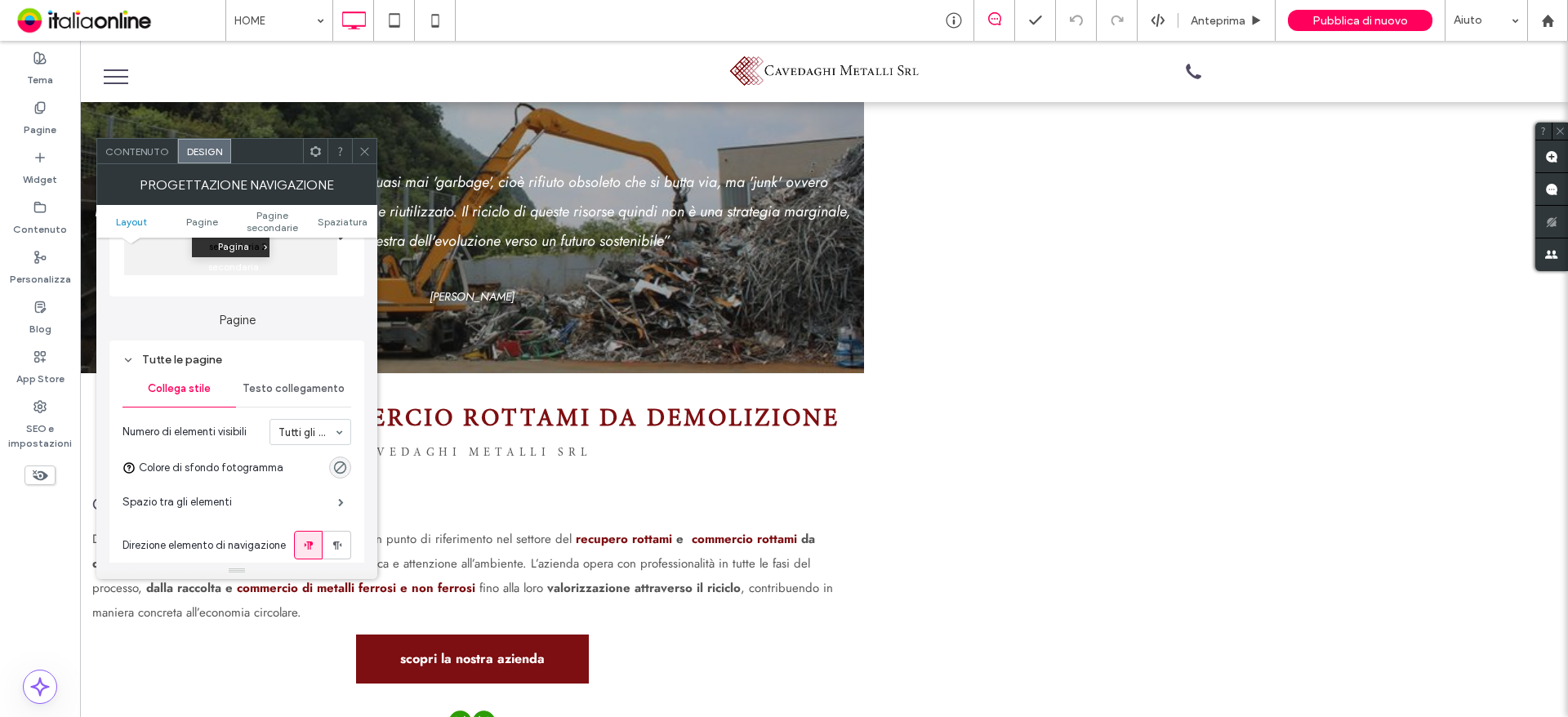
click at [299, 393] on span "Testo collegamento" at bounding box center [293, 389] width 102 height 13
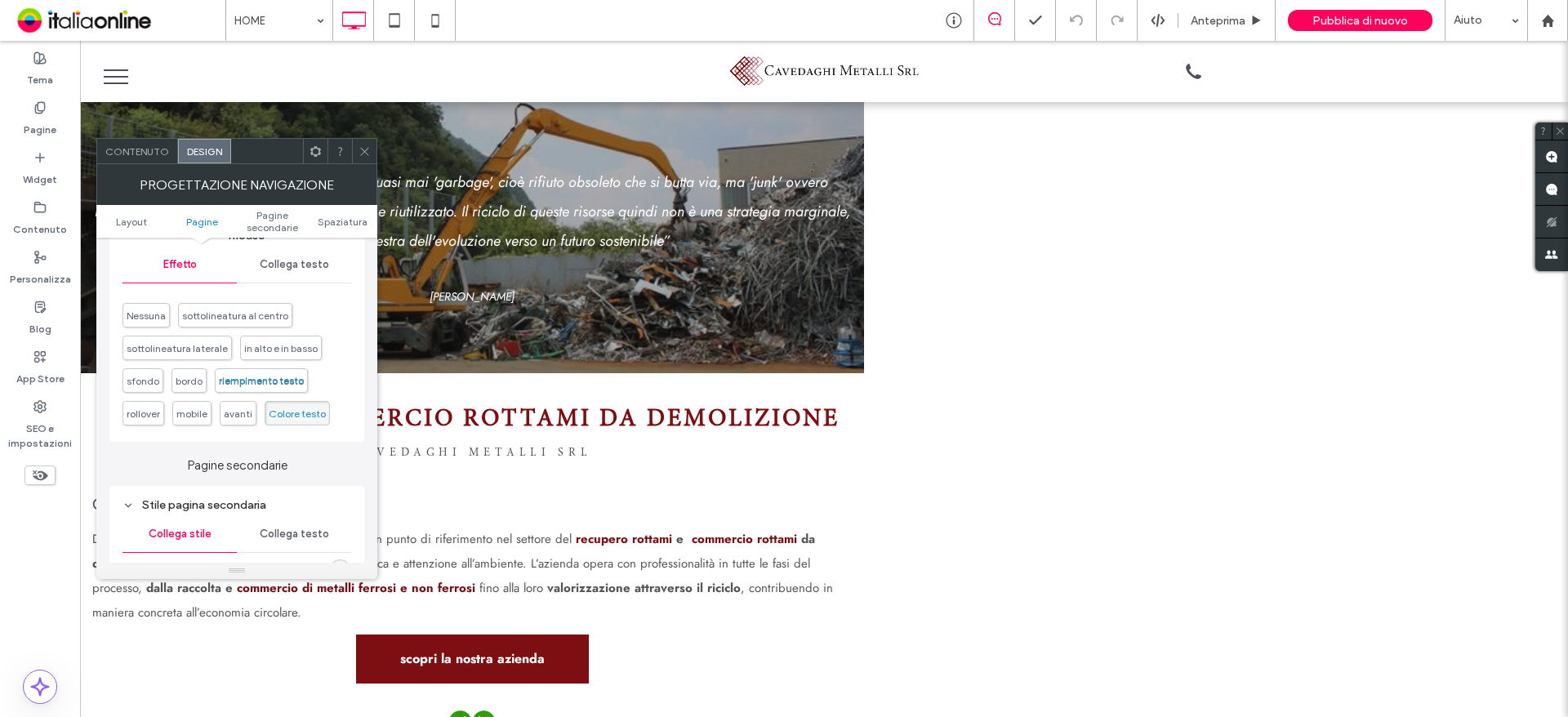
scroll to position [816, 0]
click at [146, 313] on span "Nessuna" at bounding box center [146, 310] width 39 height 12
click at [366, 148] on icon at bounding box center [364, 151] width 12 height 12
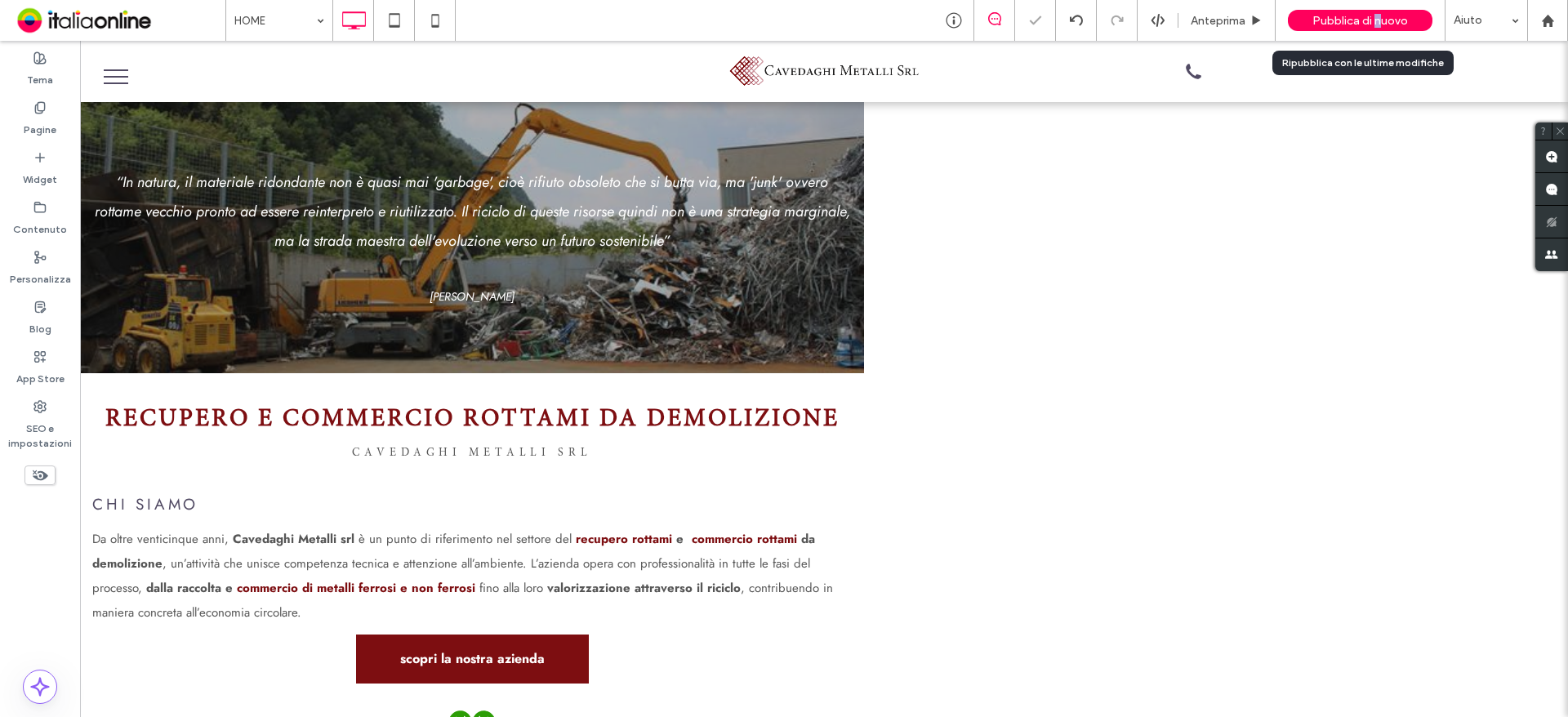
drag, startPoint x: 1379, startPoint y: 14, endPoint x: 1350, endPoint y: 33, distance: 34.7
click at [1380, 14] on span "Pubblica di nuovo" at bounding box center [1360, 21] width 96 height 14
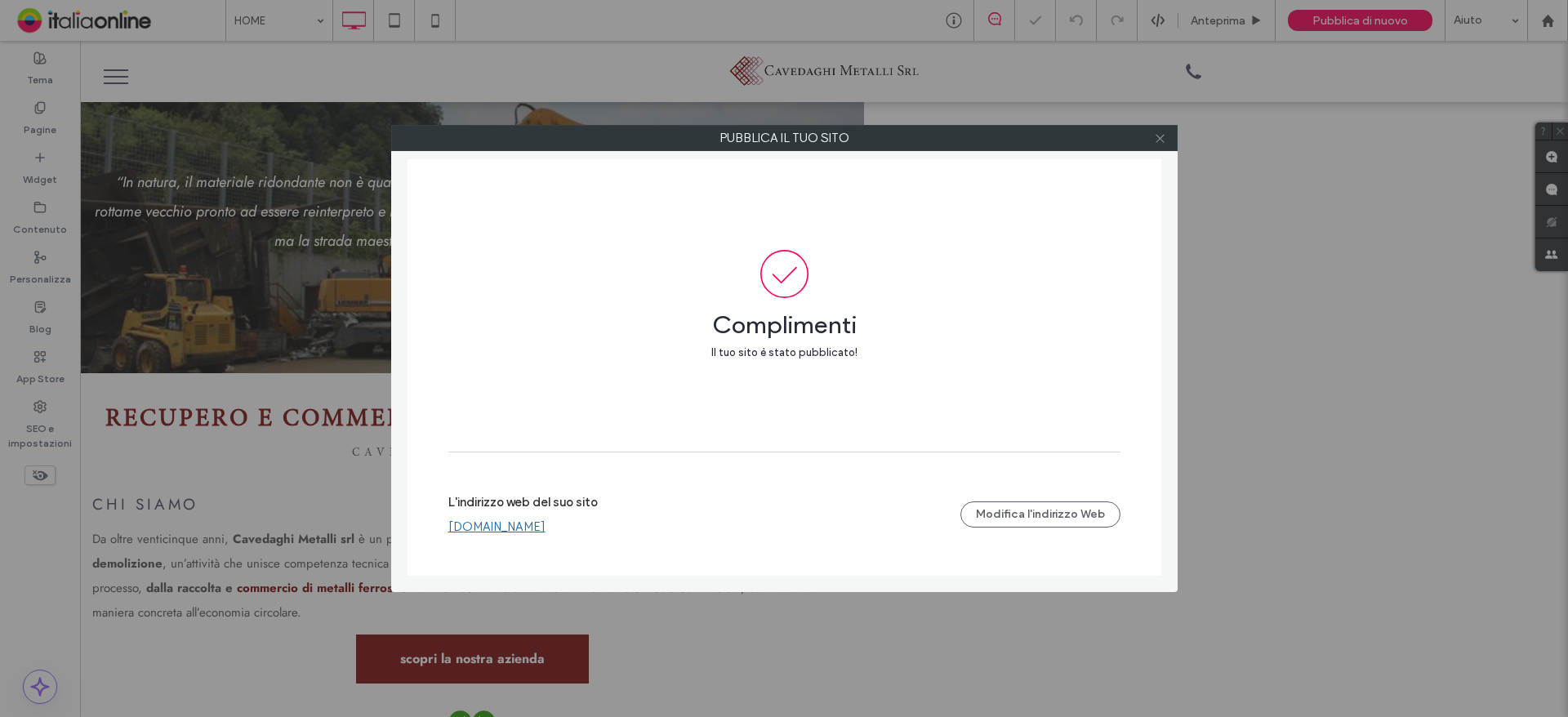
click at [1159, 140] on icon at bounding box center [1159, 138] width 12 height 12
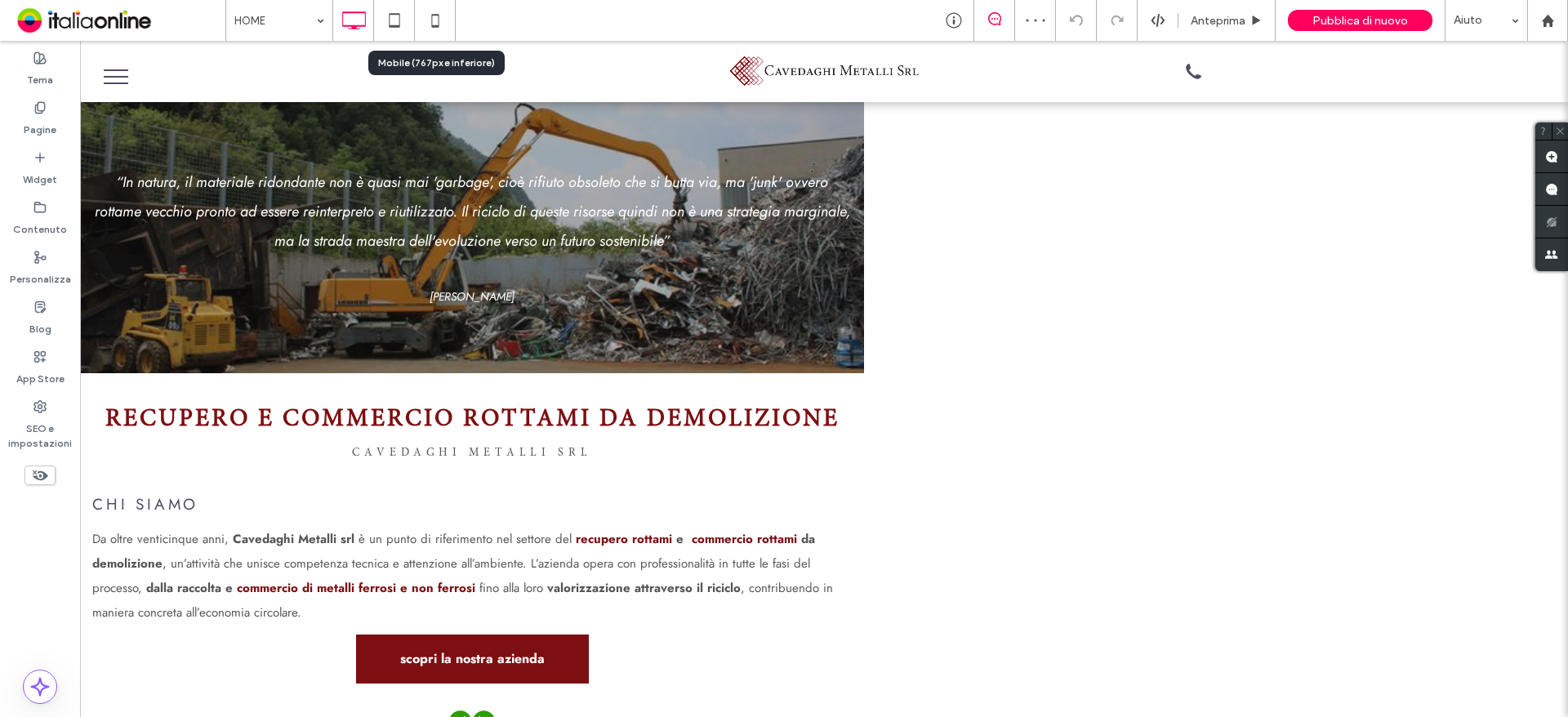
drag, startPoint x: 439, startPoint y: 19, endPoint x: 471, endPoint y: 125, distance: 110.7
click at [439, 19] on icon at bounding box center [435, 20] width 33 height 33
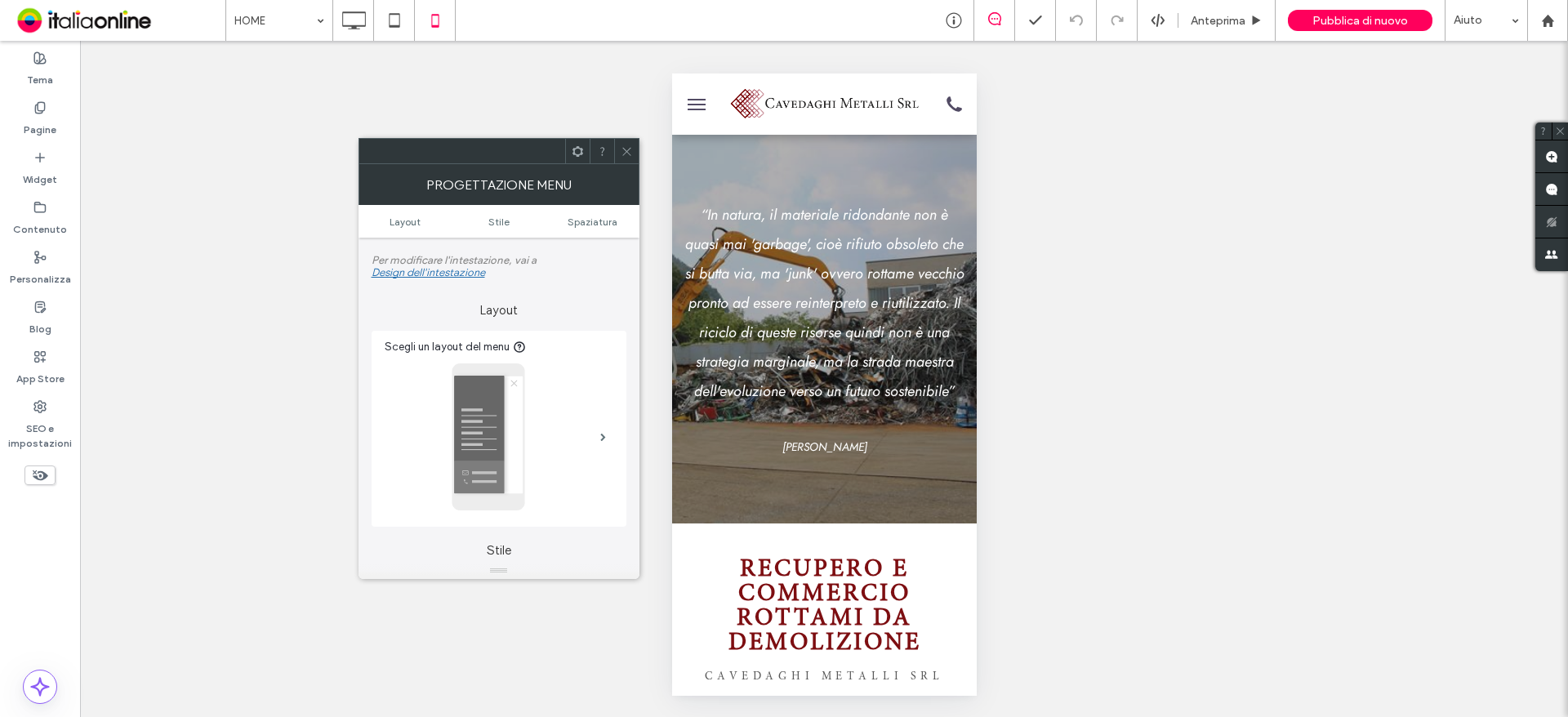
click at [624, 151] on icon at bounding box center [626, 151] width 12 height 12
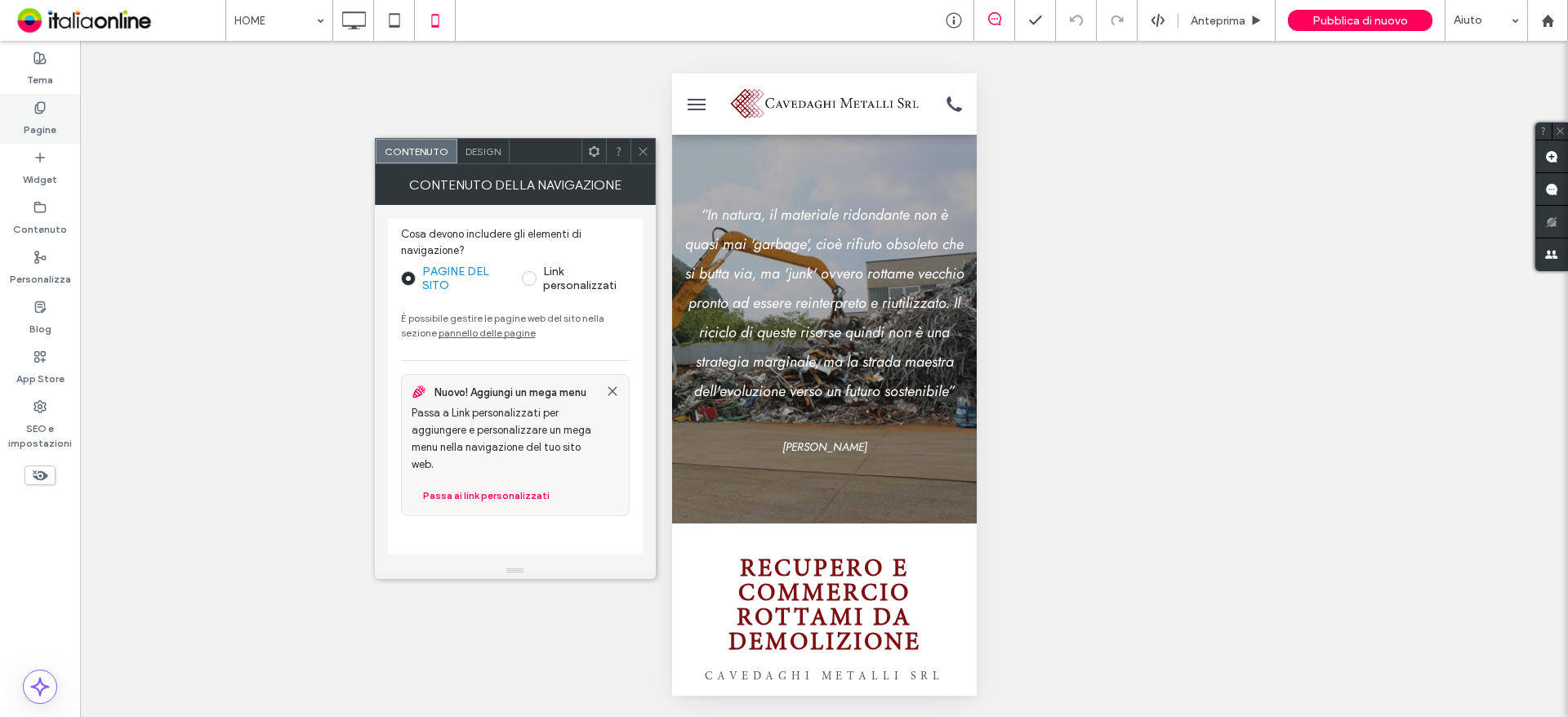
drag, startPoint x: 45, startPoint y: 115, endPoint x: 33, endPoint y: 116, distance: 12.0
click at [45, 115] on label "Pagine" at bounding box center [40, 126] width 33 height 23
click at [33, 116] on label "Pagine" at bounding box center [40, 126] width 33 height 23
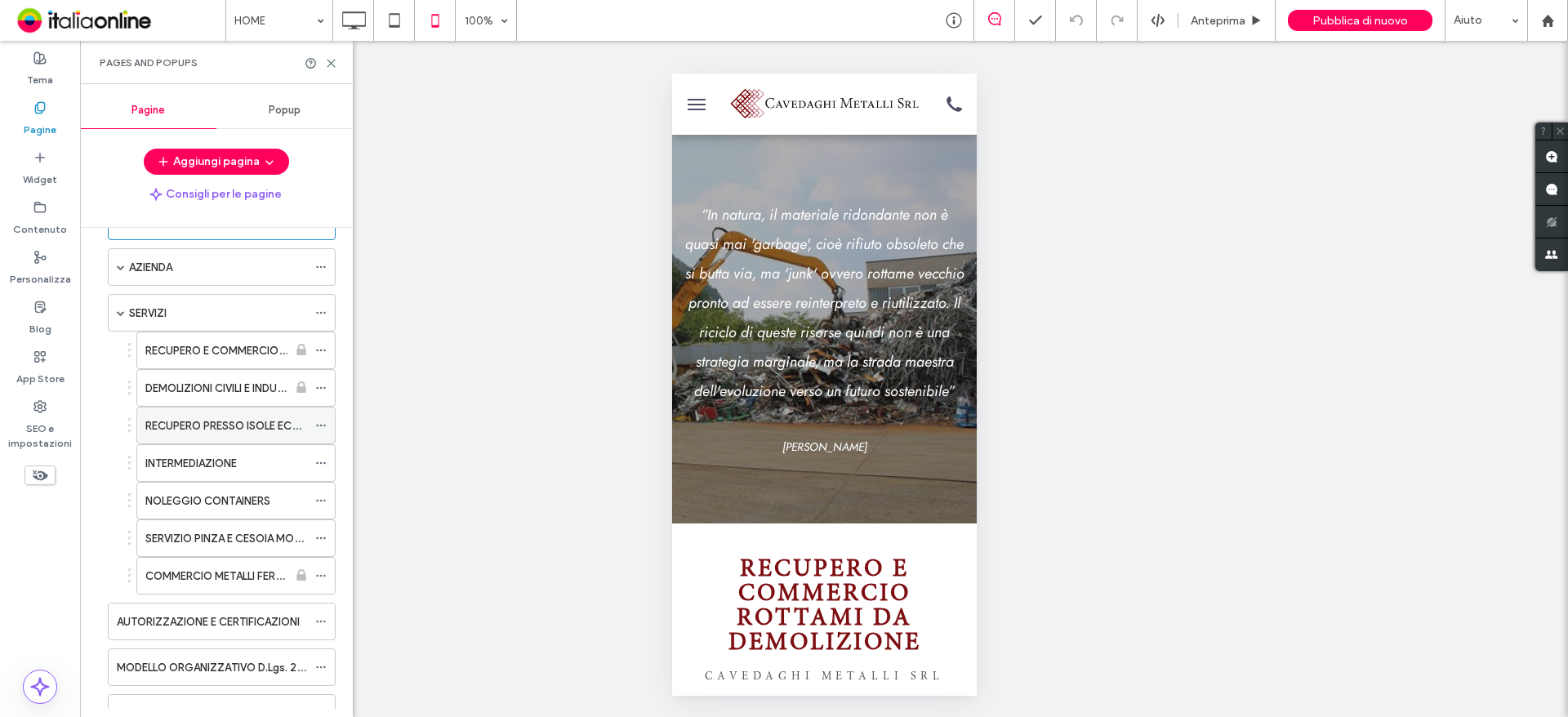
scroll to position [81, 0]
